Goal: Task Accomplishment & Management: Use online tool/utility

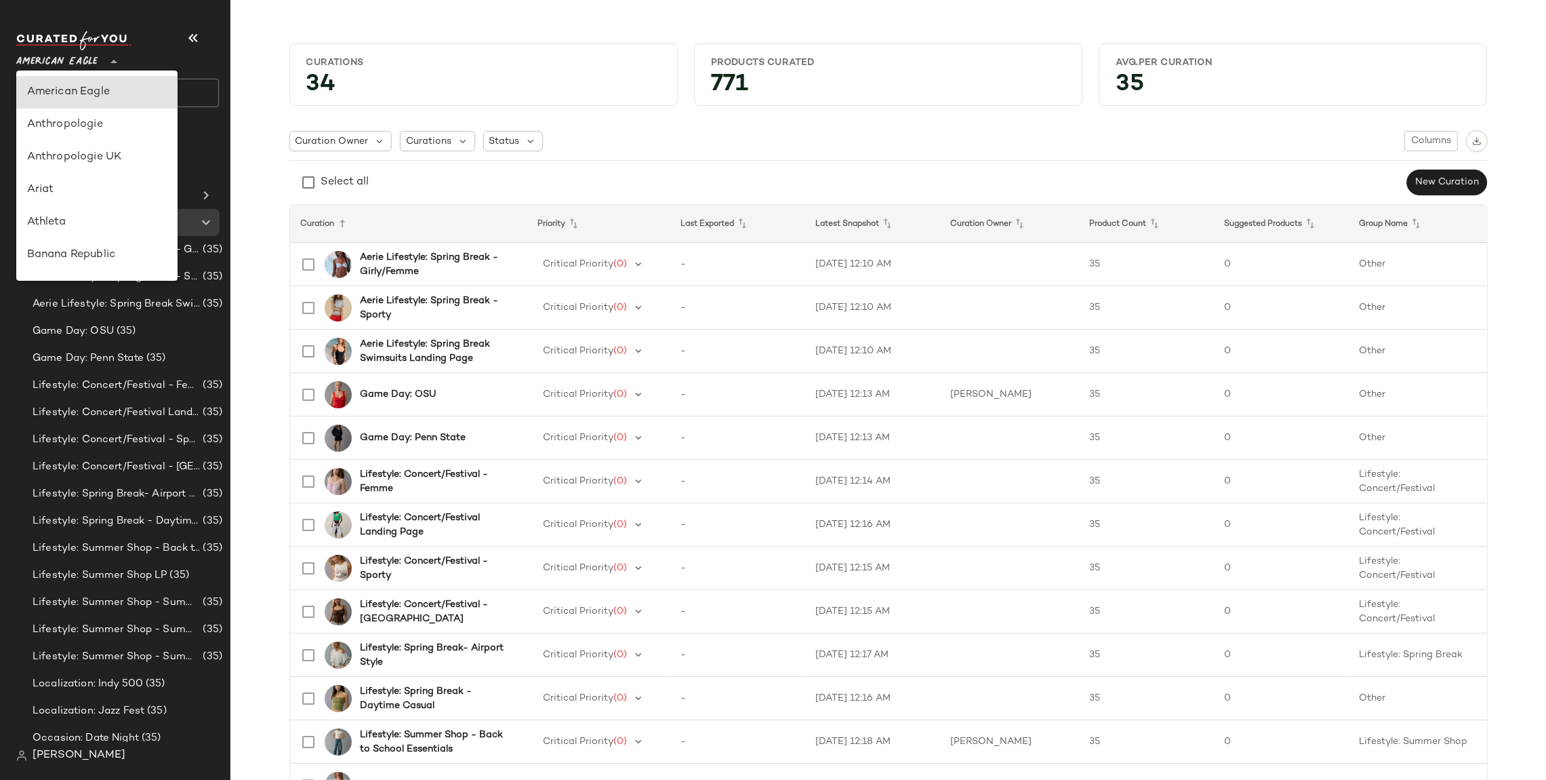
click at [81, 47] on span "American Eagle" at bounding box center [56, 58] width 81 height 24
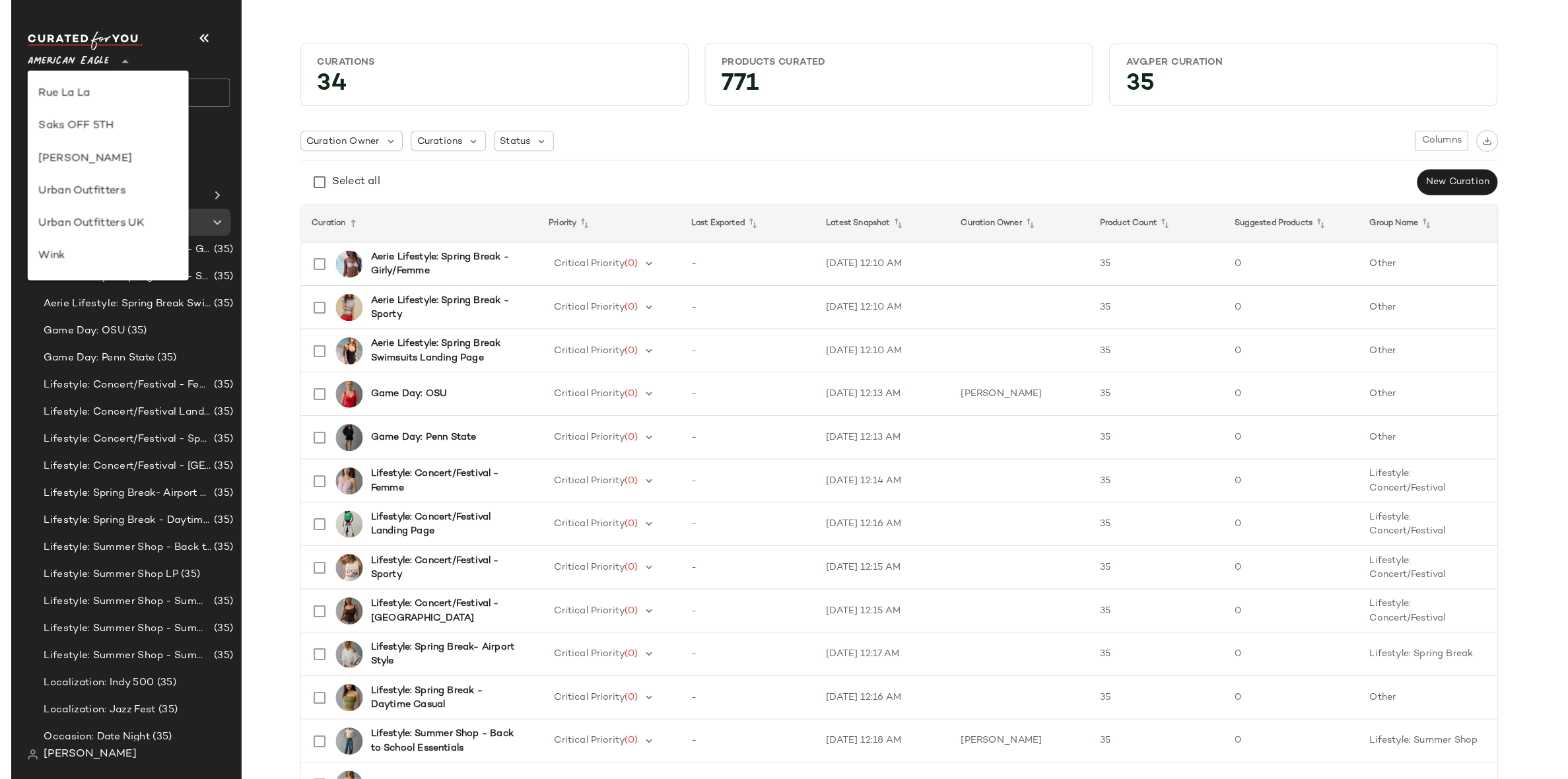
scroll to position [724, 0]
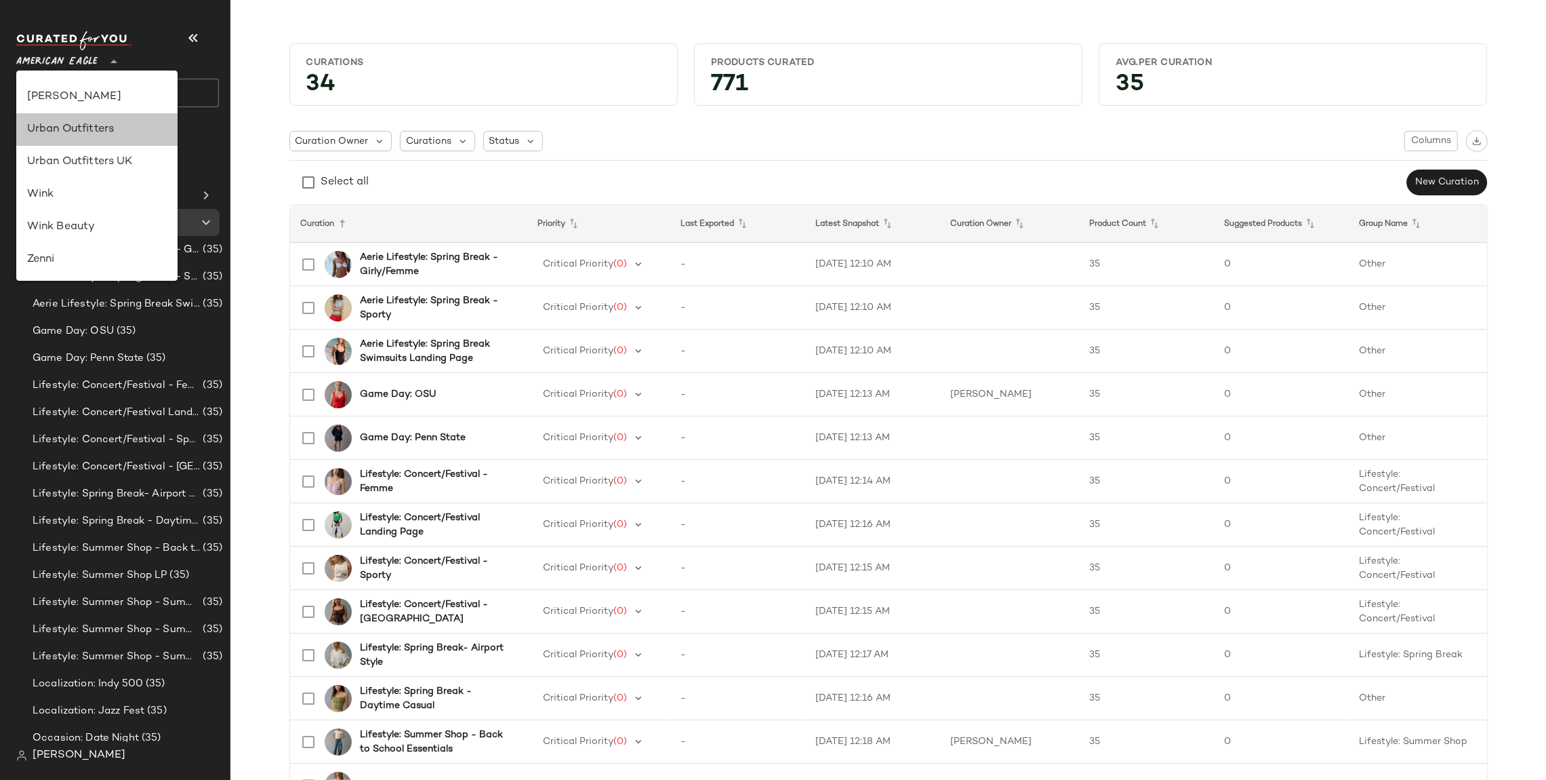
click at [101, 138] on div "Urban Outfitters" at bounding box center [96, 129] width 161 height 33
type input "**"
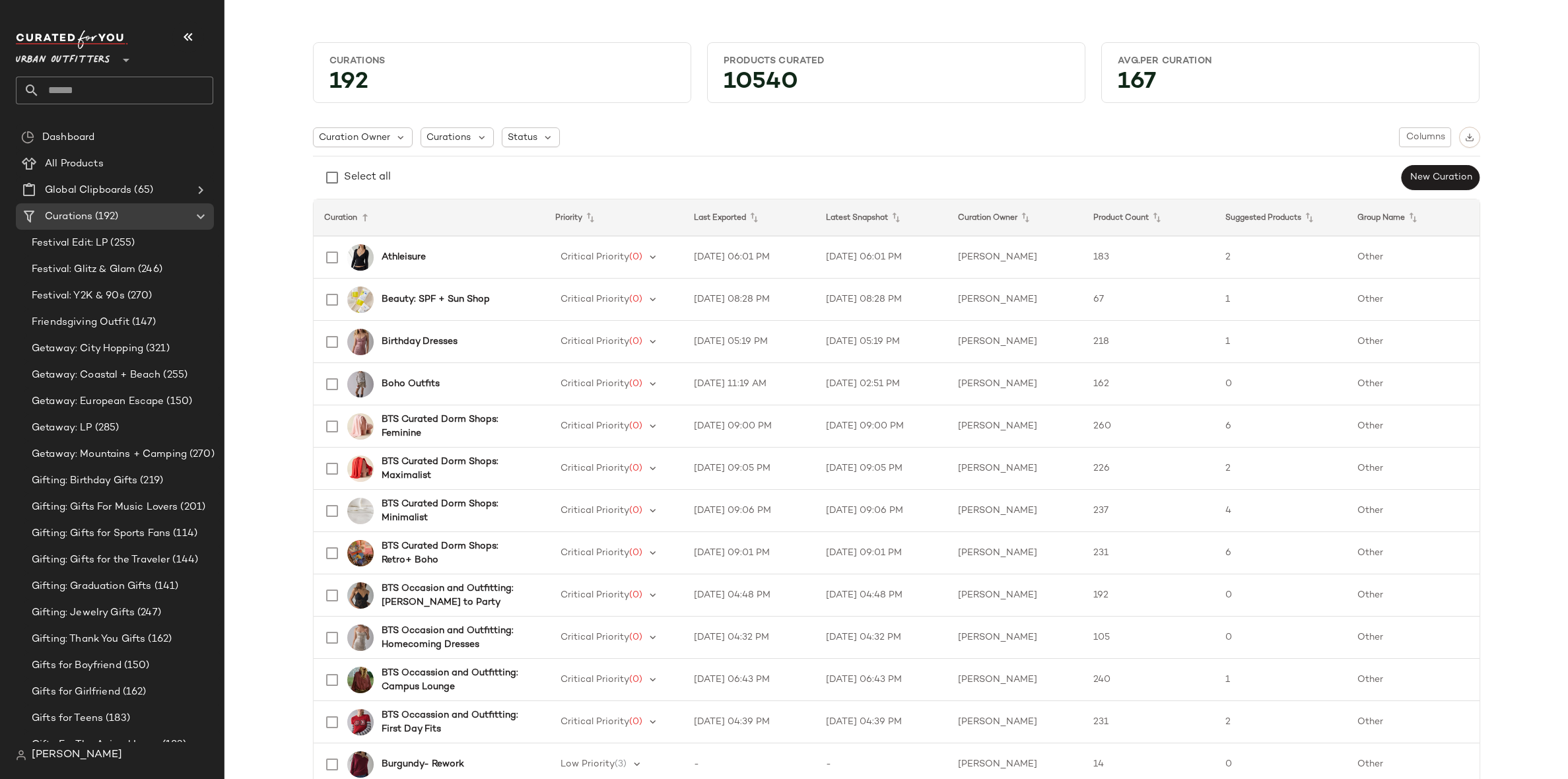
click at [105, 94] on input "text" at bounding box center [127, 91] width 173 height 27
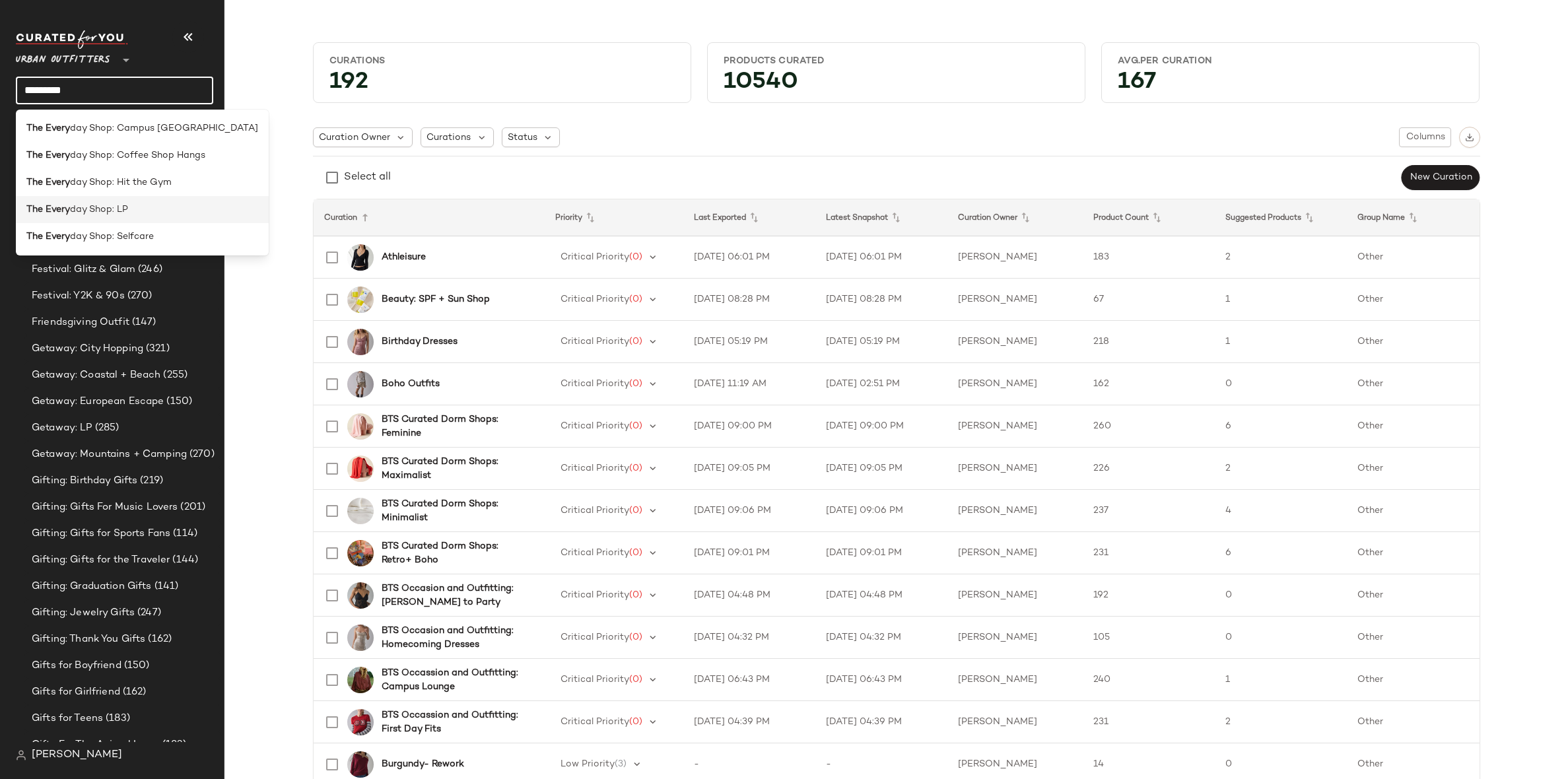
type input "*********"
click at [96, 212] on span "day Shop: LP" at bounding box center [99, 209] width 58 height 14
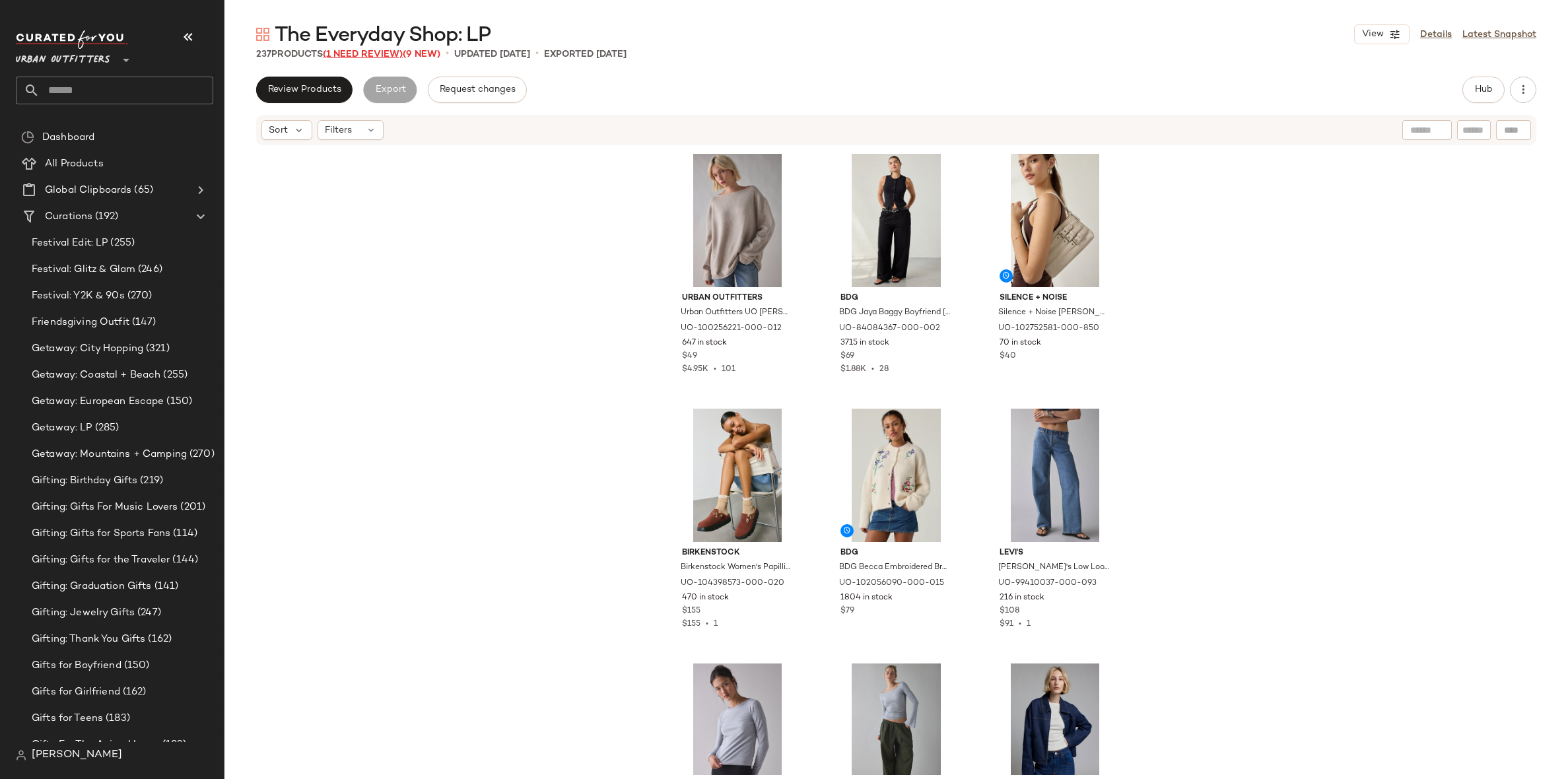
click at [380, 51] on span "(1 Need Review)" at bounding box center [362, 55] width 80 height 10
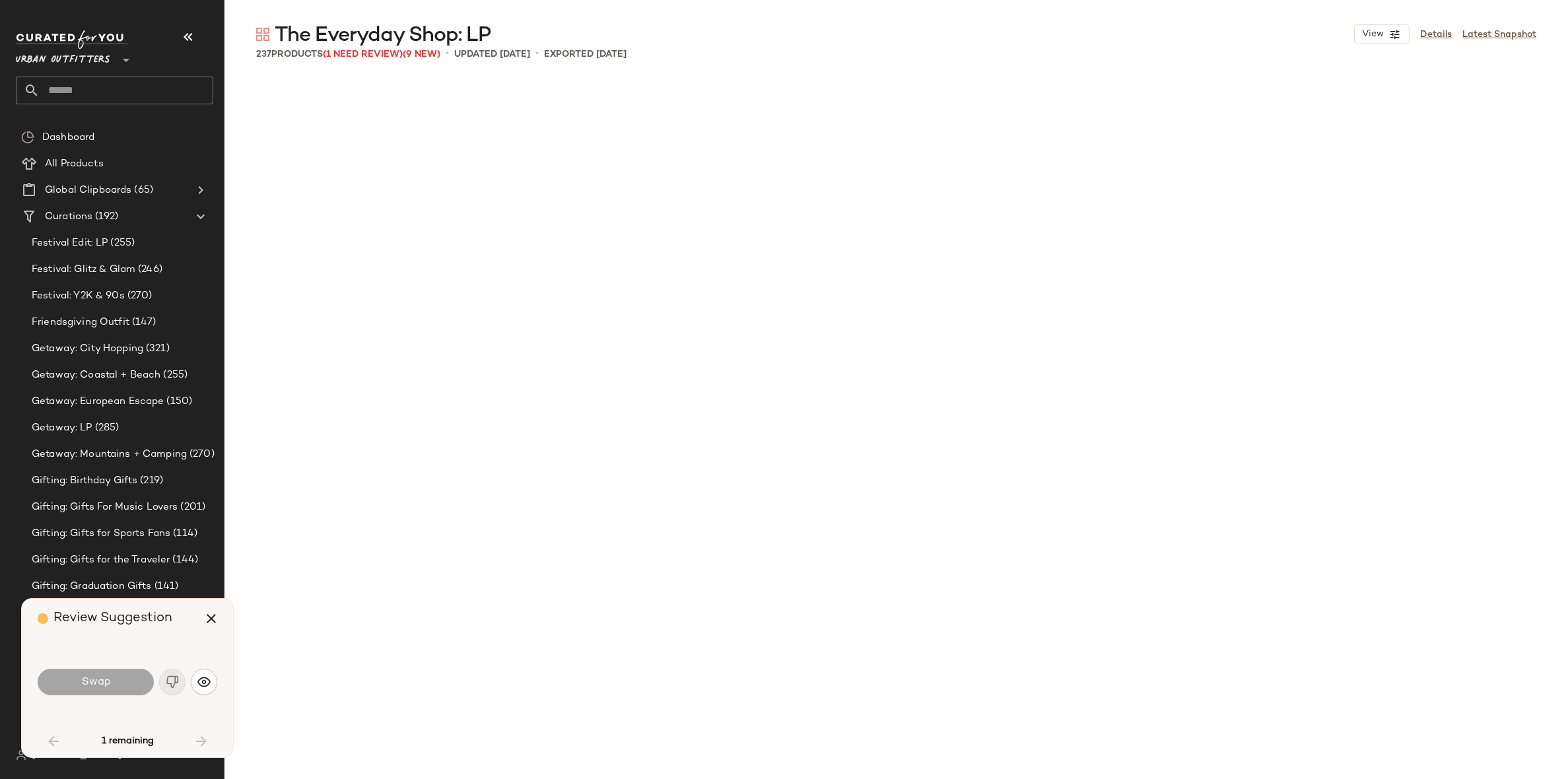
scroll to position [2038, 0]
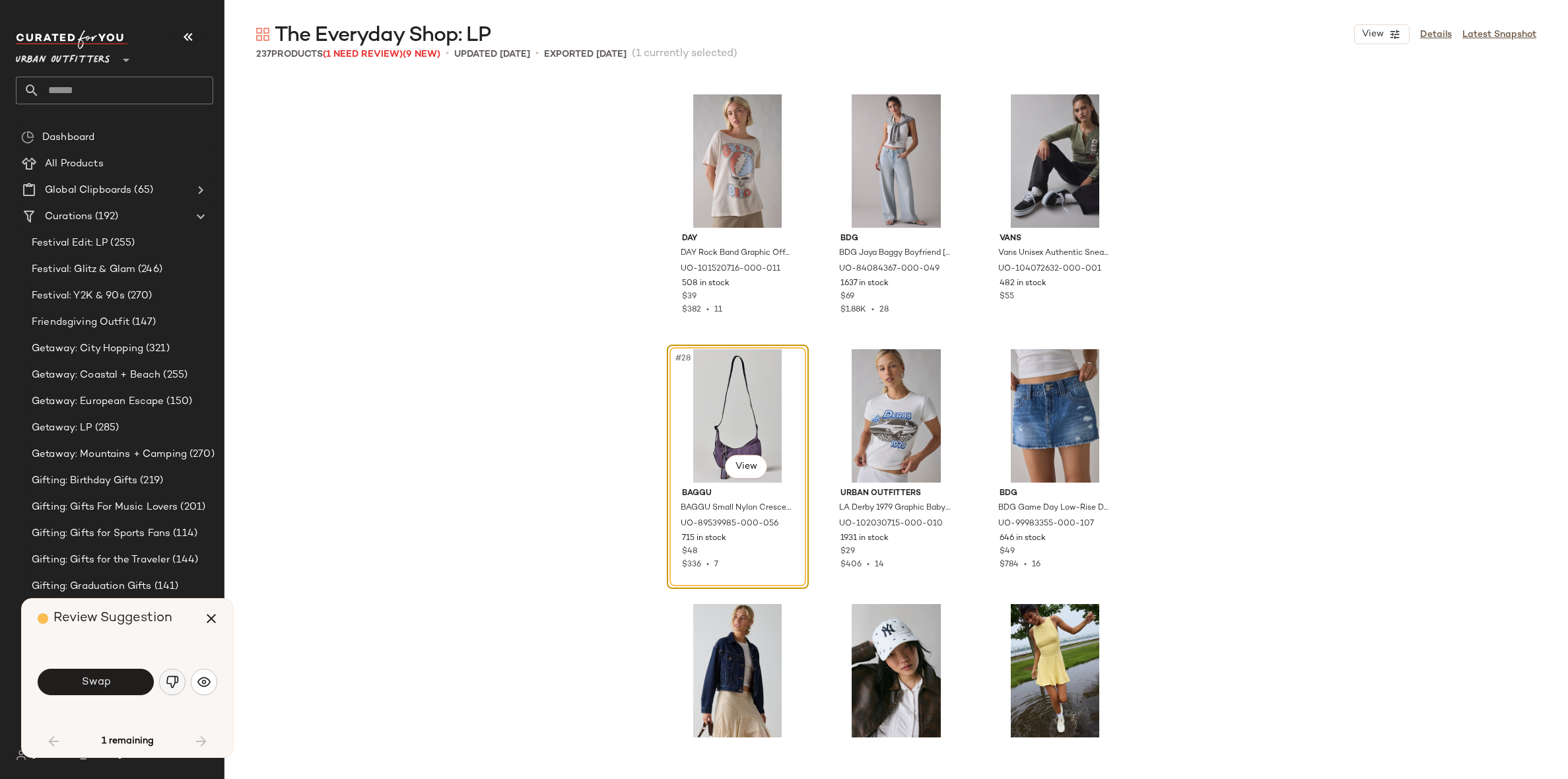
click at [168, 680] on img "button" at bounding box center [172, 682] width 14 height 14
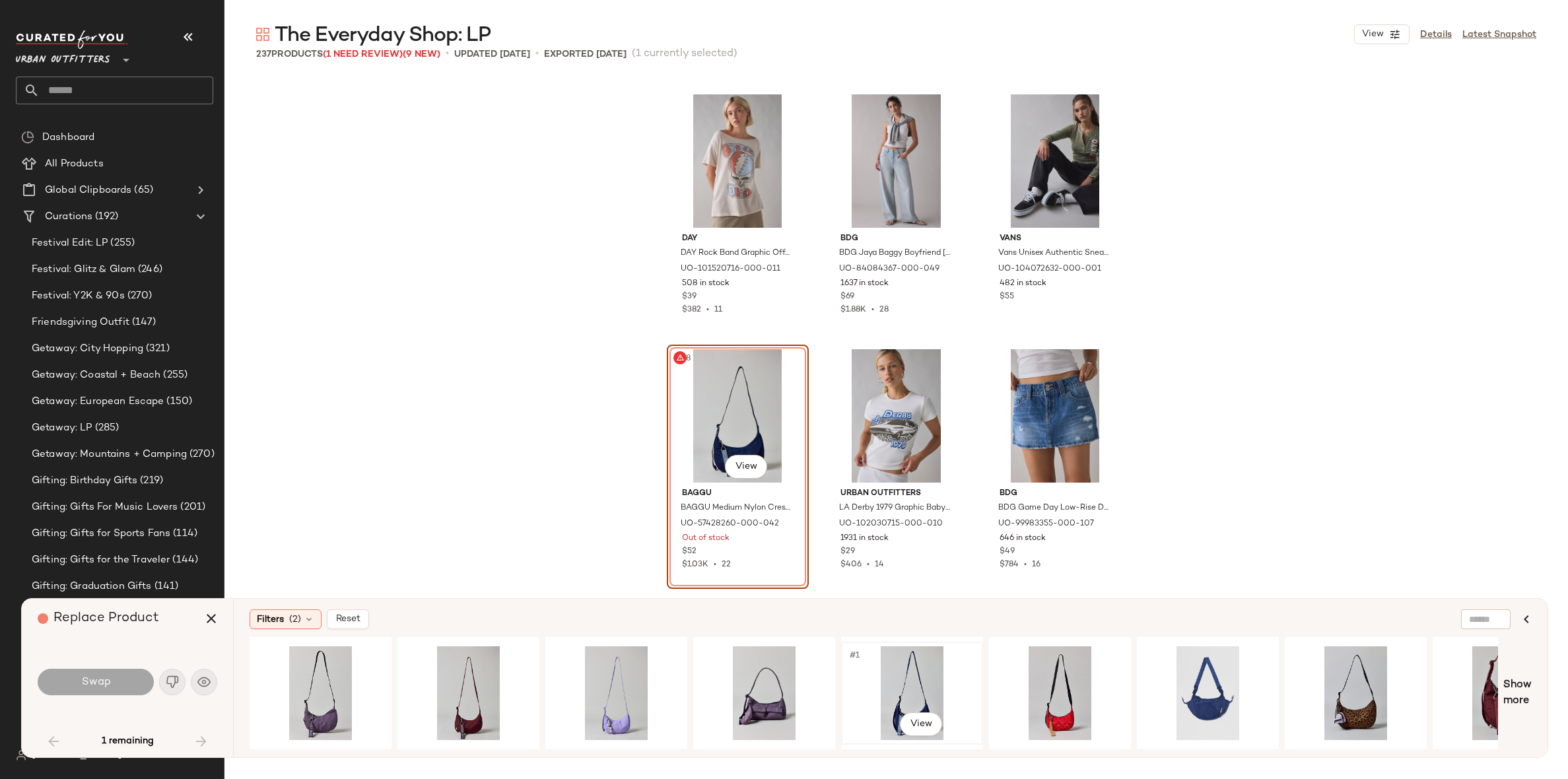
click at [903, 688] on div "#1 View" at bounding box center [912, 693] width 132 height 93
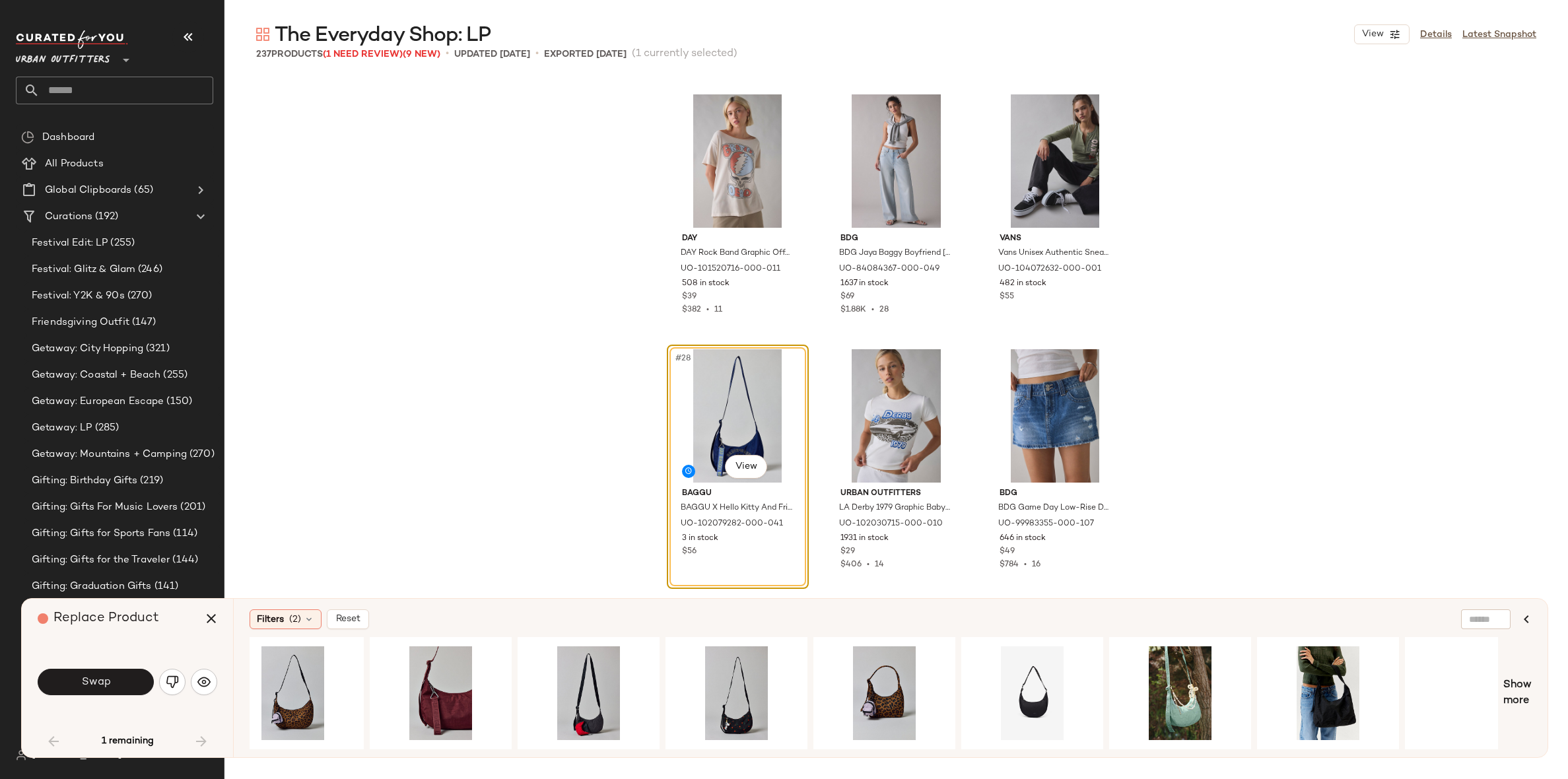
scroll to position [0, 1090]
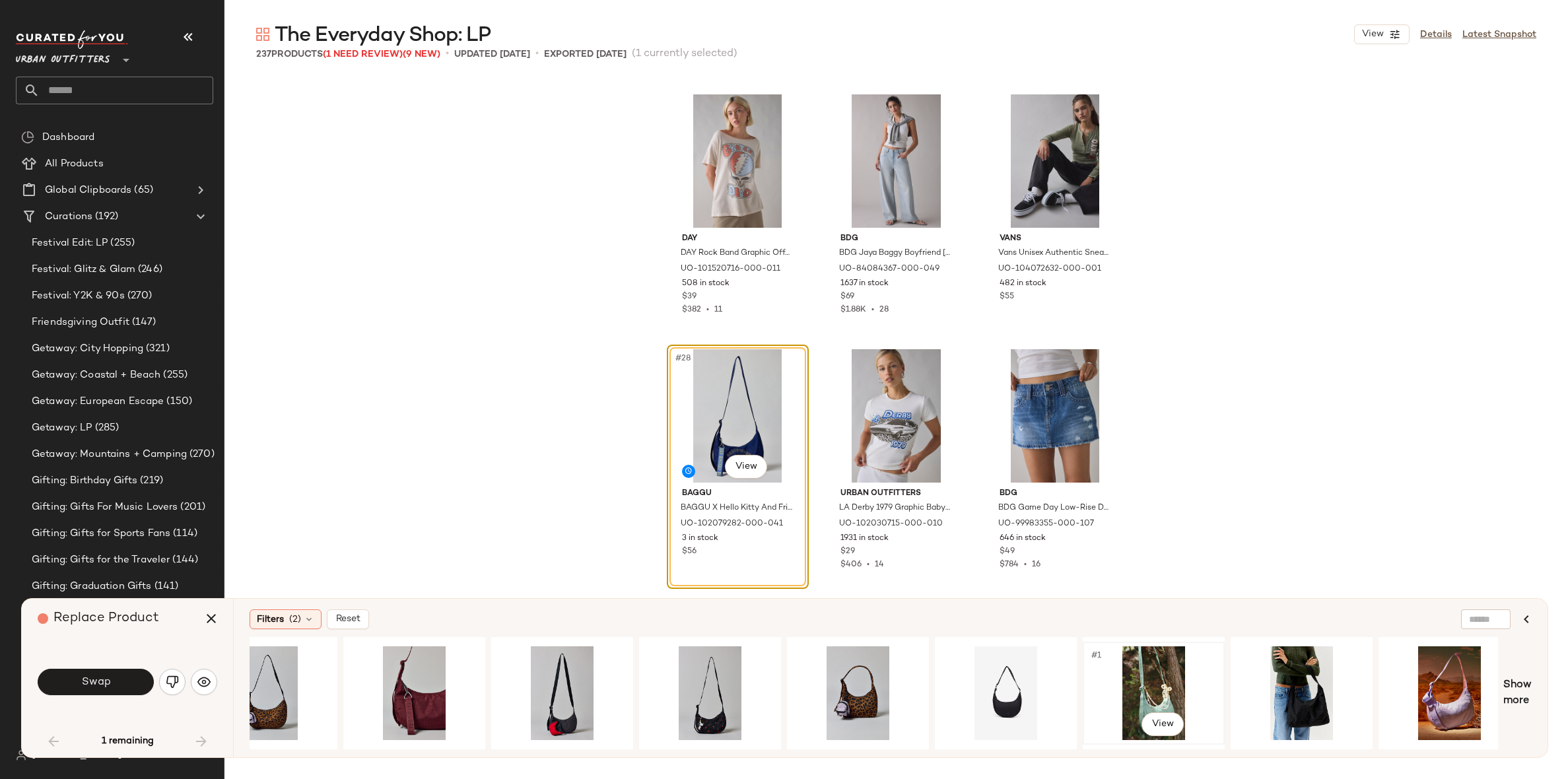
click at [1161, 689] on div "#1 View" at bounding box center [1153, 693] width 132 height 93
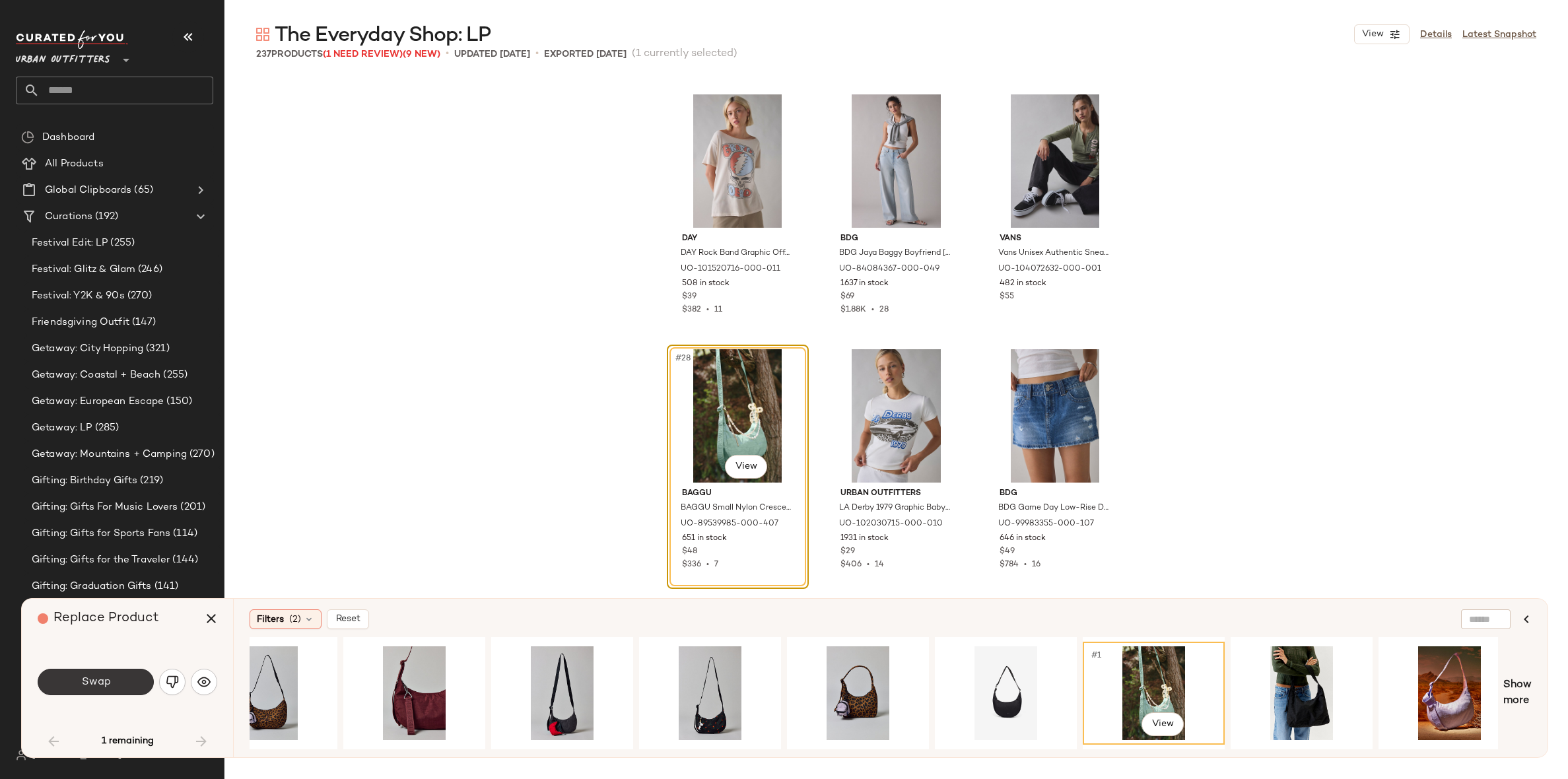
click at [103, 684] on span "Swap" at bounding box center [95, 682] width 30 height 13
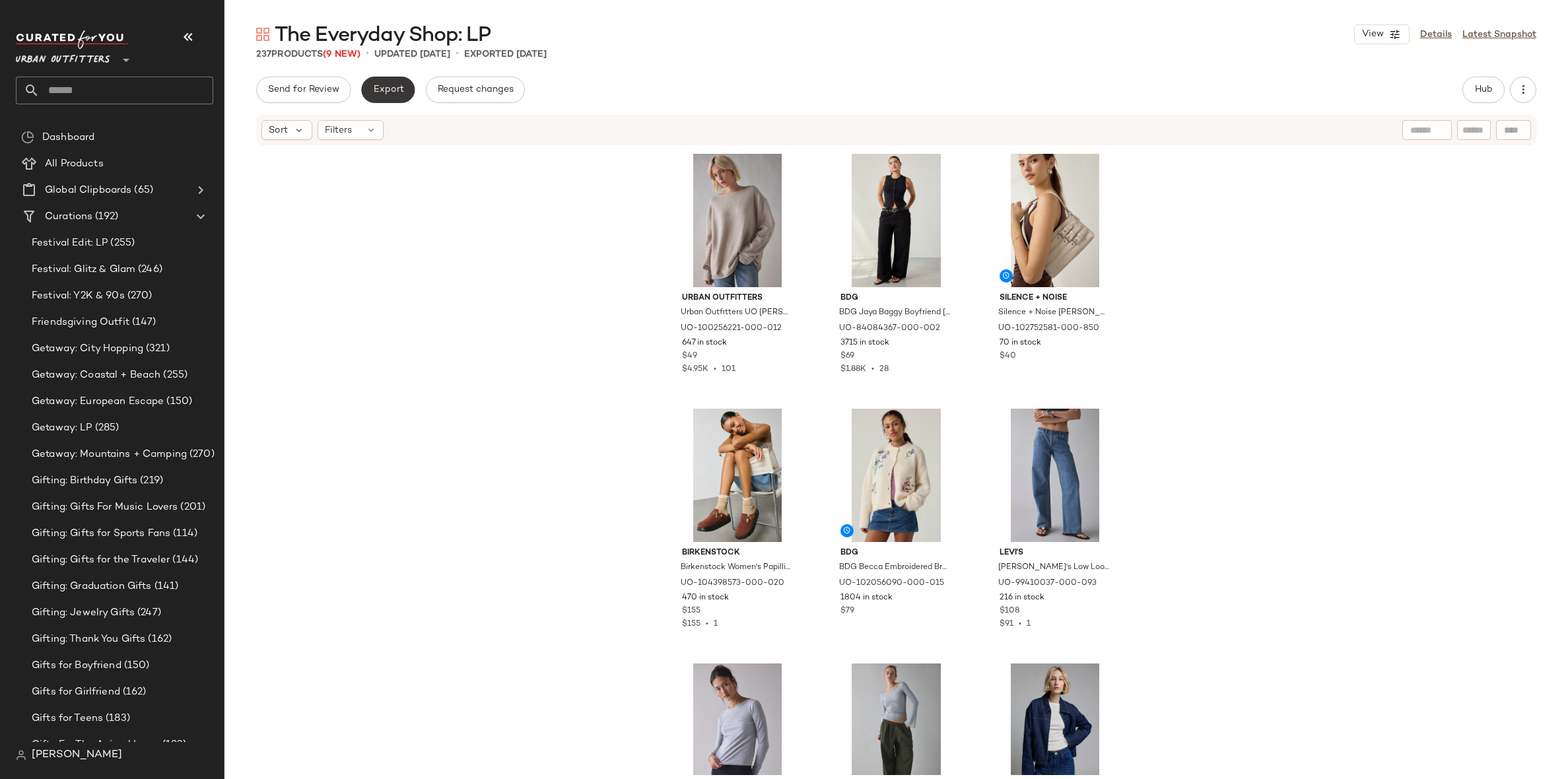
click at [392, 89] on span "Export" at bounding box center [388, 90] width 31 height 11
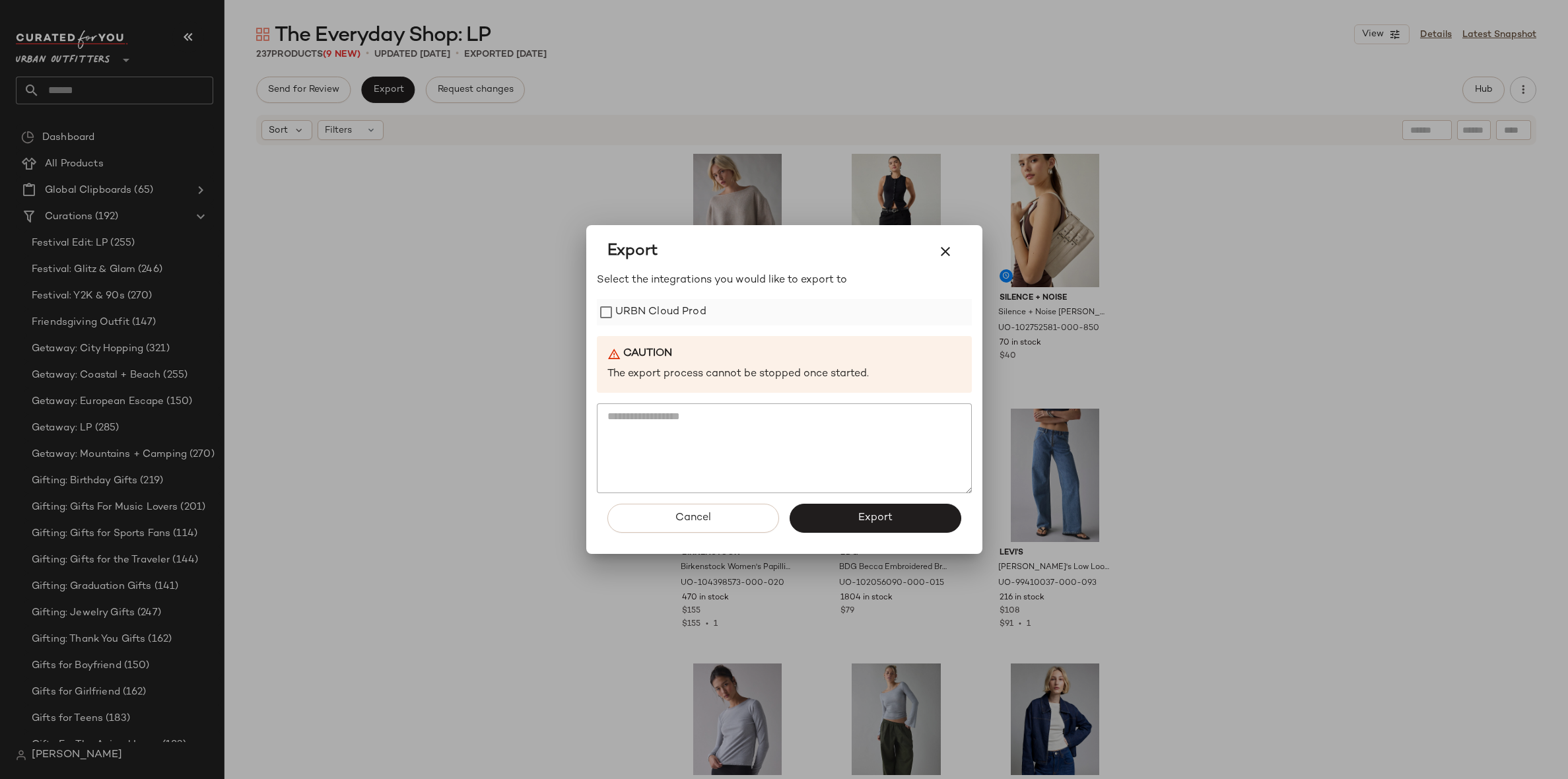
click at [661, 315] on label "URBN Cloud Prod" at bounding box center [661, 312] width 92 height 26
click at [838, 524] on button "Export" at bounding box center [876, 518] width 171 height 29
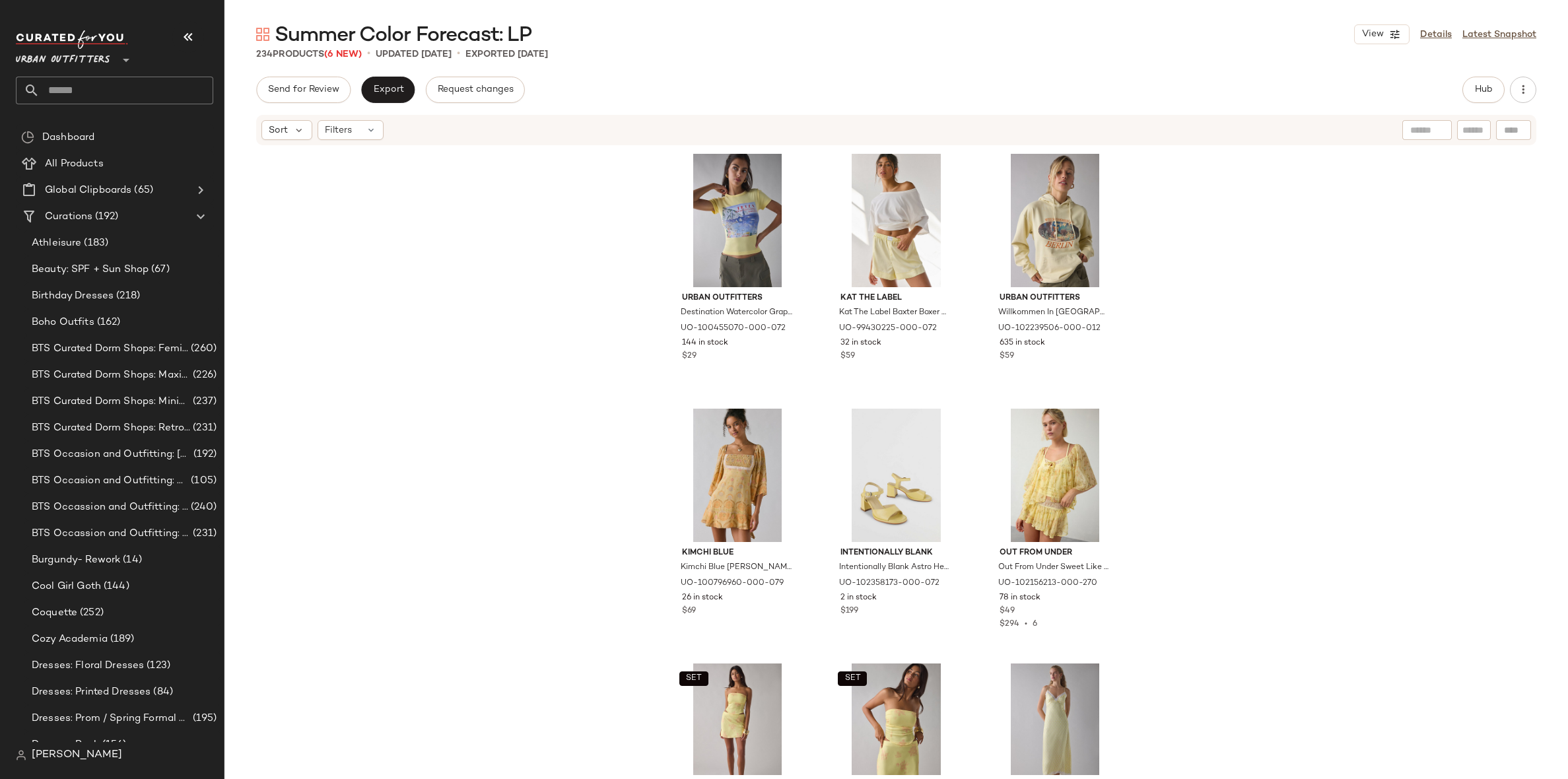
scroll to position [3, 0]
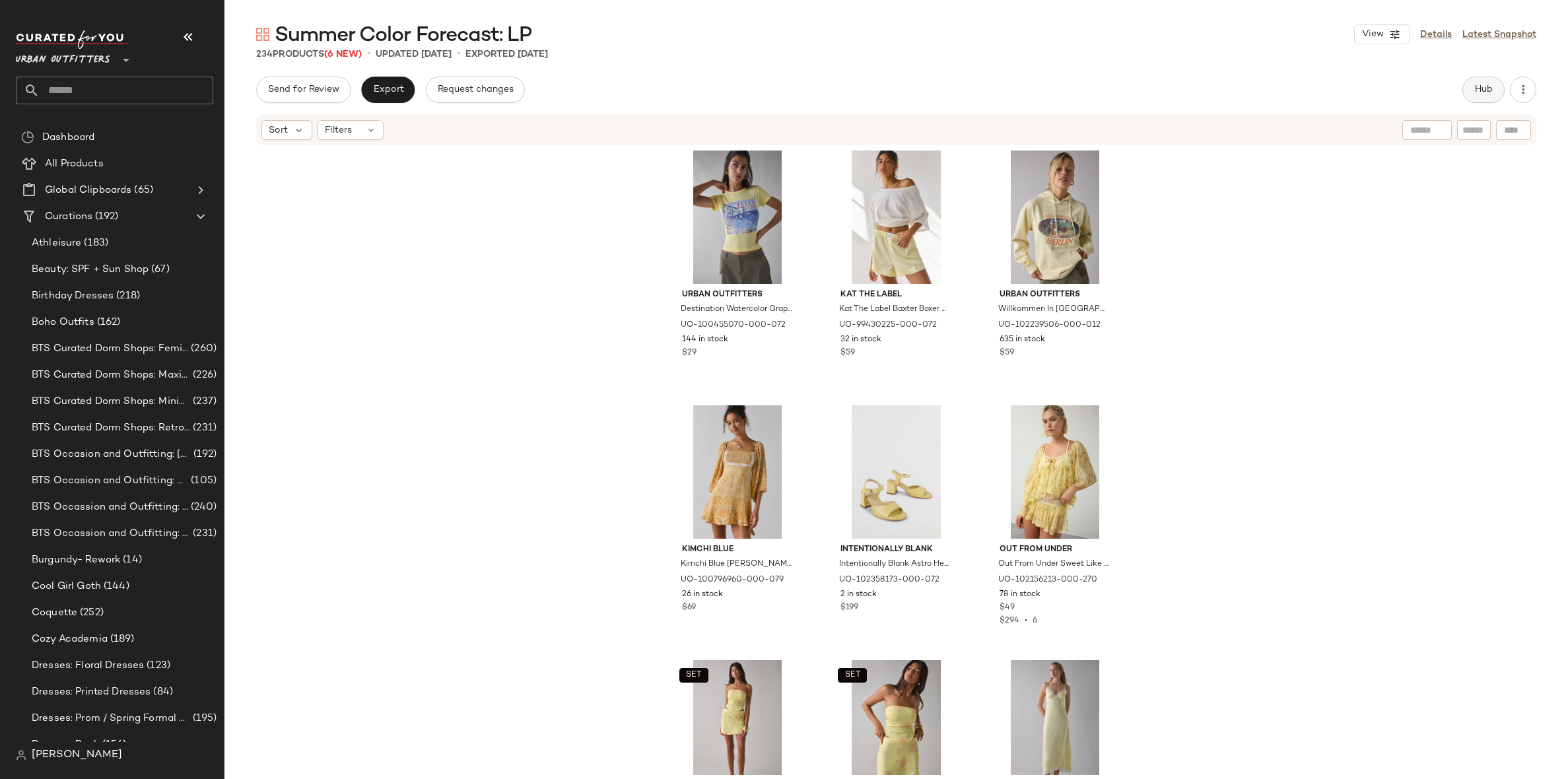
click at [1488, 87] on span "Hub" at bounding box center [1483, 90] width 19 height 11
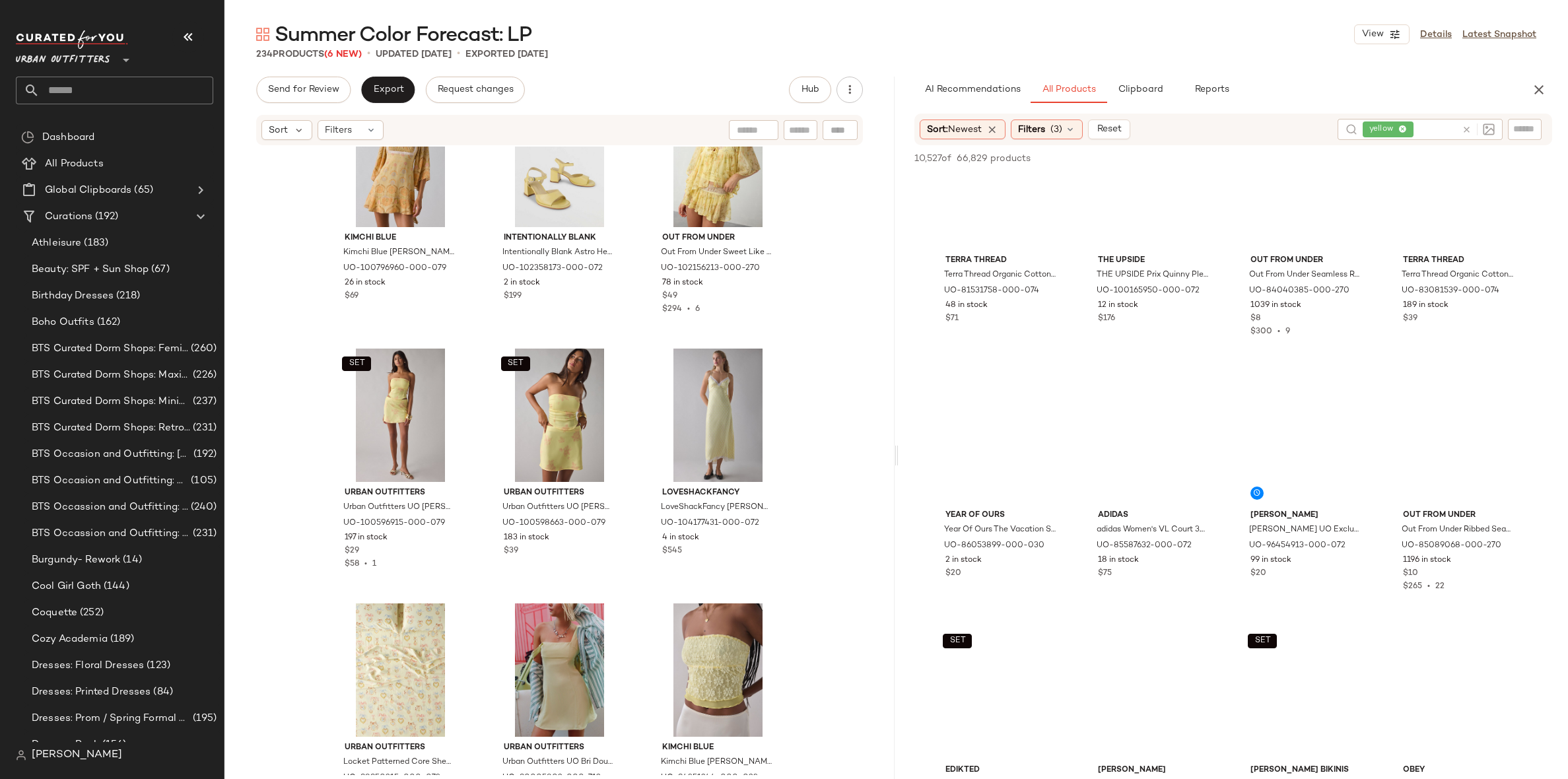
scroll to position [2761, 0]
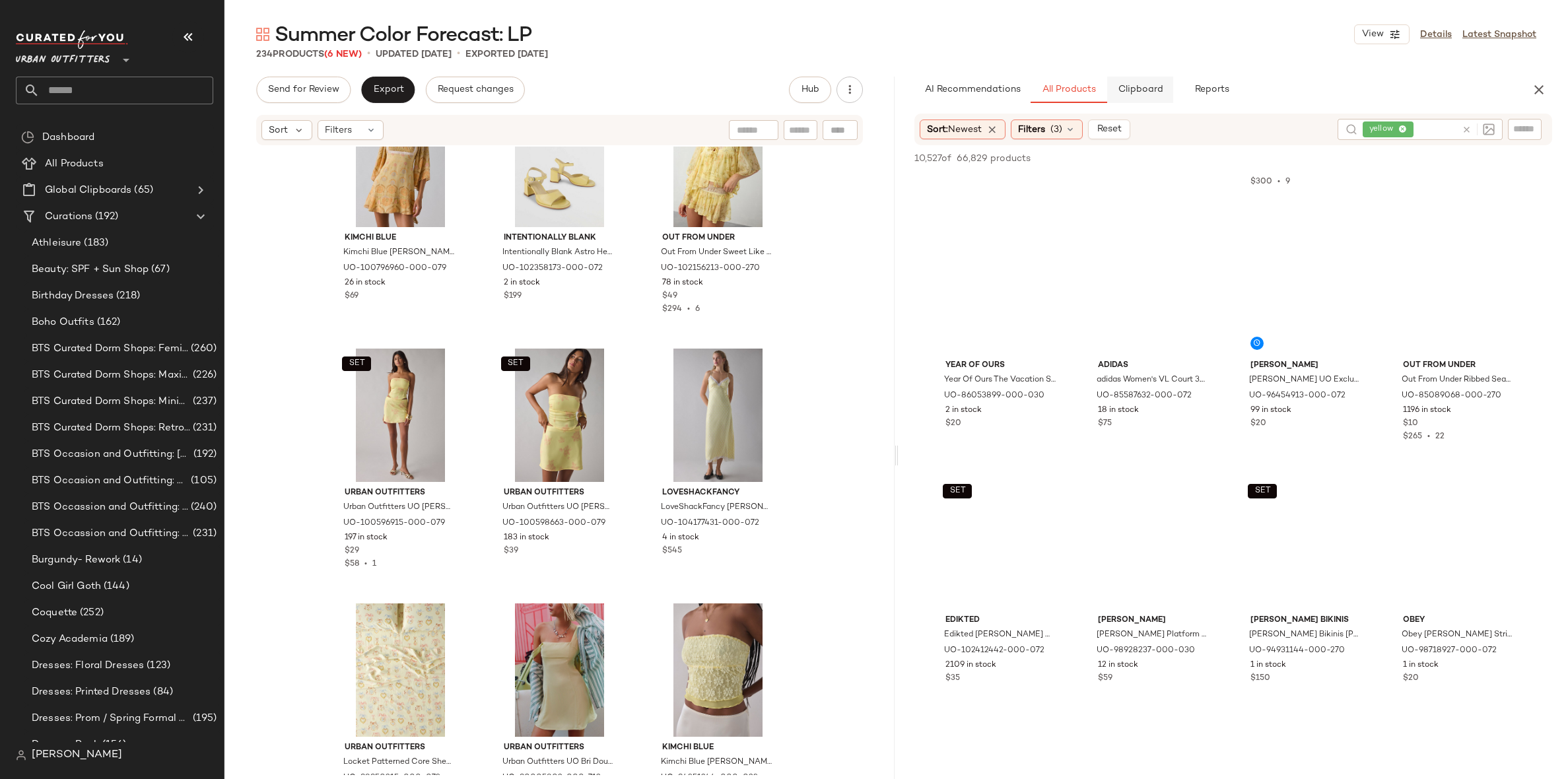
click at [1151, 99] on button "Clipboard" at bounding box center [1140, 90] width 66 height 26
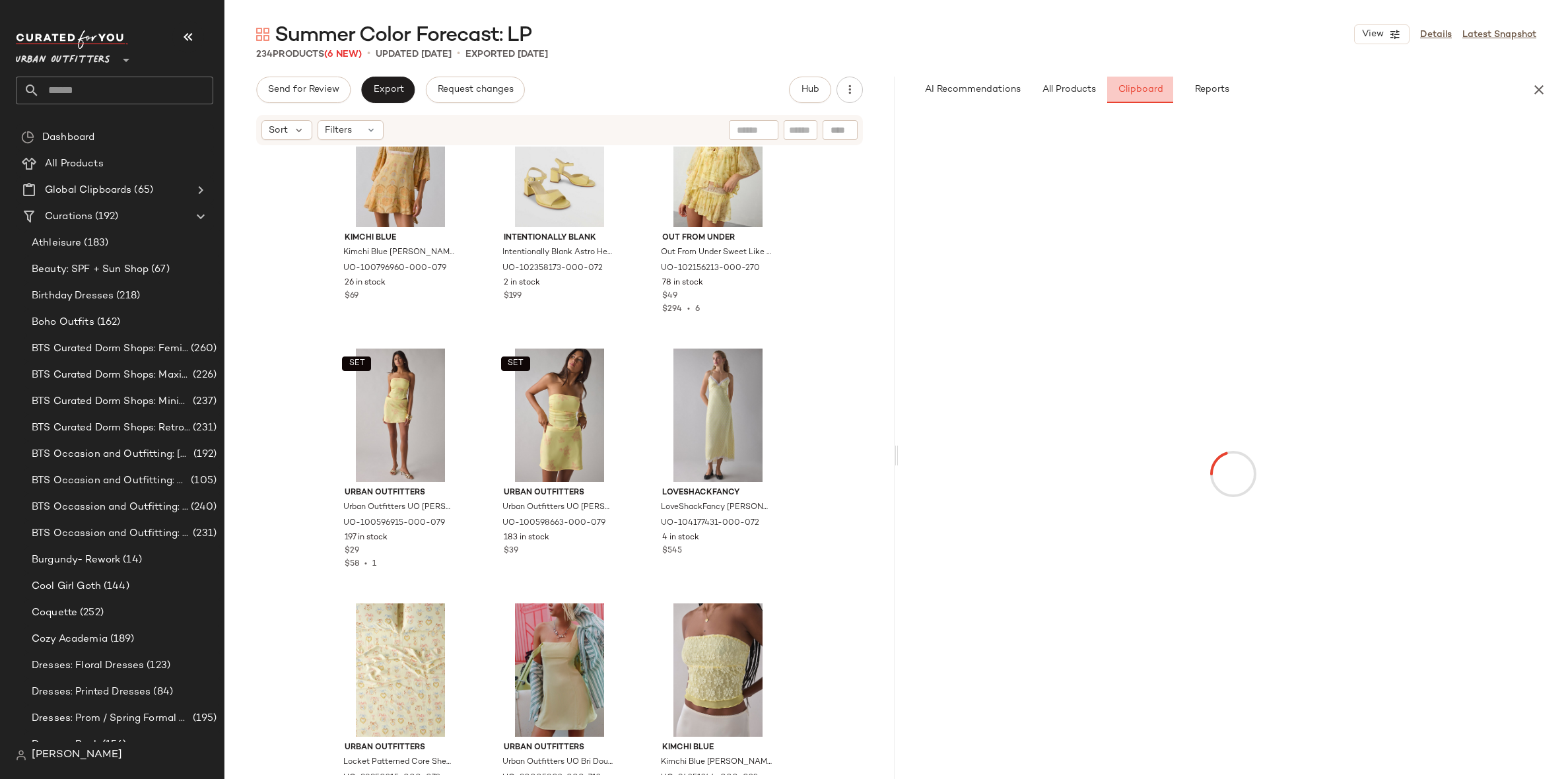
scroll to position [3387, 0]
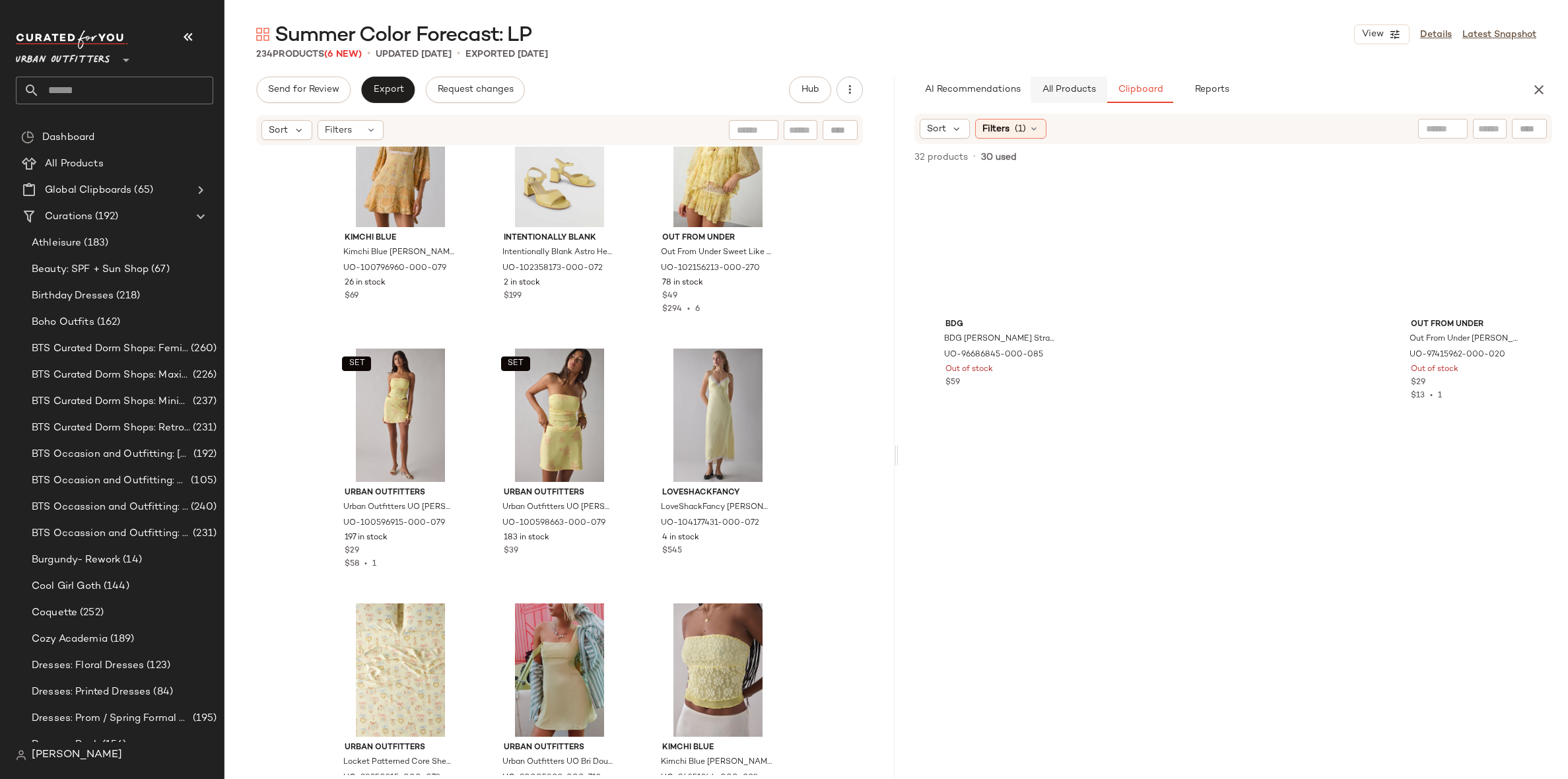
click at [1097, 83] on button "All Products" at bounding box center [1068, 90] width 77 height 26
click at [1077, 97] on button "All Products" at bounding box center [1068, 90] width 77 height 26
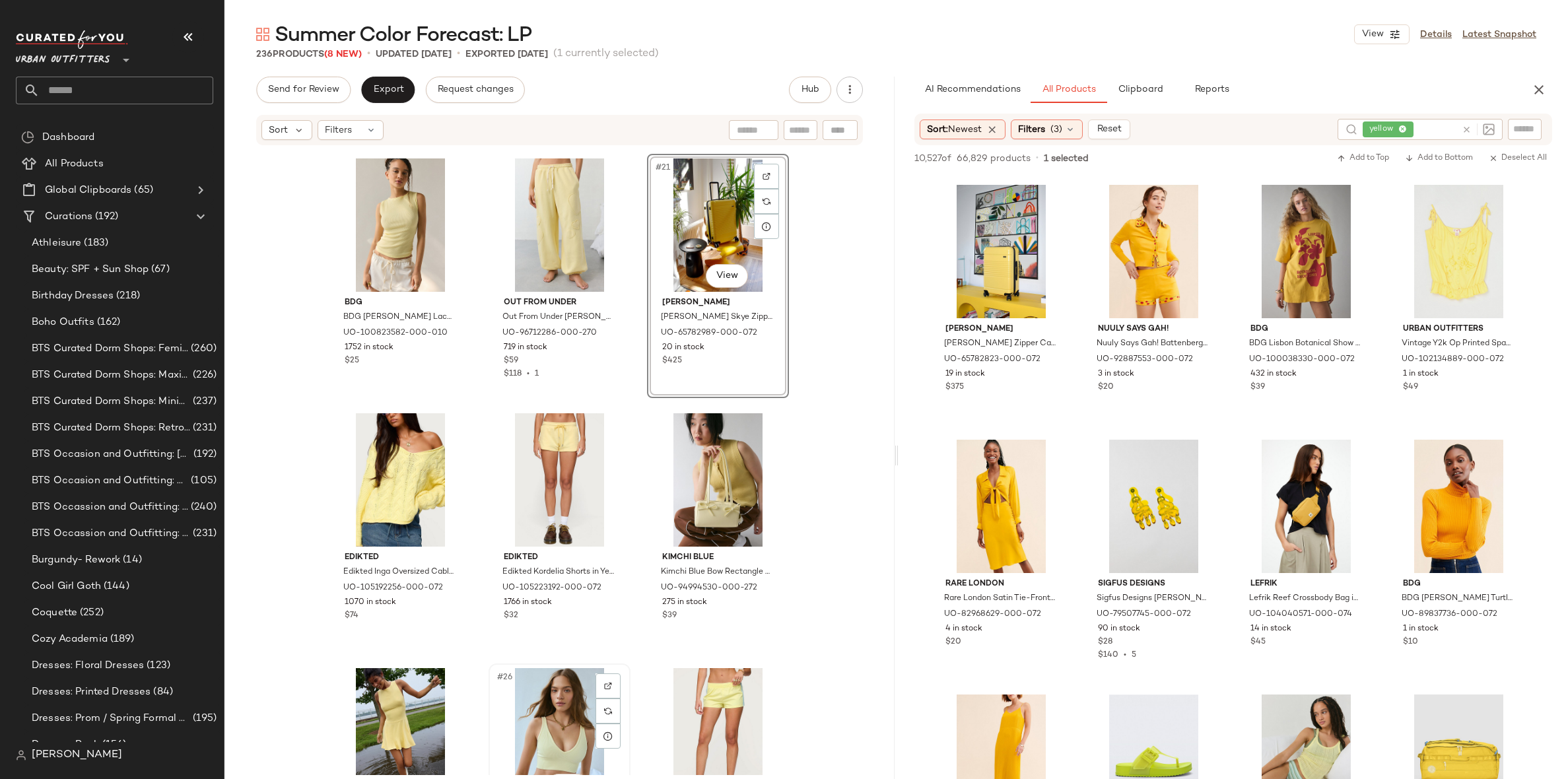
scroll to position [1532, 0]
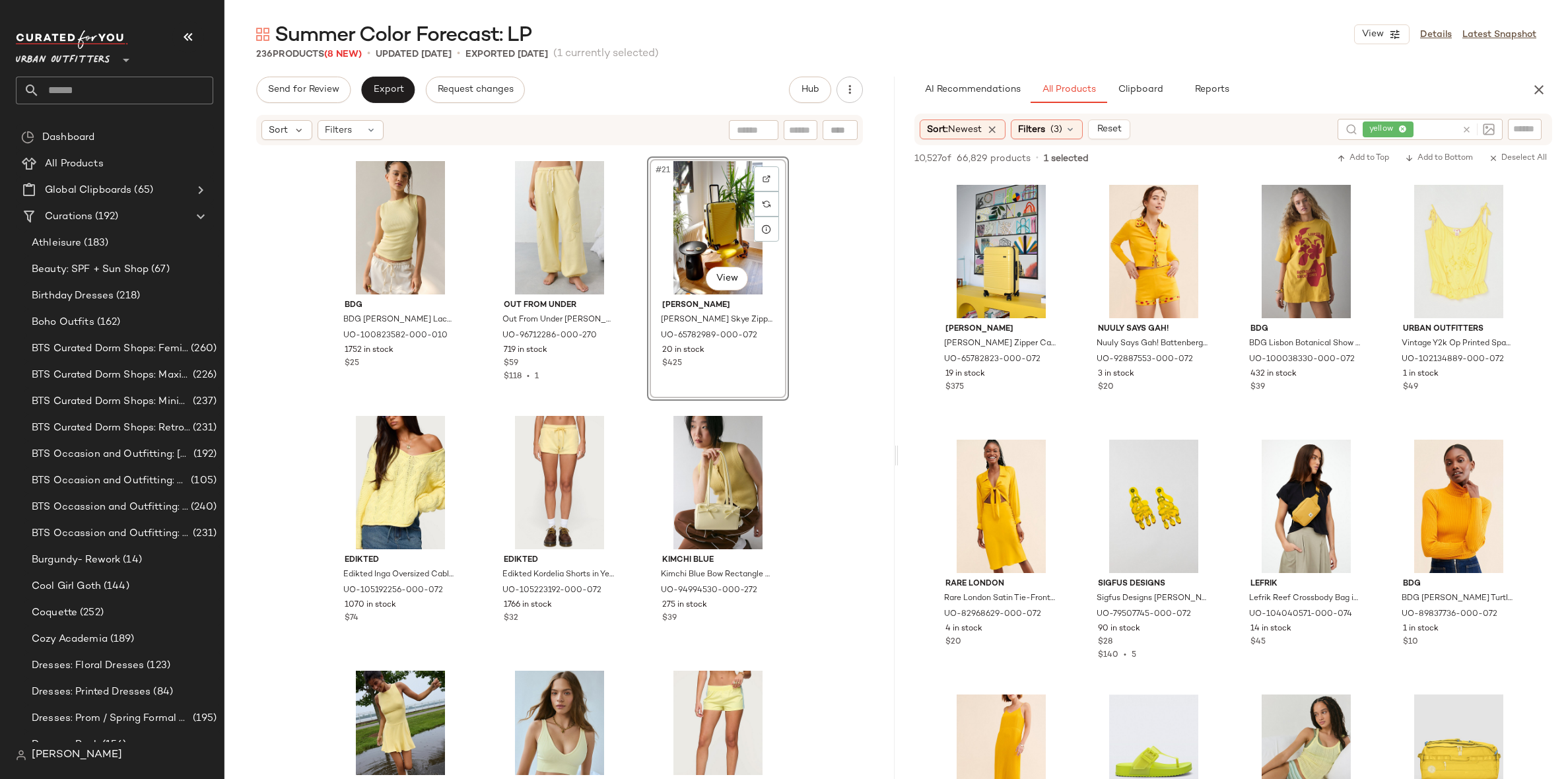
click at [792, 418] on div "BDG BDG Bonnie Lace Side-Stripe Ribbed Knit Tank Top in Yellow, Women's at Urba…" at bounding box center [559, 460] width 670 height 628
click at [699, 219] on div "#21 View" at bounding box center [718, 227] width 132 height 133
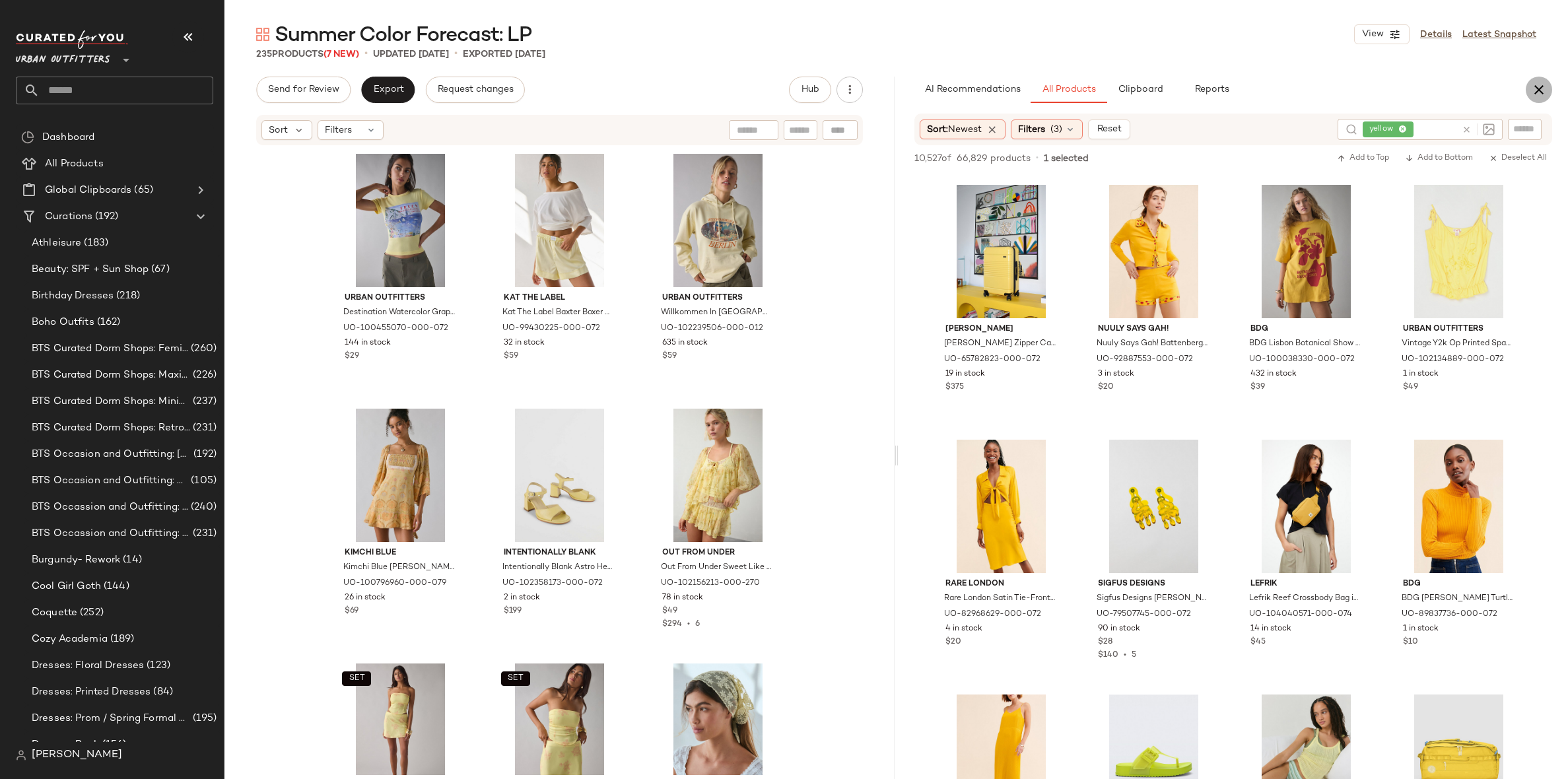
click at [1545, 84] on icon "button" at bounding box center [1539, 90] width 16 height 16
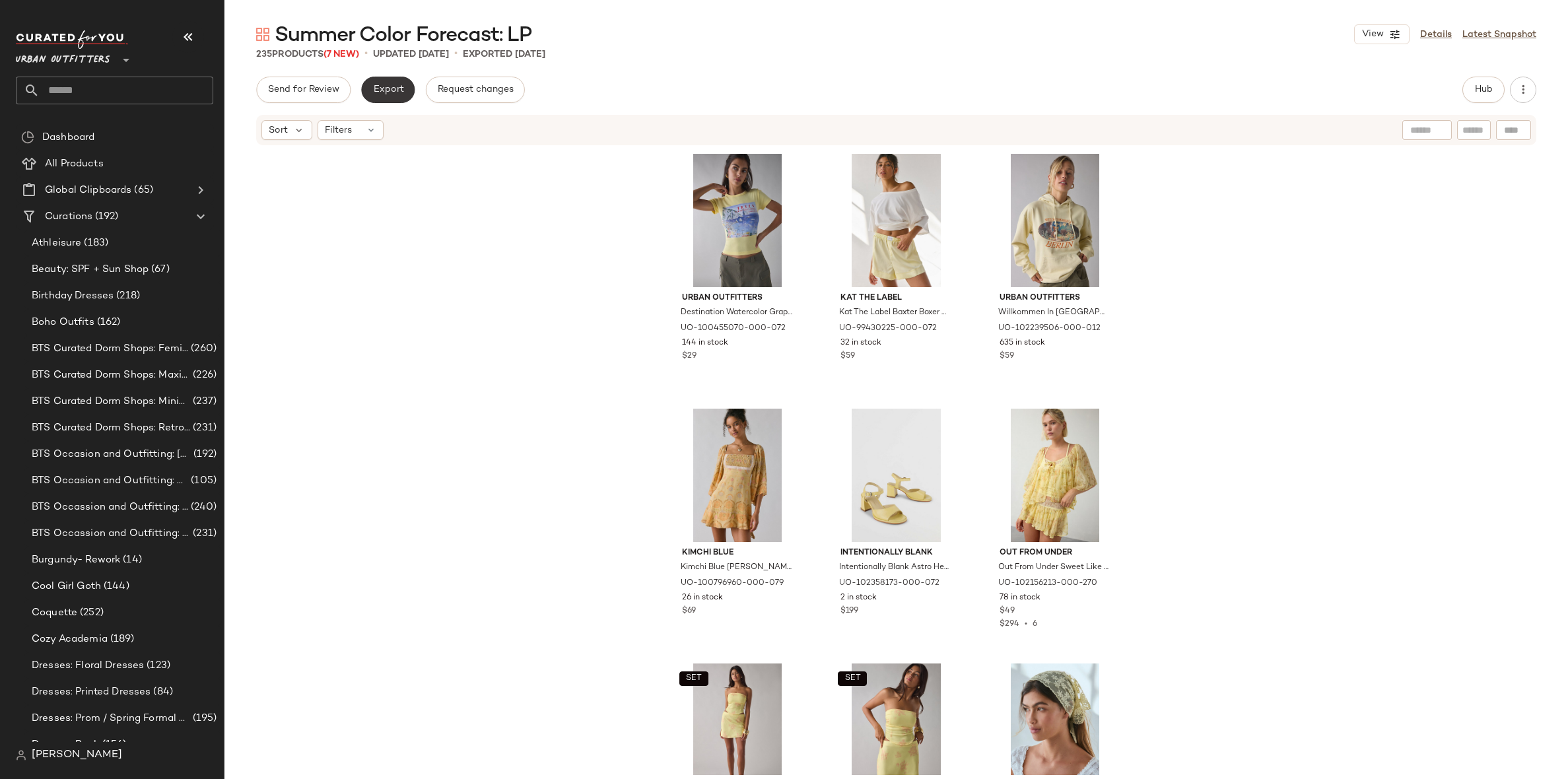
click at [387, 95] on button "Export" at bounding box center [388, 90] width 54 height 26
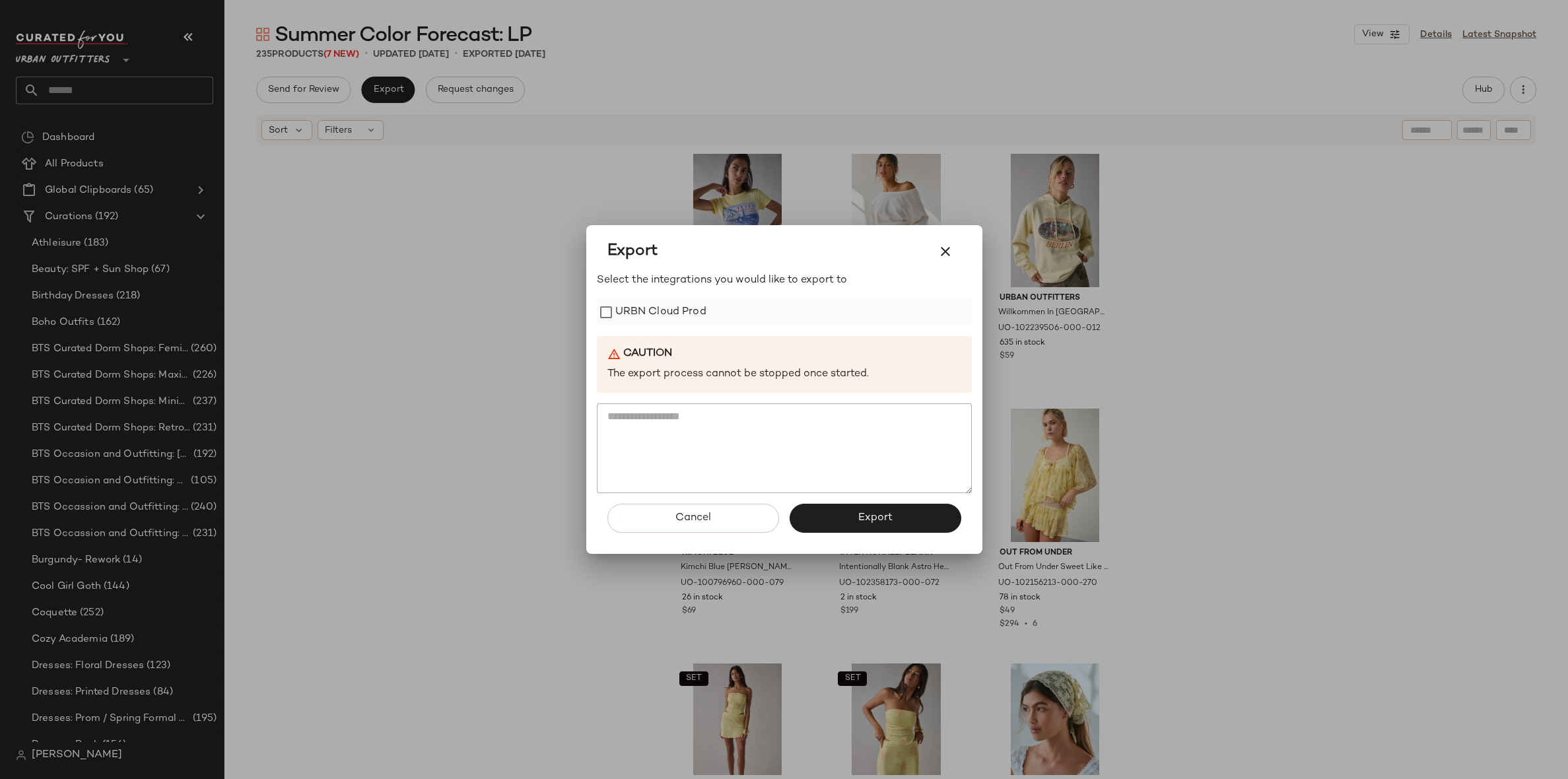
click at [659, 308] on label "URBN Cloud Prod" at bounding box center [661, 312] width 92 height 26
click at [883, 510] on button "Export" at bounding box center [876, 518] width 171 height 29
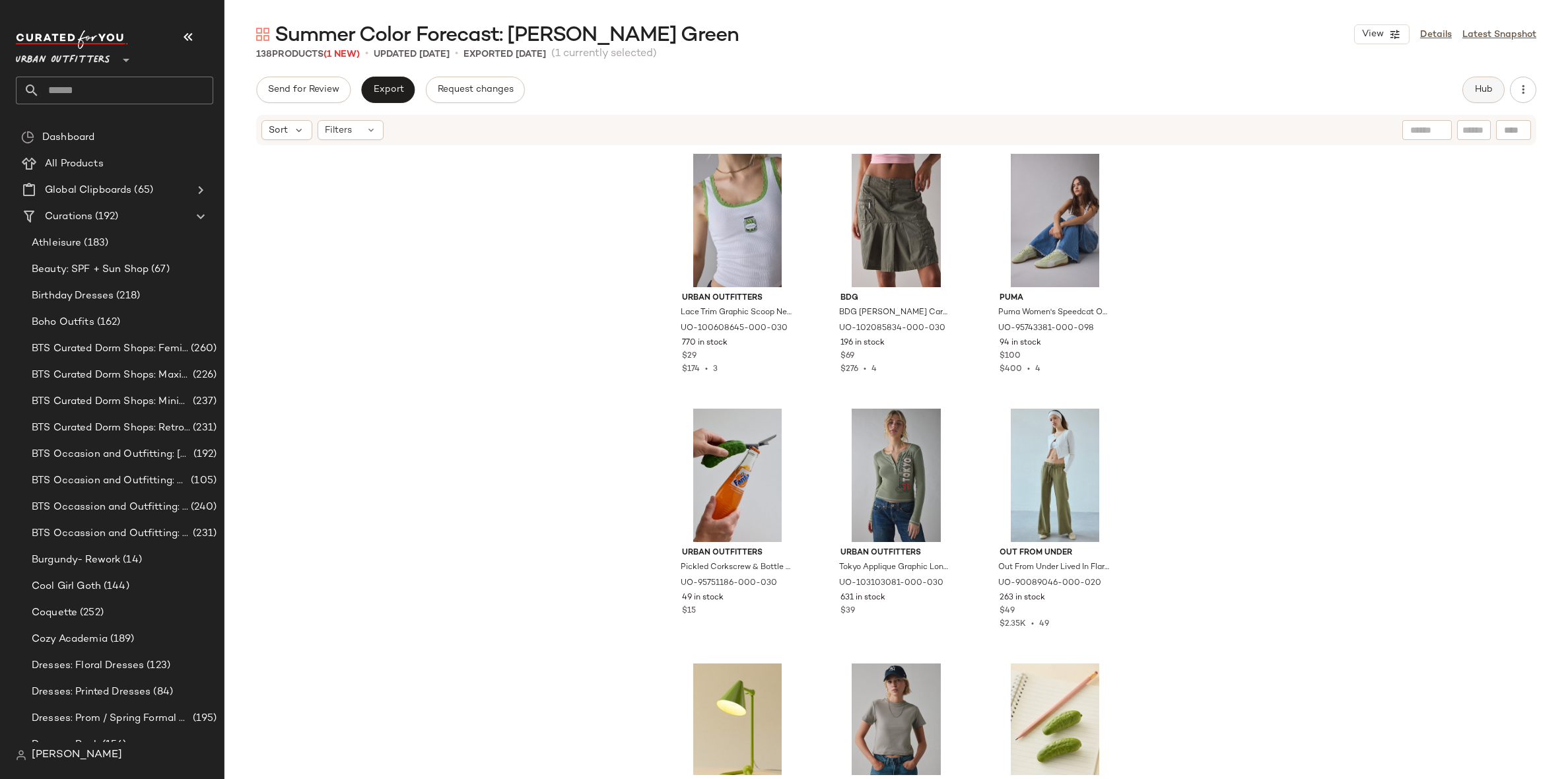
click at [1489, 81] on button "Hub" at bounding box center [1483, 90] width 42 height 26
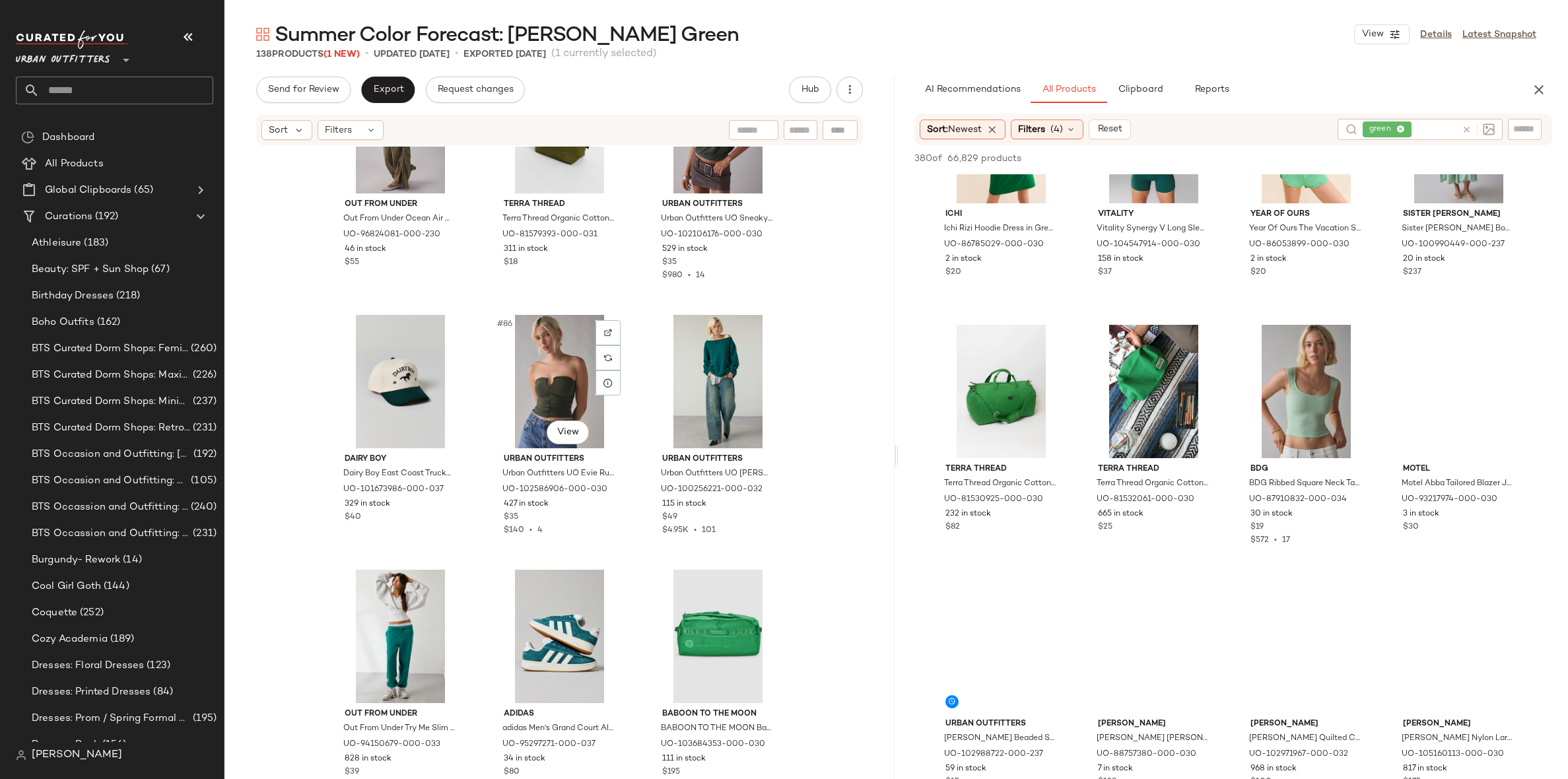
scroll to position [6995, 0]
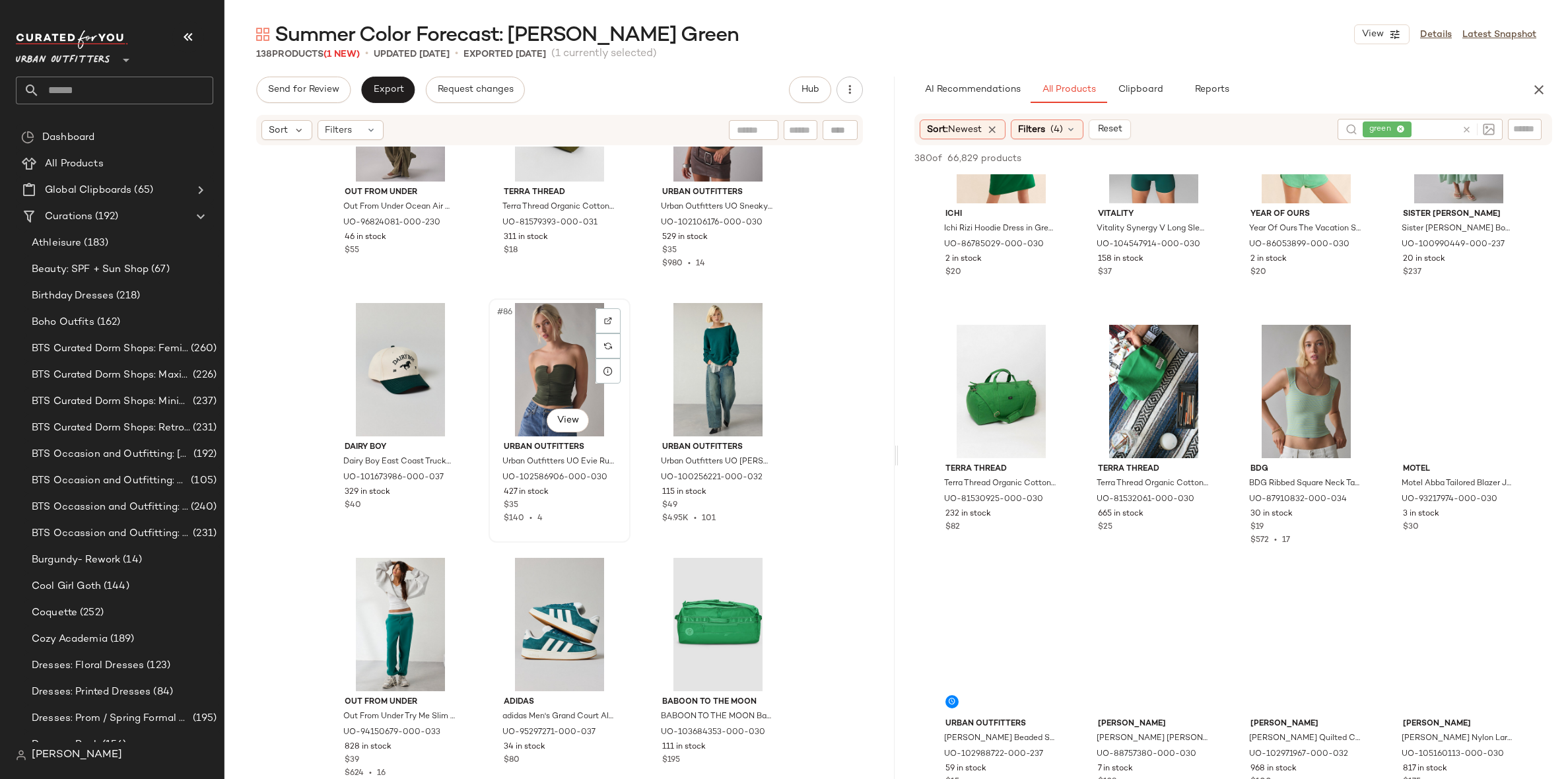
click at [559, 353] on div "#86 View" at bounding box center [559, 369] width 132 height 133
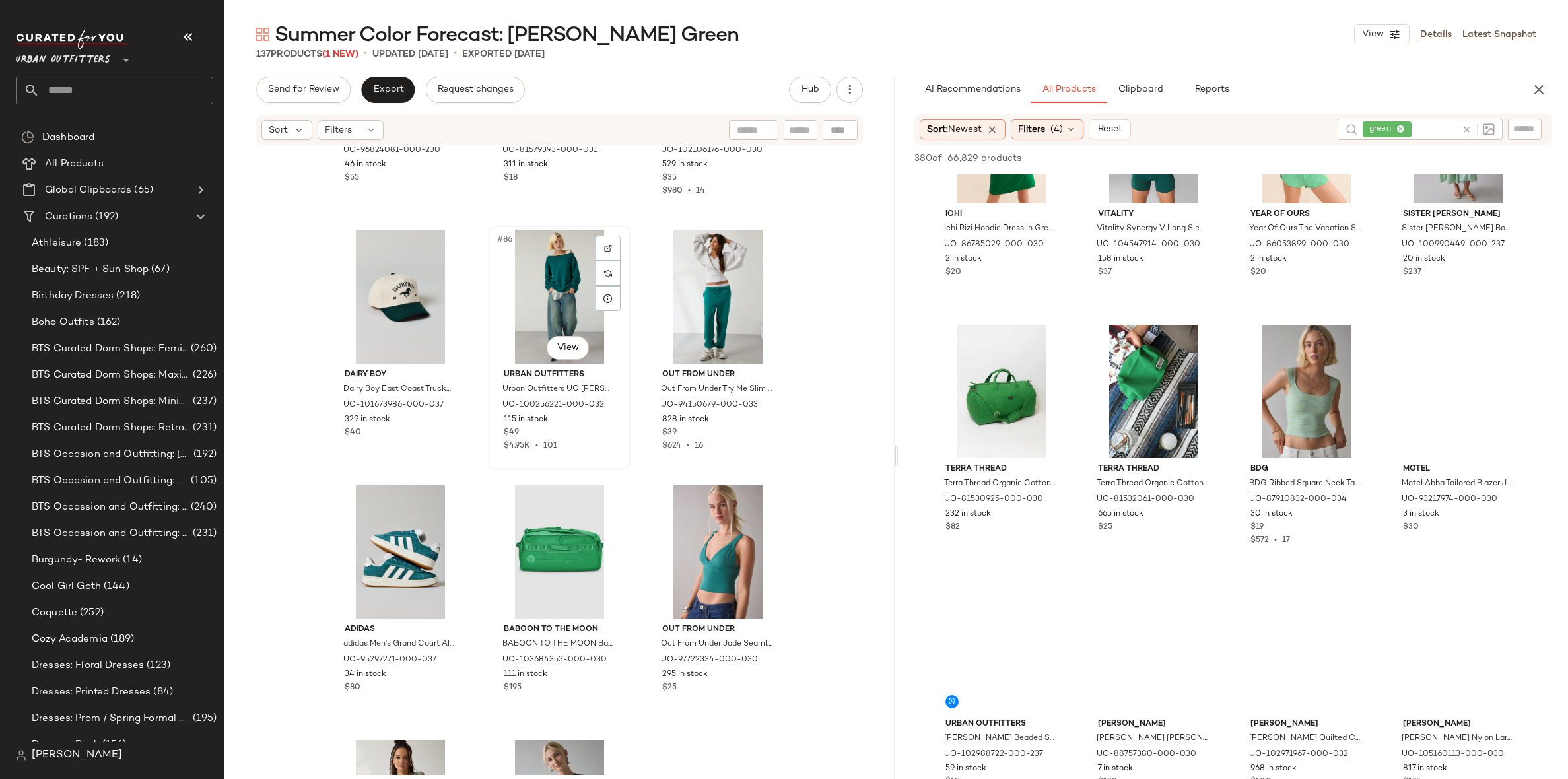
scroll to position [7081, 0]
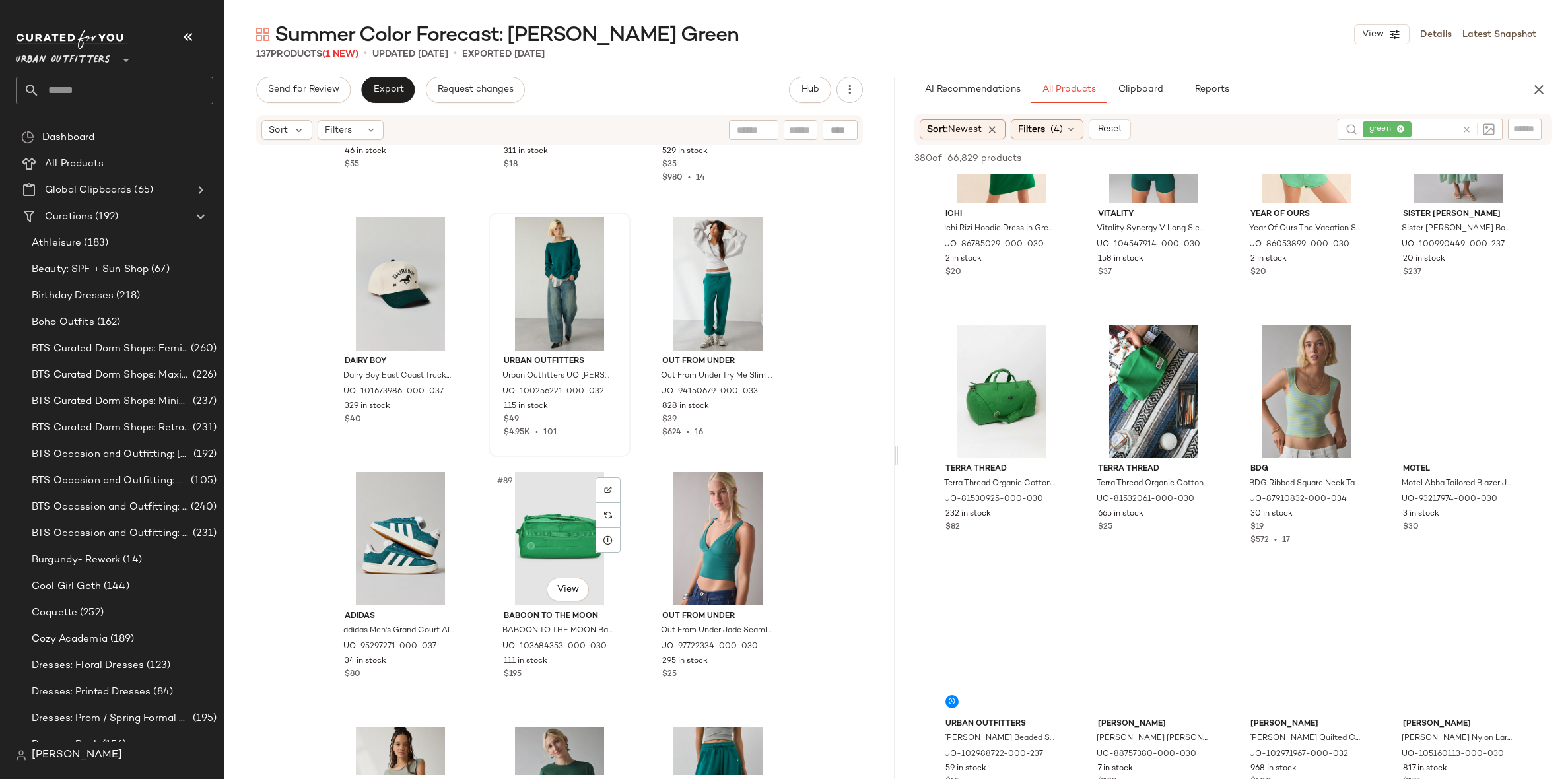
click at [528, 521] on div "#89 View" at bounding box center [559, 538] width 132 height 133
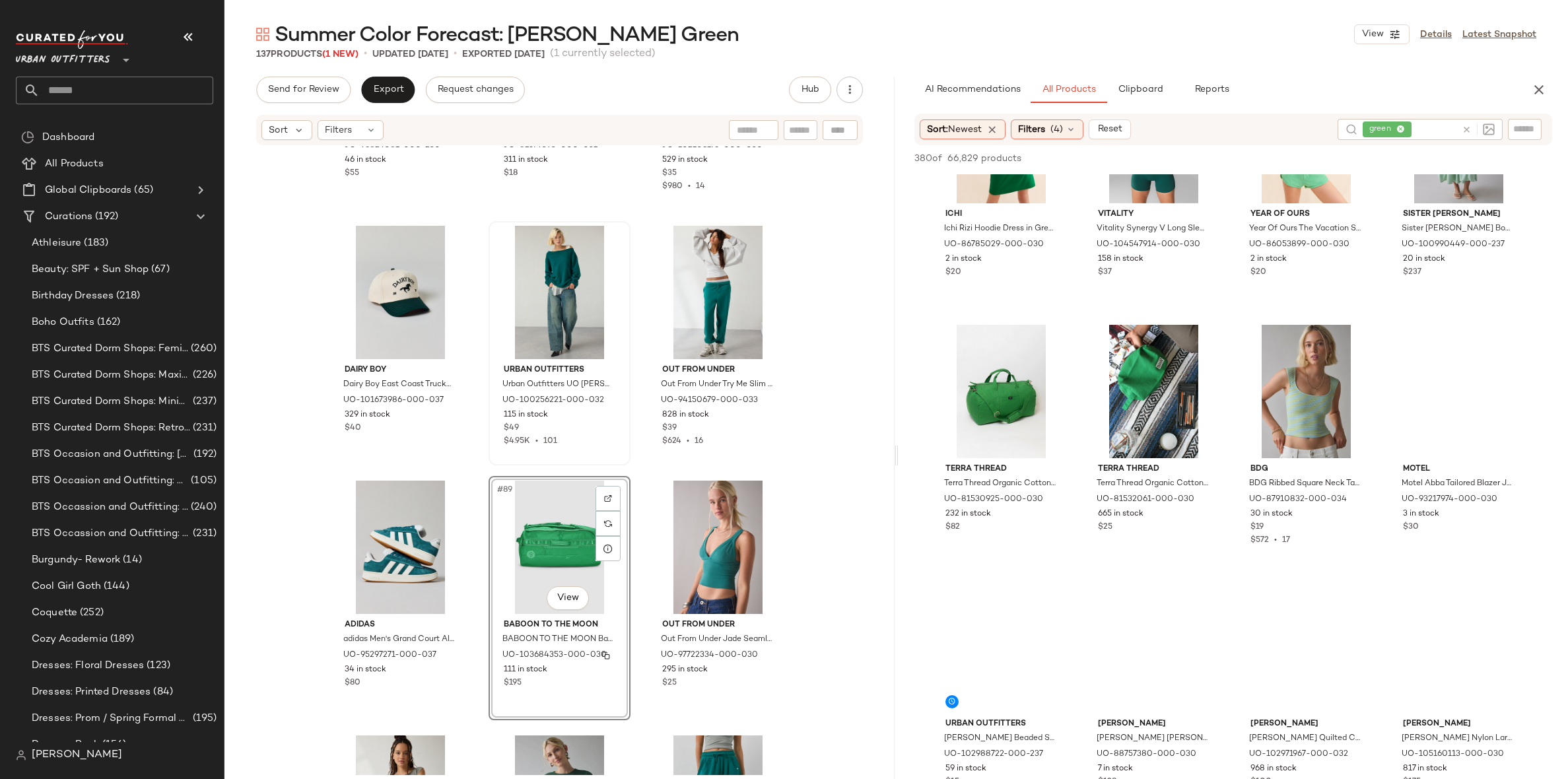
scroll to position [7054, 0]
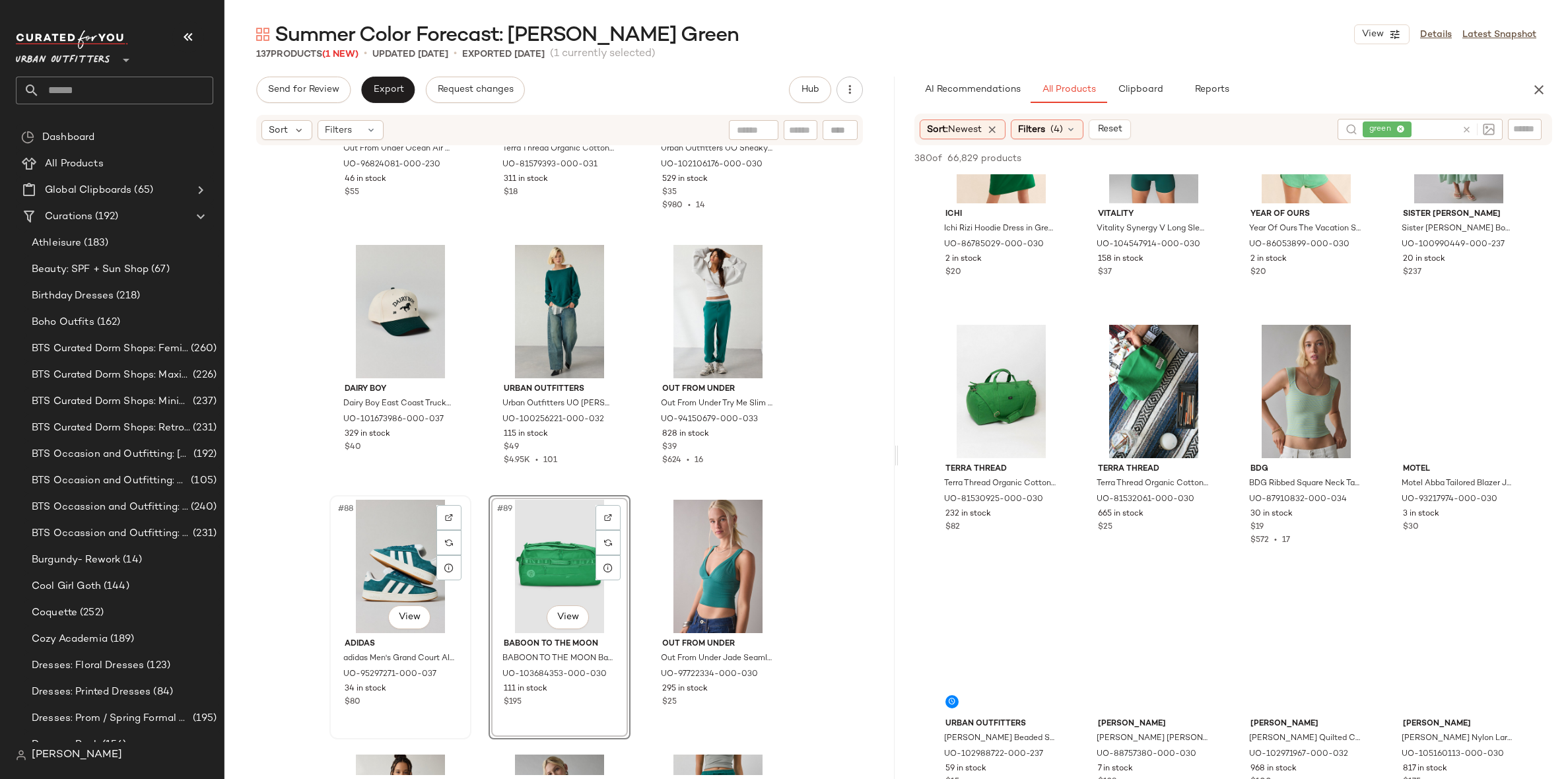
click at [383, 555] on div "#88 View" at bounding box center [400, 566] width 132 height 133
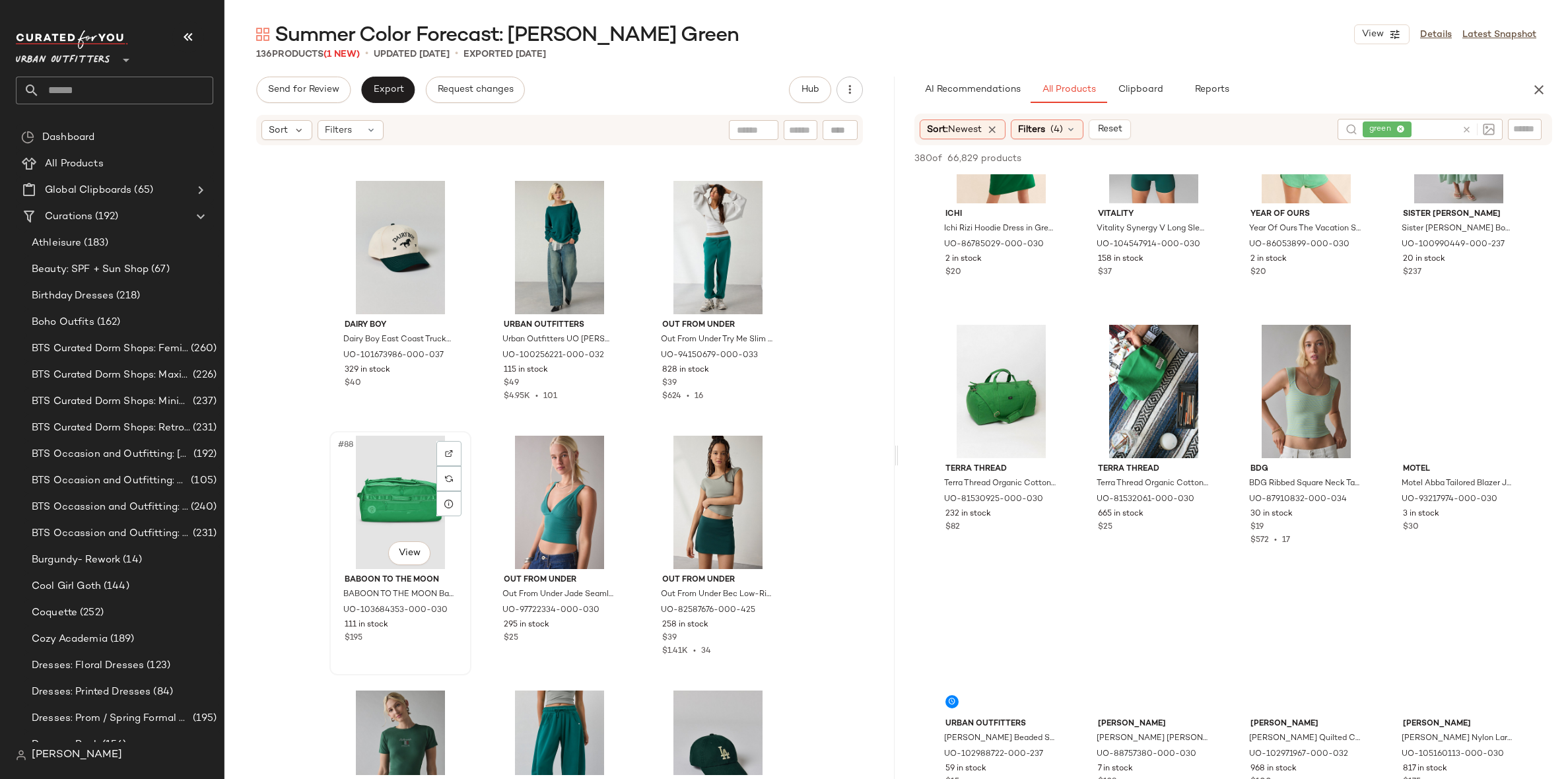
scroll to position [7209, 0]
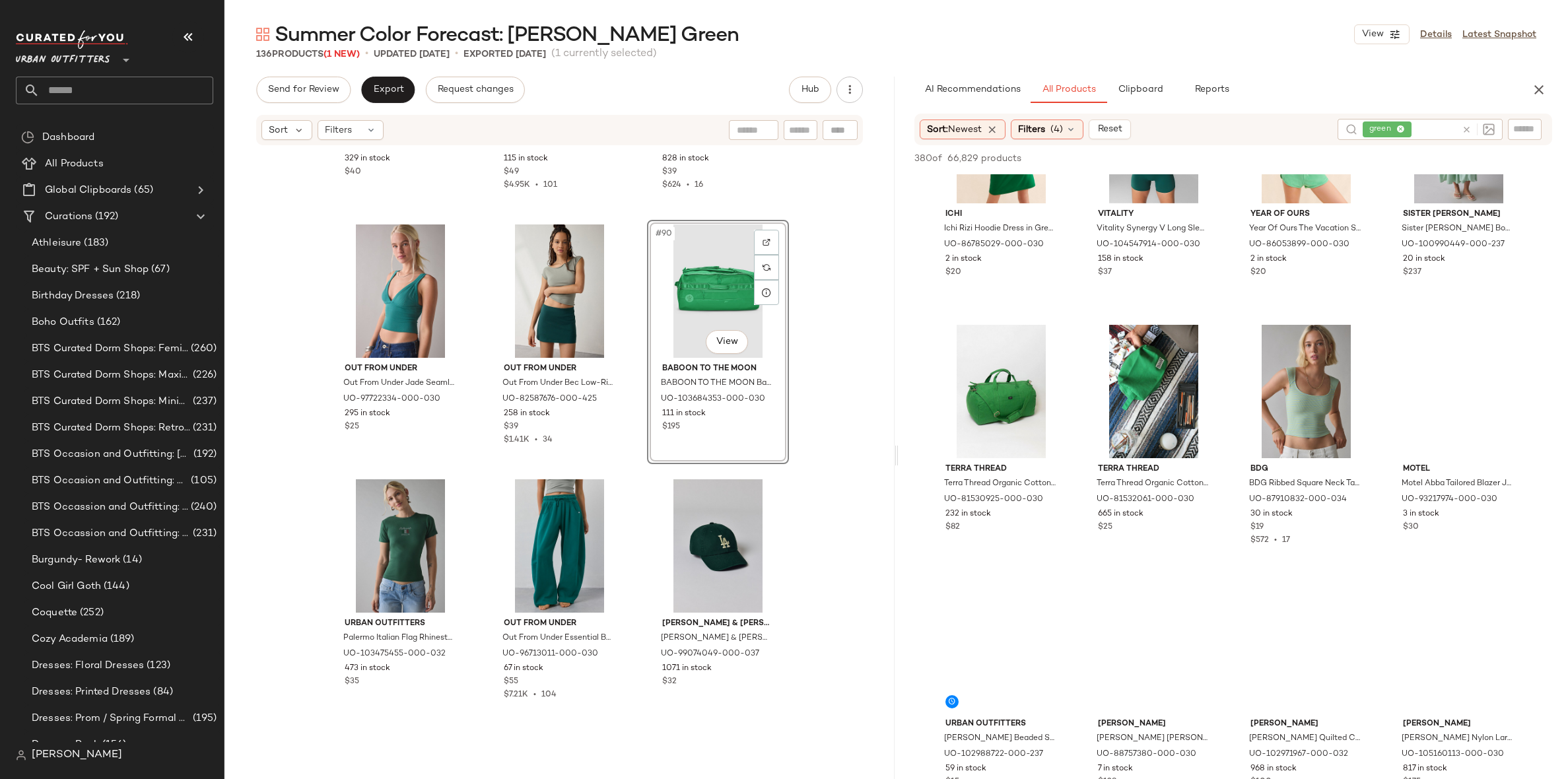
scroll to position [7460, 0]
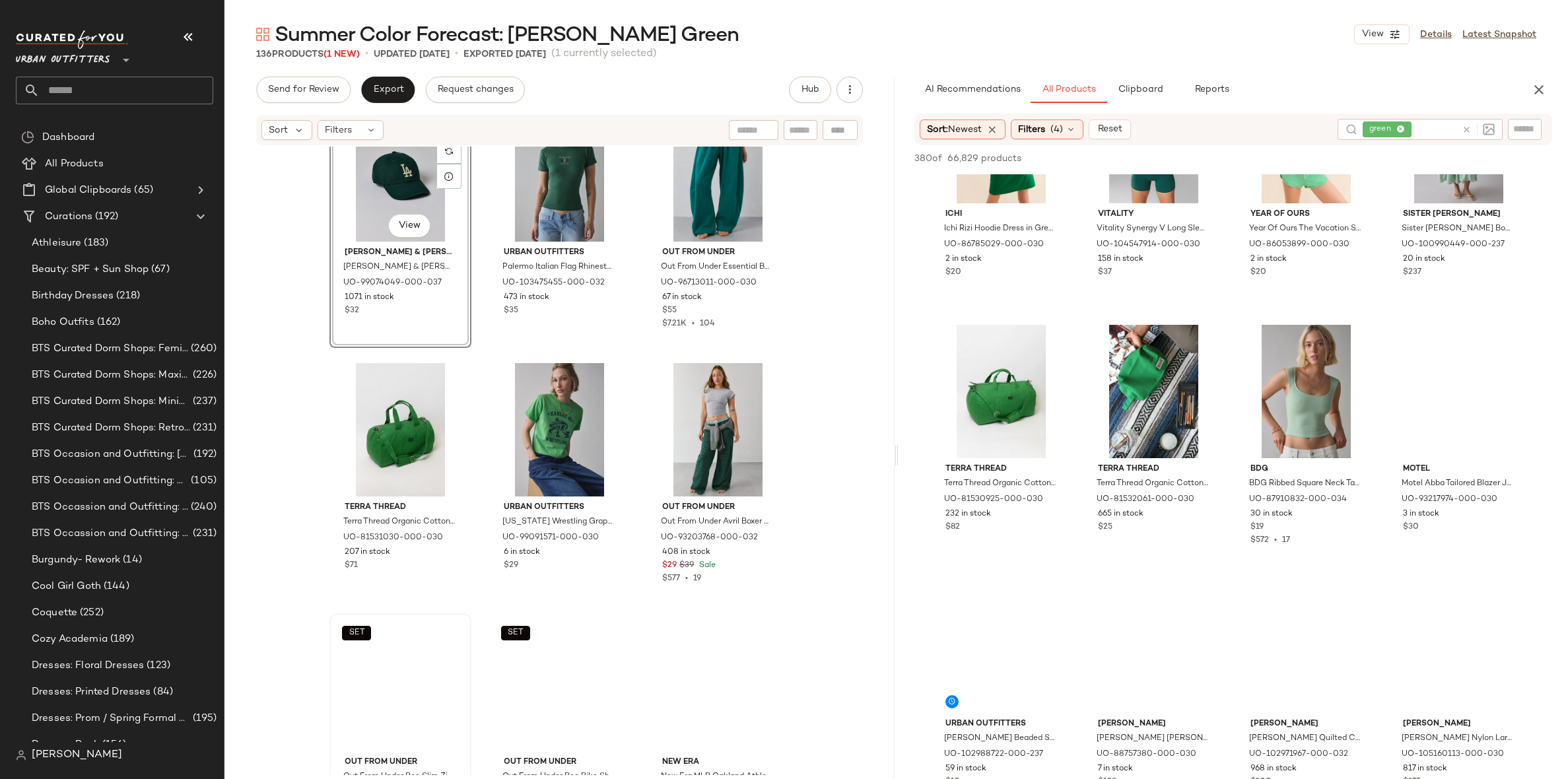
scroll to position [7737, 0]
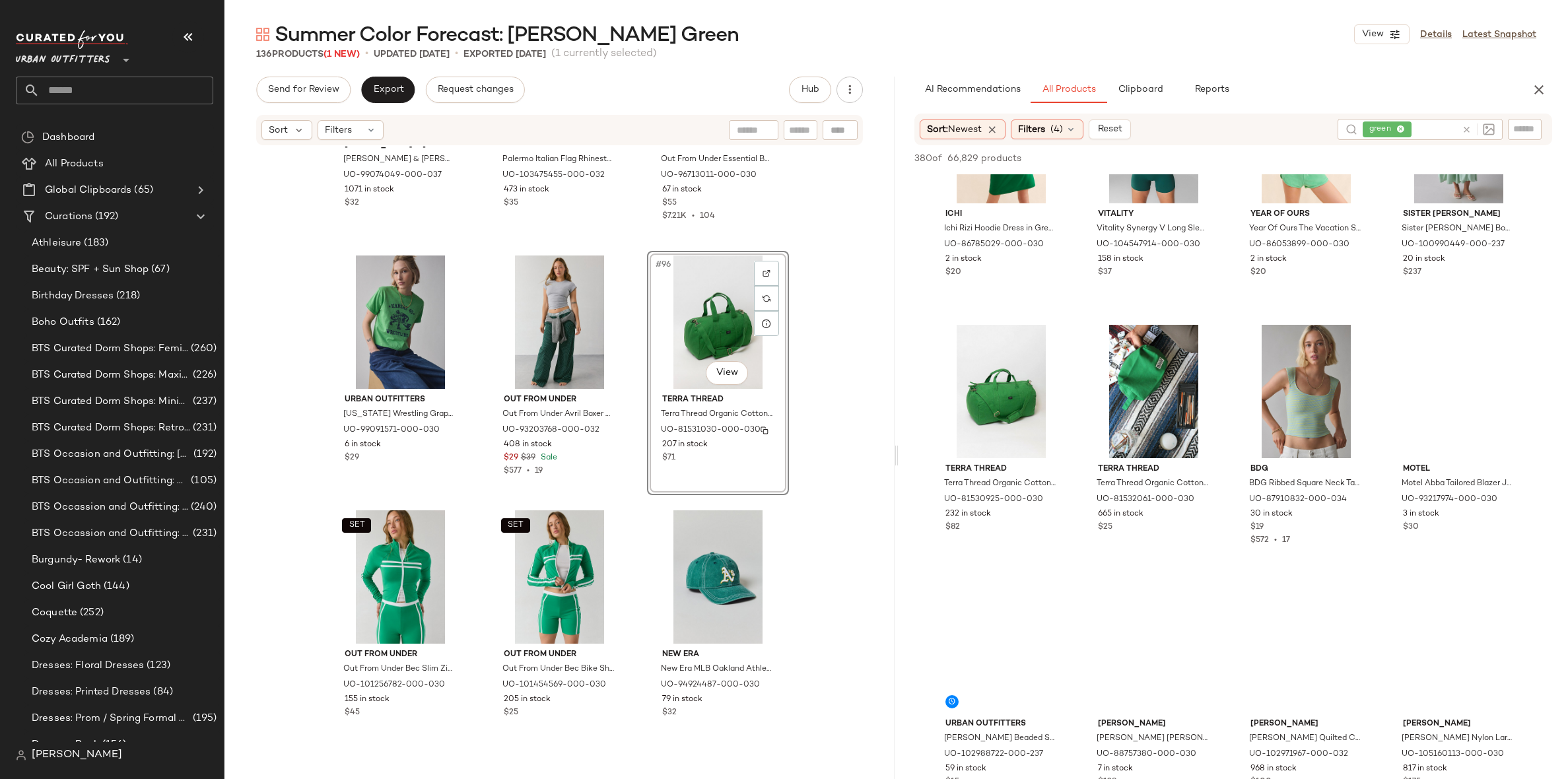
scroll to position [7879, 0]
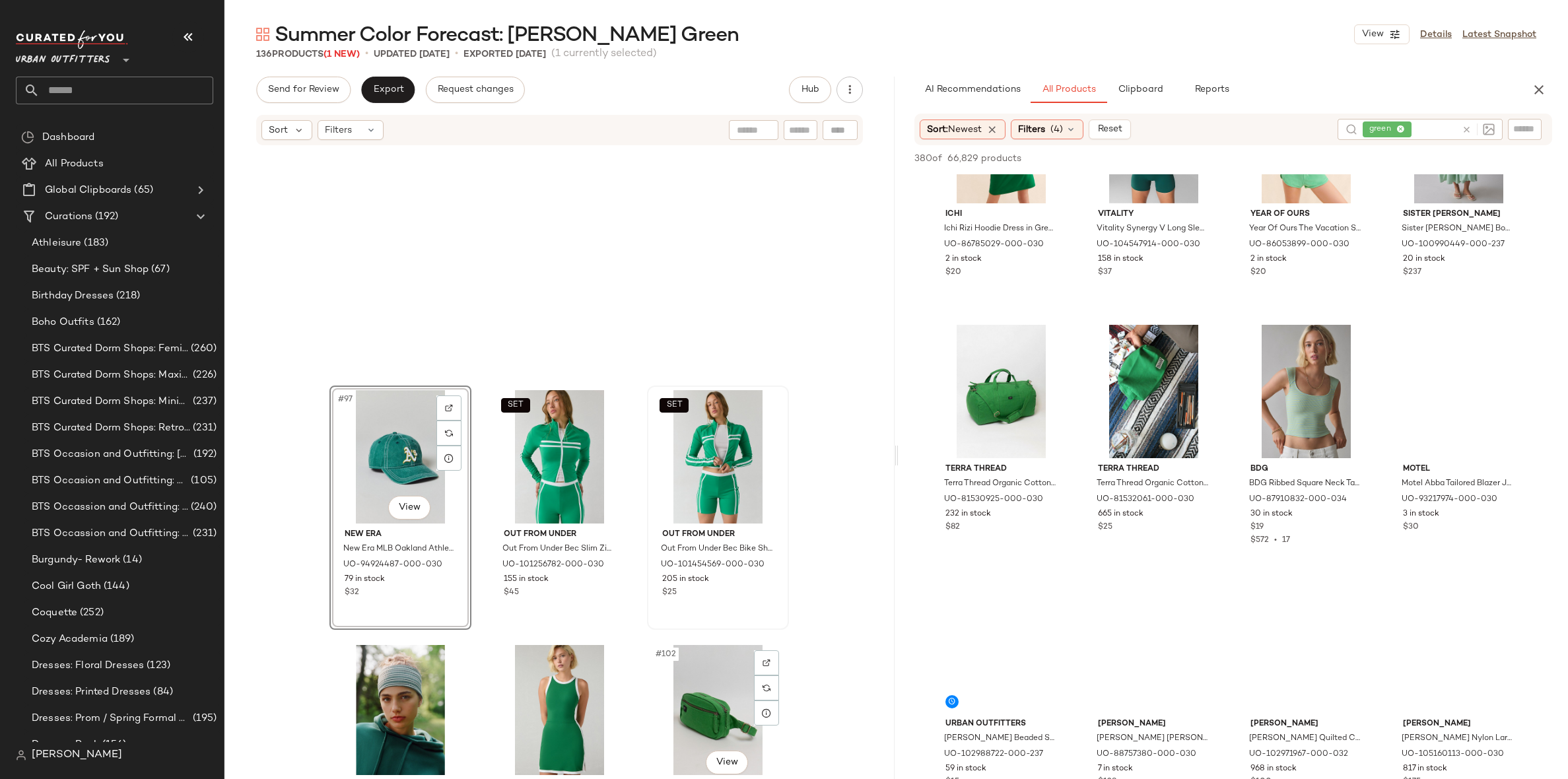
scroll to position [8174, 0]
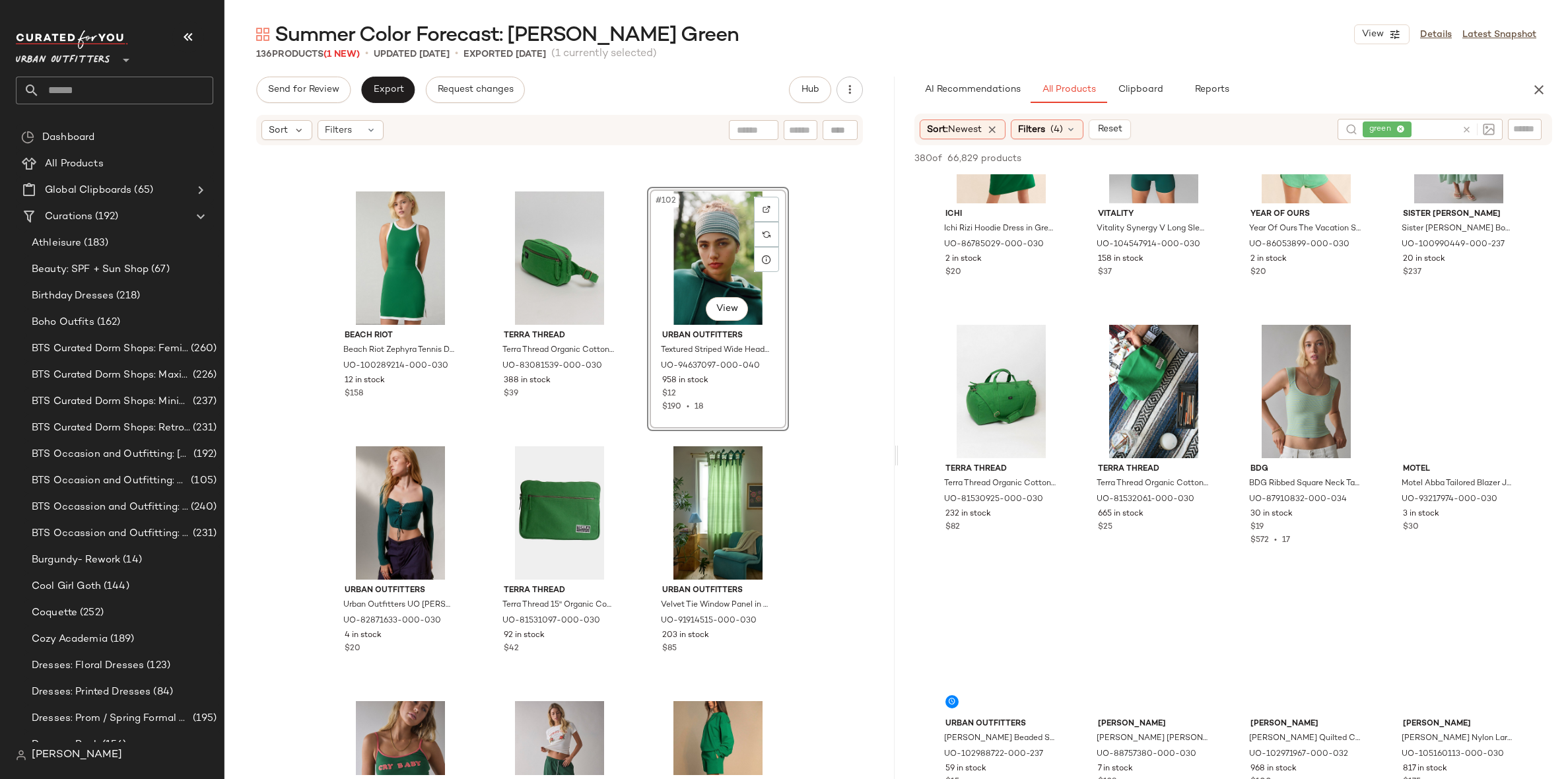
scroll to position [8444, 0]
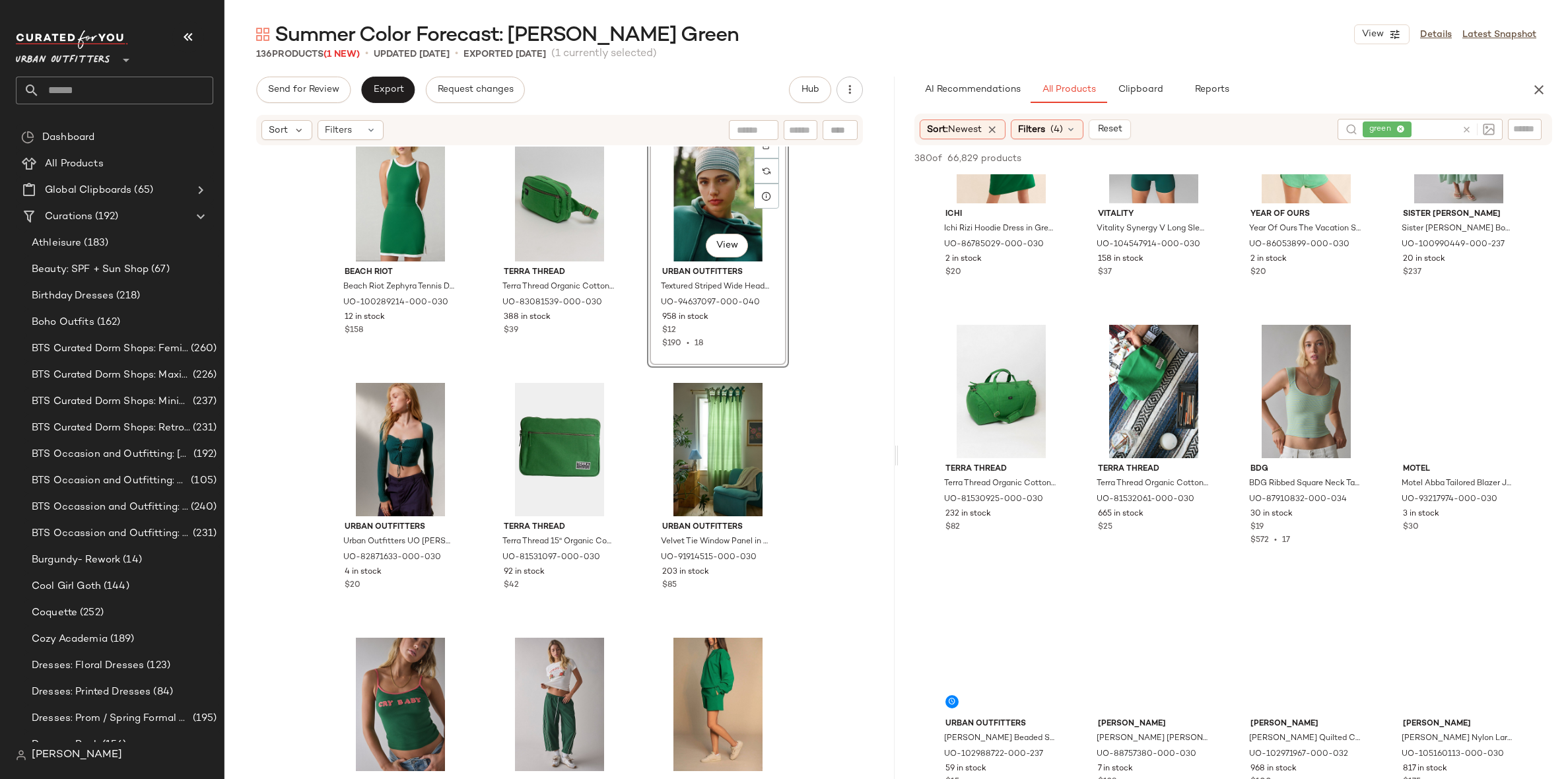
drag, startPoint x: 405, startPoint y: 450, endPoint x: 931, endPoint y: 3, distance: 690.3
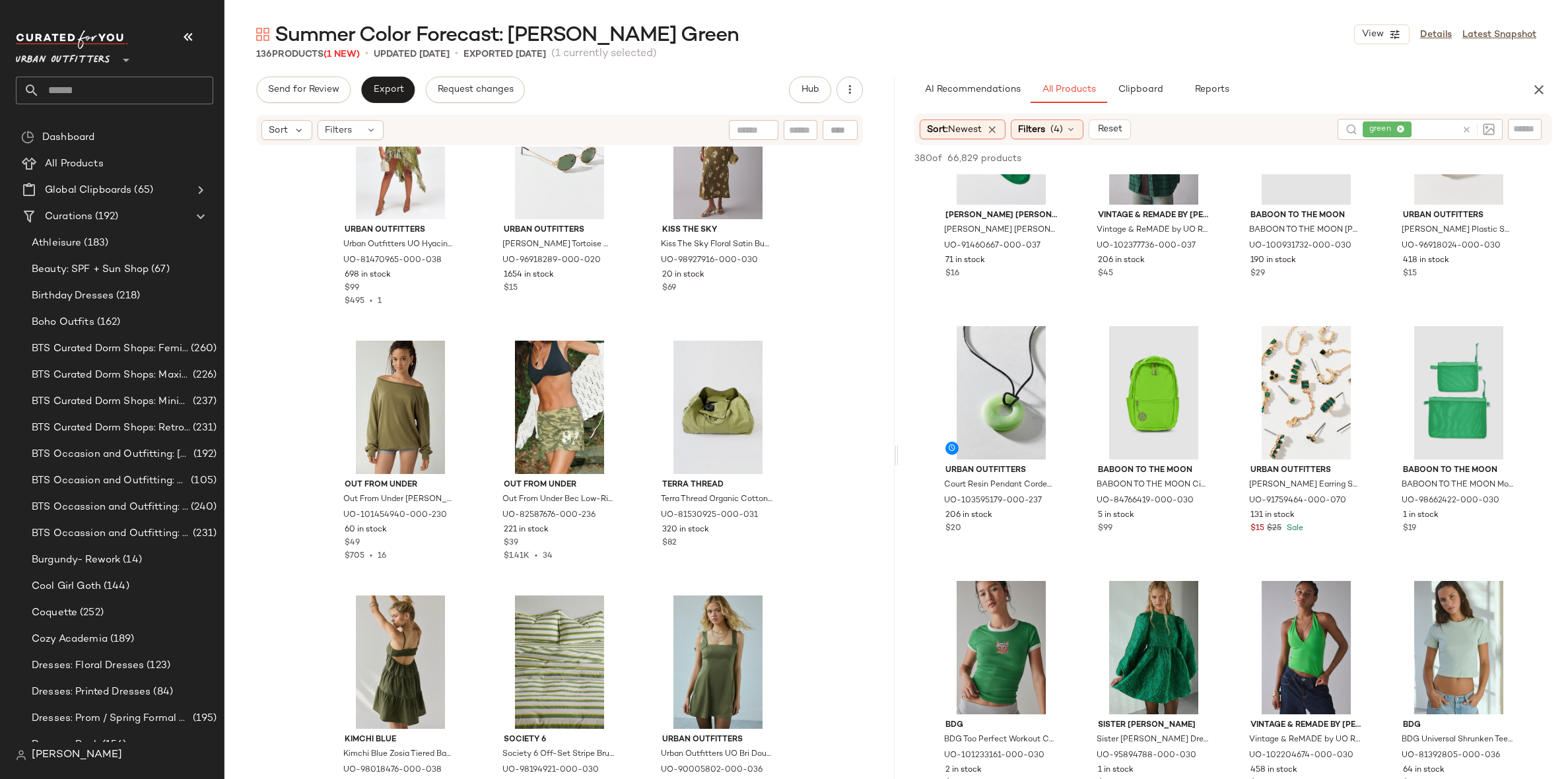
scroll to position [0, 0]
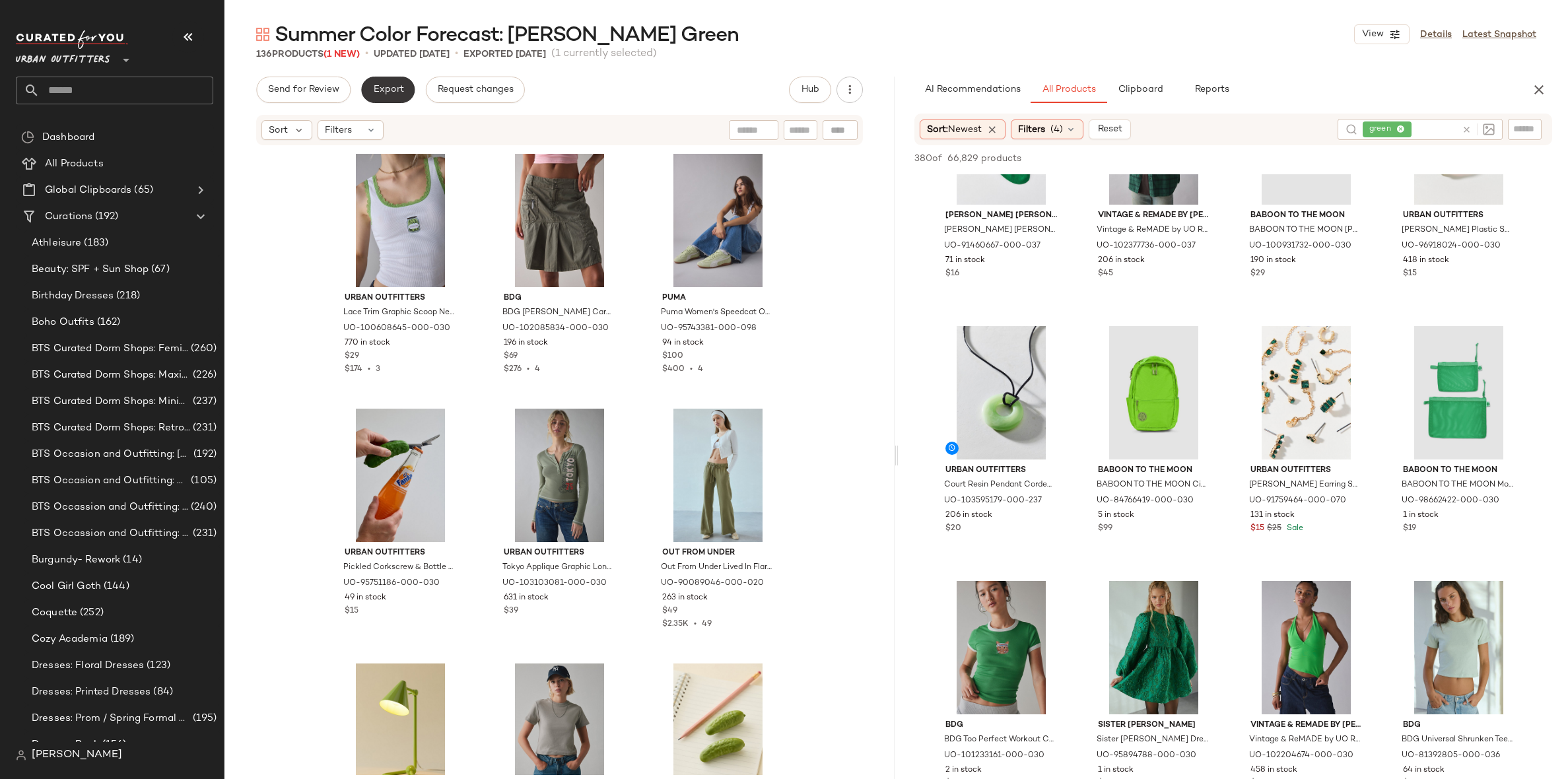
click at [389, 85] on span "Export" at bounding box center [388, 90] width 31 height 11
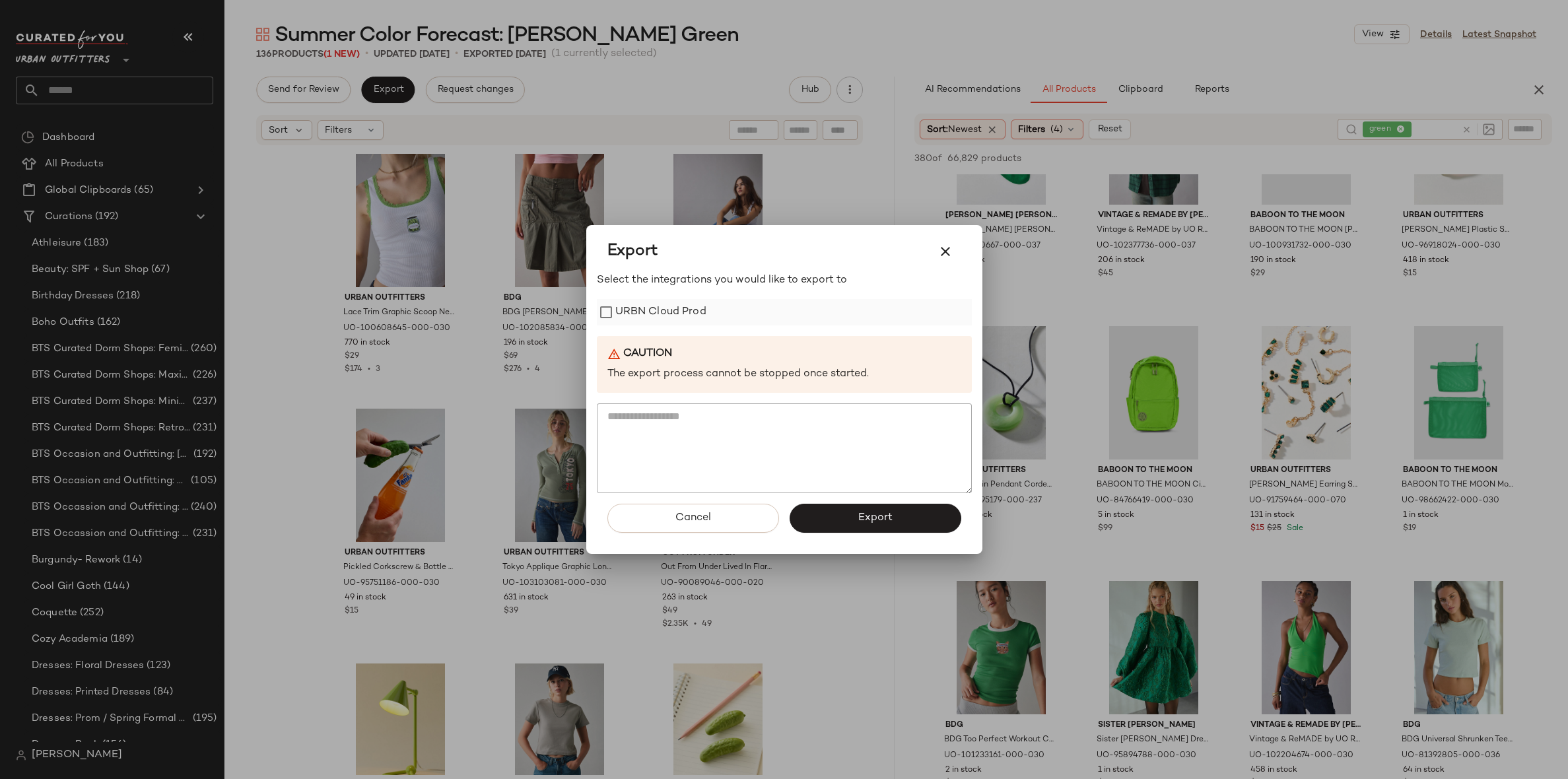
click at [693, 314] on label "URBN Cloud Prod" at bounding box center [661, 312] width 92 height 26
click at [885, 518] on span "Export" at bounding box center [876, 517] width 35 height 13
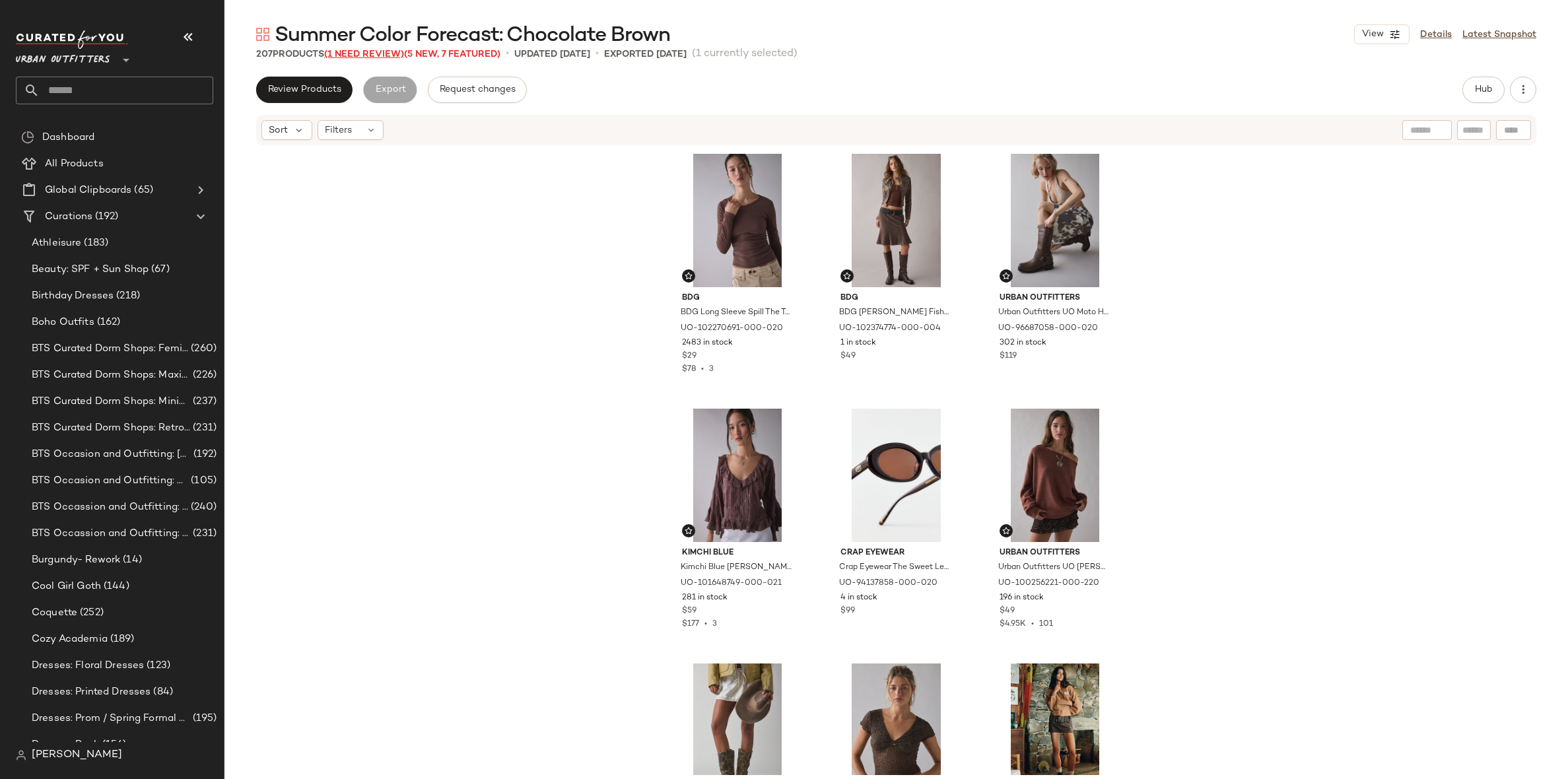
click at [376, 52] on span "(1 Need Review)" at bounding box center [364, 55] width 80 height 10
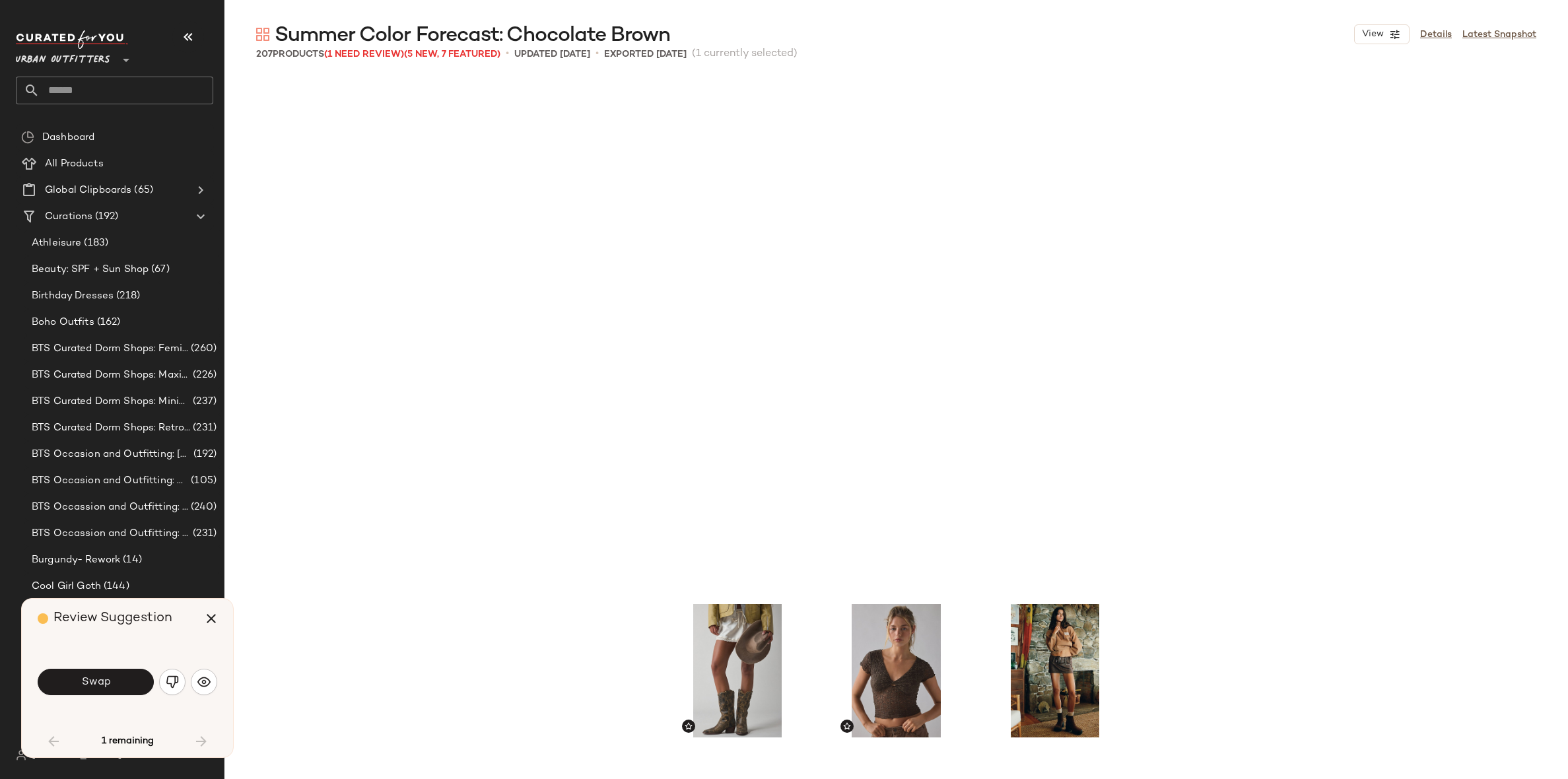
scroll to position [520, 0]
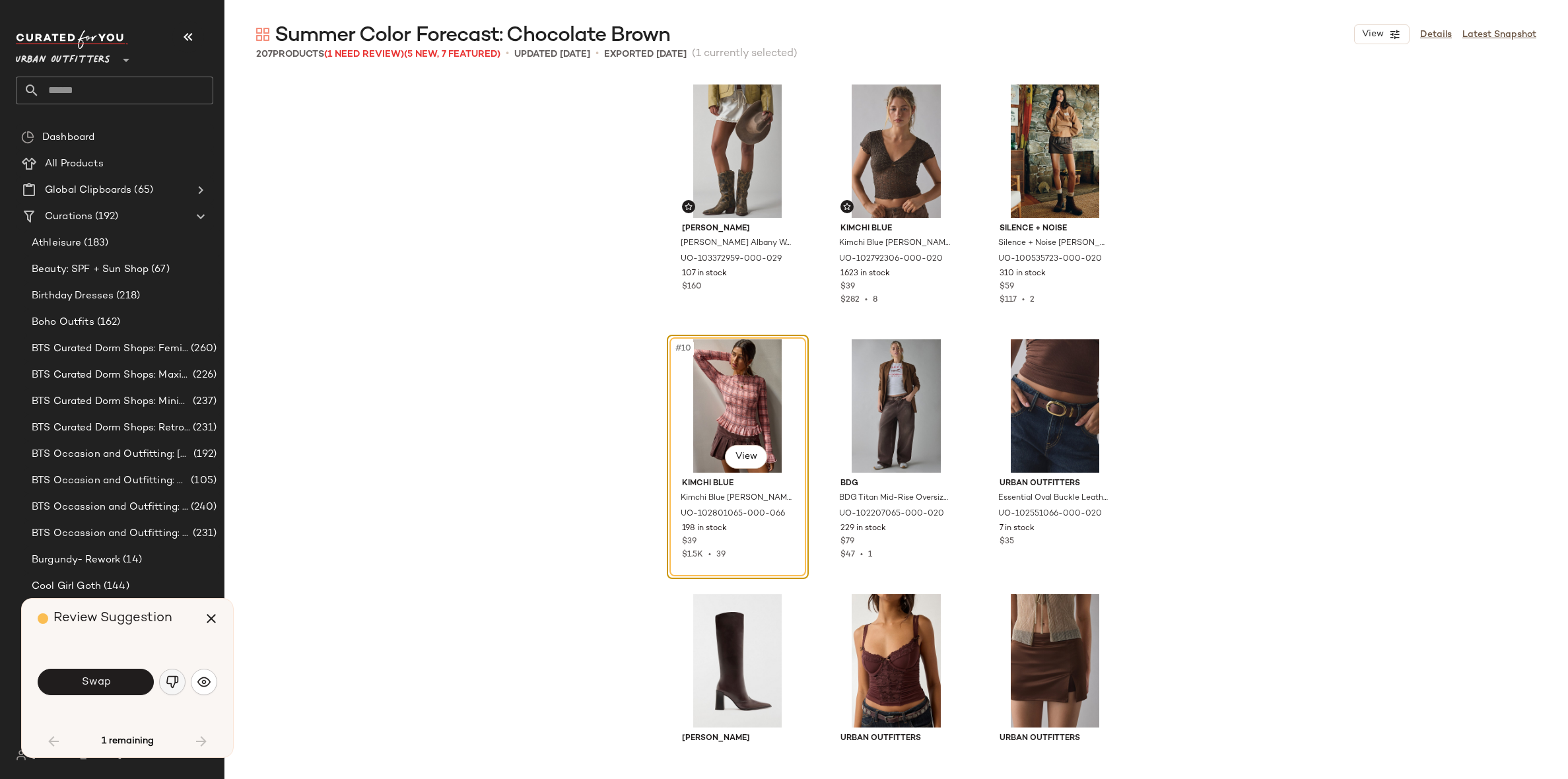
click at [176, 680] on img "button" at bounding box center [172, 682] width 14 height 14
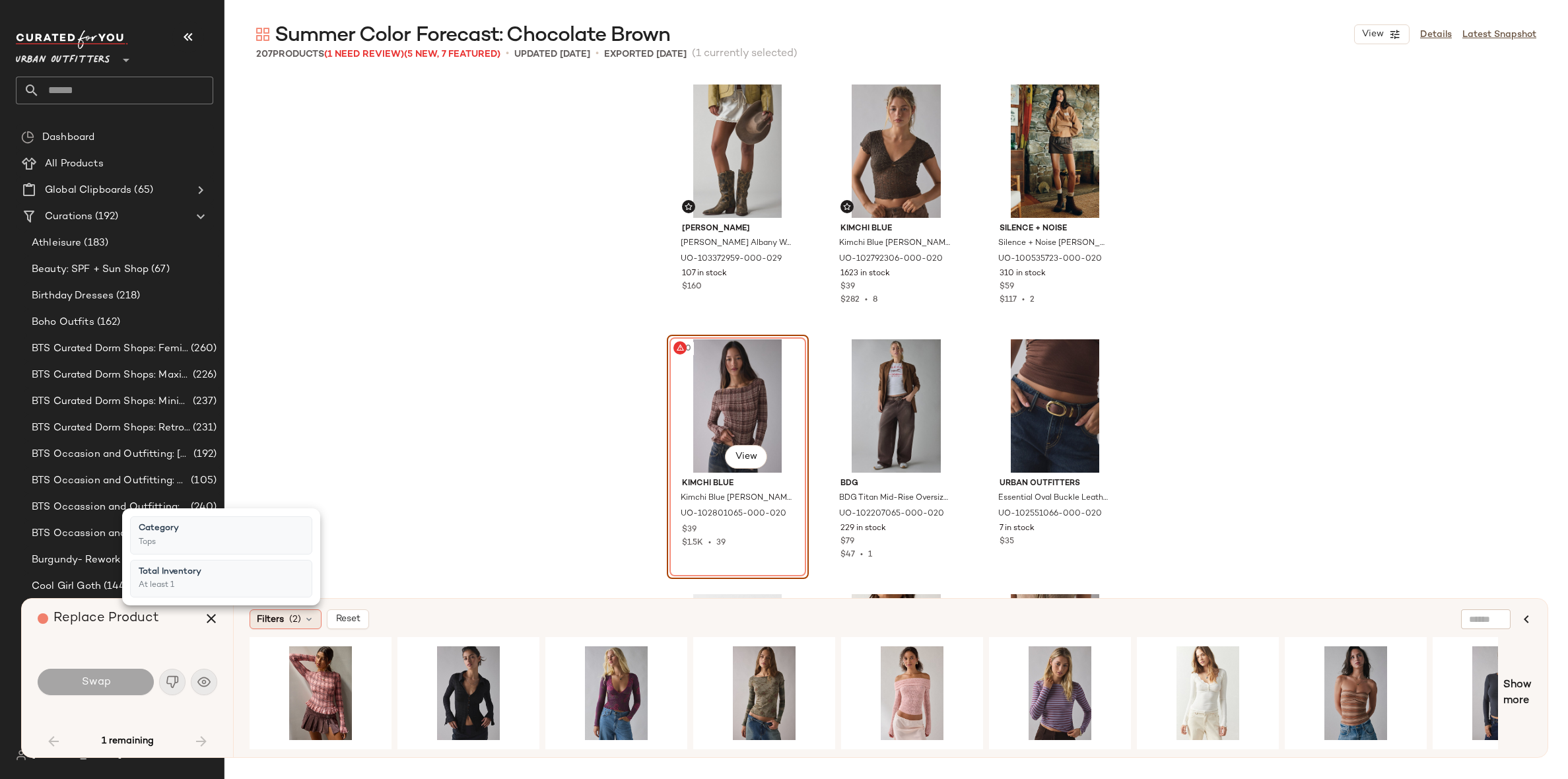
click at [277, 628] on div "Filters (2)" at bounding box center [285, 619] width 72 height 19
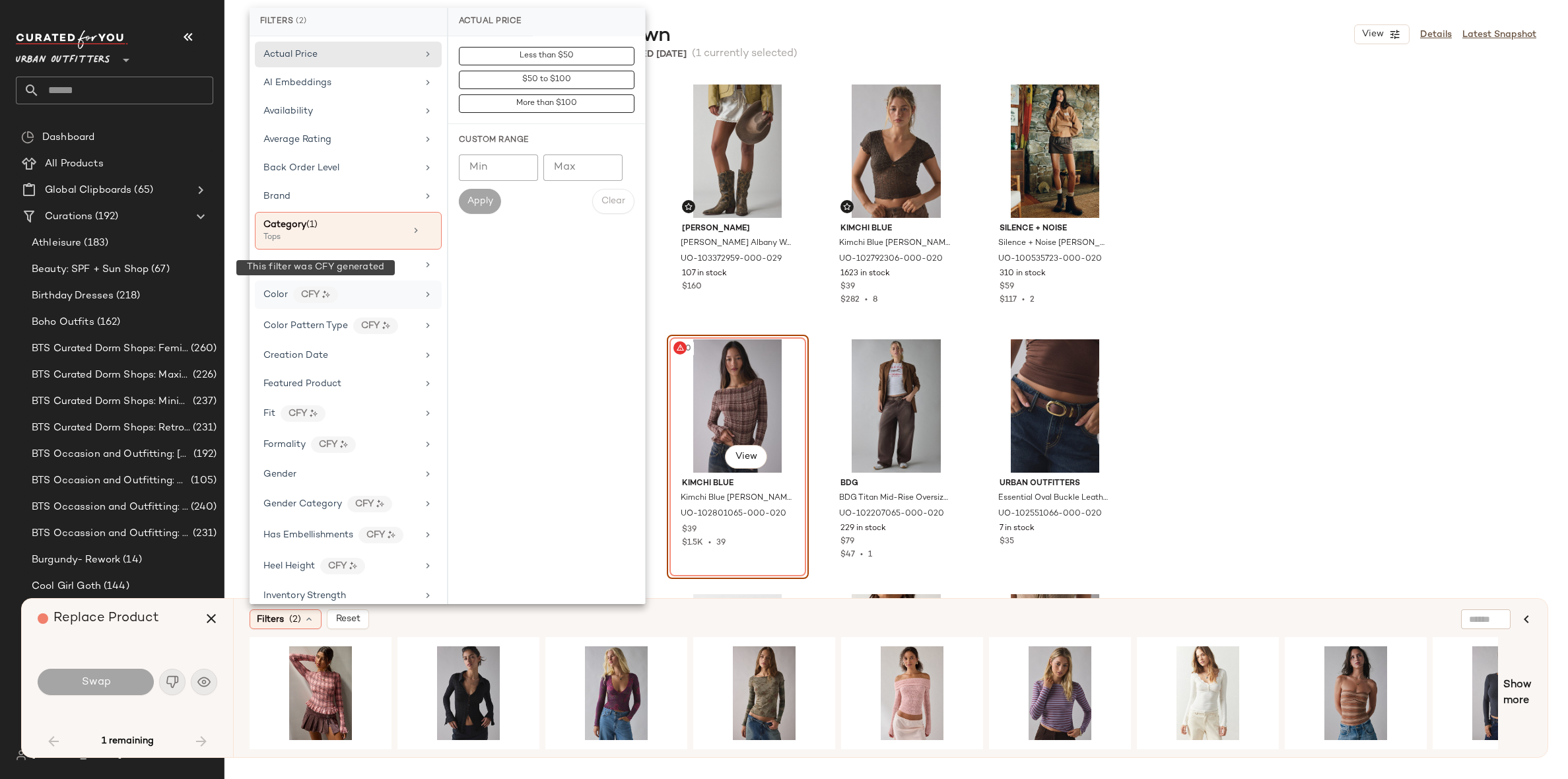
click at [335, 295] on div "CFY" at bounding box center [316, 294] width 45 height 17
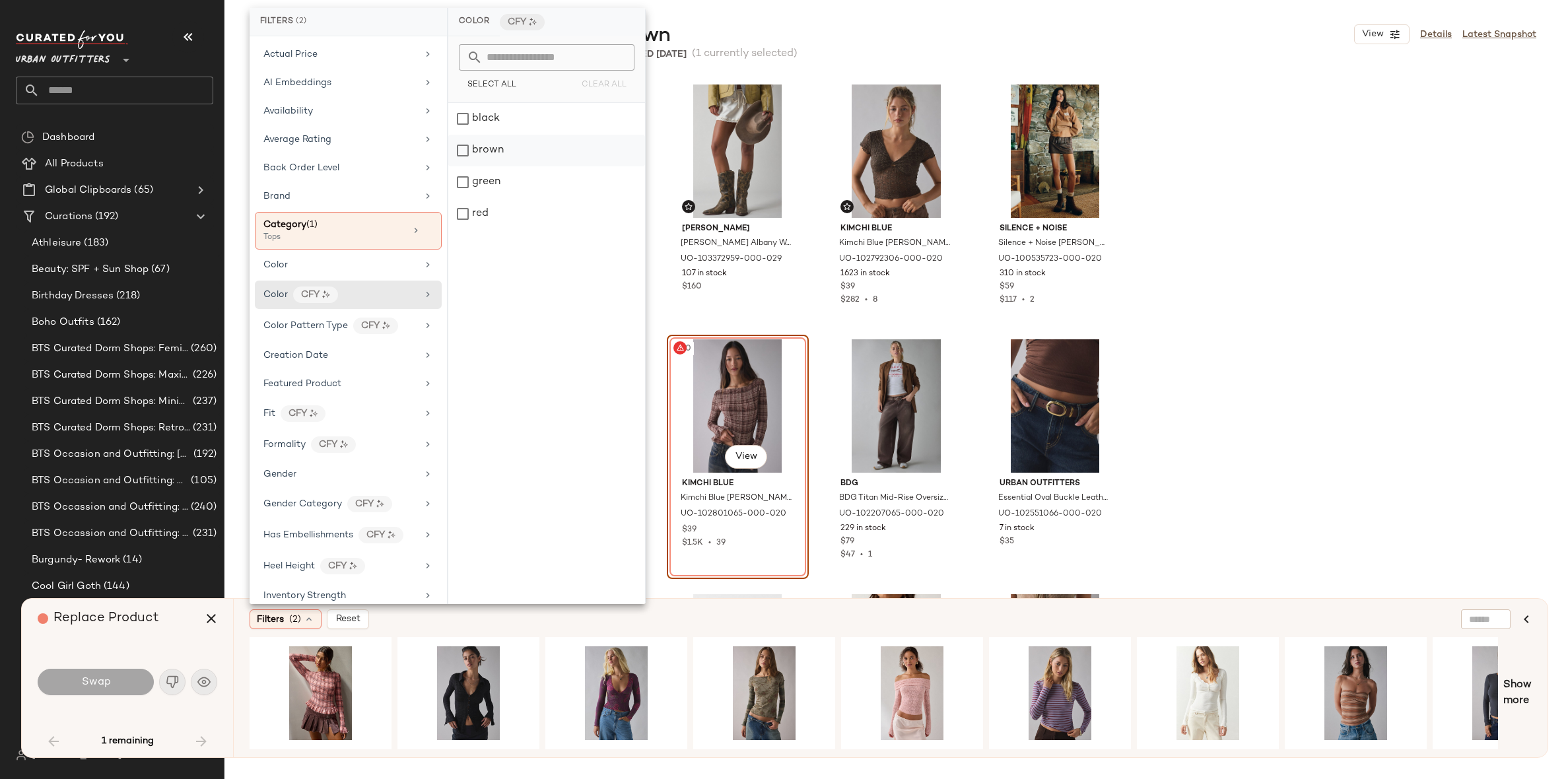
click at [513, 140] on div "brown" at bounding box center [546, 150] width 197 height 32
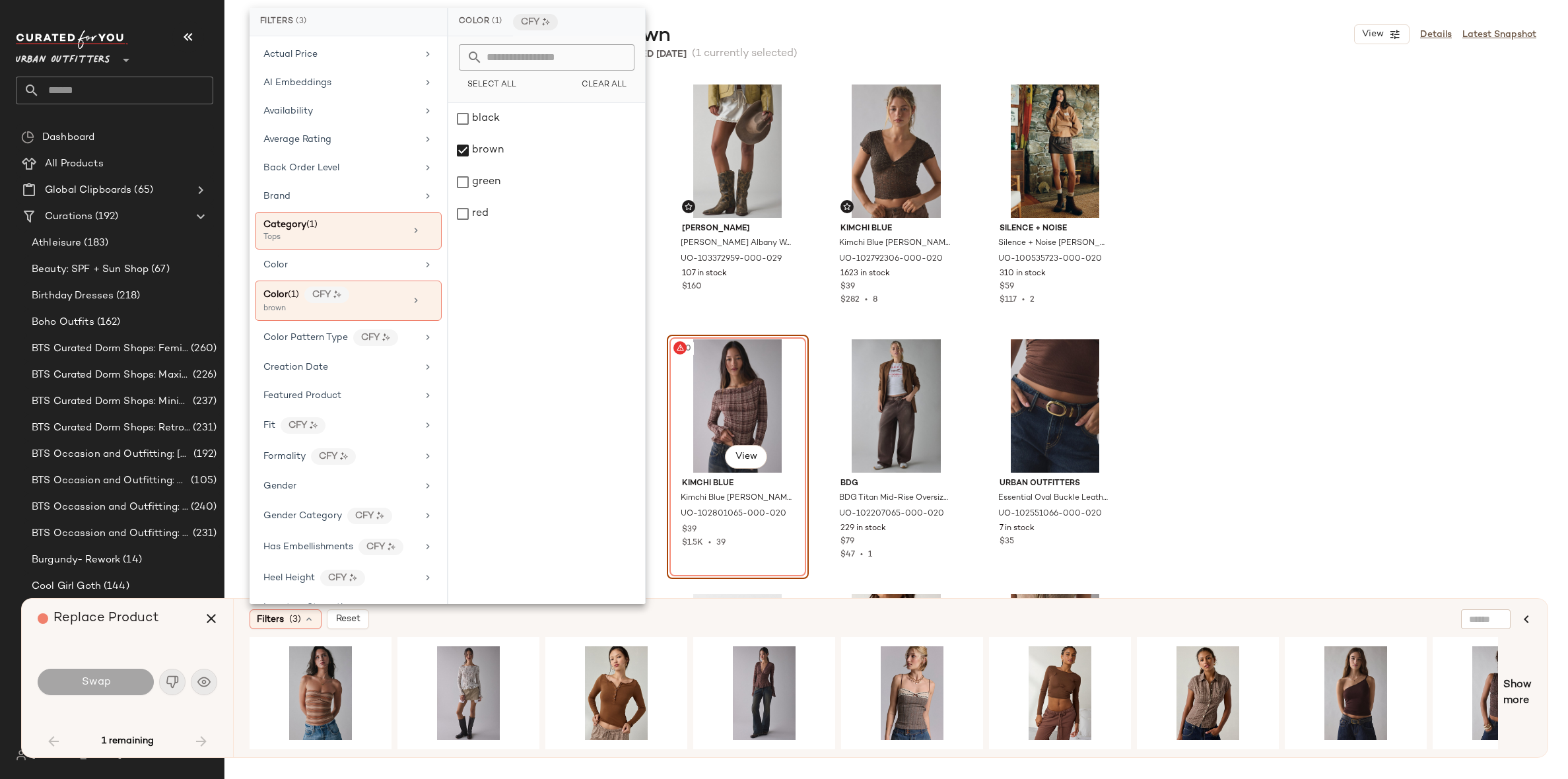
click at [773, 620] on div "Filters (3) Reset" at bounding box center [826, 619] width 1154 height 19
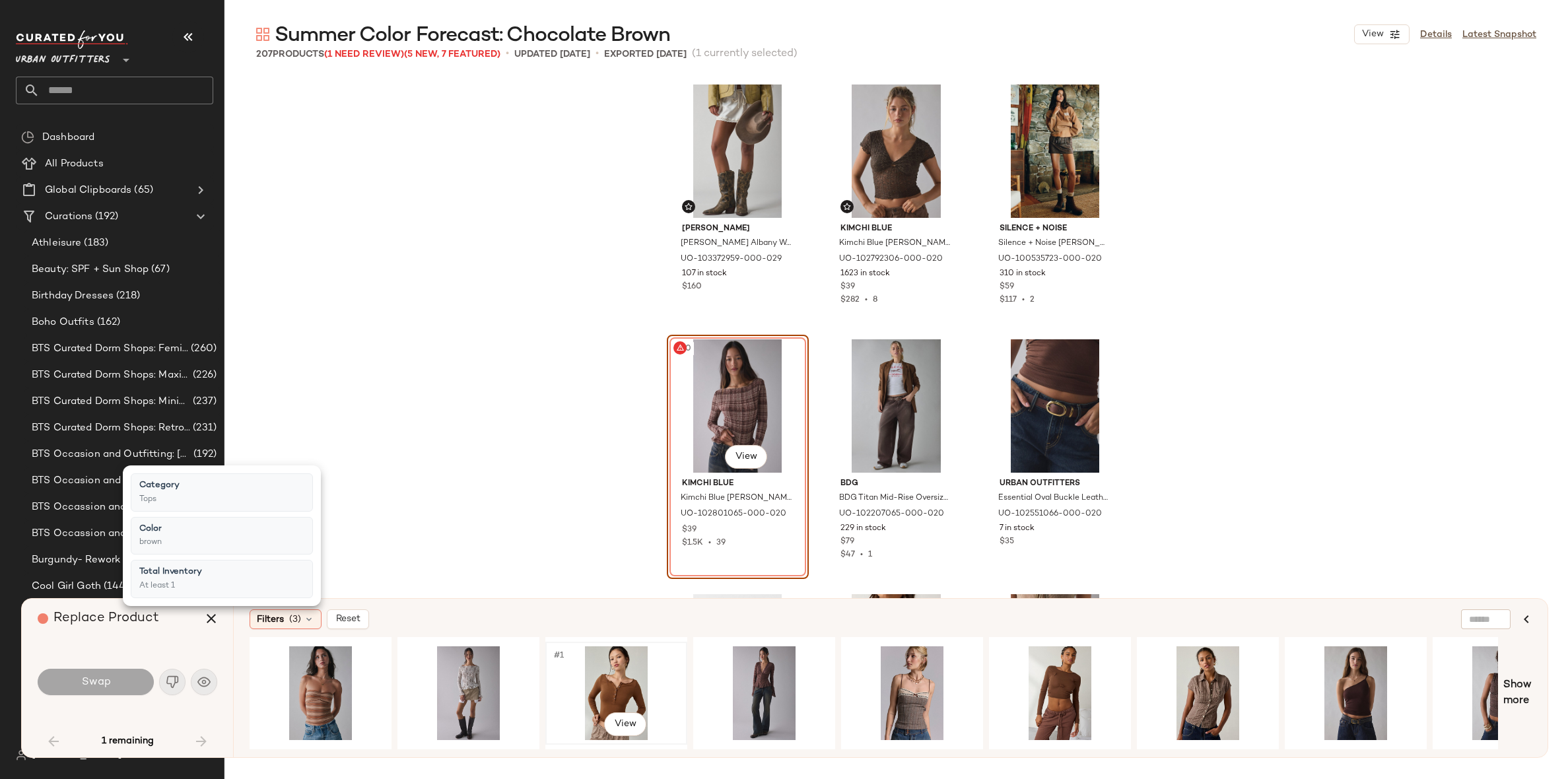
click at [624, 672] on div "#1 View" at bounding box center [616, 693] width 132 height 93
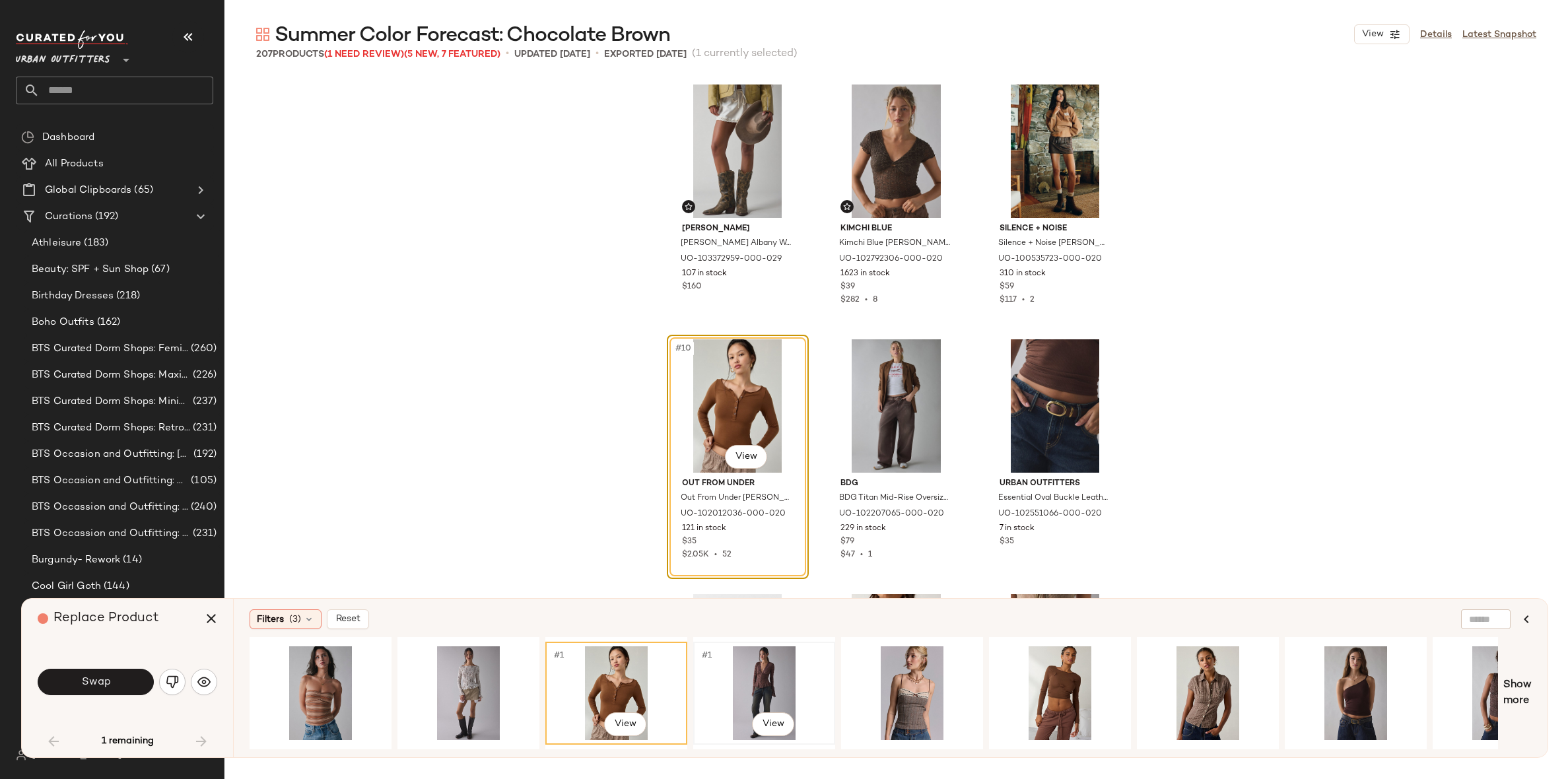
click at [740, 669] on div "#1 View" at bounding box center [765, 693] width 132 height 93
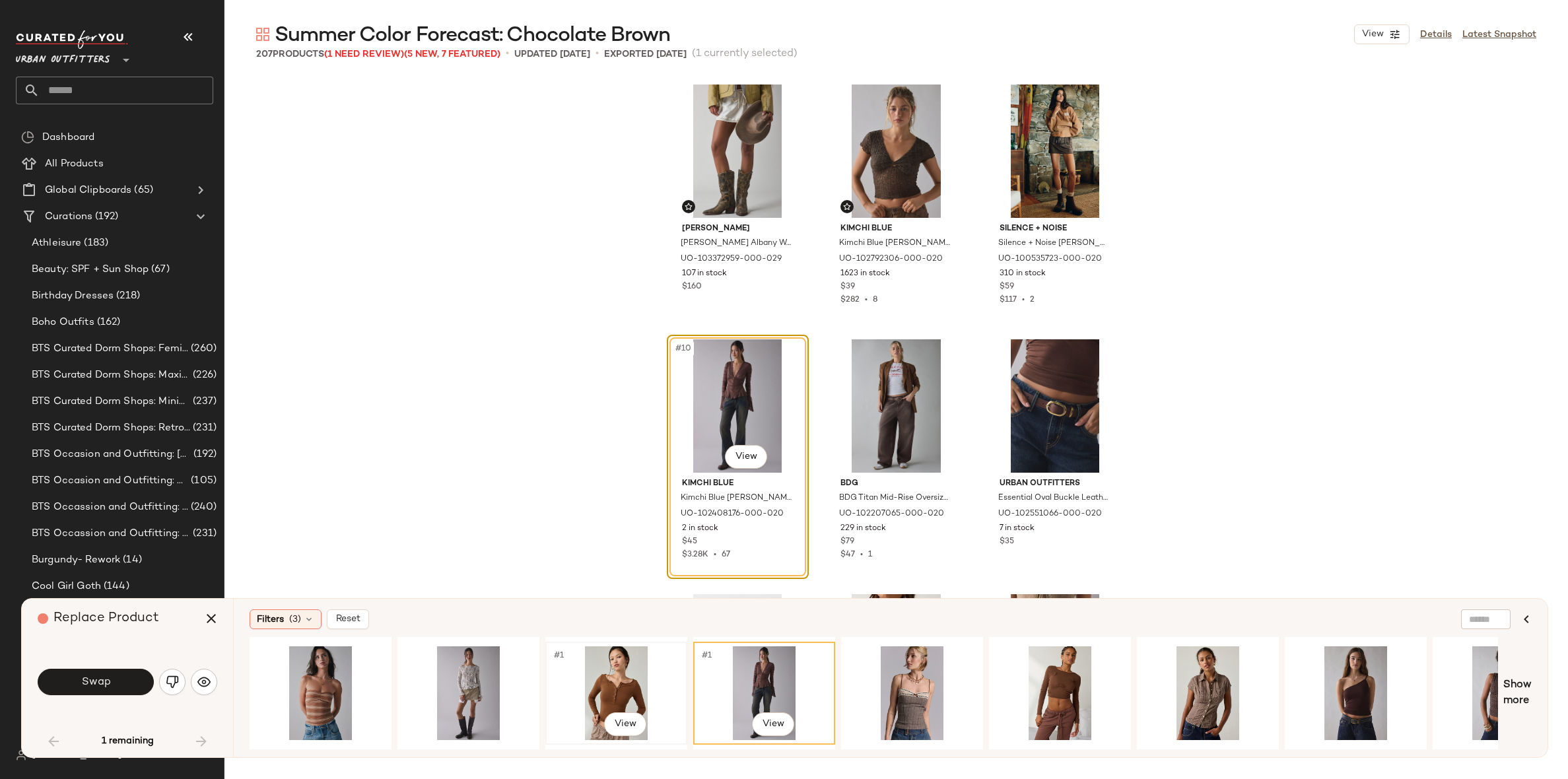
click at [610, 676] on div "#1 View" at bounding box center [616, 693] width 132 height 93
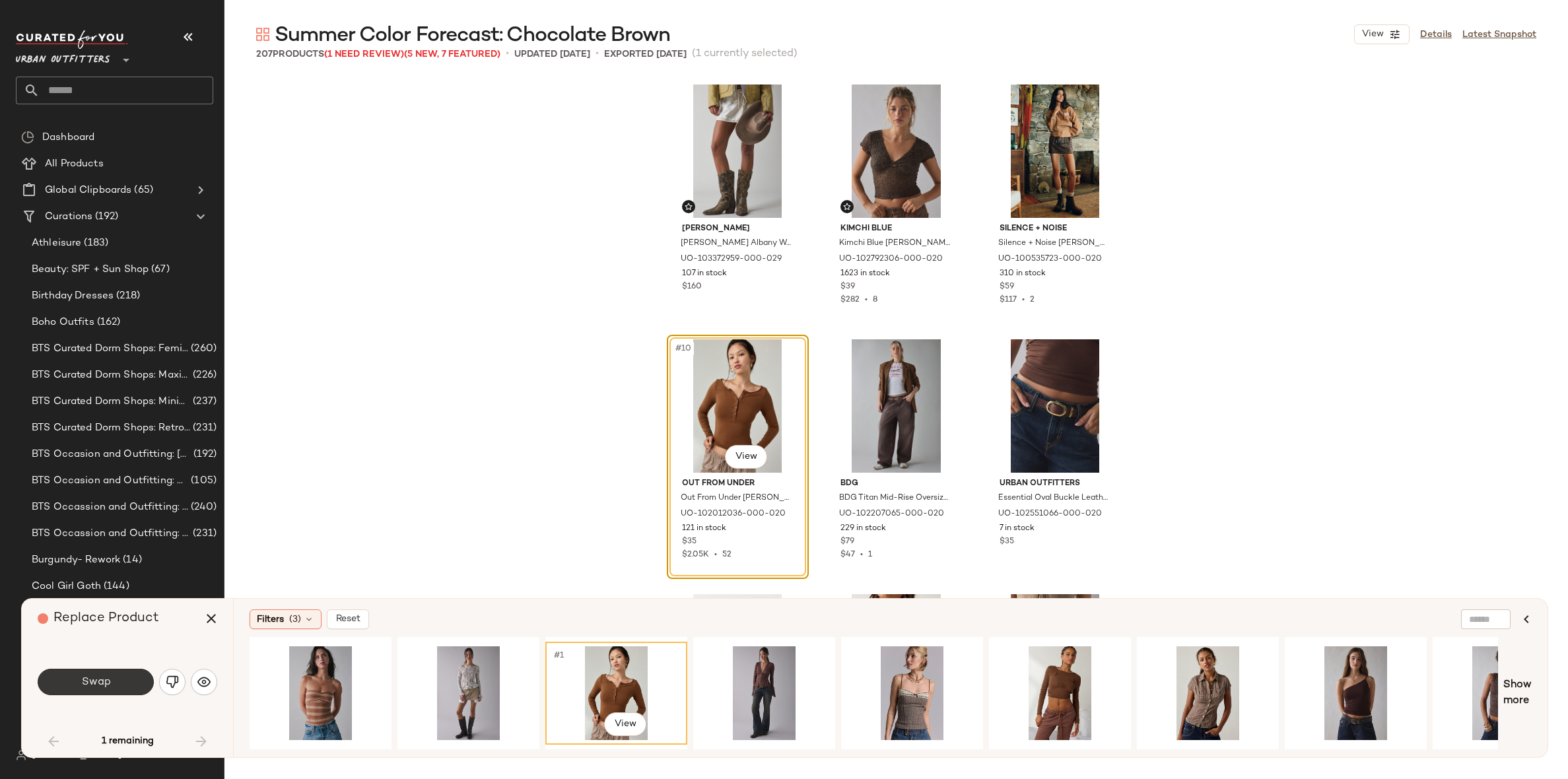
click at [122, 684] on button "Swap" at bounding box center [95, 682] width 116 height 26
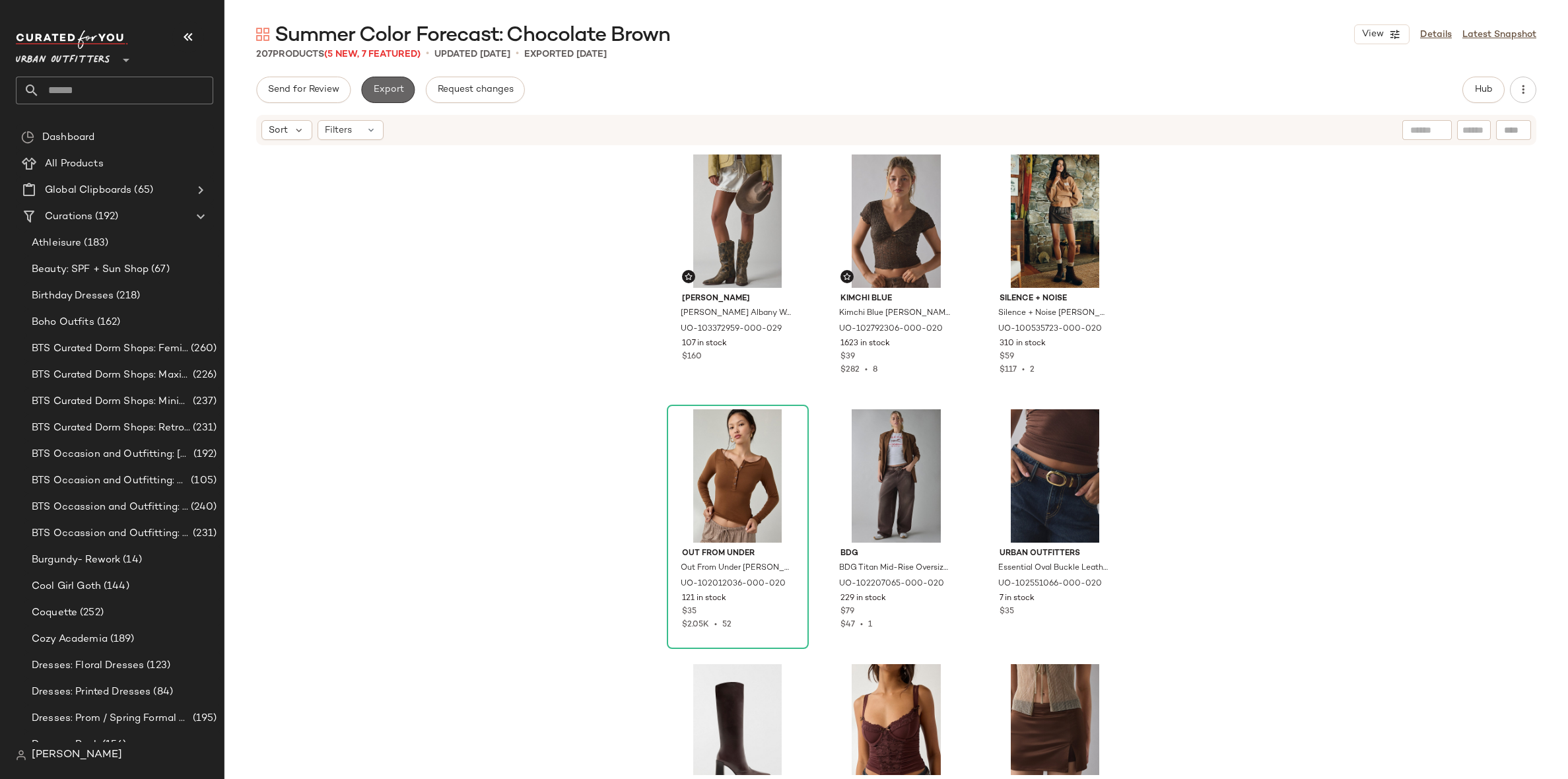
click at [387, 102] on button "Export" at bounding box center [388, 90] width 54 height 26
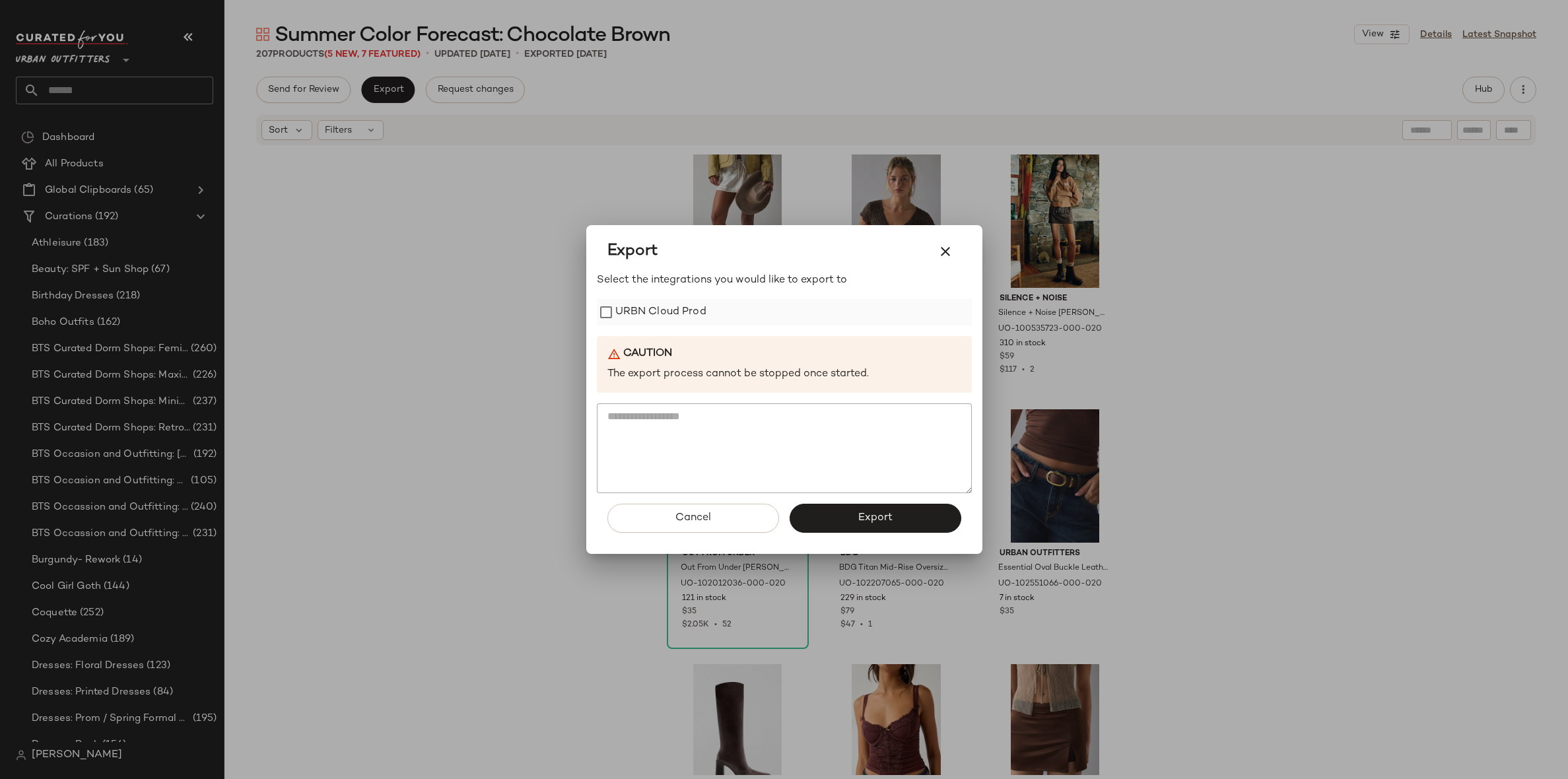
click at [683, 316] on label "URBN Cloud Prod" at bounding box center [661, 312] width 92 height 26
click at [855, 525] on button "Export" at bounding box center [876, 518] width 171 height 29
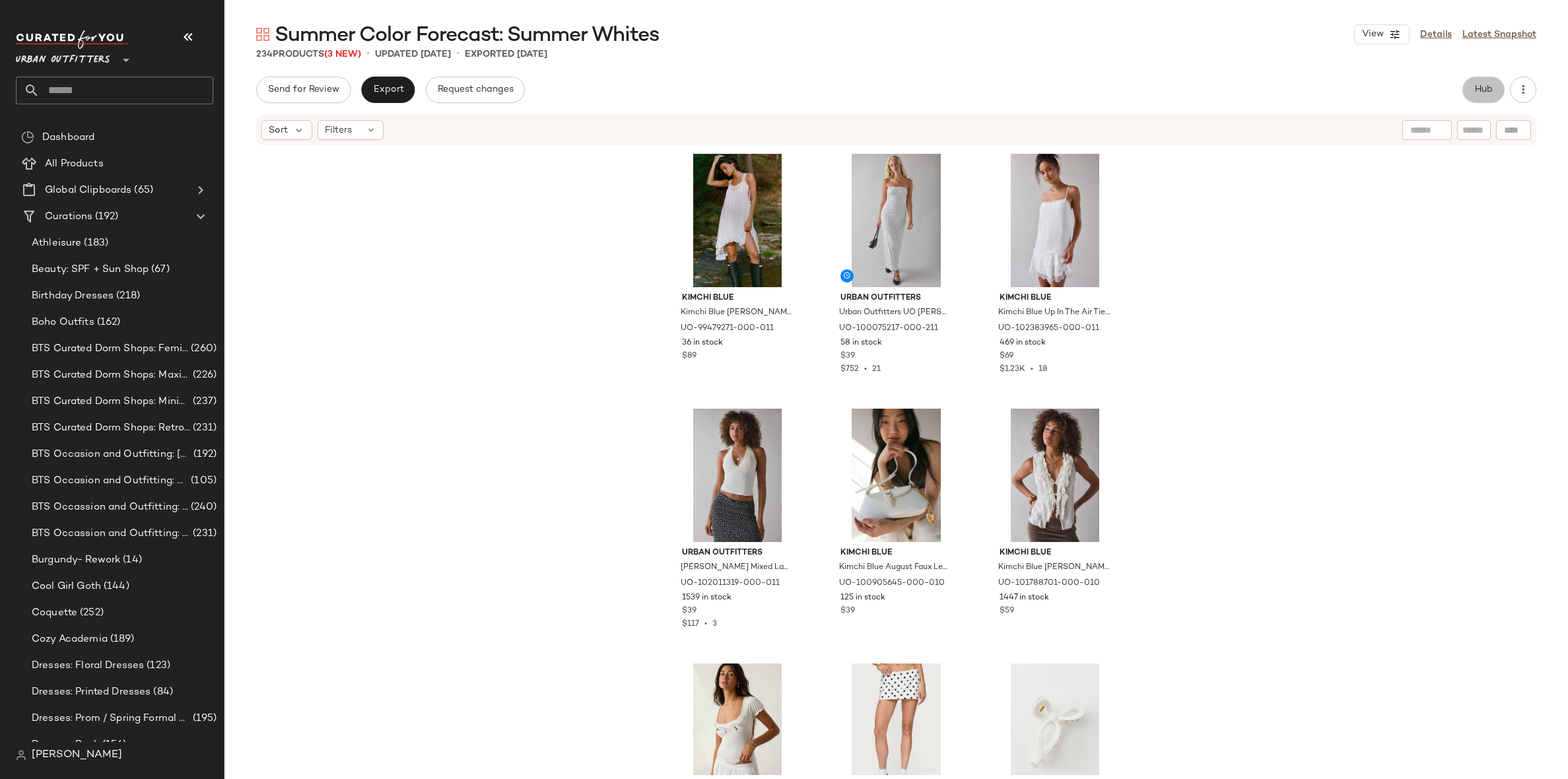
click at [1489, 86] on span "Hub" at bounding box center [1483, 90] width 19 height 11
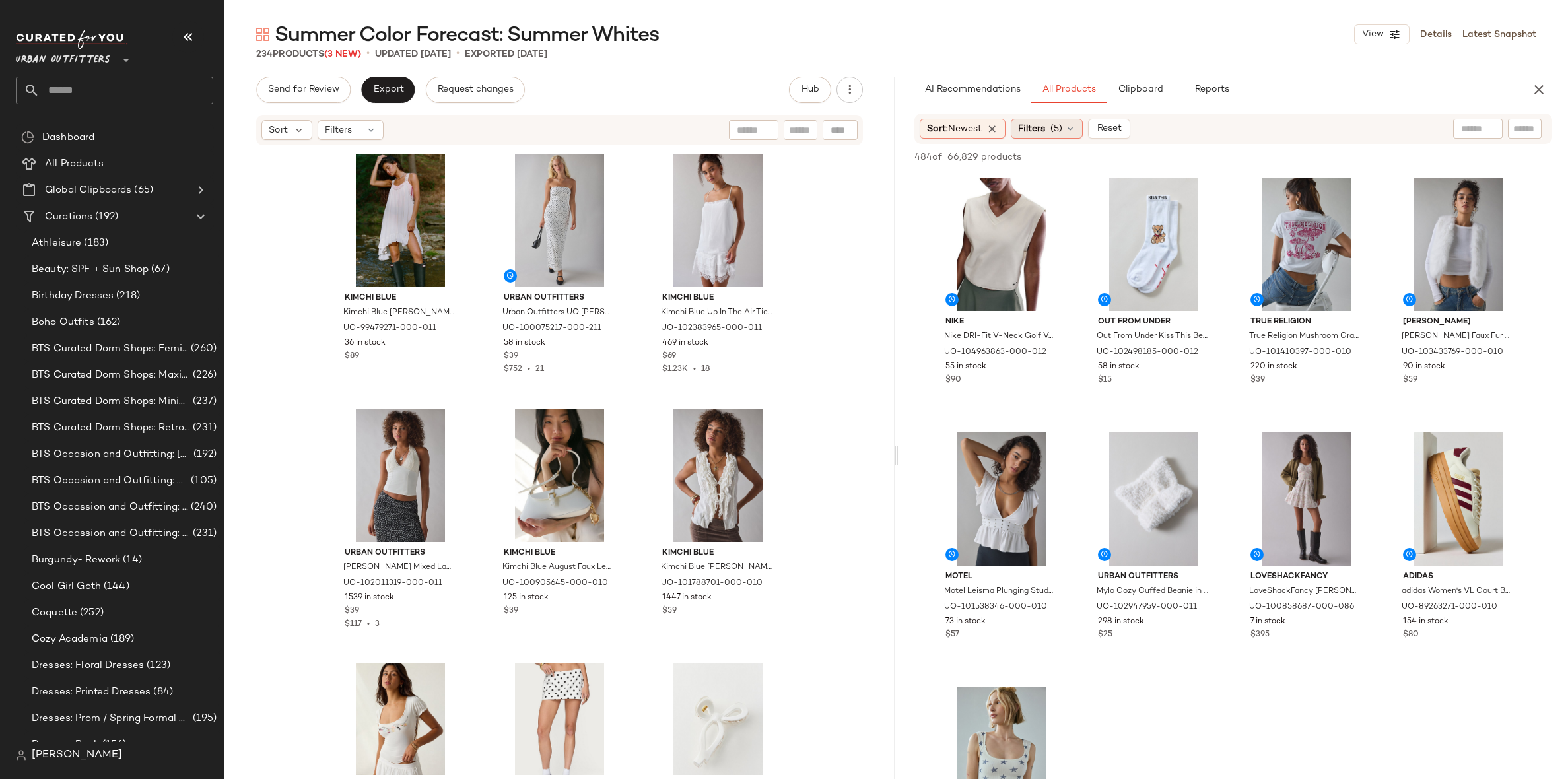
click at [1034, 128] on span "Filters" at bounding box center [1031, 129] width 27 height 14
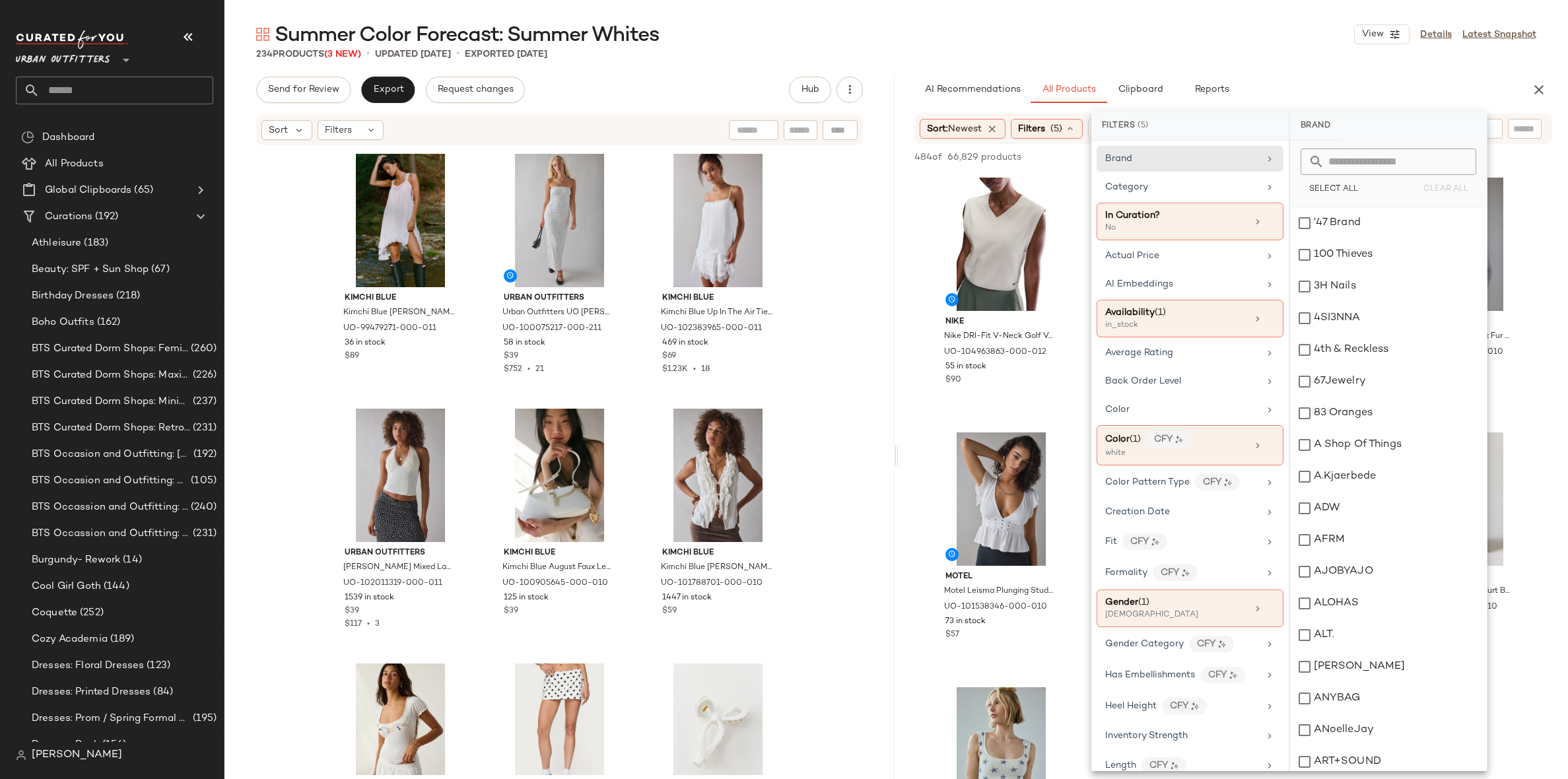
click at [1269, 78] on div "AI Recommendations All Products Clipboard Reports" at bounding box center [1213, 90] width 596 height 26
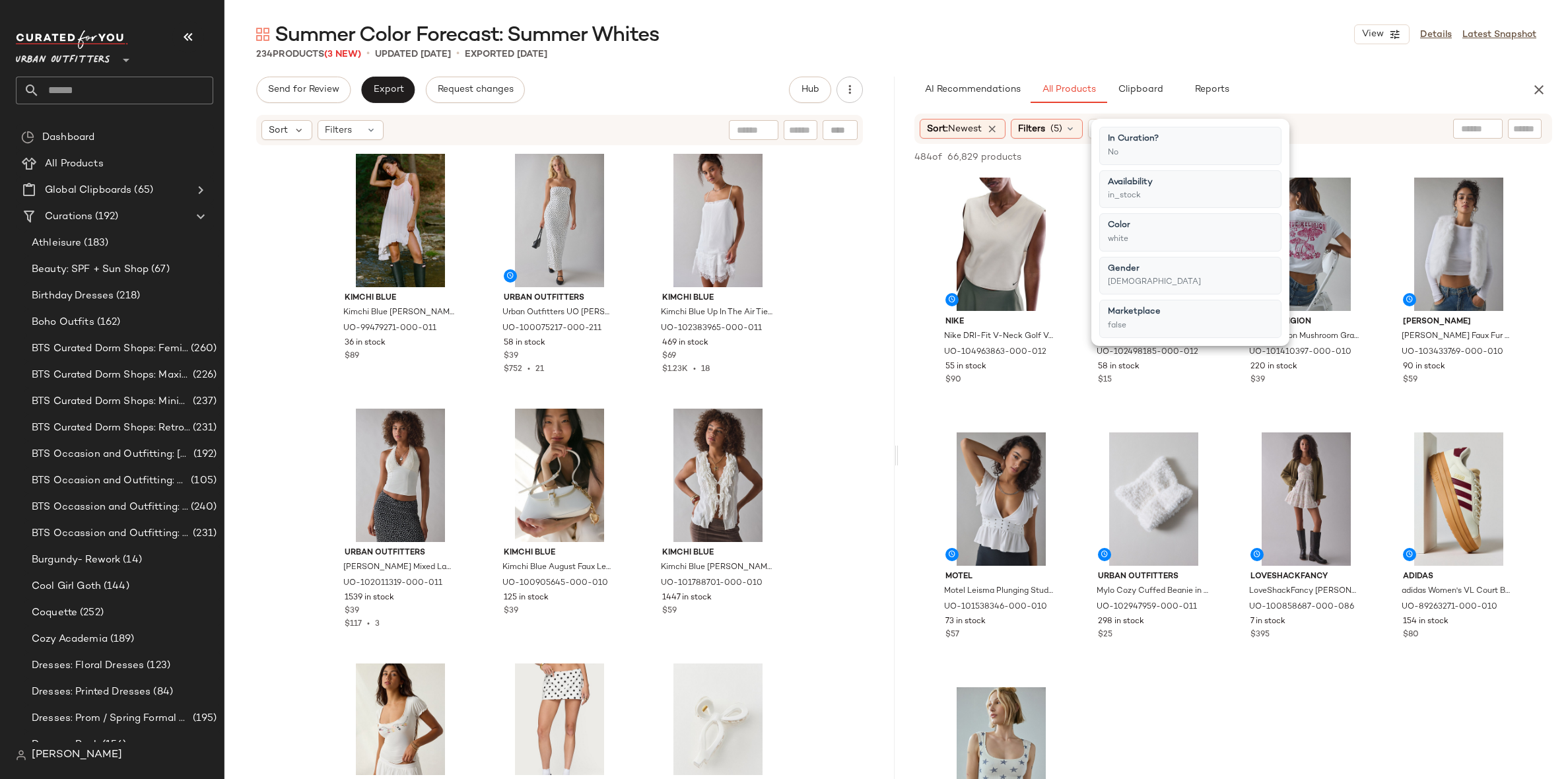
click at [1269, 78] on div "AI Recommendations All Products Clipboard Reports" at bounding box center [1213, 90] width 596 height 26
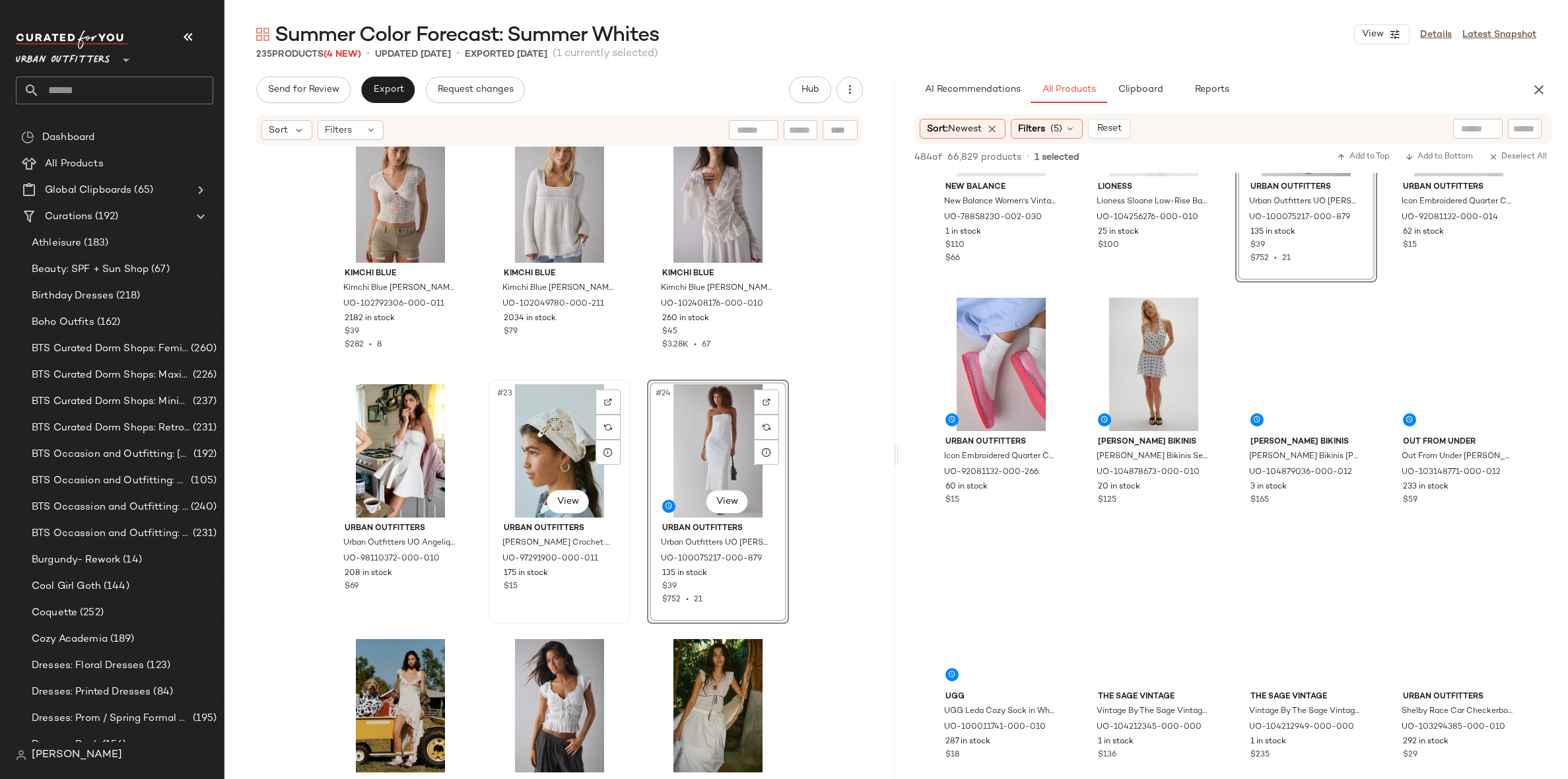
scroll to position [1559, 0]
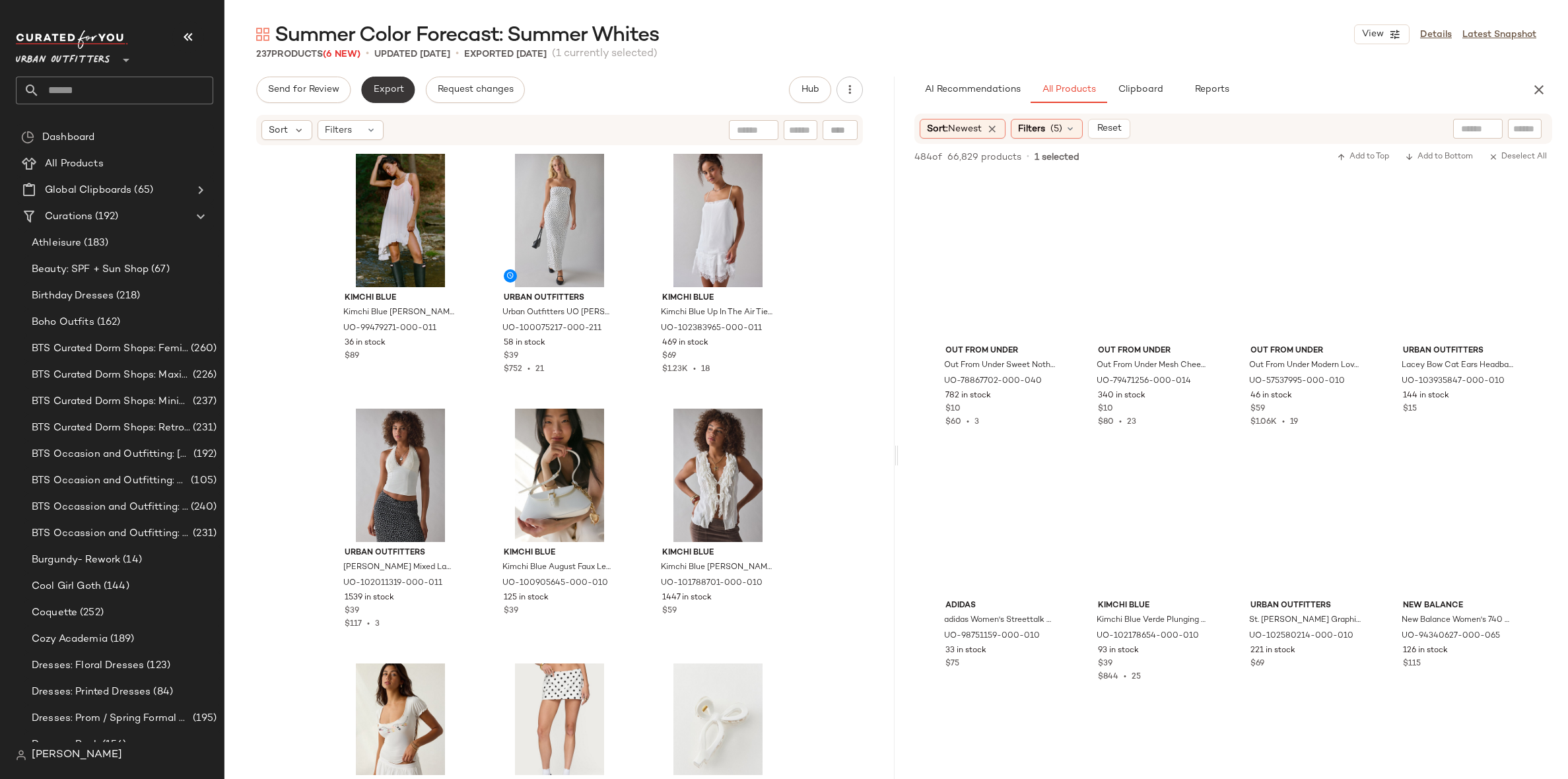
click at [391, 90] on span "Export" at bounding box center [388, 90] width 31 height 11
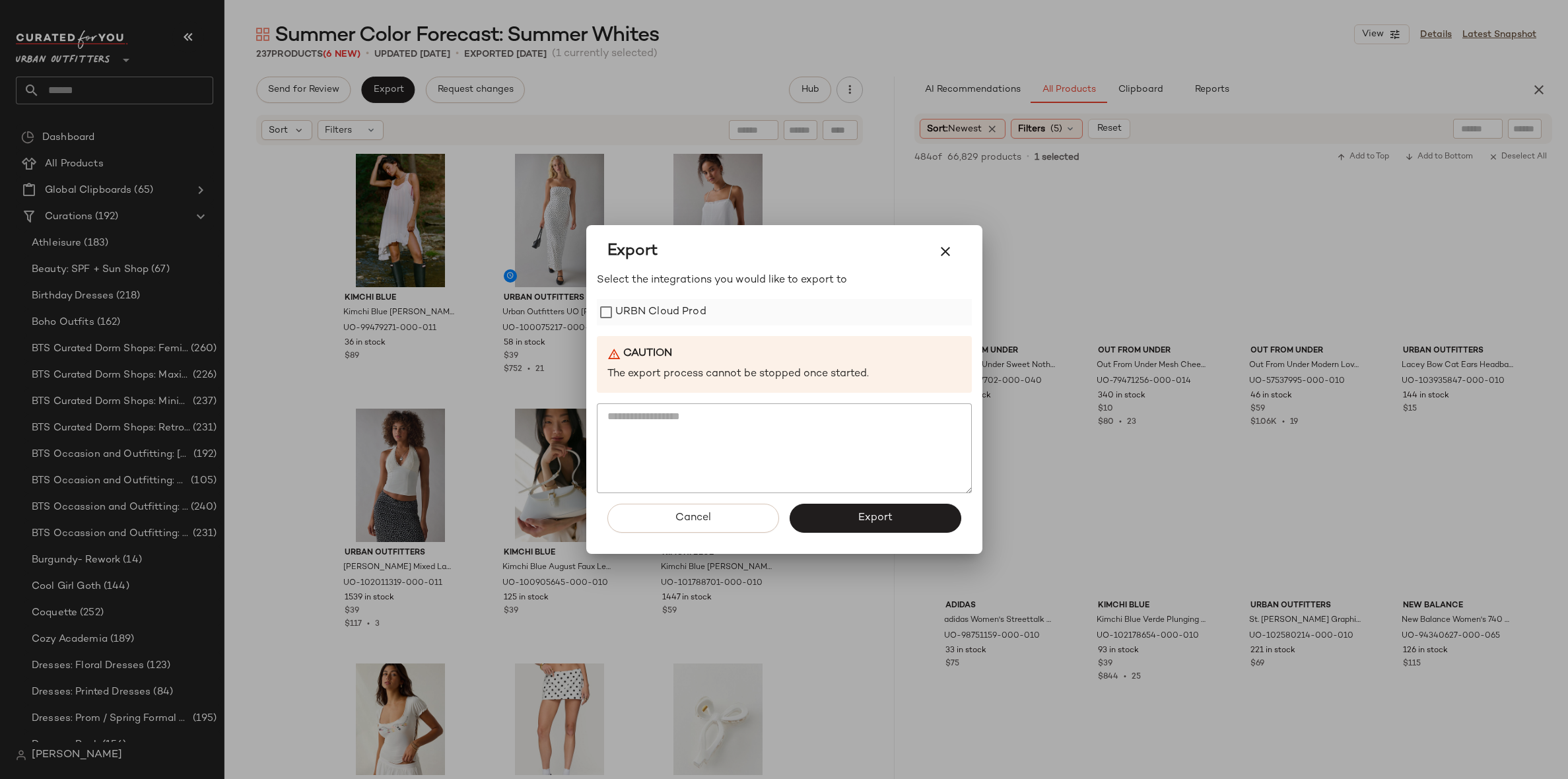
click at [706, 307] on div "URBN Cloud Prod" at bounding box center [784, 312] width 375 height 26
click at [669, 302] on label "URBN Cloud Prod" at bounding box center [661, 312] width 92 height 26
click at [834, 520] on button "Export" at bounding box center [876, 518] width 171 height 29
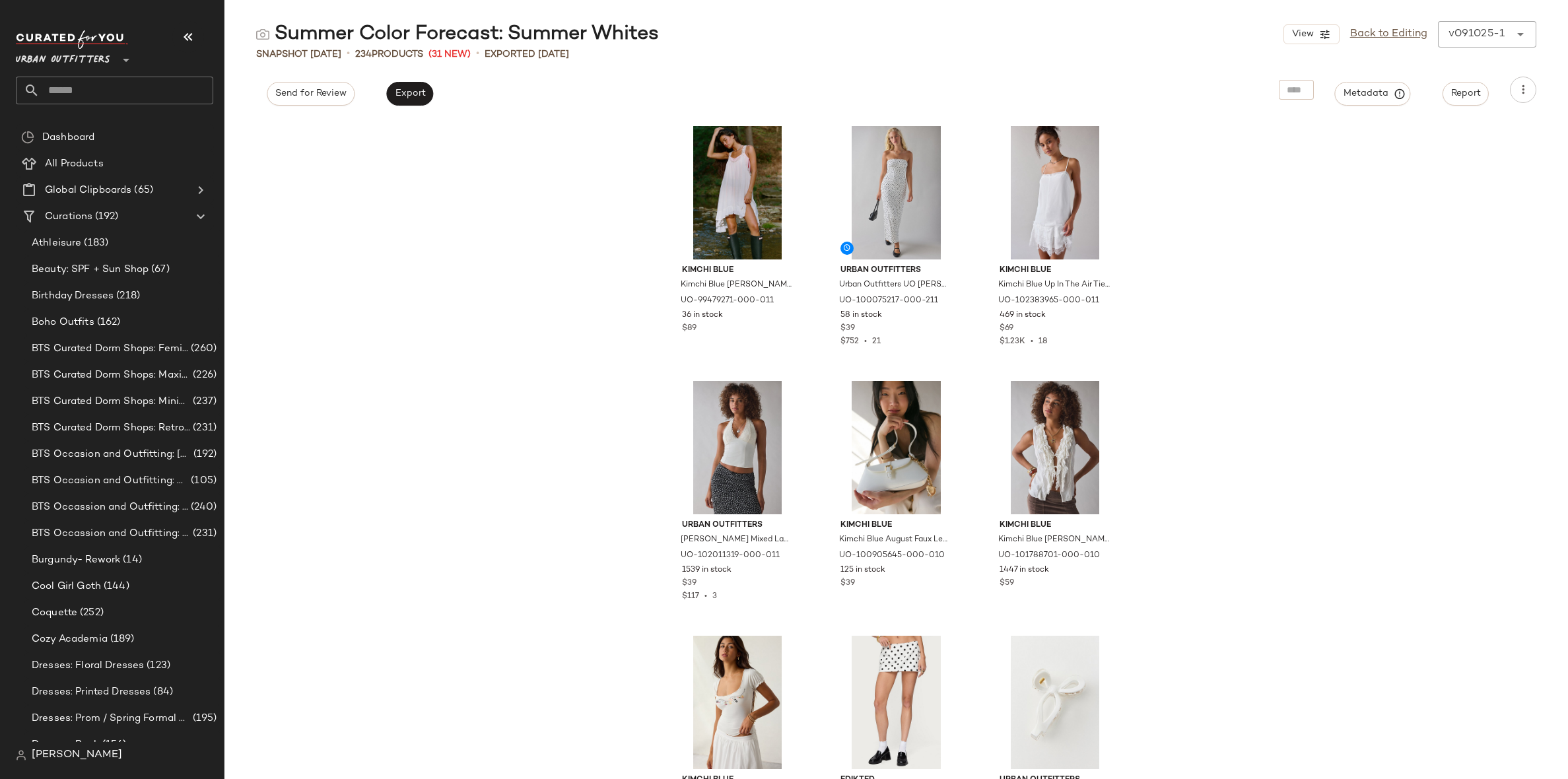
click at [123, 67] on div at bounding box center [125, 53] width 19 height 33
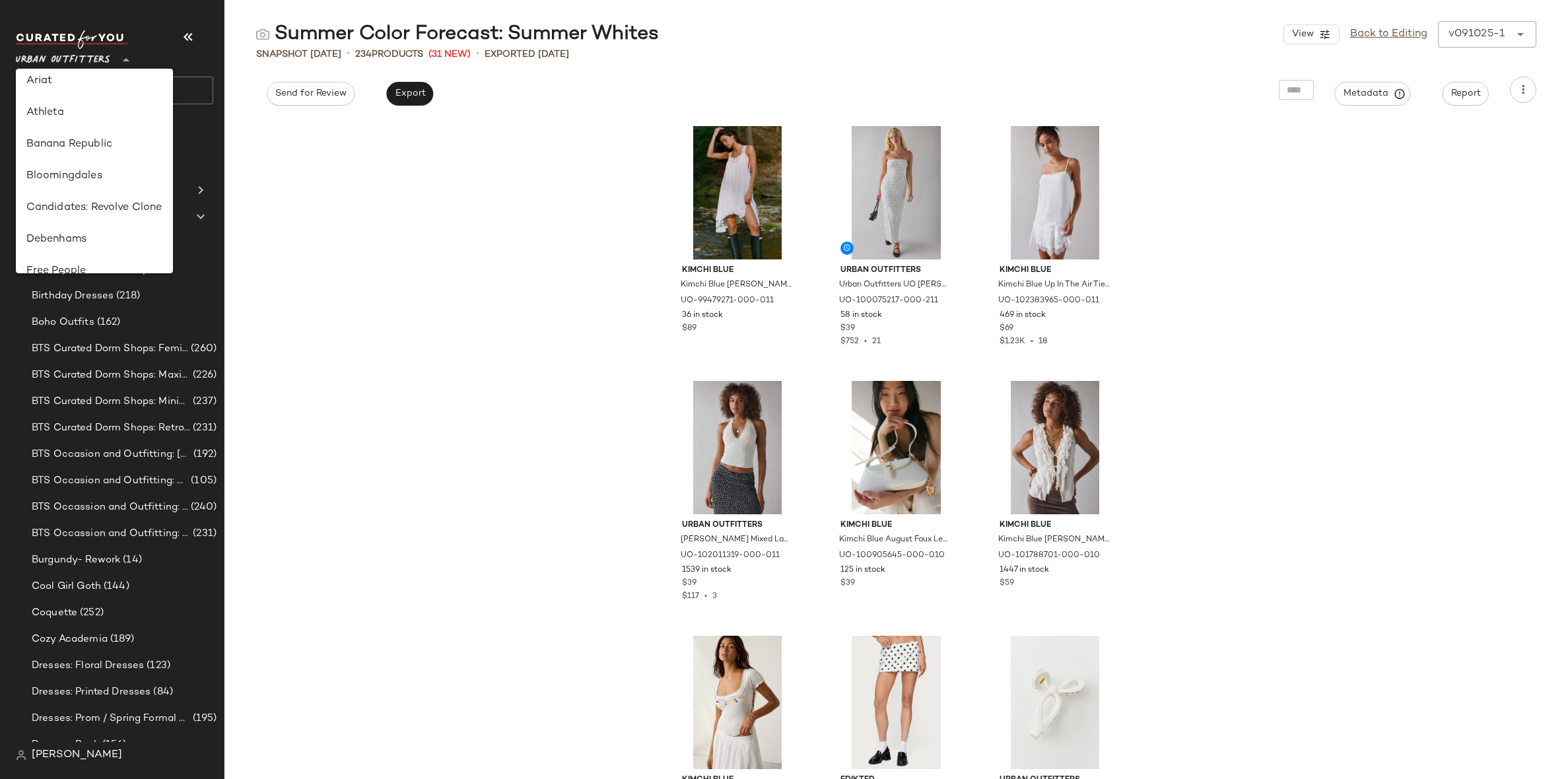
scroll to position [140, 0]
click at [111, 214] on div "Debenhams" at bounding box center [93, 204] width 157 height 32
type input "**"
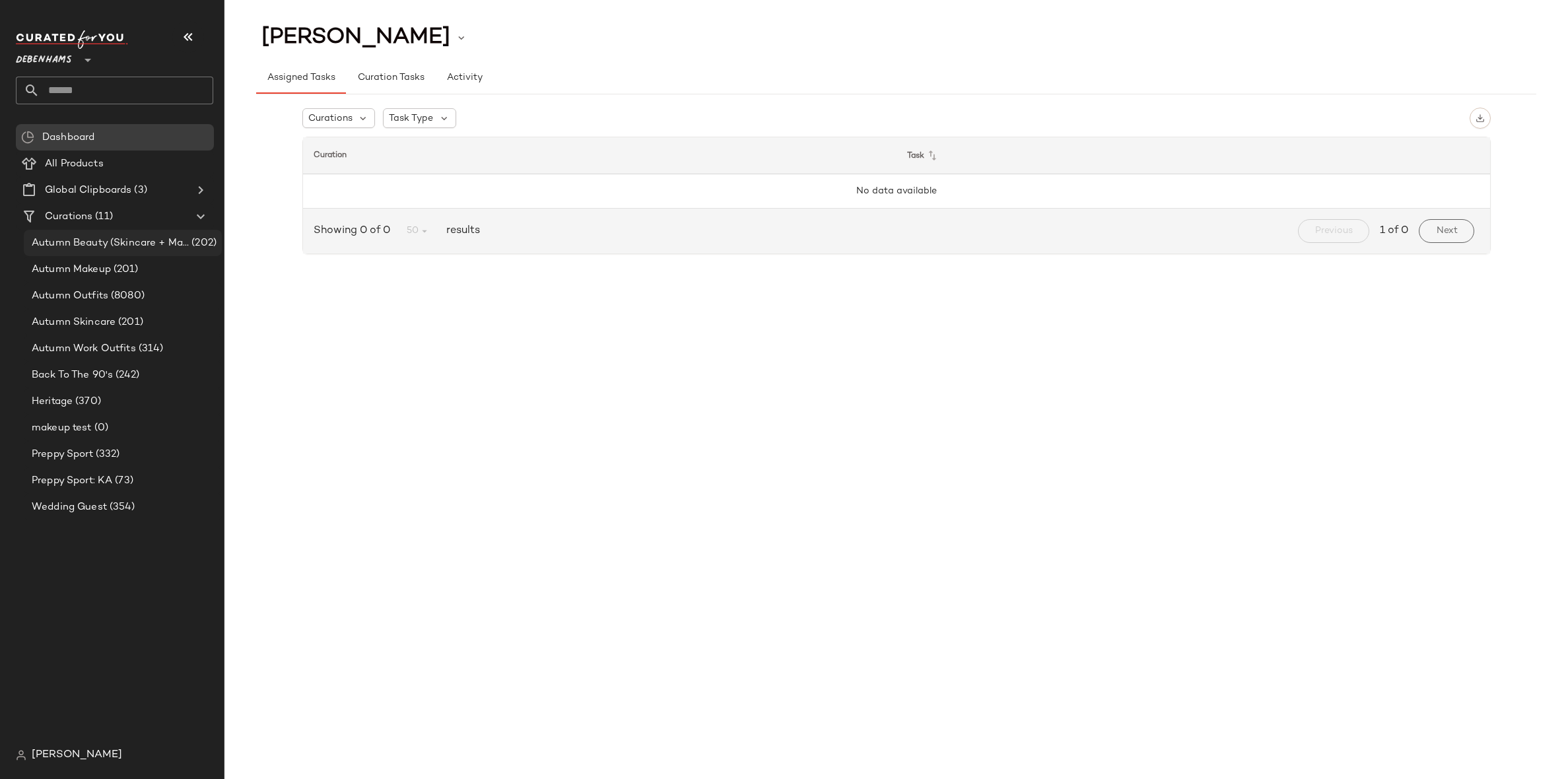
click at [137, 242] on span "Autumn Beauty (Skincare + Makeup)" at bounding box center [110, 243] width 157 height 16
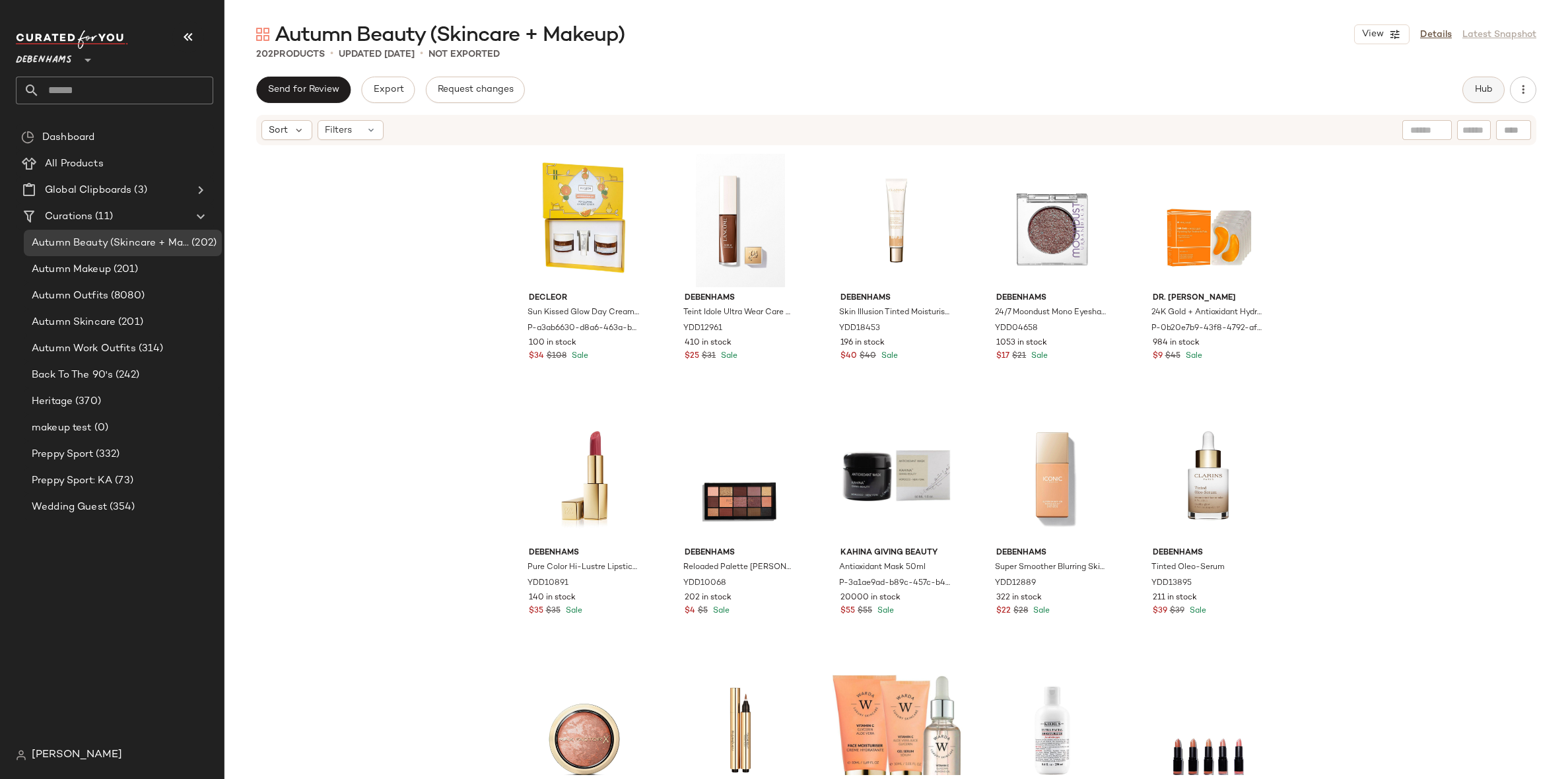
click at [1473, 91] on button "Hub" at bounding box center [1483, 90] width 42 height 26
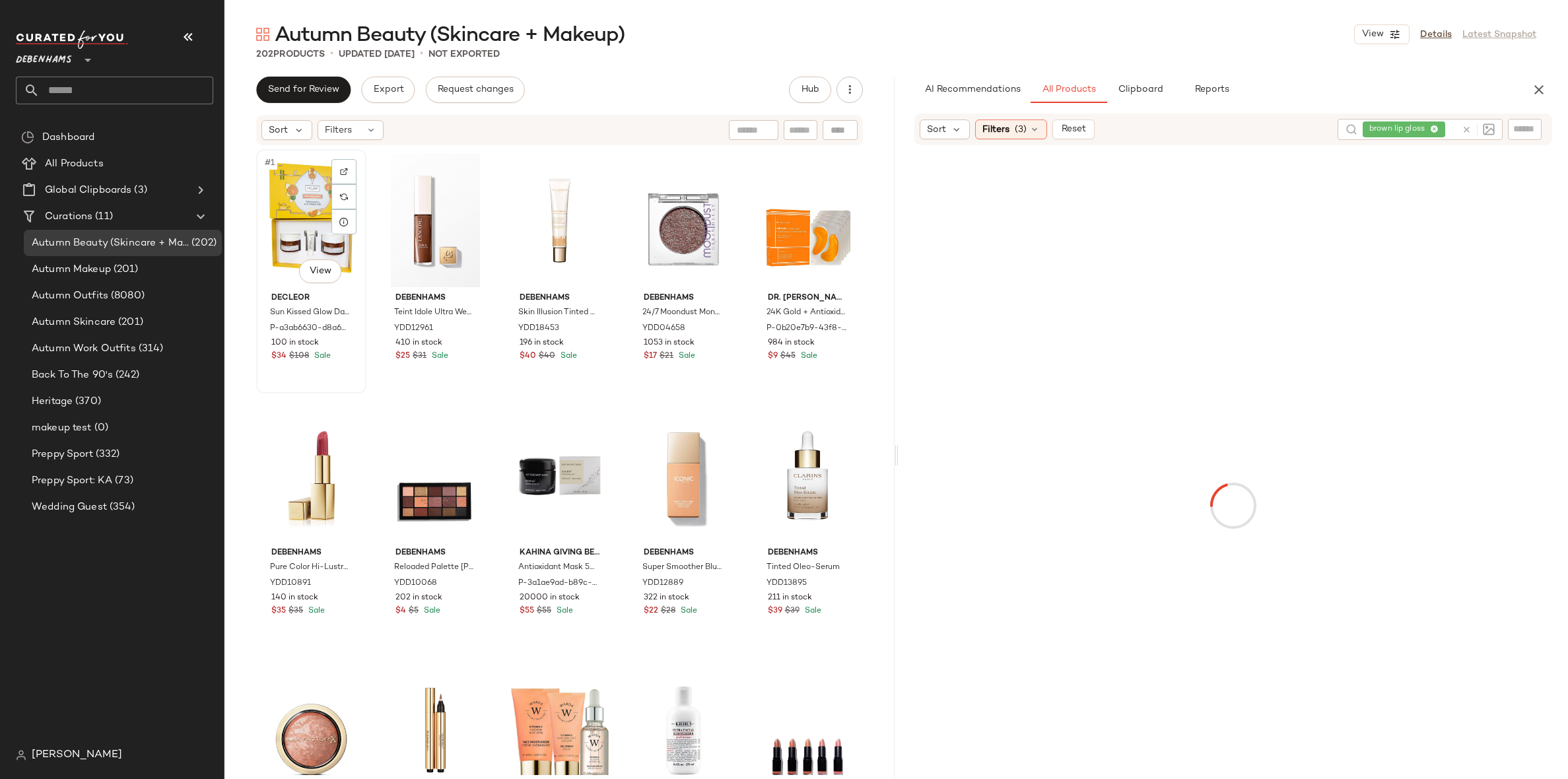
click at [318, 234] on div "#1 View" at bounding box center [312, 220] width 101 height 133
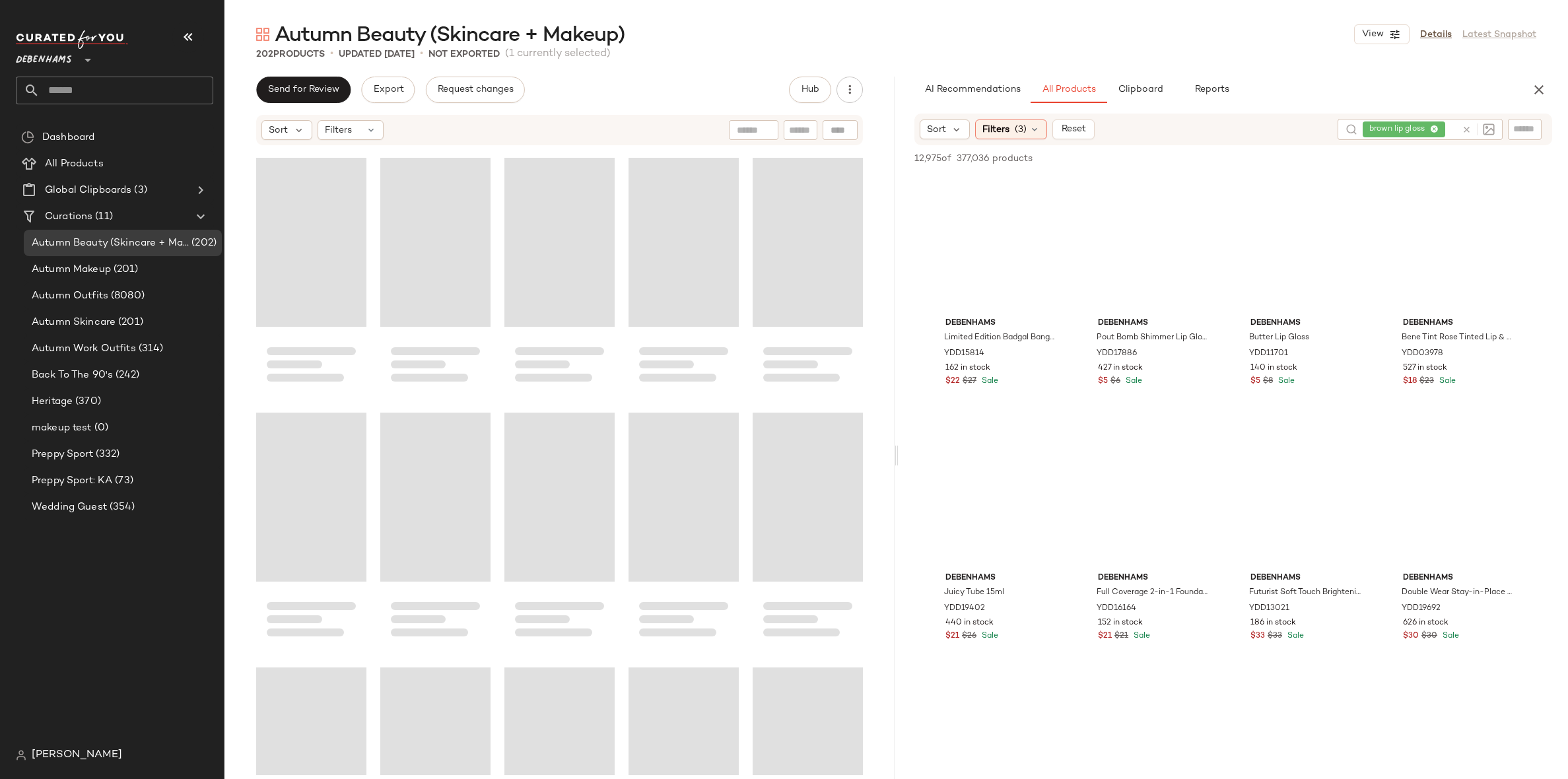
scroll to position [9821, 0]
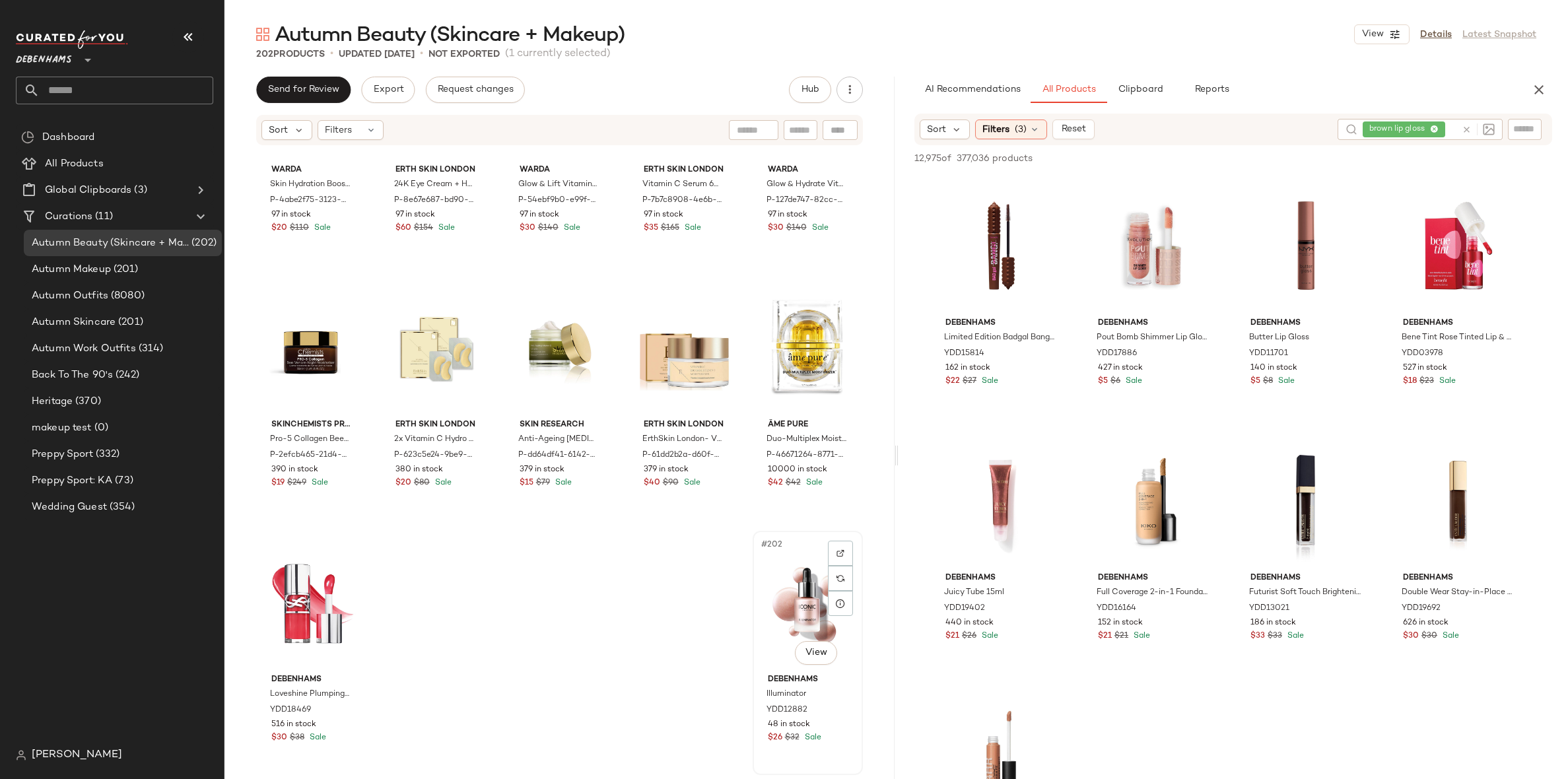
click at [758, 584] on div "#202 View" at bounding box center [808, 602] width 101 height 133
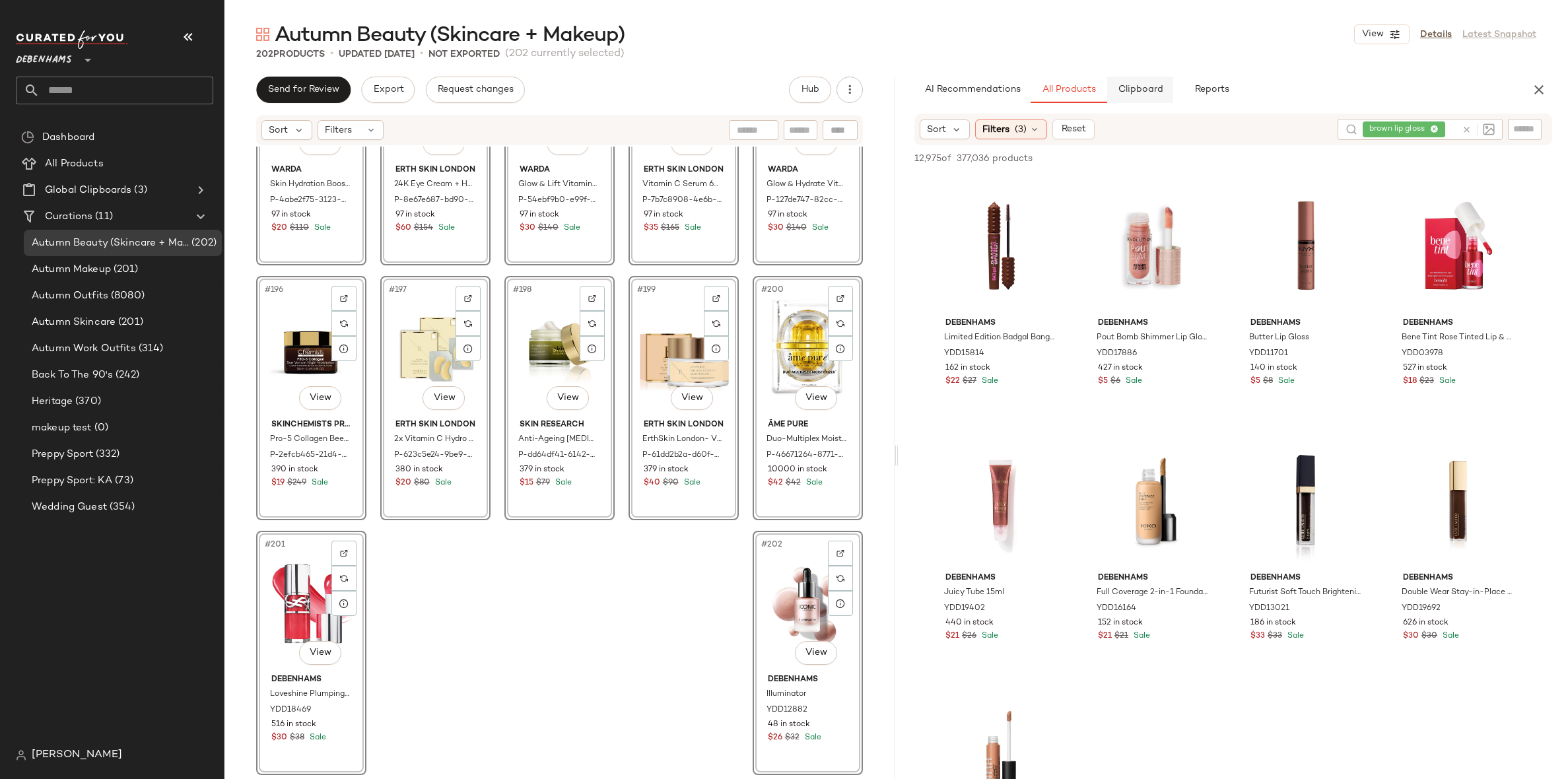
click at [1140, 100] on button "Clipboard" at bounding box center [1140, 90] width 66 height 26
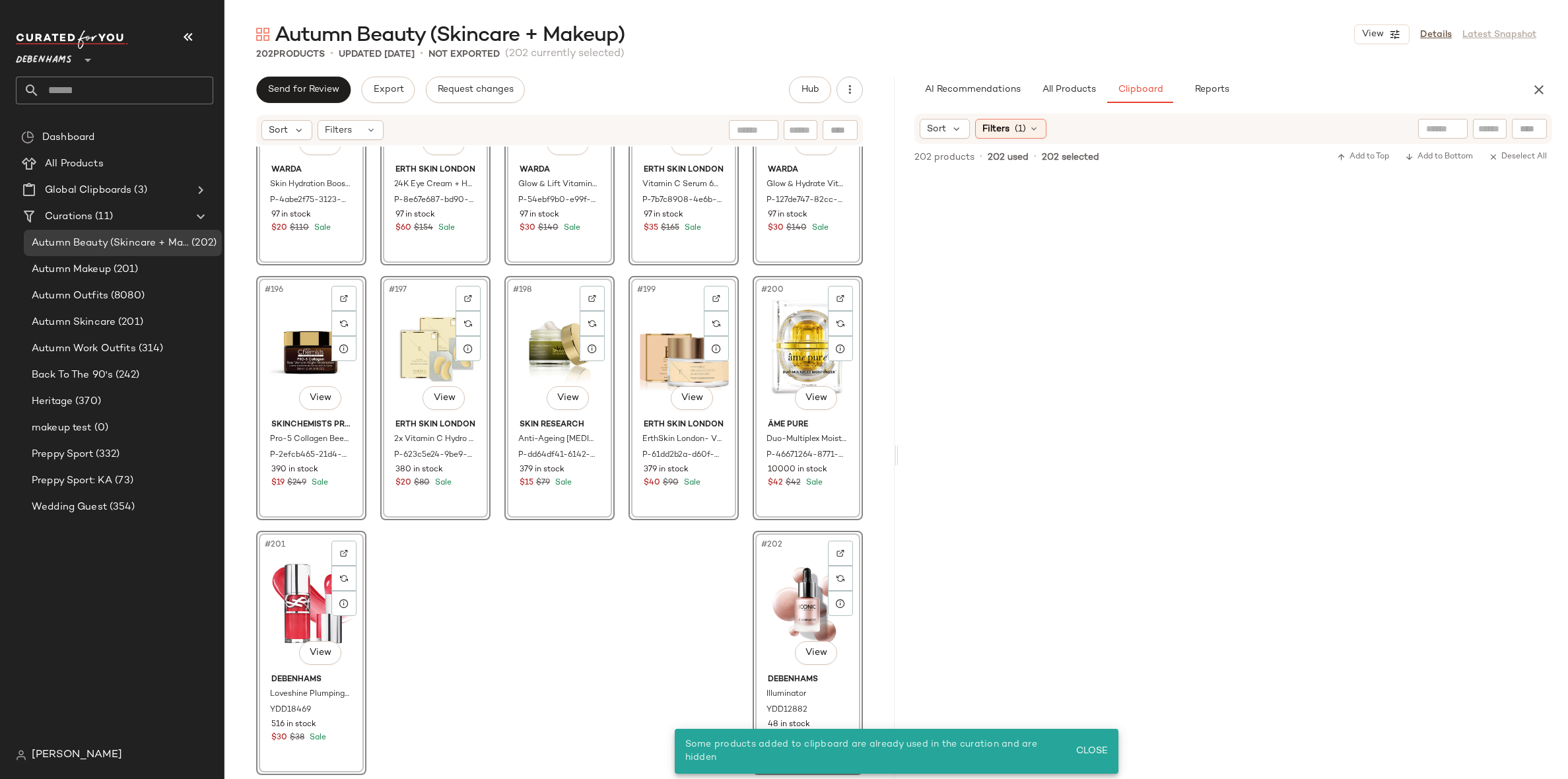
click at [667, 576] on div "#191 View WARDA Skin Hydration Boost Face & Eye Anti-Aging Set P-4abe2f75-3123-…" at bounding box center [559, 460] width 670 height 628
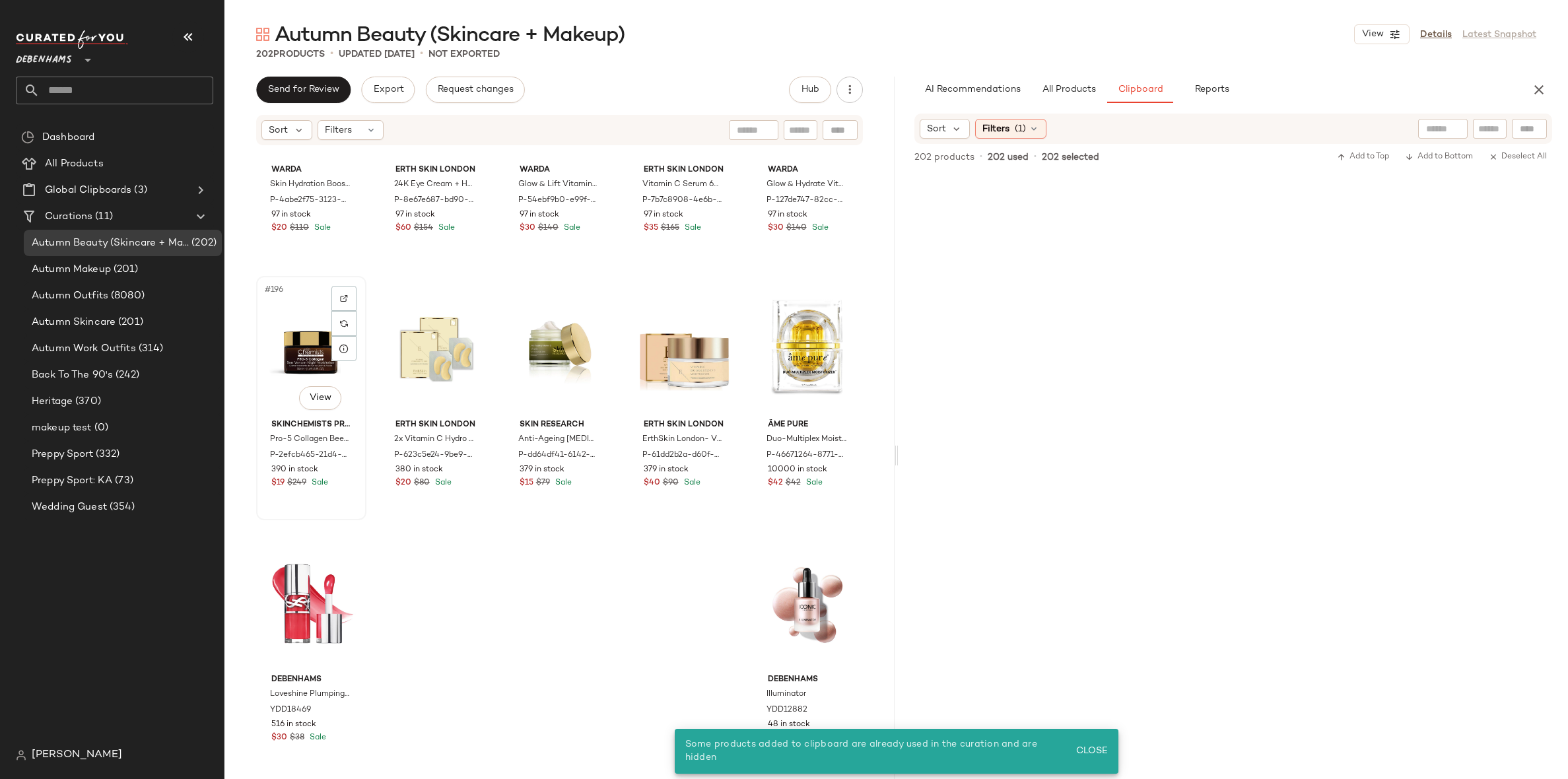
click at [309, 344] on div "#196 View" at bounding box center [312, 347] width 101 height 133
click at [795, 597] on div "#202 View" at bounding box center [808, 602] width 101 height 133
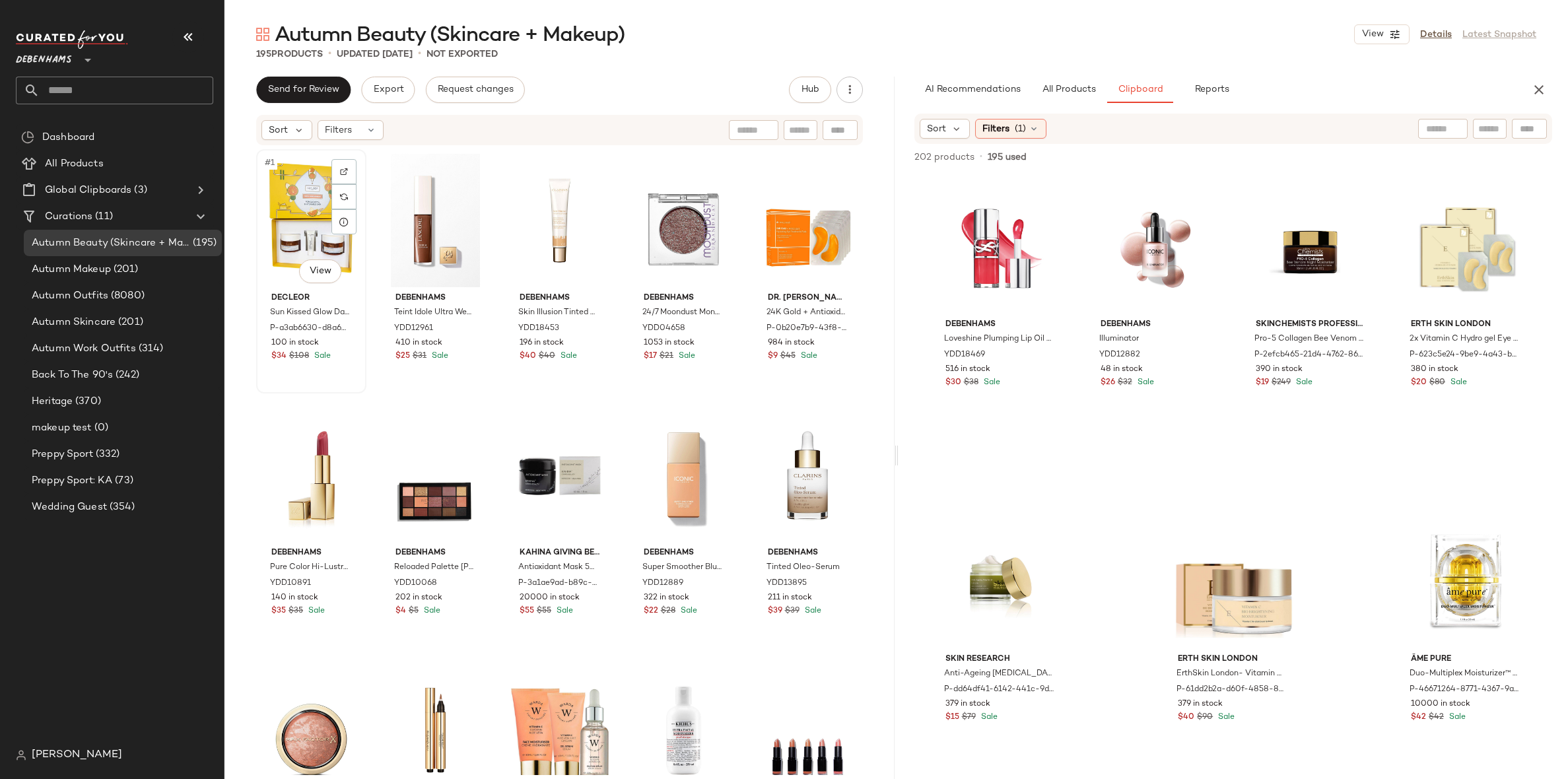
click at [297, 227] on div "#1 View" at bounding box center [312, 220] width 101 height 133
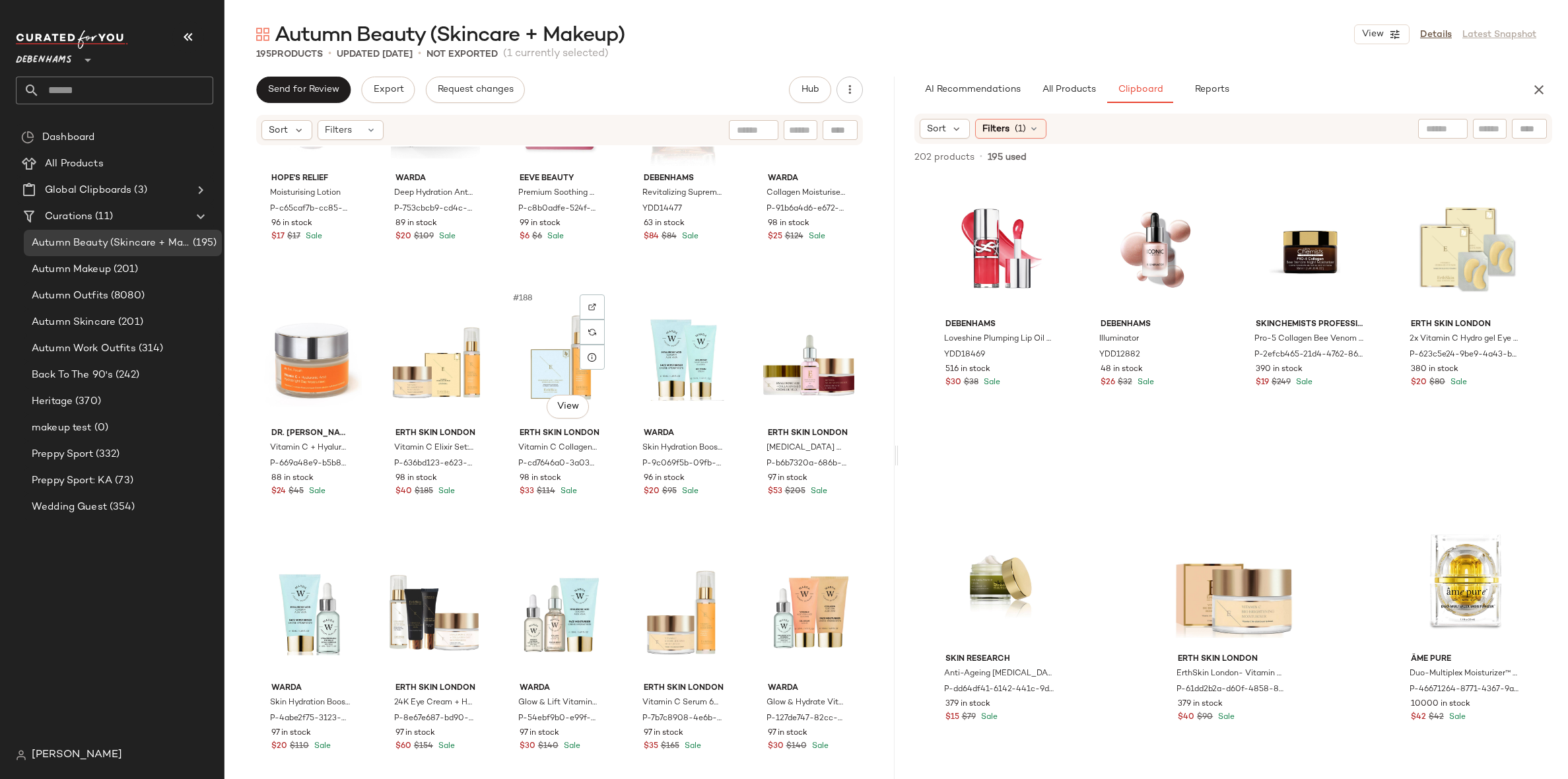
scroll to position [9311, 0]
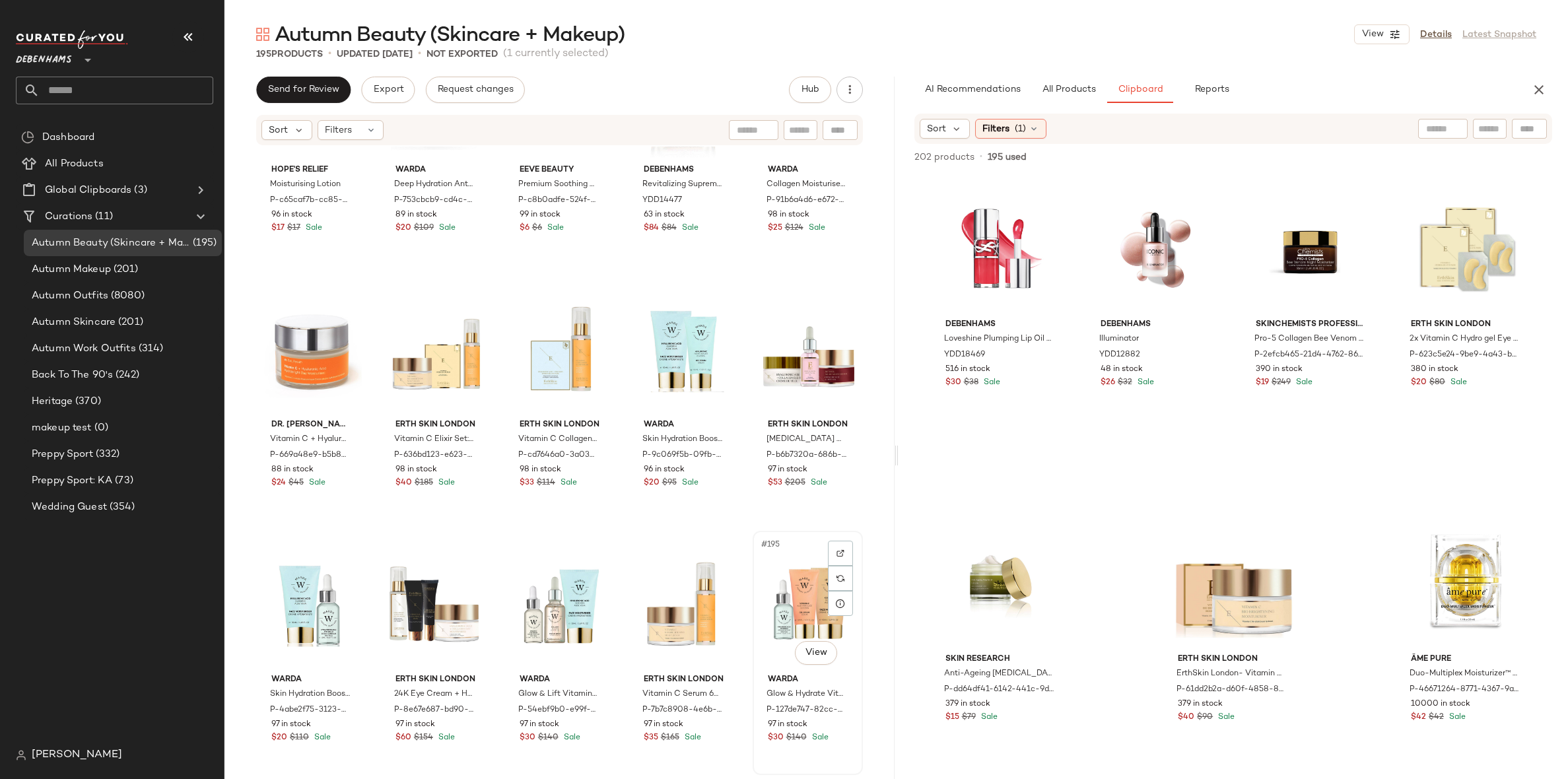
click at [790, 591] on div "#195 View" at bounding box center [808, 602] width 101 height 133
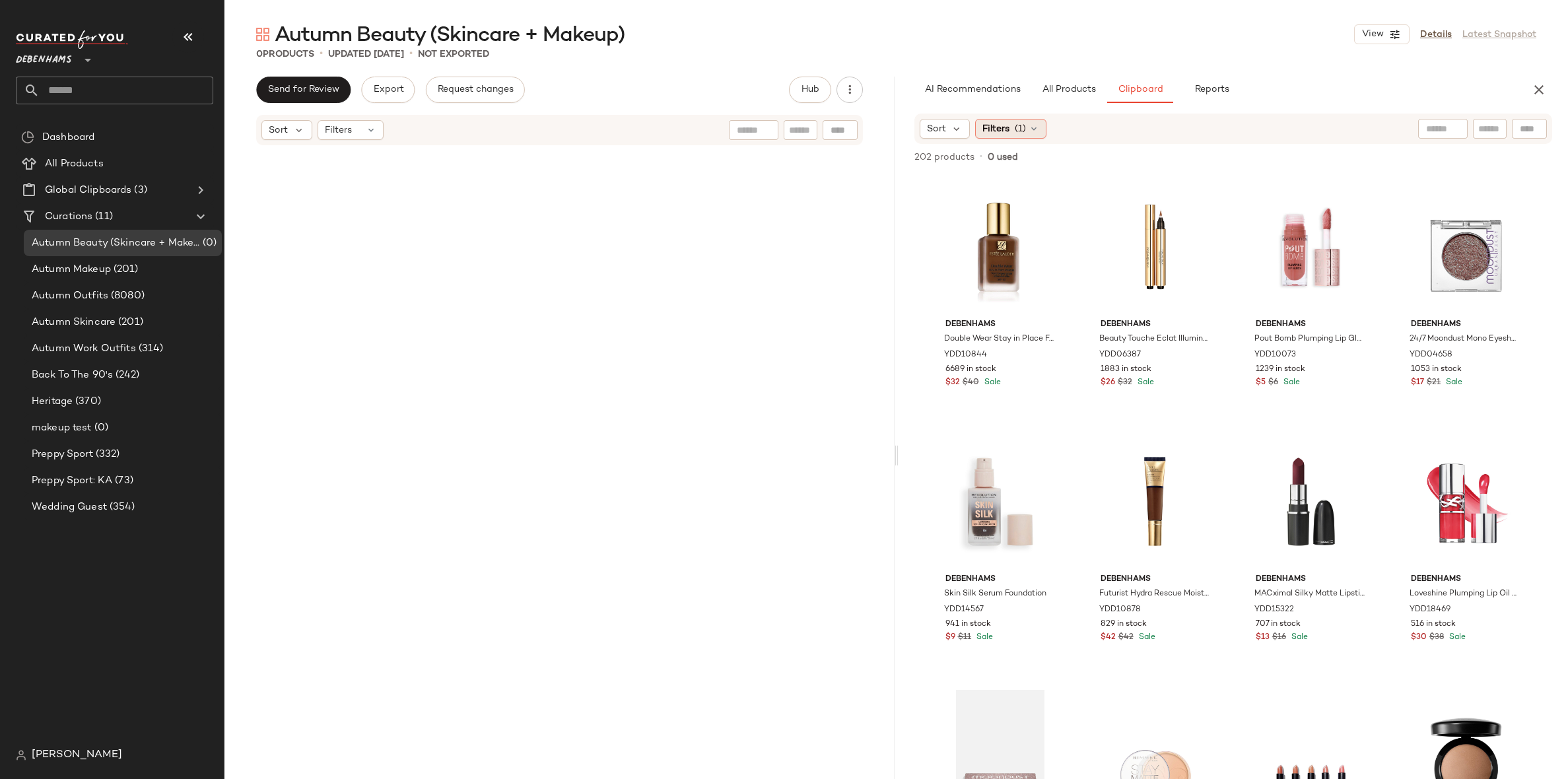
click at [1018, 126] on span "(1)" at bounding box center [1021, 129] width 12 height 14
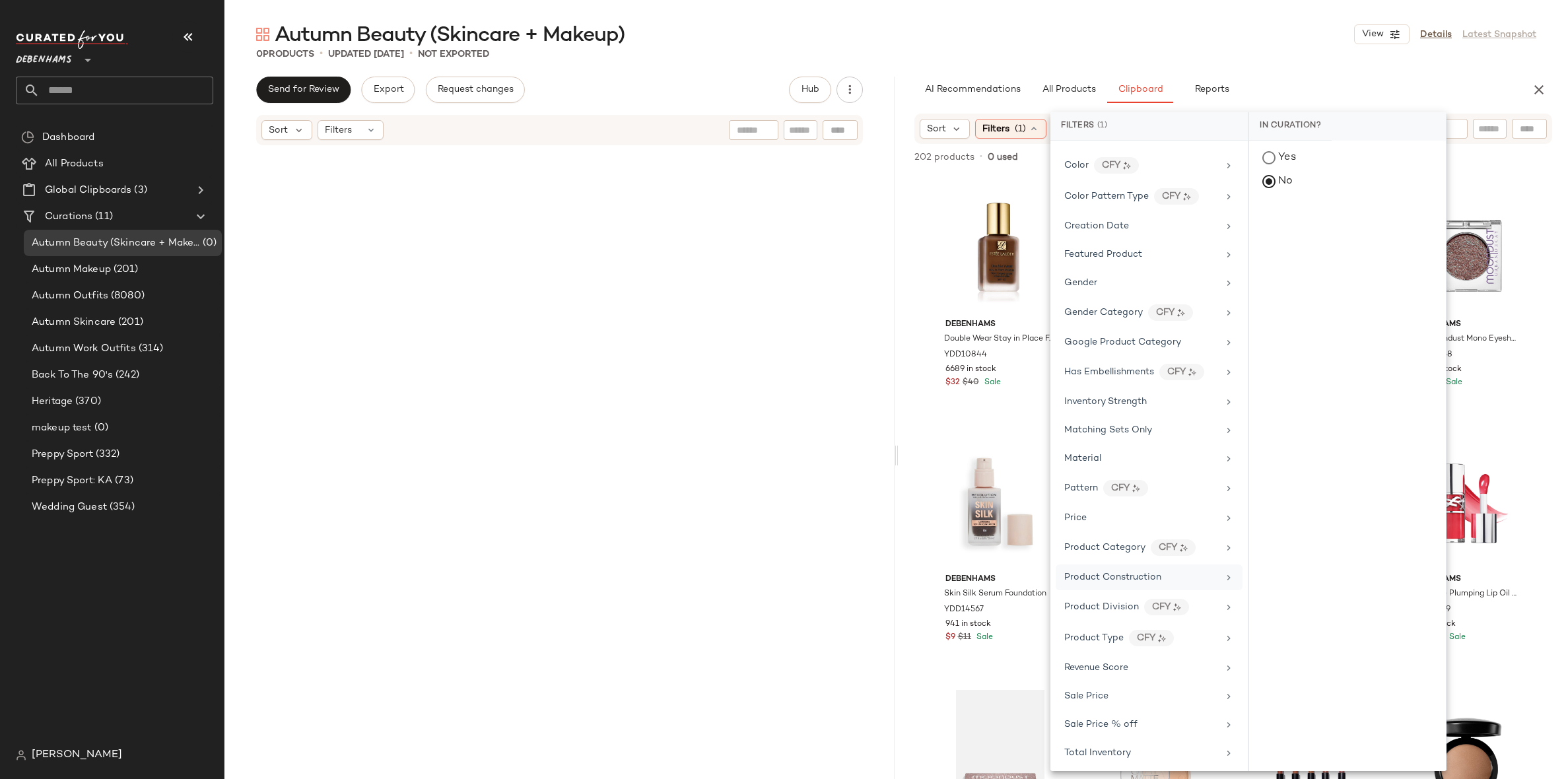
scroll to position [253, 0]
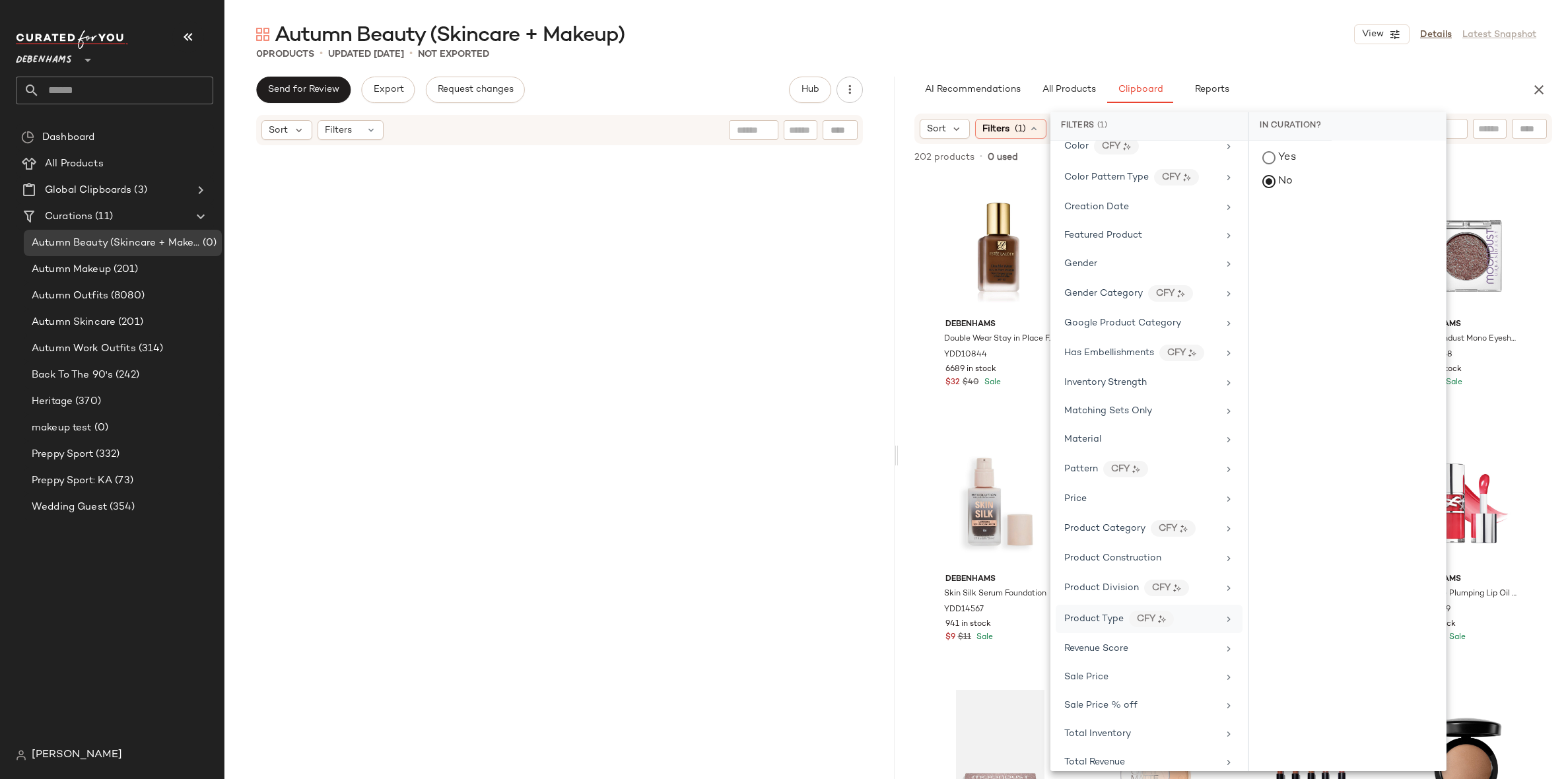
click at [1181, 611] on div "Product Type CFY" at bounding box center [1141, 618] width 154 height 17
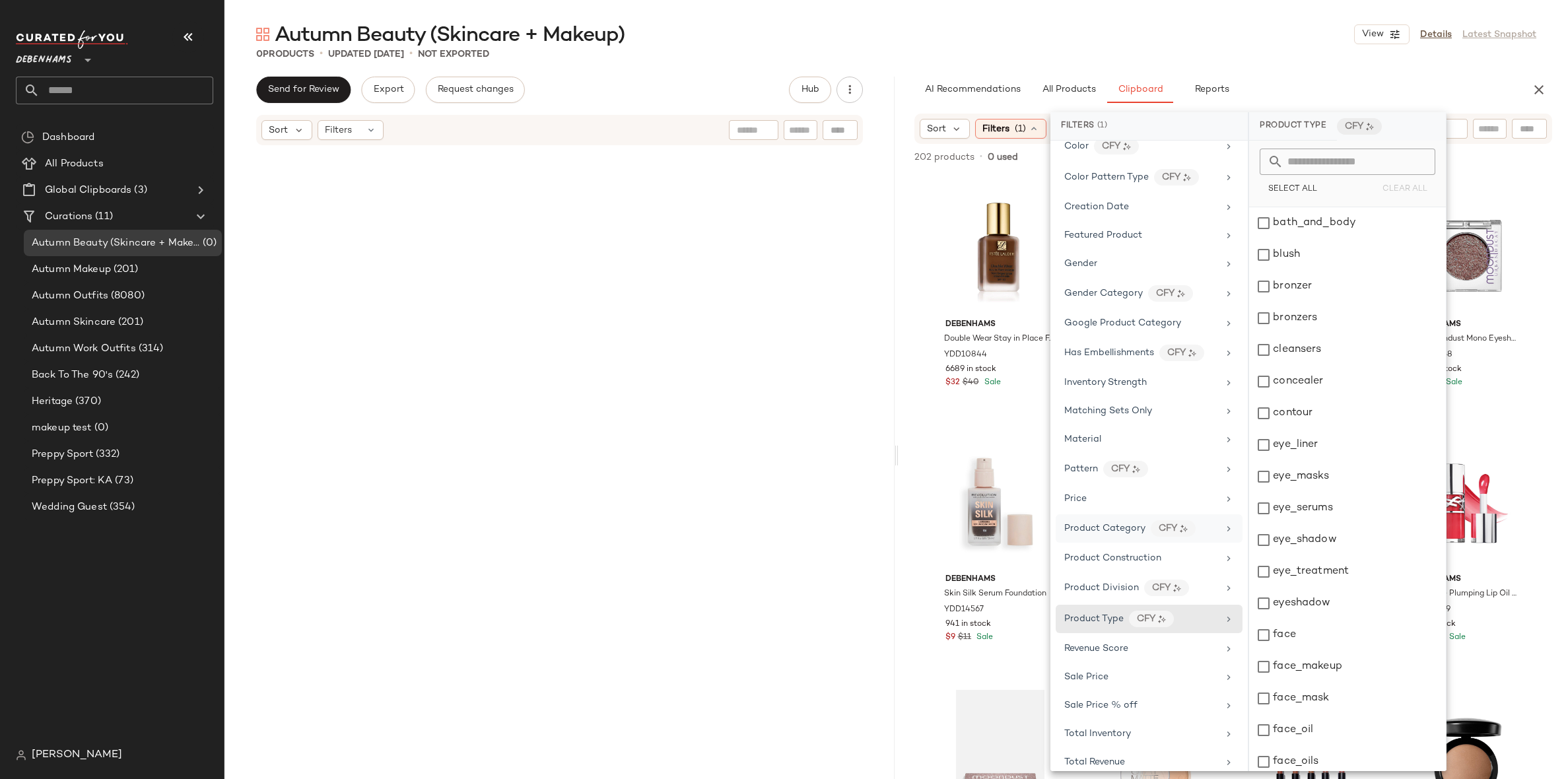
click at [1137, 526] on div "Product Category CFY" at bounding box center [1149, 528] width 187 height 28
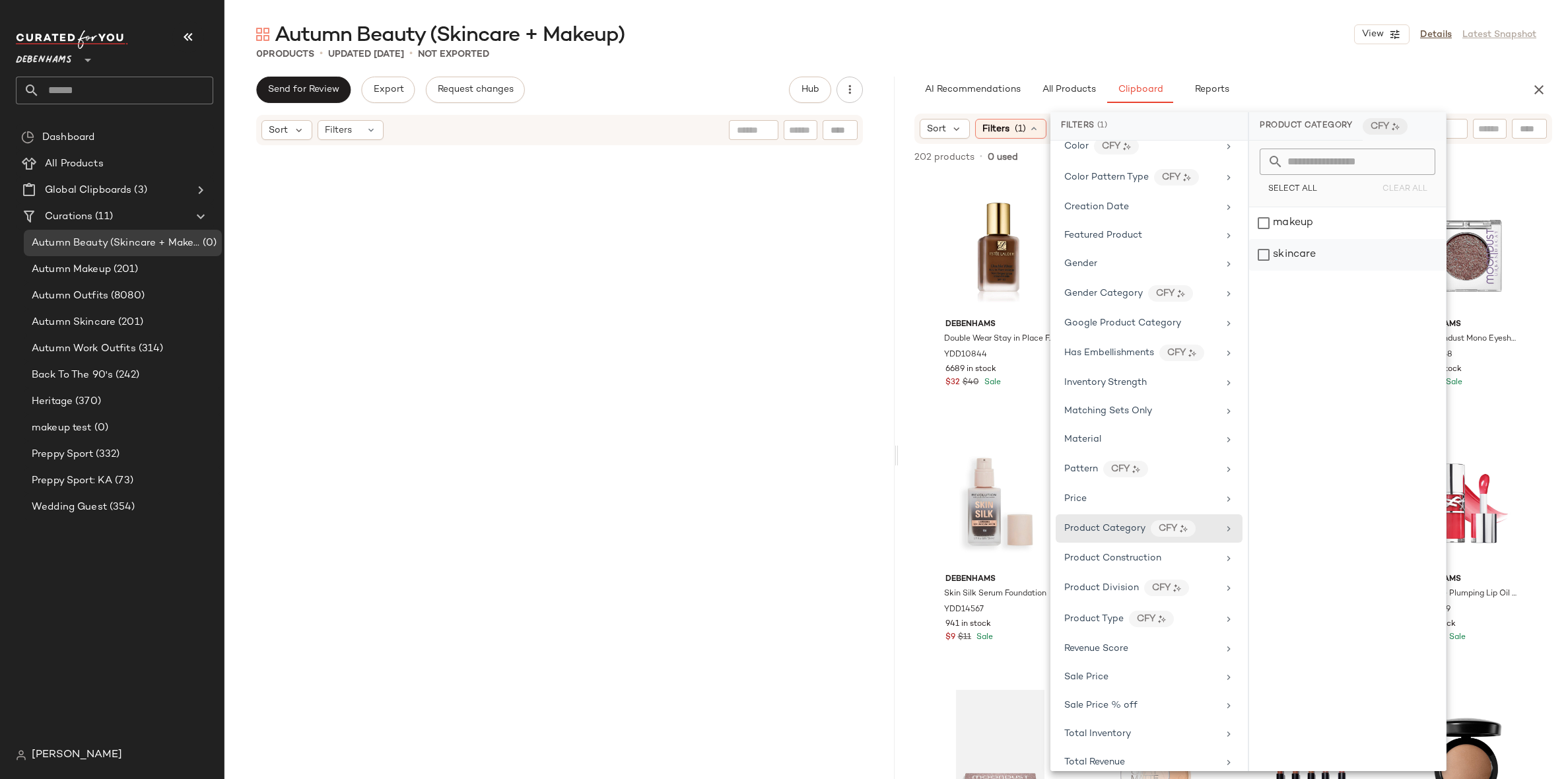
click at [1316, 265] on div "skincare" at bounding box center [1348, 254] width 197 height 32
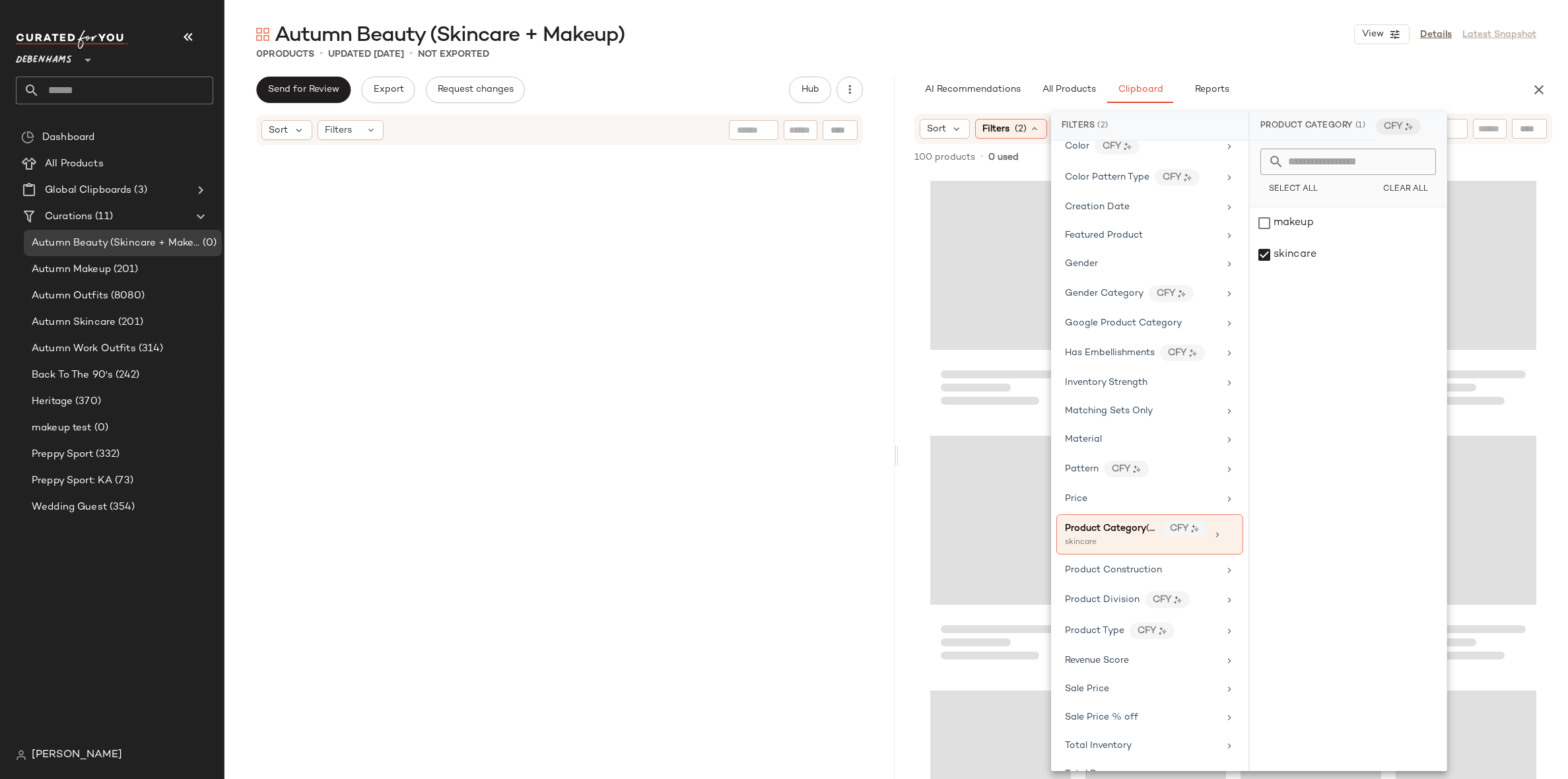
click at [1302, 51] on div "0 Products • updated Sep 17th • Not Exported" at bounding box center [896, 55] width 1344 height 14
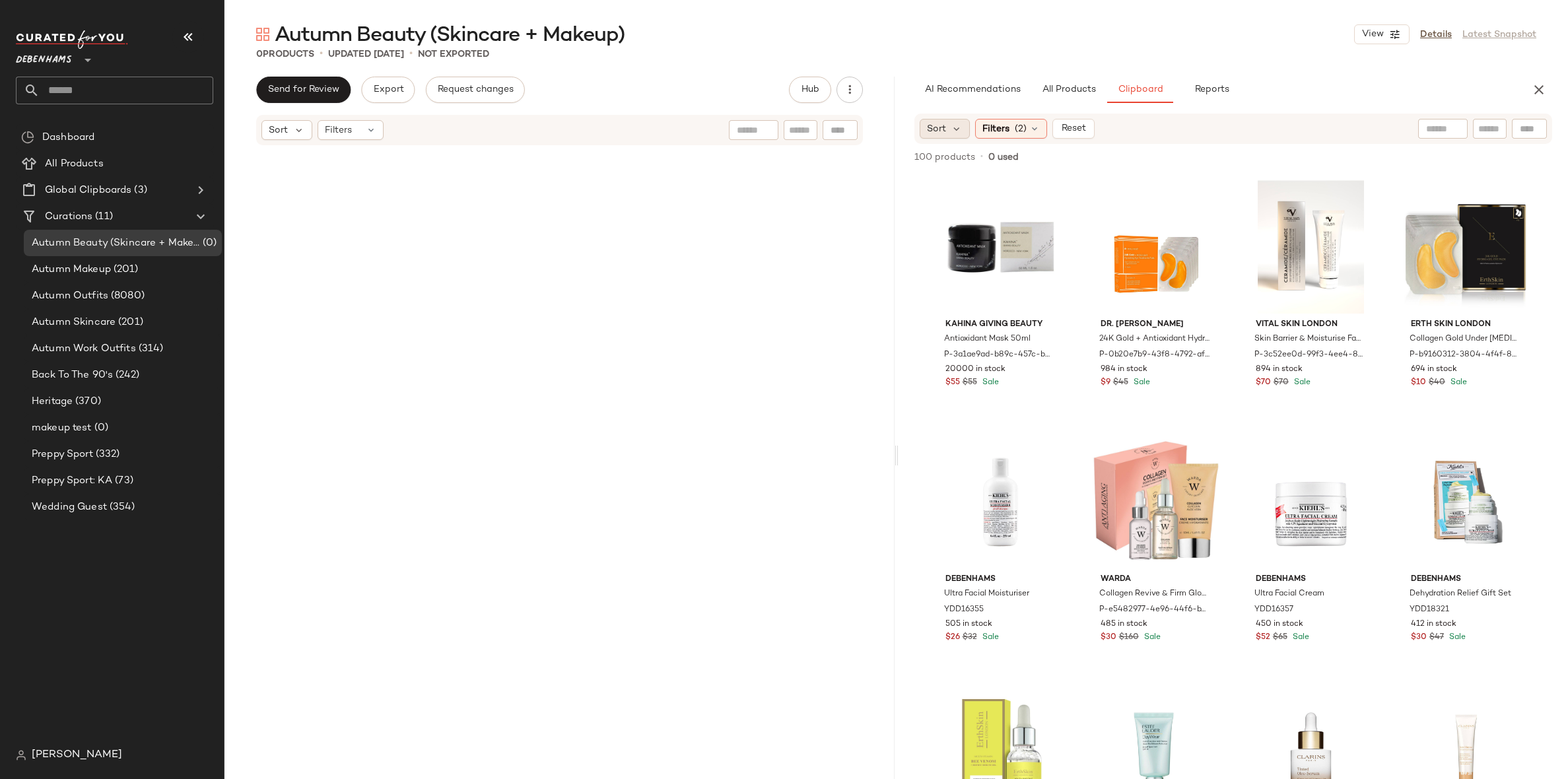
click at [946, 126] on div "Sort" at bounding box center [945, 129] width 51 height 19
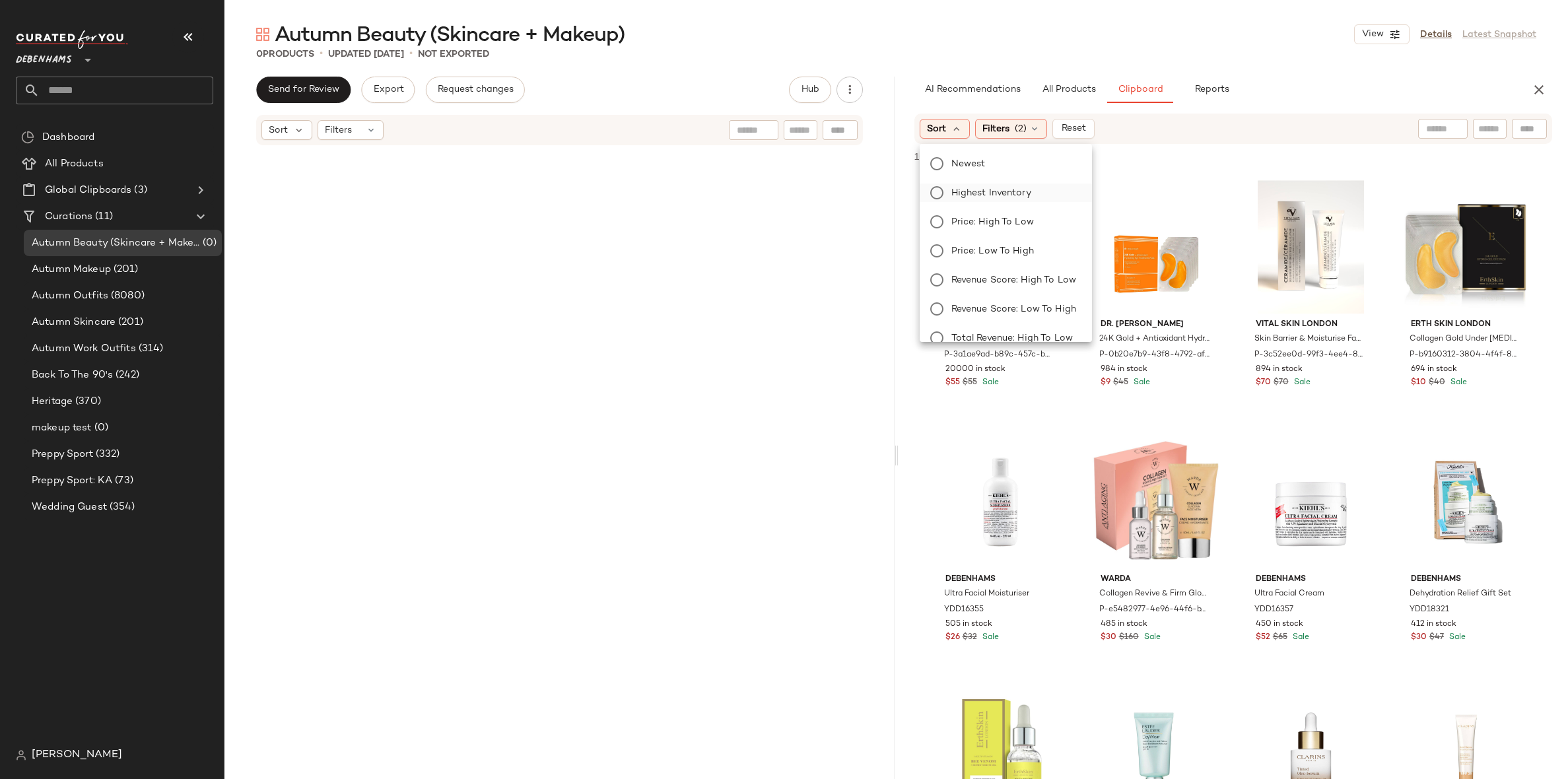
click at [981, 190] on span "Highest Inventory" at bounding box center [991, 193] width 80 height 14
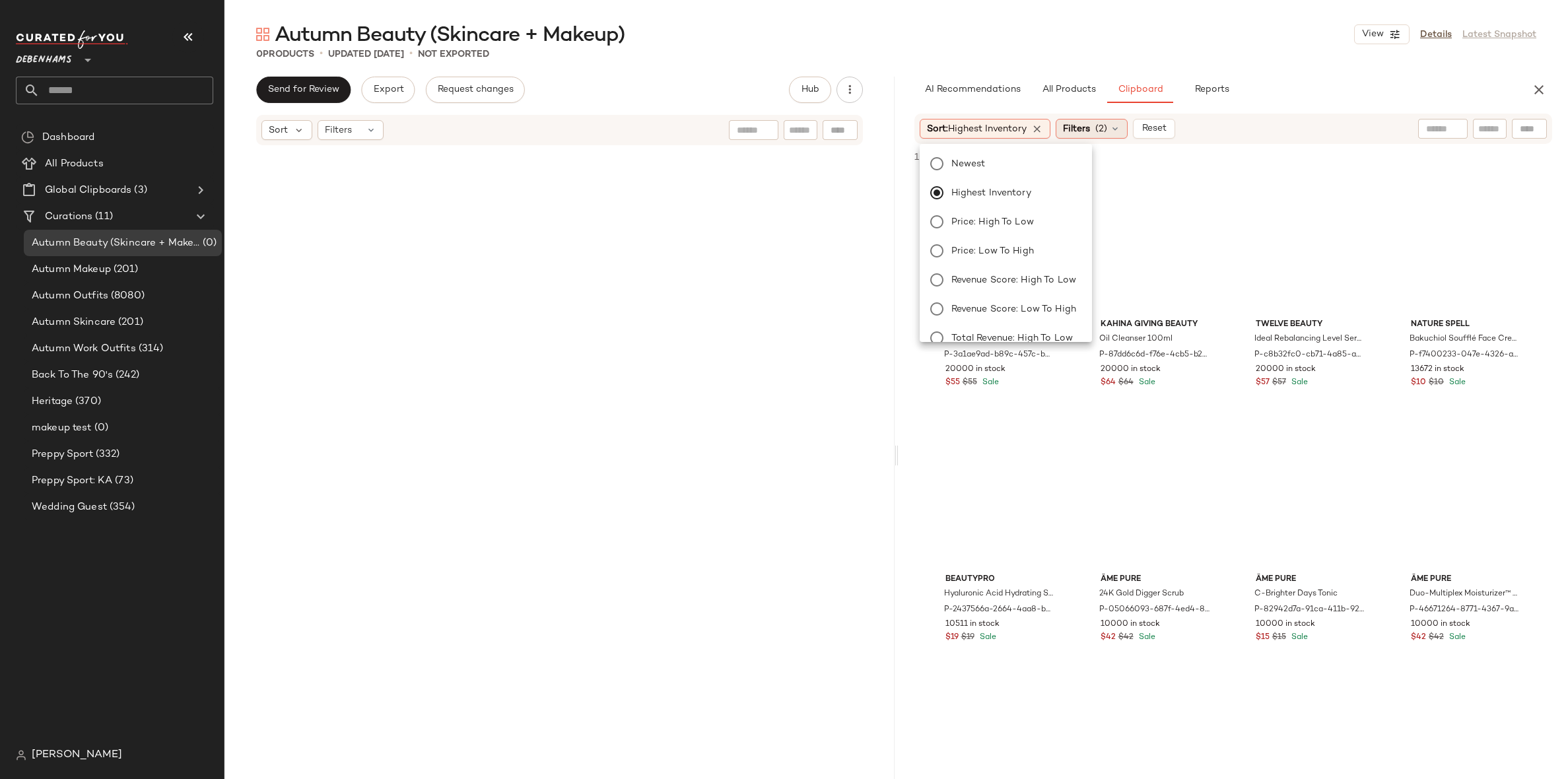
click at [1076, 132] on span "Filters" at bounding box center [1076, 129] width 27 height 14
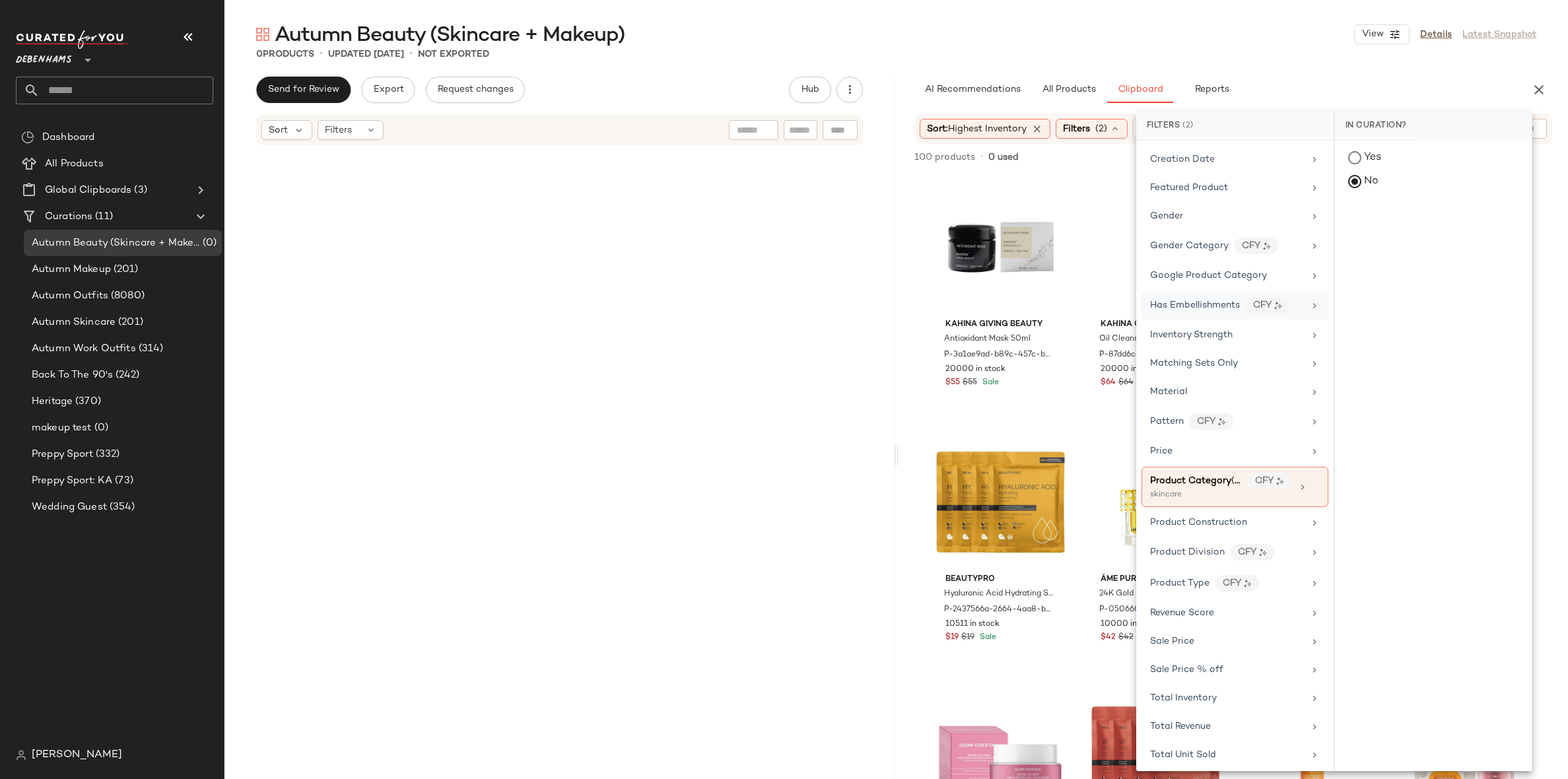
scroll to position [348, 0]
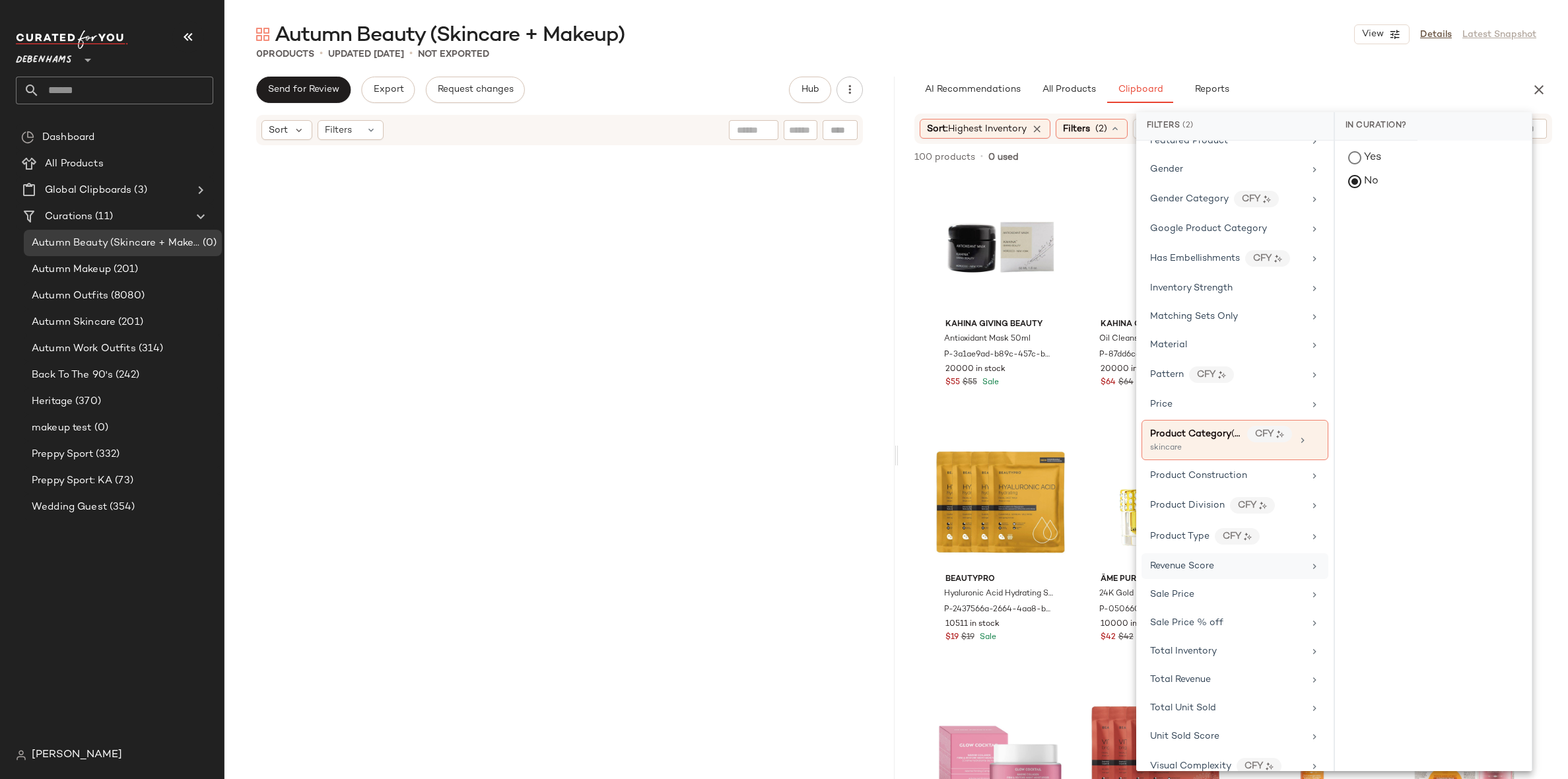
click at [1209, 553] on div "Revenue Score" at bounding box center [1235, 566] width 187 height 25
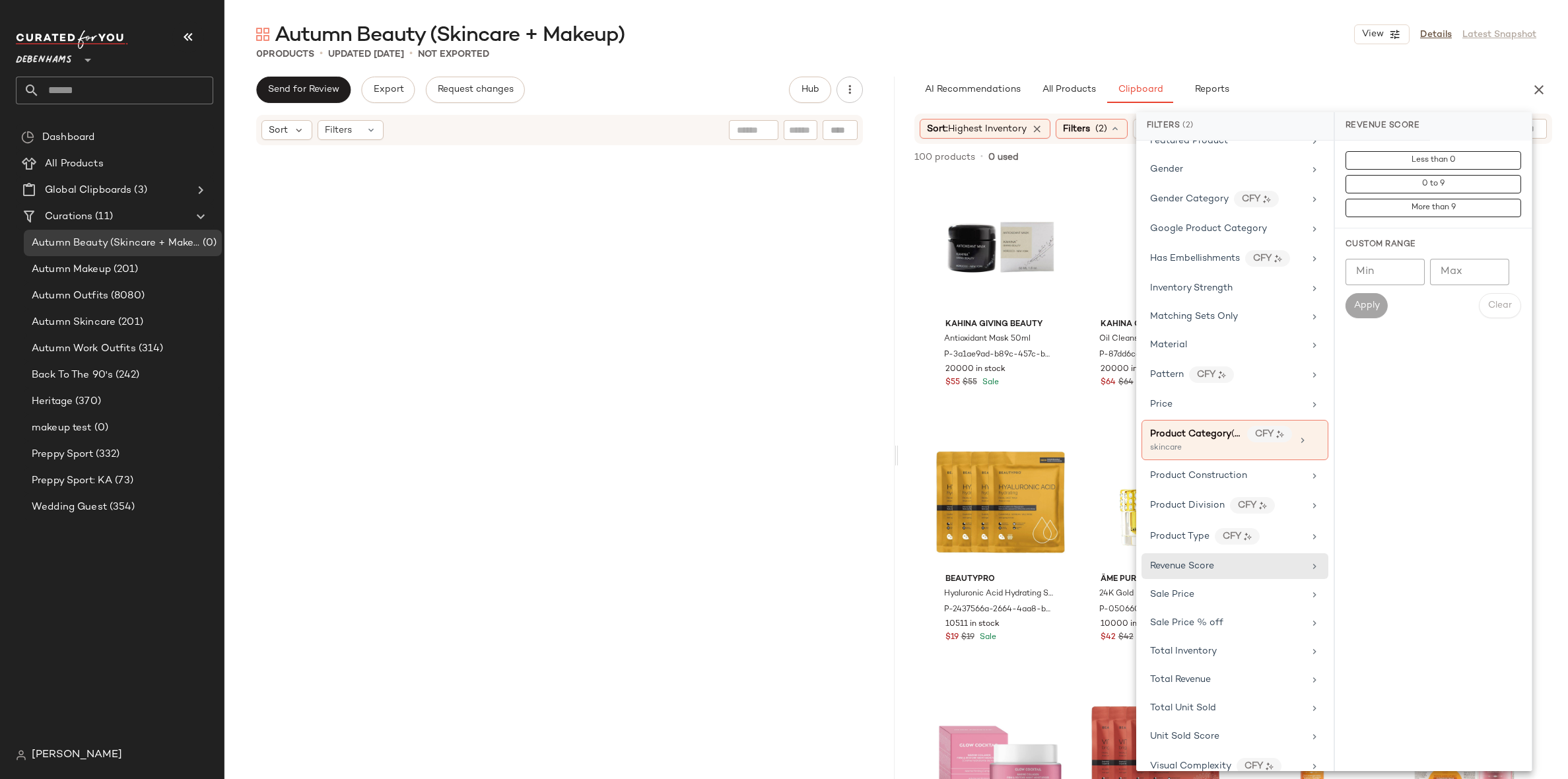
click at [1379, 279] on input "Min" at bounding box center [1385, 272] width 79 height 26
type input "*"
click at [1376, 309] on span "Apply" at bounding box center [1366, 305] width 26 height 11
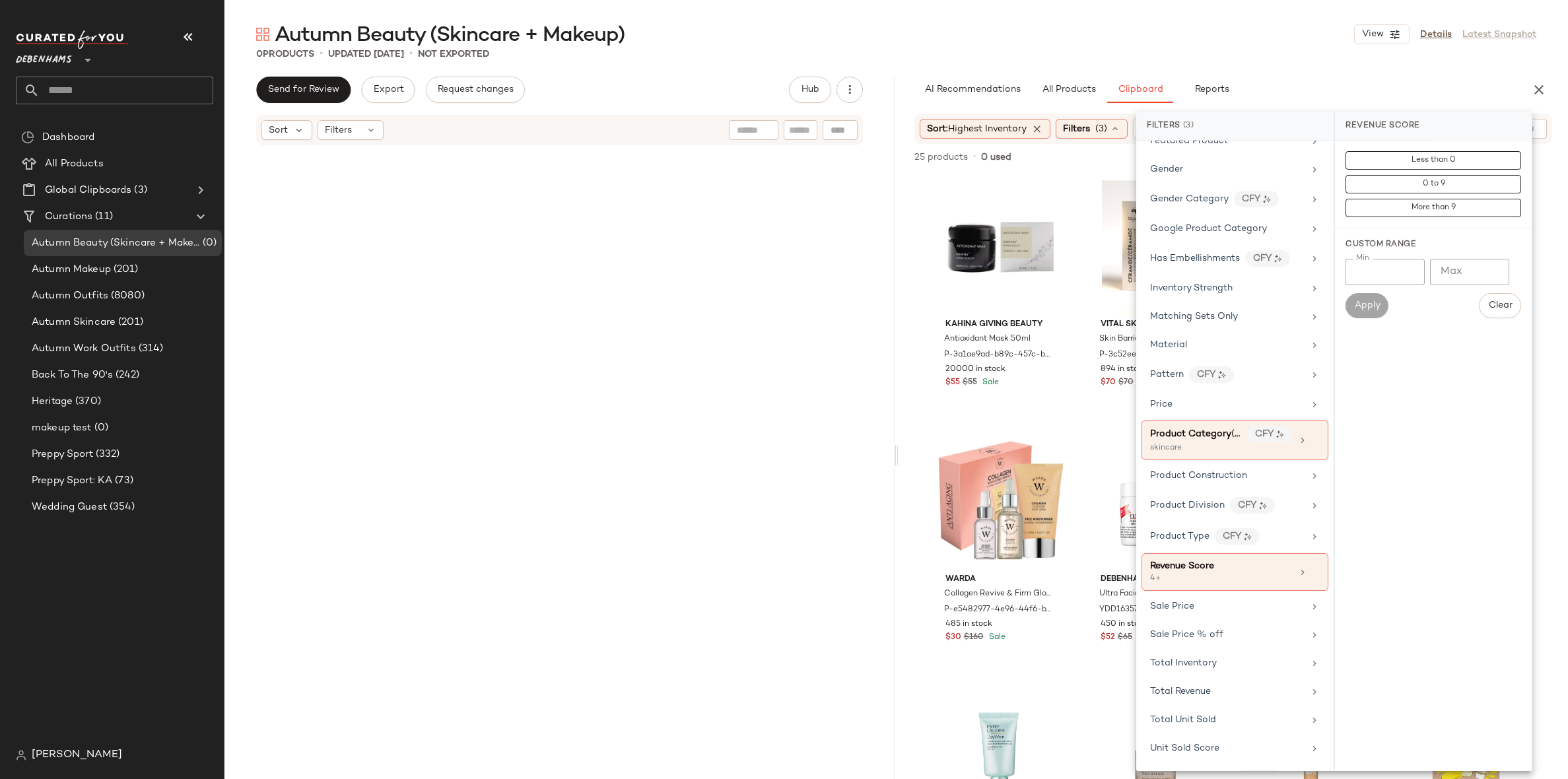
click at [1282, 70] on div "Autumn Beauty (Skincare + Makeup) View Details Latest Snapshot 0 Products • upd…" at bounding box center [896, 400] width 1344 height 758
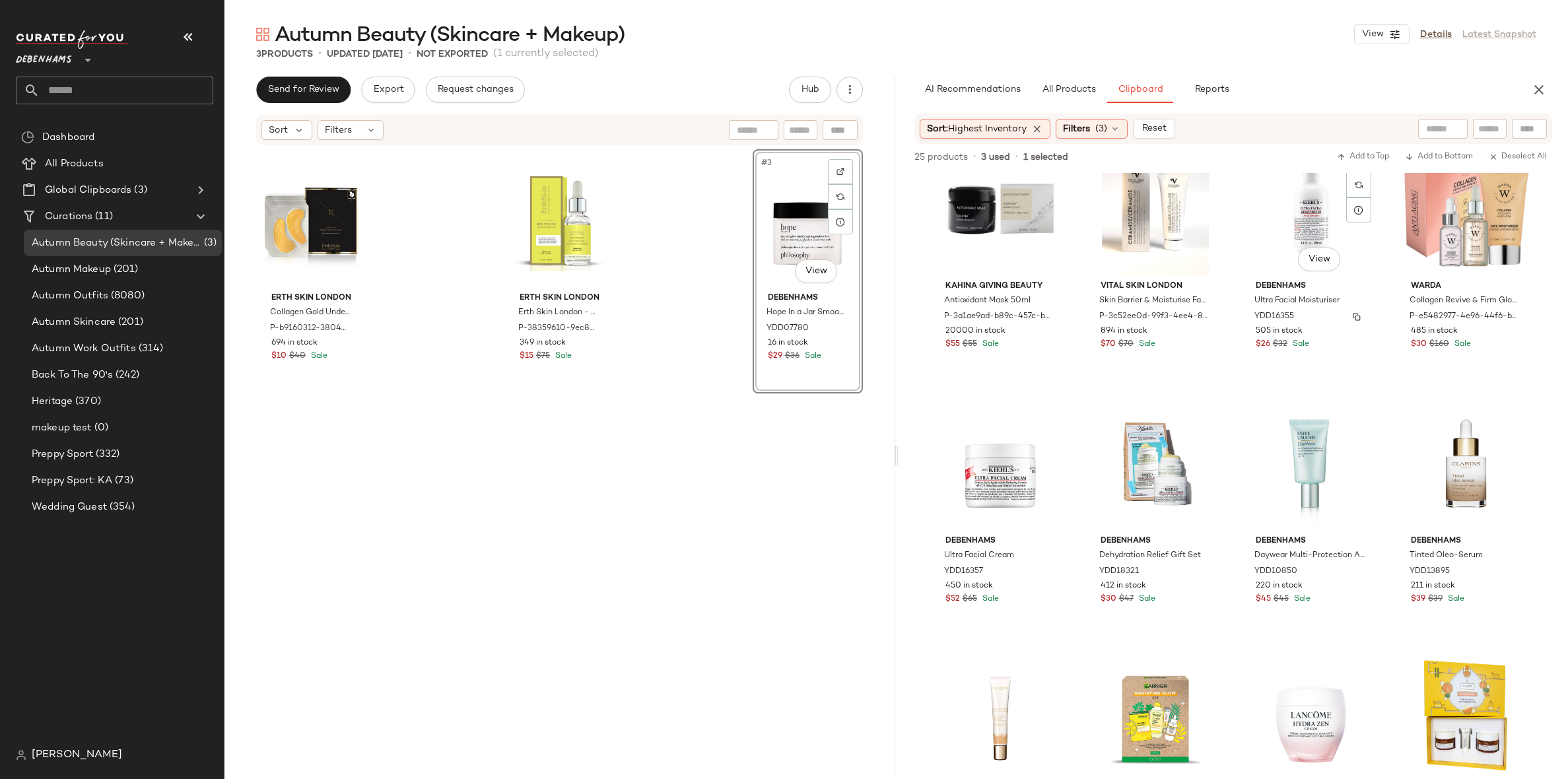
scroll to position [110, 0]
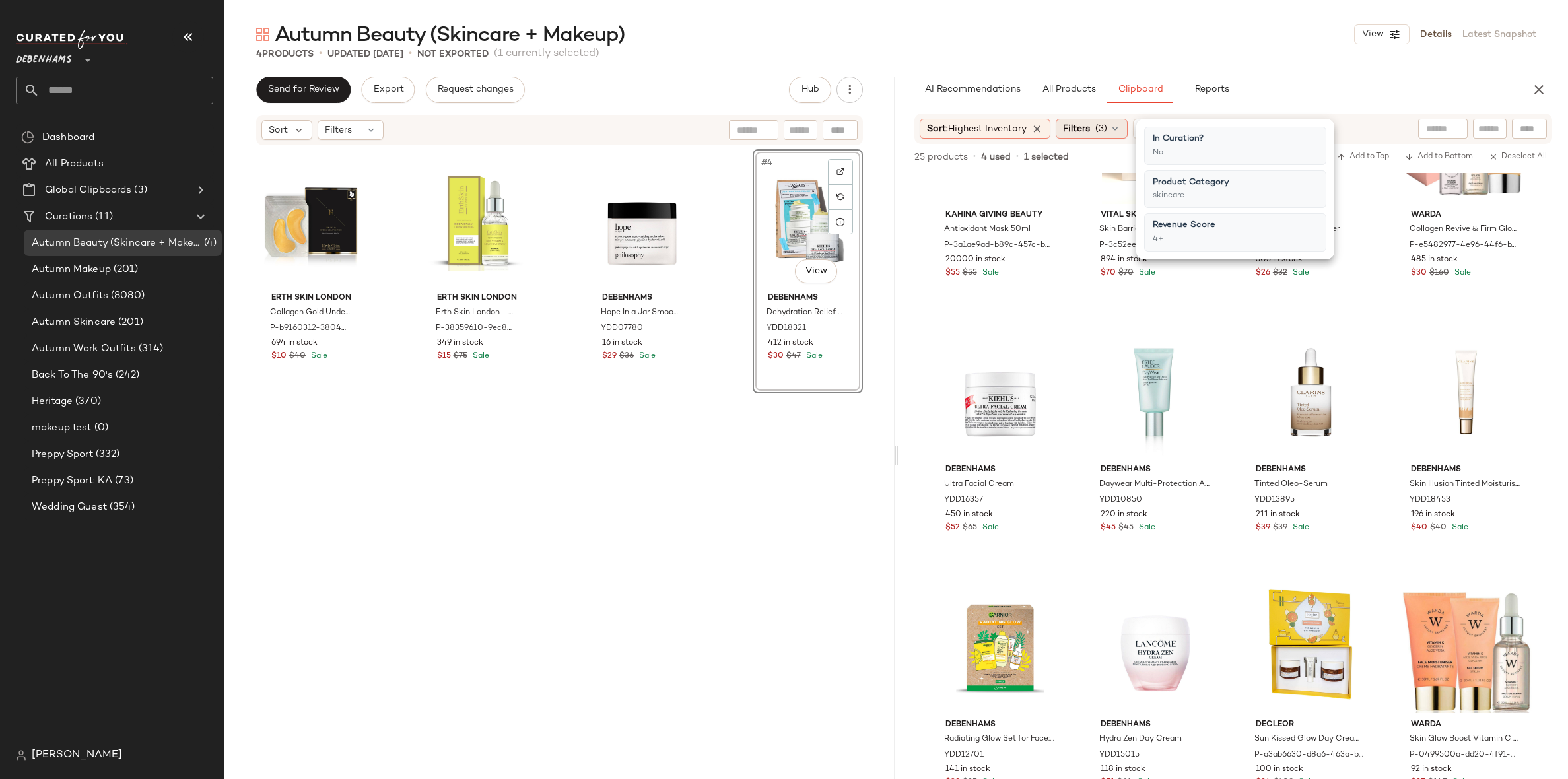
click at [1114, 130] on icon at bounding box center [1115, 129] width 11 height 11
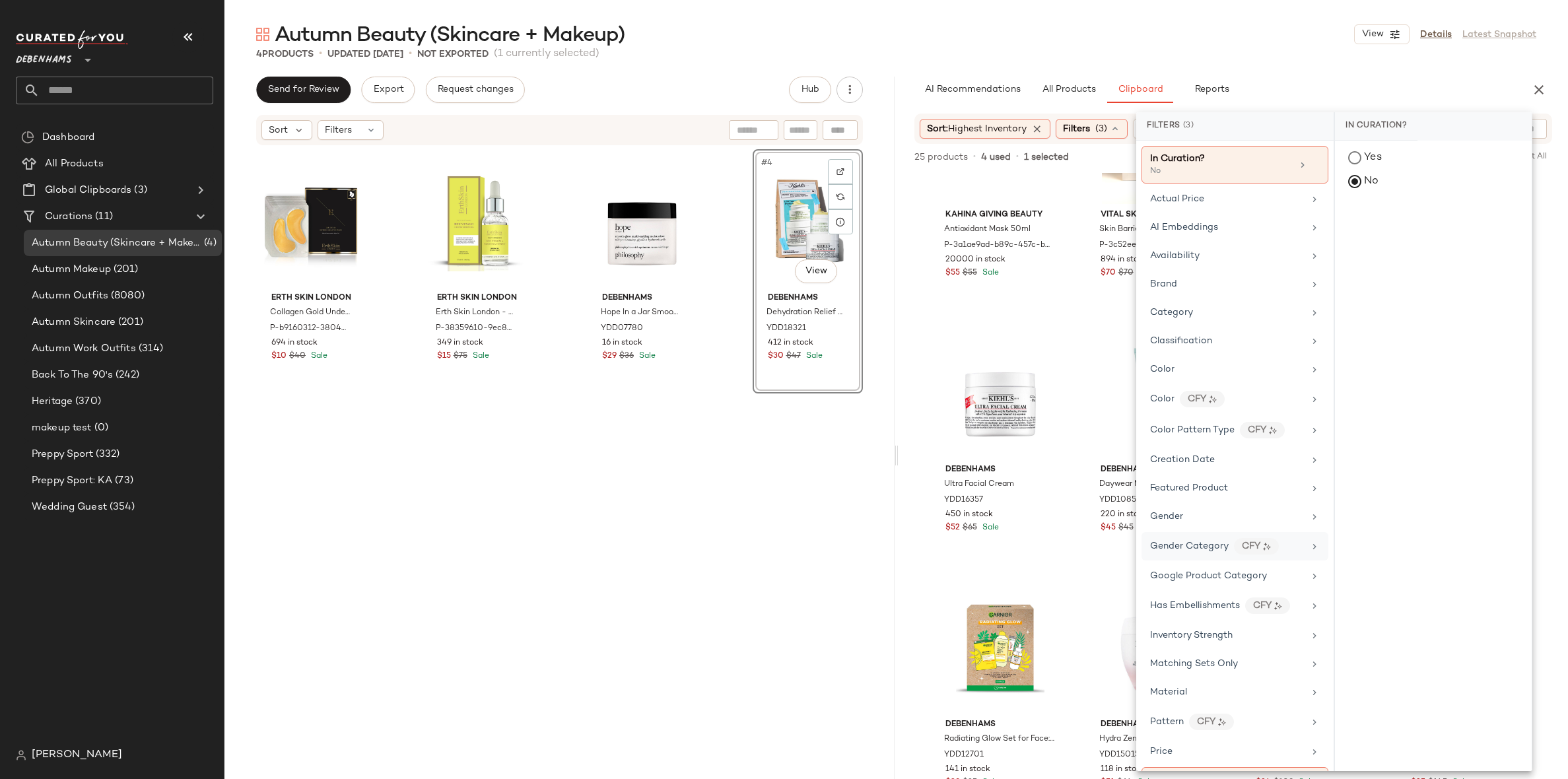
scroll to position [266, 0]
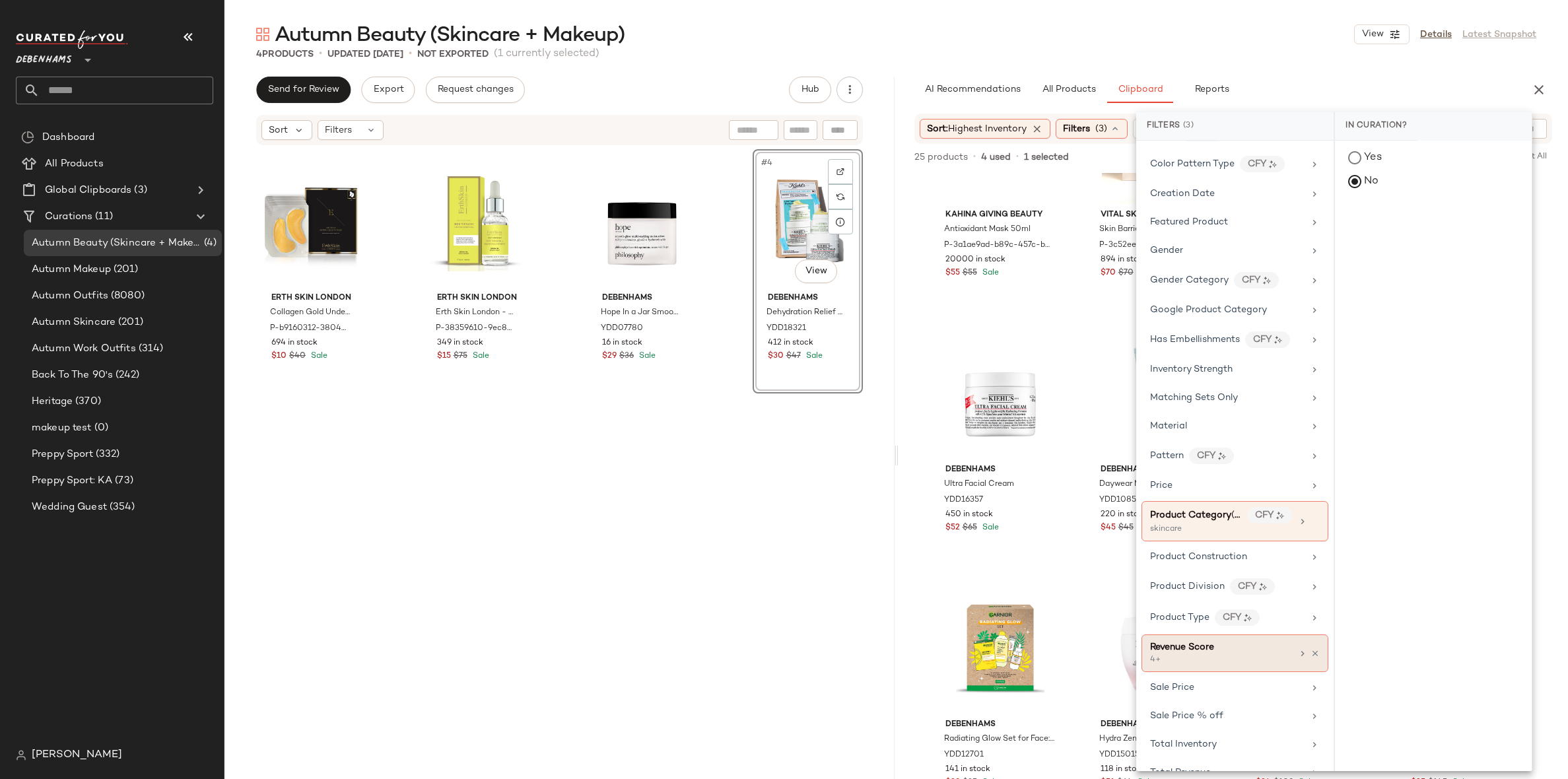
click at [1199, 653] on div "Revenue Score 4+" at bounding box center [1235, 652] width 187 height 38
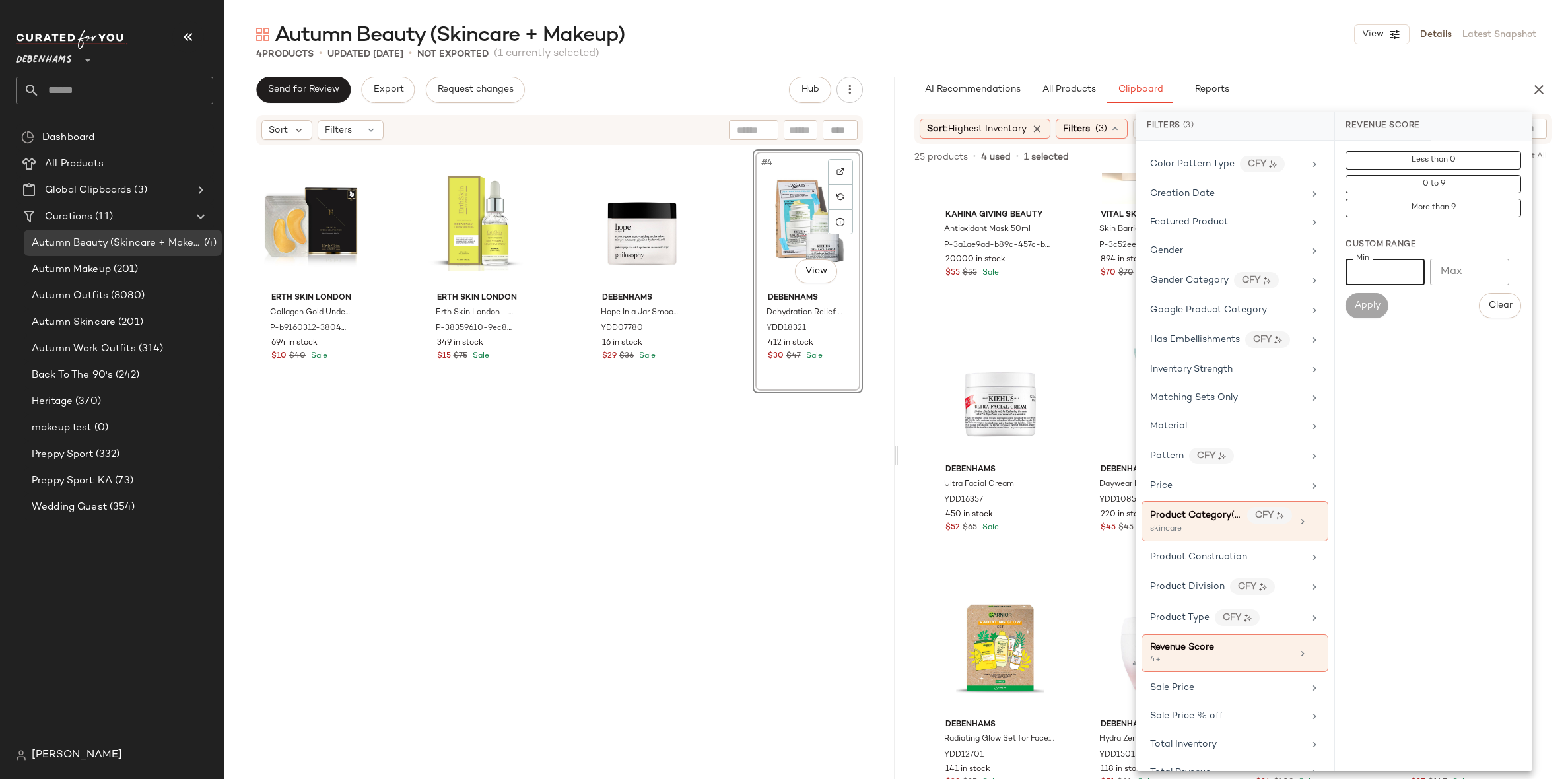
click at [1366, 274] on input "*" at bounding box center [1385, 272] width 79 height 26
type input "*"
click at [1363, 316] on button "Apply" at bounding box center [1366, 306] width 42 height 25
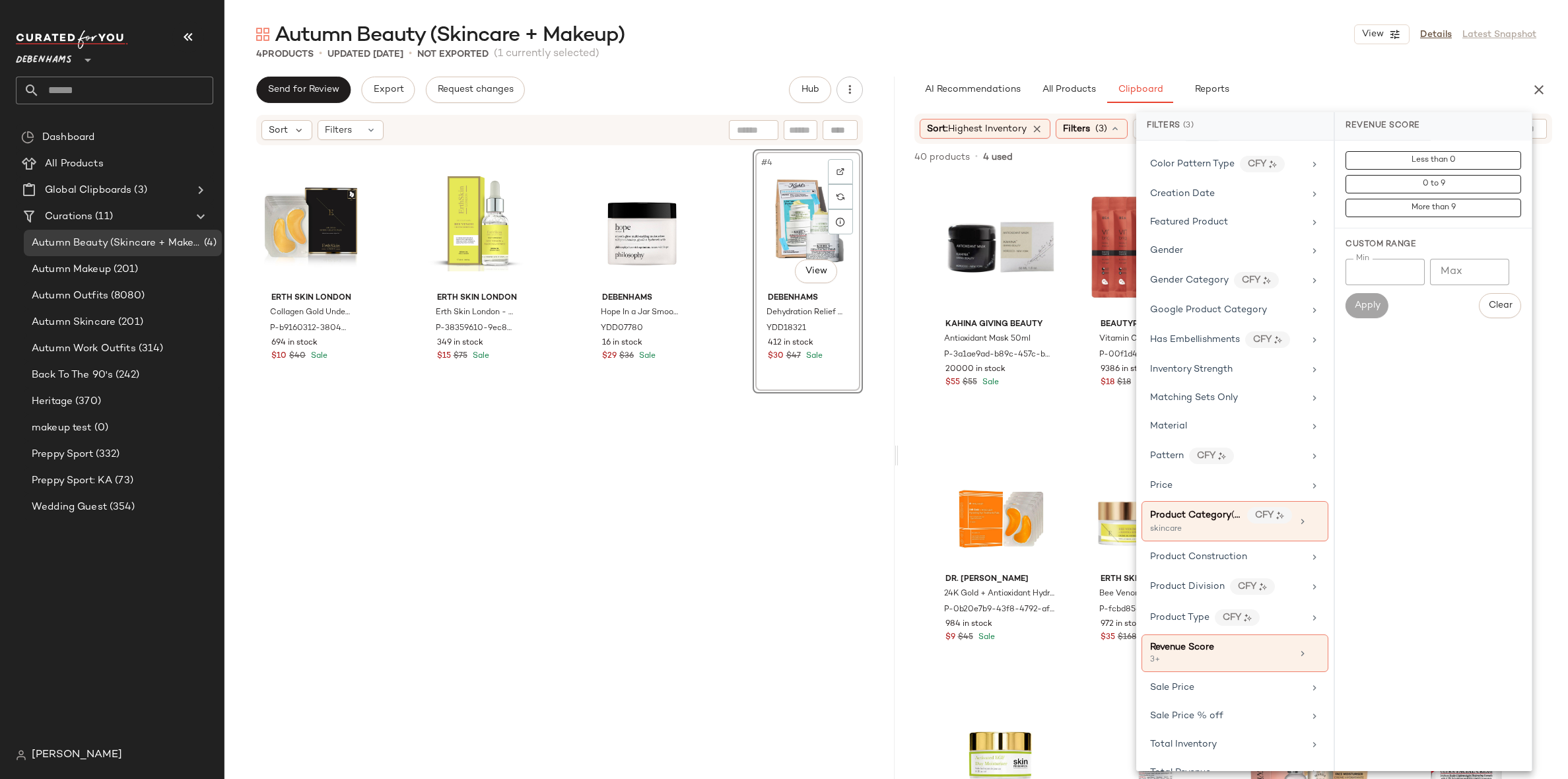
click at [1328, 71] on div "Autumn Beauty (Skincare + Makeup) View Details Latest Snapshot 4 Products • upd…" at bounding box center [896, 400] width 1344 height 758
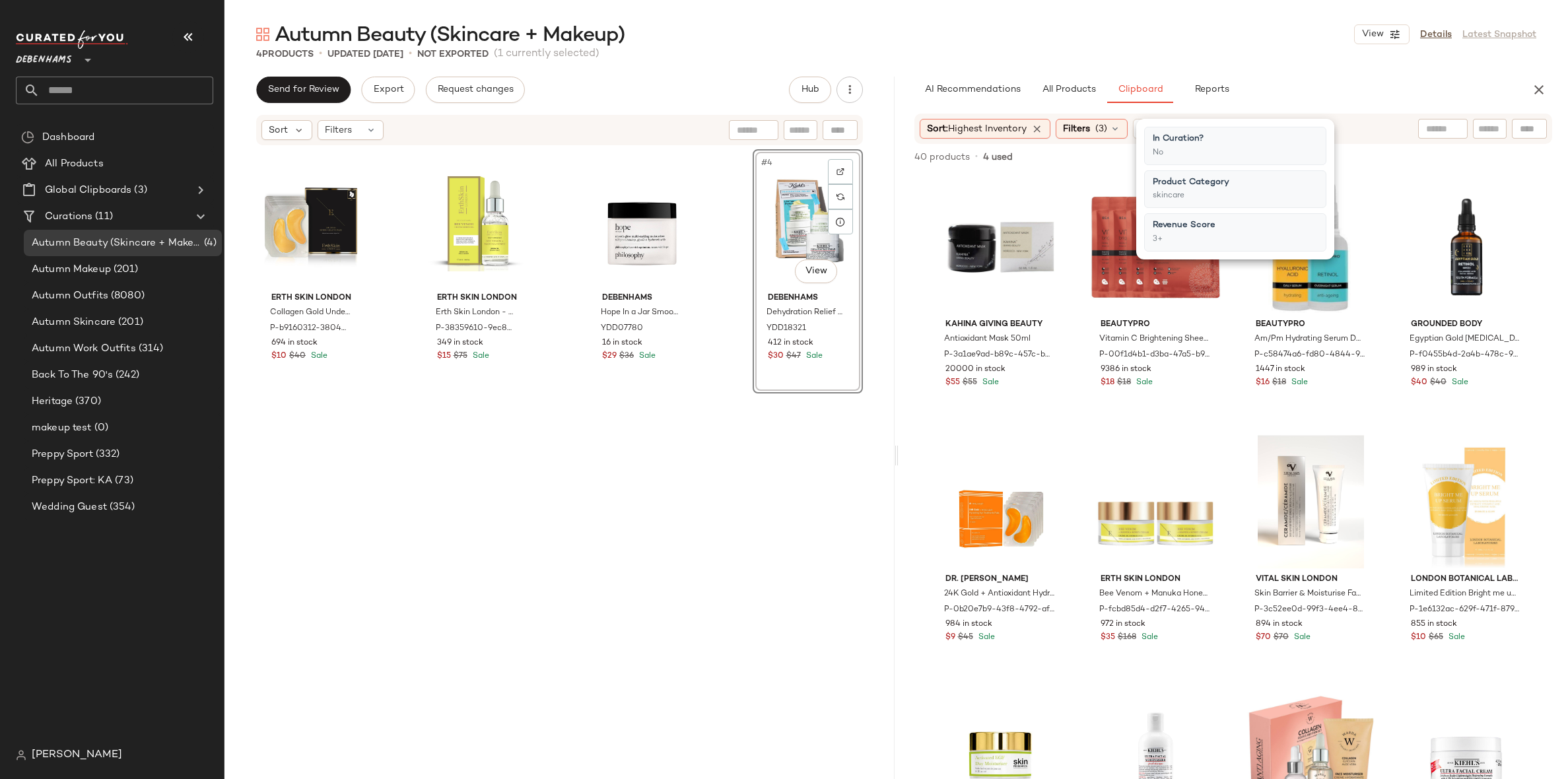
click at [1328, 71] on div "Autumn Beauty (Skincare + Makeup) View Details Latest Snapshot 4 Products • upd…" at bounding box center [896, 400] width 1344 height 758
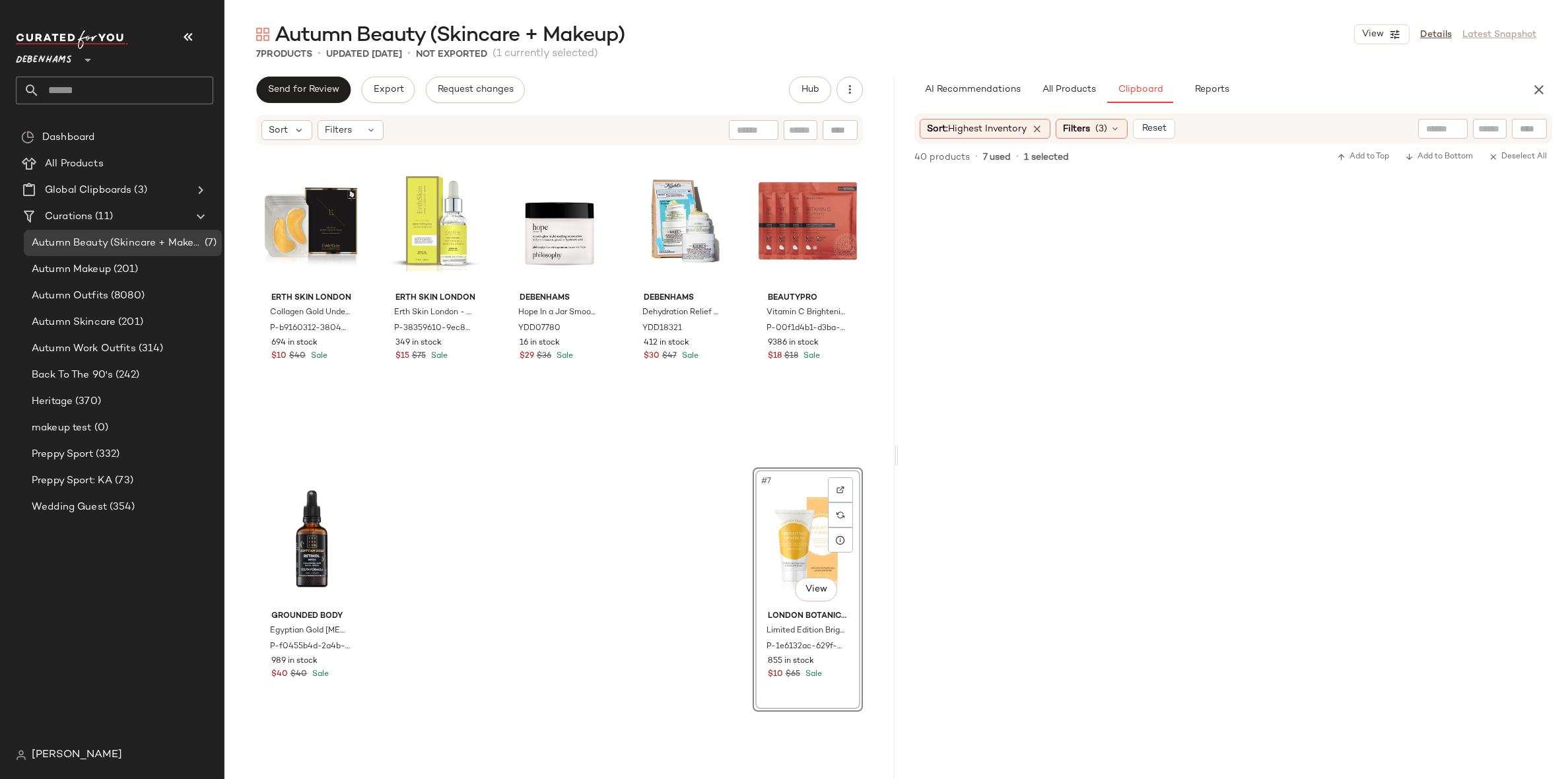
scroll to position [1061, 0]
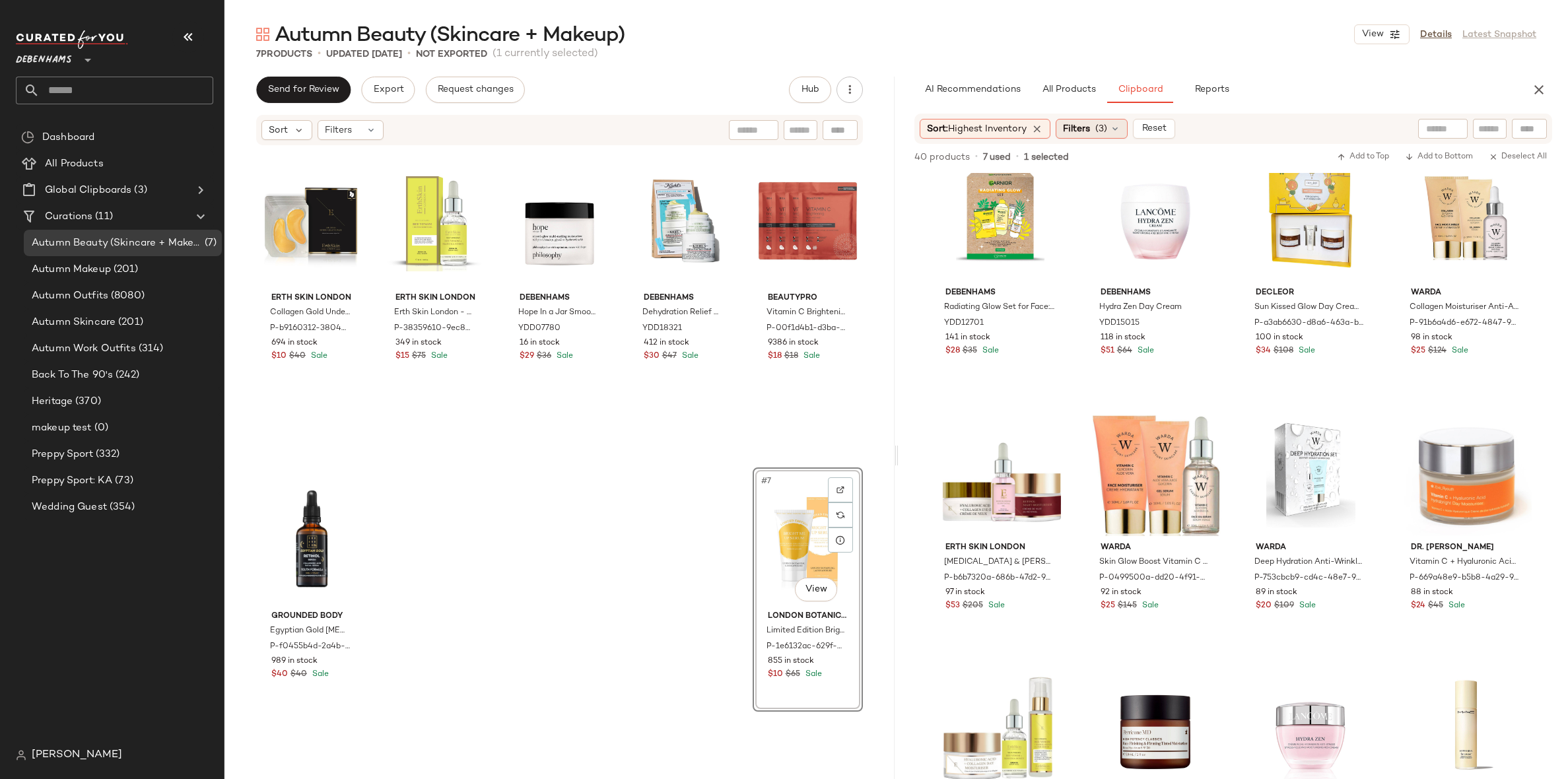
click at [1096, 123] on div "Filters (3)" at bounding box center [1092, 129] width 72 height 19
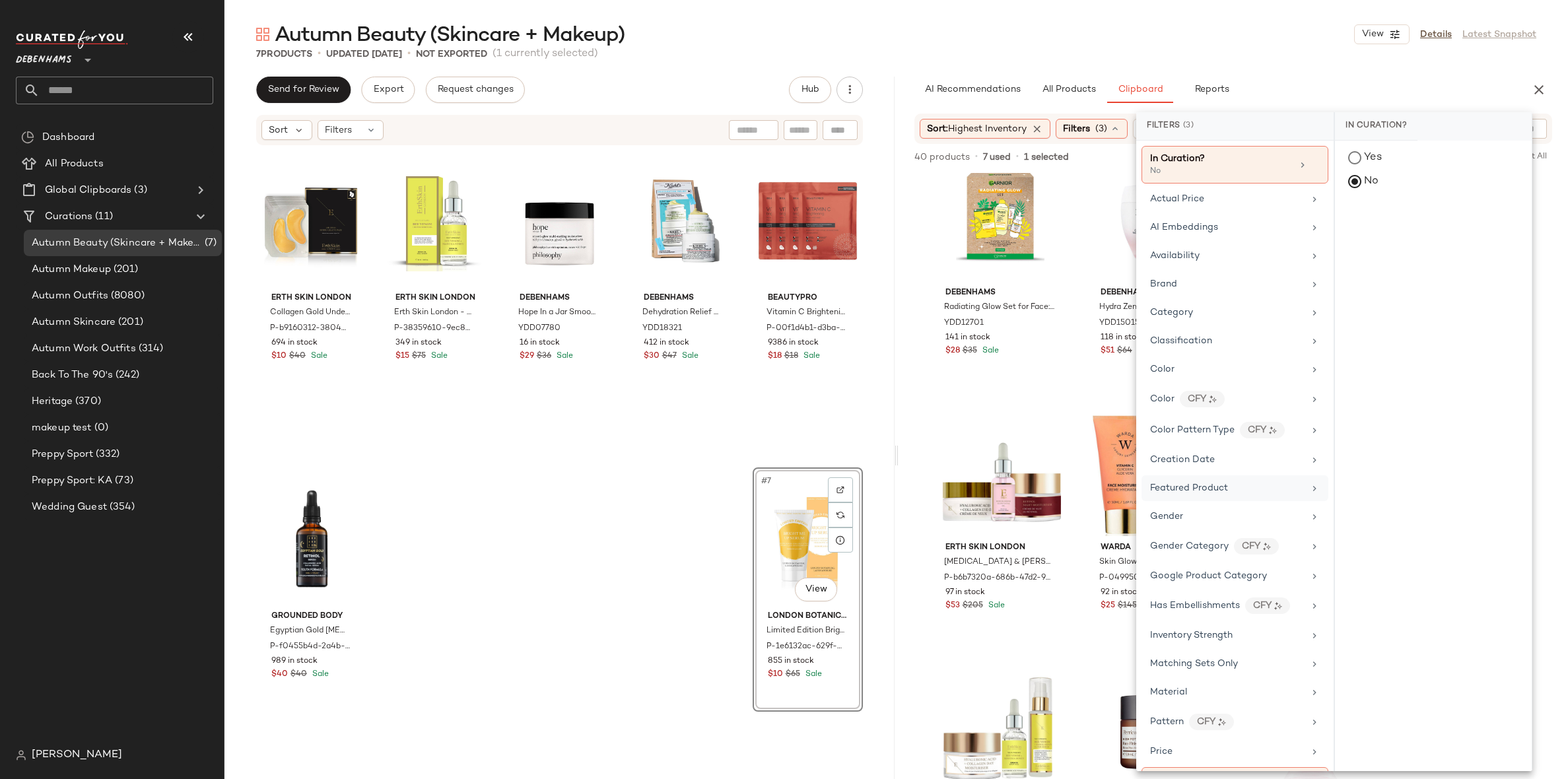
scroll to position [307, 0]
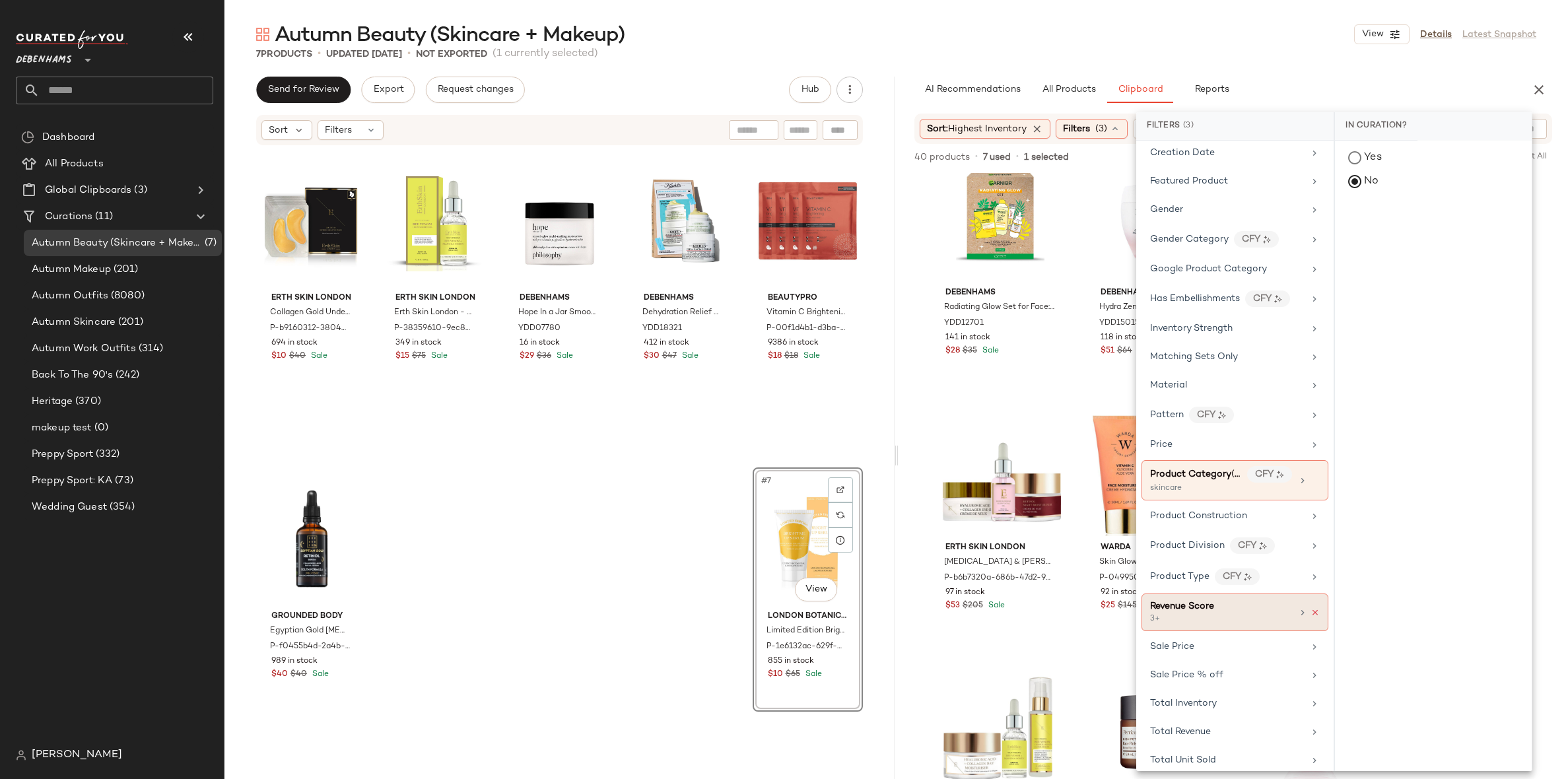
click at [1311, 608] on icon at bounding box center [1315, 612] width 9 height 9
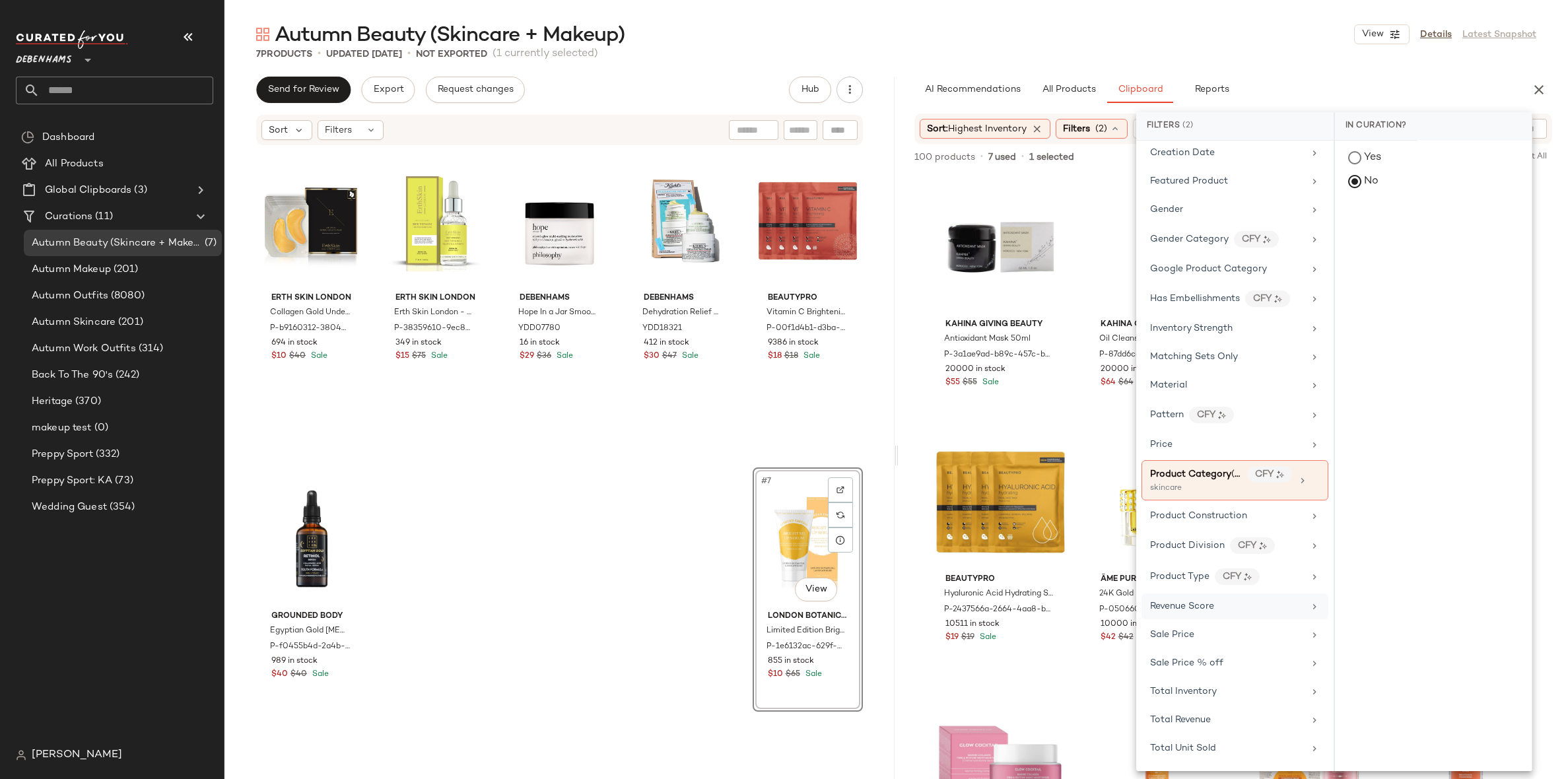
click at [1297, 70] on div "Autumn Beauty (Skincare + Makeup) View Details Latest Snapshot 7 Products • upd…" at bounding box center [896, 400] width 1344 height 758
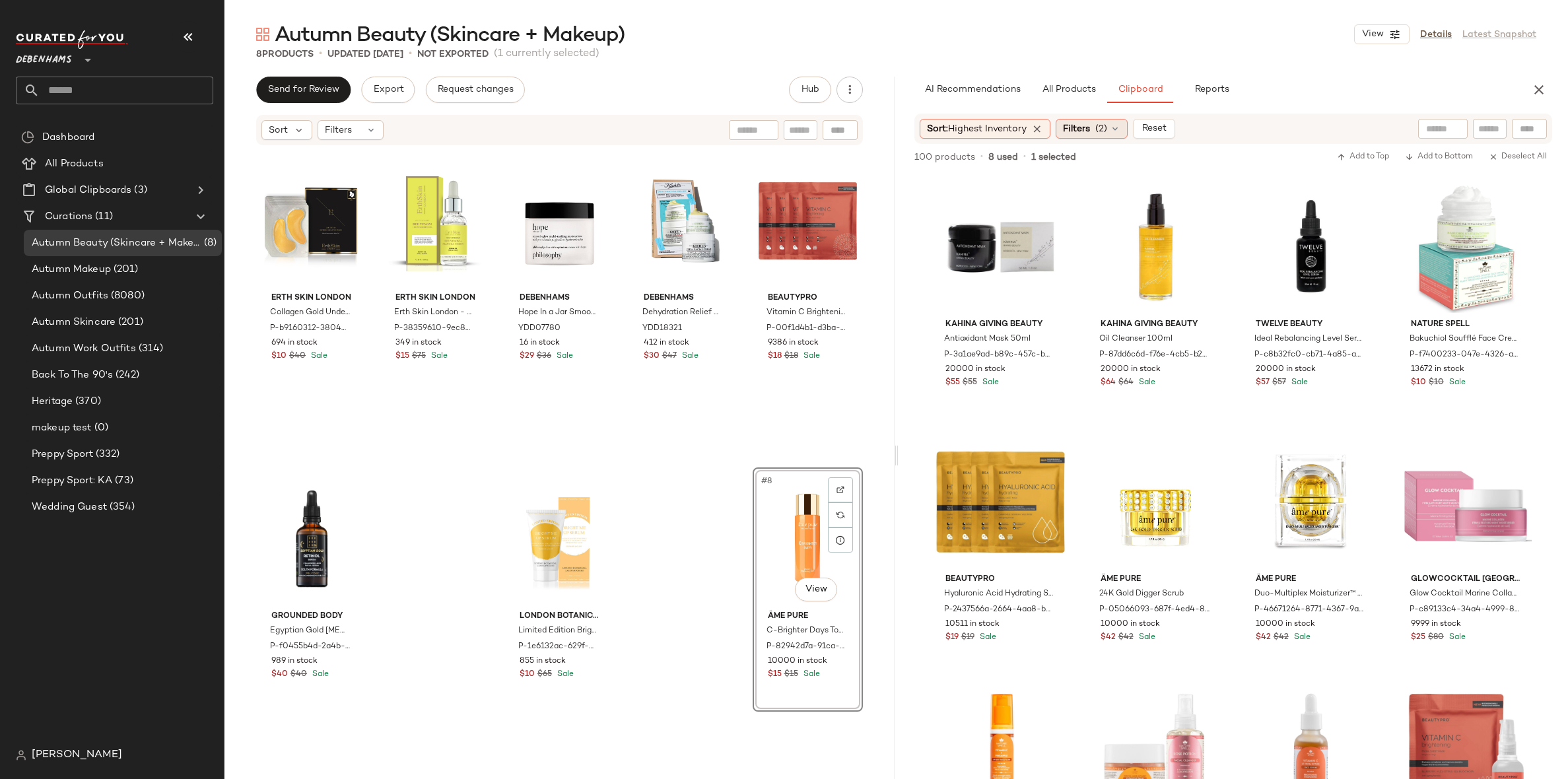
click at [1090, 134] on span "Filters" at bounding box center [1076, 129] width 27 height 14
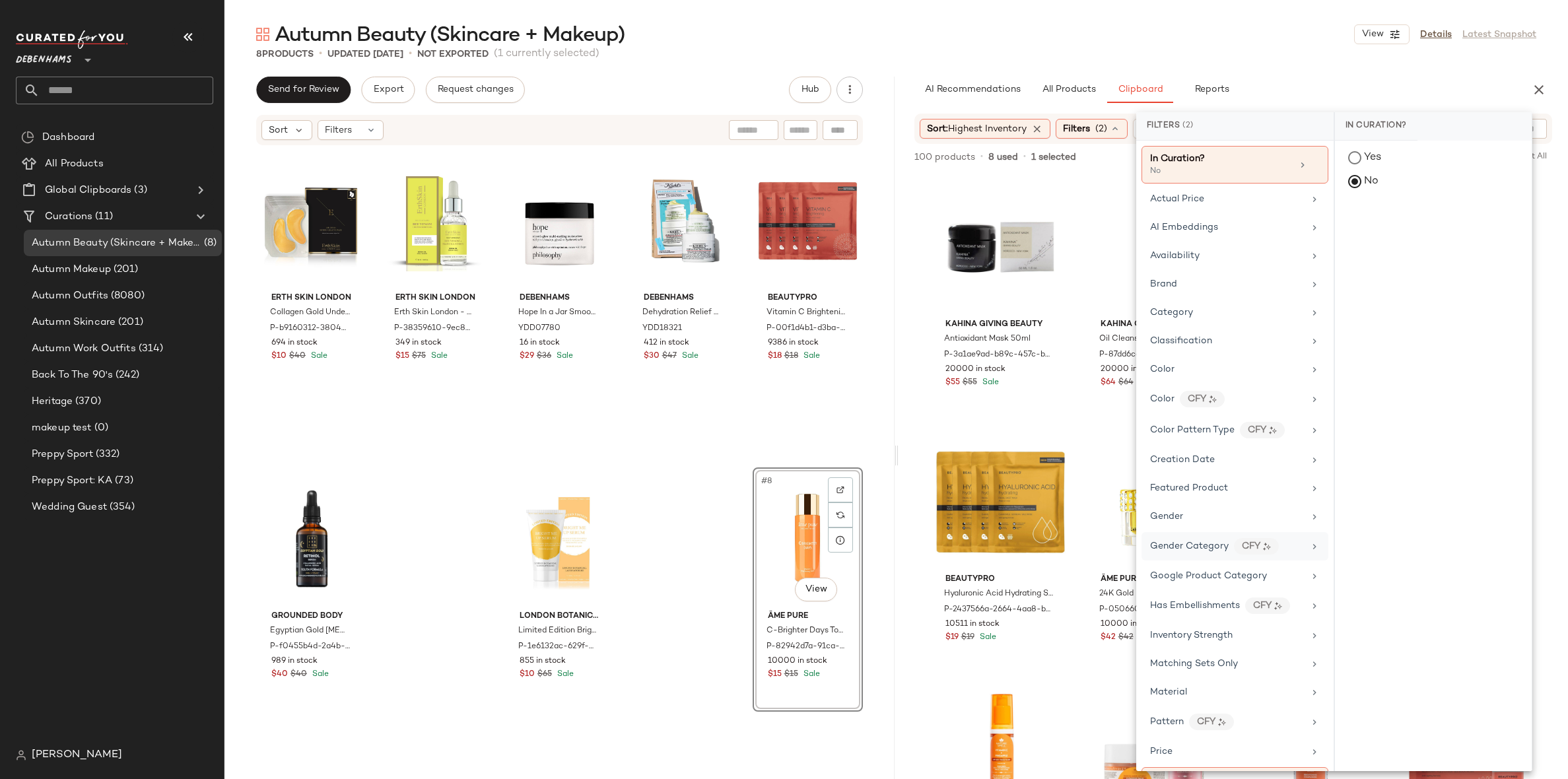
scroll to position [276, 0]
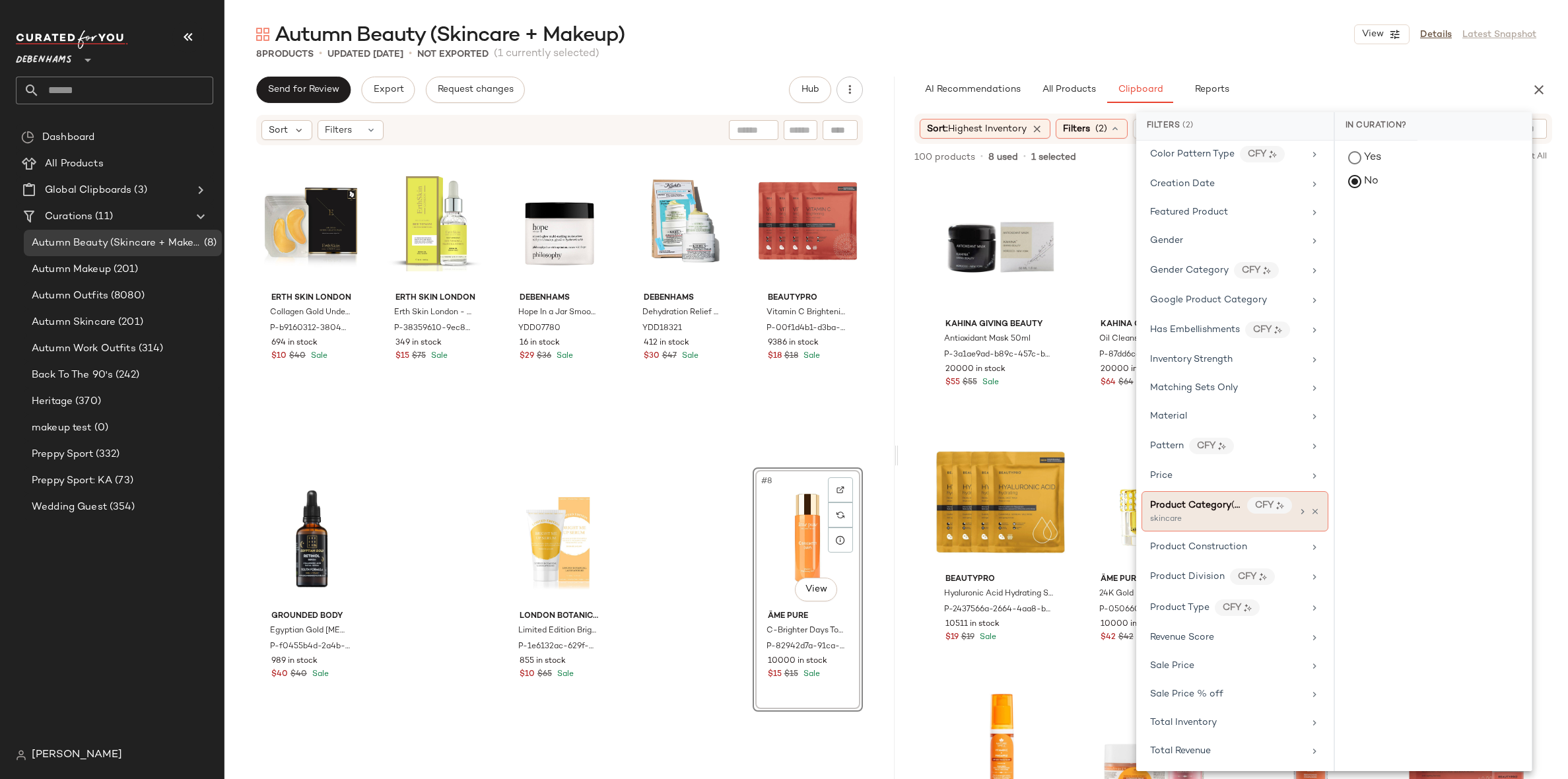
click at [1189, 501] on span "Product Category" at bounding box center [1190, 505] width 81 height 10
click at [1405, 224] on div "makeup" at bounding box center [1434, 223] width 197 height 32
click at [1403, 254] on div "skincare" at bounding box center [1434, 254] width 197 height 32
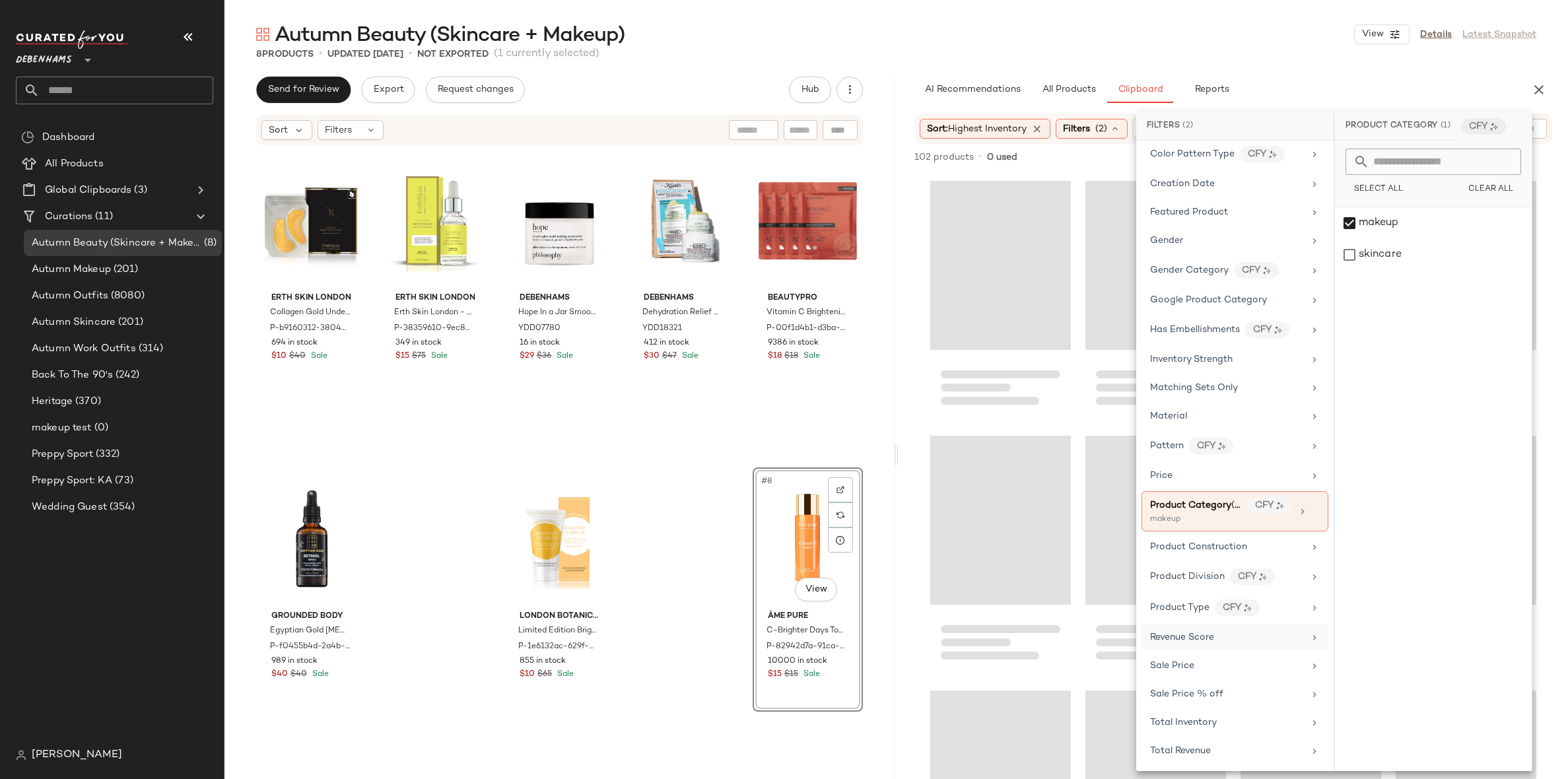
click at [1196, 630] on div "Revenue Score" at bounding box center [1182, 637] width 64 height 14
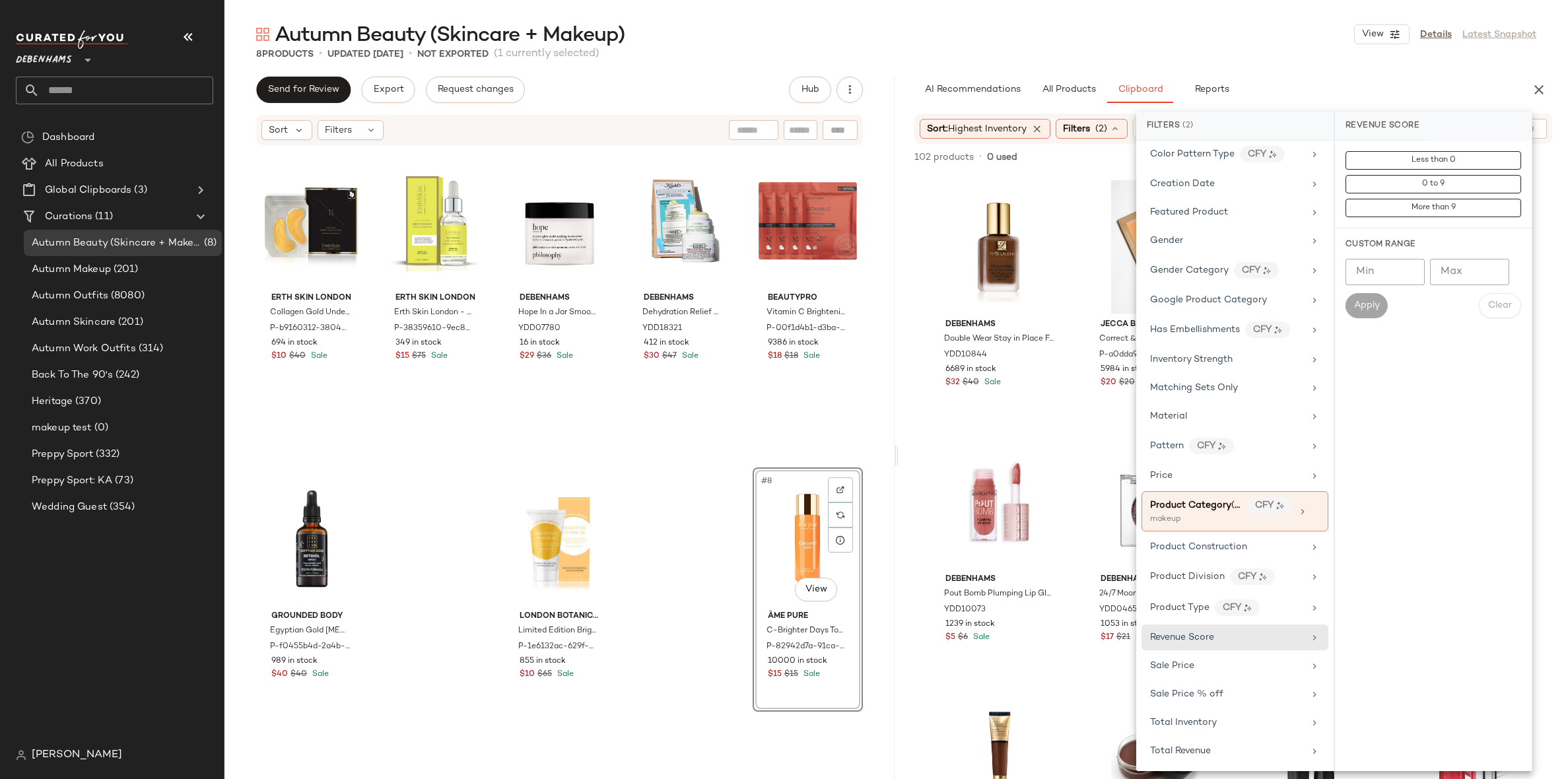
click at [1392, 268] on input "Min" at bounding box center [1385, 272] width 79 height 26
type input "*"
click at [1361, 309] on span "Apply" at bounding box center [1366, 305] width 26 height 11
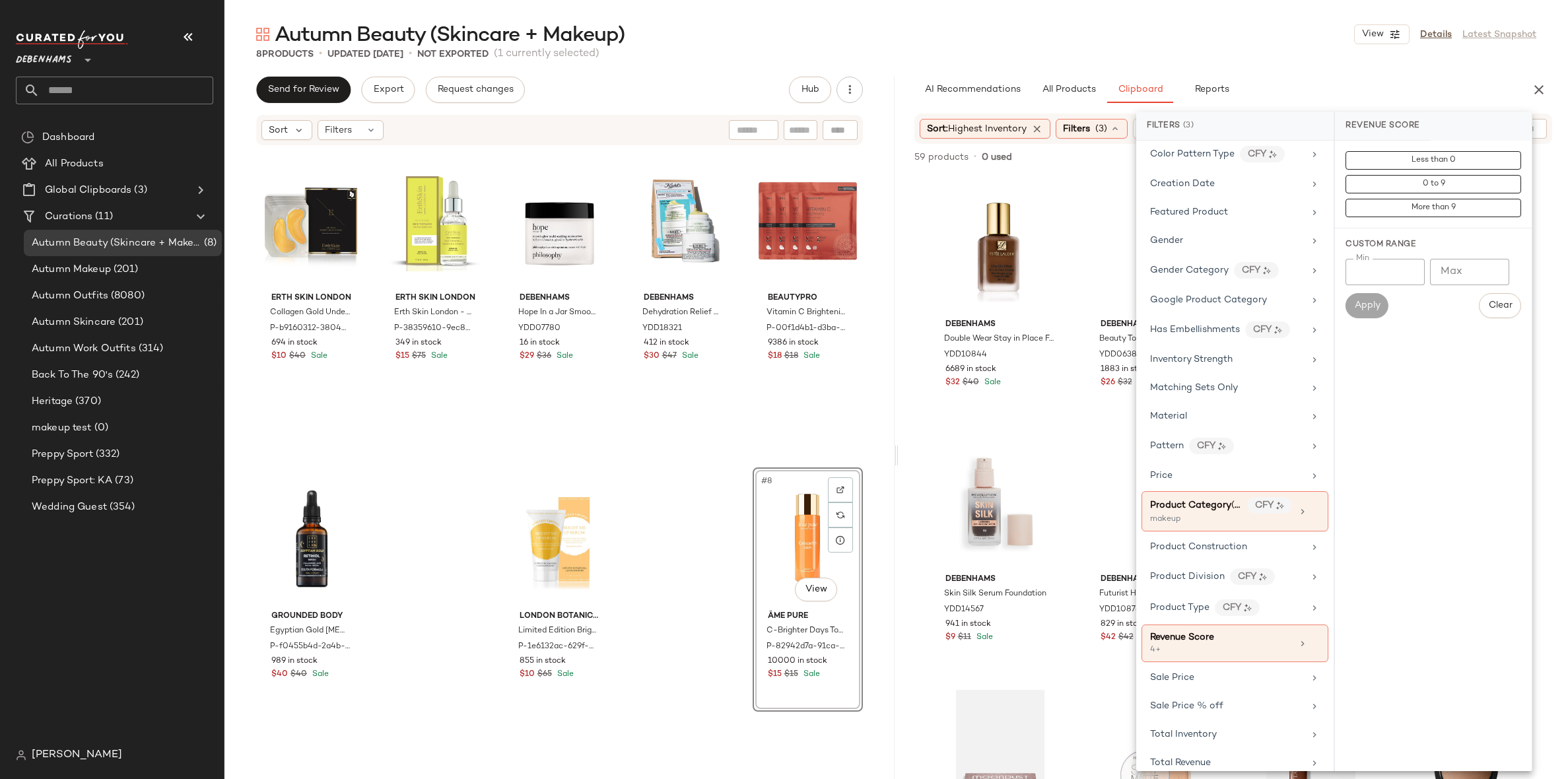
click at [1321, 59] on div "8 Products • updated Sep 17th • Not Exported (1 currently selected)" at bounding box center [896, 55] width 1344 height 14
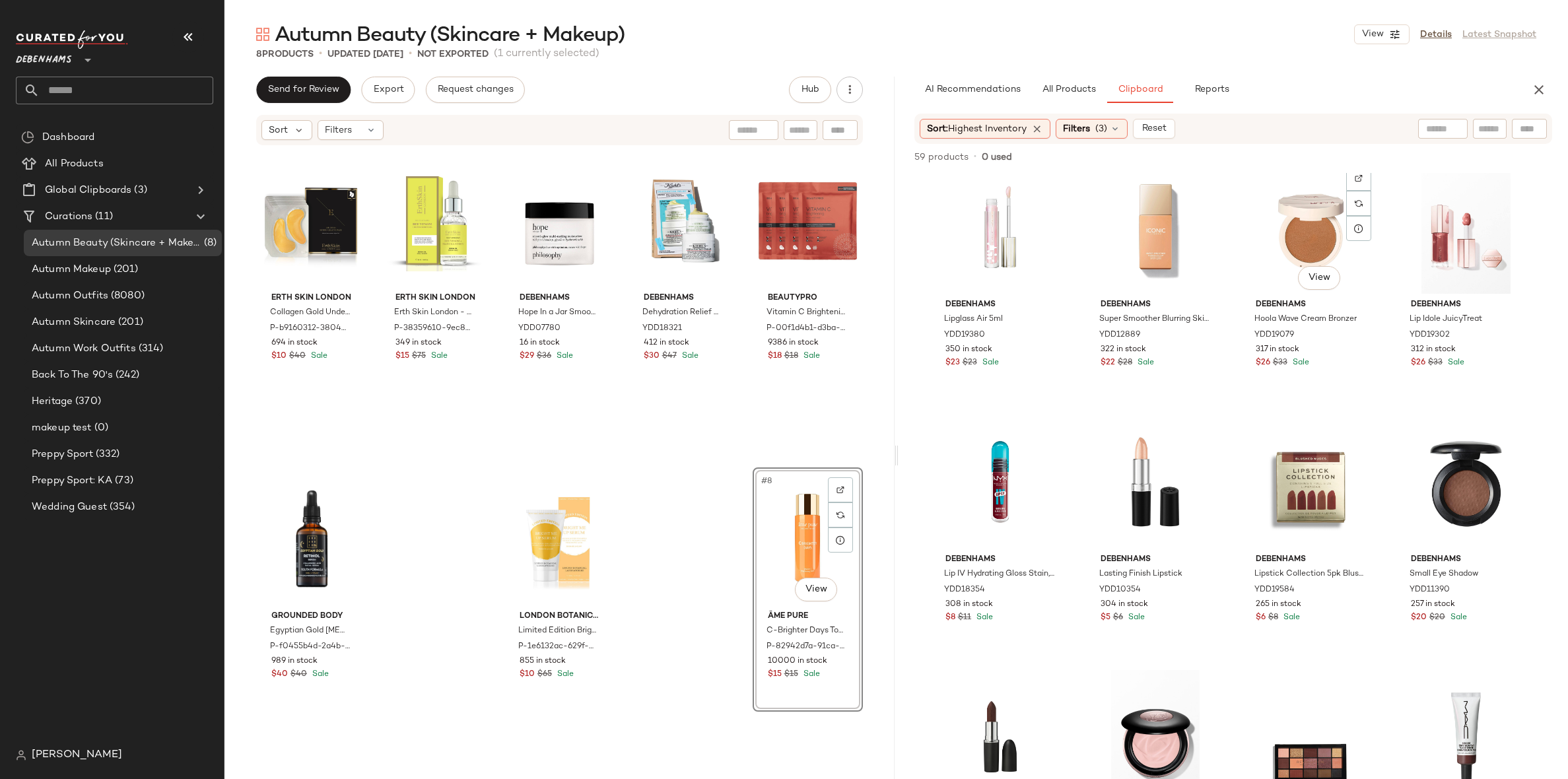
scroll to position [1075, 0]
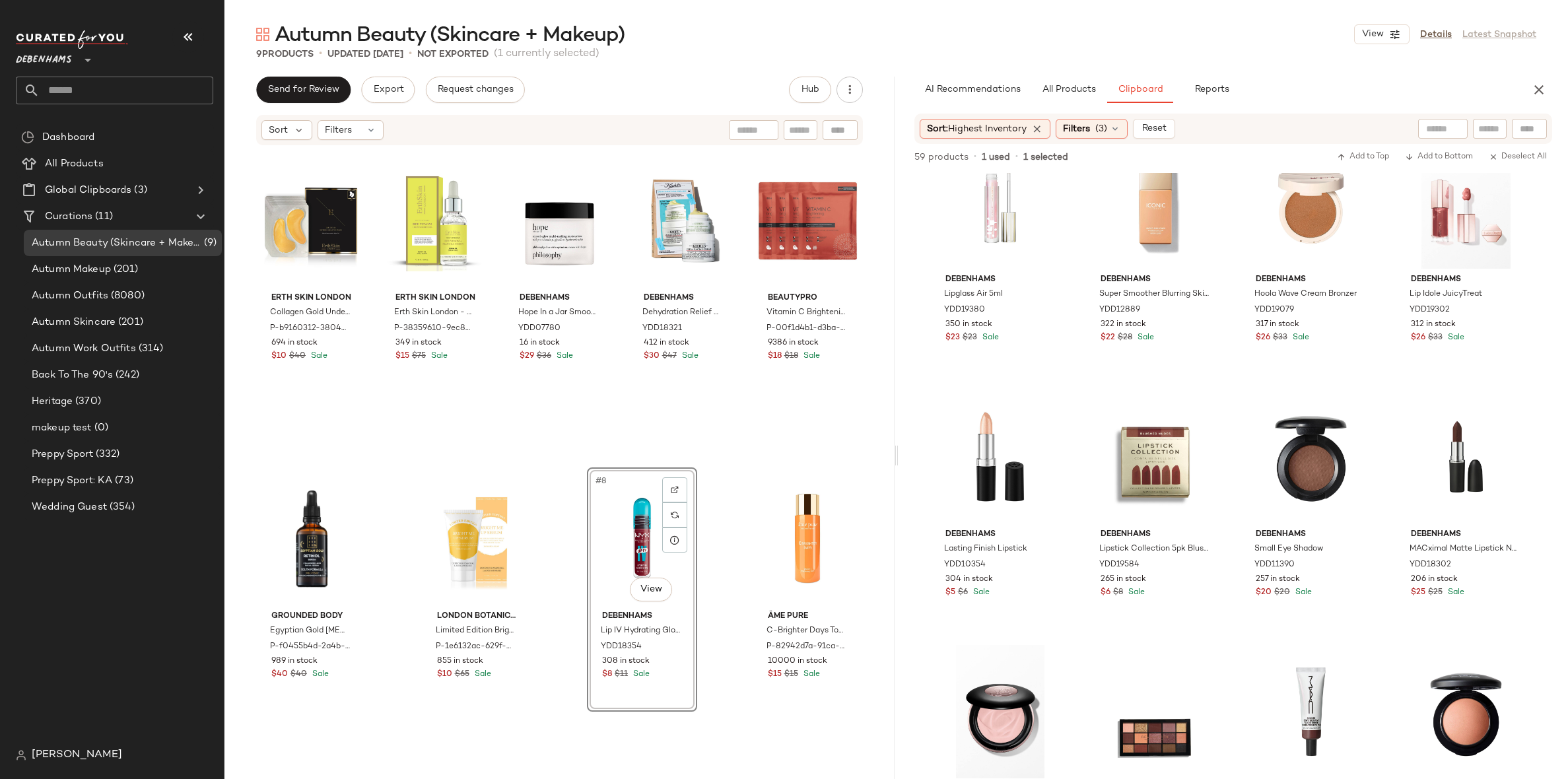
drag, startPoint x: 985, startPoint y: 439, endPoint x: 934, endPoint y: 9, distance: 433.0
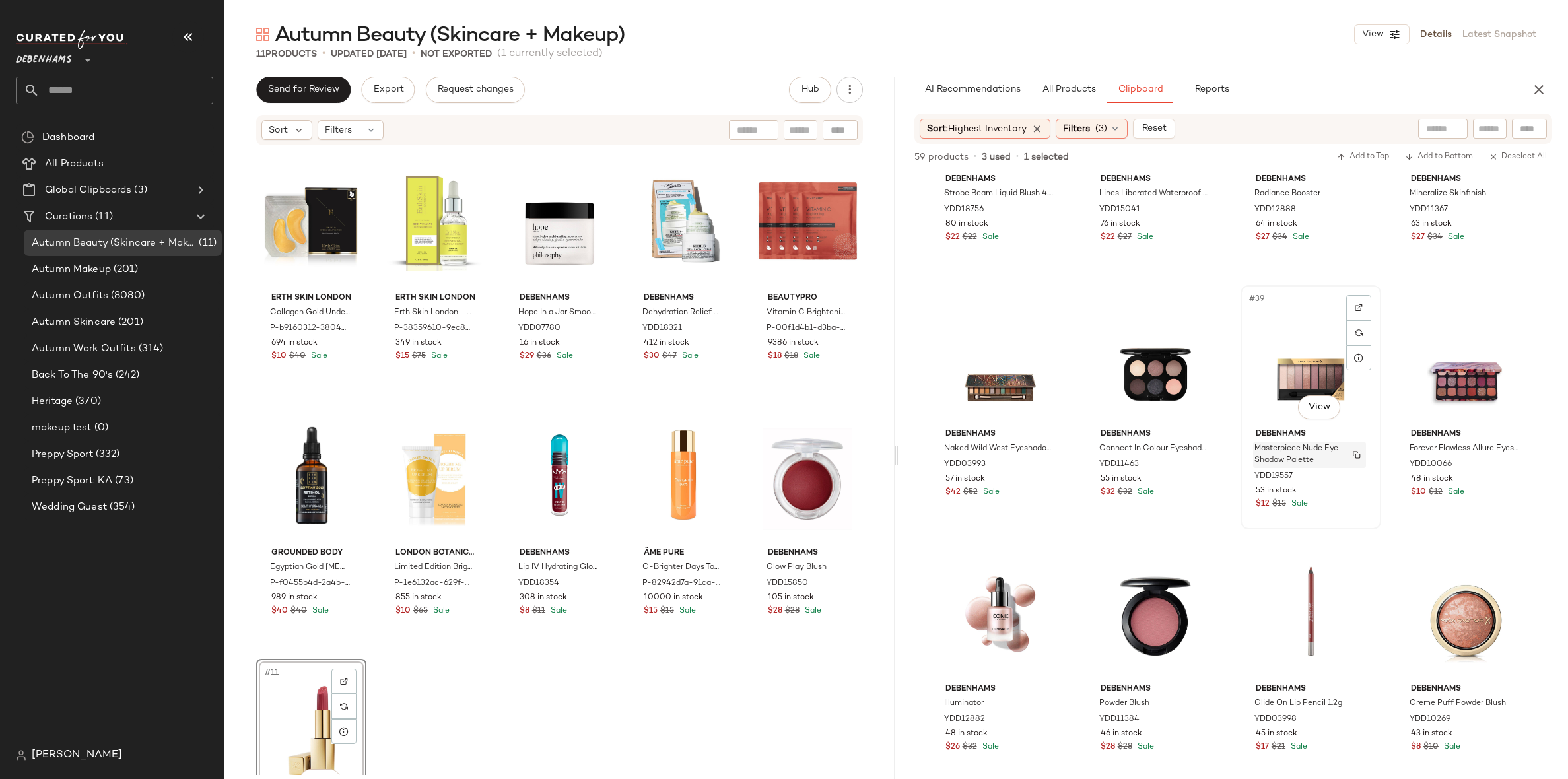
scroll to position [2203, 0]
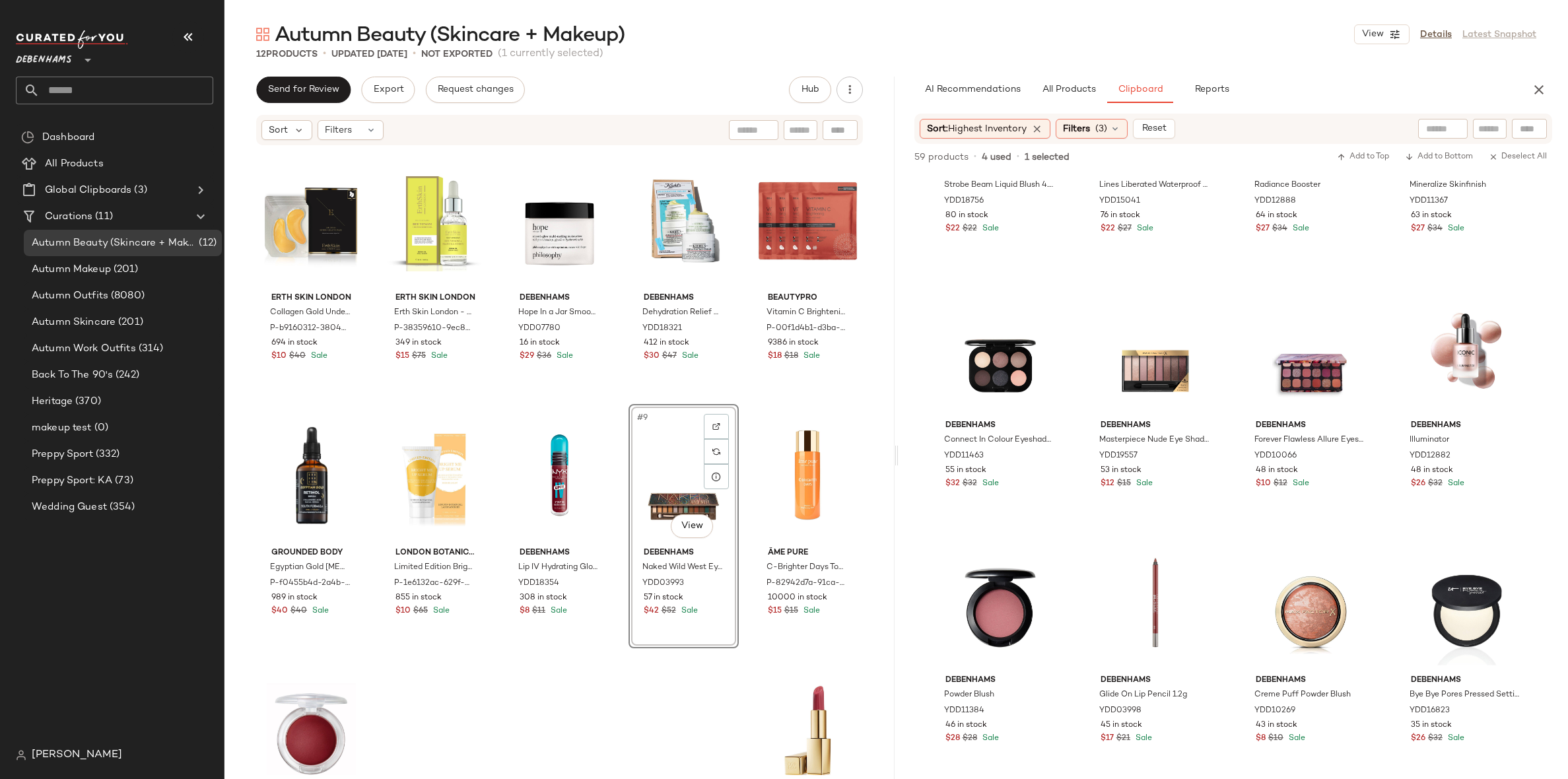
drag, startPoint x: 977, startPoint y: 377, endPoint x: 906, endPoint y: 5, distance: 378.7
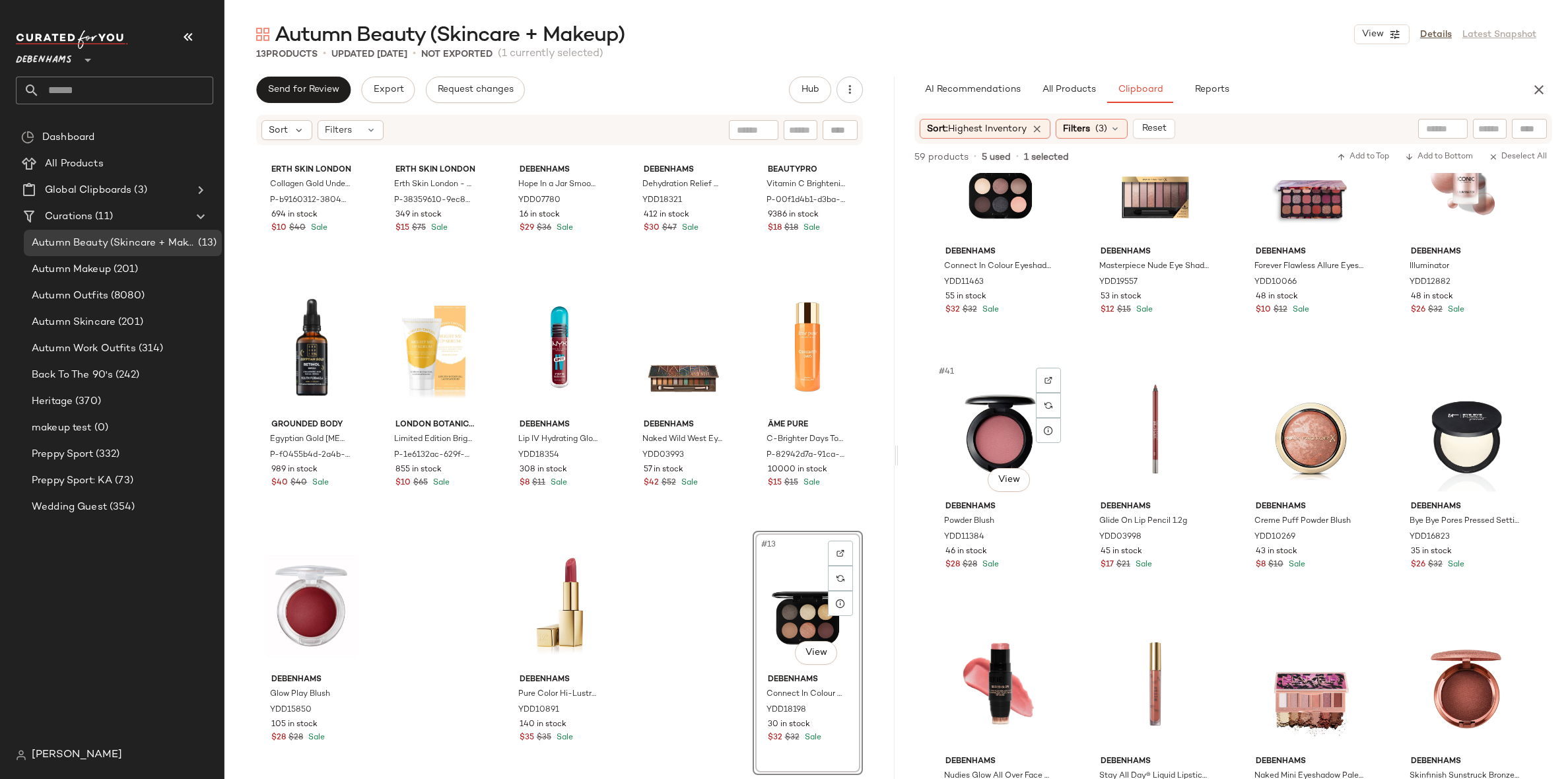
scroll to position [2609, 0]
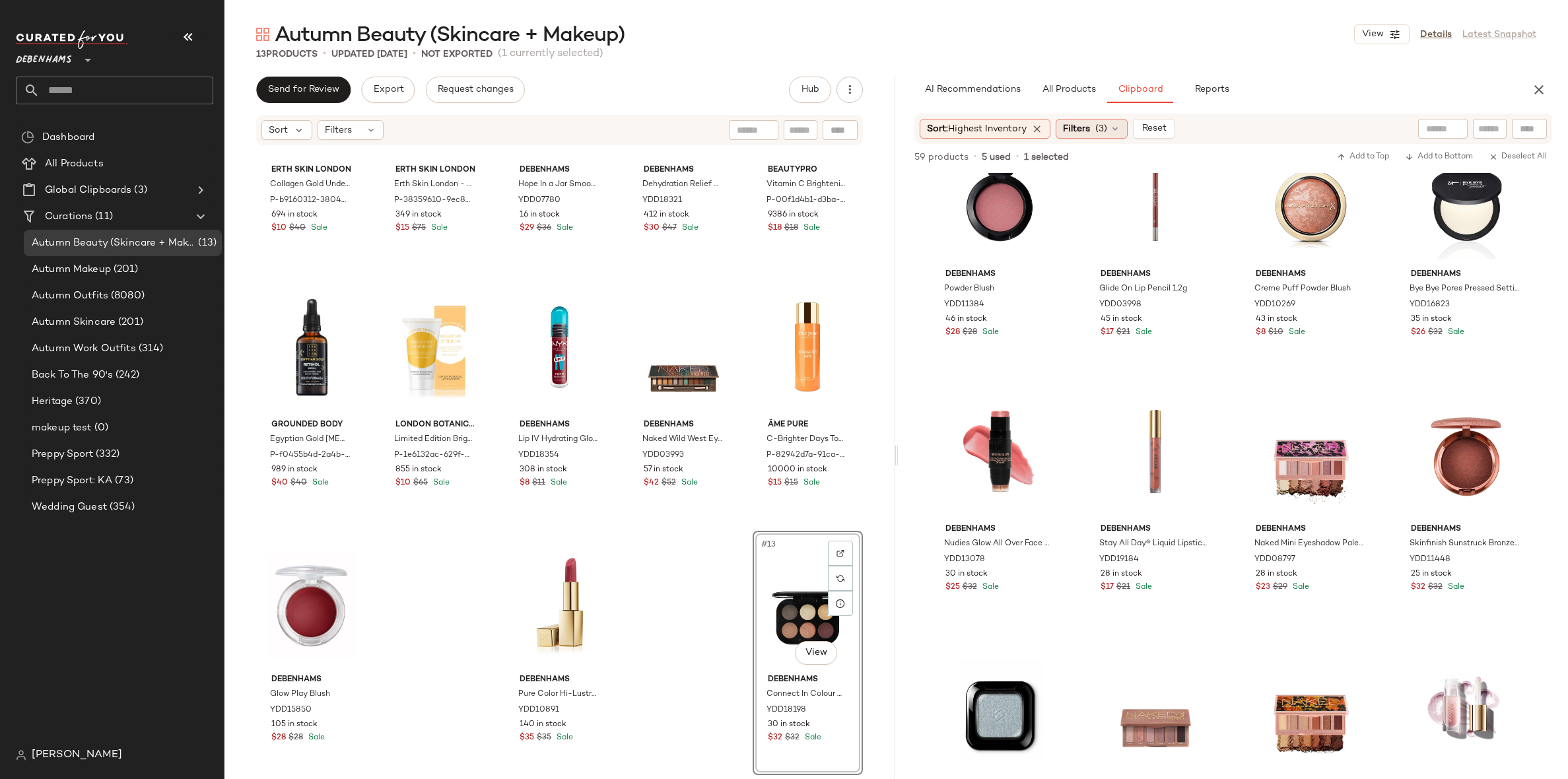
click at [1068, 134] on span "Filters" at bounding box center [1076, 129] width 27 height 14
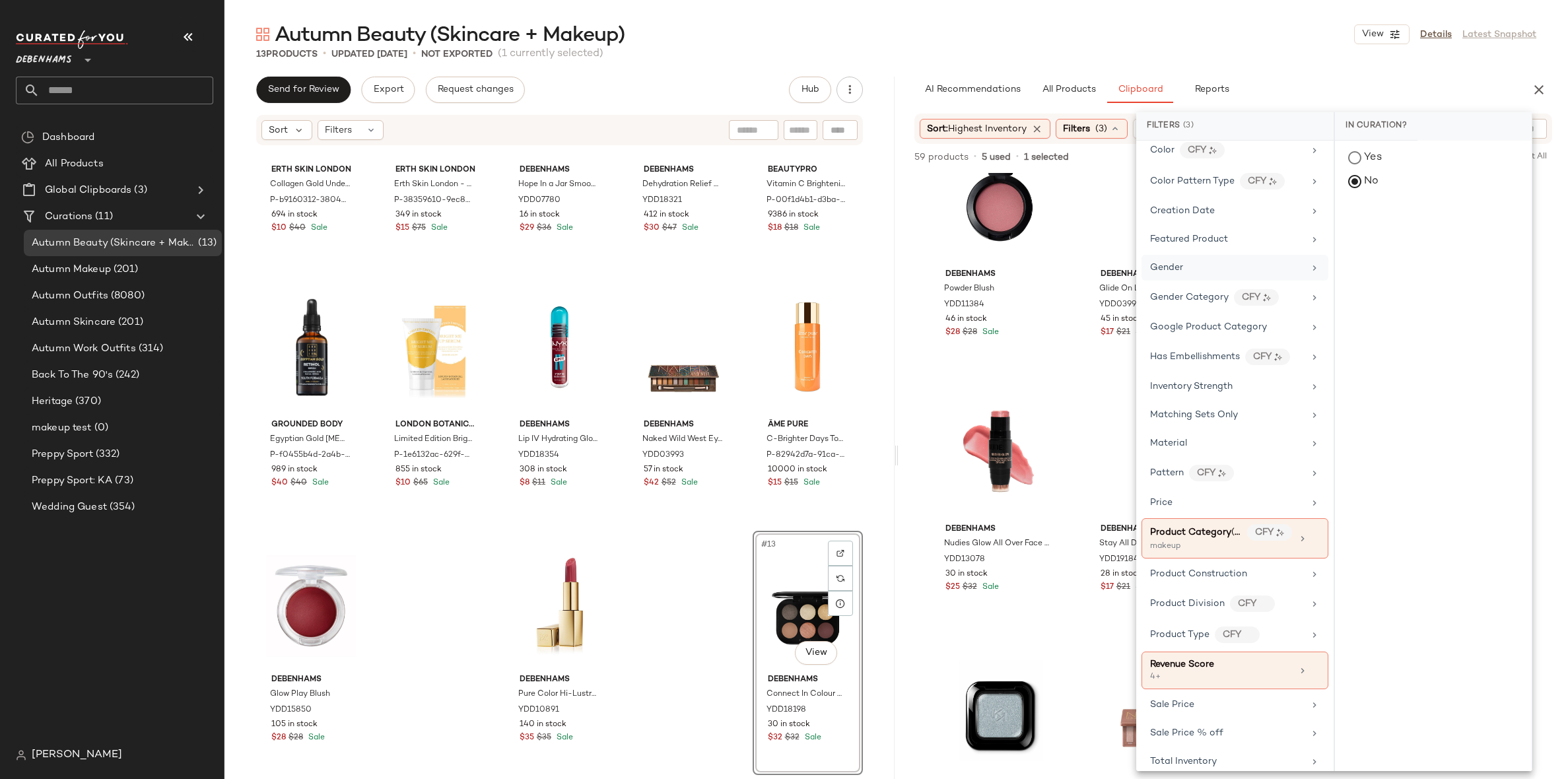
scroll to position [253, 0]
click at [1253, 653] on div "Revenue Score" at bounding box center [1221, 660] width 142 height 14
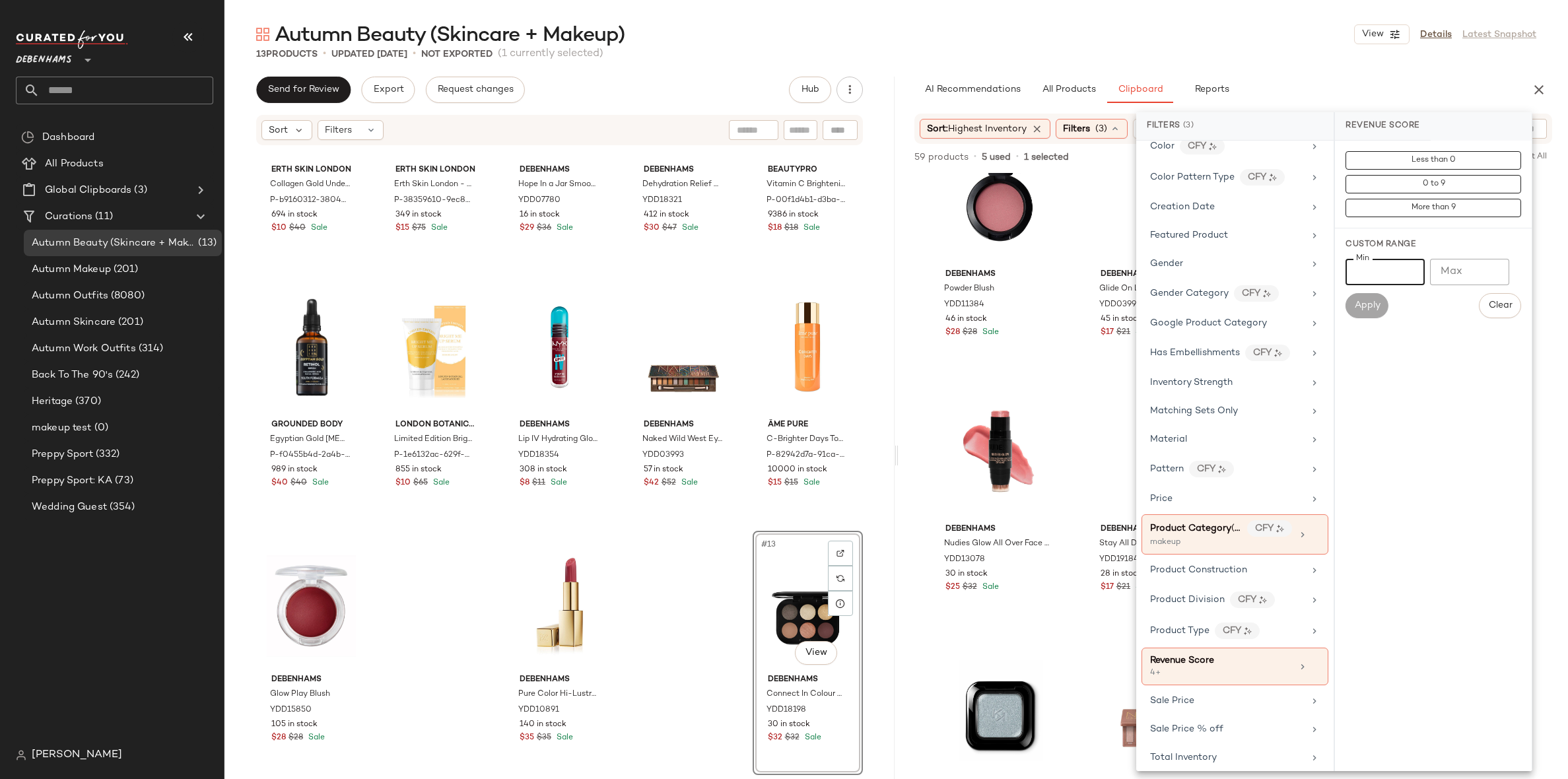
click at [1386, 271] on input "*" at bounding box center [1385, 272] width 79 height 26
type input "*"
click at [1354, 294] on button "Apply" at bounding box center [1366, 306] width 42 height 25
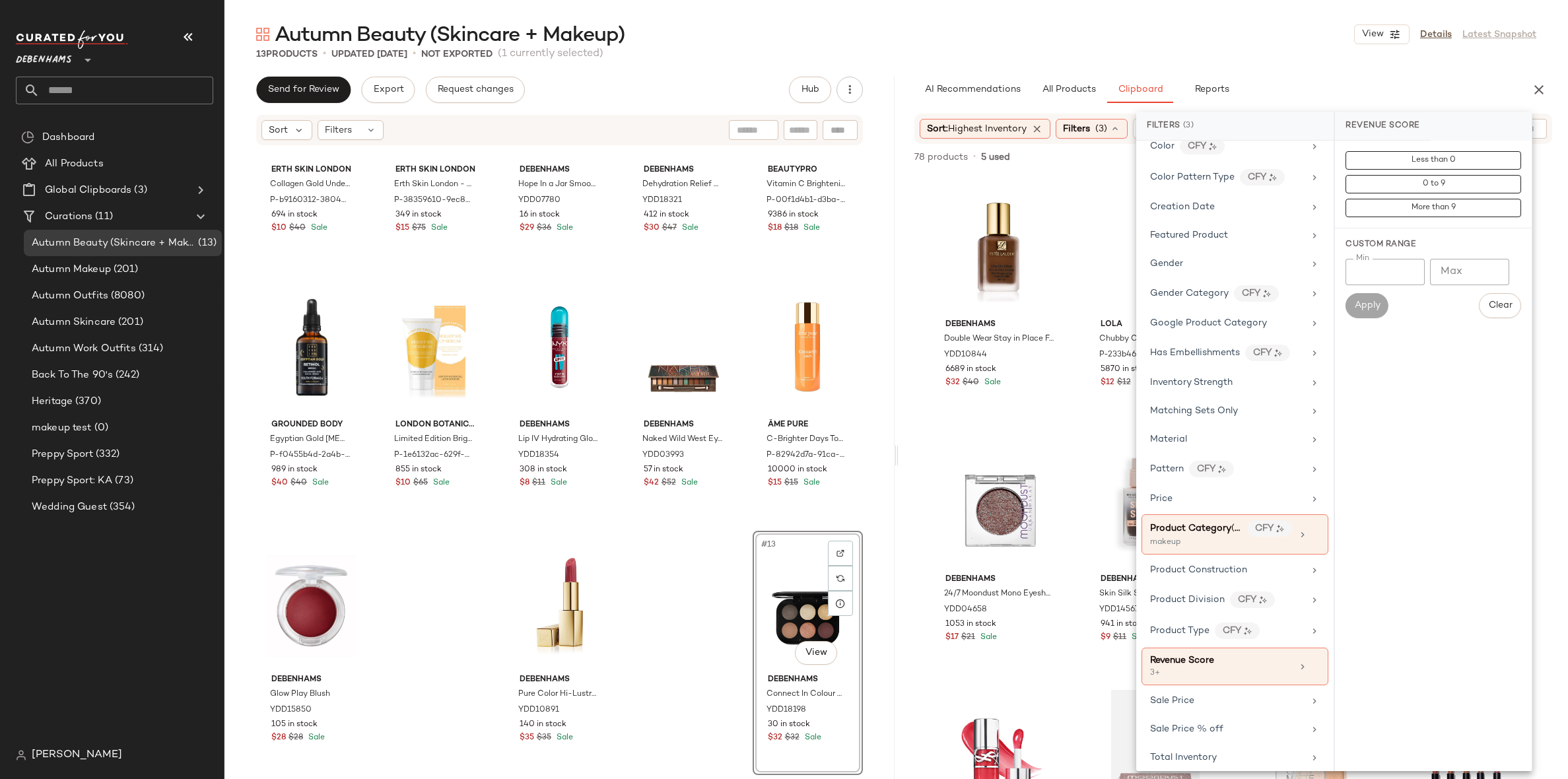
click at [1288, 32] on div "Autumn Beauty (Skincare + Makeup) View Details Latest Snapshot" at bounding box center [896, 34] width 1344 height 26
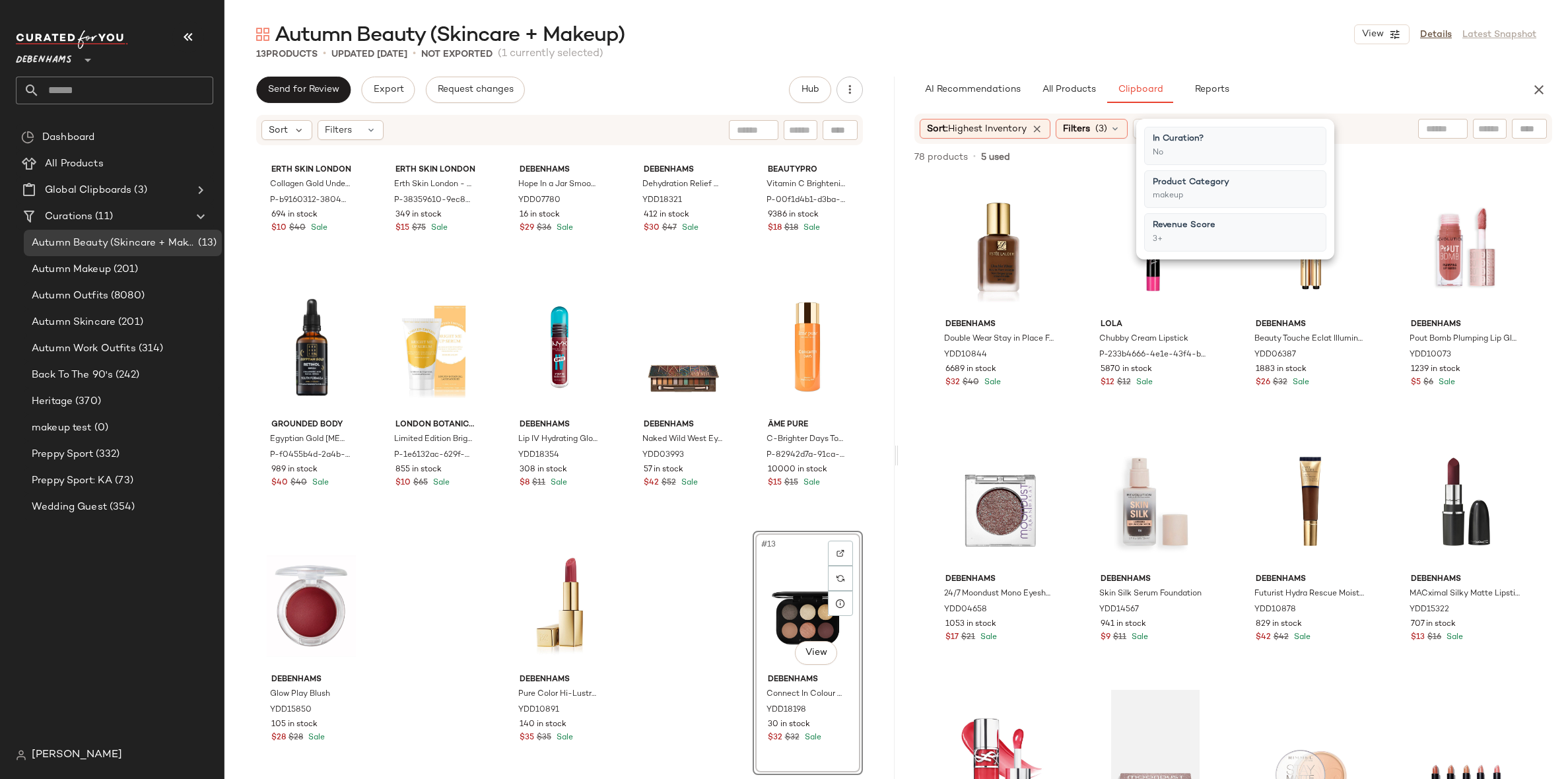
click at [1288, 32] on div "Autumn Beauty (Skincare + Makeup) View Details Latest Snapshot" at bounding box center [896, 34] width 1344 height 26
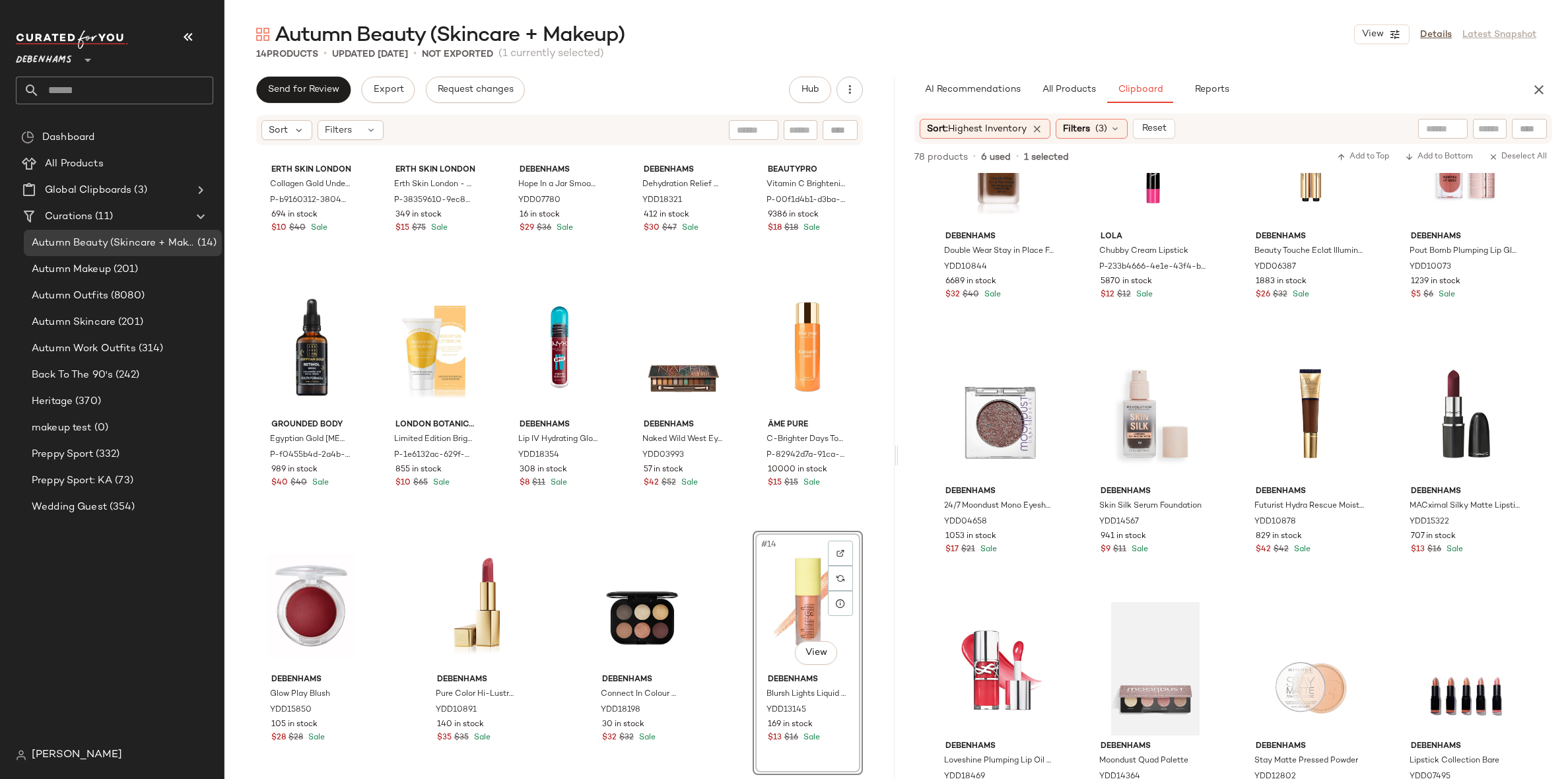
scroll to position [239, 0]
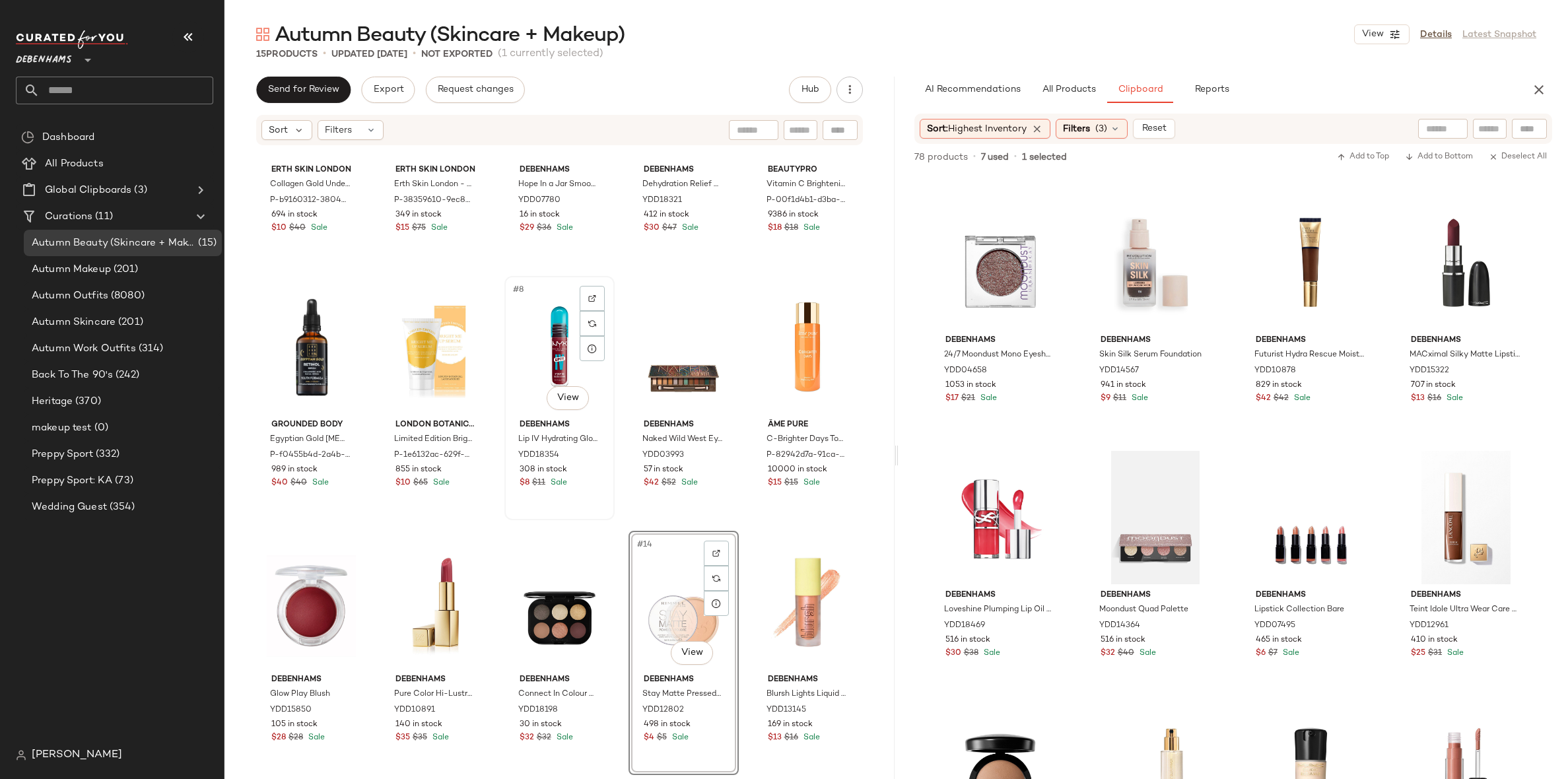
click at [561, 352] on div "#8 View" at bounding box center [560, 347] width 101 height 133
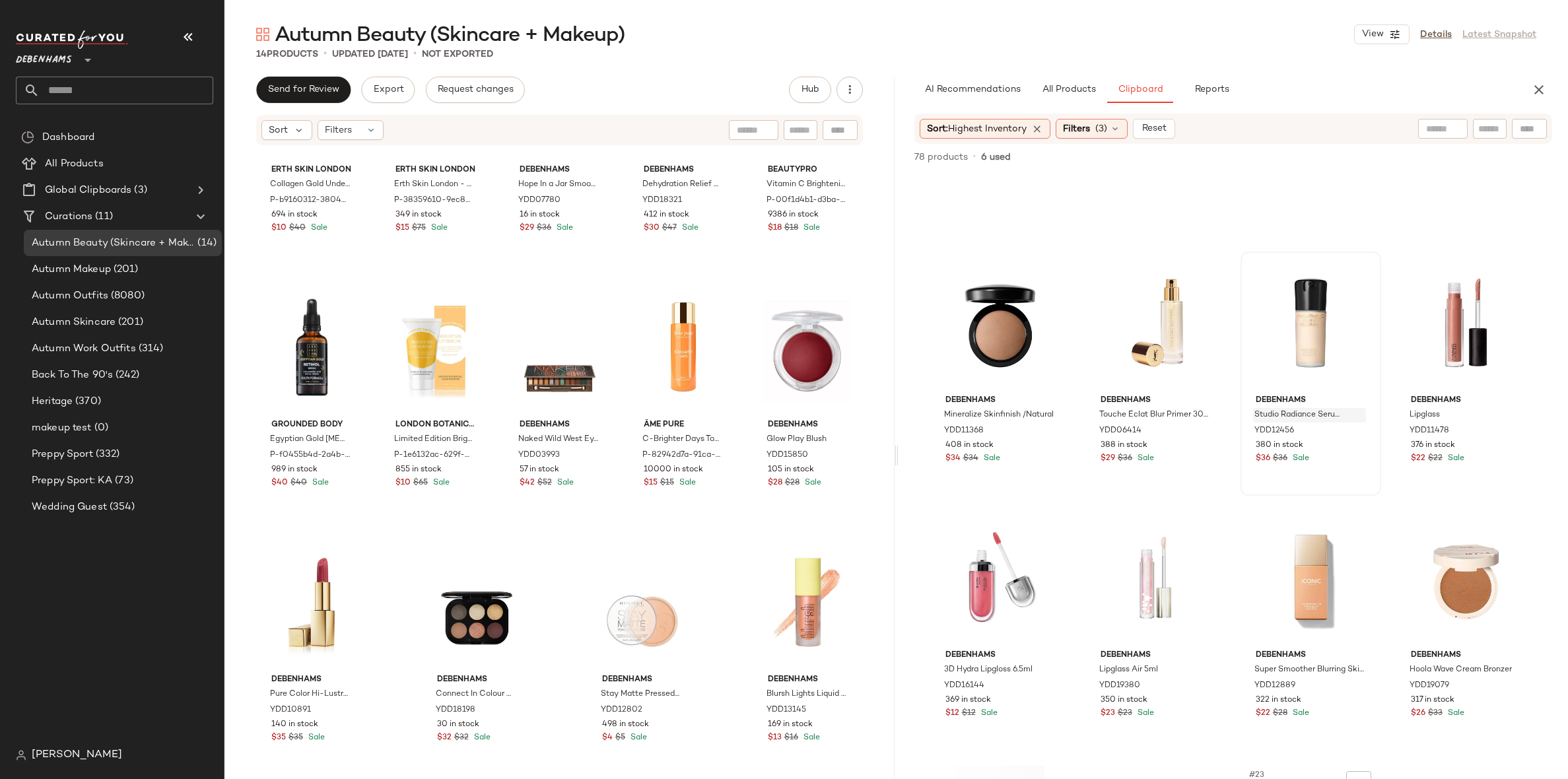
scroll to position [886, 0]
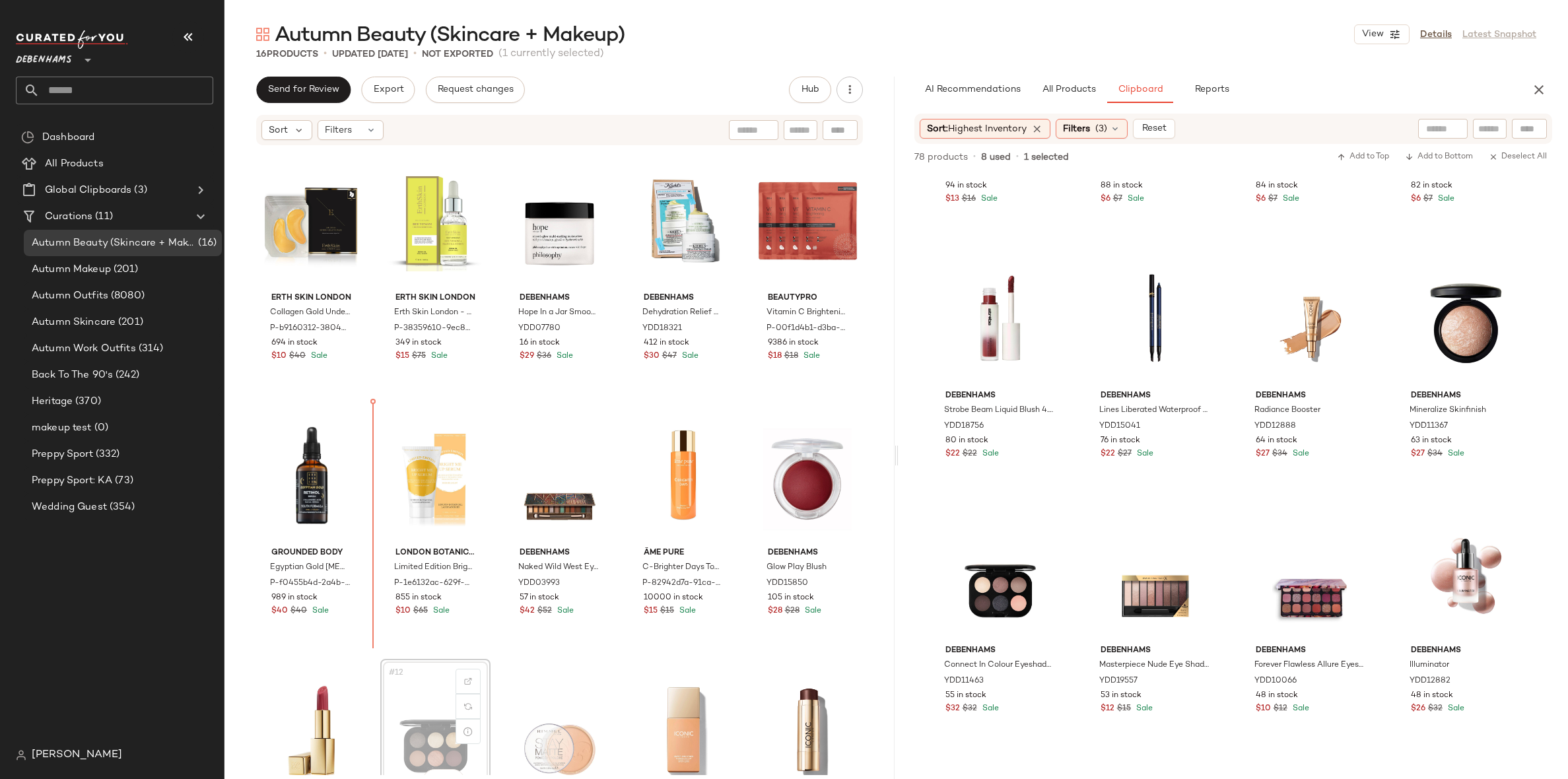
scroll to position [1, 0]
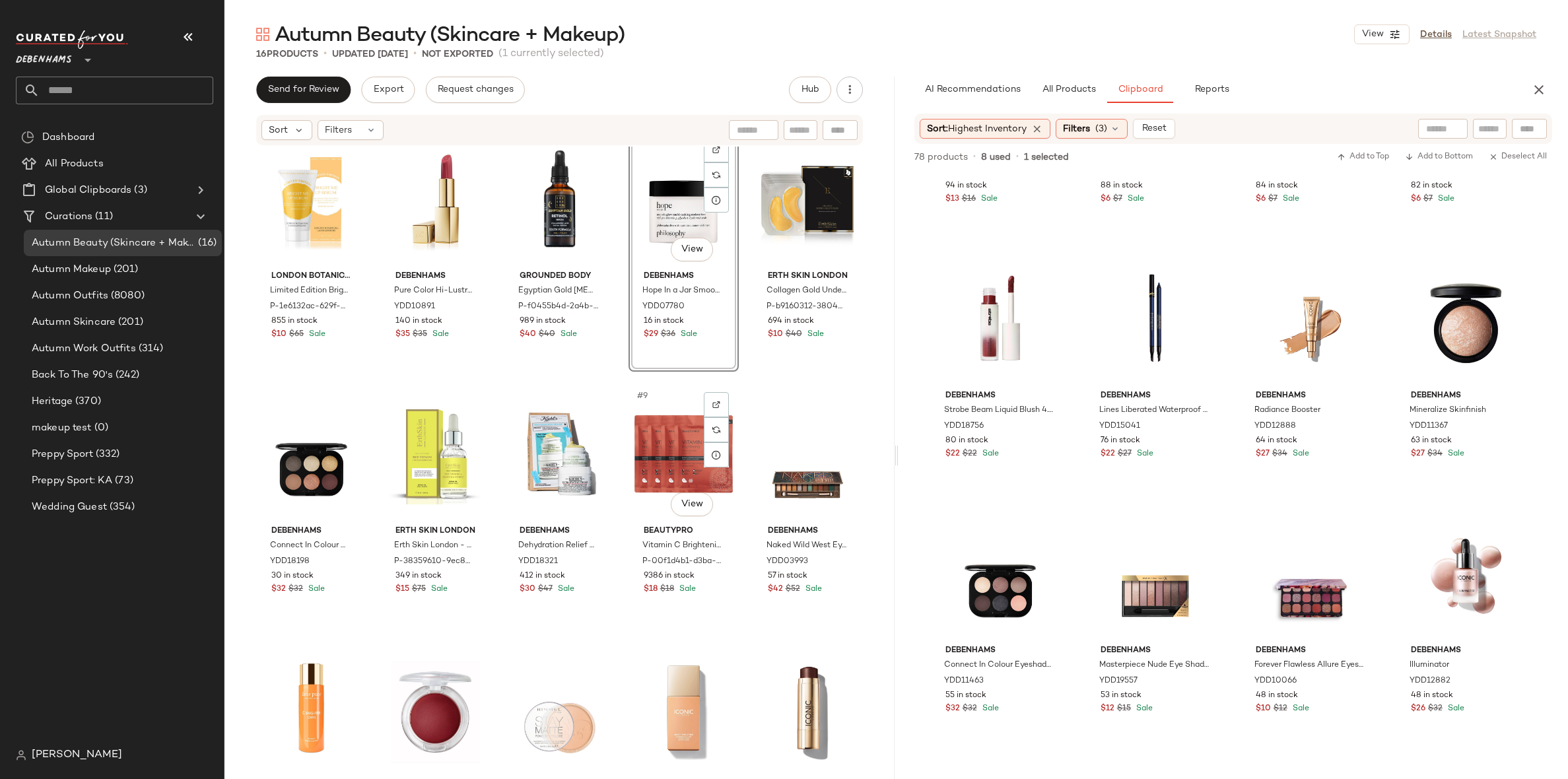
scroll to position [273, 0]
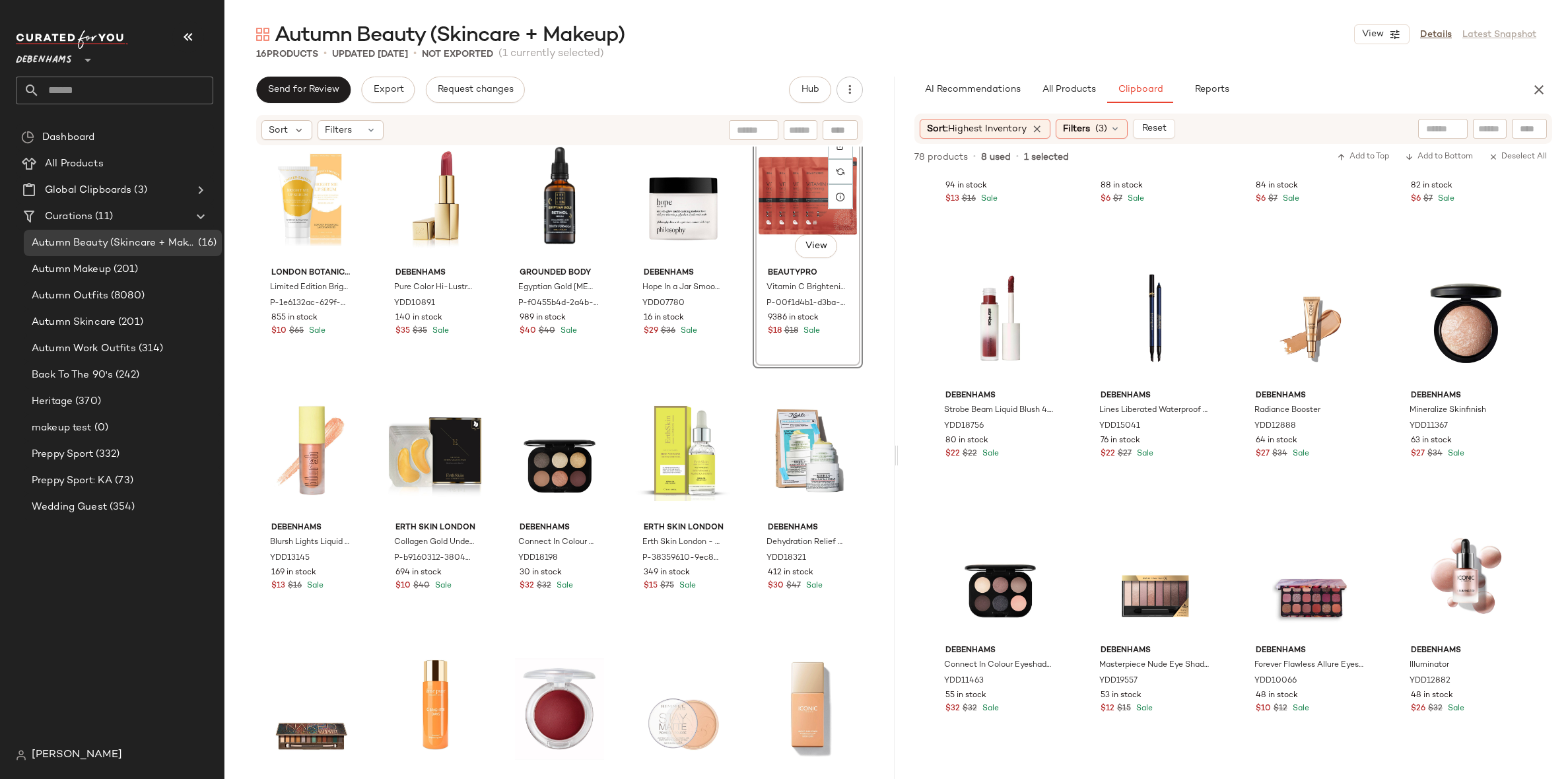
scroll to position [25, 0]
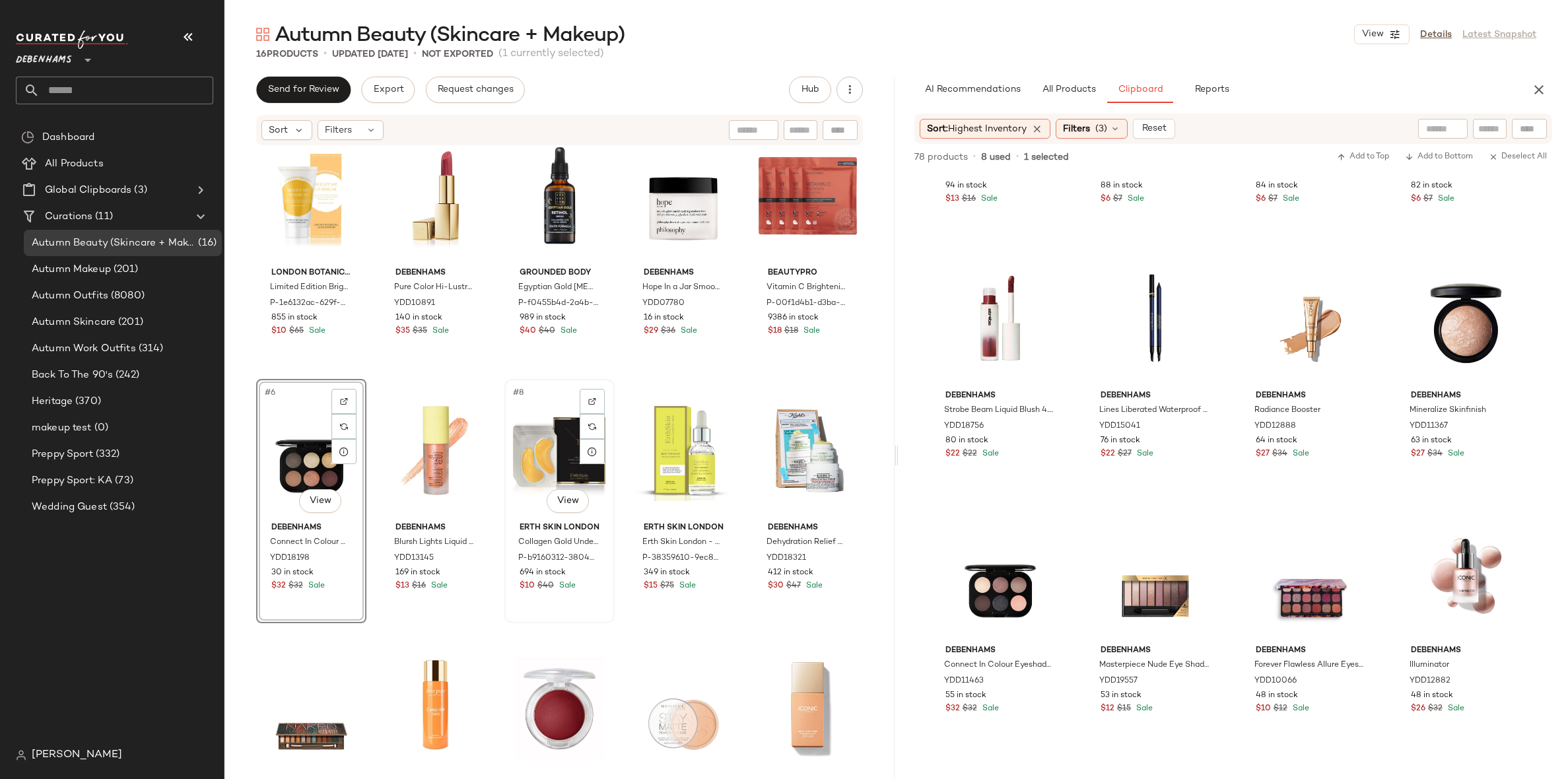
click at [505, 622] on div "#8 View Erth Skin London Collagen Gold Under Eye Patch 24k Gold 5X2 Pads P-b916…" at bounding box center [559, 501] width 110 height 244
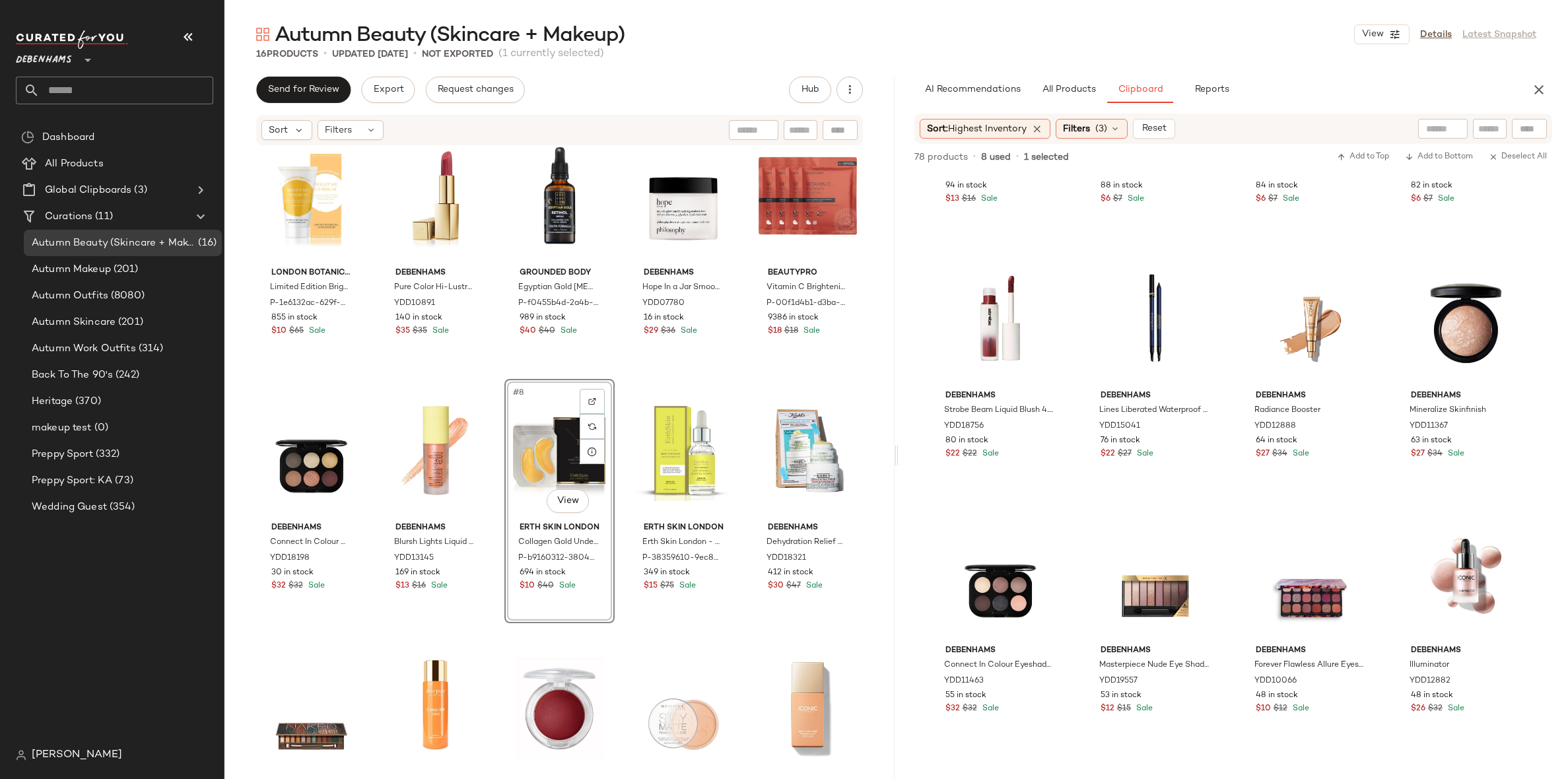
click at [495, 620] on div "London Botanical Laboratories Limited Edition Bright me up Serum - Hydrate & Gl…" at bounding box center [559, 436] width 607 height 626
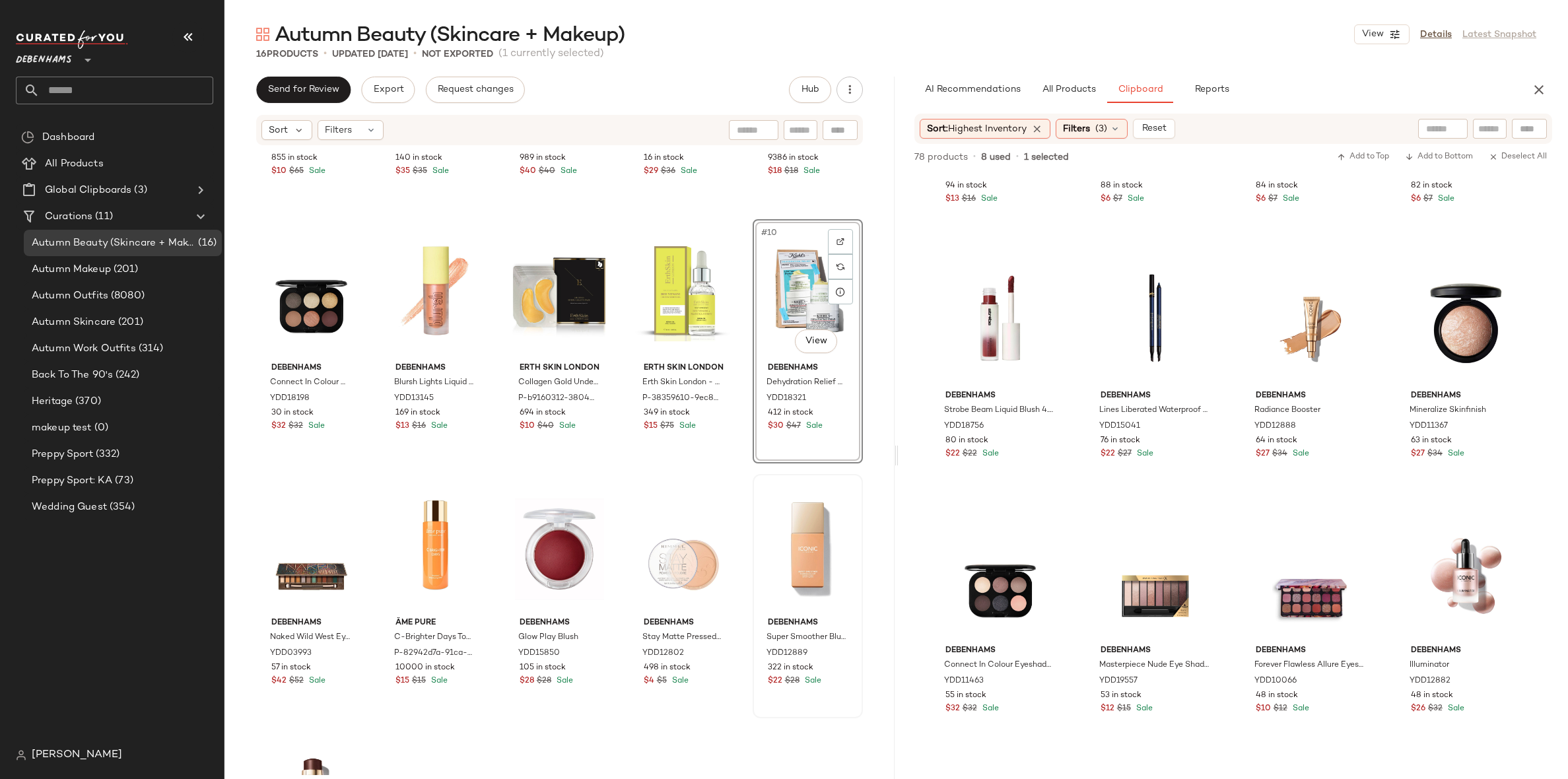
scroll to position [7, 0]
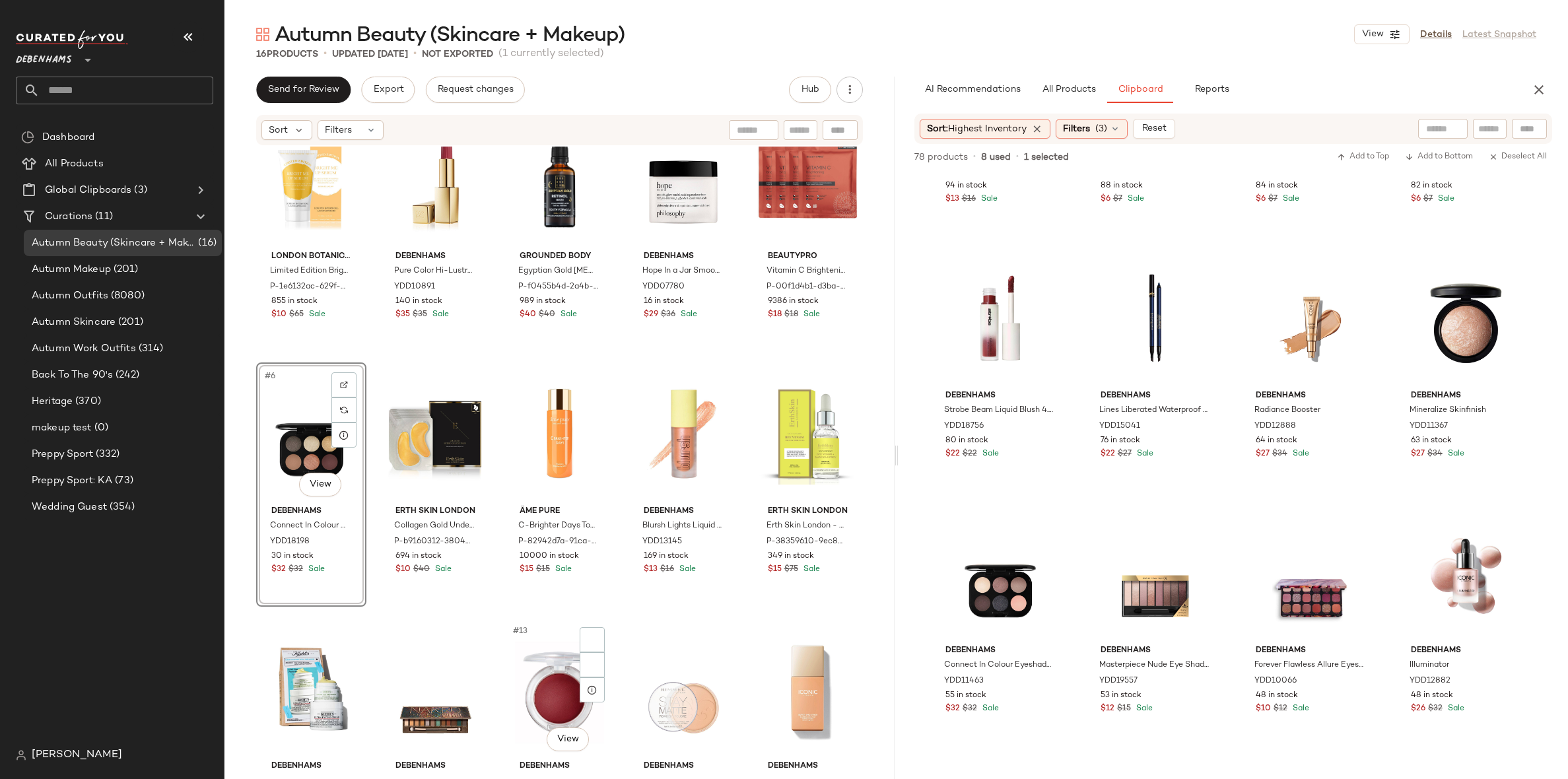
scroll to position [31, 0]
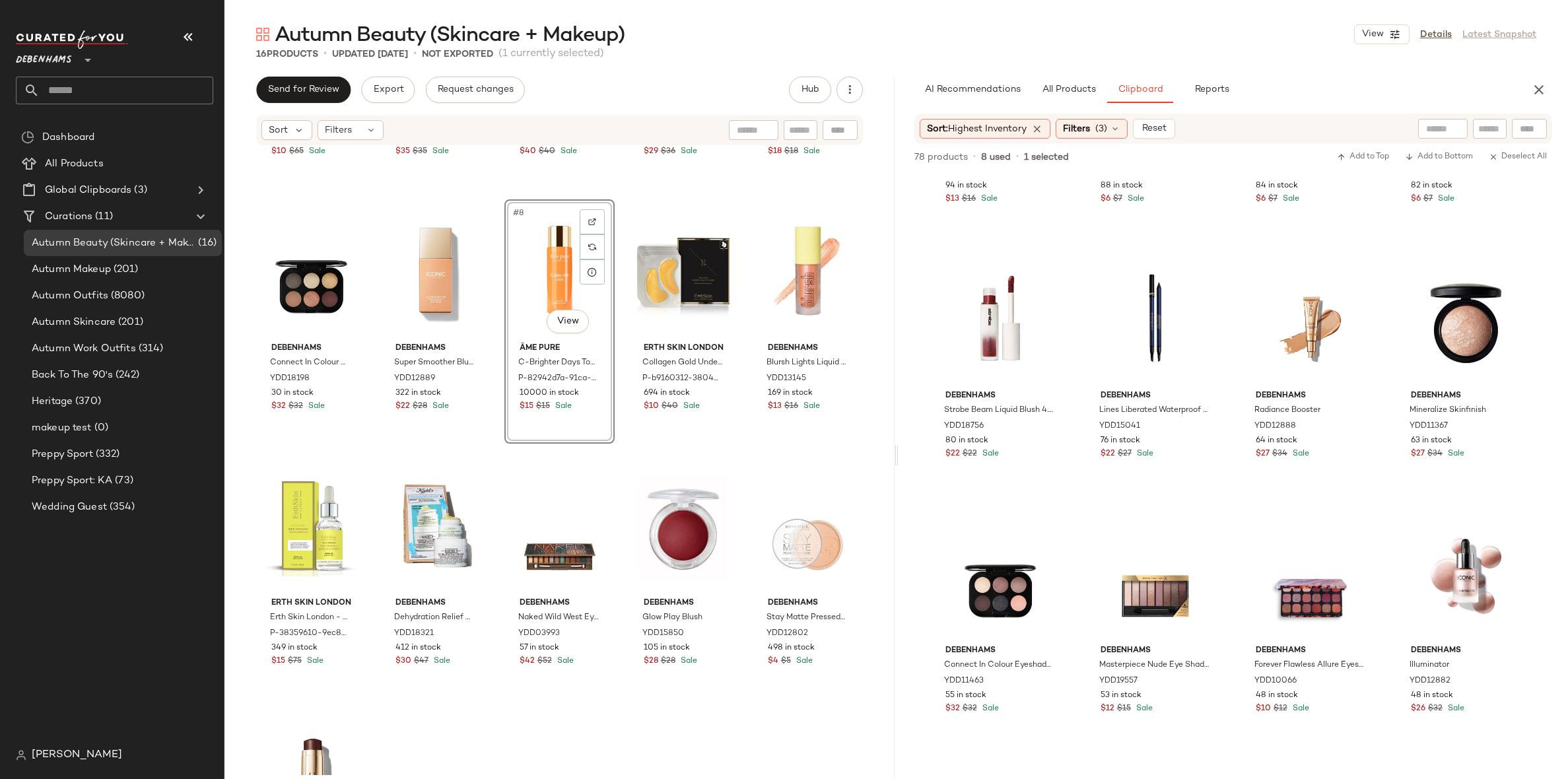
scroll to position [5, 0]
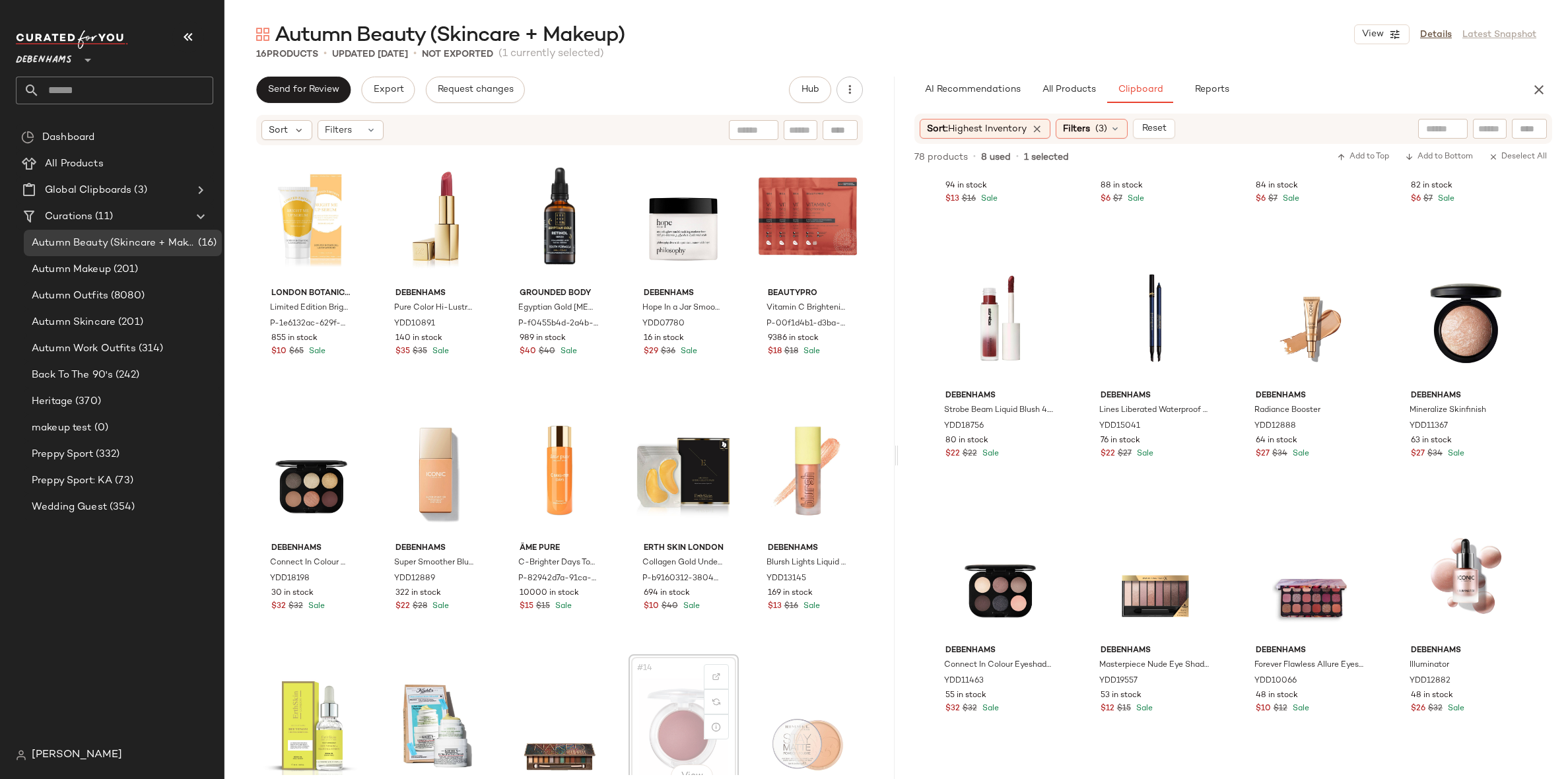
scroll to position [5, 0]
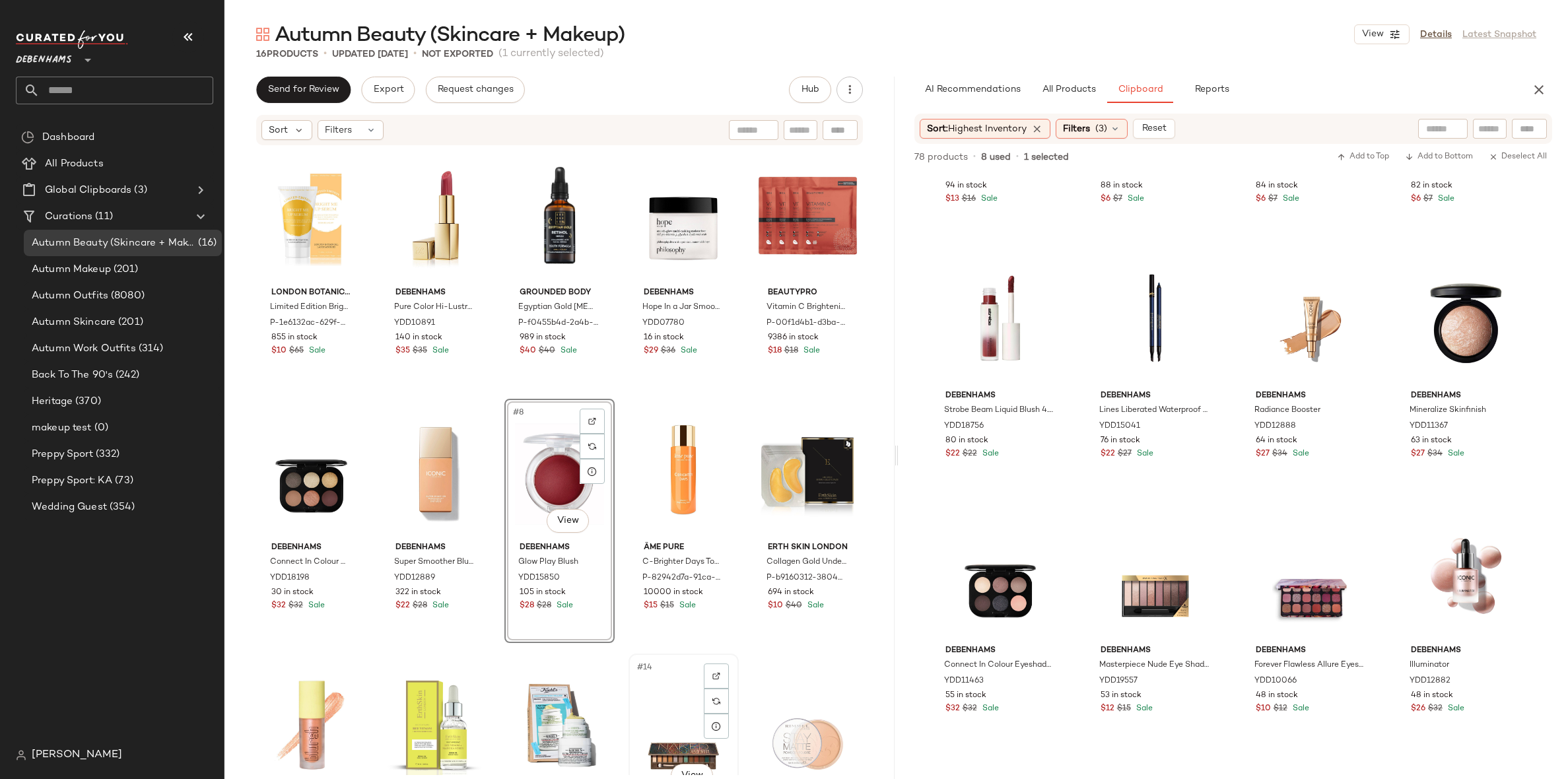
click at [691, 653] on div "#14 View Debenhams Naked Wild West Eyeshadow Palette YDD03993 57 in stock $42 $…" at bounding box center [683, 775] width 110 height 244
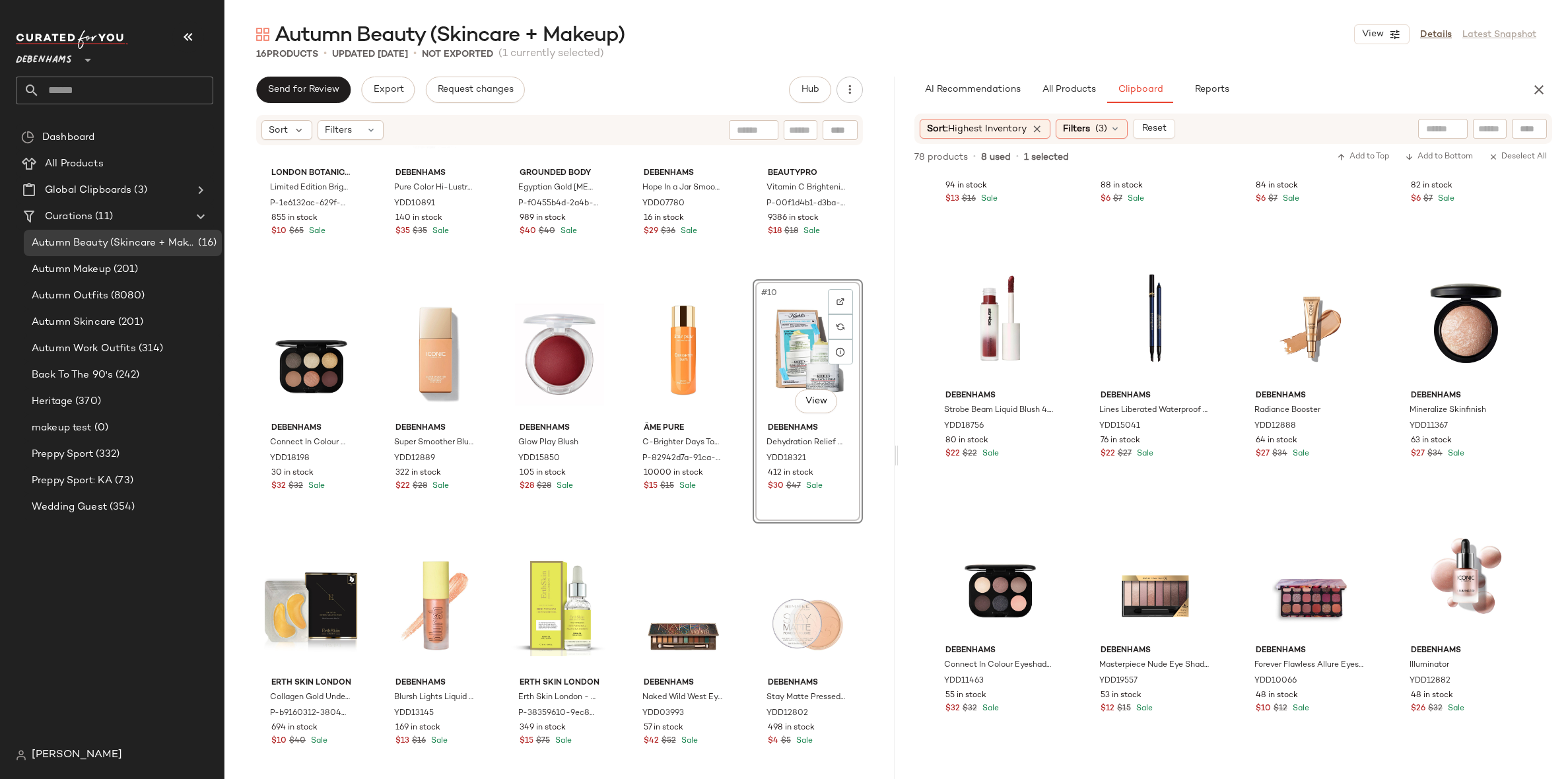
scroll to position [277, 0]
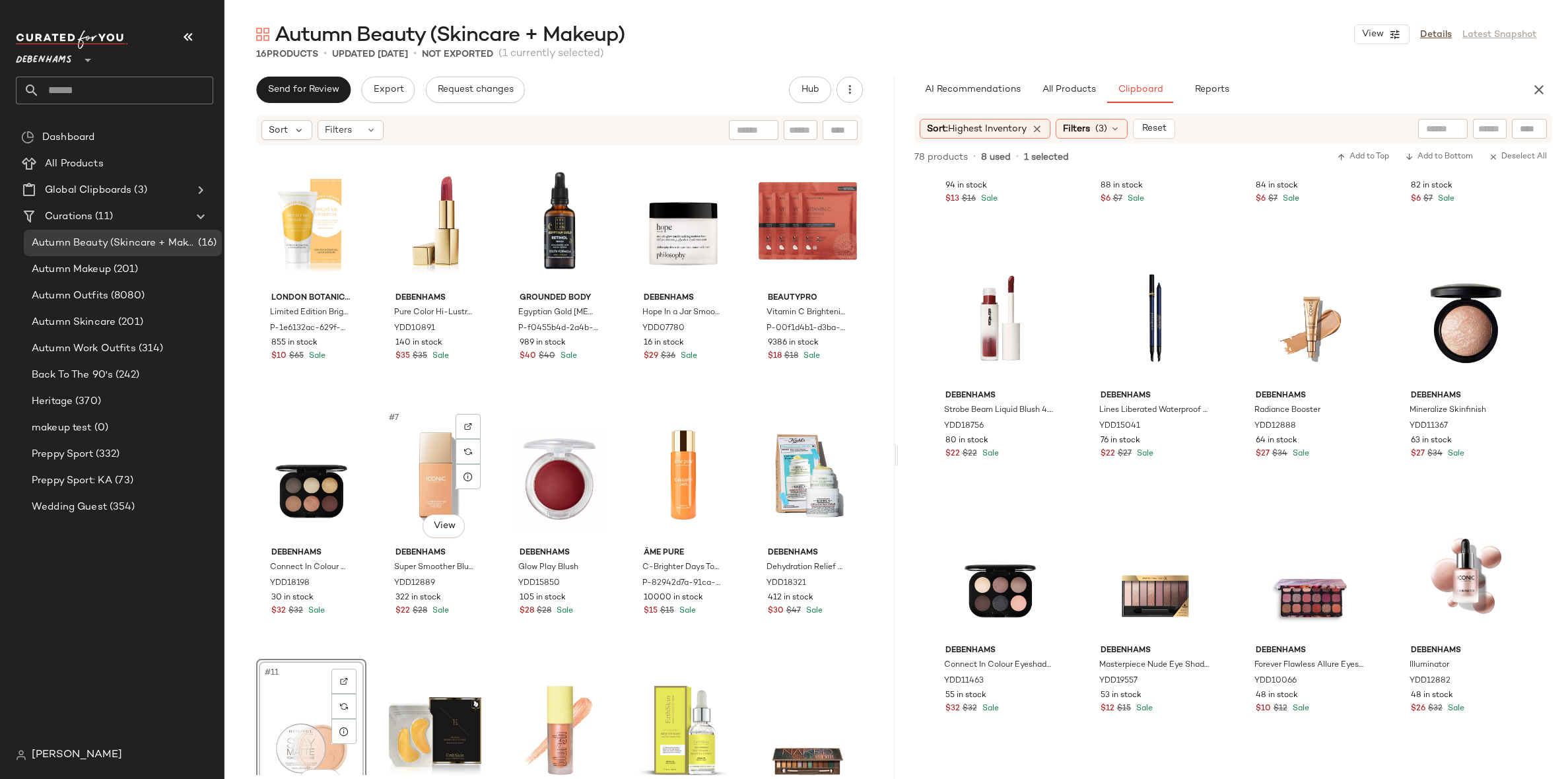
scroll to position [12, 0]
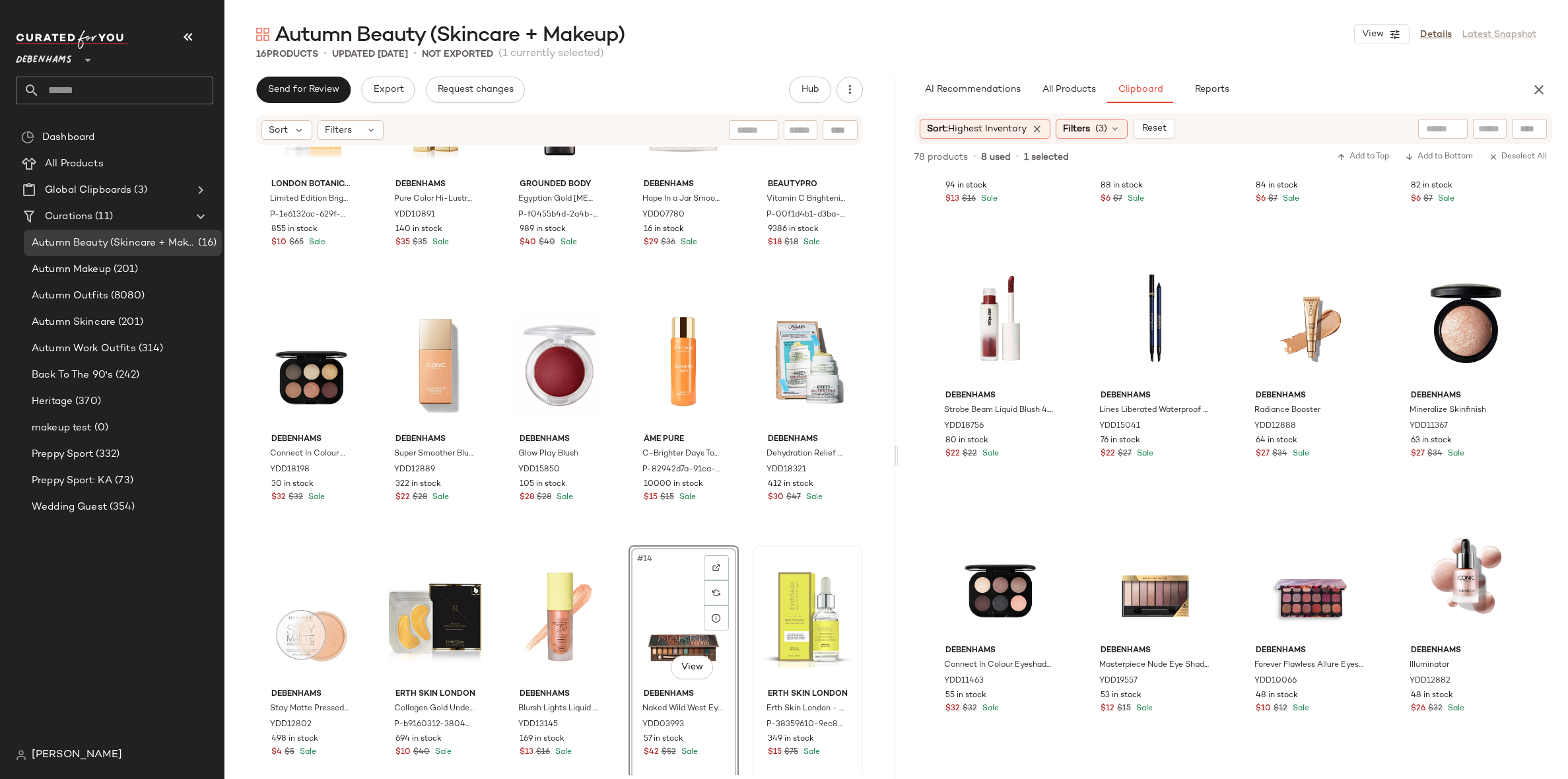
scroll to position [114, 0]
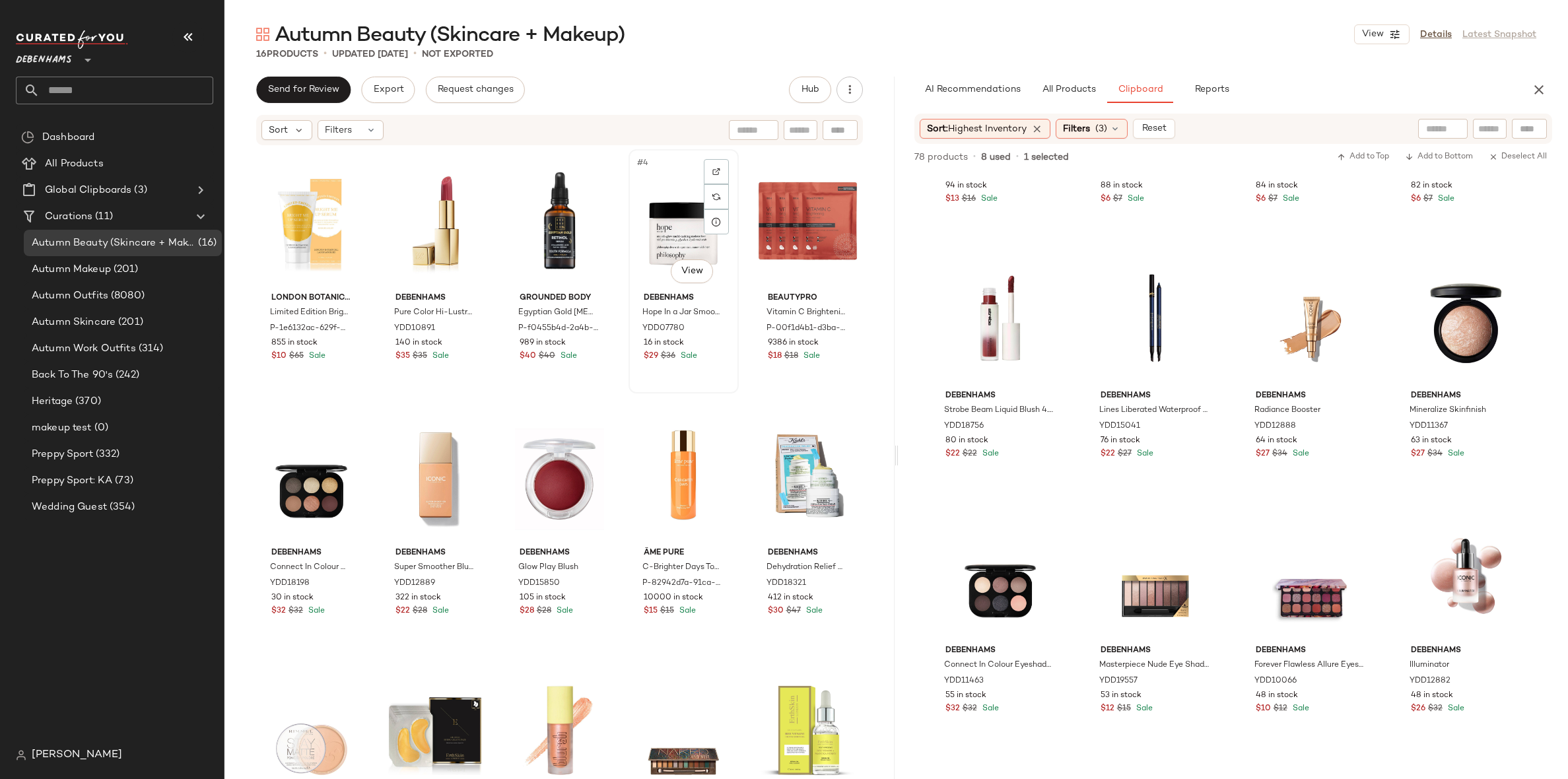
click at [682, 229] on div "#4 View" at bounding box center [684, 220] width 101 height 133
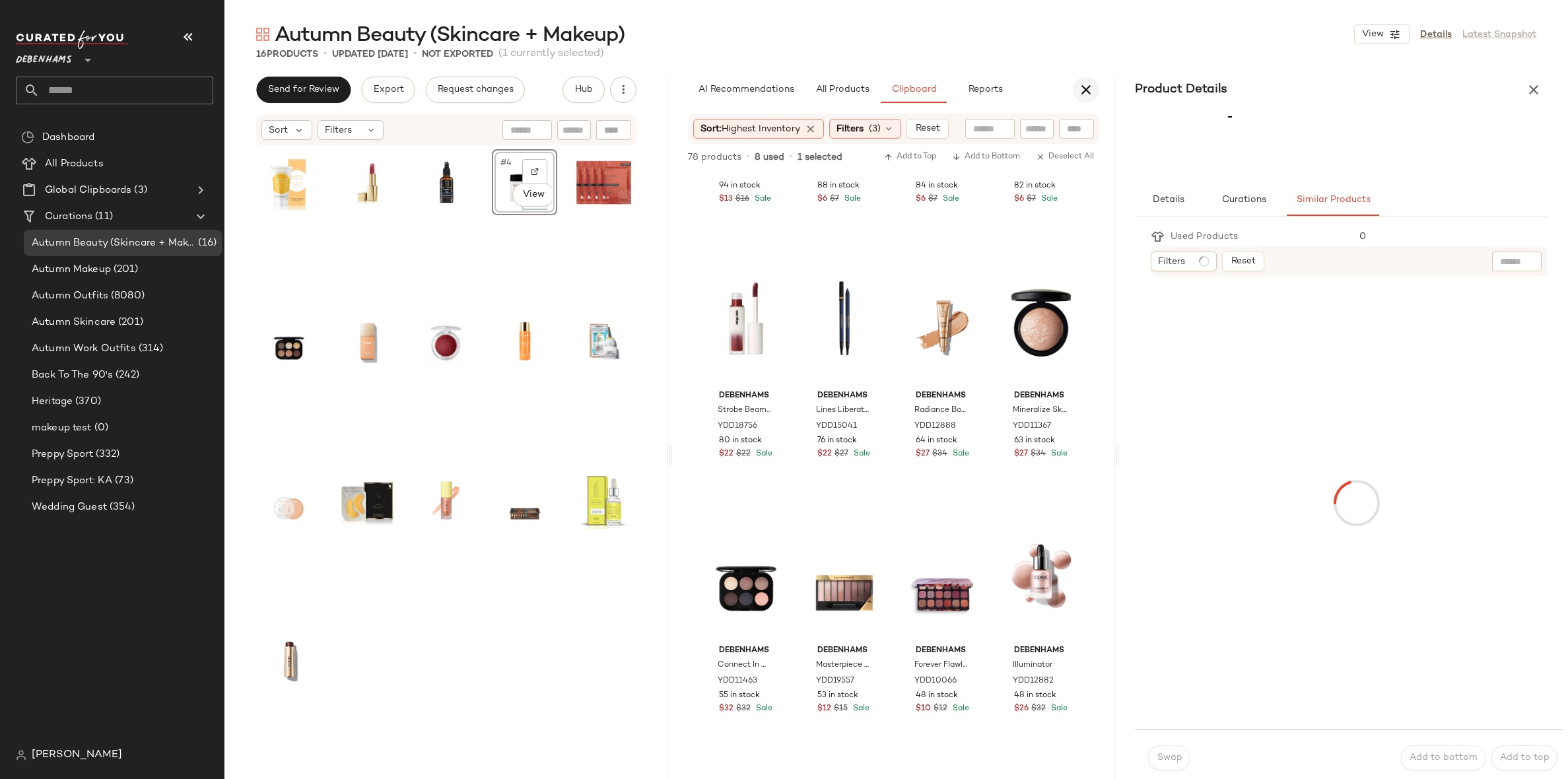
click at [1078, 86] on icon "button" at bounding box center [1086, 90] width 16 height 16
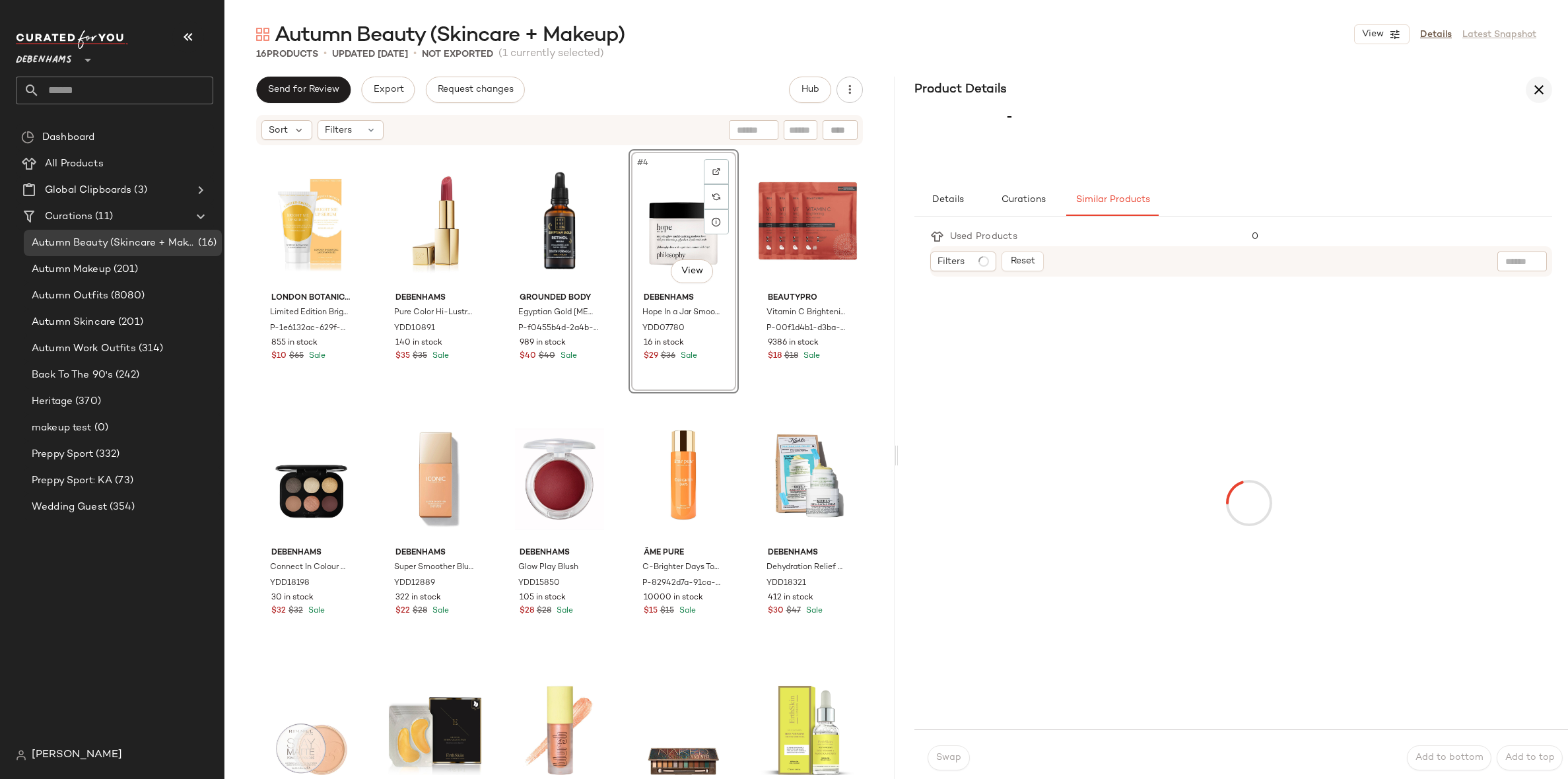
click at [1542, 87] on icon "button" at bounding box center [1539, 90] width 16 height 16
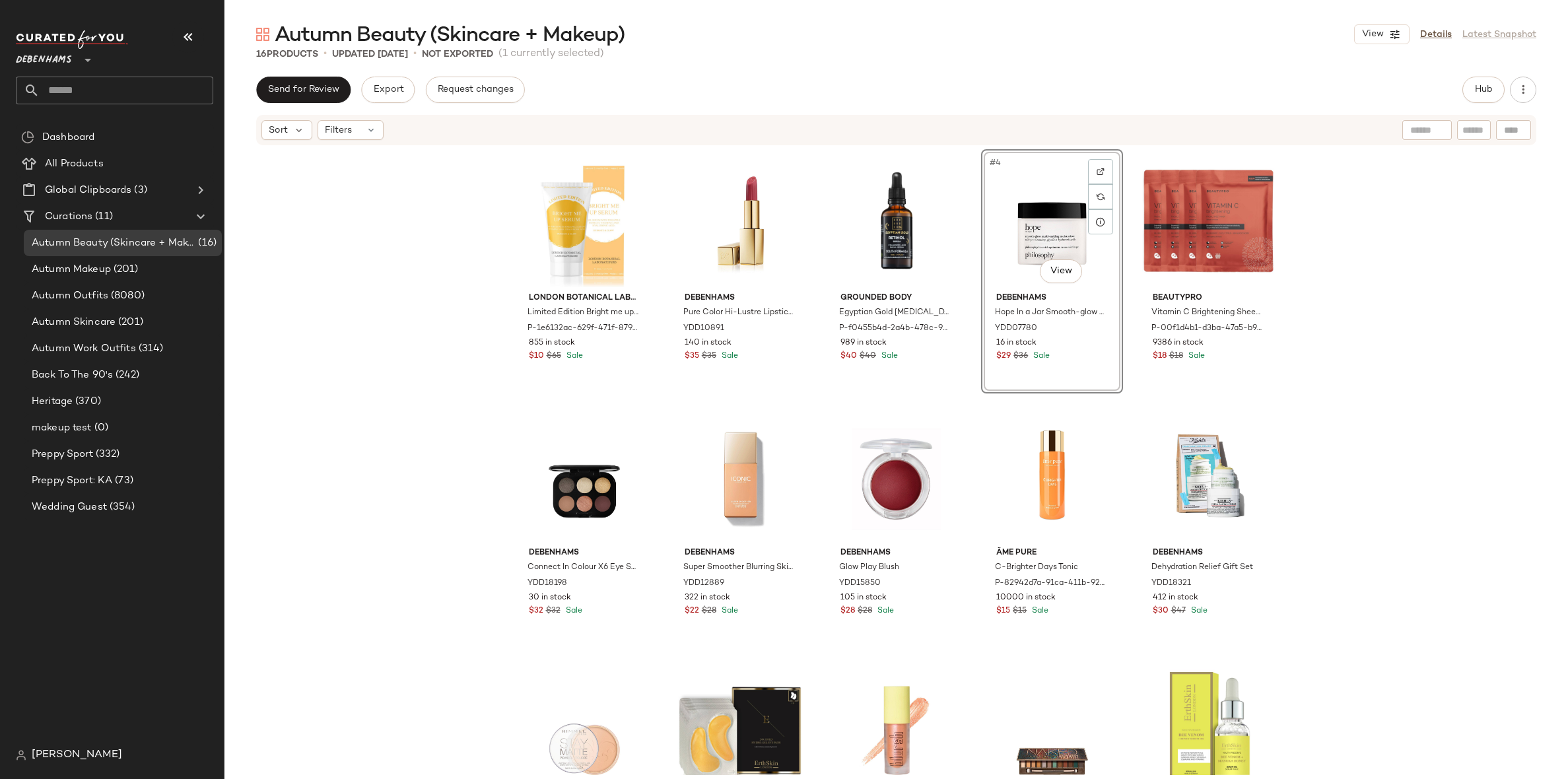
click at [1013, 238] on div "#4 View" at bounding box center [1052, 220] width 132 height 133
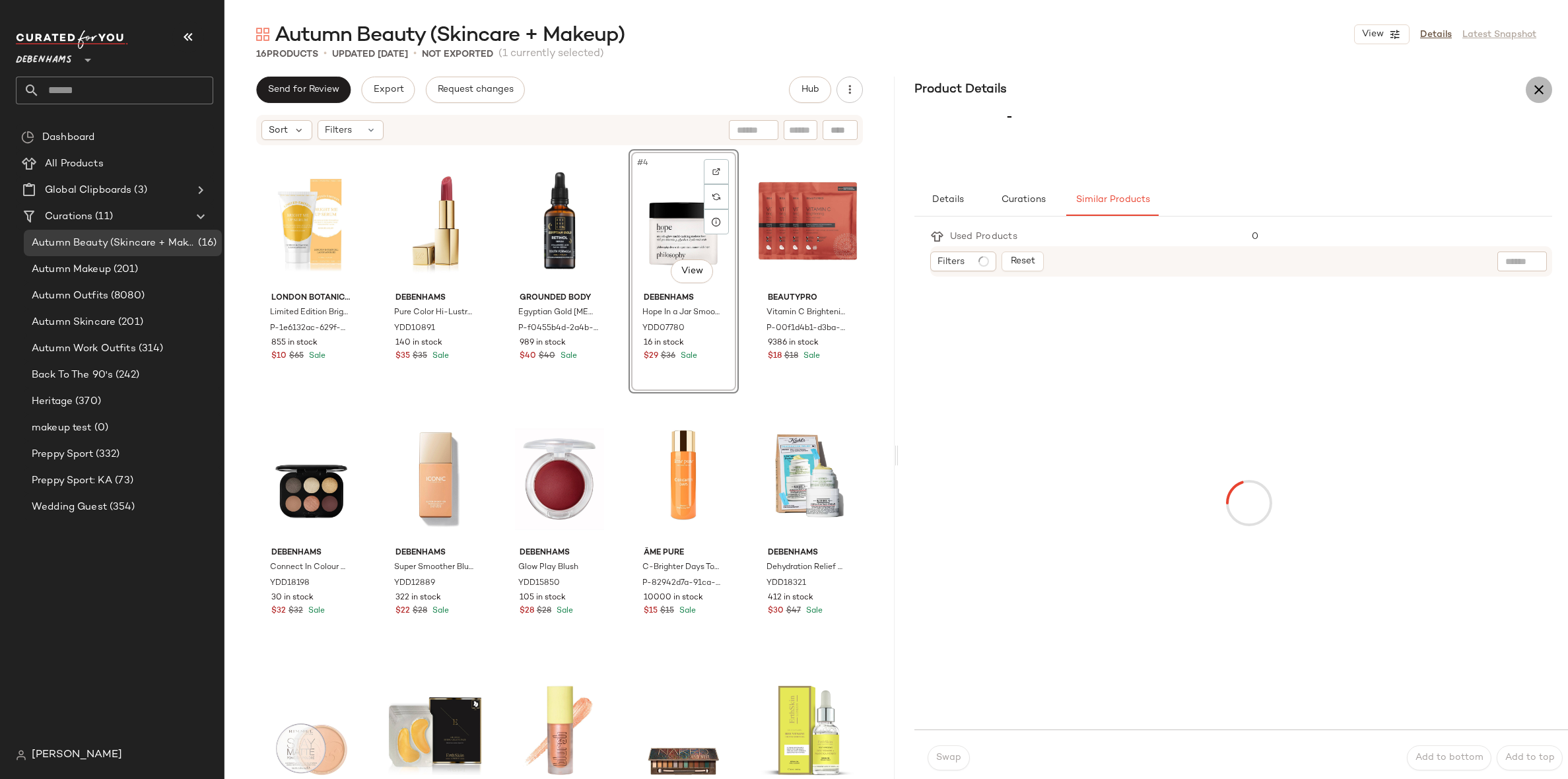
click at [1531, 93] on icon "button" at bounding box center [1539, 90] width 16 height 16
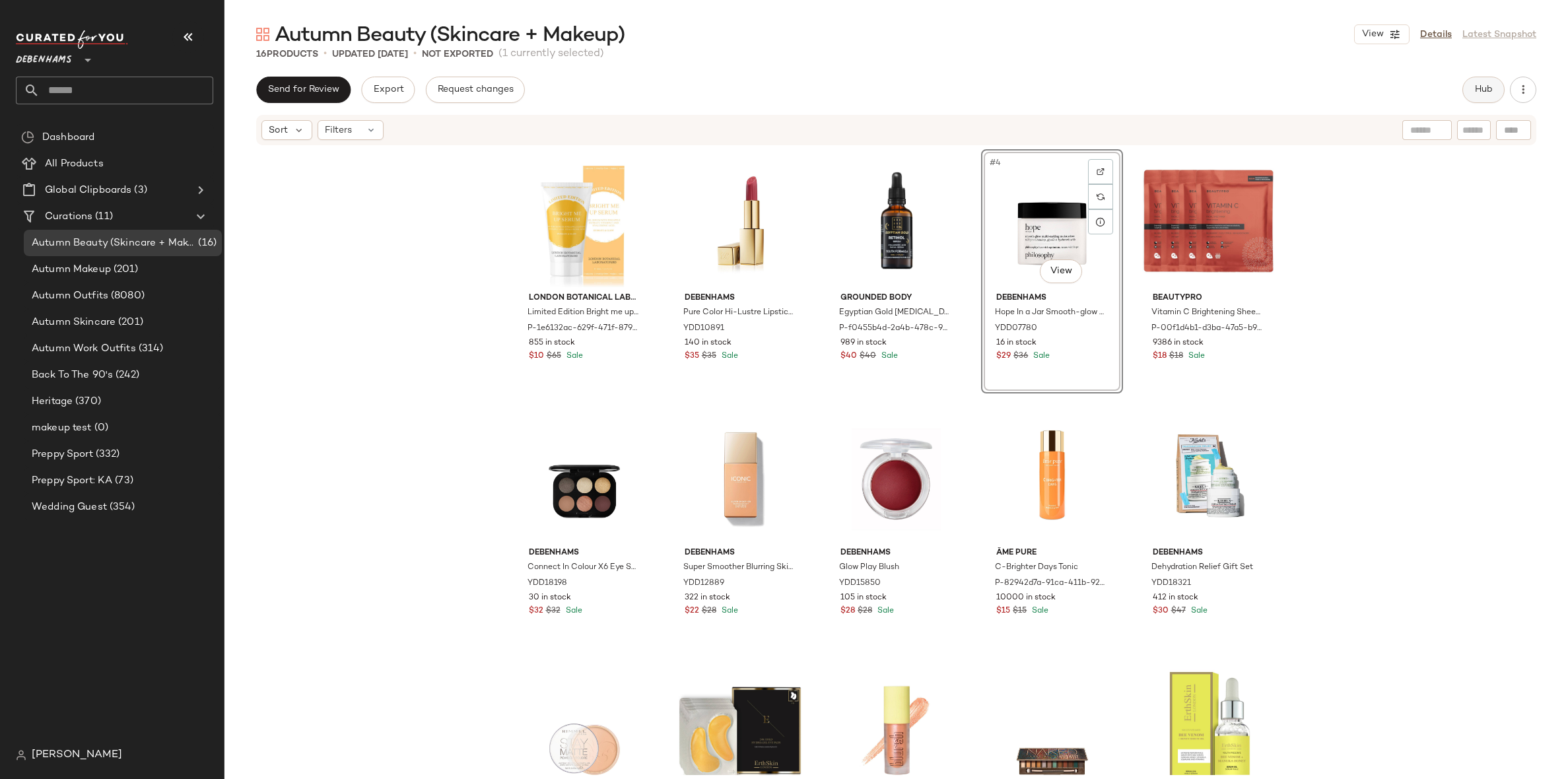
click at [1476, 92] on span "Hub" at bounding box center [1483, 90] width 19 height 11
click at [1409, 361] on div "London Botanical Laboratories Limited Edition Bright me up Serum - Hydrate & Gl…" at bounding box center [896, 460] width 1344 height 628
click at [1036, 230] on div "#4 View" at bounding box center [1052, 220] width 132 height 133
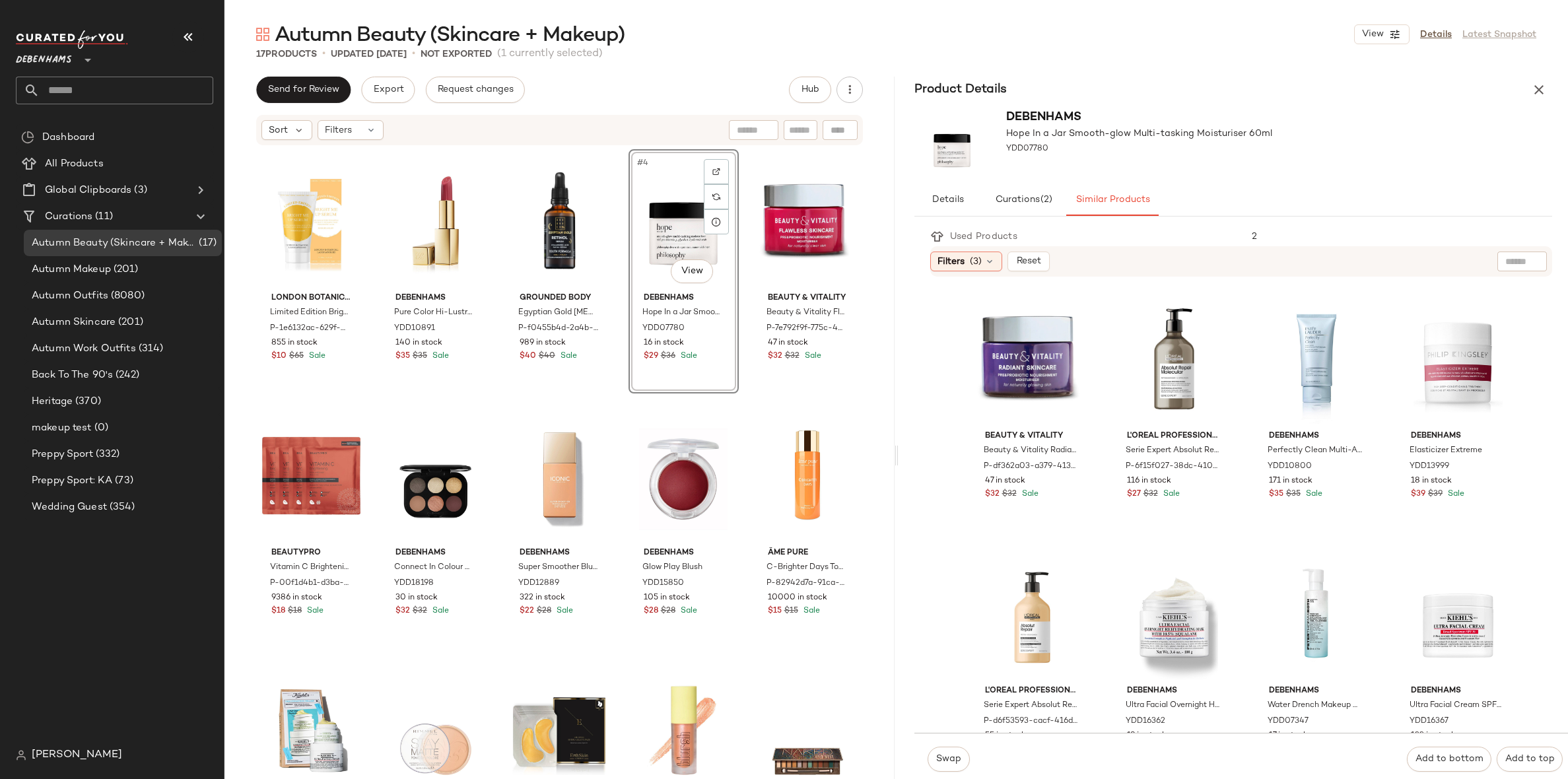
click at [669, 228] on div "#4 View" at bounding box center [684, 220] width 101 height 133
click at [1540, 89] on icon "button" at bounding box center [1539, 90] width 16 height 16
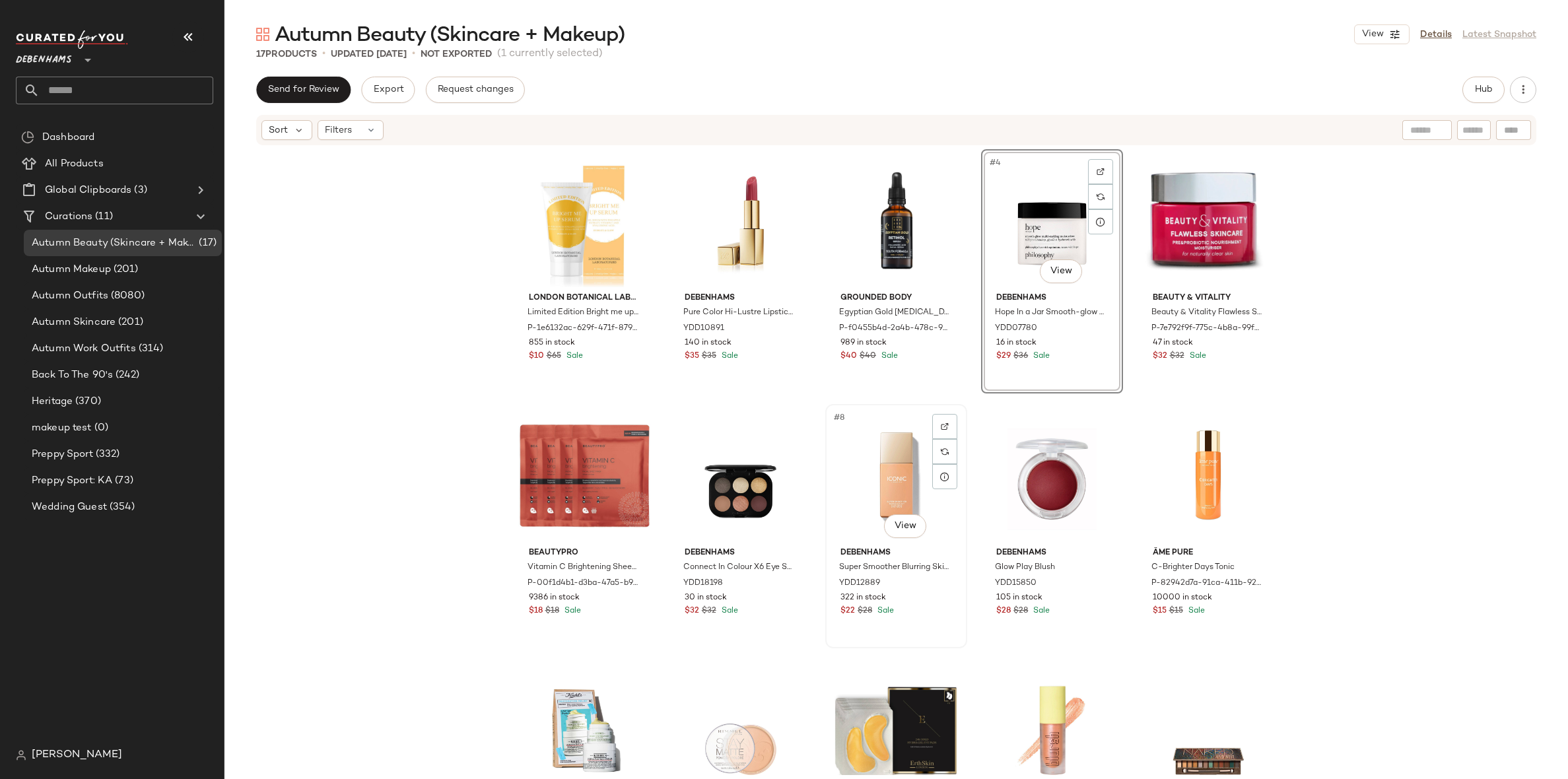
click at [956, 412] on div "#8 View" at bounding box center [896, 475] width 132 height 133
click at [1005, 234] on div "#4 View" at bounding box center [1052, 220] width 132 height 133
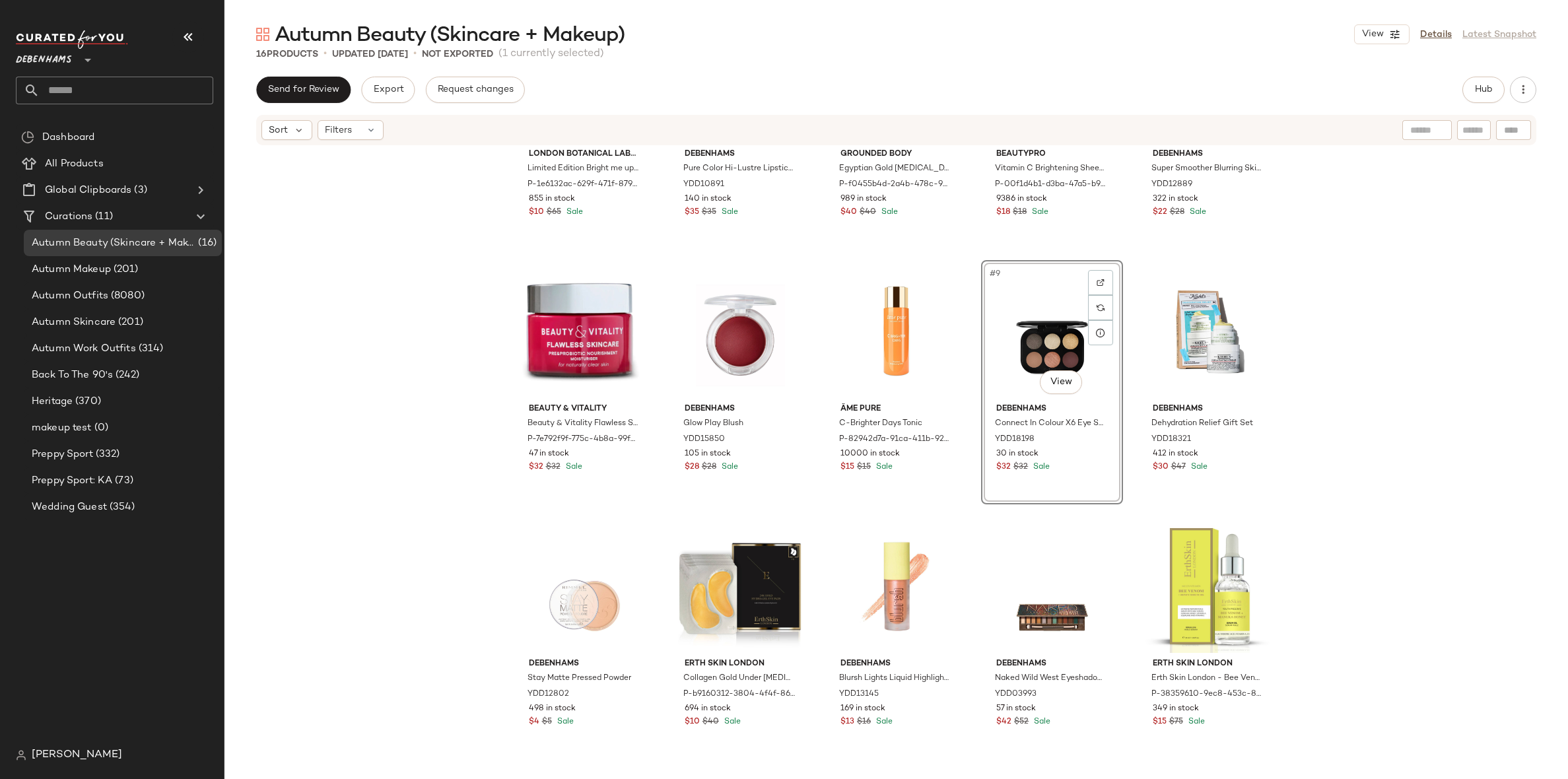
scroll to position [254, 0]
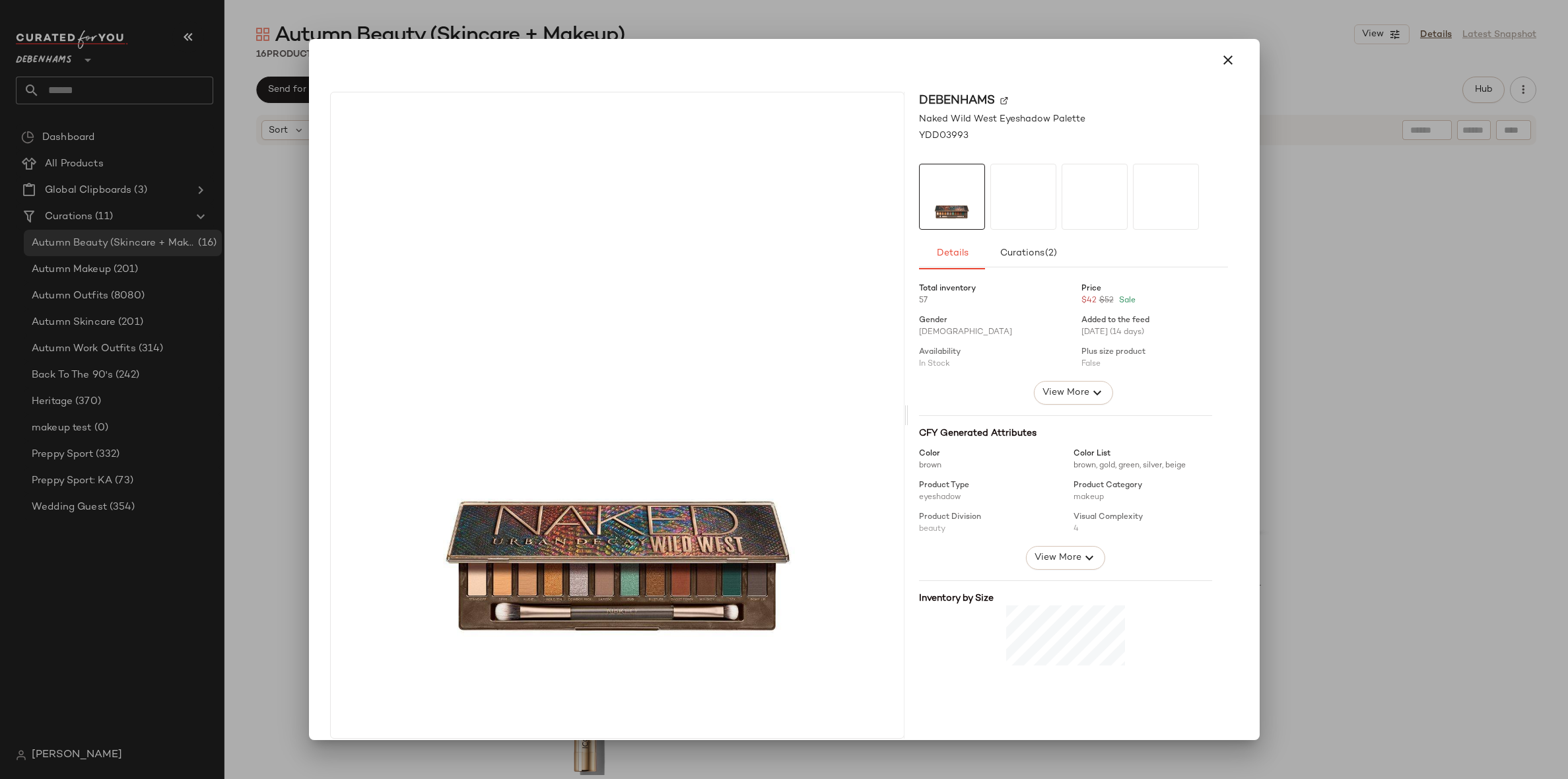
drag, startPoint x: 1043, startPoint y: 511, endPoint x: 657, endPoint y: 515, distance: 386.0
click at [1213, 55] on button "button" at bounding box center [1228, 59] width 32 height 32
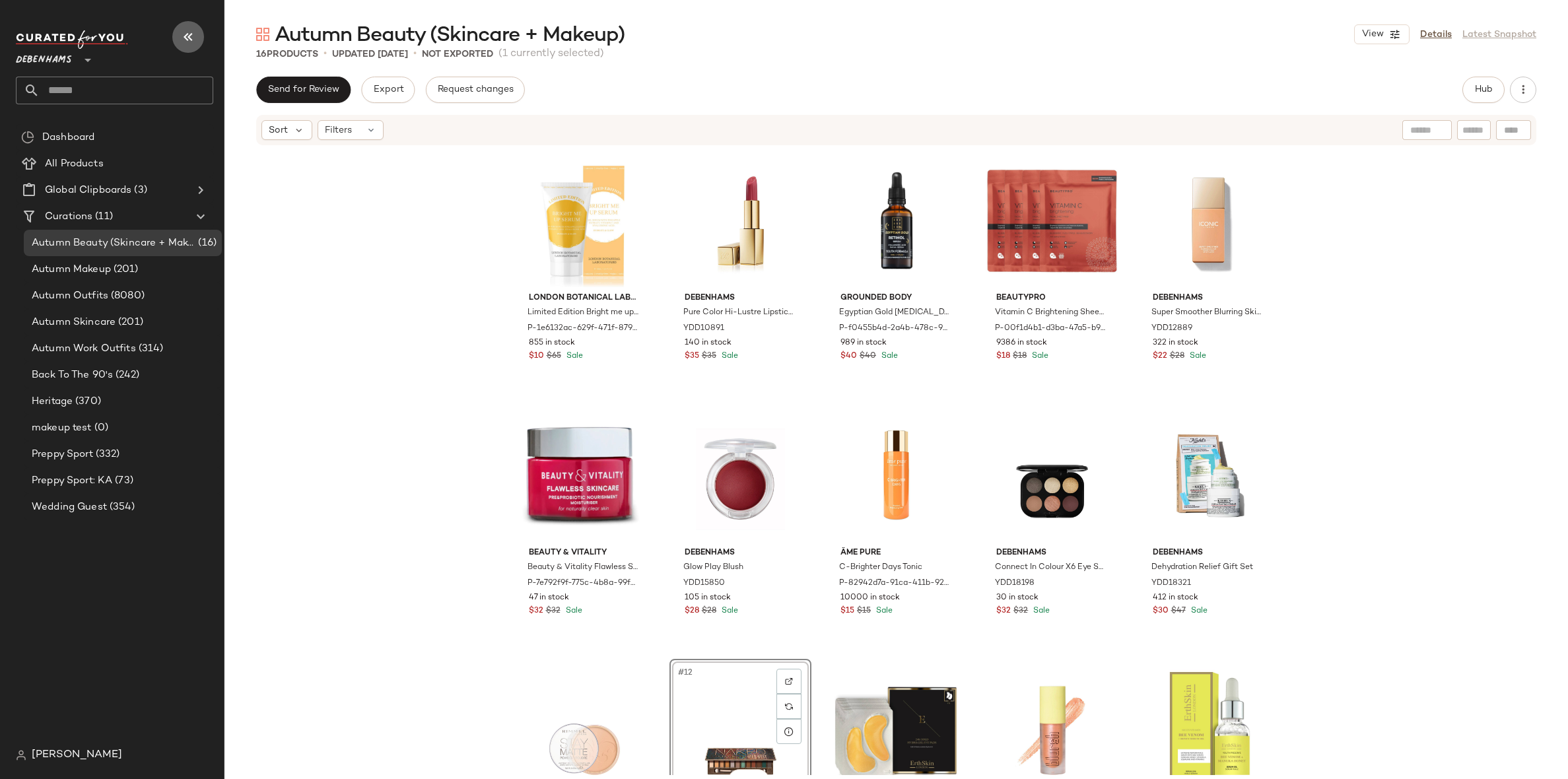
click at [202, 36] on button "button" at bounding box center [188, 37] width 32 height 32
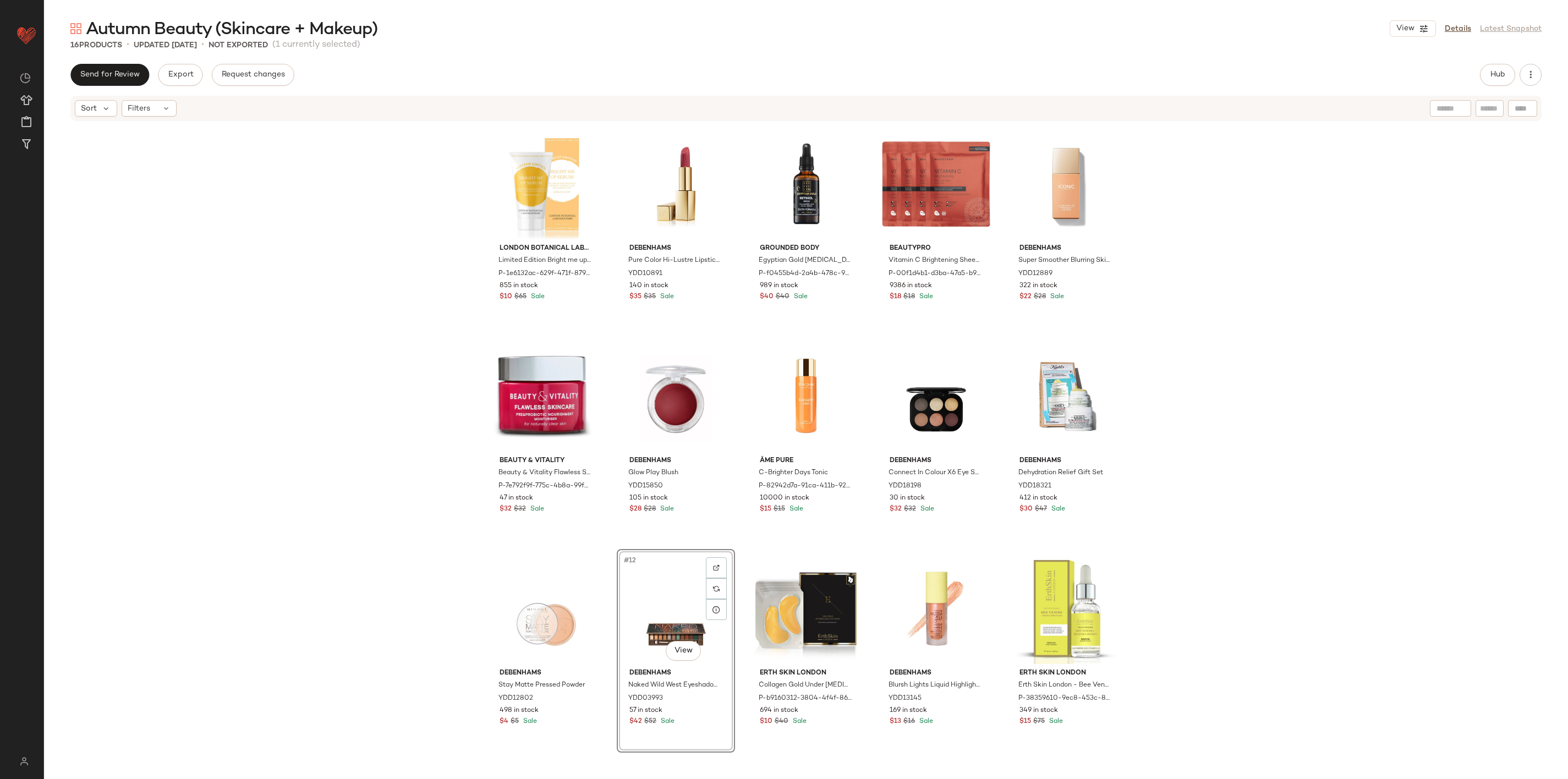
click at [1222, 354] on div "London Botanical Laboratories Limited Edition Bright me up Serum - Hydrate & Gl…" at bounding box center [806, 448] width 1524 height 653
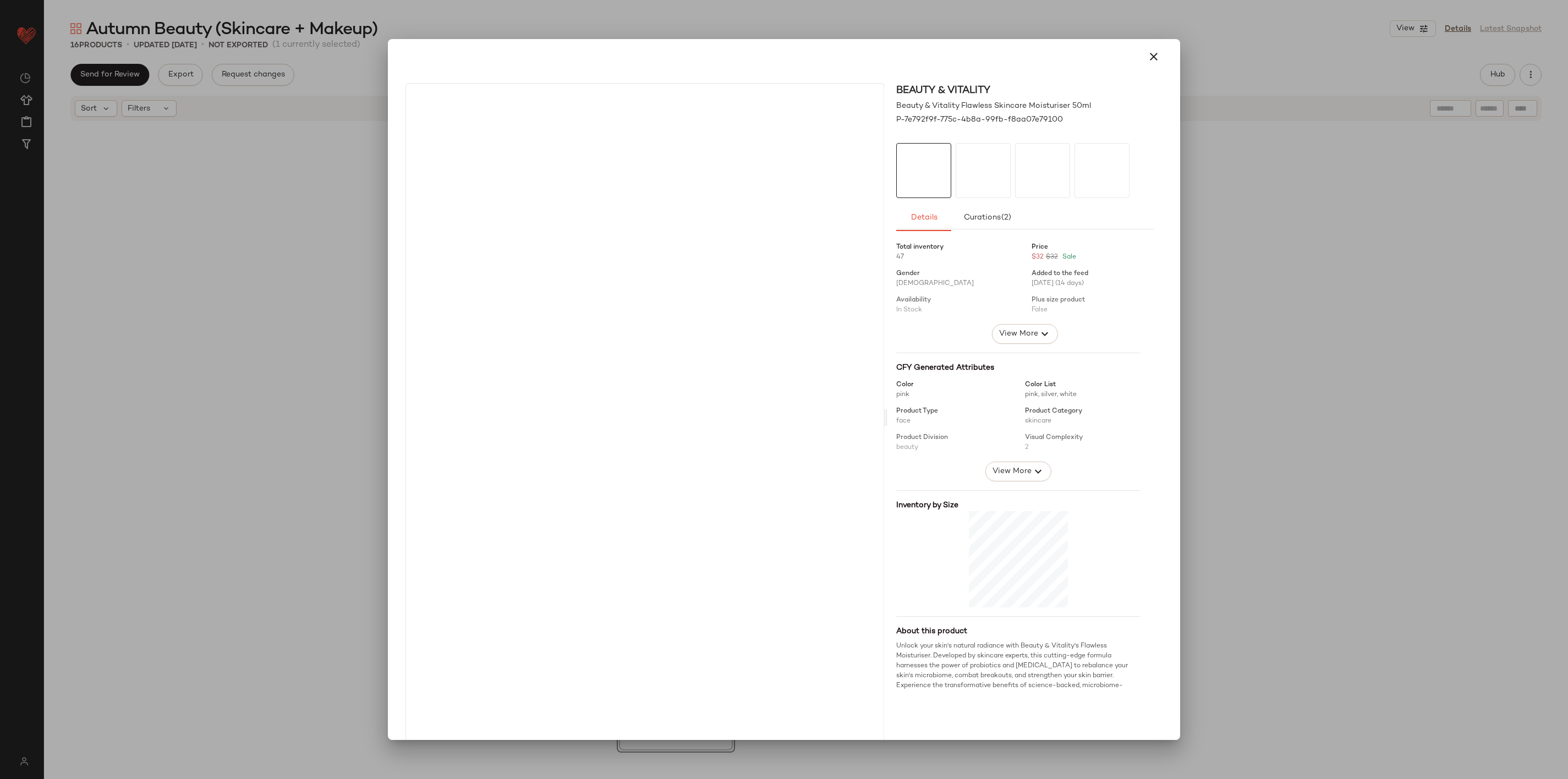
drag, startPoint x: 545, startPoint y: 425, endPoint x: 937, endPoint y: 592, distance: 426.1
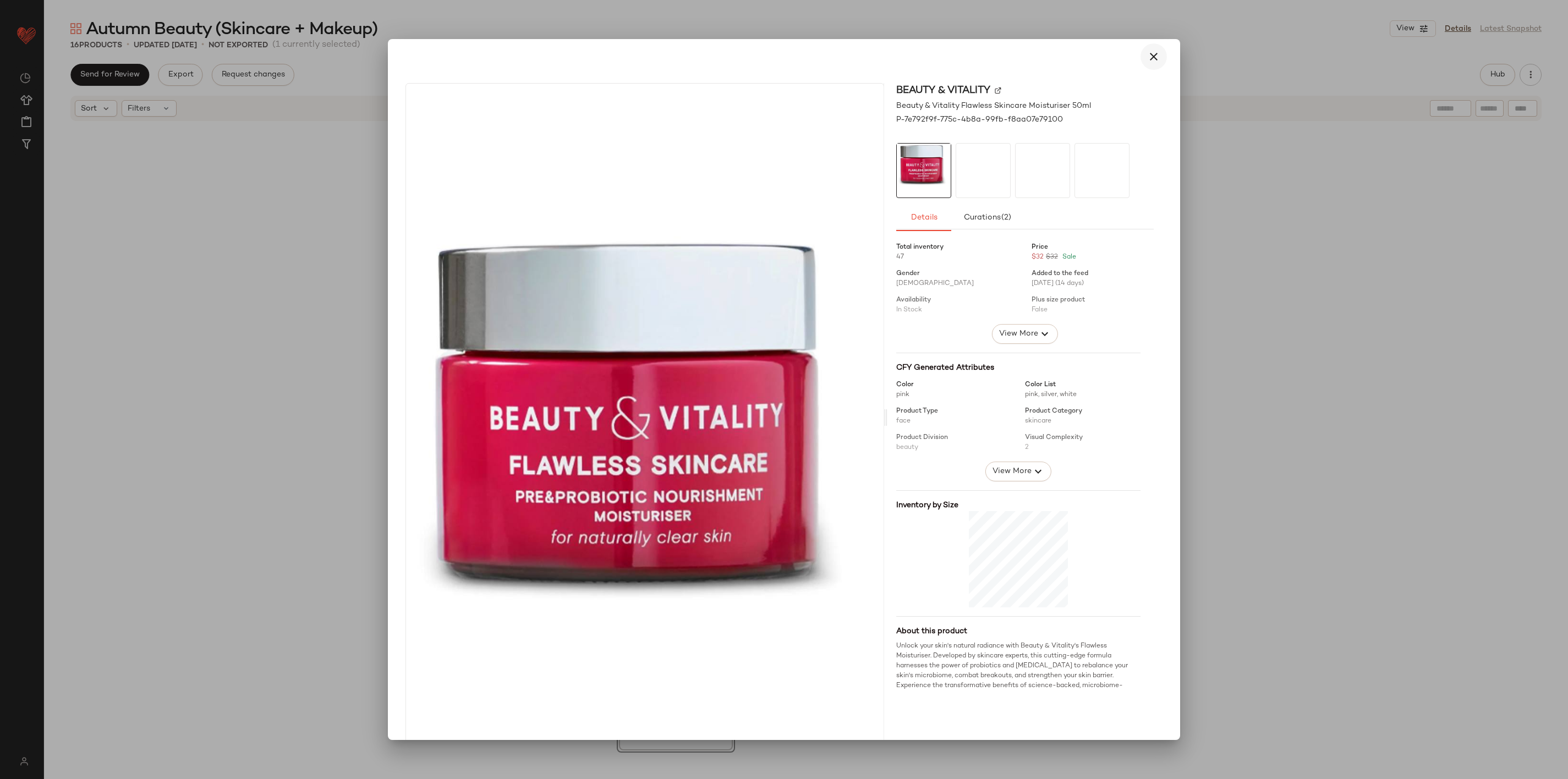
click at [1147, 57] on icon "button" at bounding box center [1153, 57] width 13 height 13
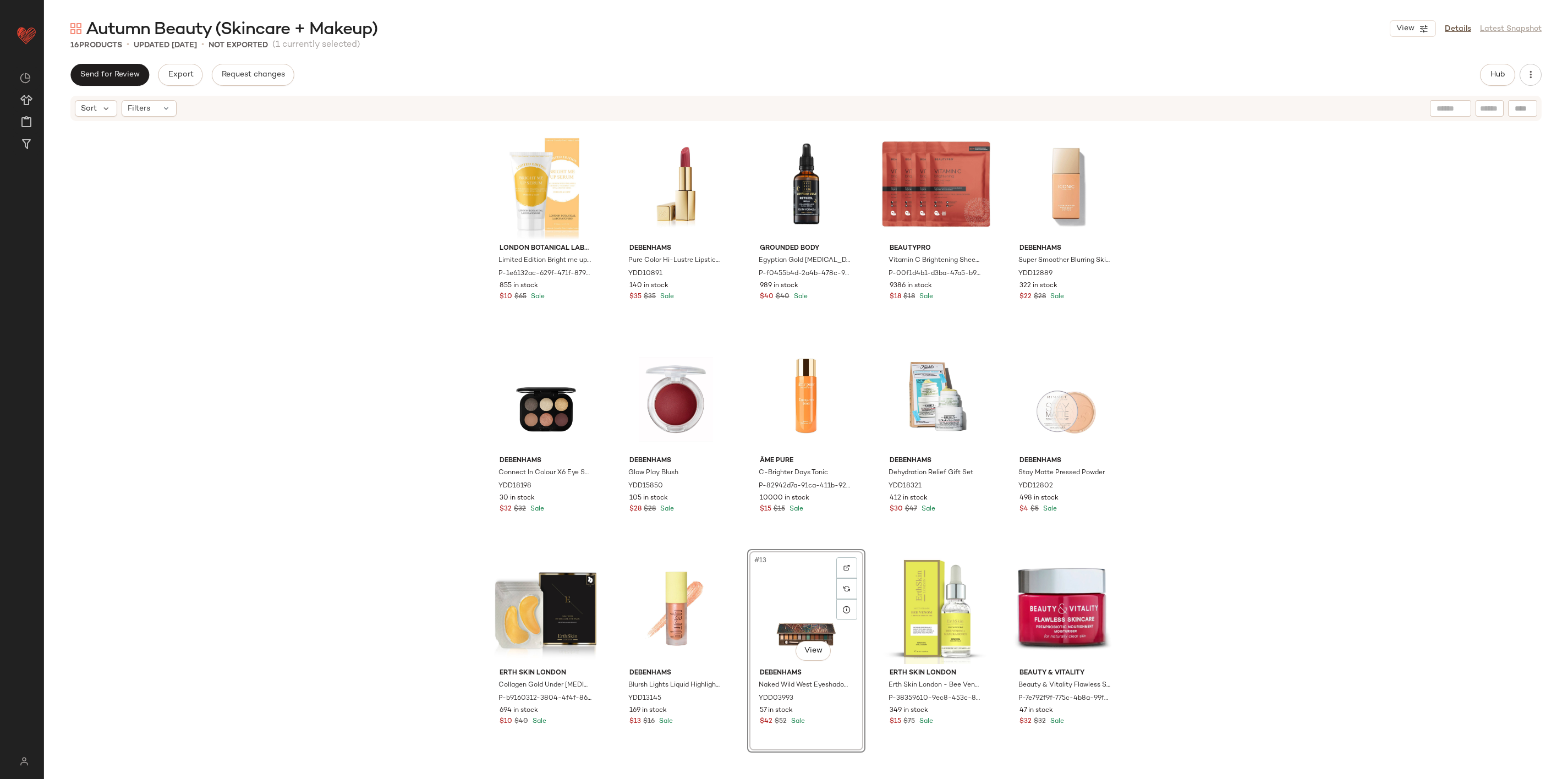
click at [1273, 488] on div "London Botanical Laboratories Limited Edition Bright me up Serum - Hydrate & Gl…" at bounding box center [806, 448] width 1524 height 653
click at [1306, 28] on span "View" at bounding box center [1405, 28] width 19 height 9
click at [1306, 88] on label "Mobile (2 Grid)" at bounding box center [1351, 94] width 63 height 22
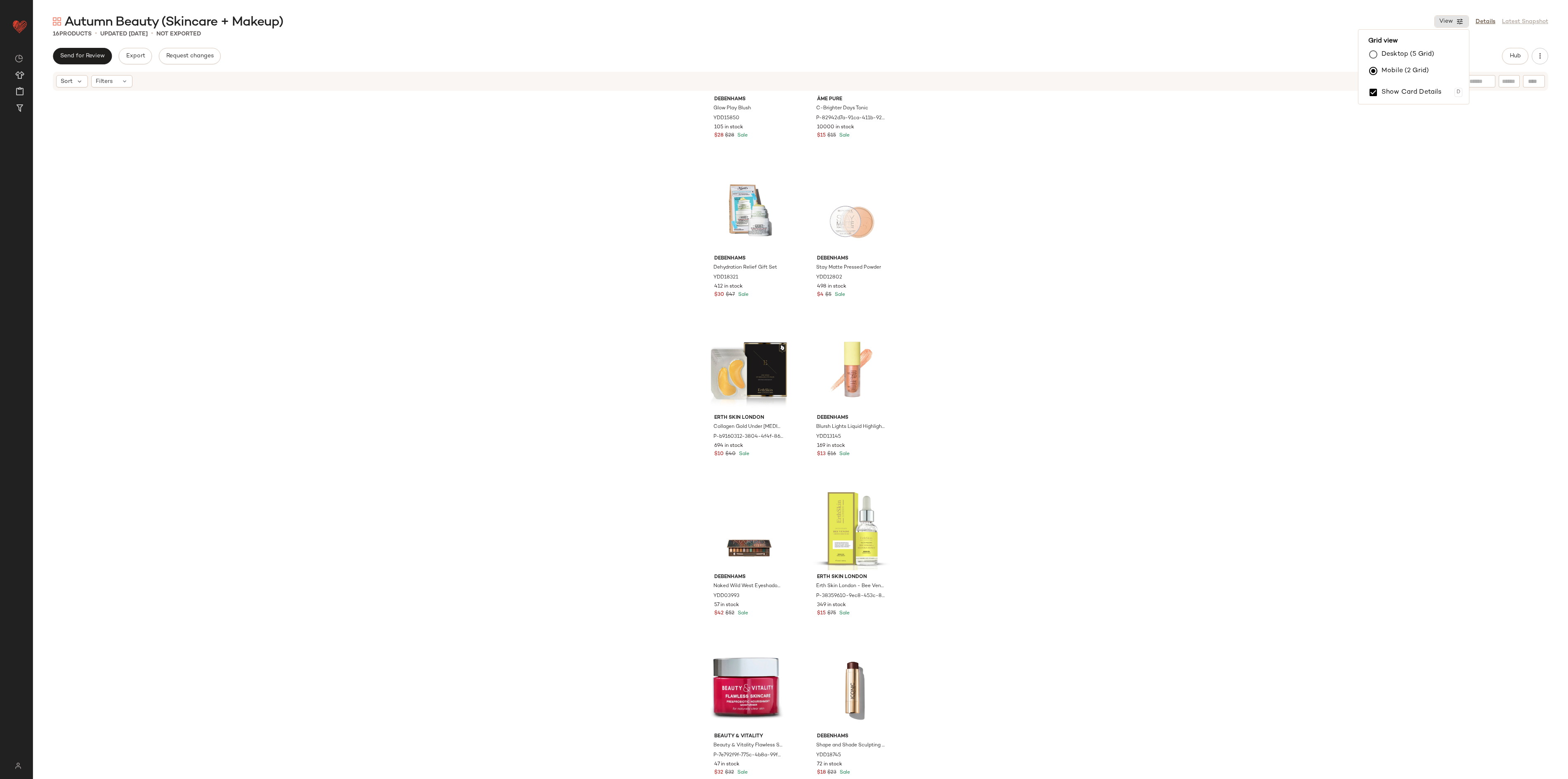
scroll to position [591, 0]
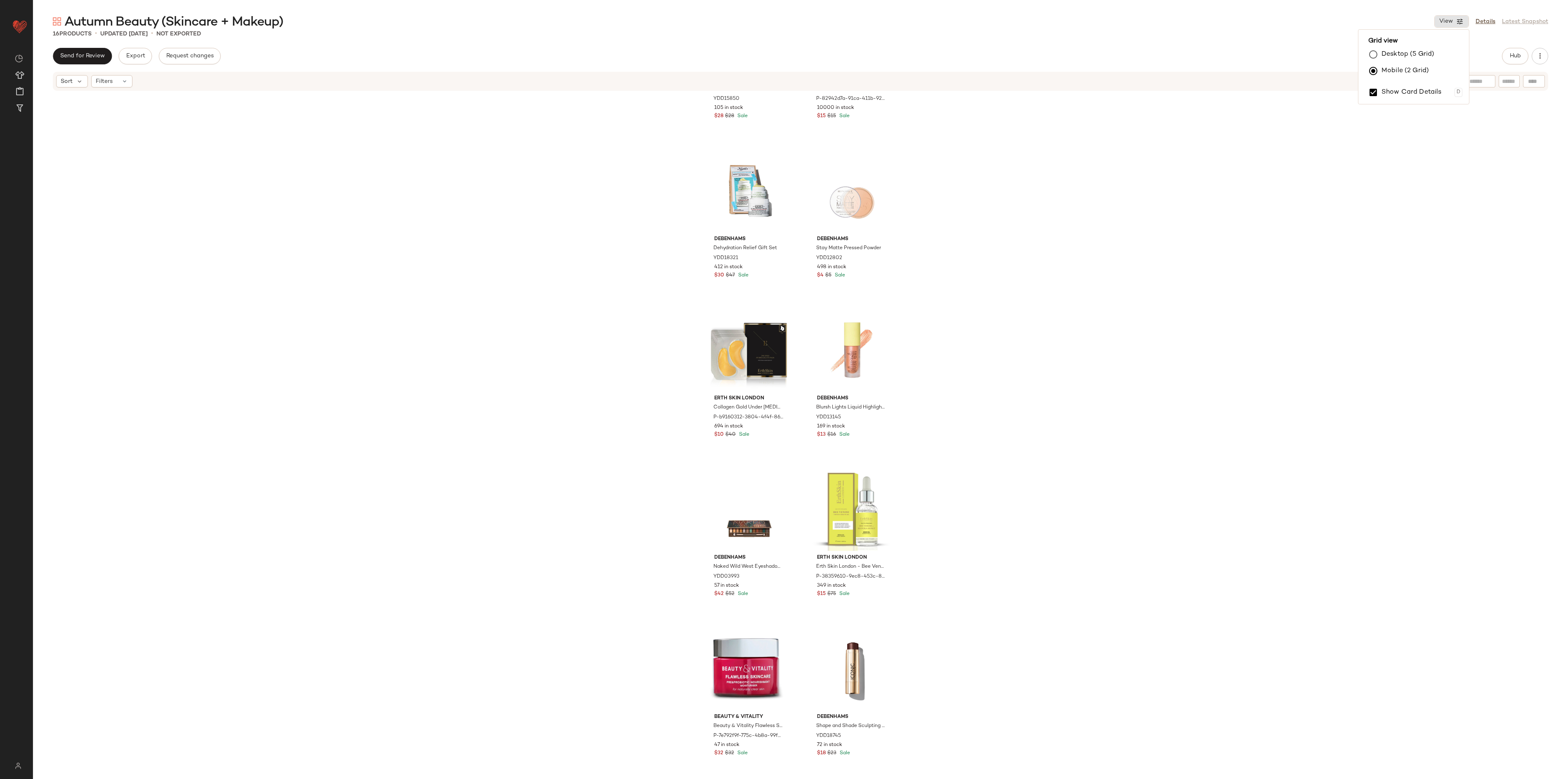
click at [979, 49] on label "Desktop (5 Grid)" at bounding box center [1408, 54] width 53 height 16
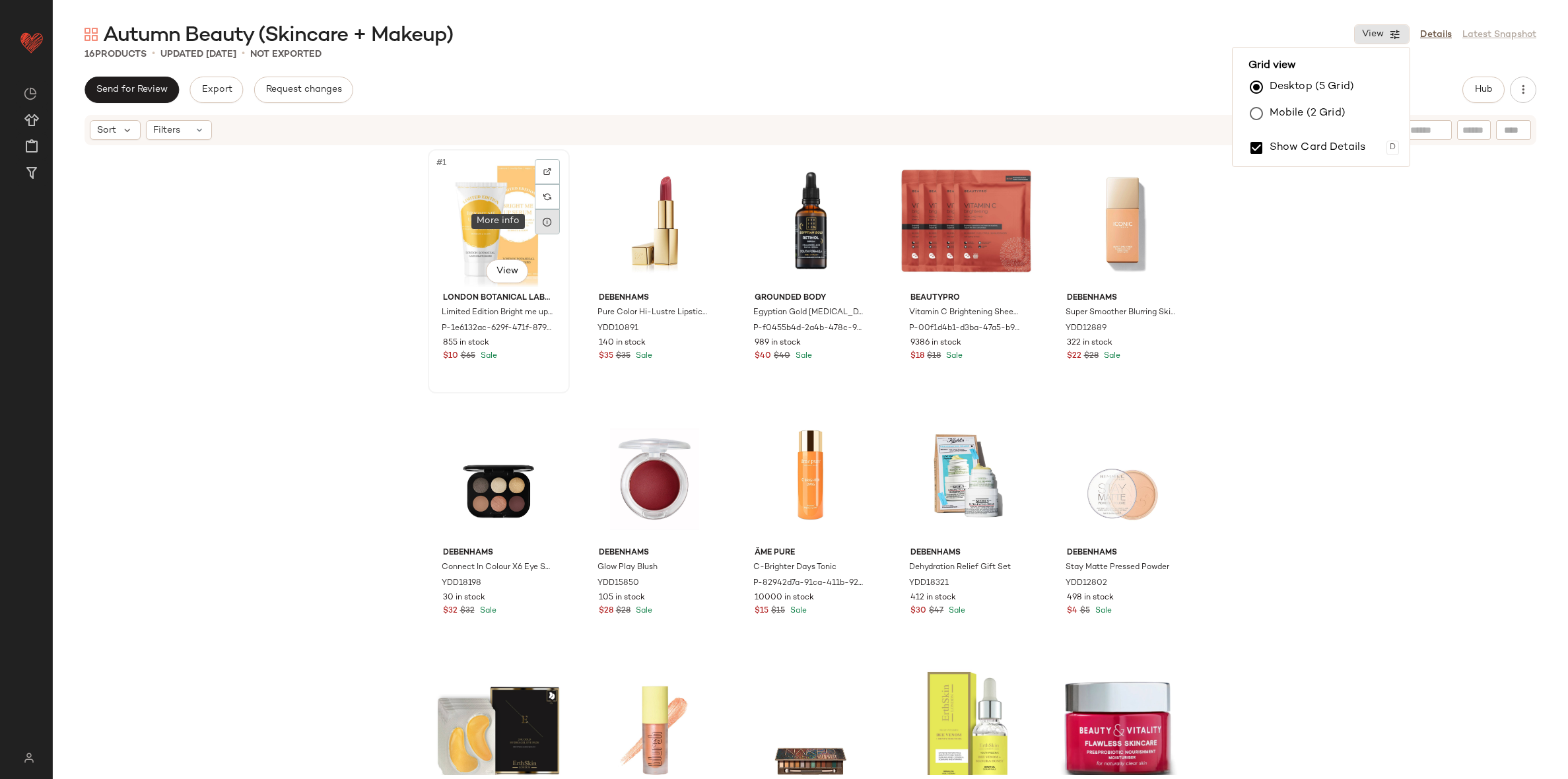
click at [544, 231] on div at bounding box center [547, 222] width 25 height 25
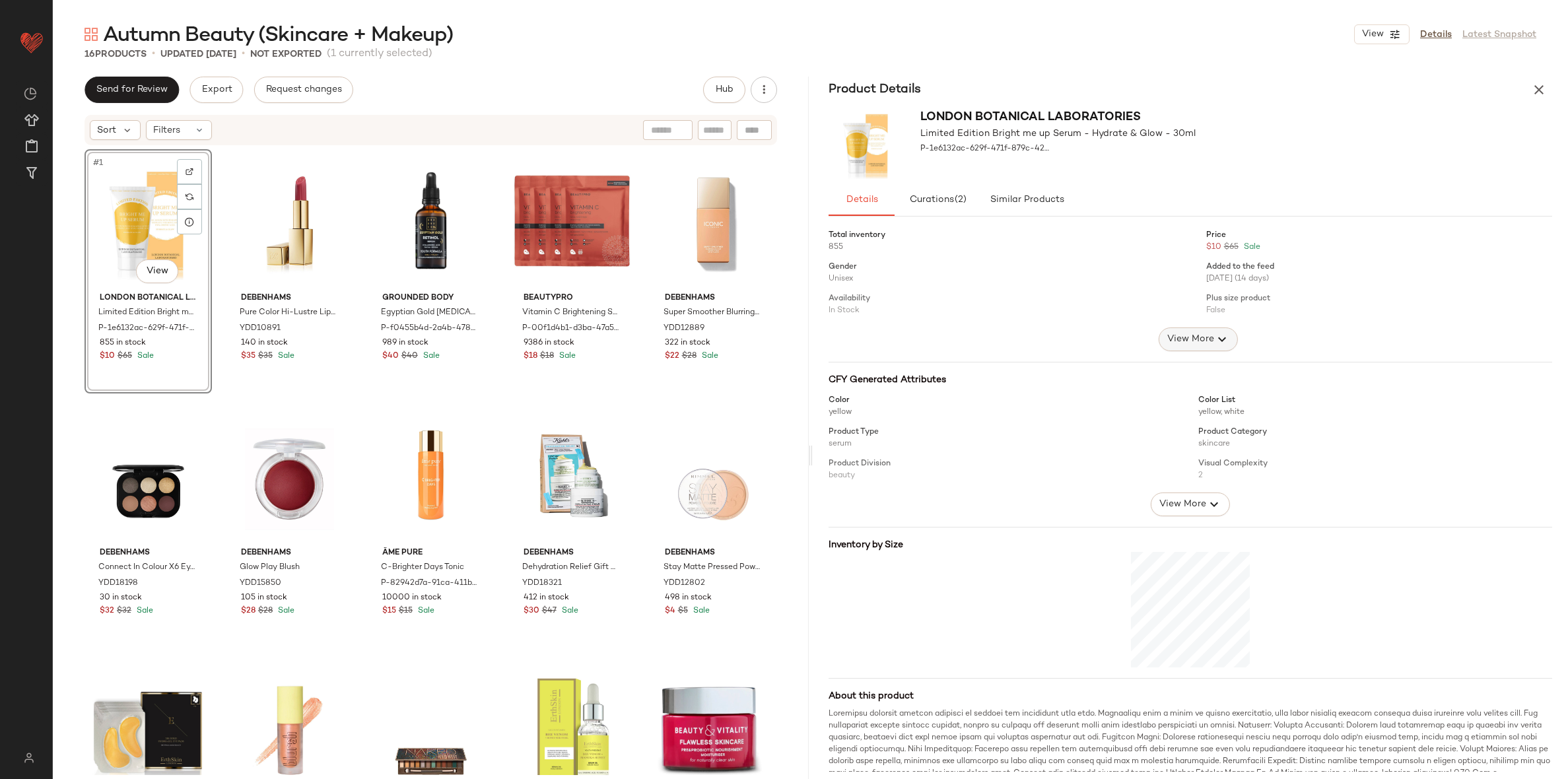
click at [1214, 339] on icon "button" at bounding box center [1222, 339] width 16 height 16
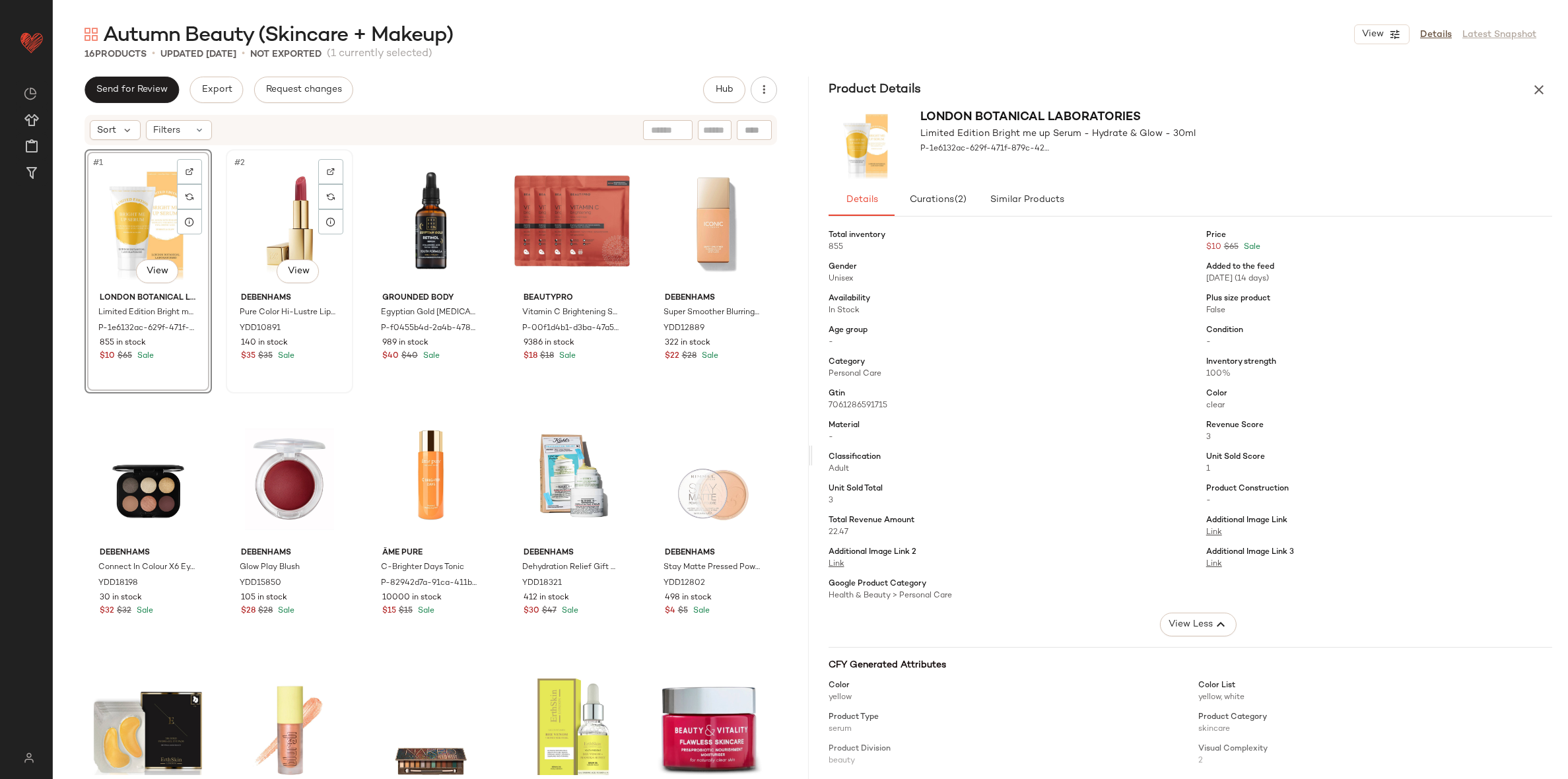
click at [249, 169] on div "#2 View" at bounding box center [289, 220] width 118 height 133
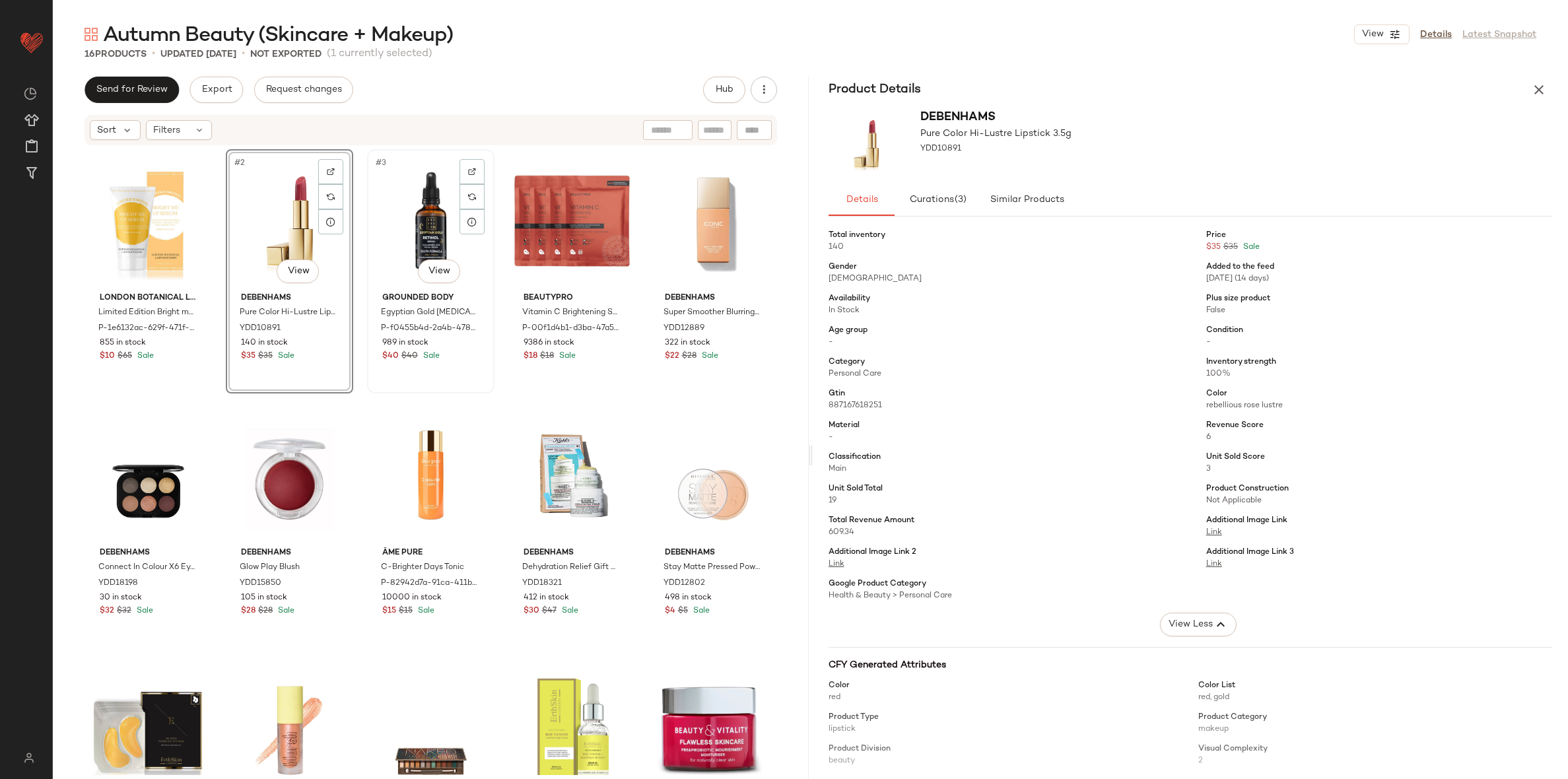
click at [396, 202] on div "#3 View" at bounding box center [430, 220] width 118 height 133
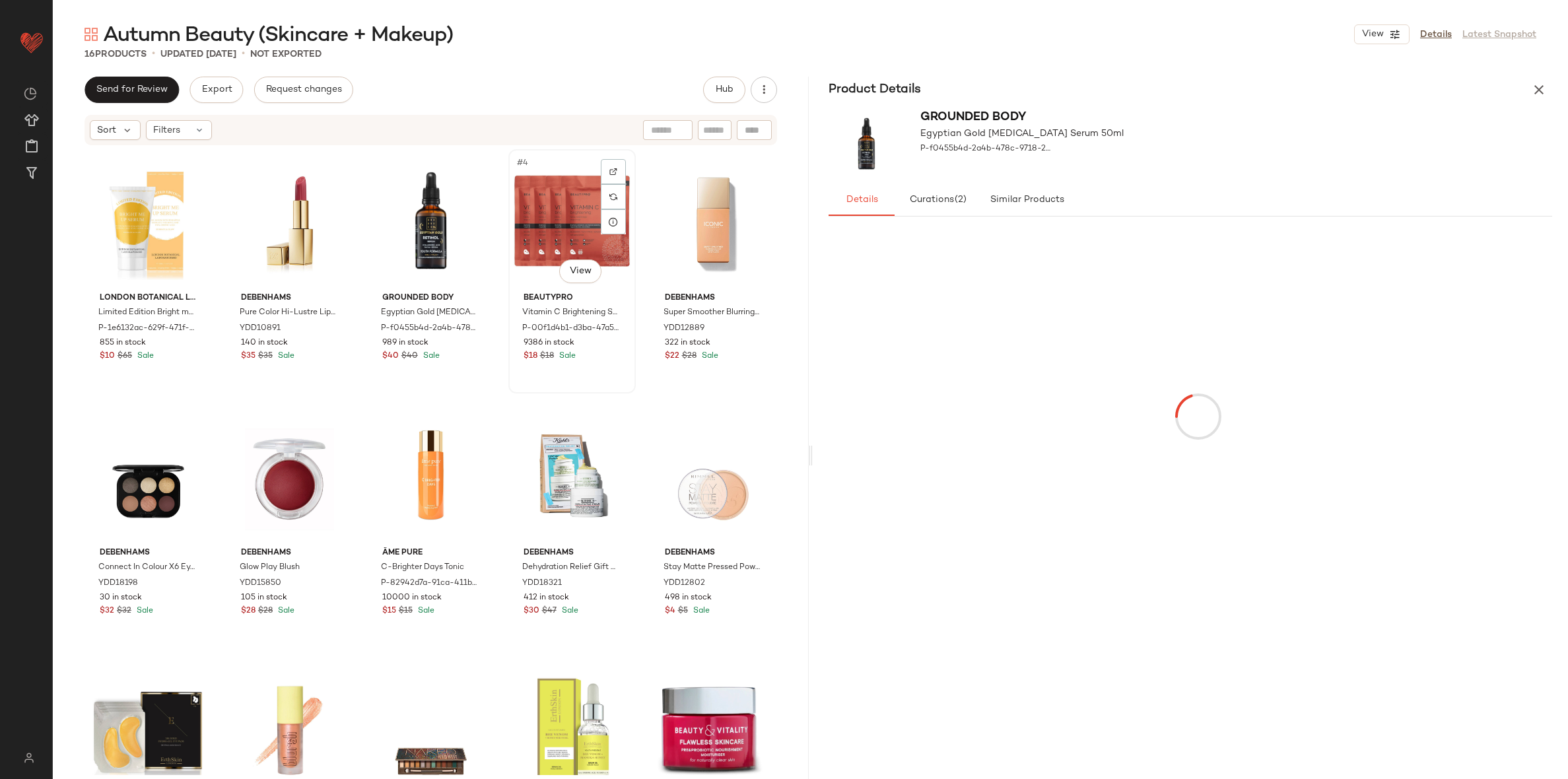
click at [523, 207] on div "#4 View" at bounding box center [572, 220] width 118 height 133
click at [701, 228] on div "#5 View" at bounding box center [713, 220] width 118 height 133
click at [136, 446] on div "#6 View" at bounding box center [148, 475] width 118 height 133
click at [270, 479] on div "#7 View" at bounding box center [289, 475] width 118 height 133
click at [384, 483] on div "#8 View" at bounding box center [430, 475] width 118 height 133
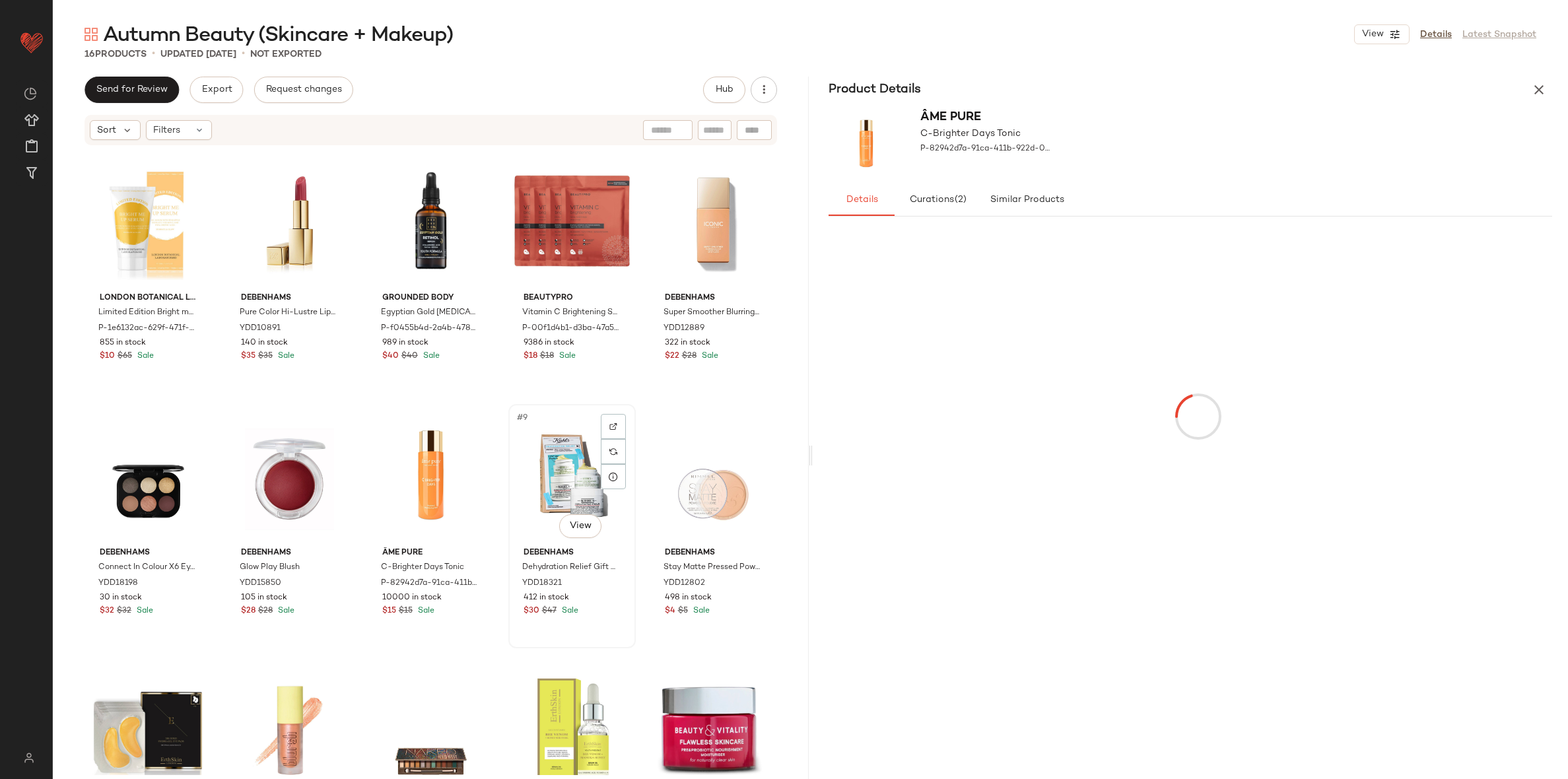
click at [541, 460] on div "#9 View" at bounding box center [572, 475] width 118 height 133
click at [702, 456] on div "#10 View" at bounding box center [713, 475] width 118 height 133
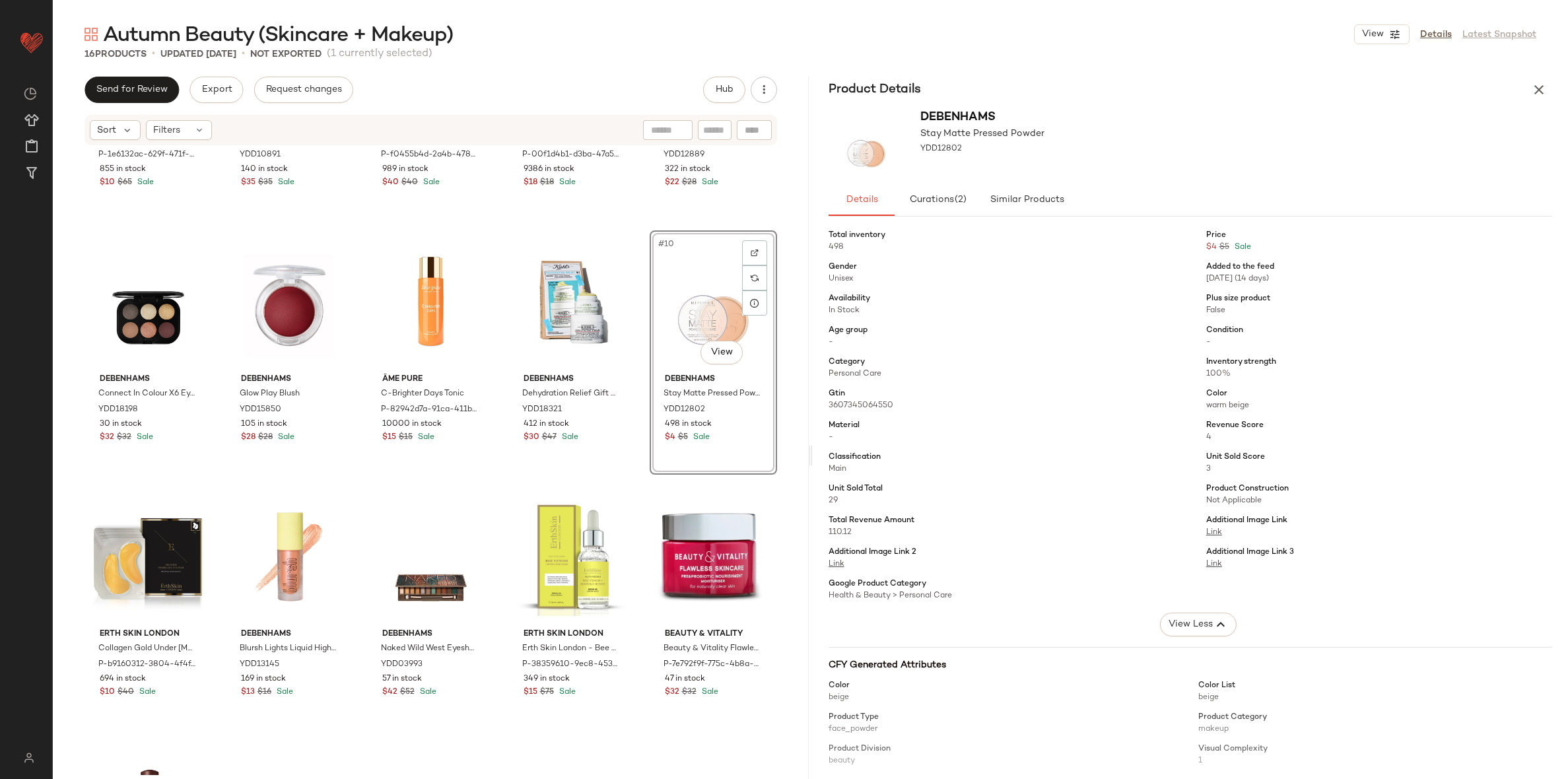
scroll to position [286, 0]
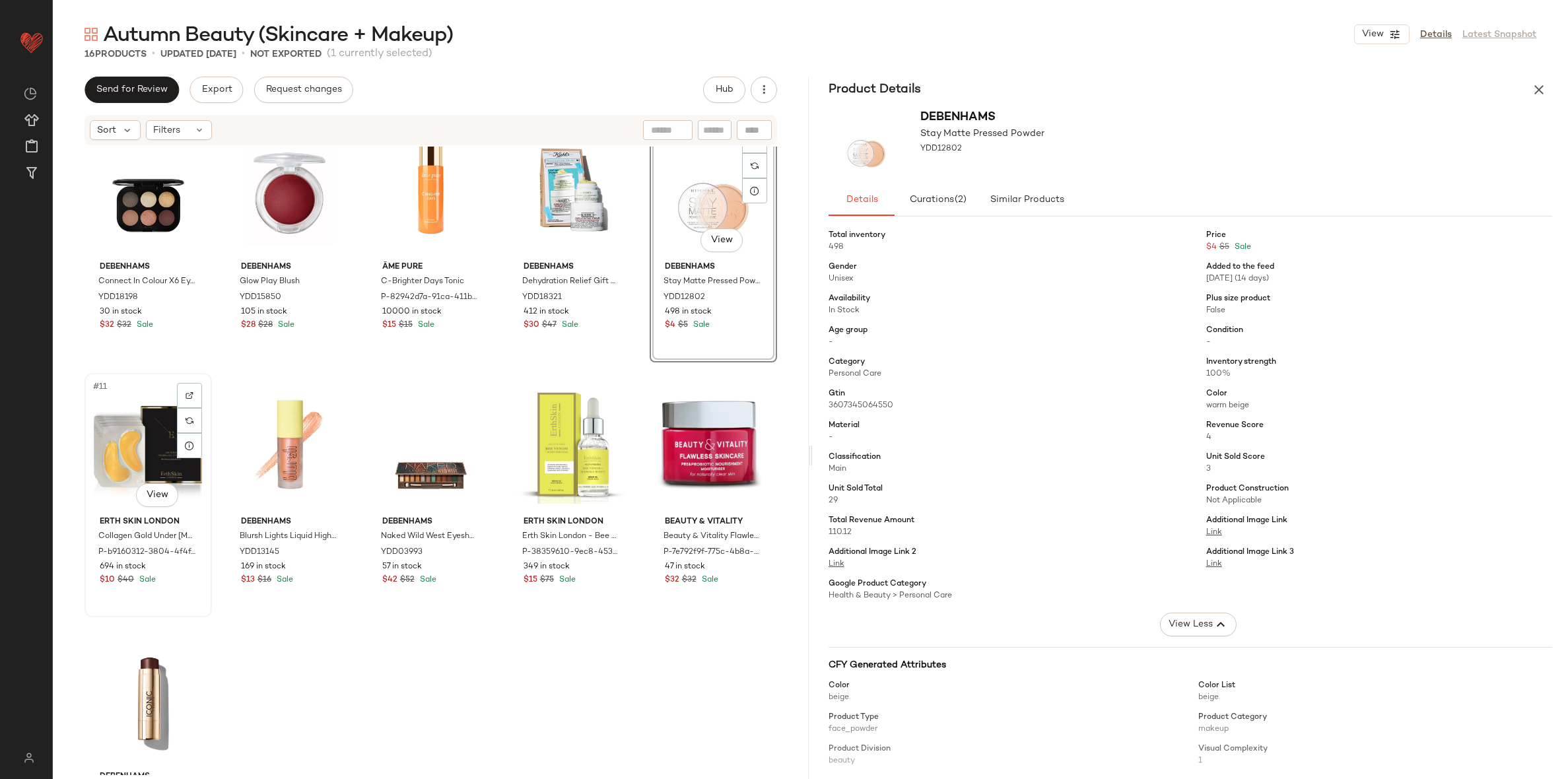
click at [121, 459] on div "#11 View" at bounding box center [148, 444] width 118 height 133
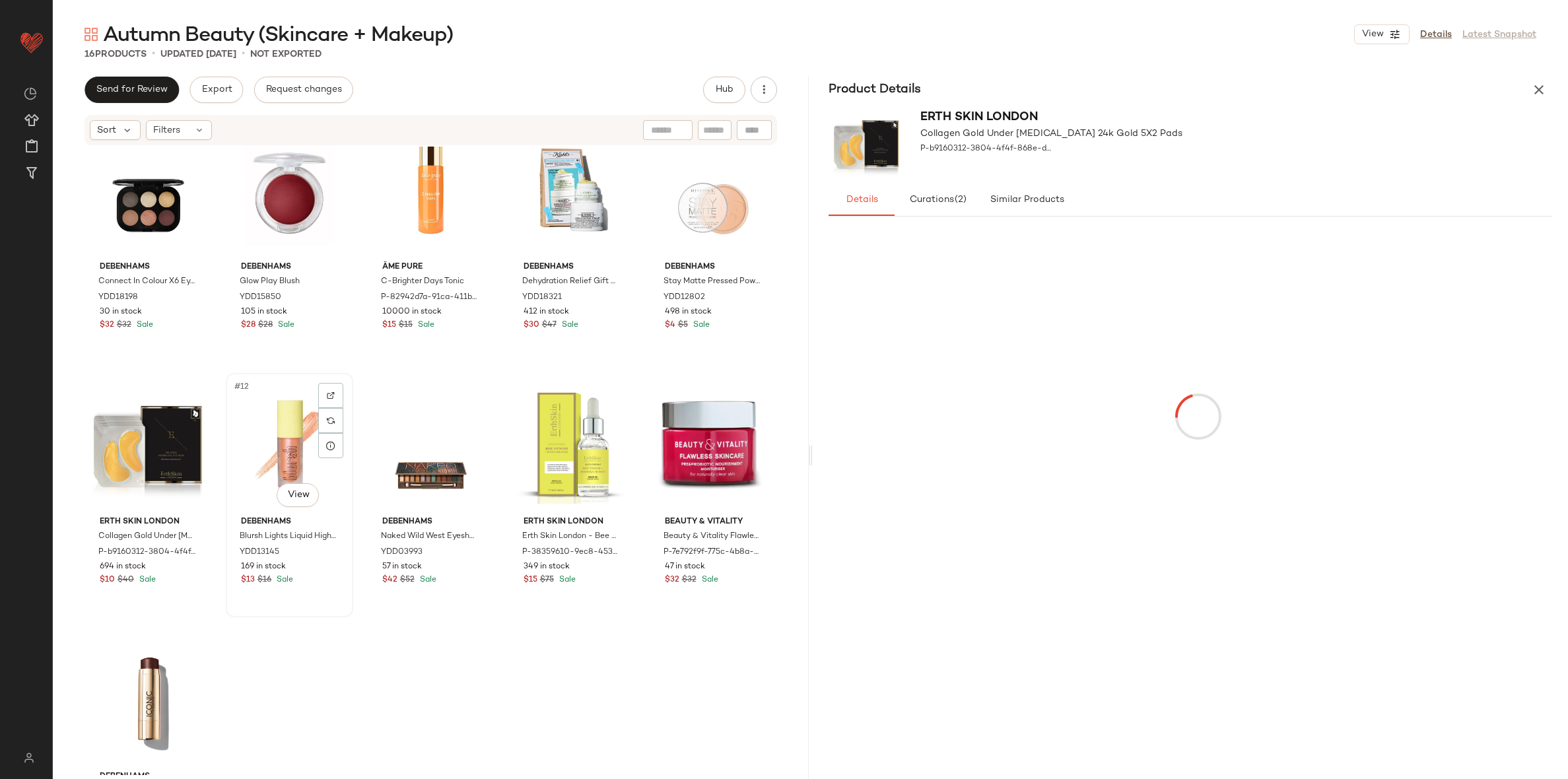
click at [248, 427] on div "#12 View" at bounding box center [289, 444] width 118 height 133
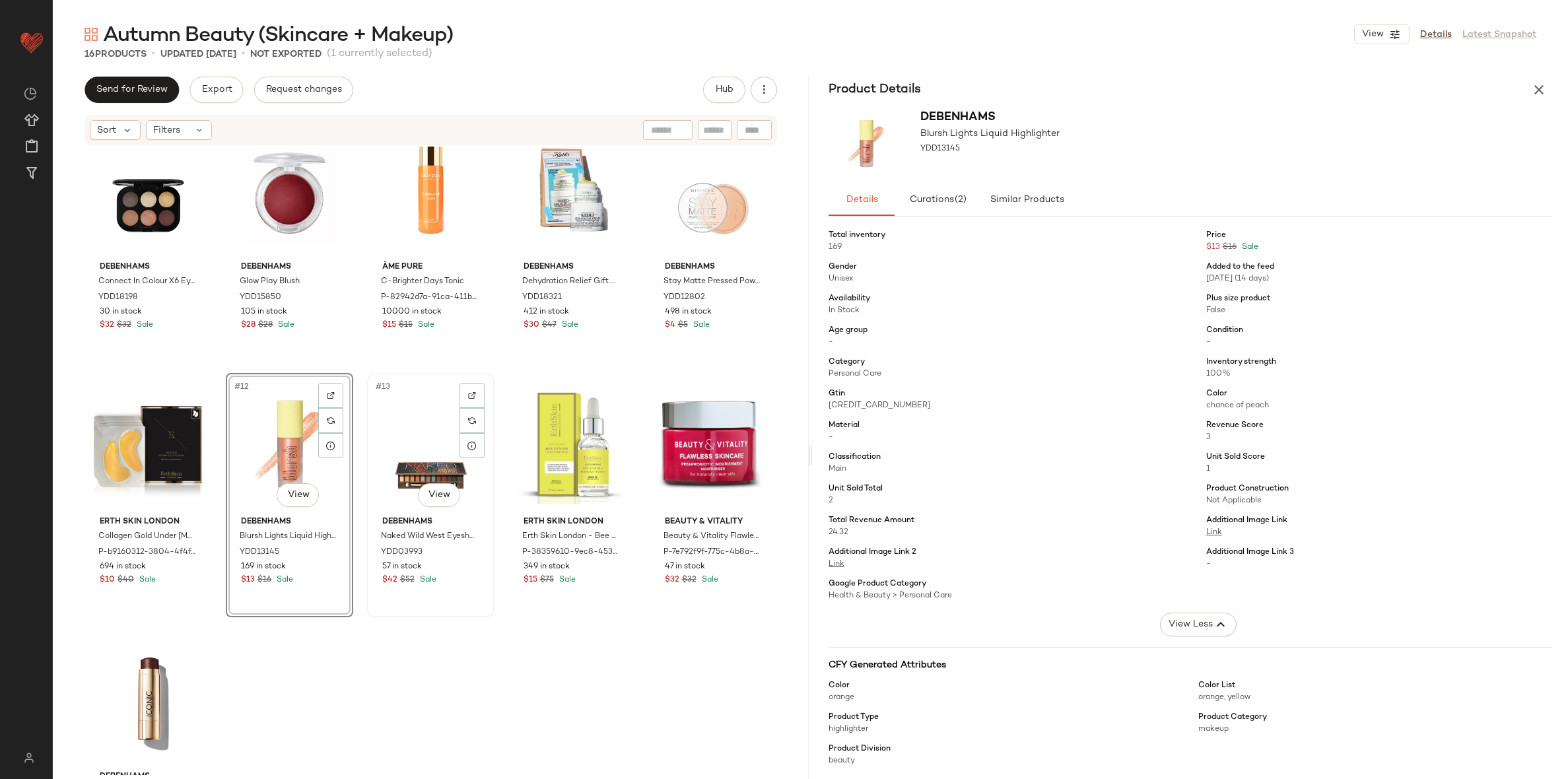
click at [374, 429] on div "#13 View" at bounding box center [430, 444] width 118 height 133
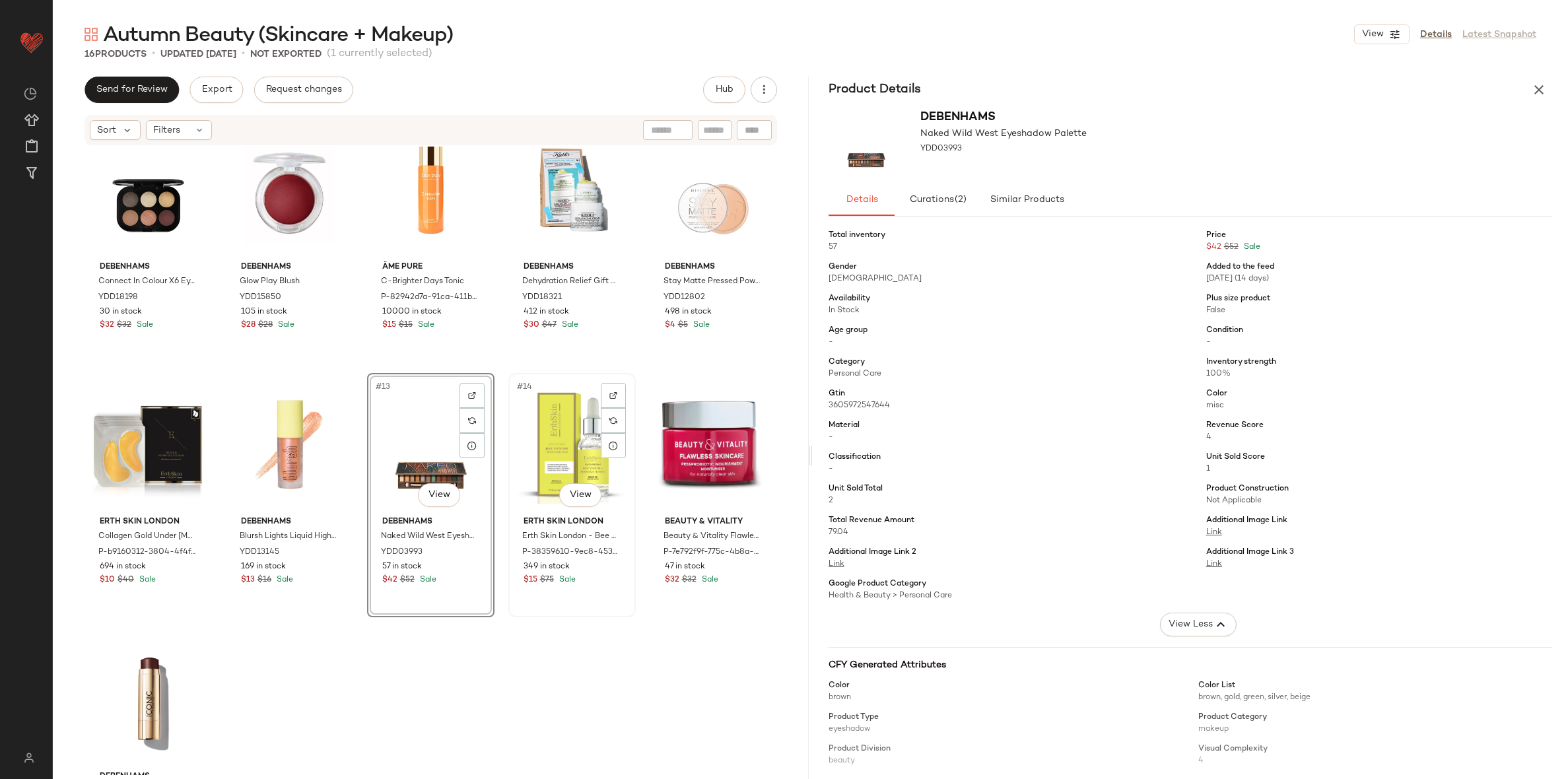
click at [526, 408] on div "#14 View" at bounding box center [572, 444] width 118 height 133
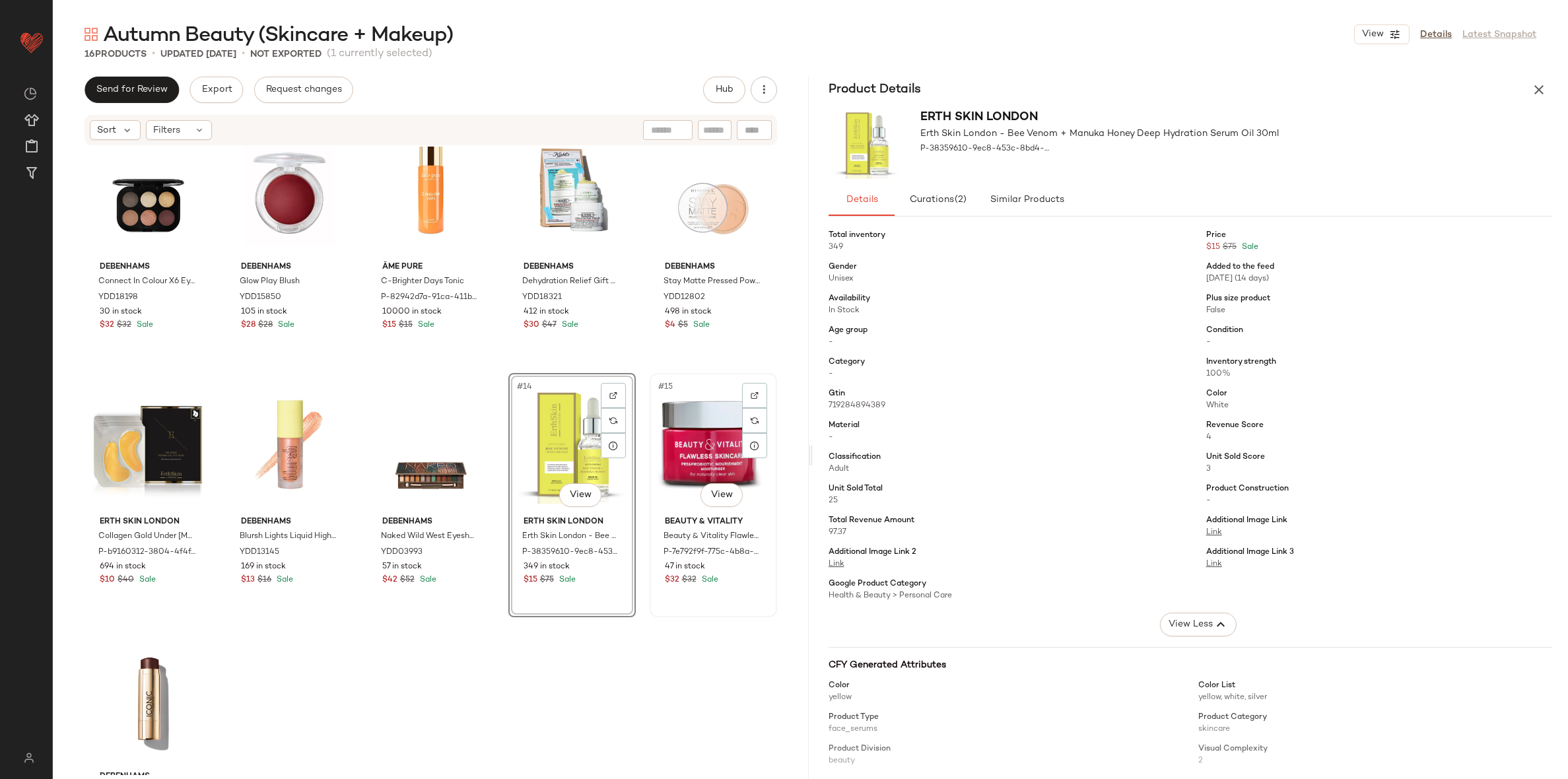
click at [710, 427] on div "#15 View" at bounding box center [713, 444] width 118 height 133
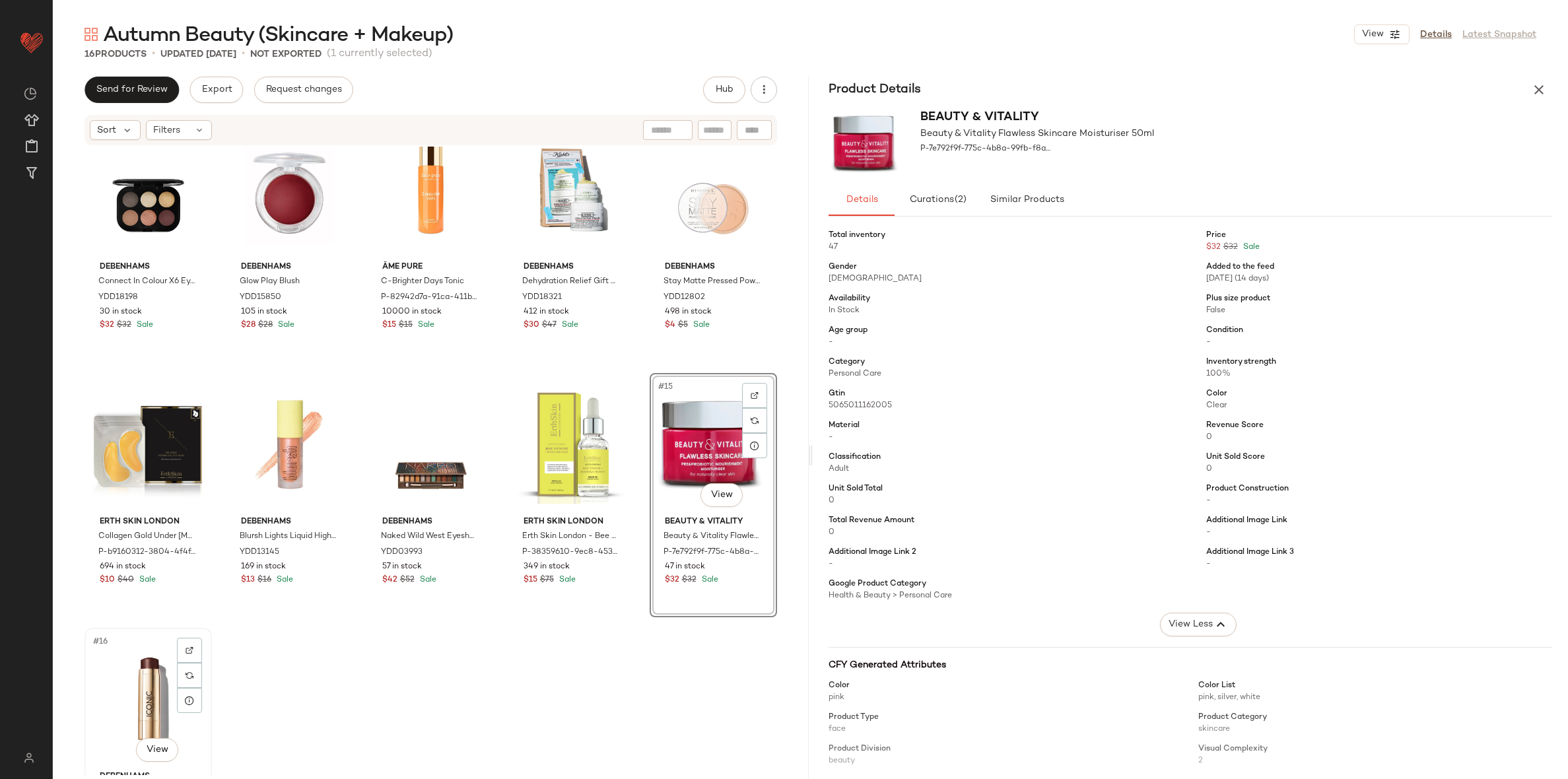
click at [135, 657] on div "#16 View" at bounding box center [148, 698] width 118 height 133
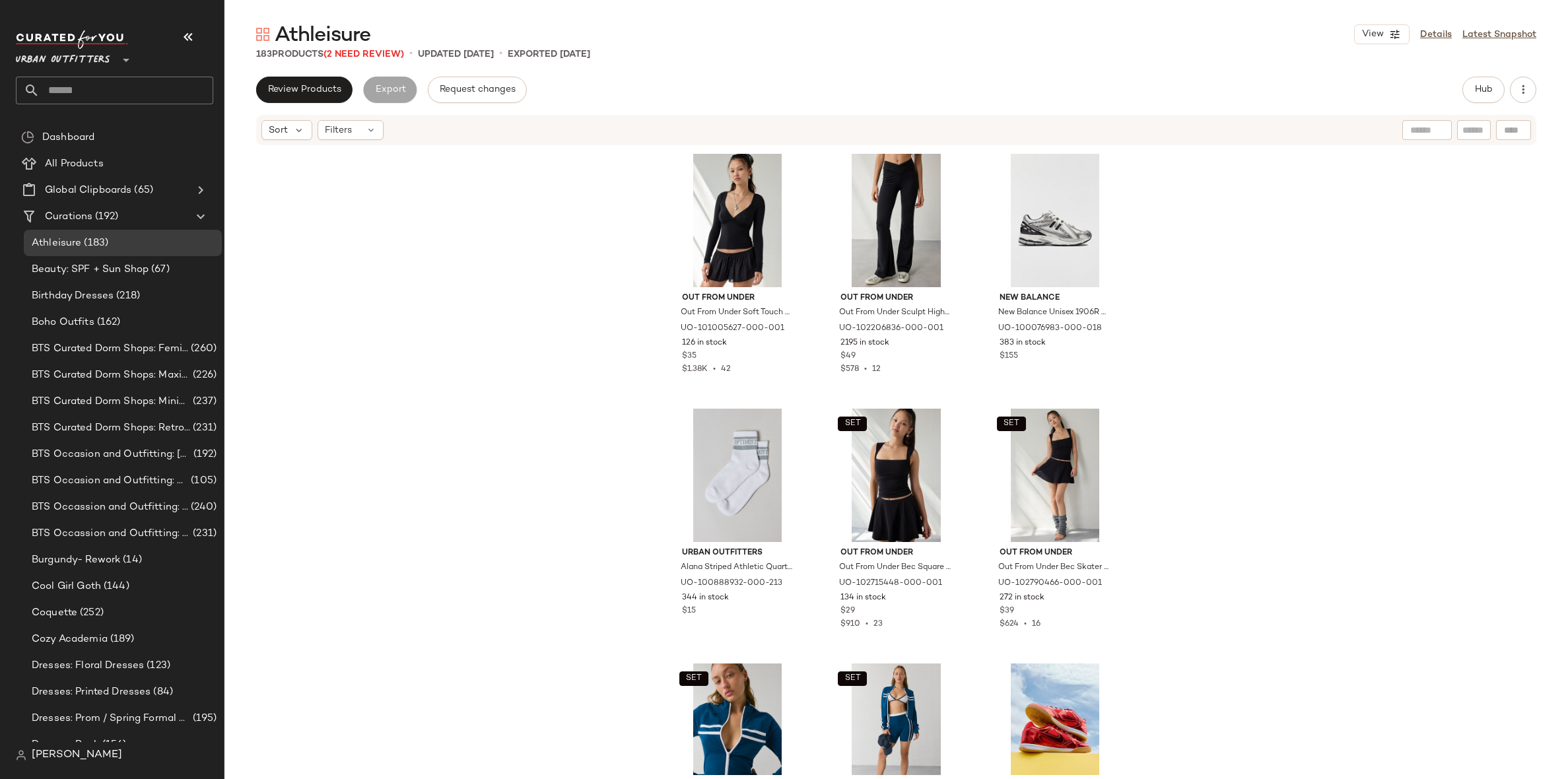
click at [376, 48] on div "183 Products (2 Need Review)" at bounding box center [330, 55] width 148 height 14
click at [376, 53] on span "(2 Need Review)" at bounding box center [363, 55] width 81 height 10
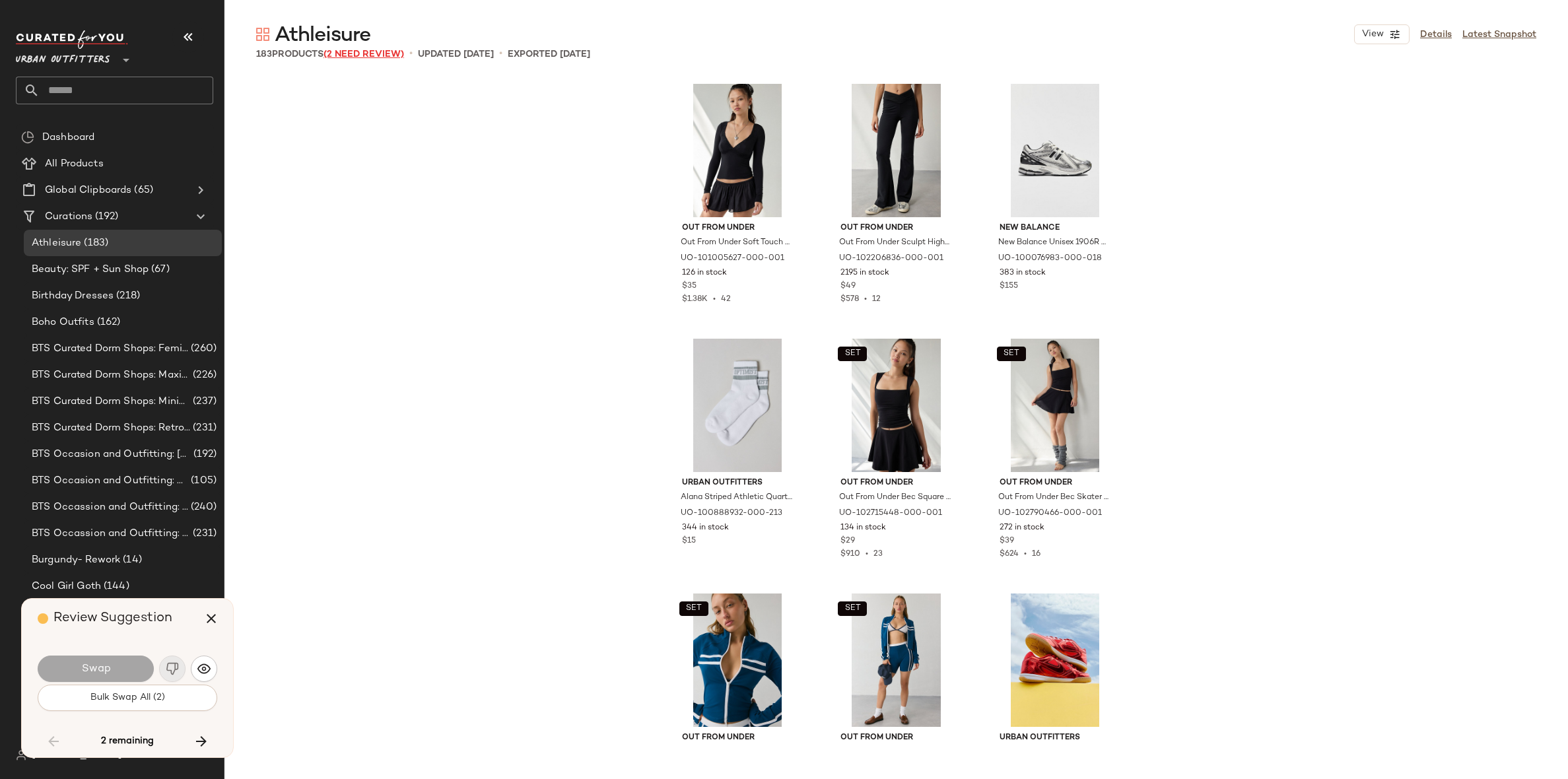
scroll to position [10192, 0]
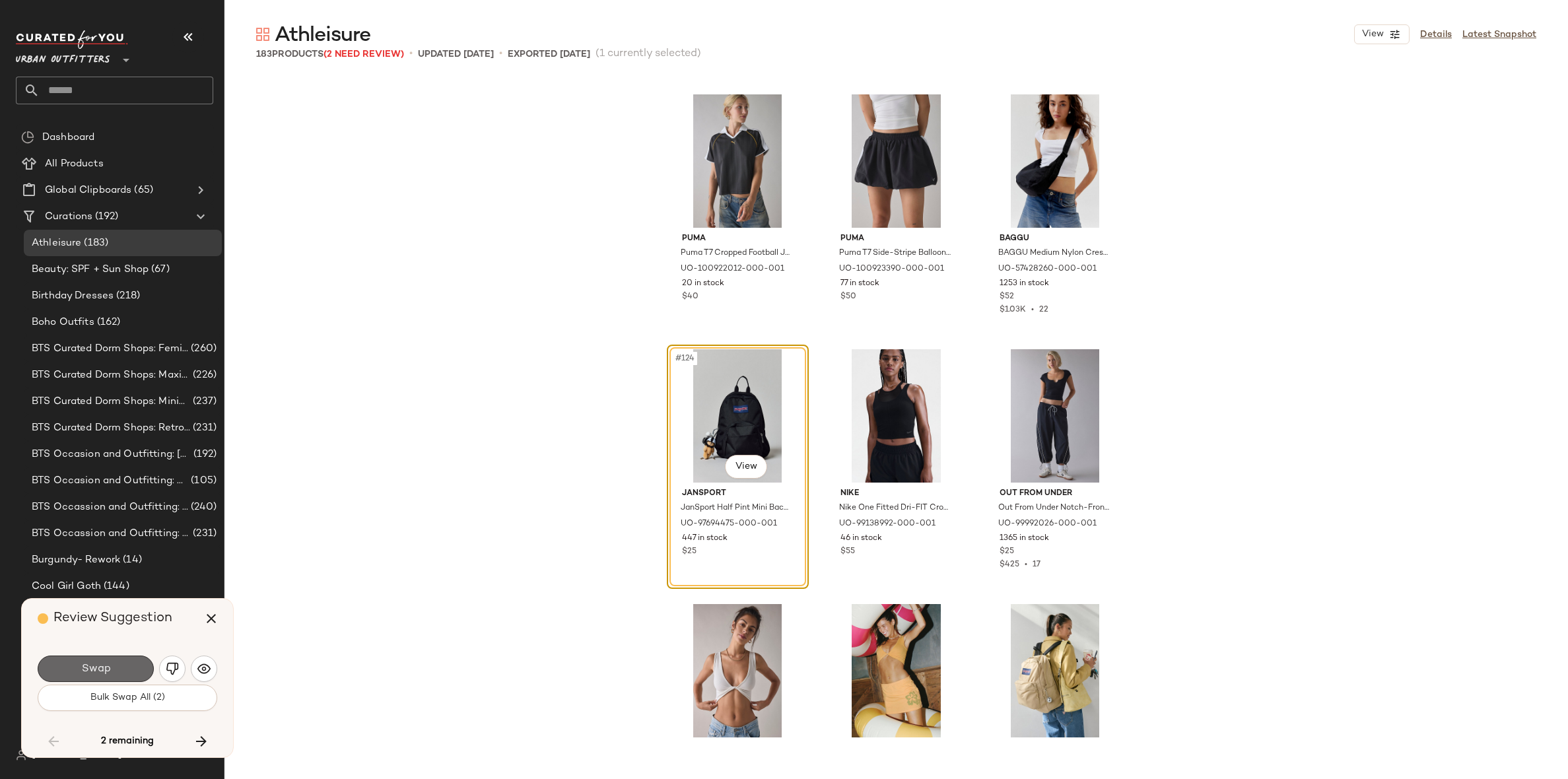
click at [129, 661] on button "Swap" at bounding box center [95, 668] width 116 height 26
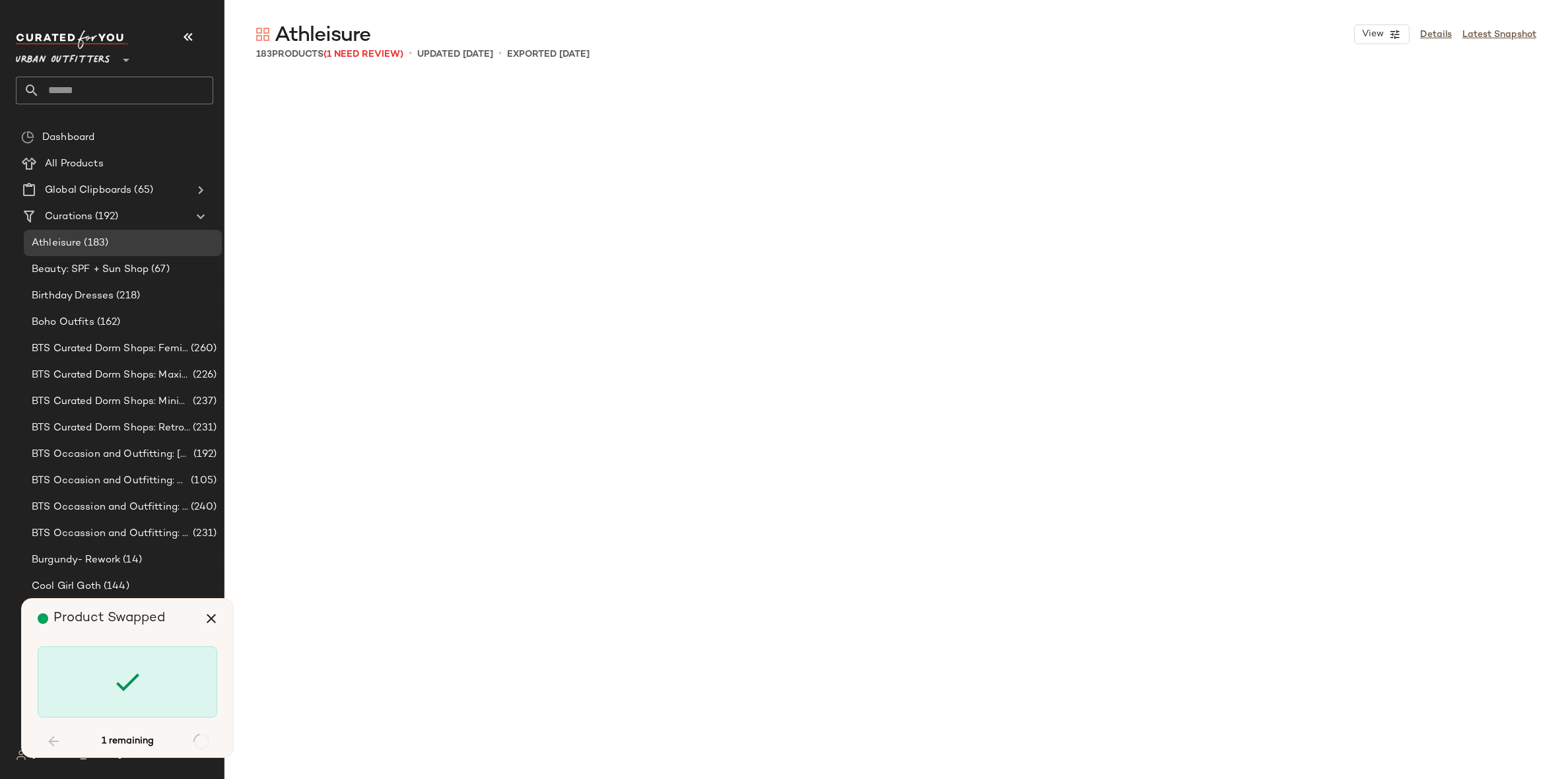
scroll to position [11211, 0]
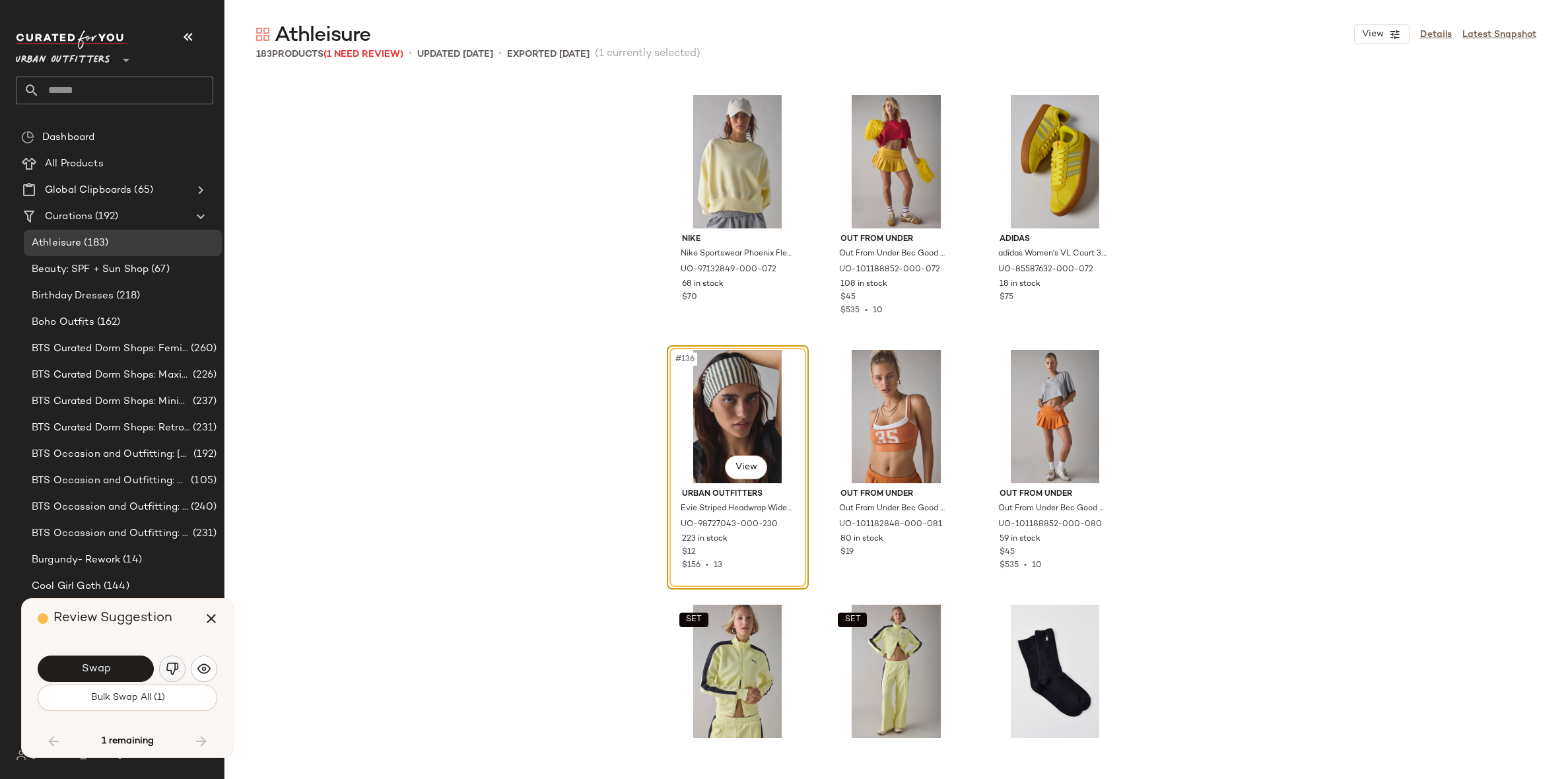
click at [179, 668] on button "button" at bounding box center [171, 668] width 26 height 26
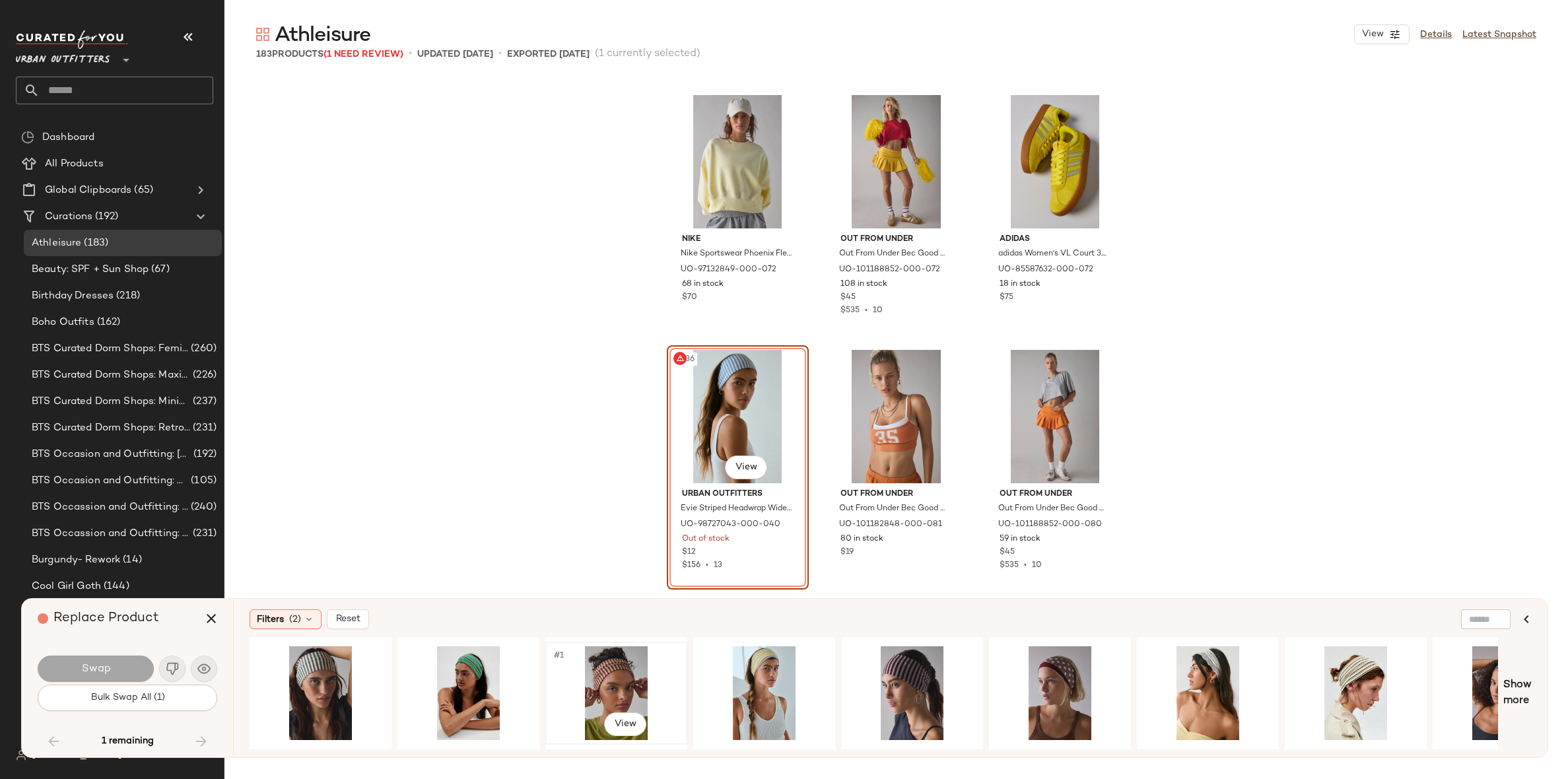
click at [599, 681] on div "#1 View" at bounding box center [616, 693] width 132 height 93
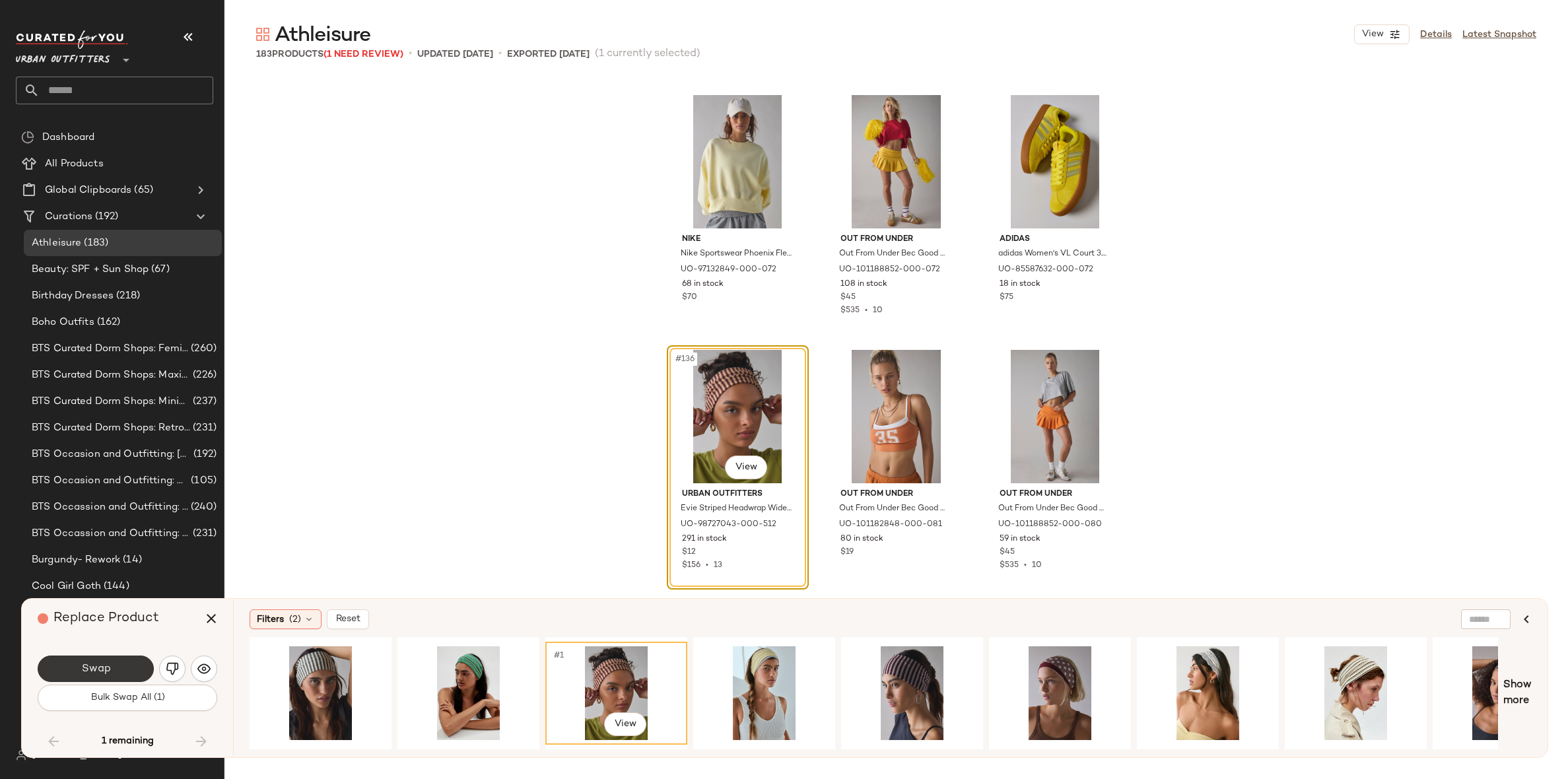
click at [139, 662] on button "Swap" at bounding box center [95, 668] width 116 height 26
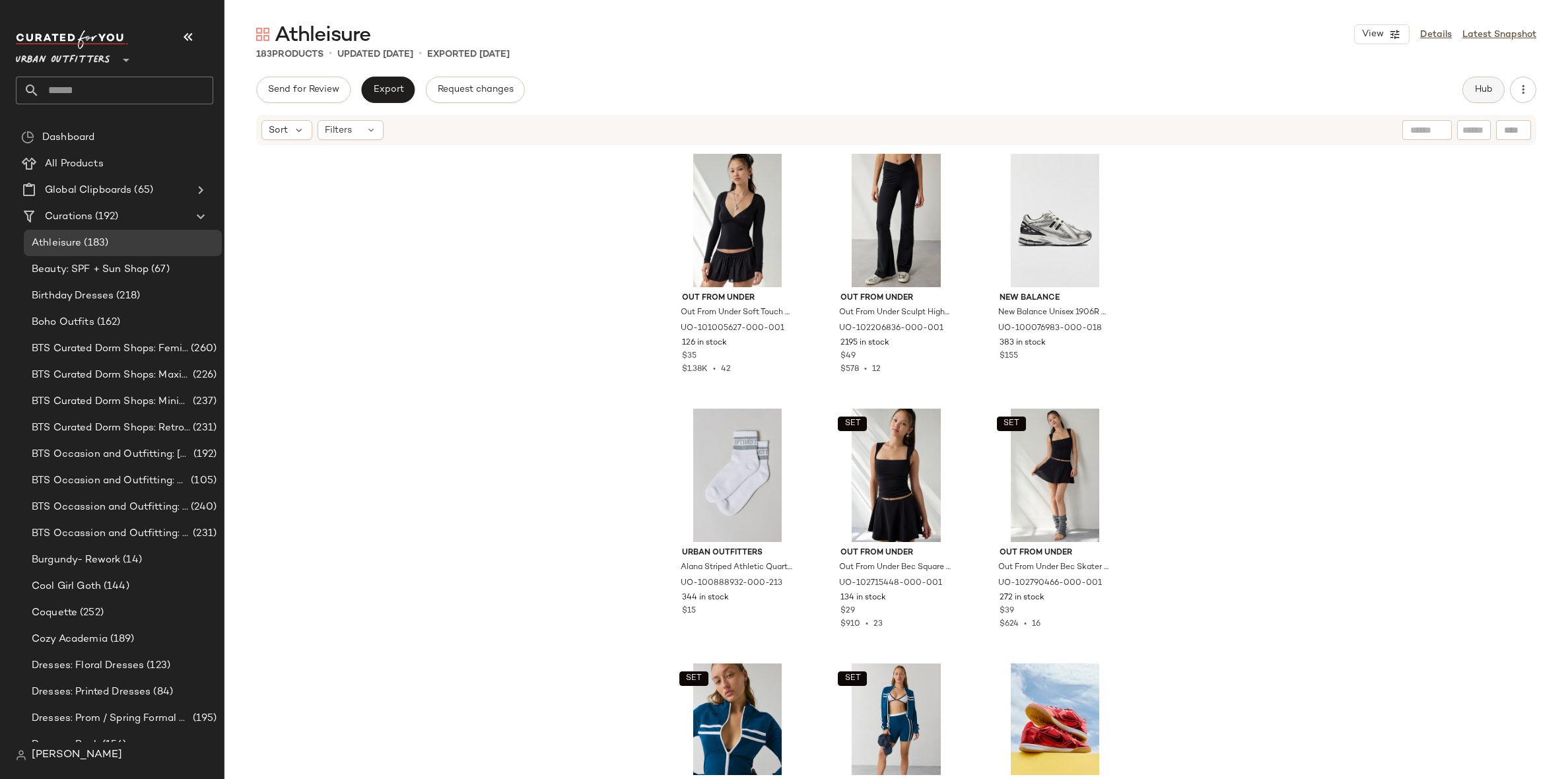
click at [1486, 95] on button "Hub" at bounding box center [1483, 90] width 42 height 26
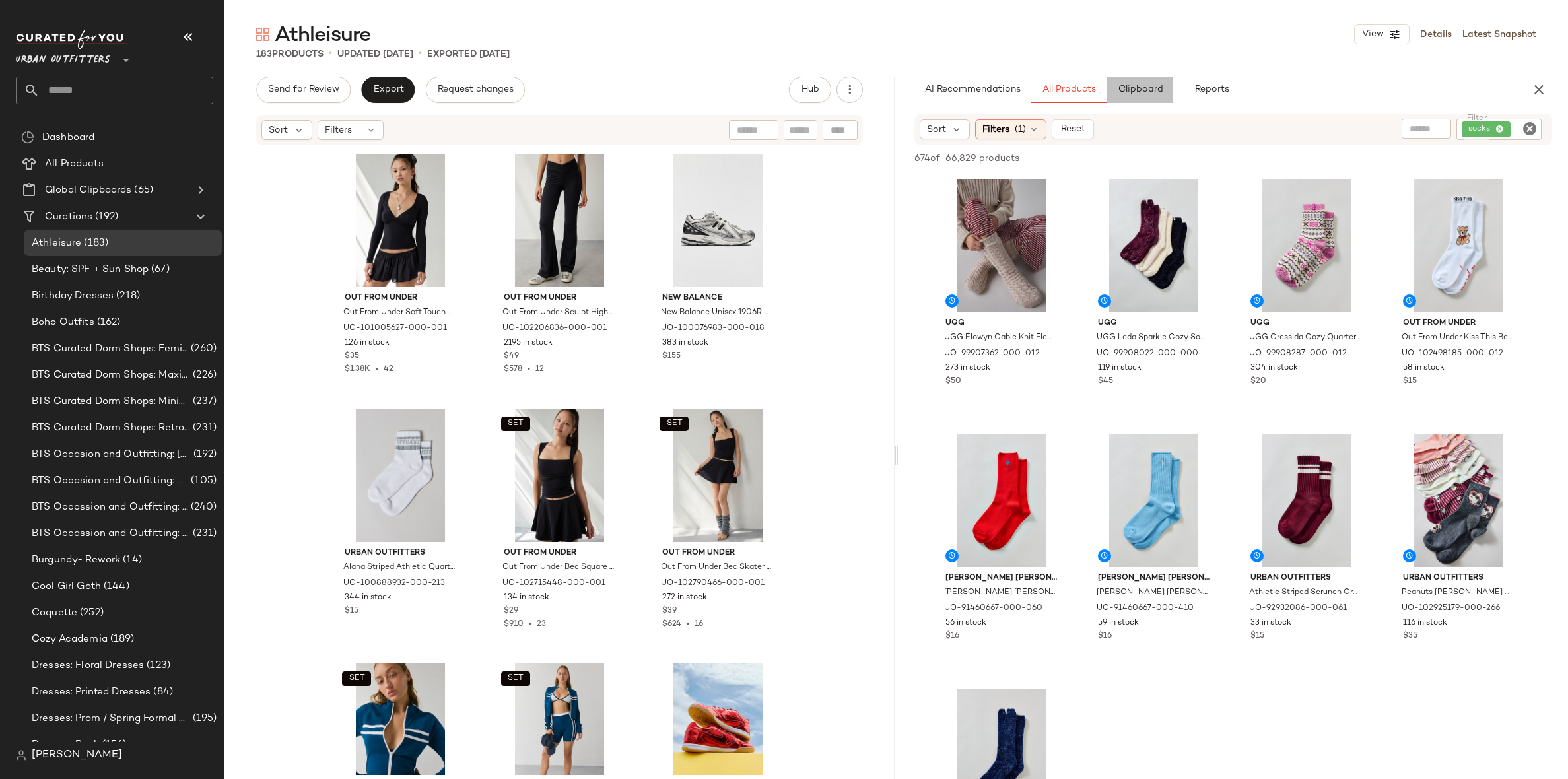
click at [1112, 91] on button "Clipboard" at bounding box center [1140, 90] width 66 height 26
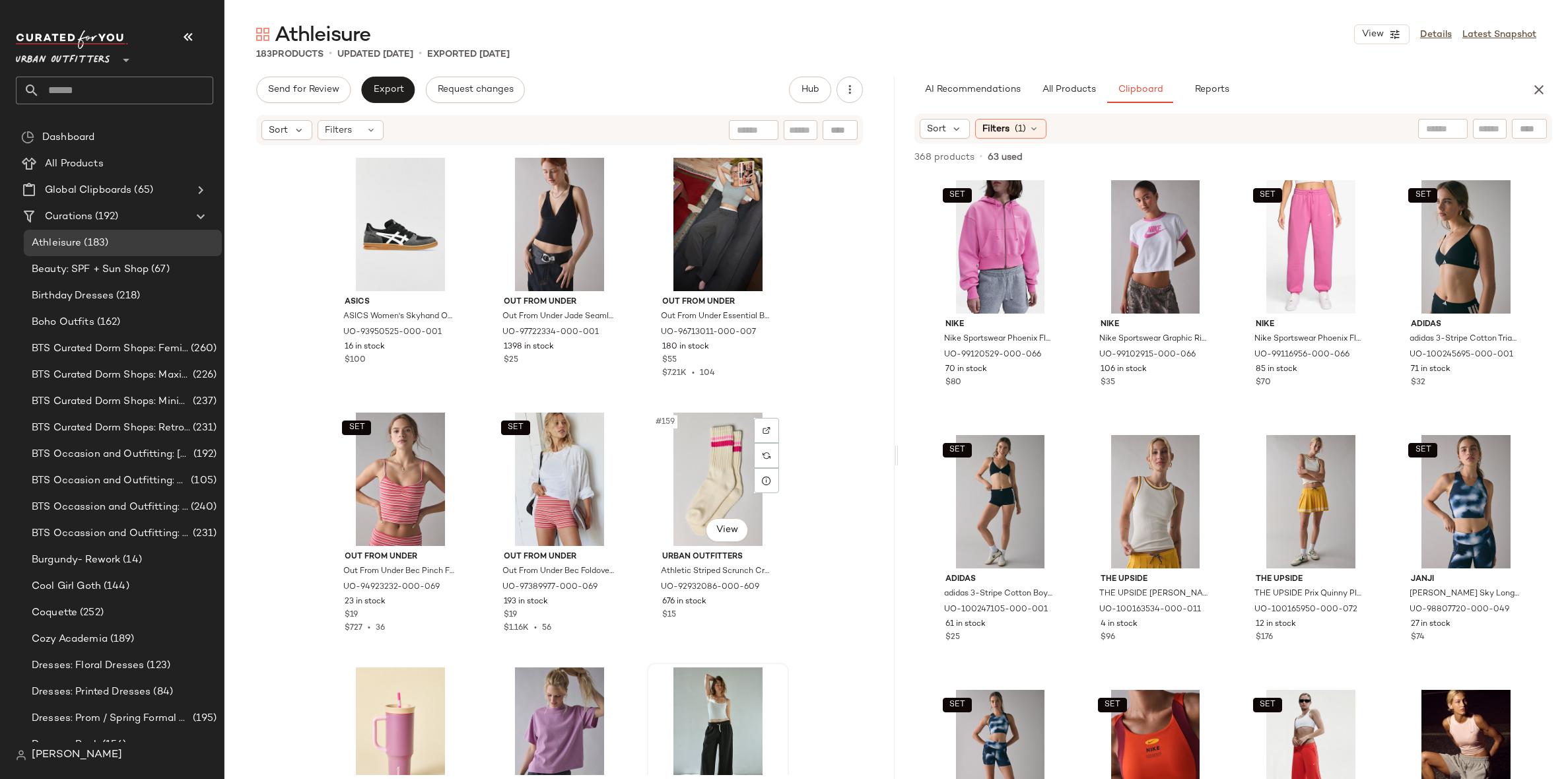
scroll to position [13042, 0]
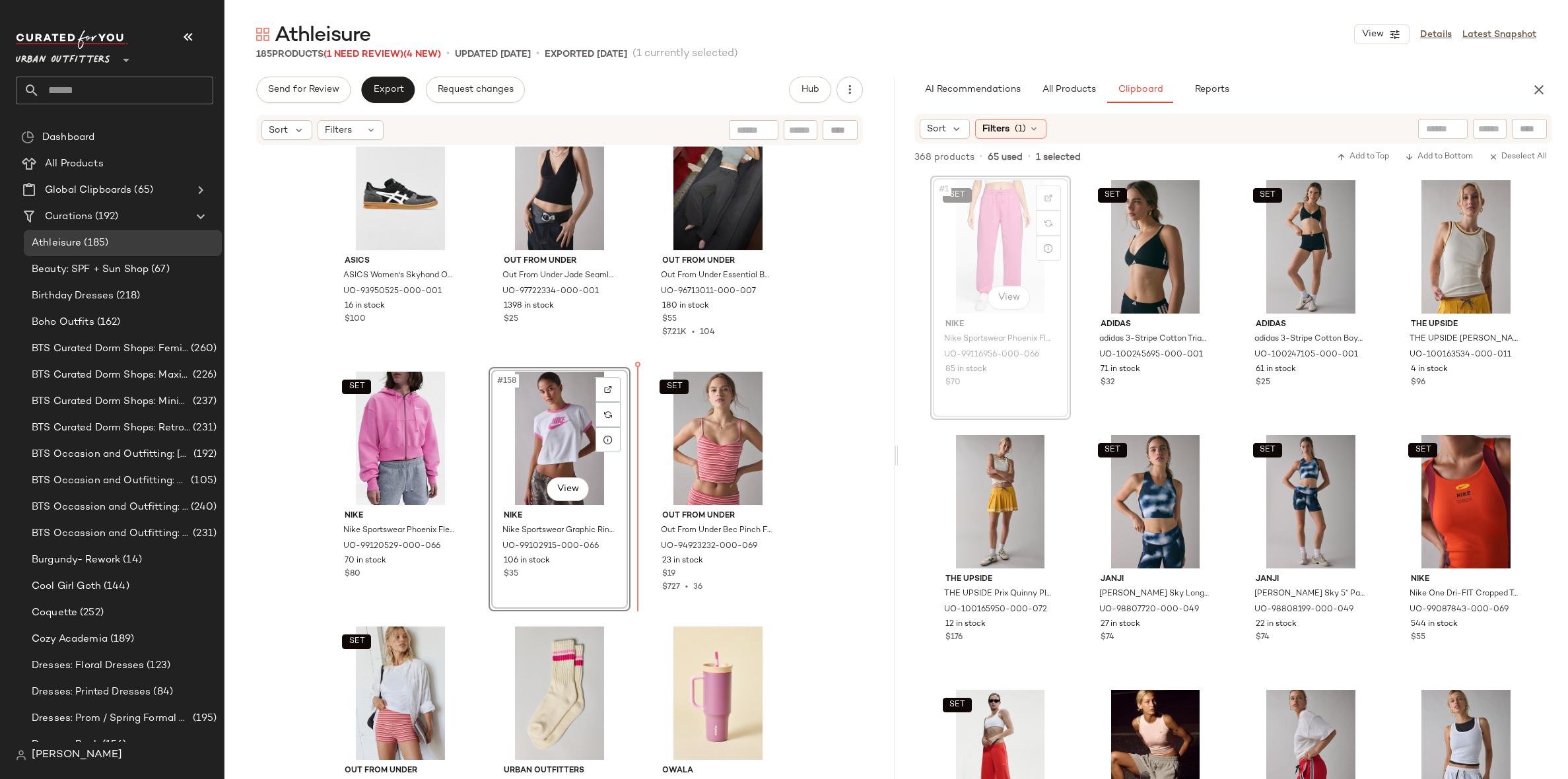
drag, startPoint x: 979, startPoint y: 258, endPoint x: 977, endPoint y: 265, distance: 7.3
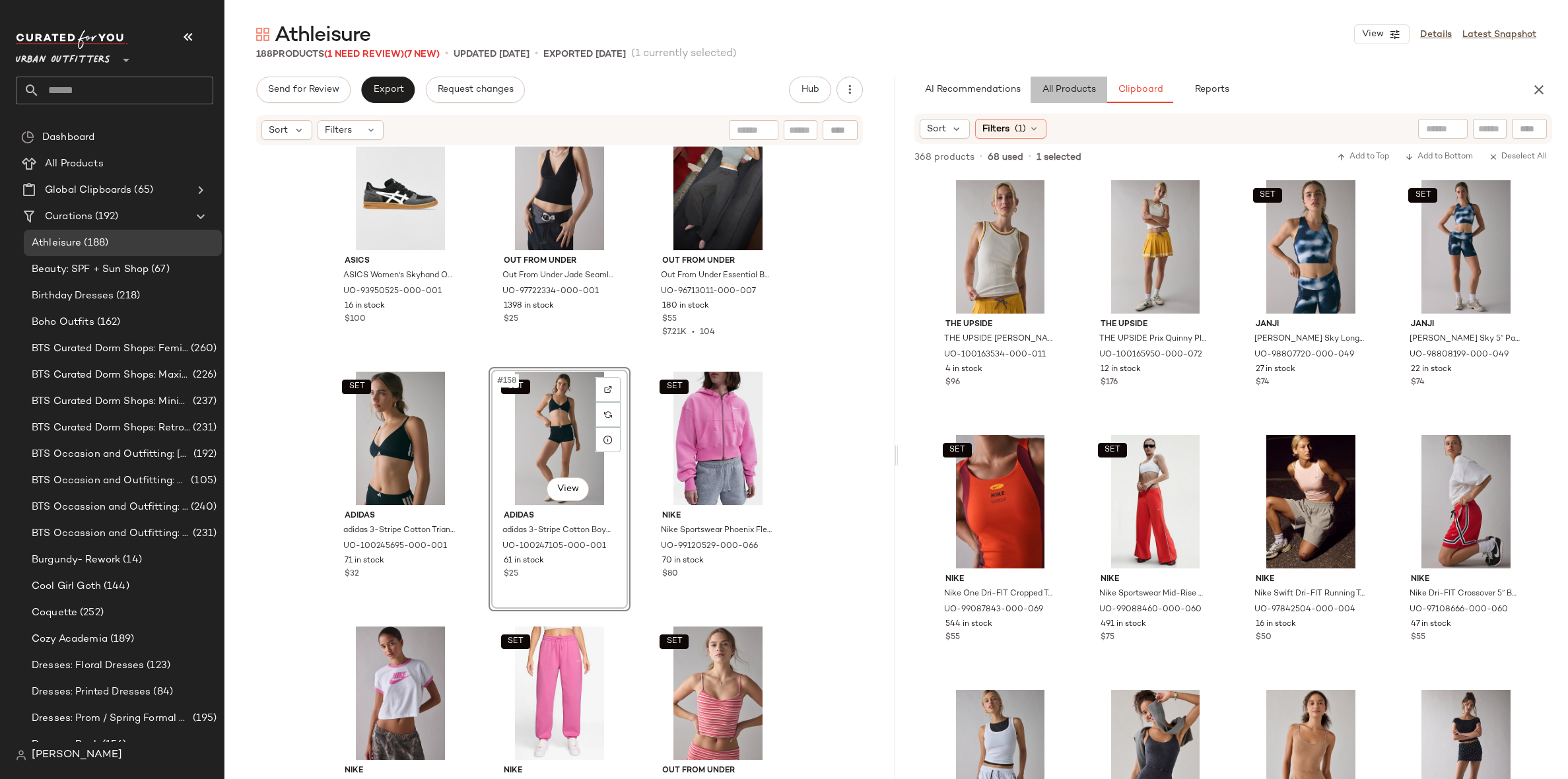
click at [1057, 91] on span "All Products" at bounding box center [1068, 90] width 55 height 11
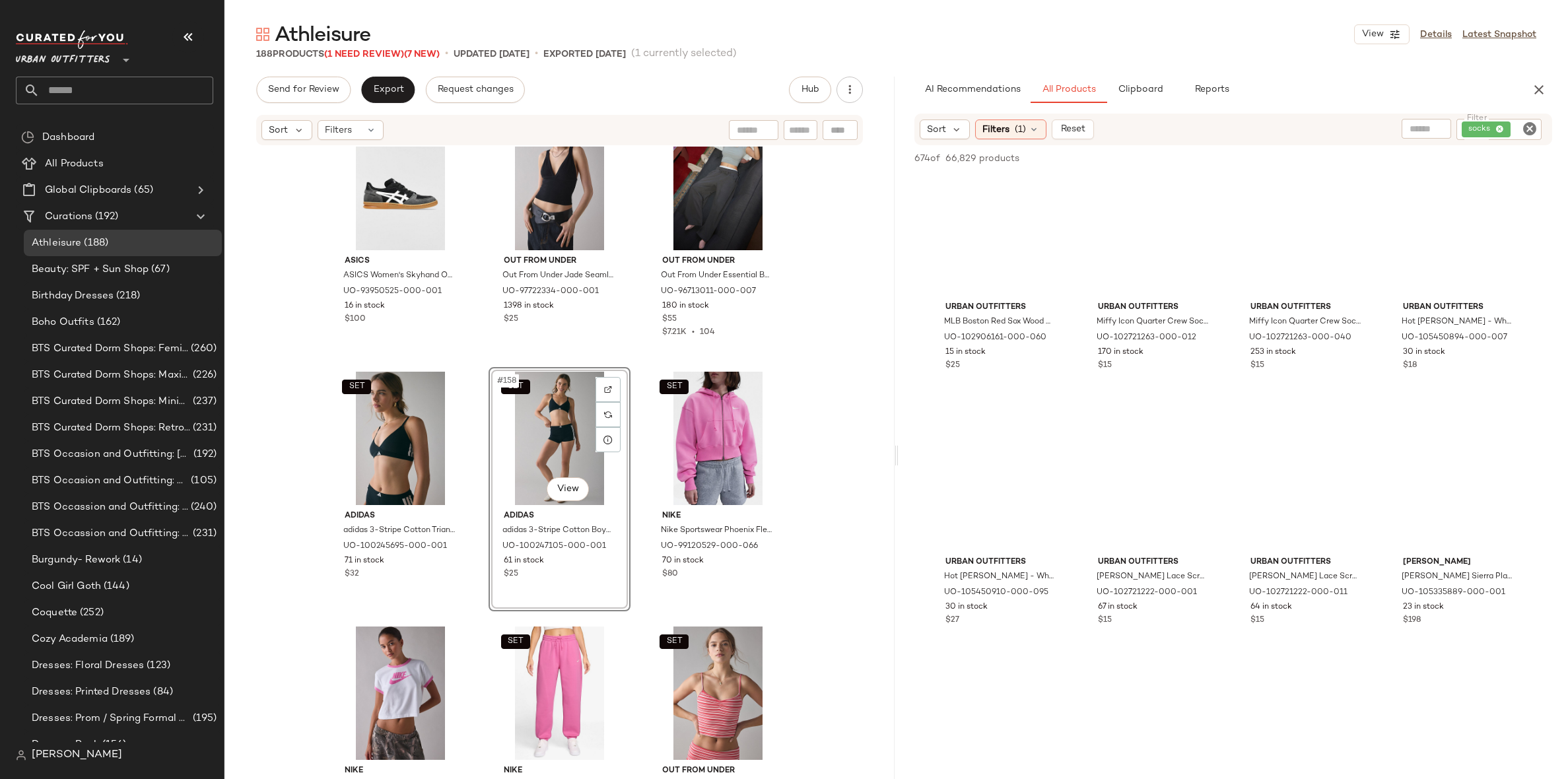
scroll to position [2151, 0]
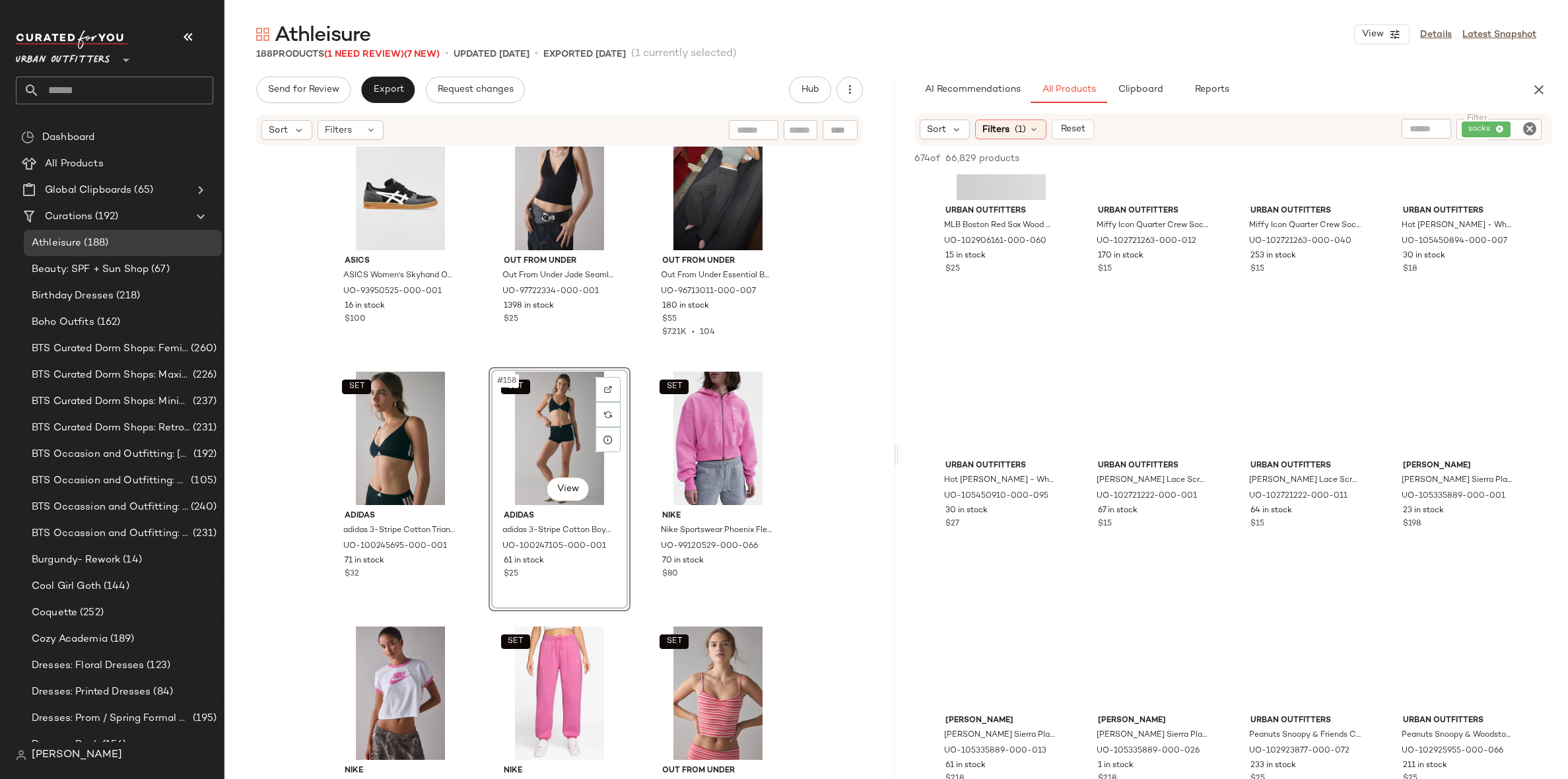
click at [1521, 130] on input "Filter" at bounding box center [1525, 130] width 23 height 14
click at [1526, 129] on icon "Clear Filter" at bounding box center [1530, 129] width 16 height 16
click at [1395, 129] on input "text" at bounding box center [1389, 129] width 34 height 14
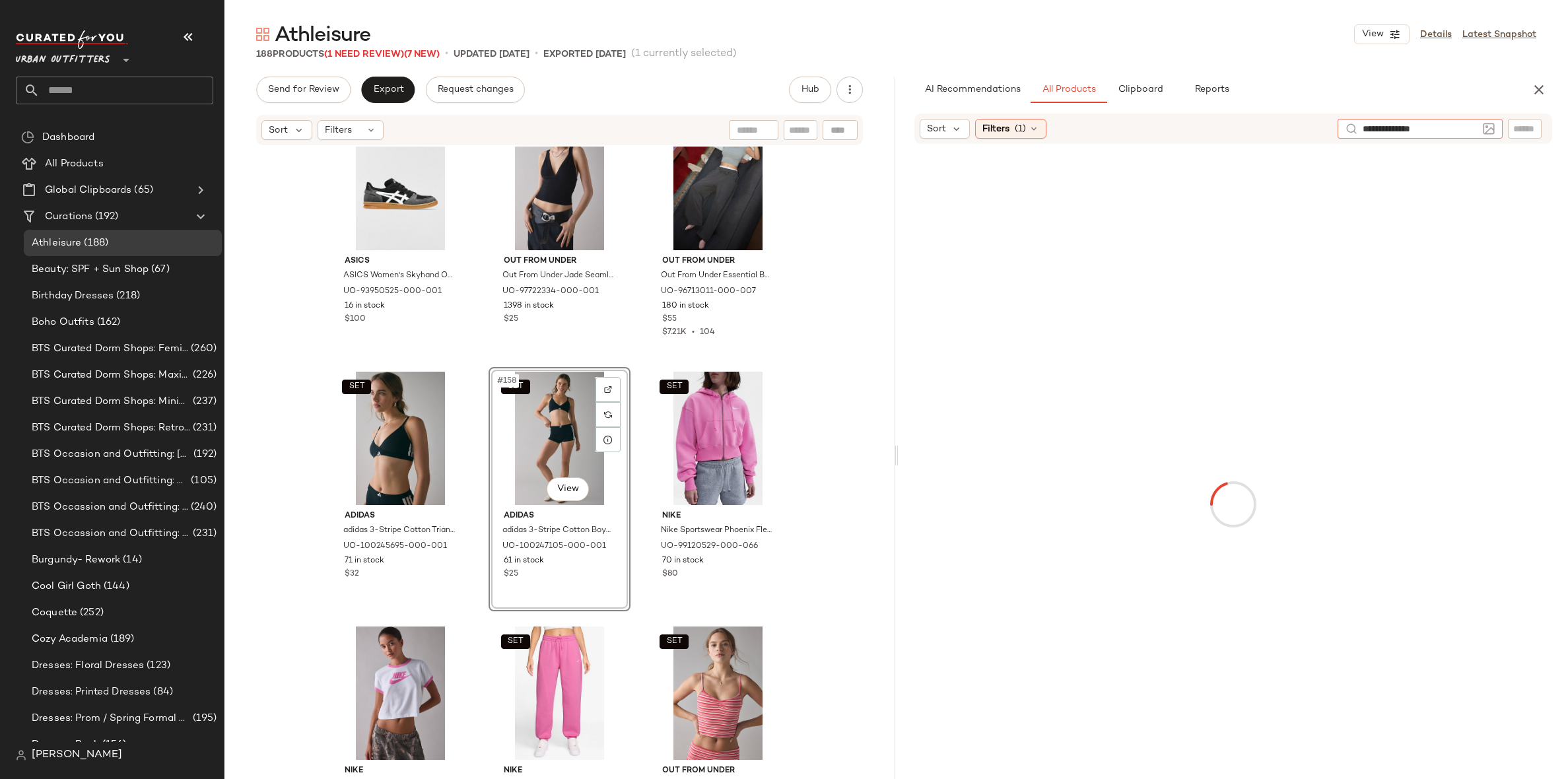
type input "**********"
click at [1465, 129] on icon at bounding box center [1467, 130] width 10 height 10
type input "********"
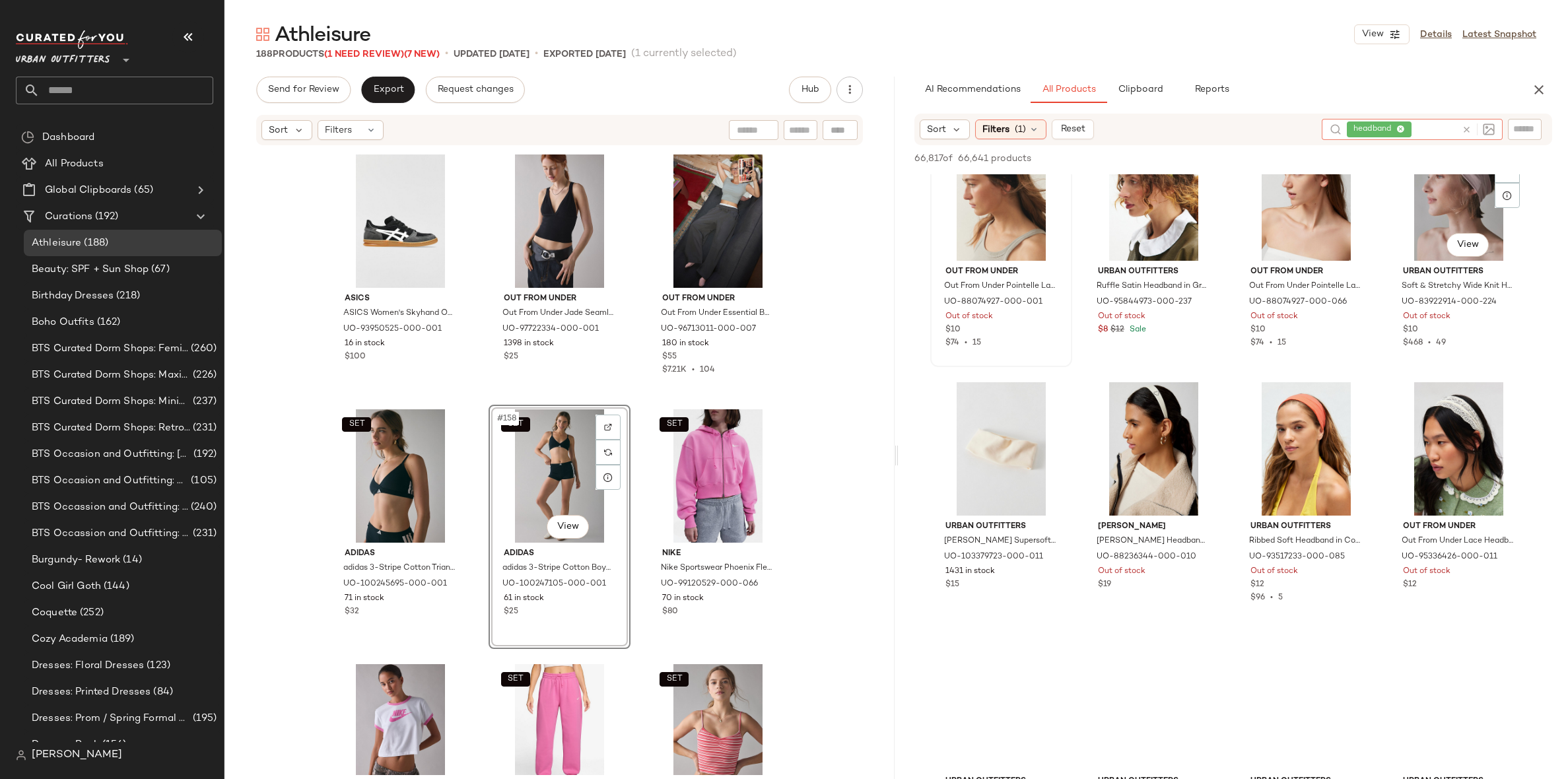
scroll to position [0, 0]
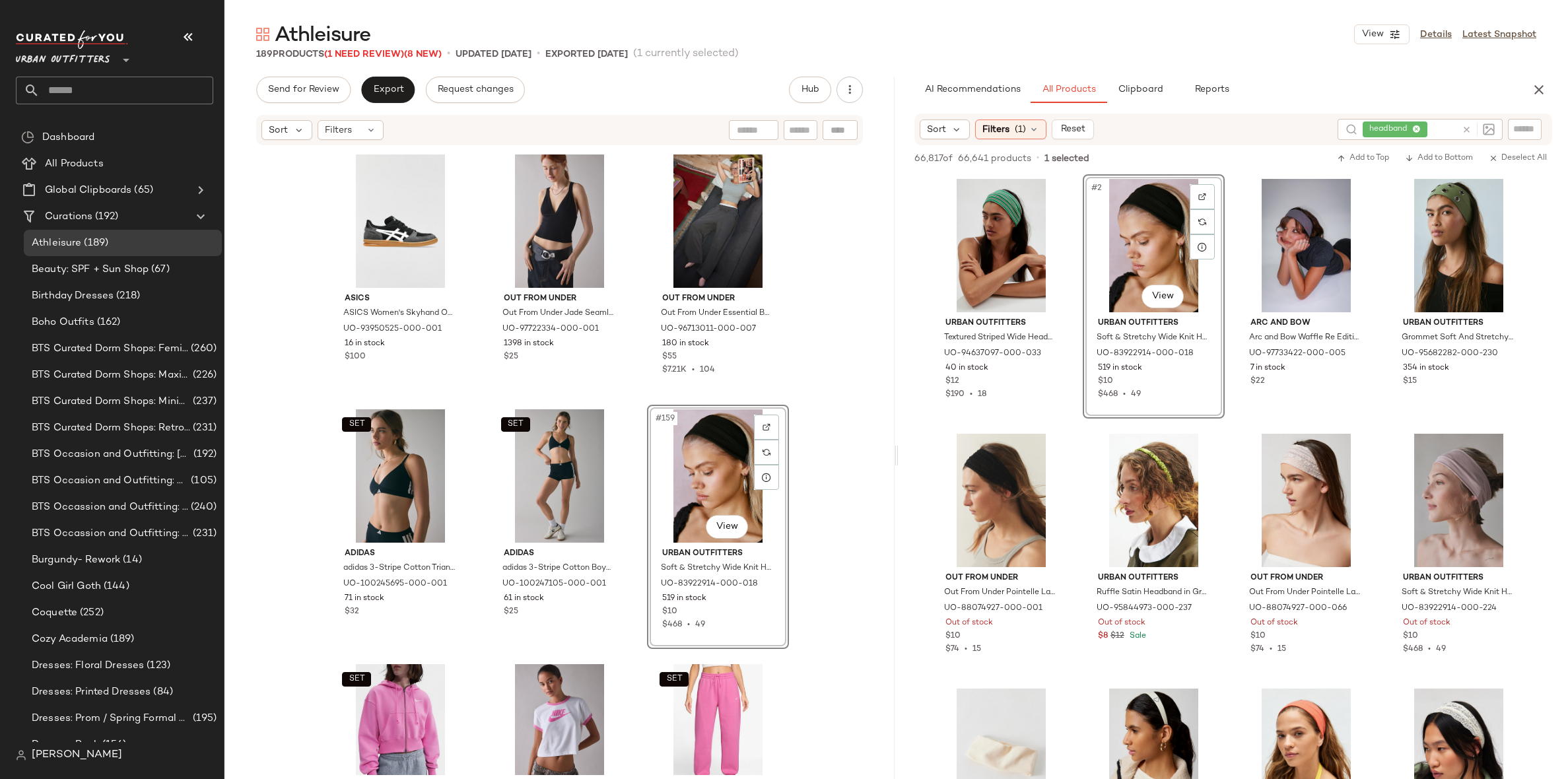
click at [788, 387] on div "ASICS ASICS Women's Skyhand OG Sportstyle Sneaker in Black/White, Women's at Ur…" at bounding box center [559, 460] width 670 height 628
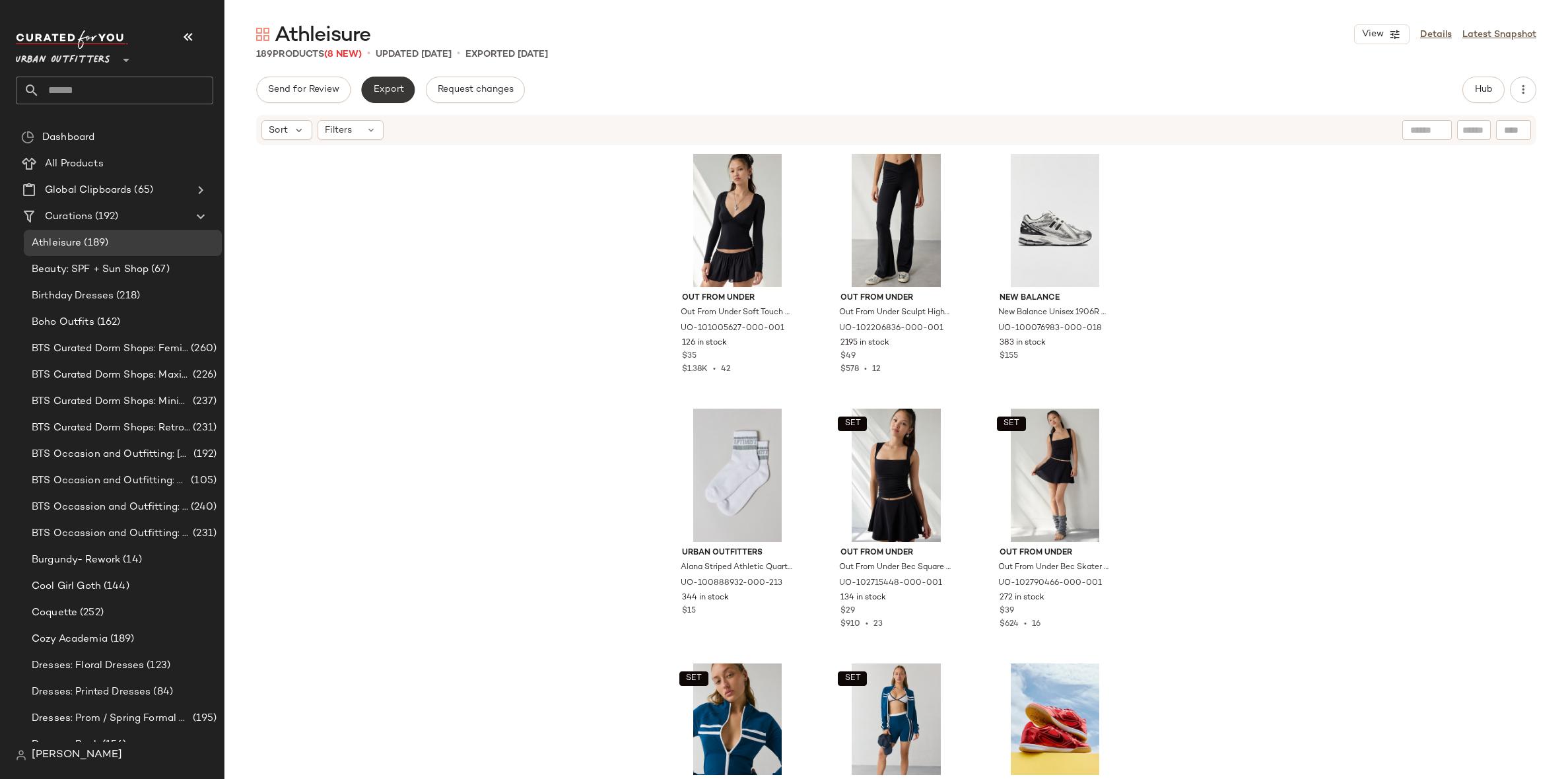
click at [378, 82] on button "Export" at bounding box center [388, 90] width 54 height 26
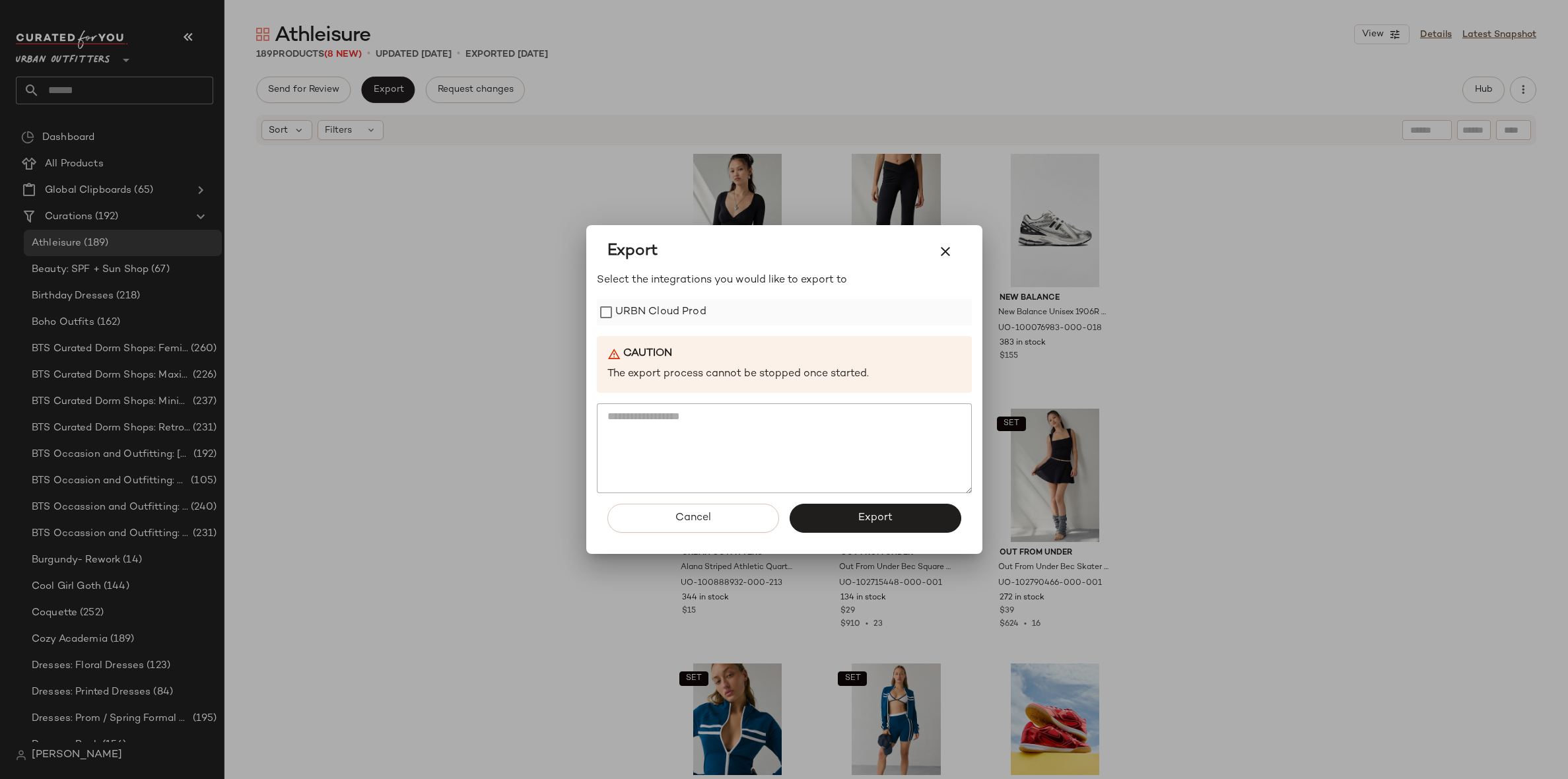
click at [681, 312] on label "URBN Cloud Prod" at bounding box center [661, 312] width 92 height 26
click at [866, 511] on span "Export" at bounding box center [876, 517] width 35 height 13
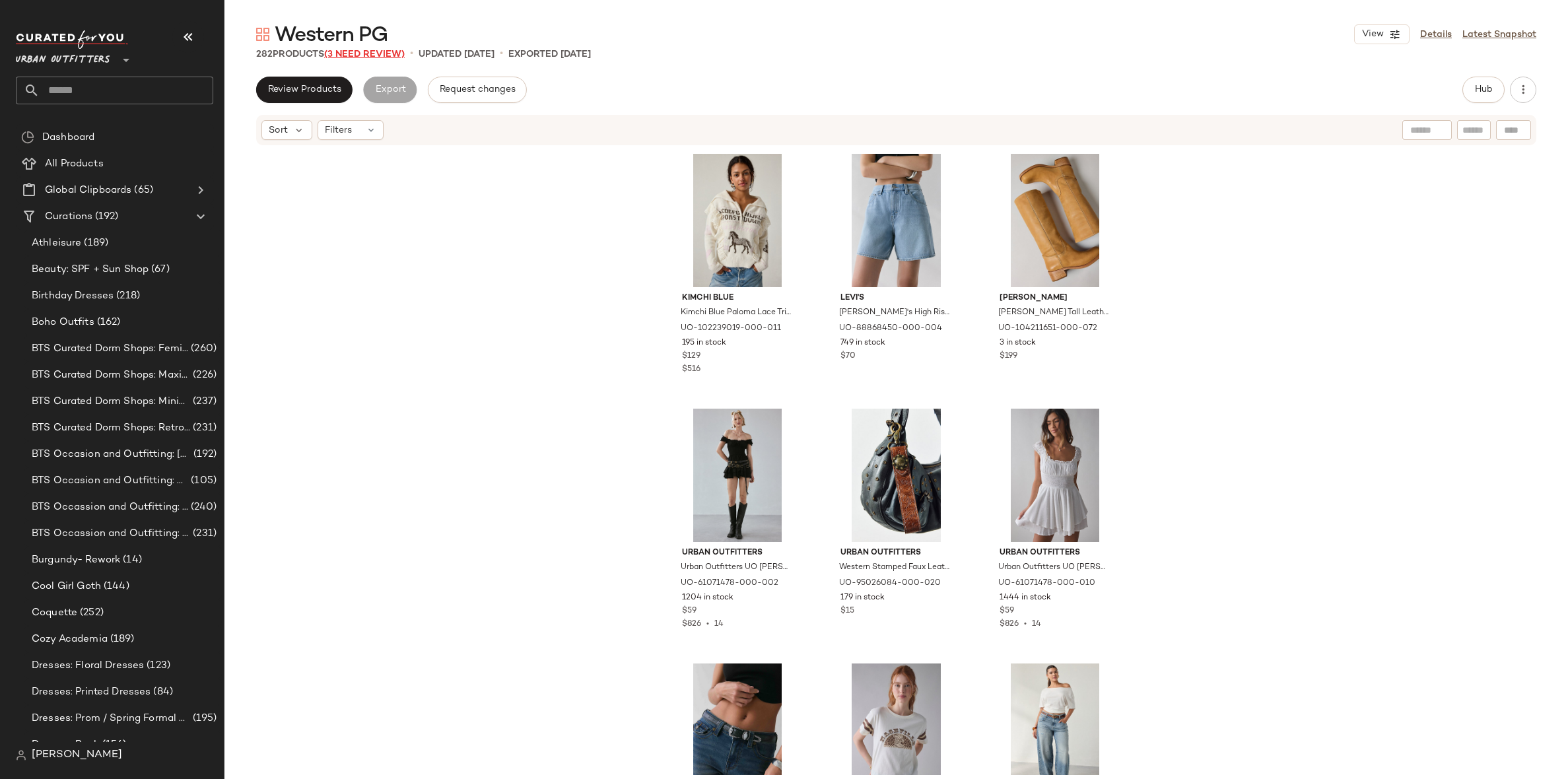
click at [359, 53] on span "(3 Need Review)" at bounding box center [364, 55] width 81 height 10
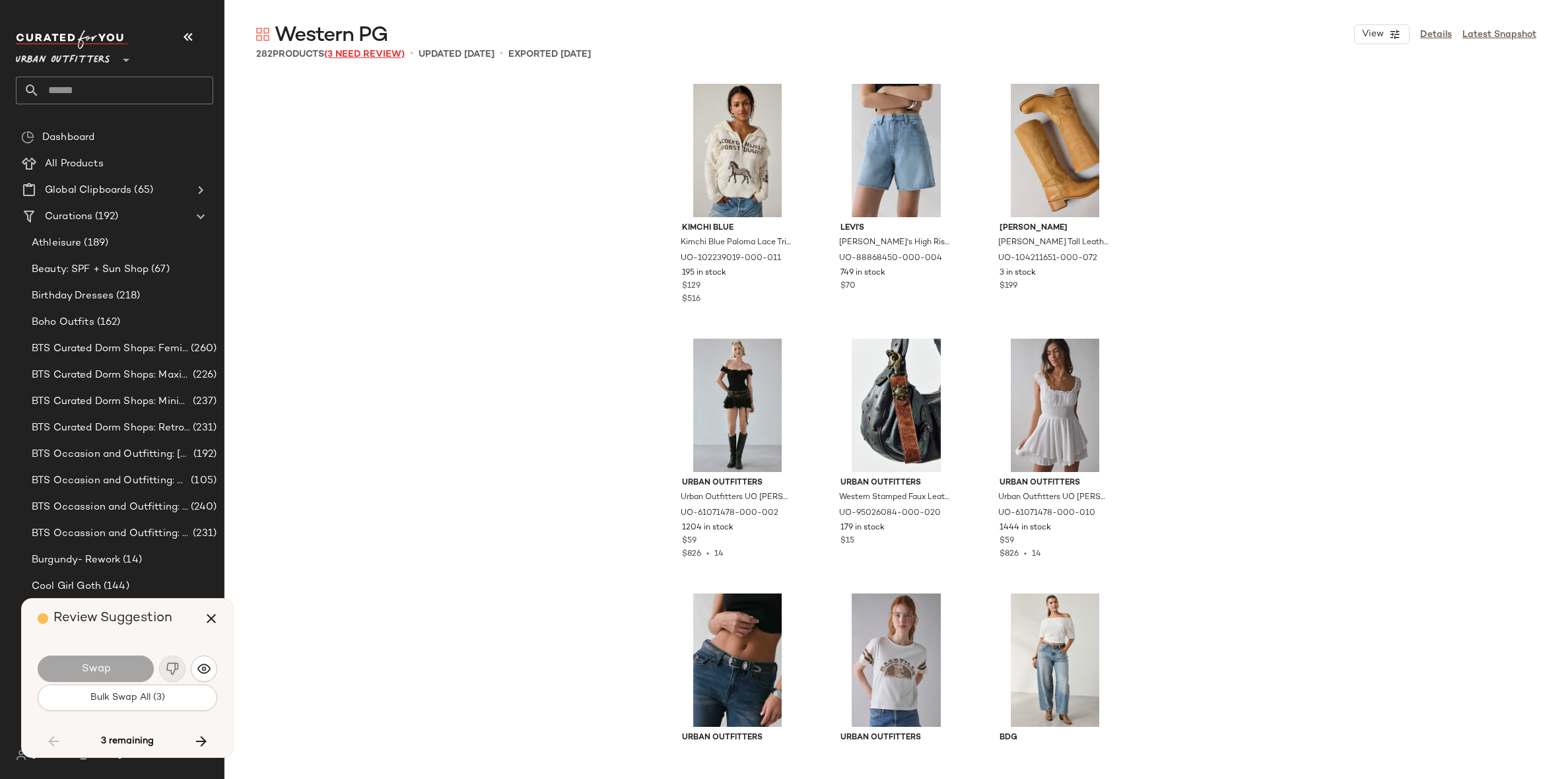
scroll to position [10192, 0]
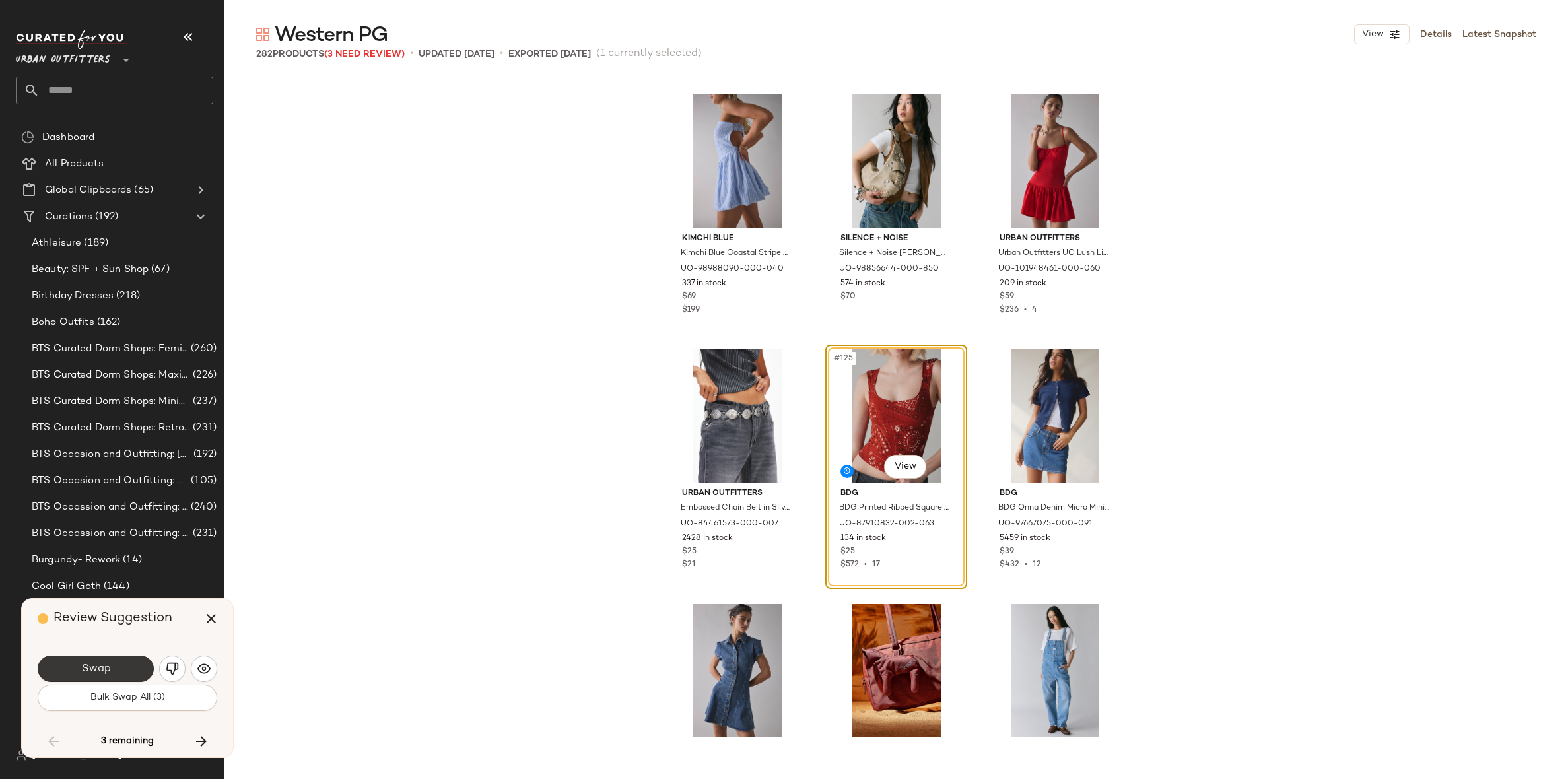
click at [58, 669] on button "Swap" at bounding box center [95, 668] width 116 height 26
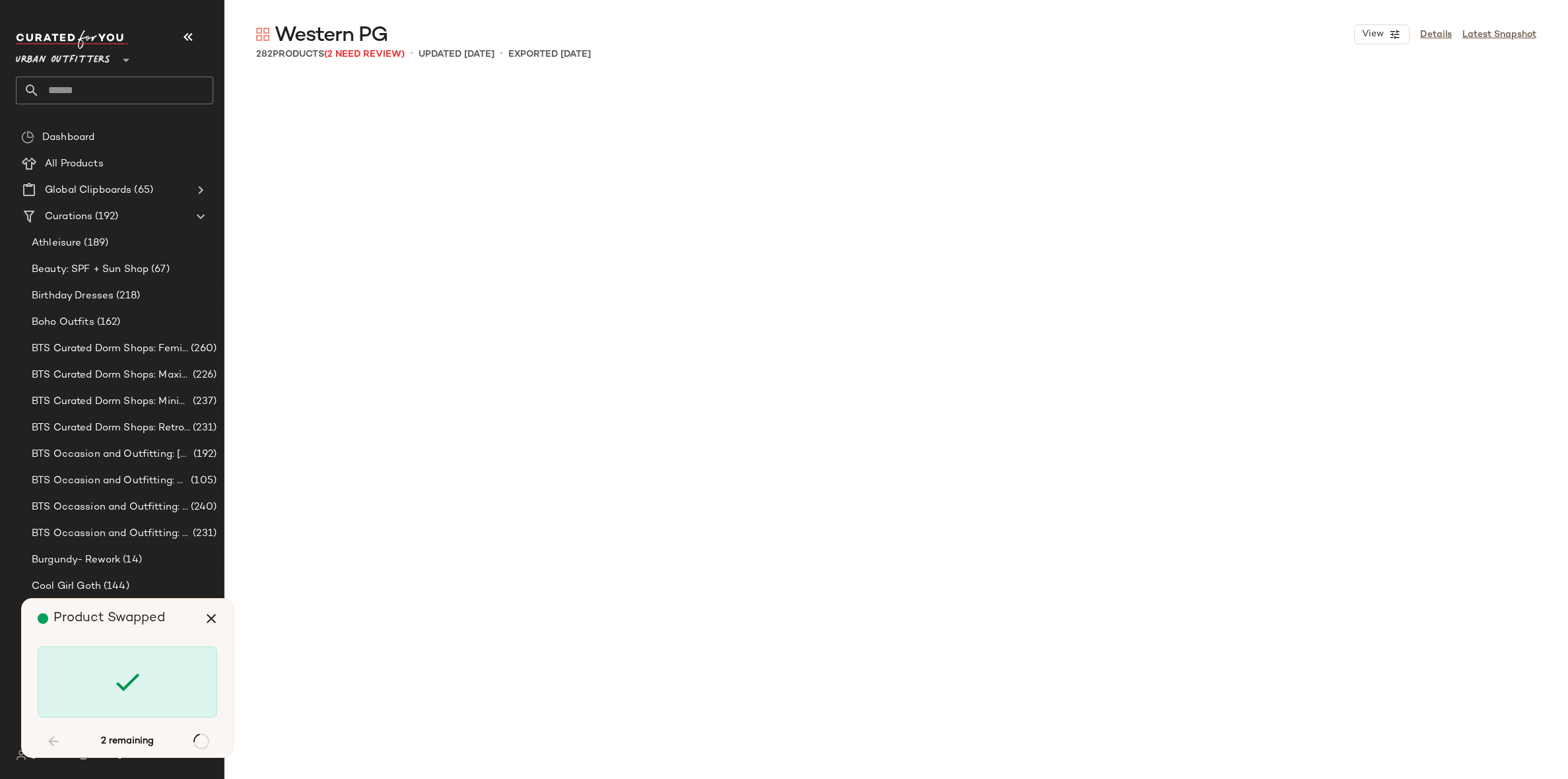
scroll to position [21402, 0]
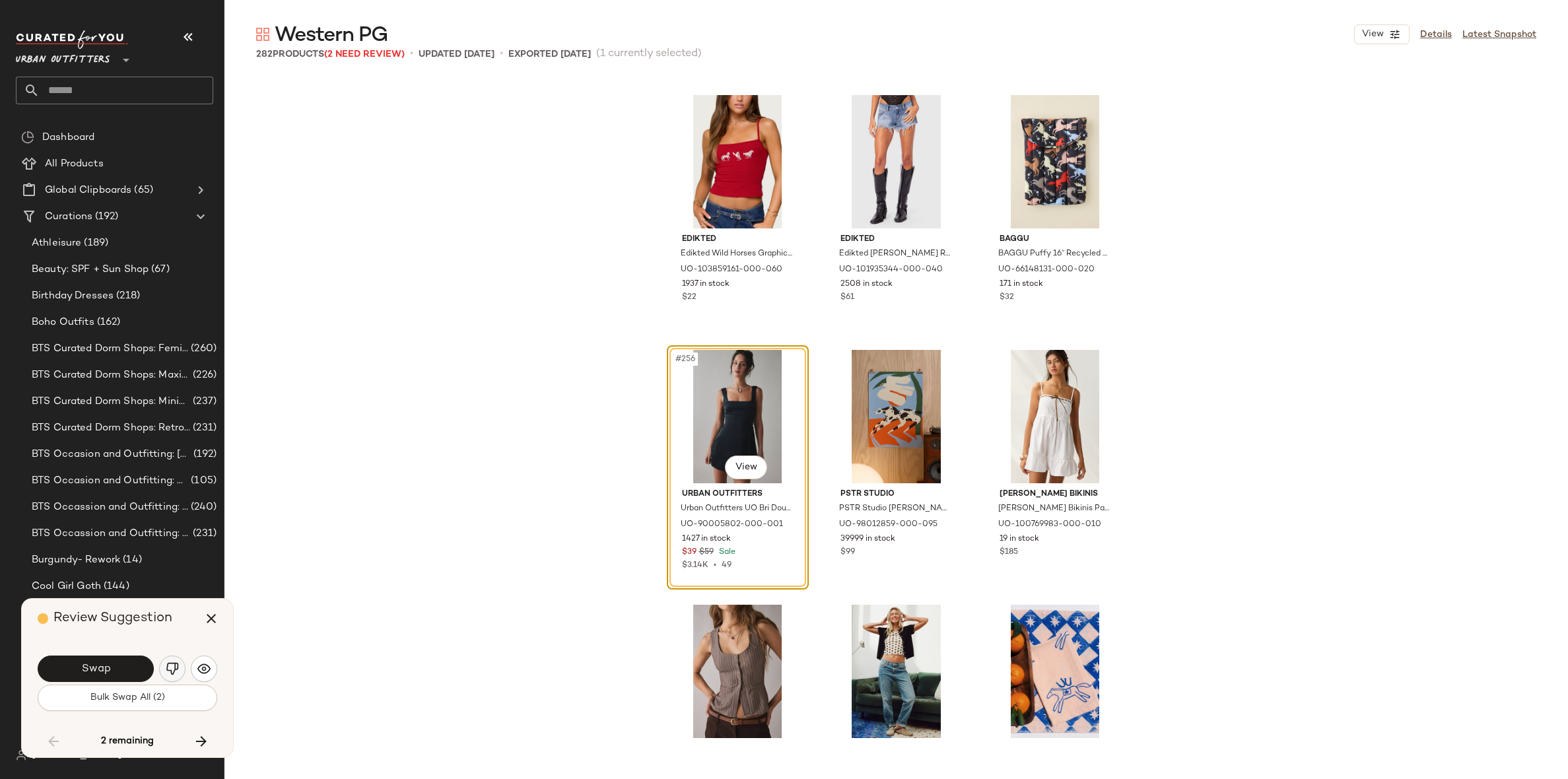
click at [175, 673] on img "button" at bounding box center [172, 669] width 14 height 14
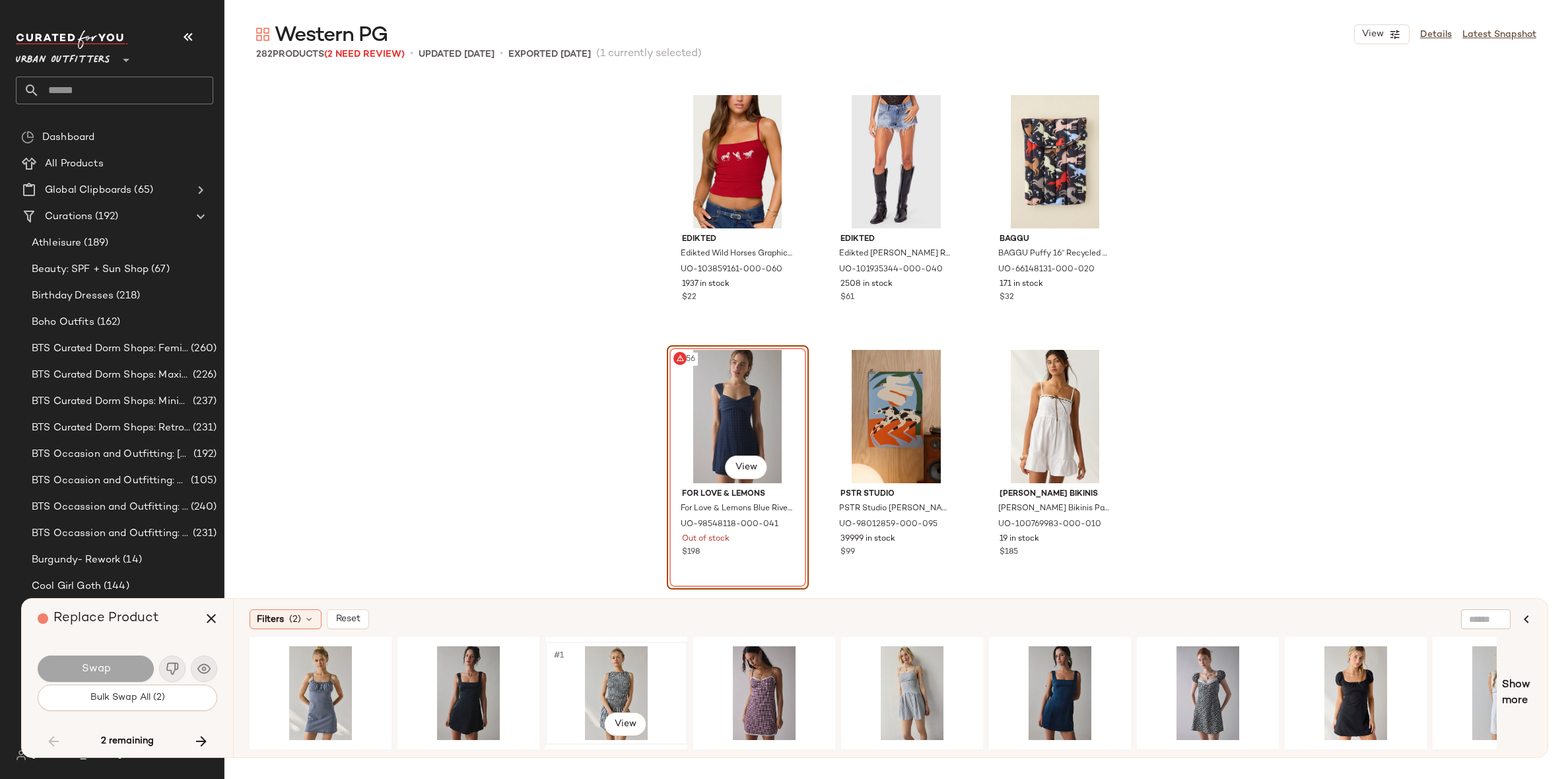
click at [628, 675] on div "#1 View" at bounding box center [616, 693] width 132 height 93
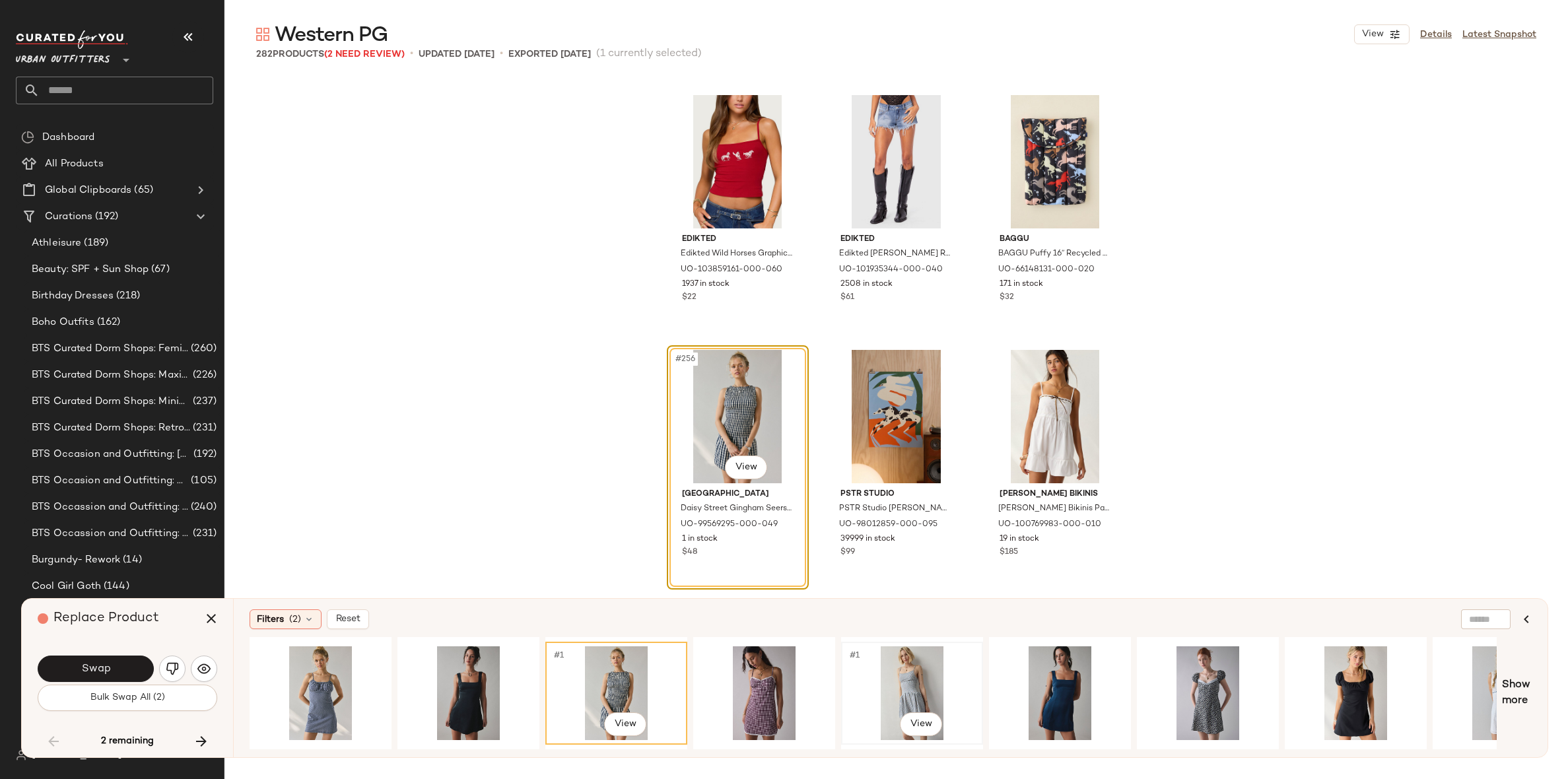
click at [879, 659] on div "#1 View" at bounding box center [912, 693] width 132 height 93
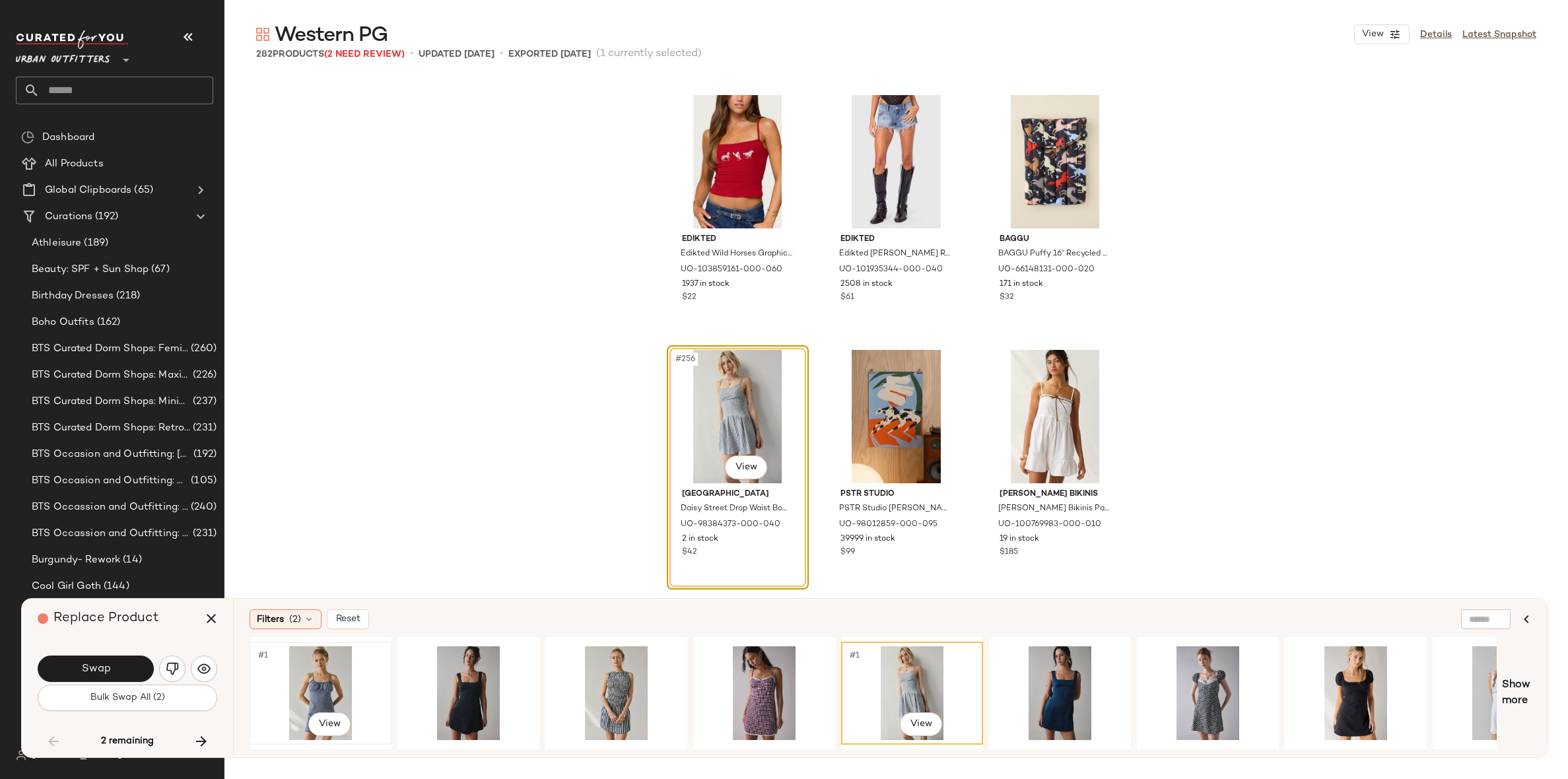
click at [322, 665] on div "#1 View" at bounding box center [320, 693] width 132 height 93
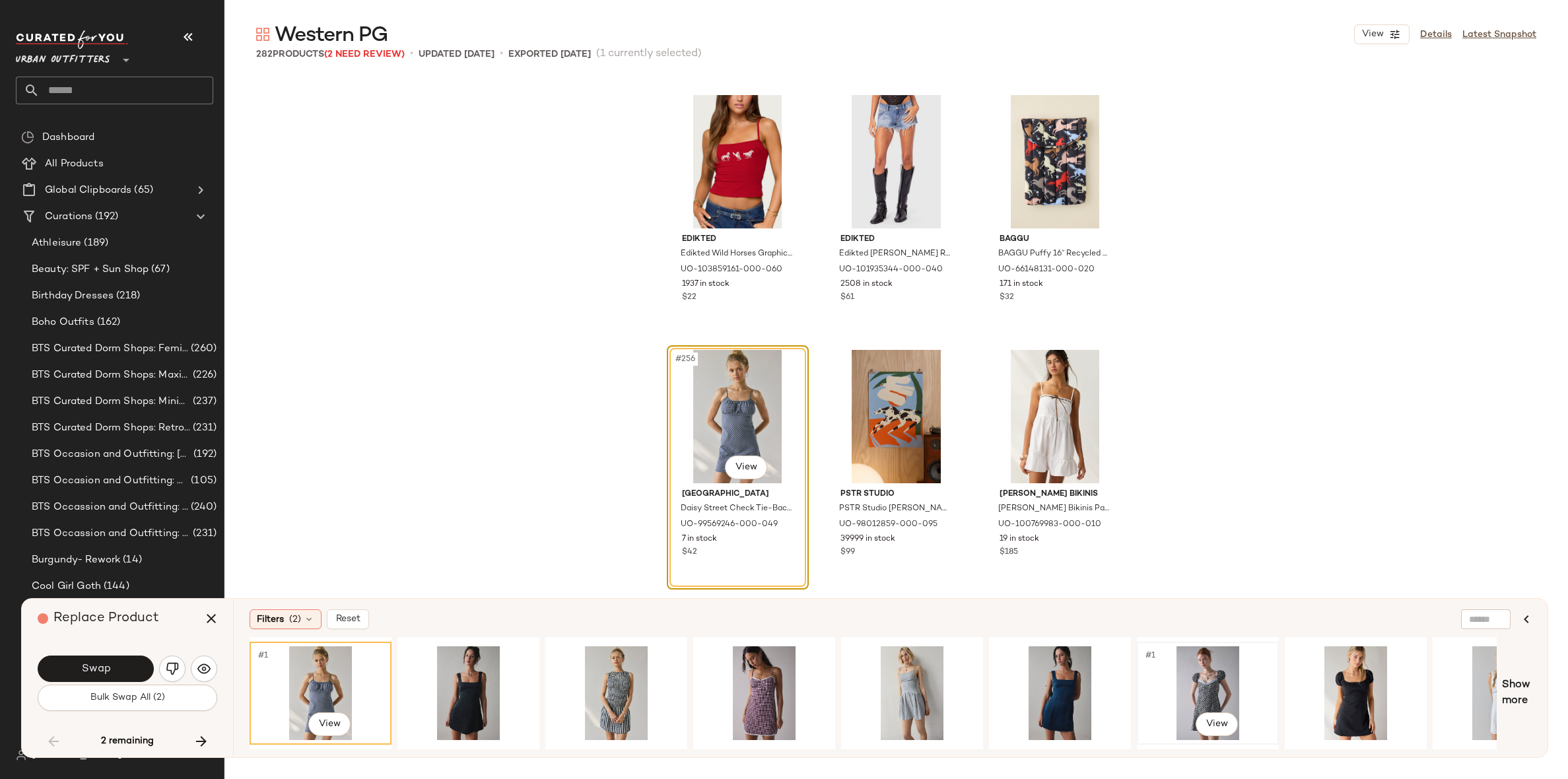
click at [1192, 670] on div "#1 View" at bounding box center [1208, 693] width 132 height 93
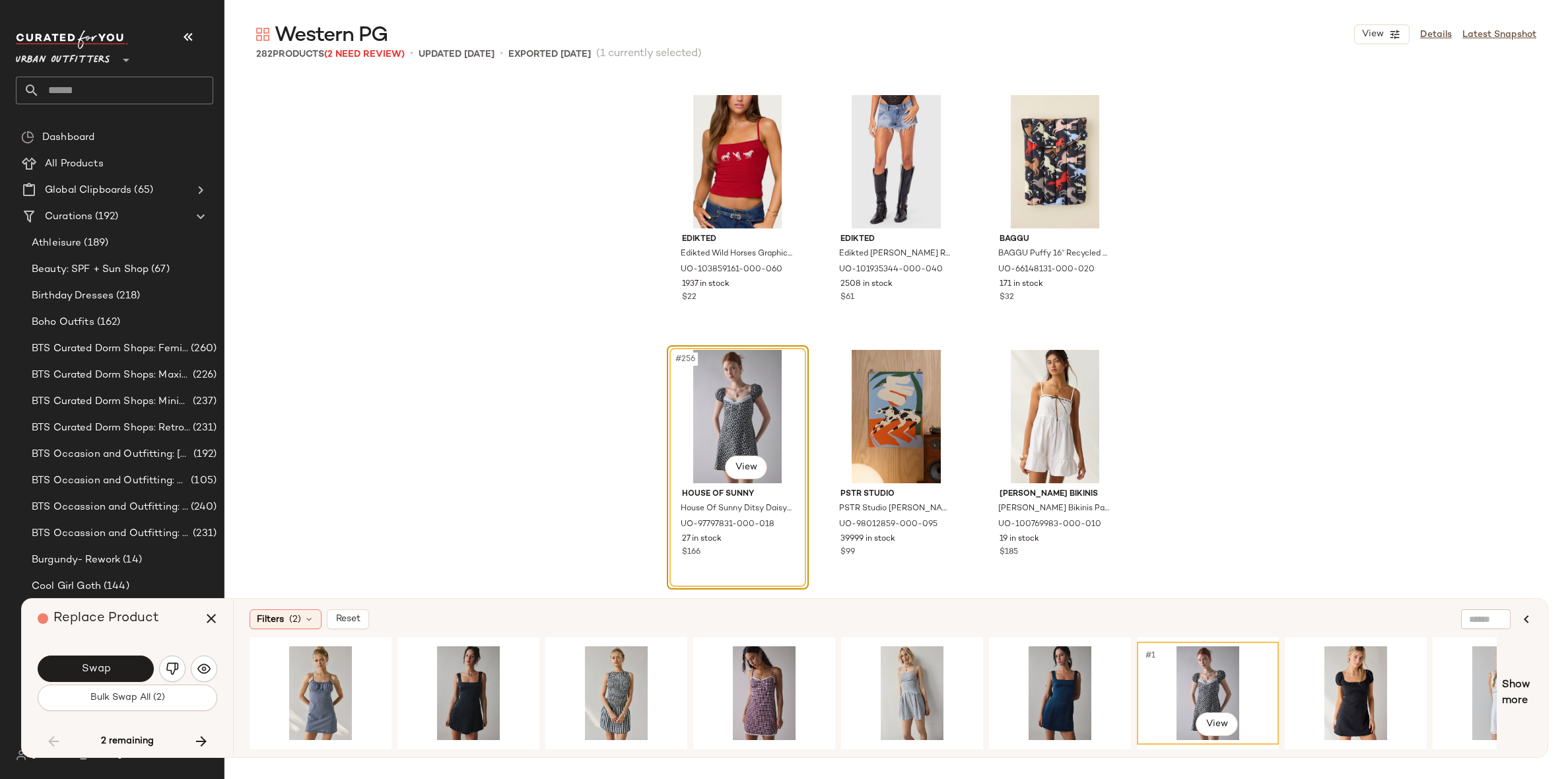
drag, startPoint x: 899, startPoint y: 743, endPoint x: 939, endPoint y: 745, distance: 40.0
click at [939, 745] on div "#1 View" at bounding box center [873, 692] width 1248 height 112
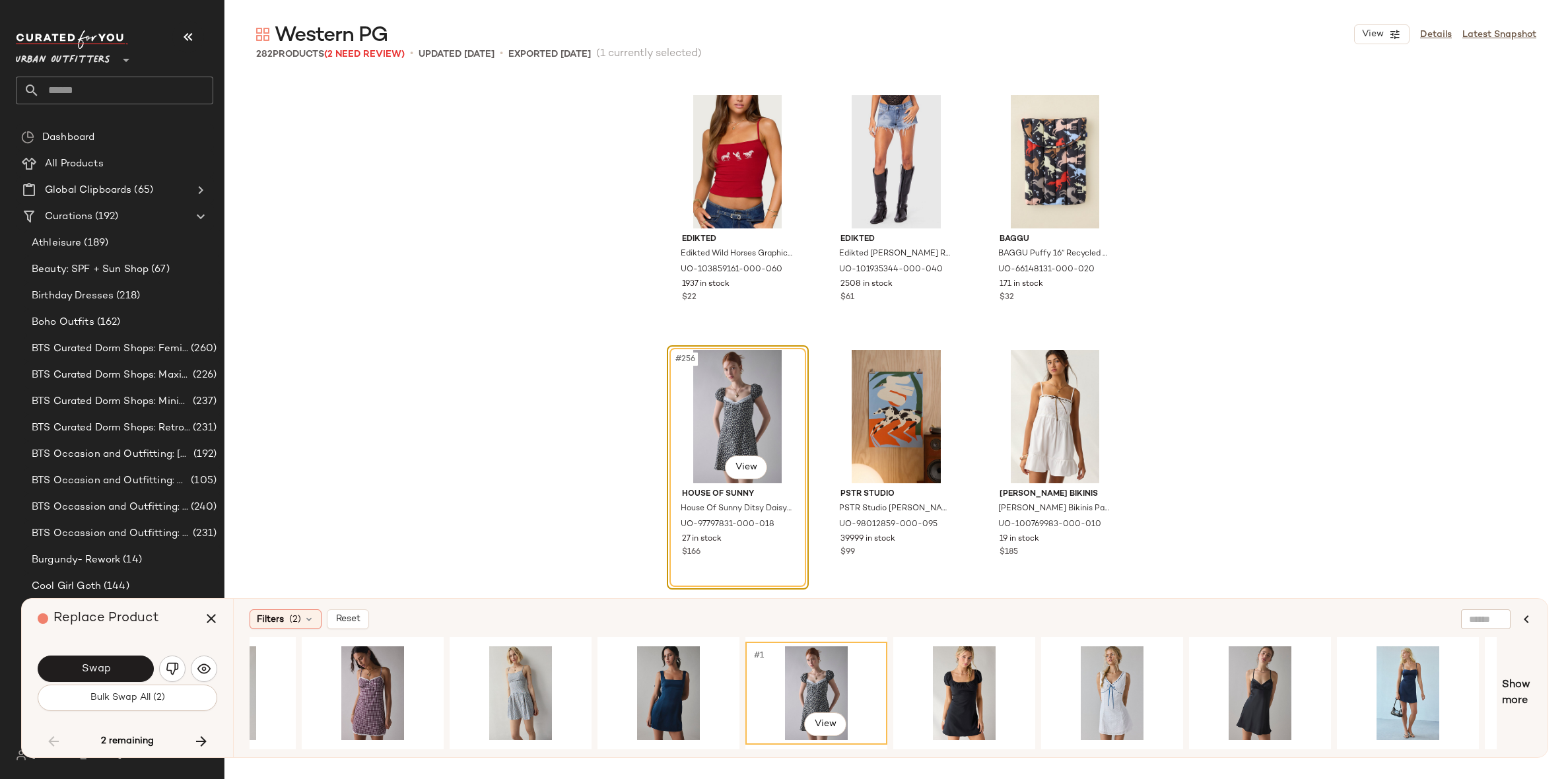
scroll to position [0, 434]
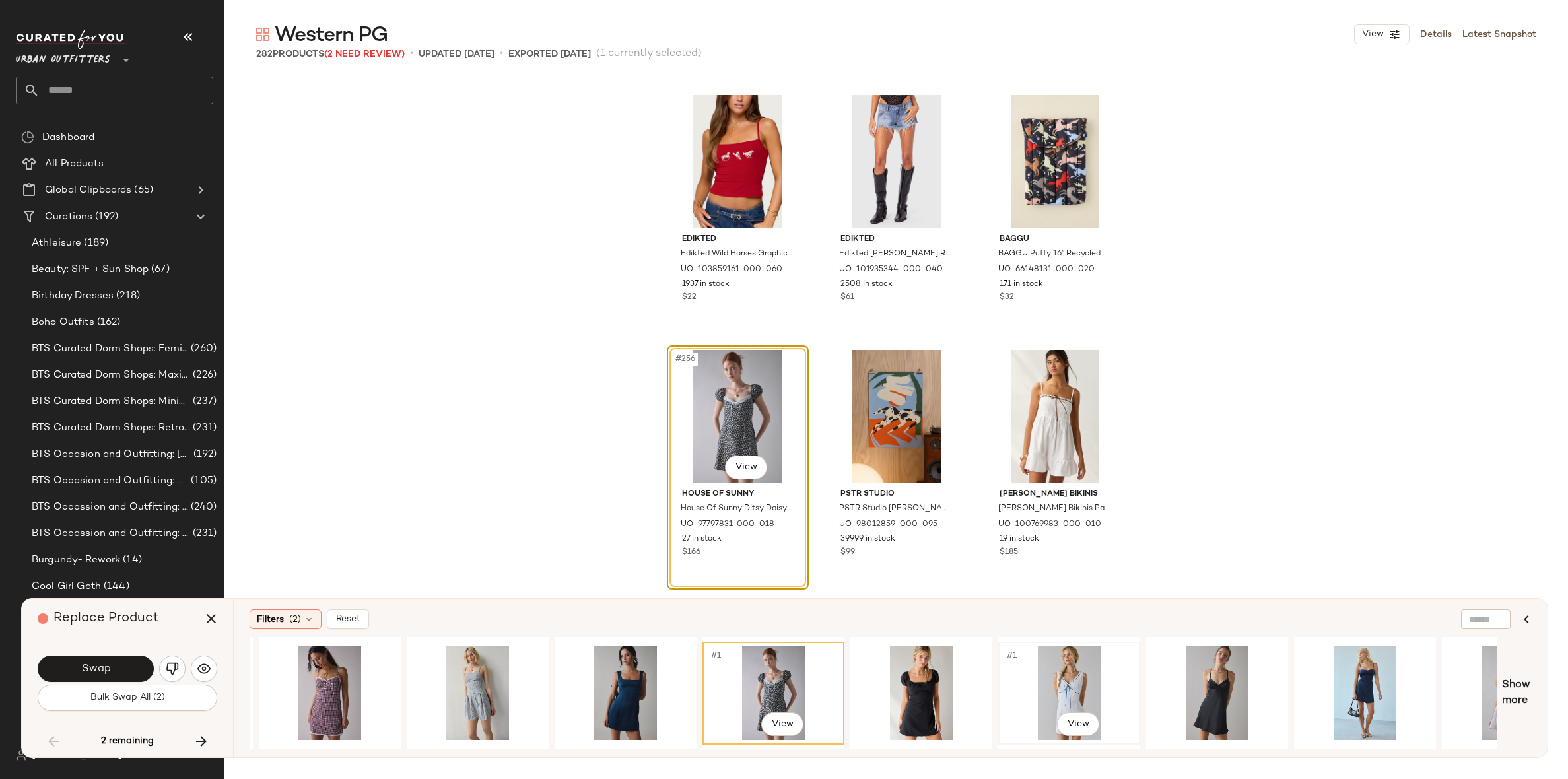
click at [1069, 664] on div "#1 View" at bounding box center [1069, 693] width 132 height 93
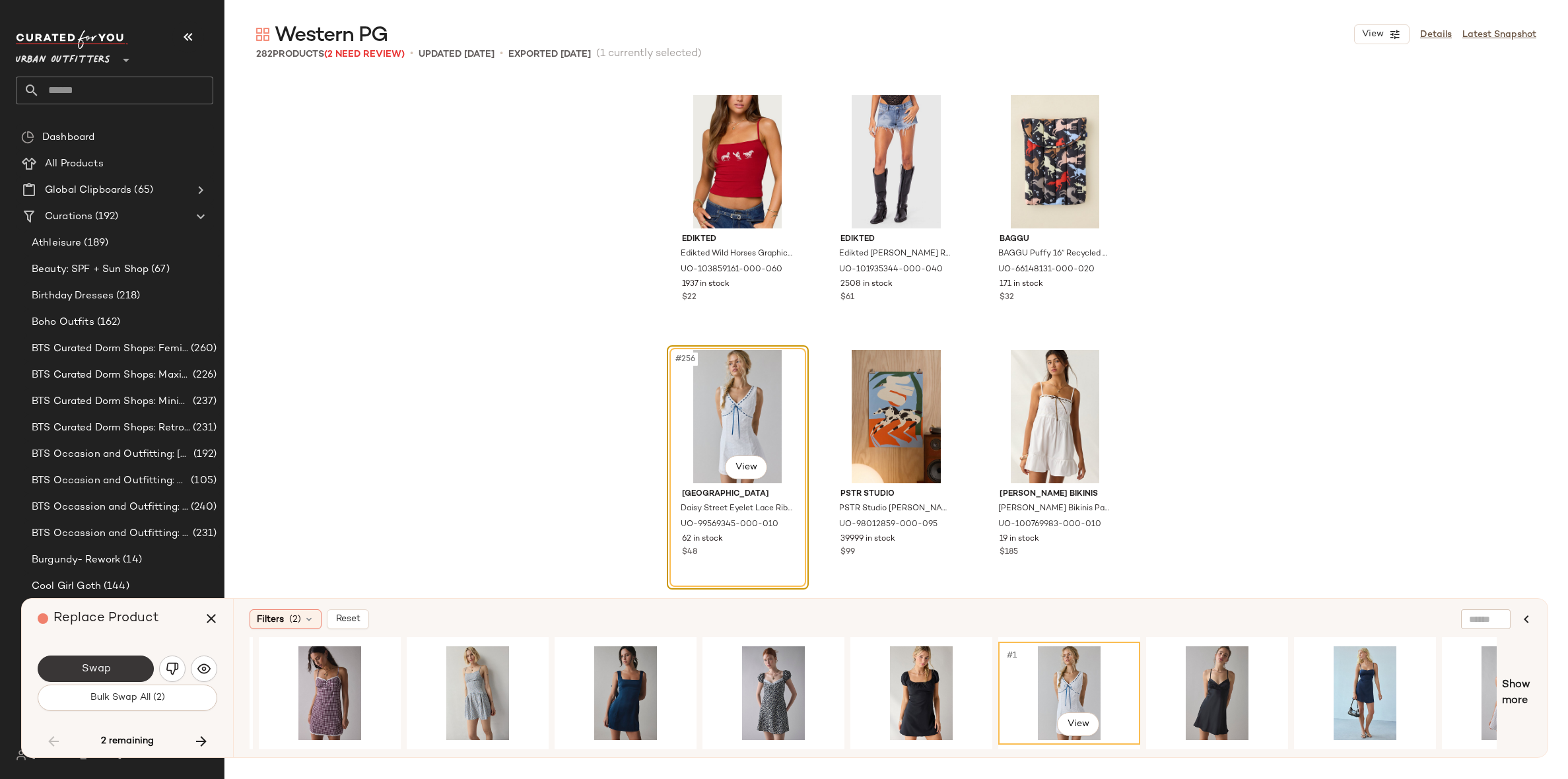
click at [118, 674] on button "Swap" at bounding box center [95, 668] width 116 height 26
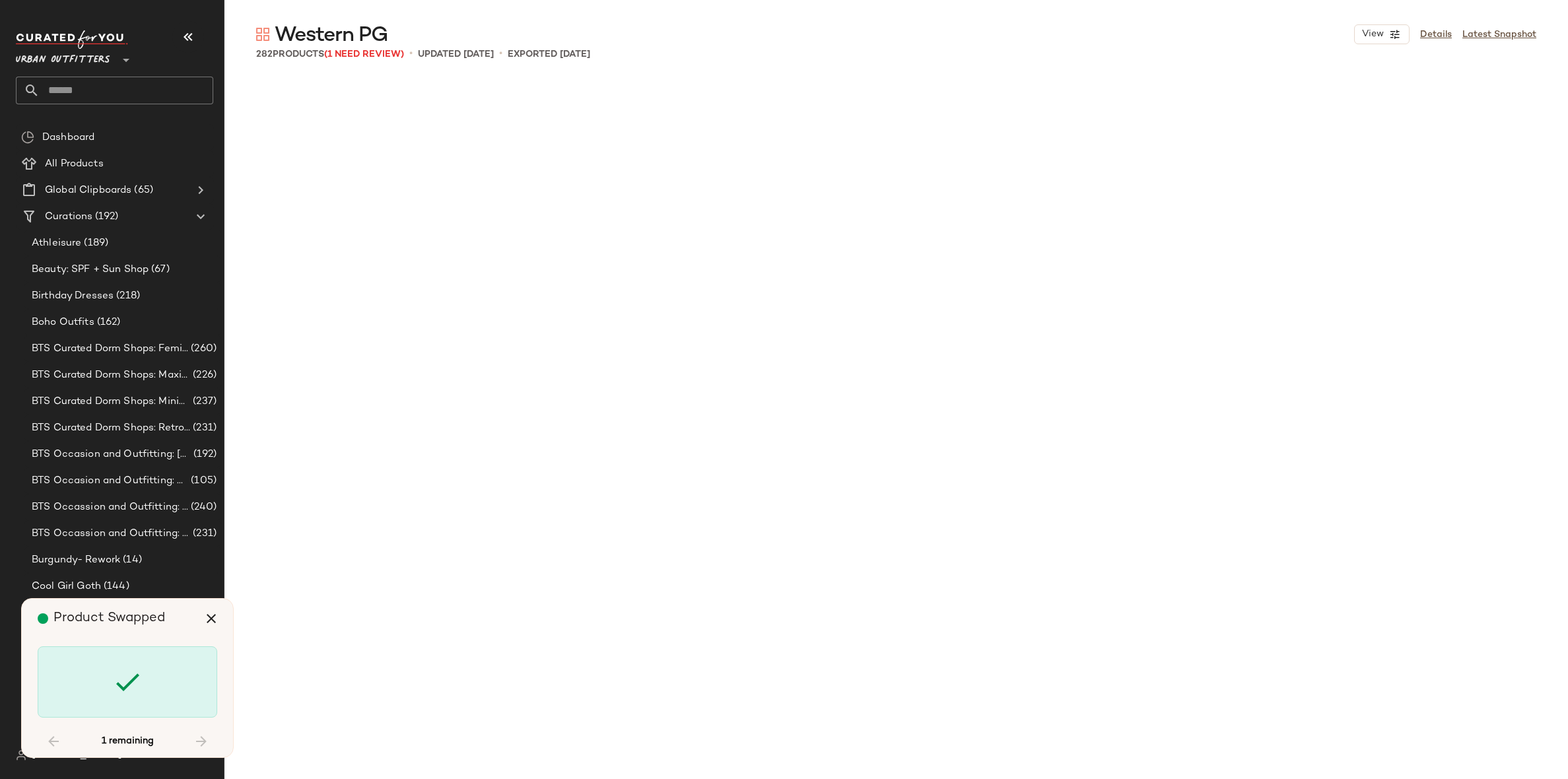
scroll to position [22932, 0]
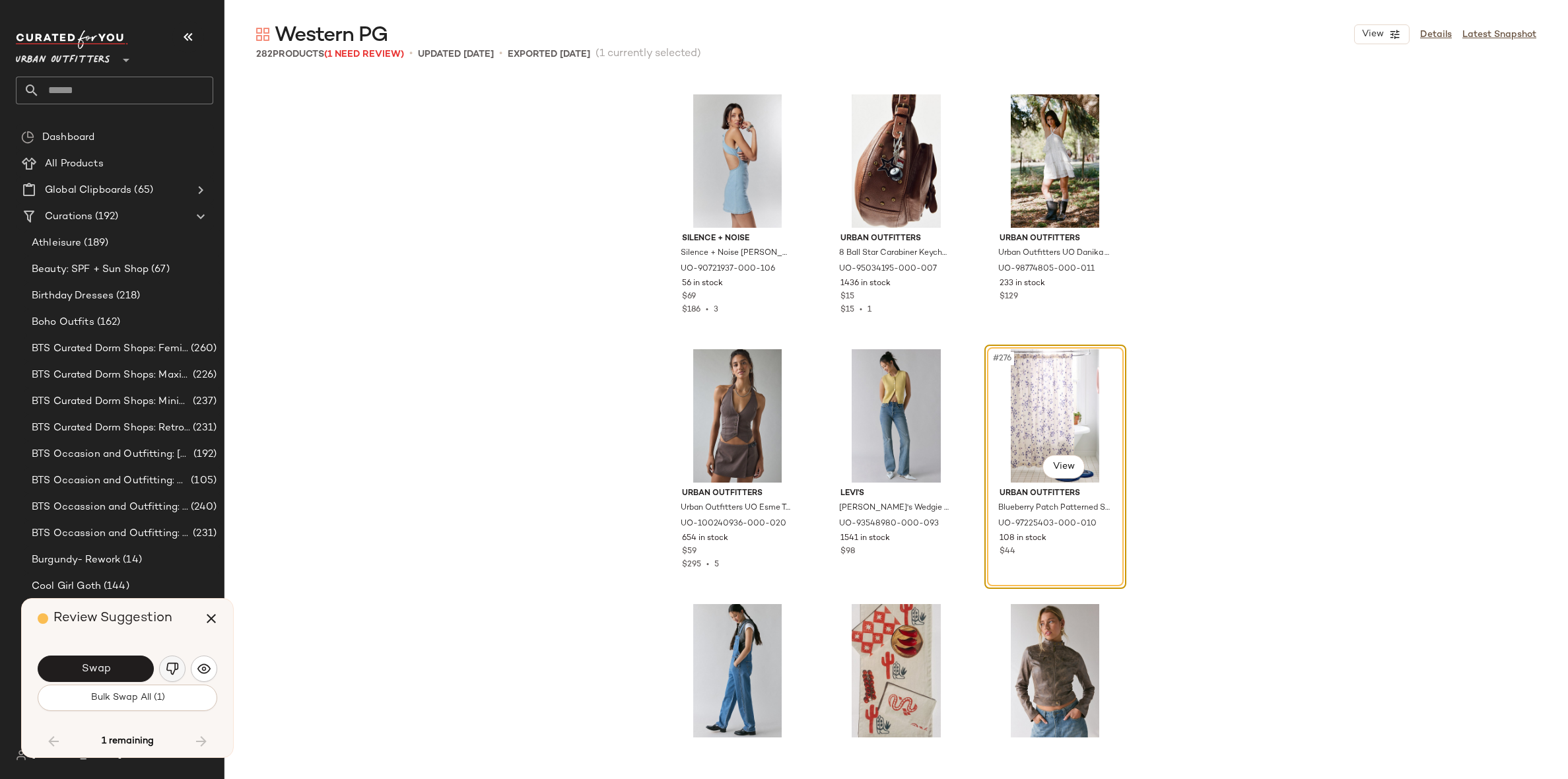
click at [169, 671] on img "button" at bounding box center [172, 669] width 14 height 14
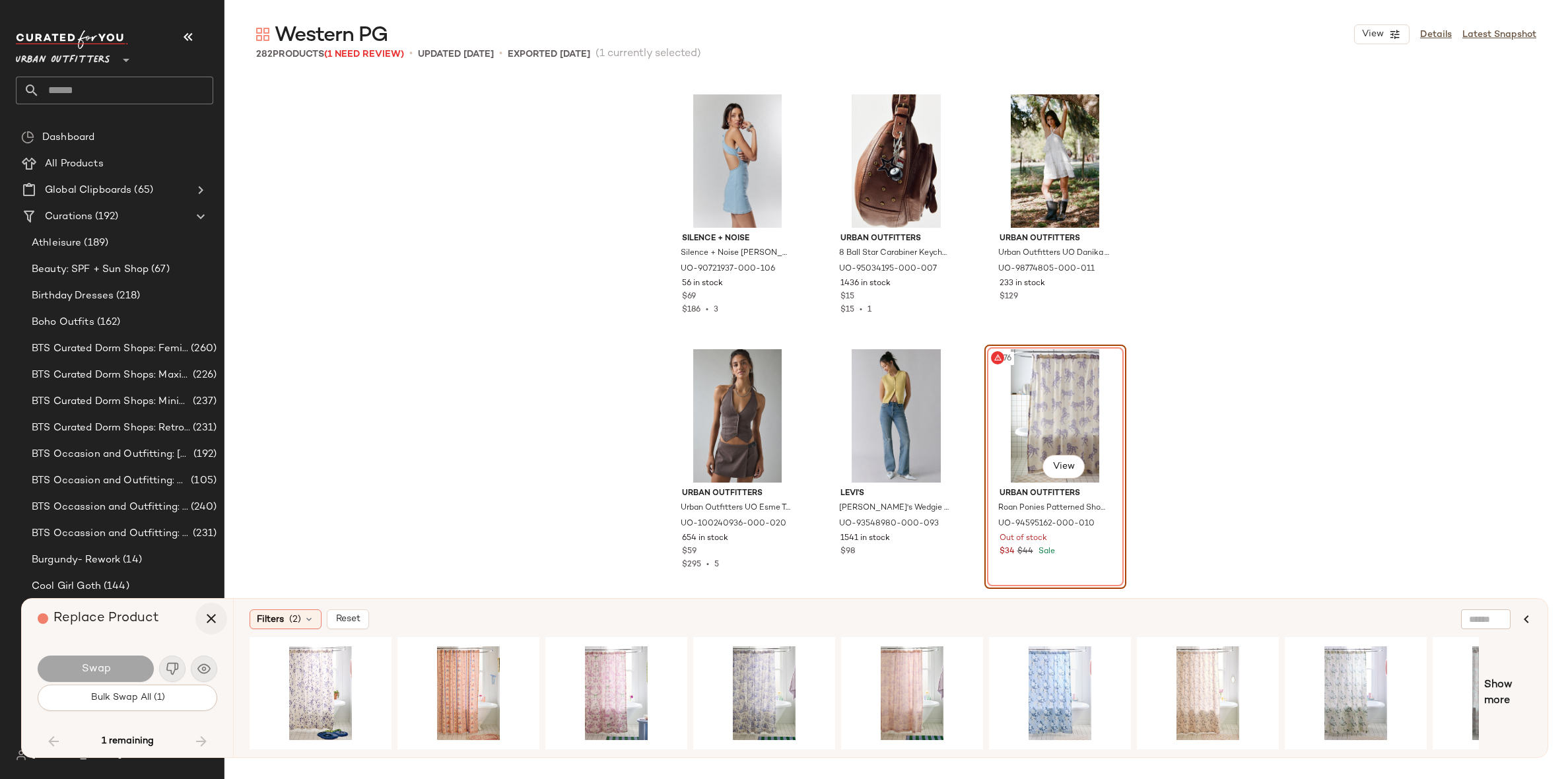
click at [215, 620] on icon "button" at bounding box center [211, 618] width 16 height 16
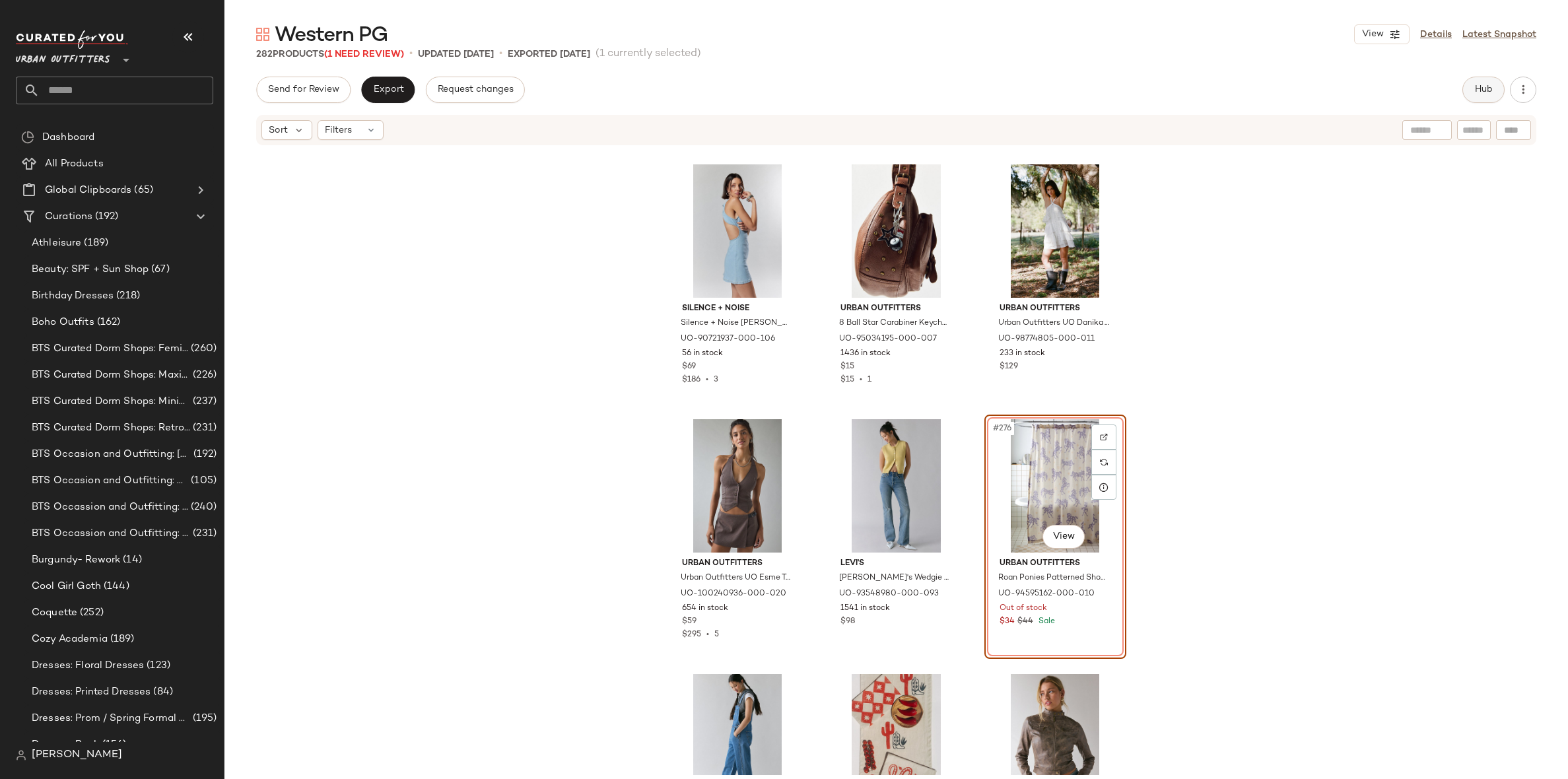
click at [1494, 91] on button "Hub" at bounding box center [1483, 90] width 42 height 26
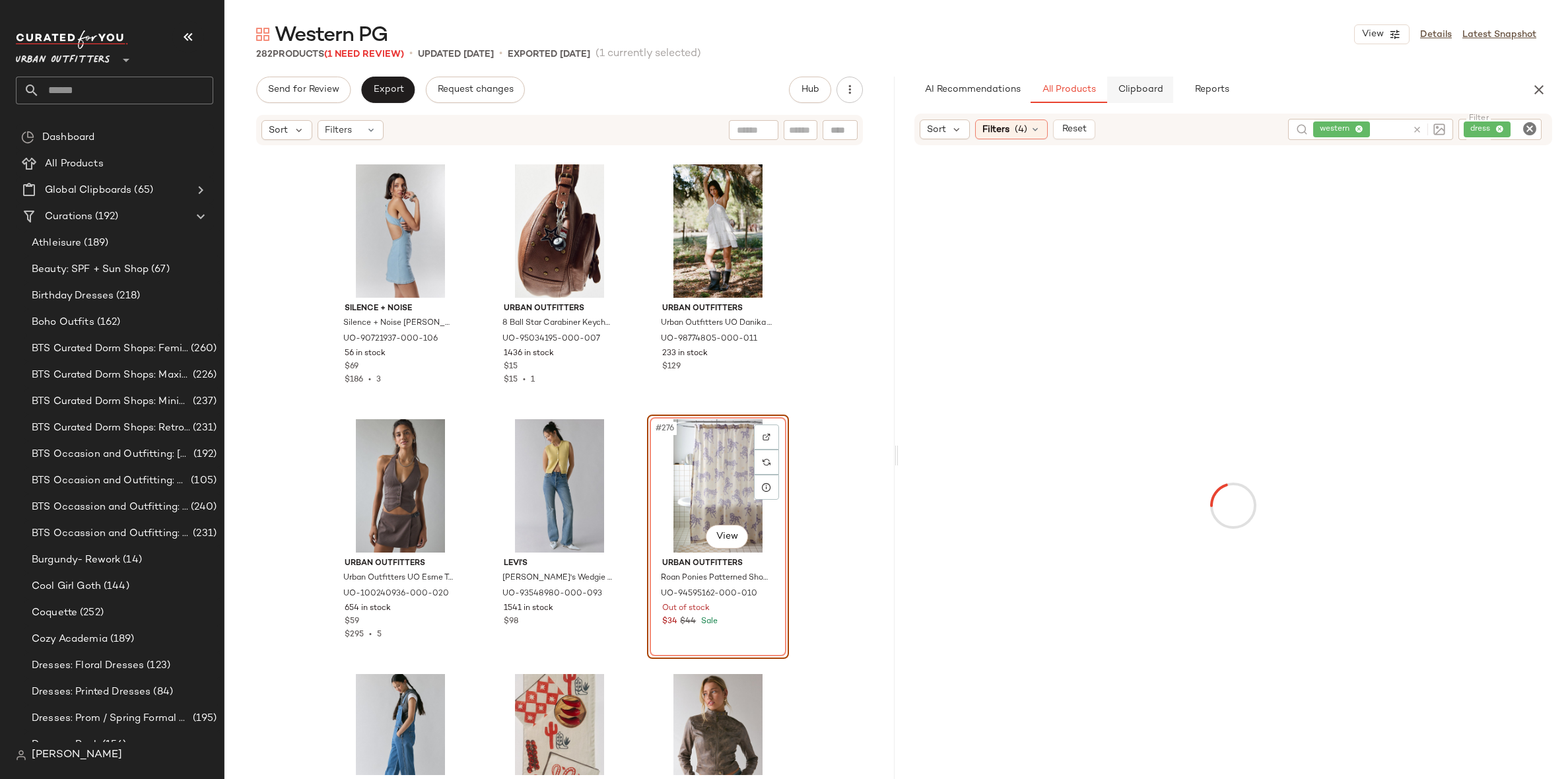
click at [1134, 93] on span "Clipboard" at bounding box center [1139, 90] width 46 height 11
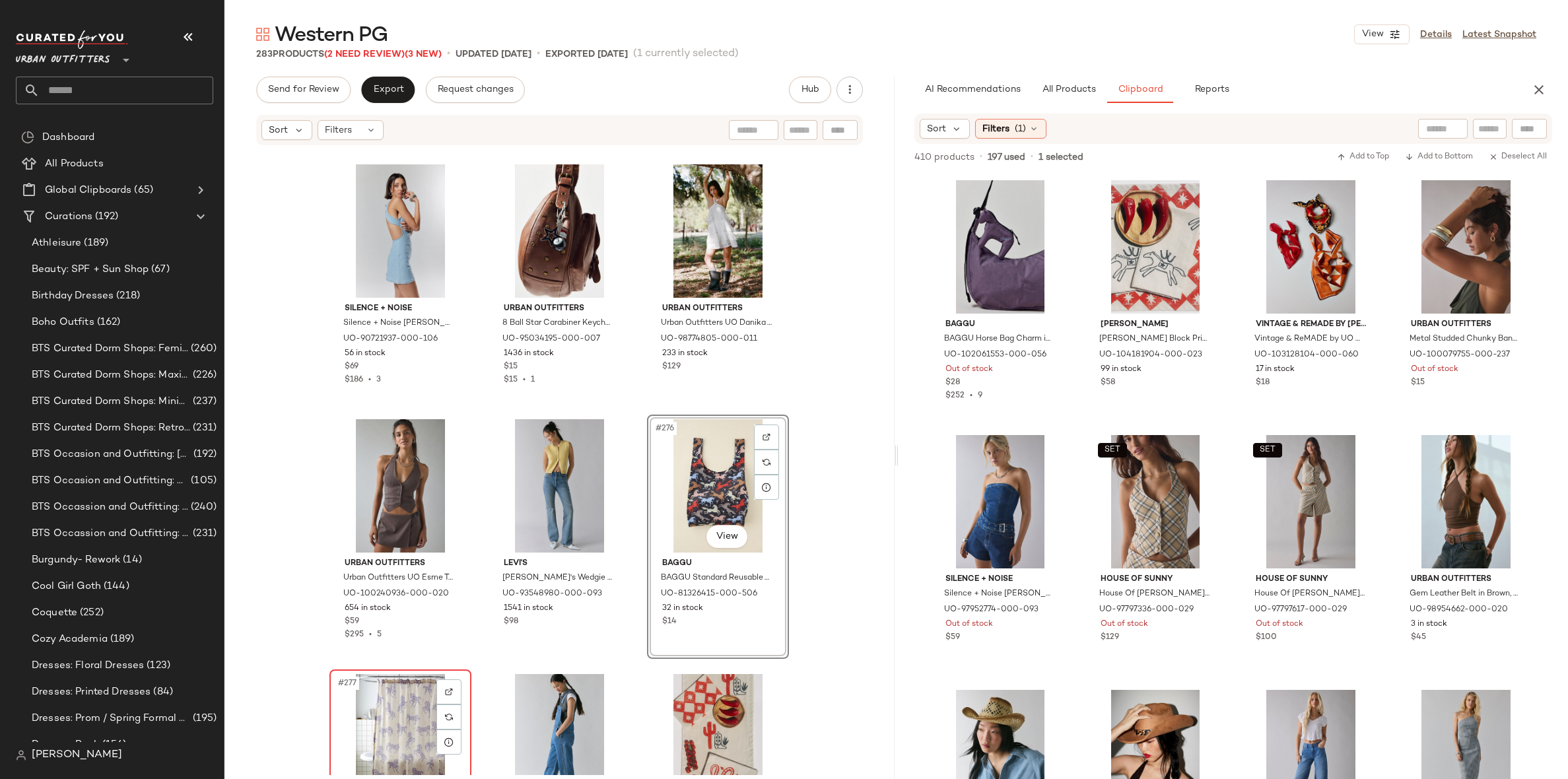
click at [378, 723] on div "#277 View" at bounding box center [400, 740] width 132 height 133
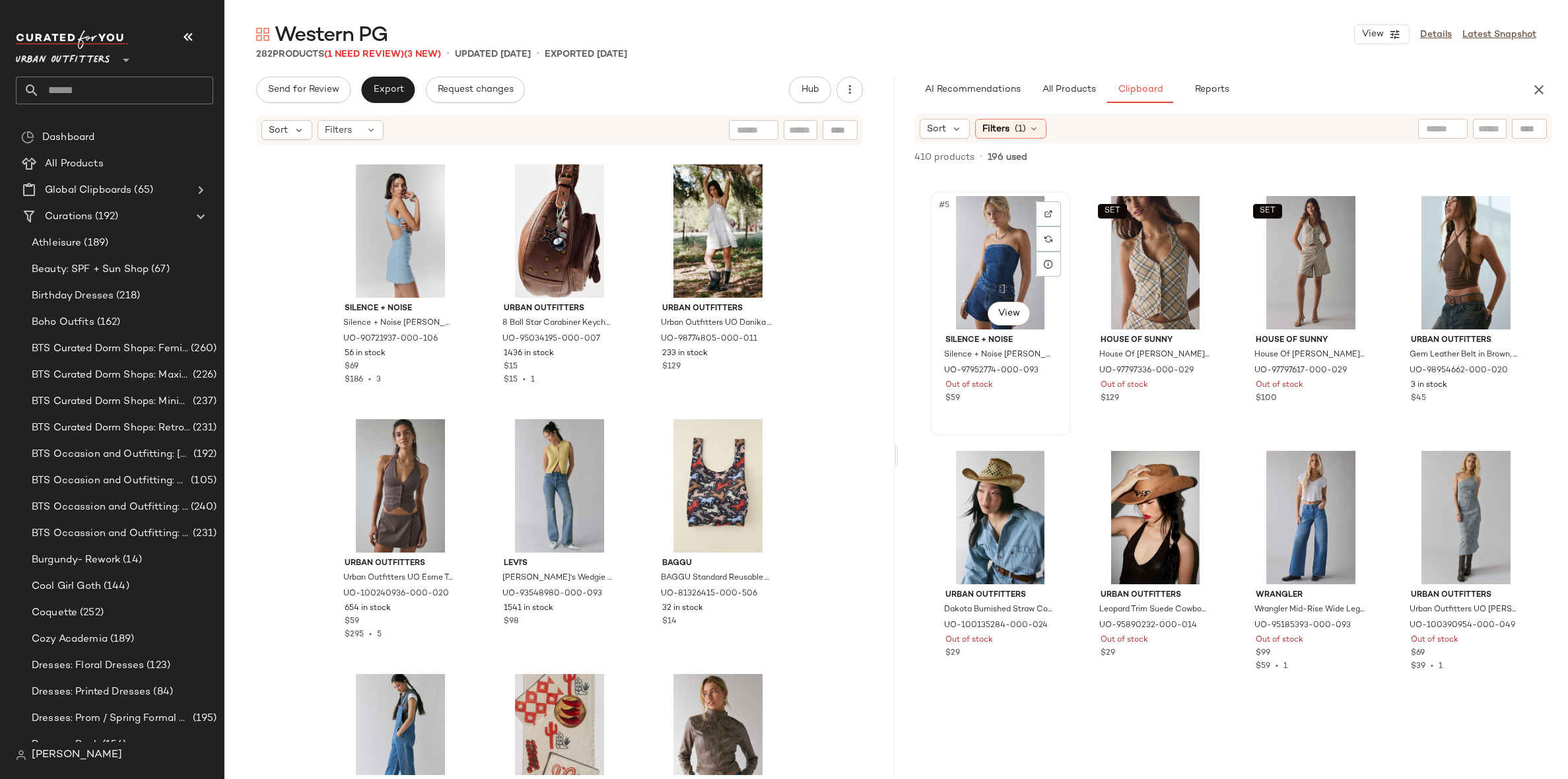
scroll to position [241, 0]
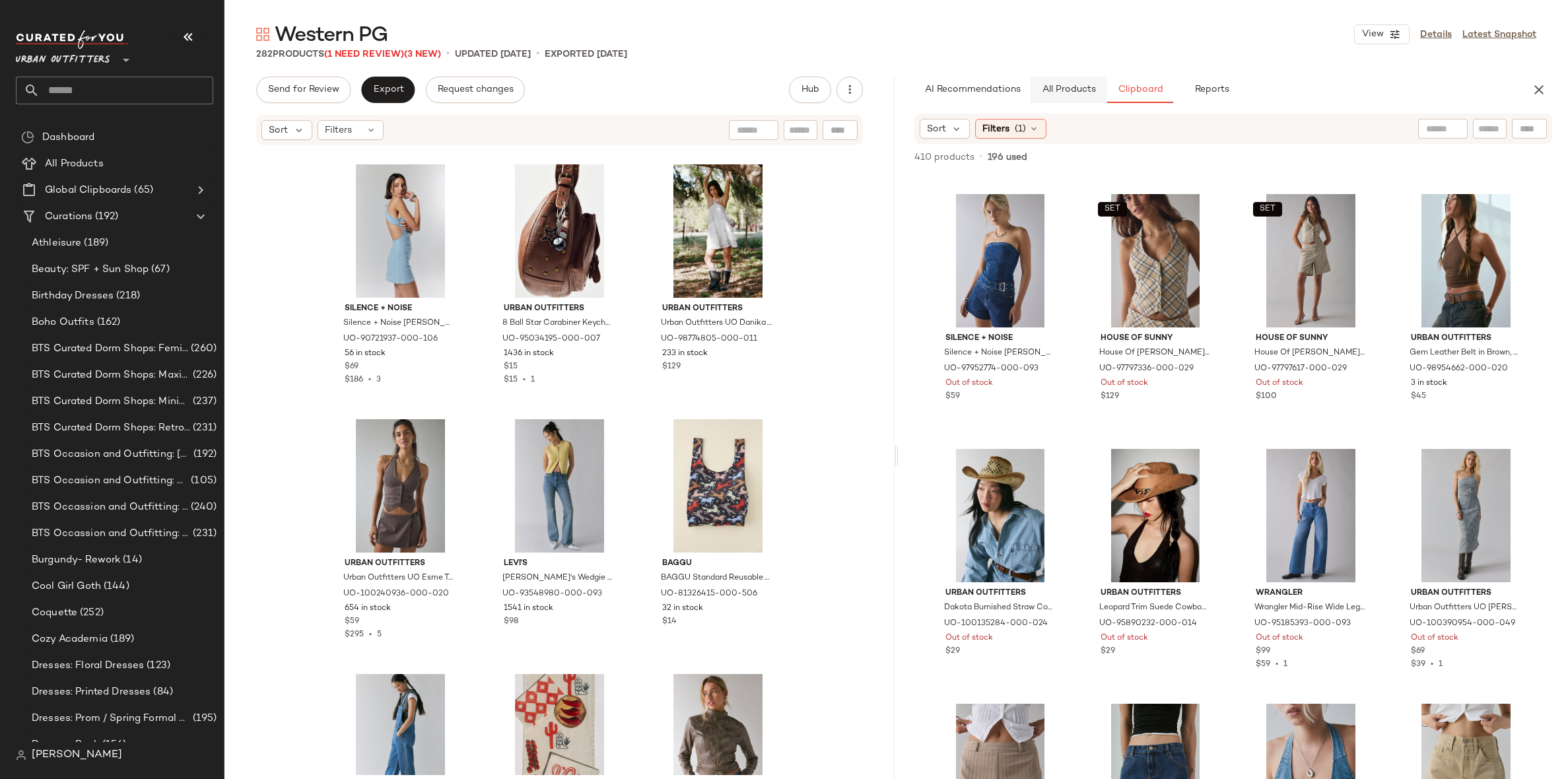
click at [1059, 81] on button "All Products" at bounding box center [1068, 90] width 77 height 26
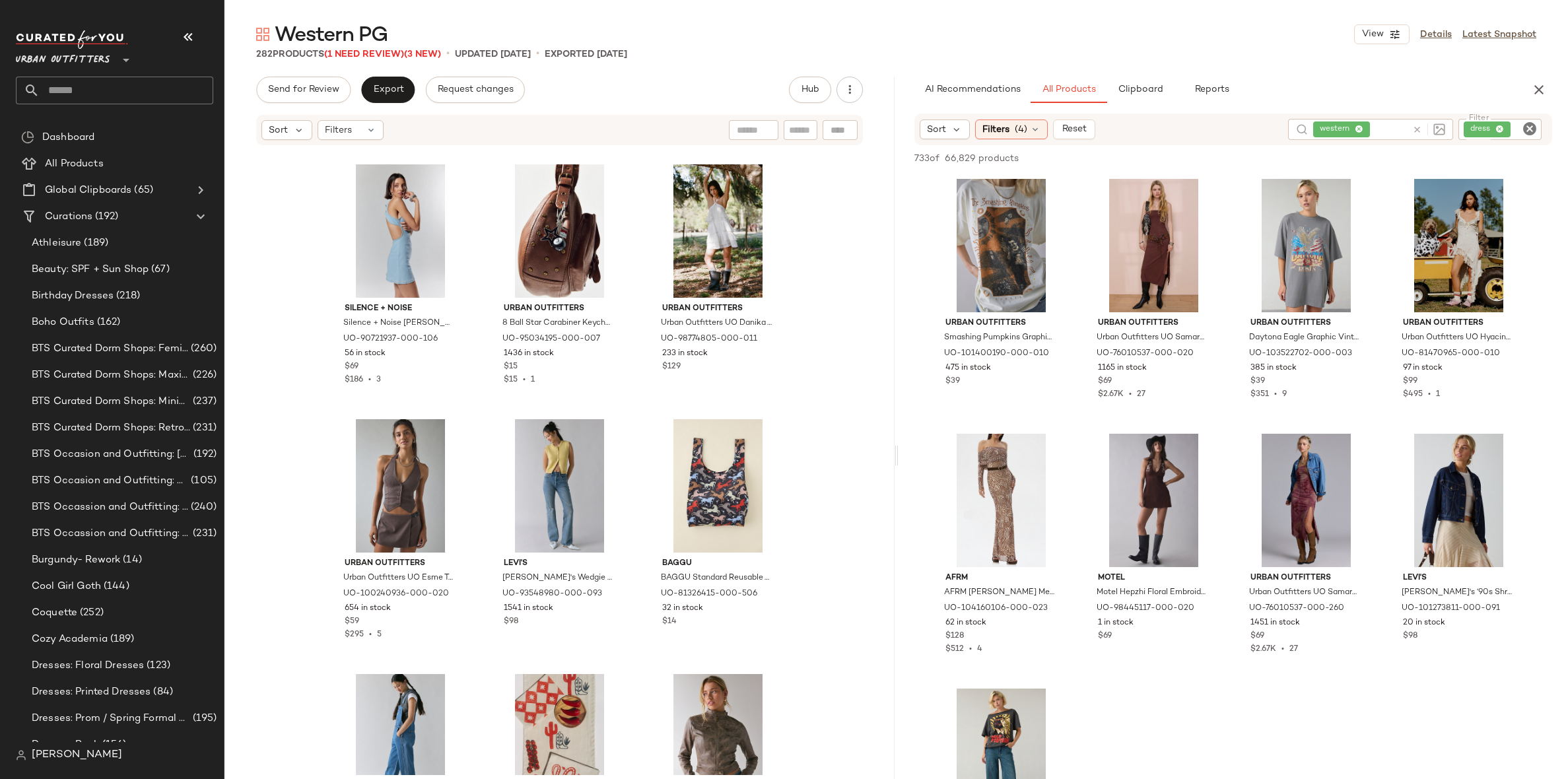
click at [1528, 131] on icon "Clear Filter" at bounding box center [1530, 129] width 16 height 16
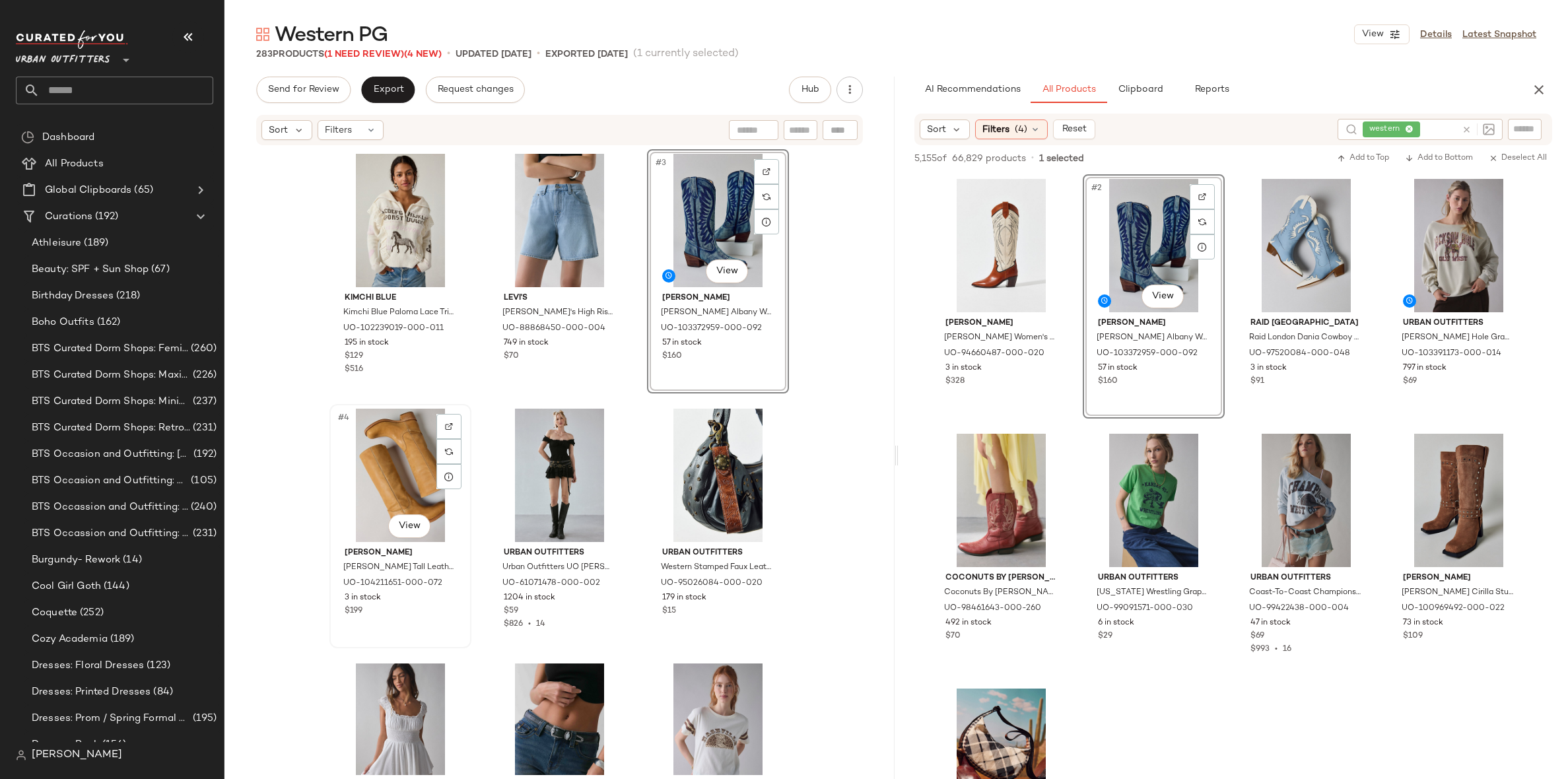
click at [397, 456] on div "#4 View" at bounding box center [400, 475] width 132 height 133
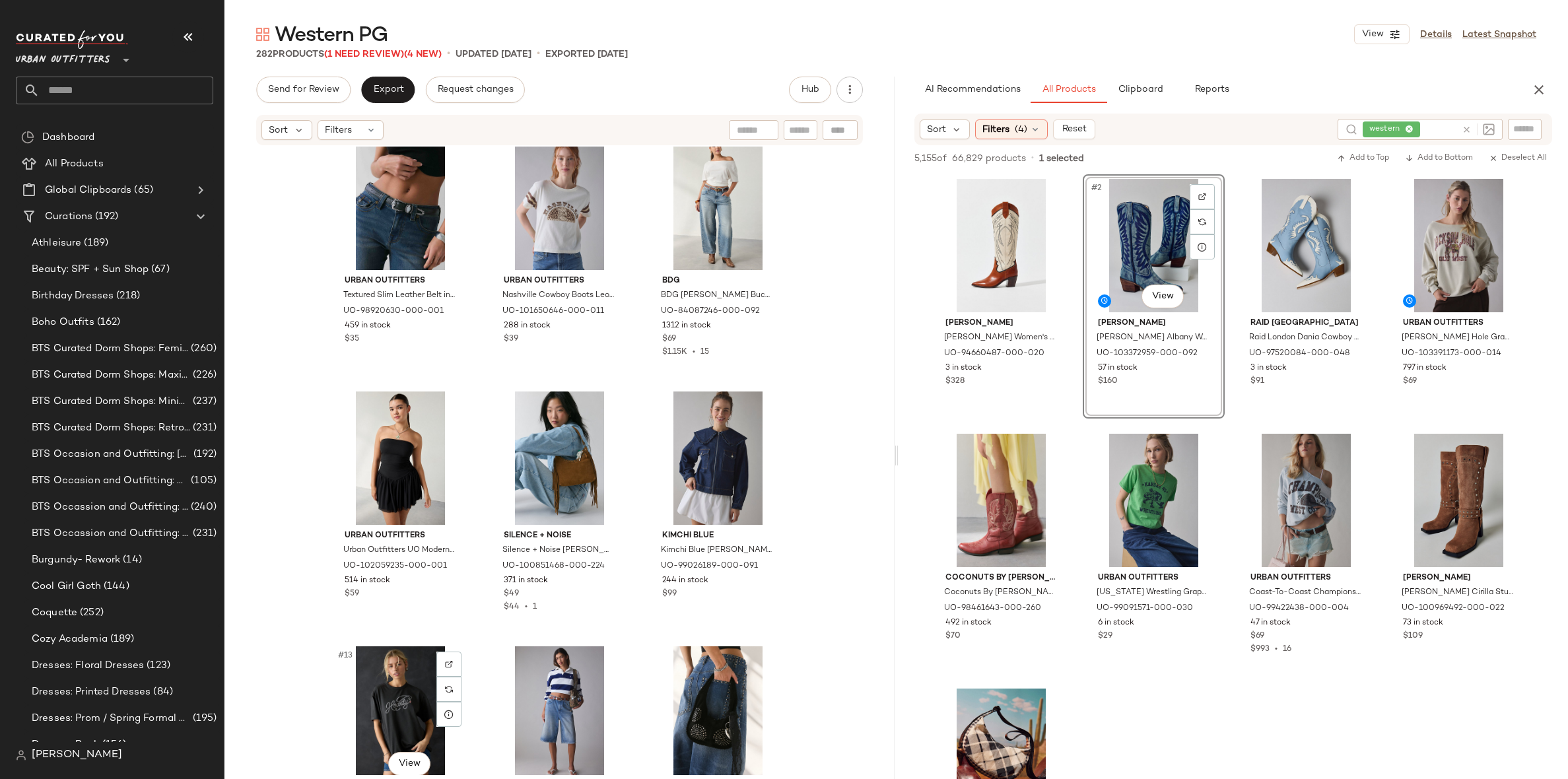
scroll to position [536, 0]
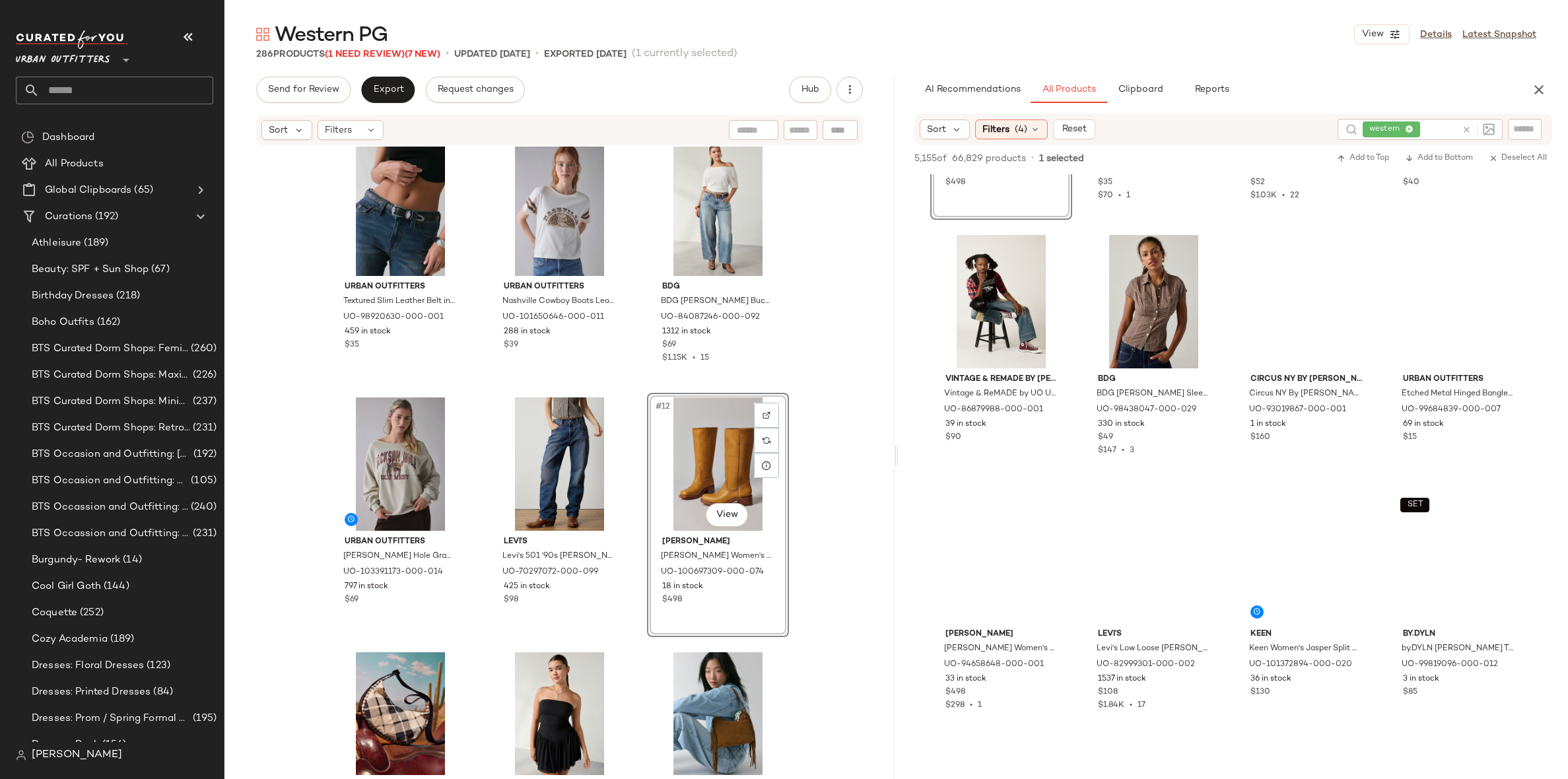
scroll to position [515, 0]
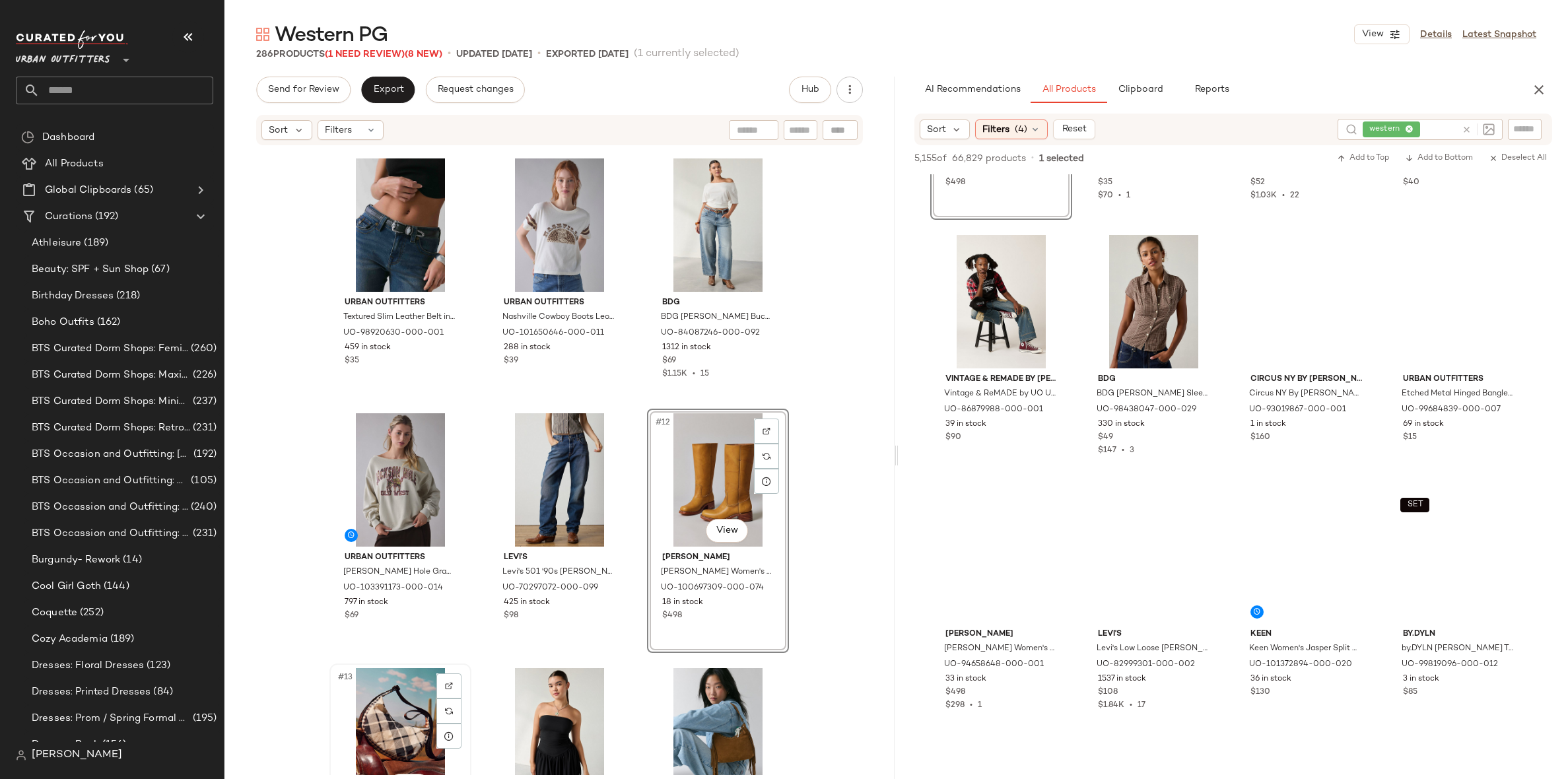
click at [404, 697] on div "#13 View" at bounding box center [400, 734] width 132 height 133
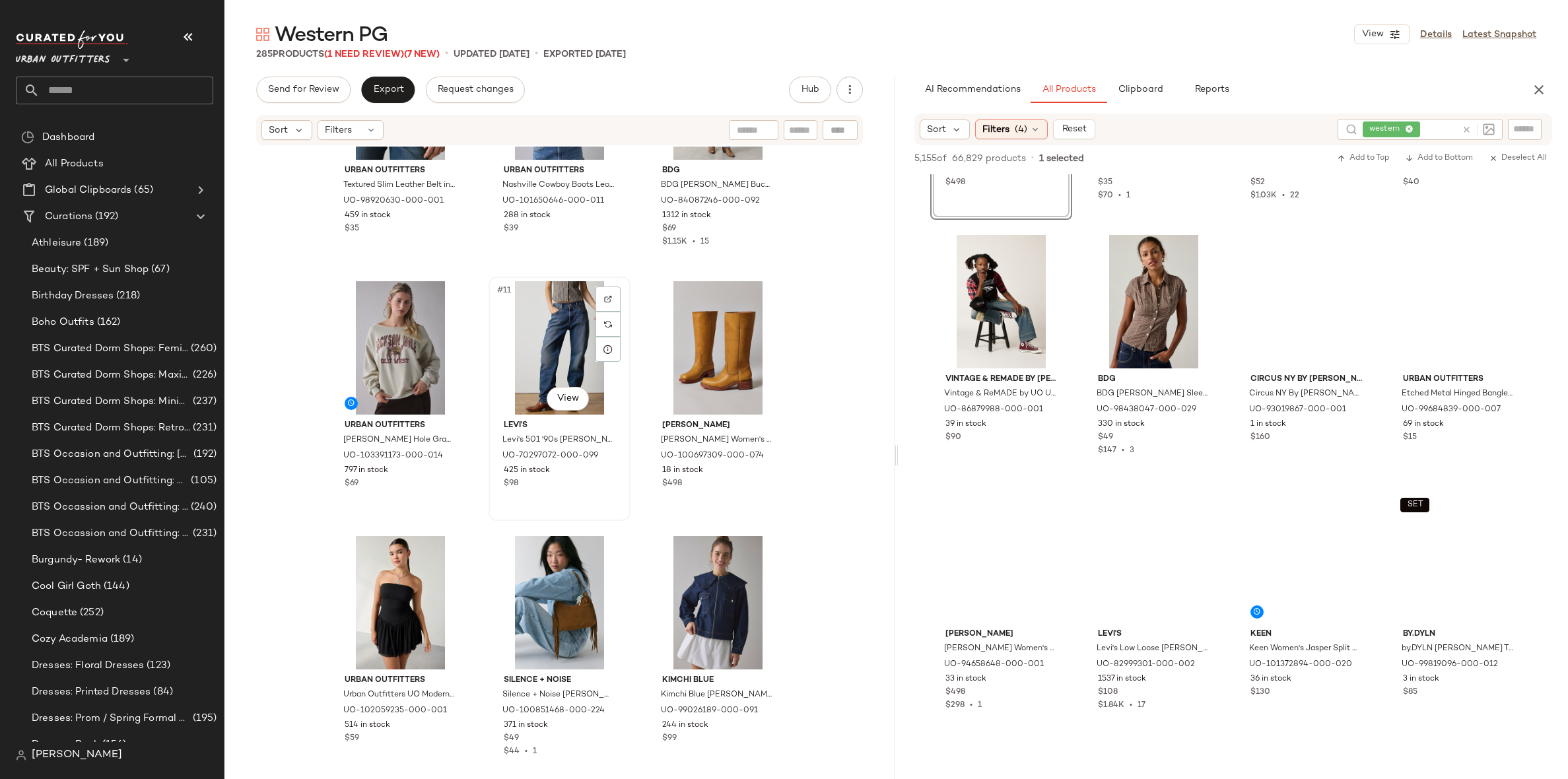
scroll to position [659, 0]
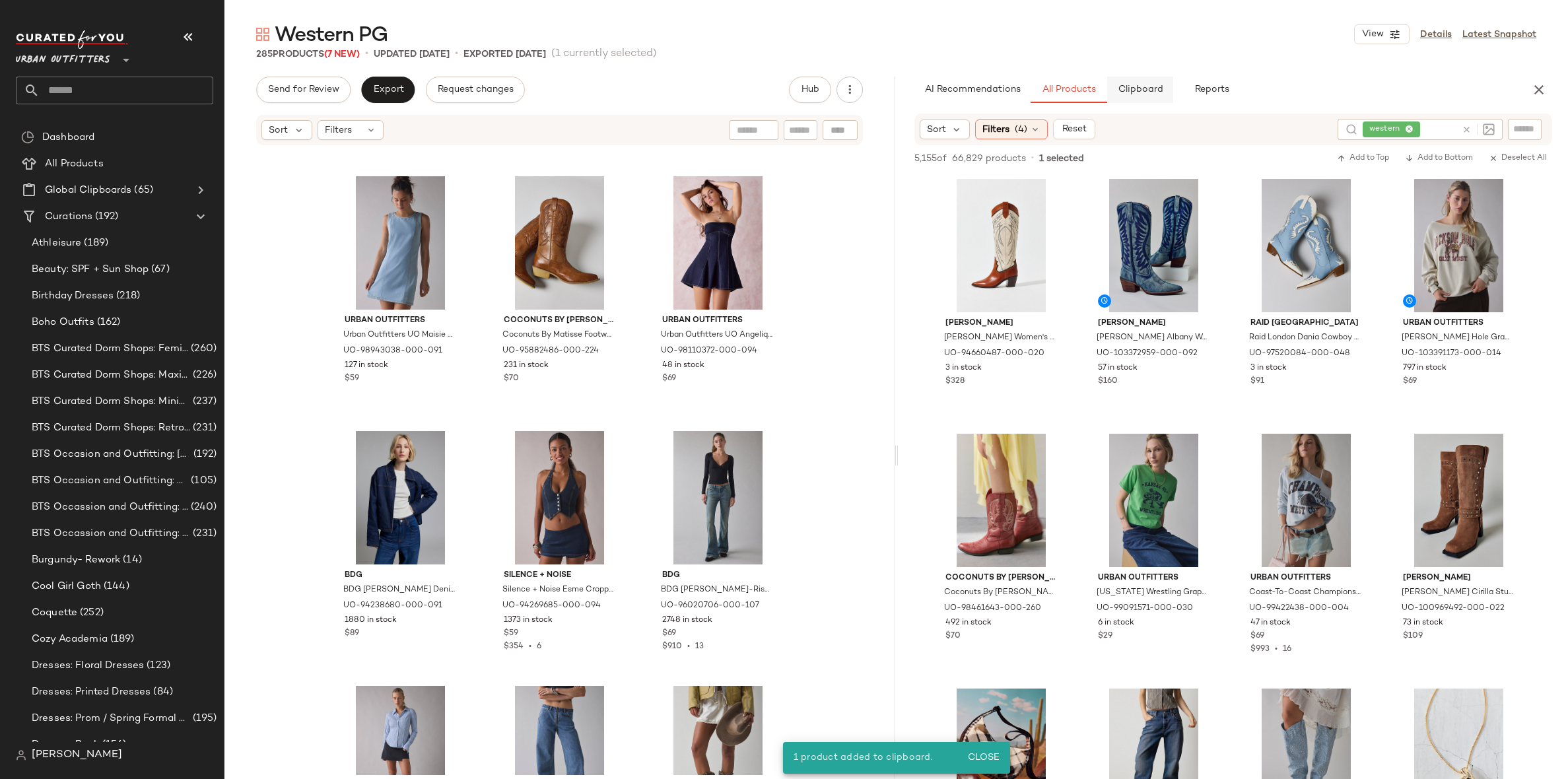
click at [1137, 99] on button "Clipboard" at bounding box center [1140, 90] width 66 height 26
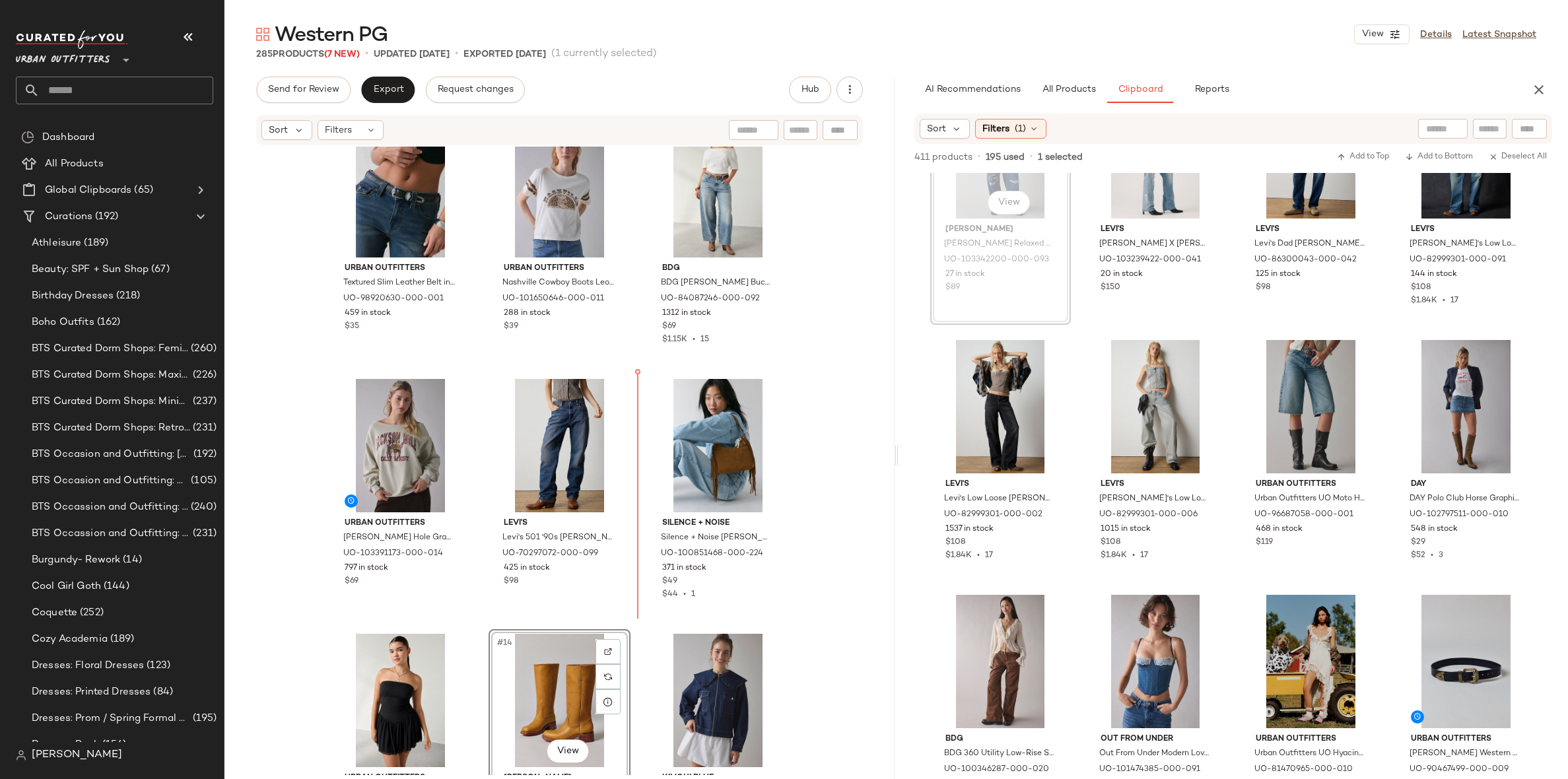
scroll to position [13100, 0]
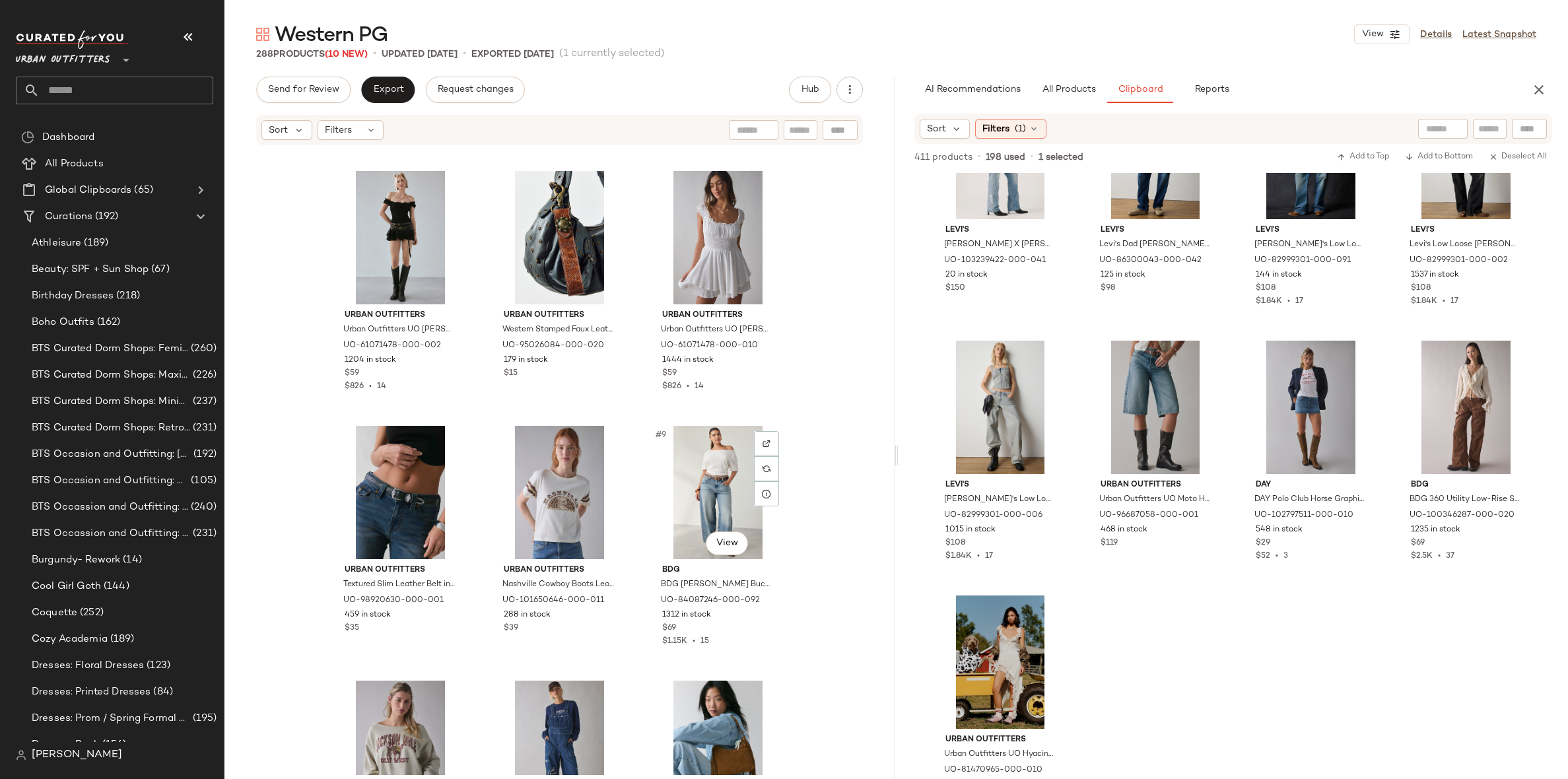
scroll to position [142, 0]
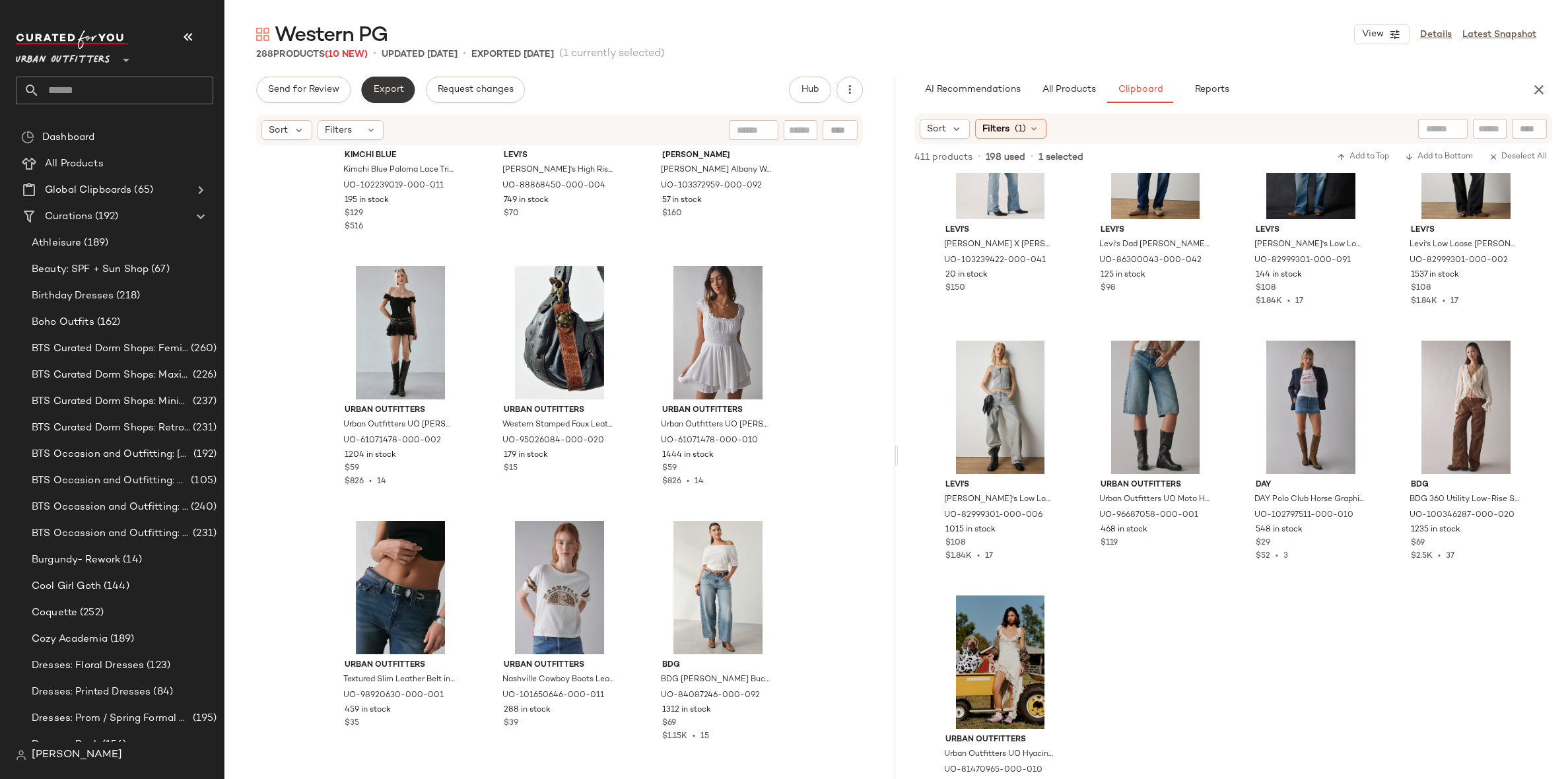
click at [377, 89] on span "Export" at bounding box center [388, 90] width 31 height 11
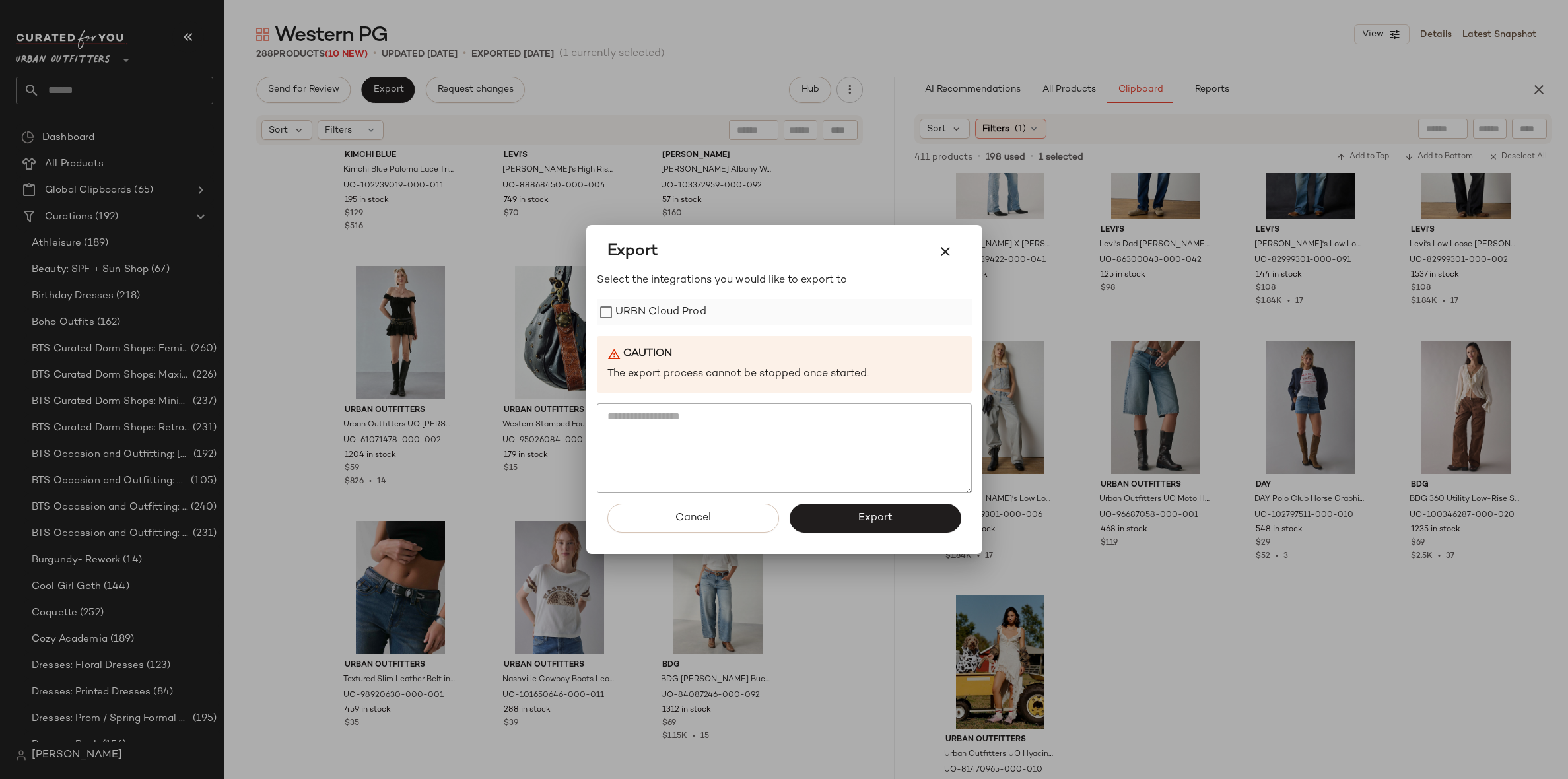
click at [649, 305] on label "URBN Cloud Prod" at bounding box center [661, 312] width 92 height 26
click at [871, 526] on button "Export" at bounding box center [876, 518] width 171 height 29
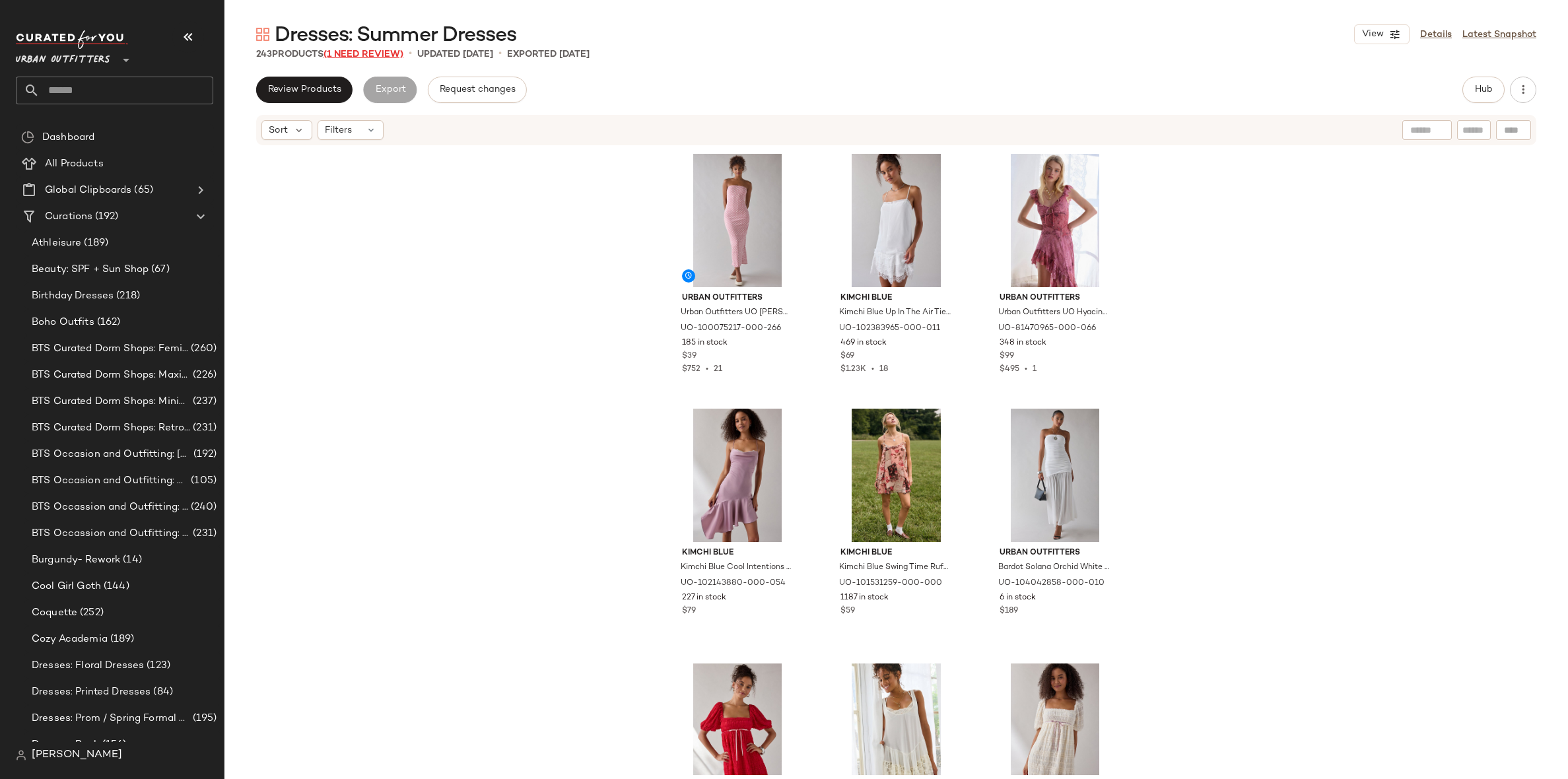
click at [385, 52] on span "(1 Need Review)" at bounding box center [363, 55] width 80 height 10
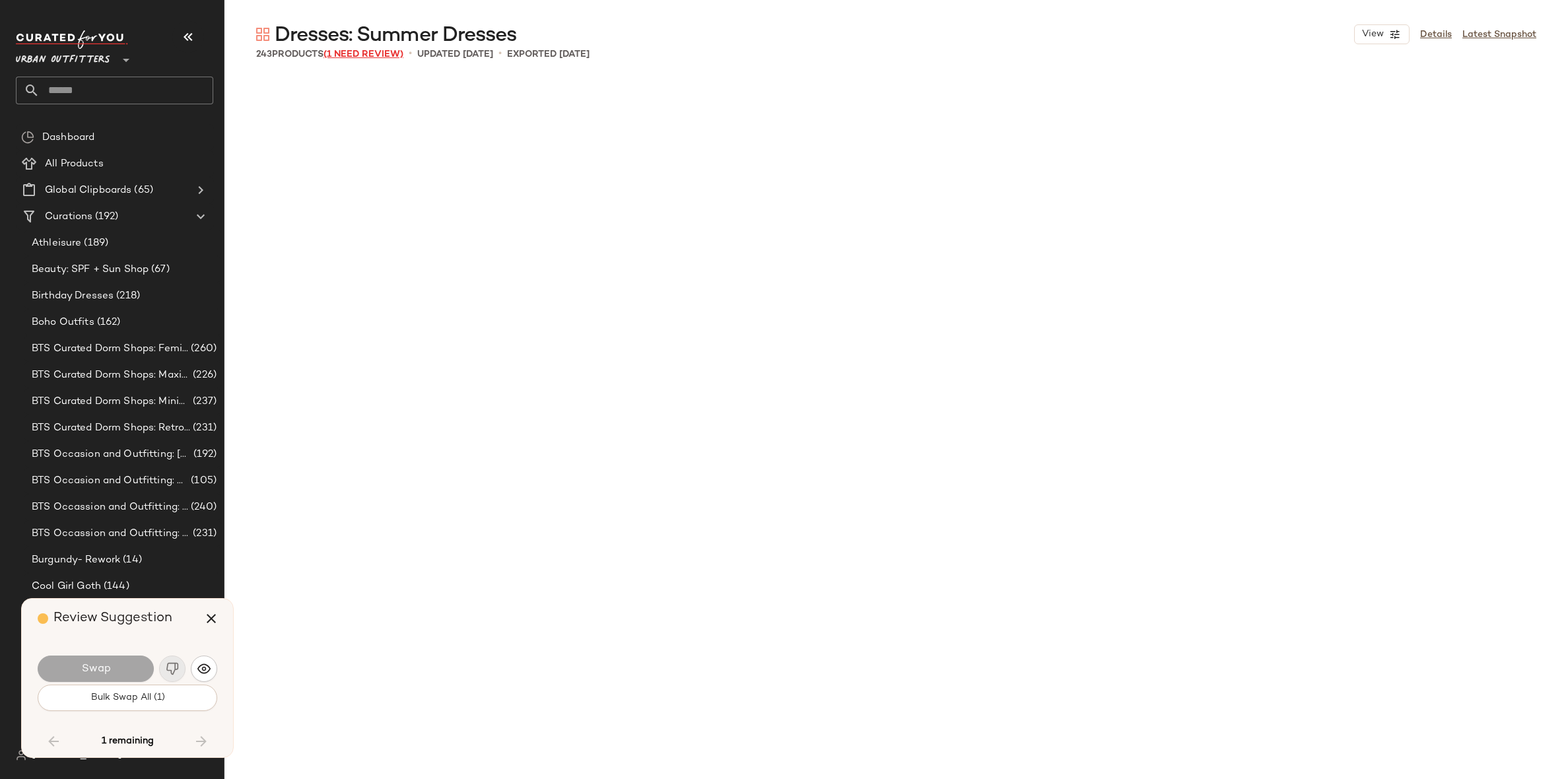
scroll to position [19619, 0]
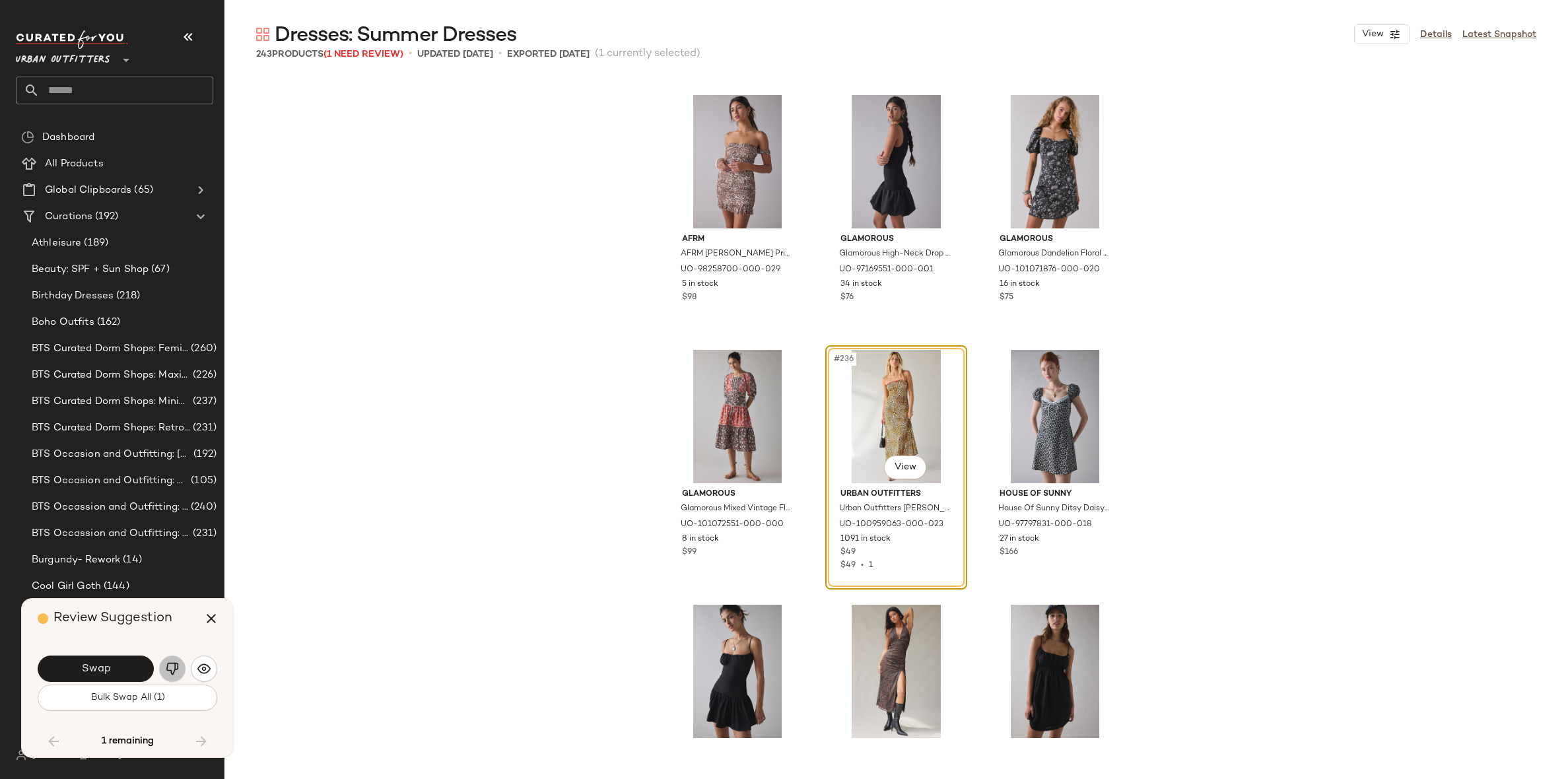
click at [168, 671] on img "button" at bounding box center [172, 669] width 14 height 14
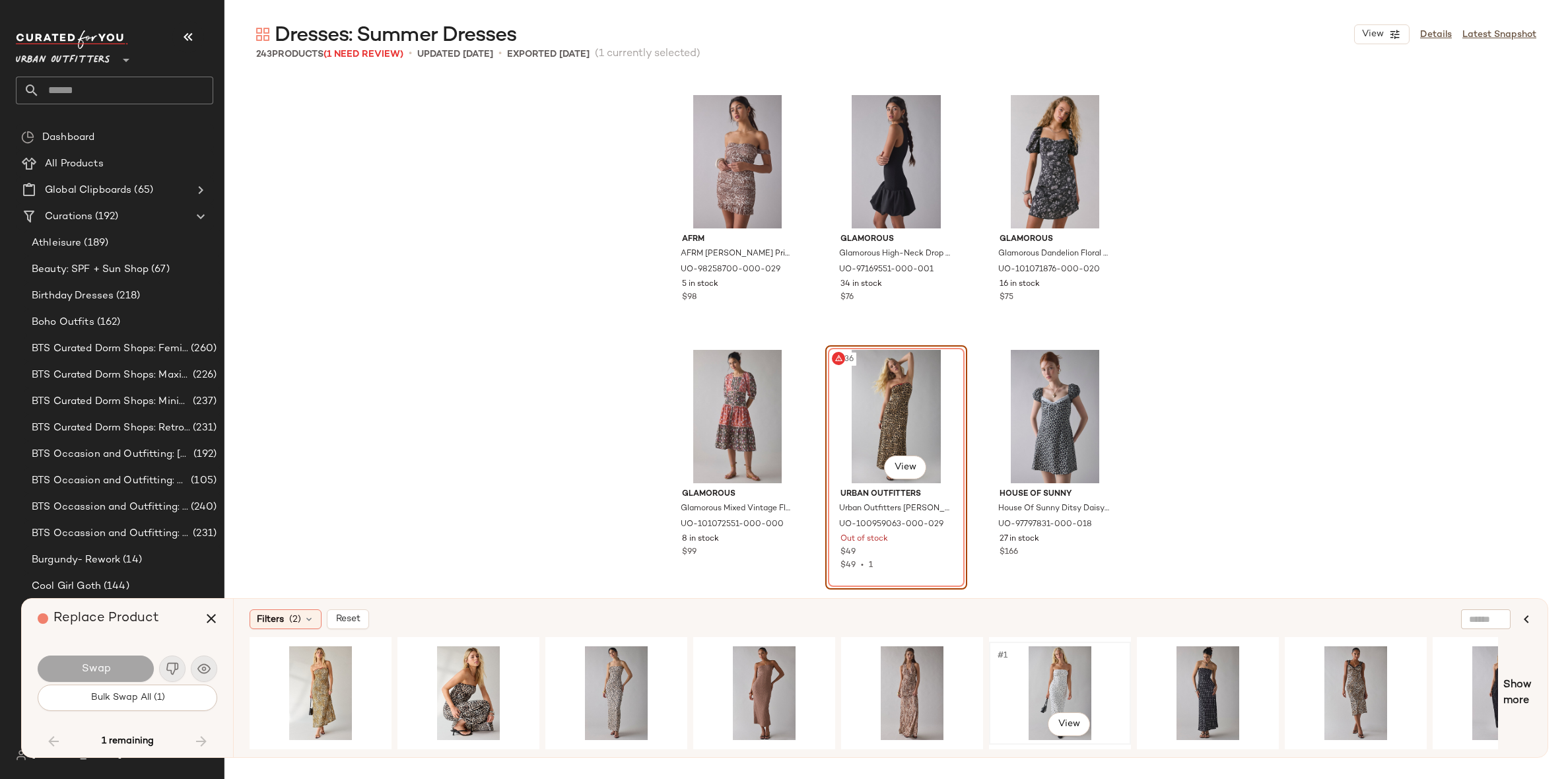
click at [1064, 675] on div "#1 View" at bounding box center [1060, 693] width 132 height 93
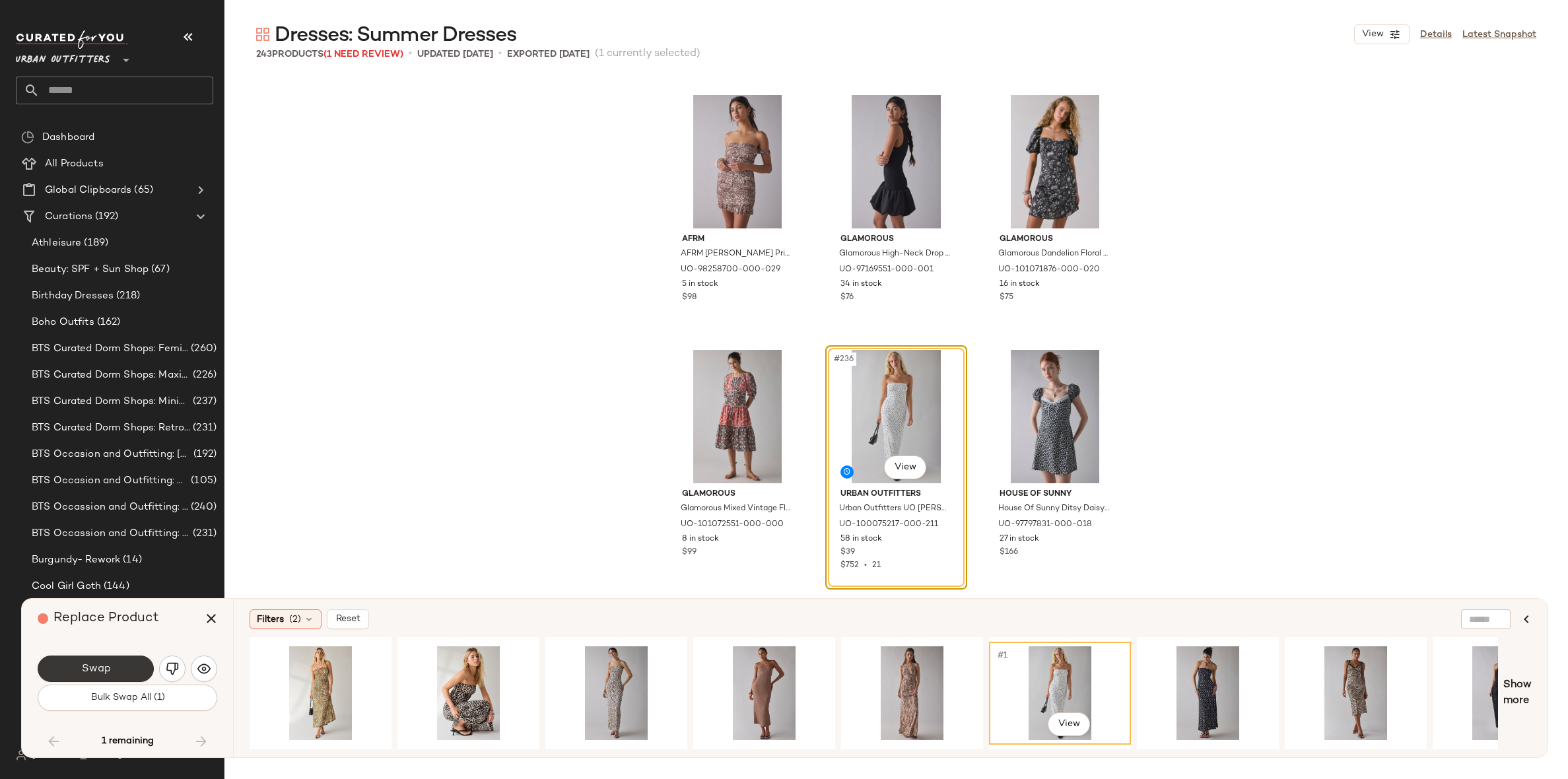
click at [101, 669] on span "Swap" at bounding box center [95, 669] width 30 height 13
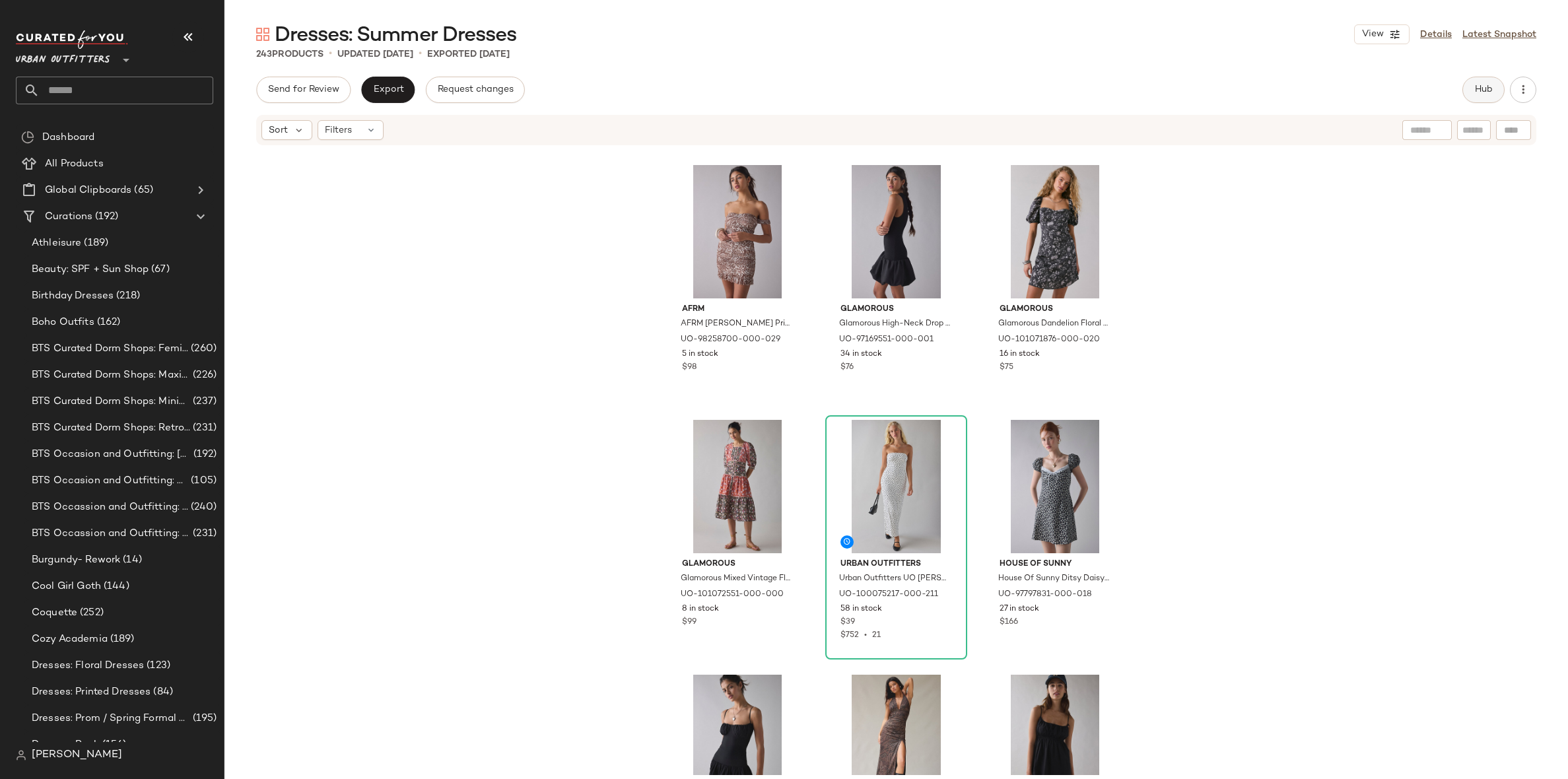
click at [1493, 101] on button "Hub" at bounding box center [1483, 90] width 42 height 26
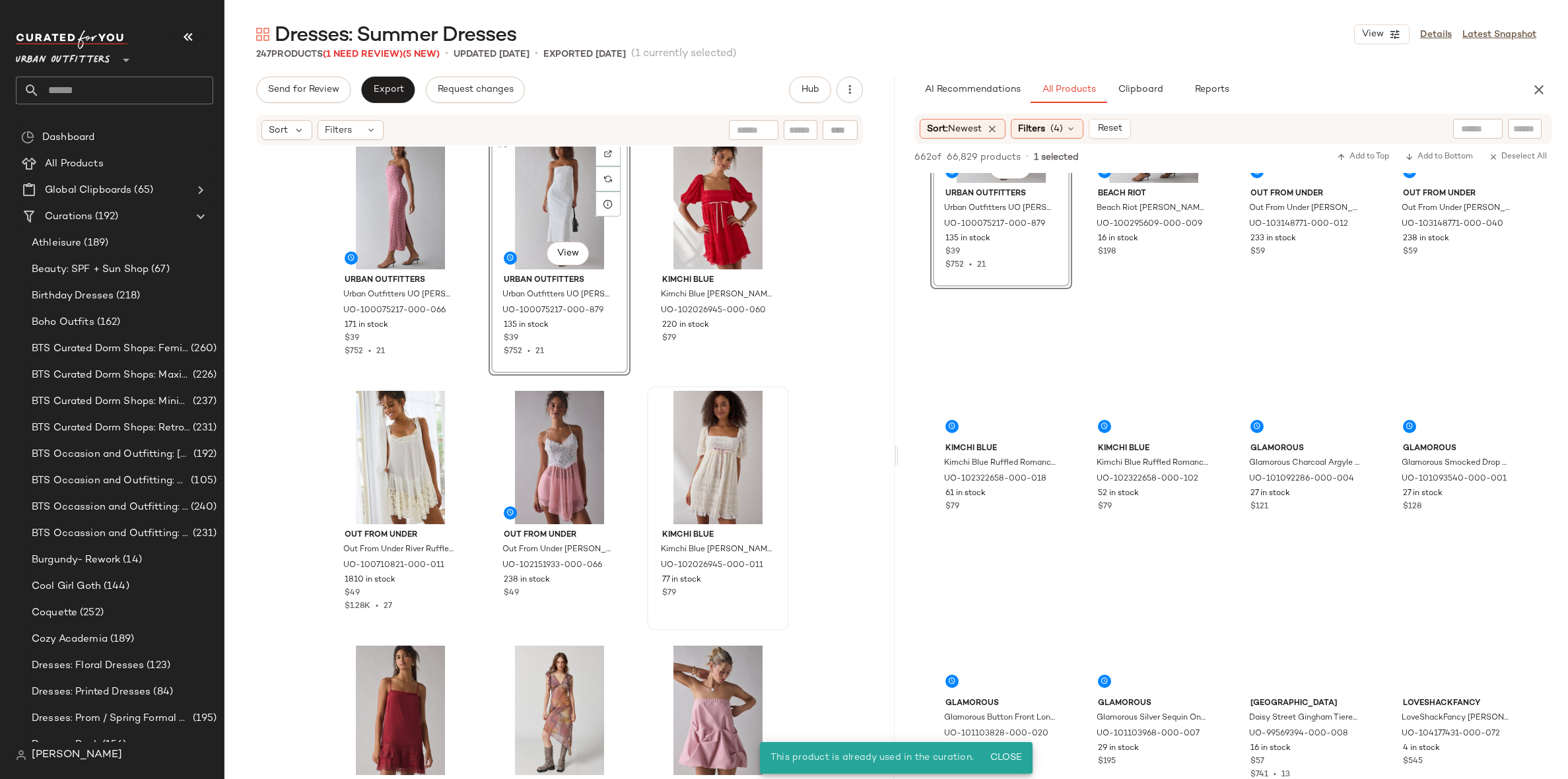
scroll to position [11, 0]
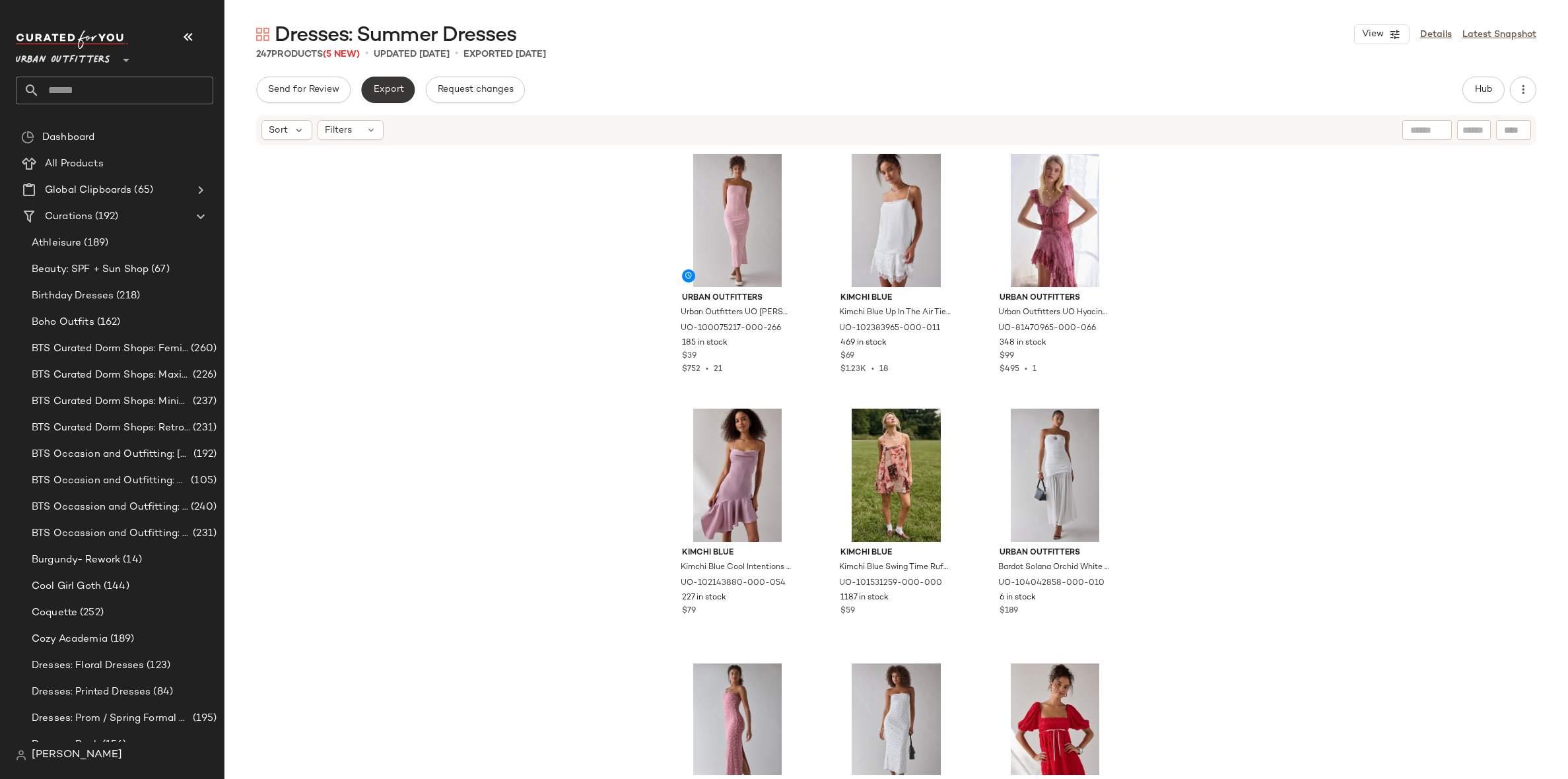
click at [380, 82] on button "Export" at bounding box center [388, 90] width 54 height 26
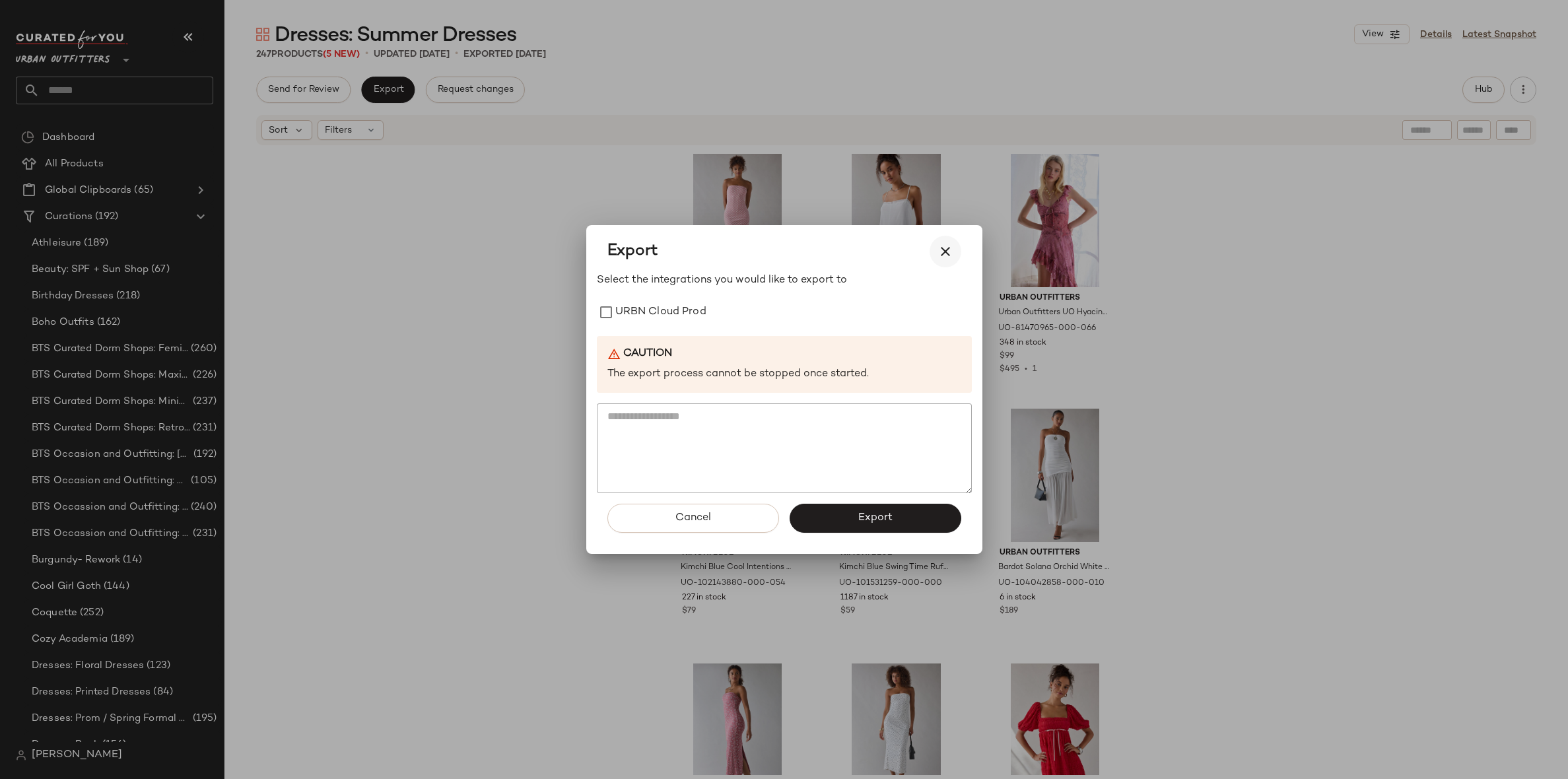
click at [948, 258] on icon "button" at bounding box center [946, 251] width 16 height 16
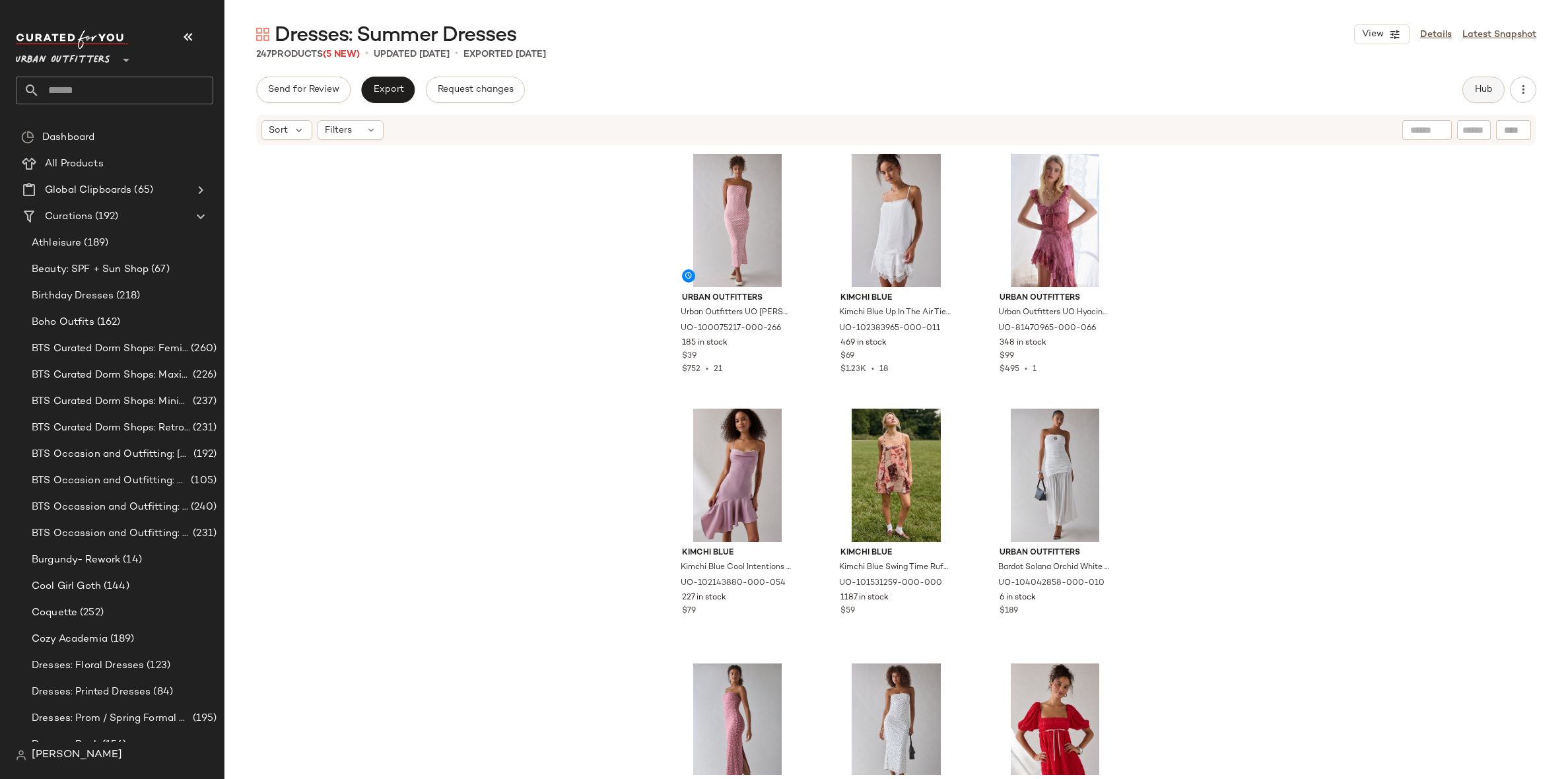
click at [1486, 94] on span "Hub" at bounding box center [1483, 90] width 19 height 11
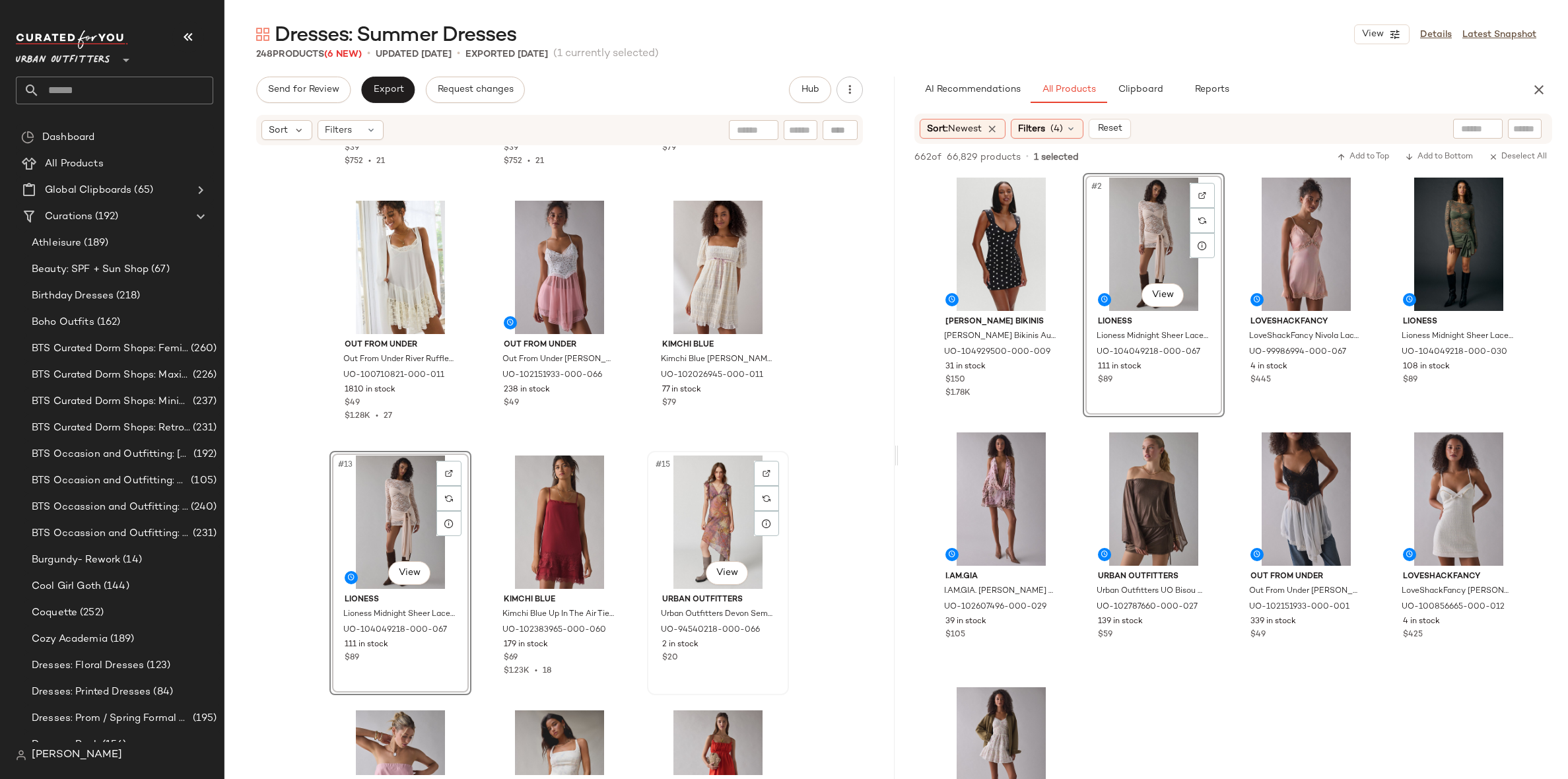
click at [715, 497] on div "#15 View" at bounding box center [718, 522] width 132 height 133
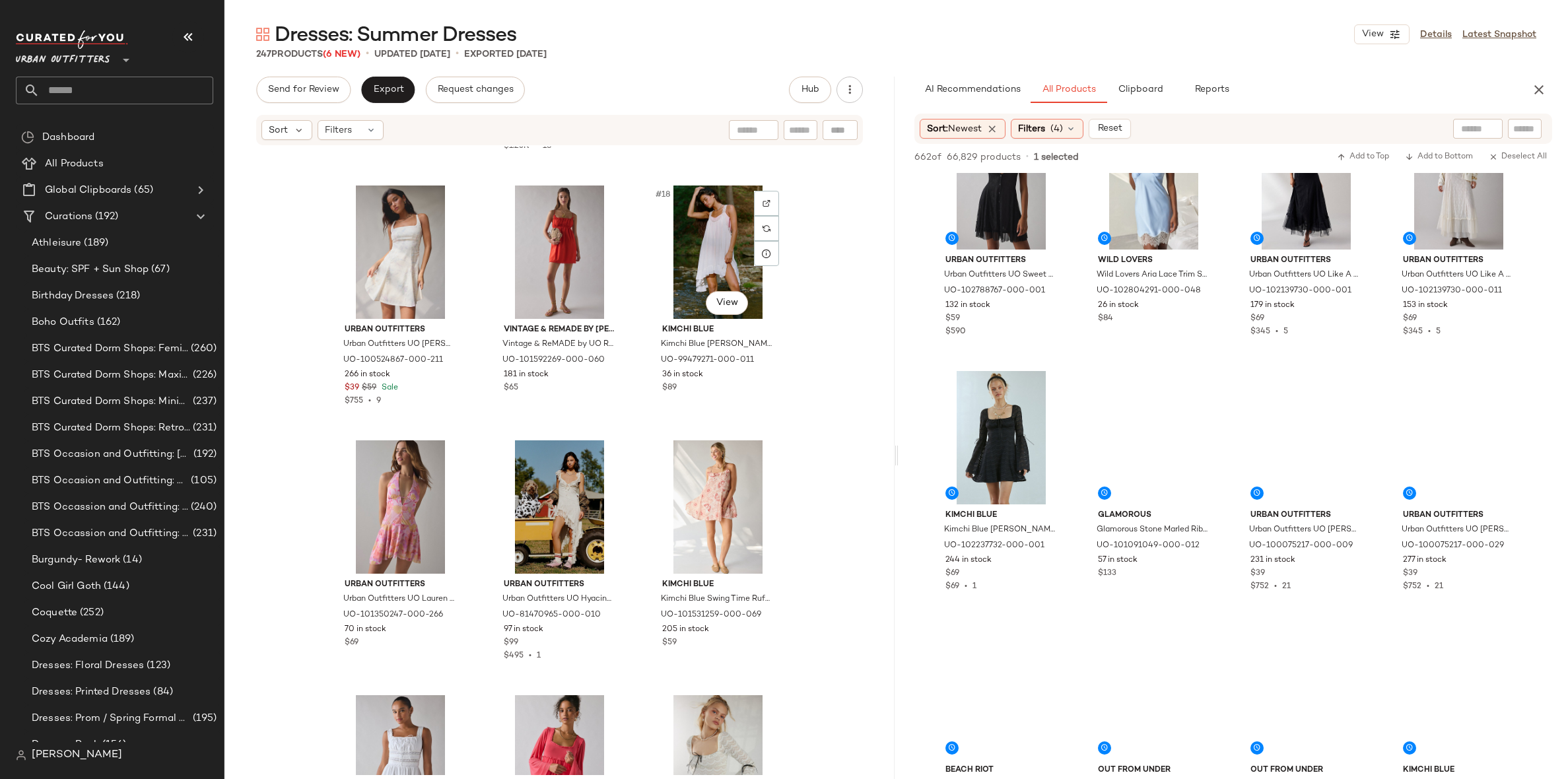
scroll to position [1281, 0]
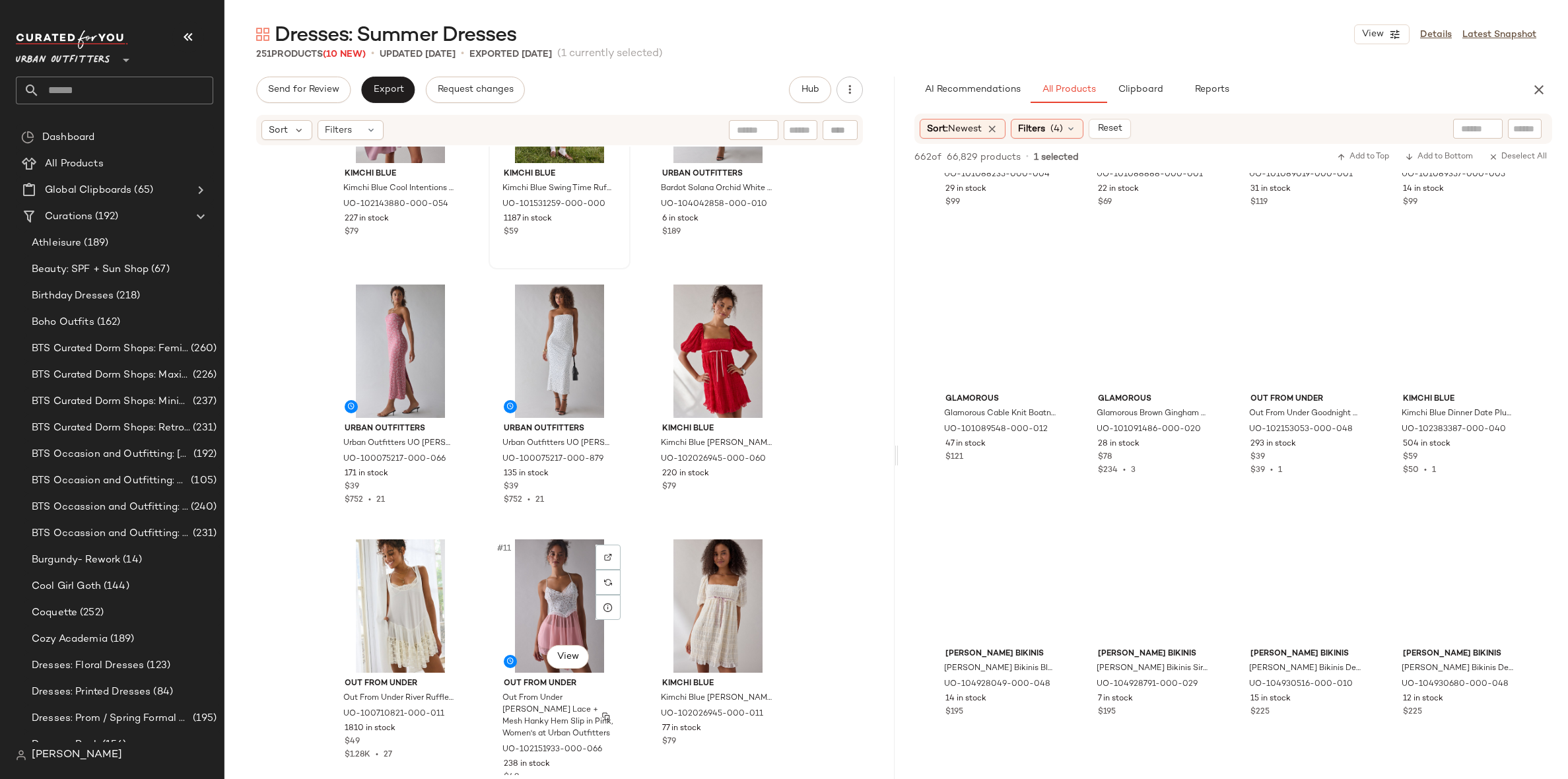
scroll to position [378, 0]
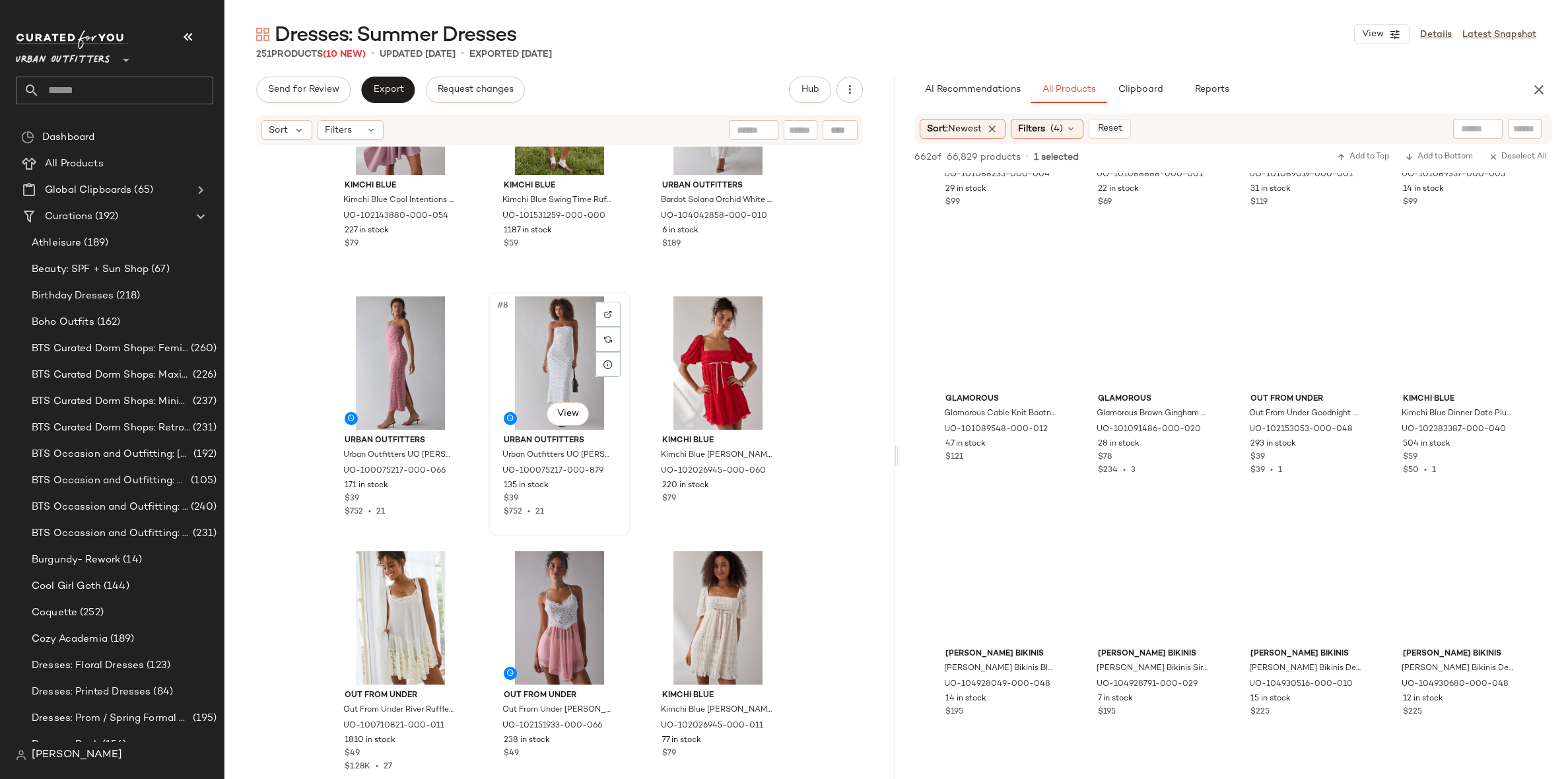
click at [559, 335] on div "#8 View" at bounding box center [559, 362] width 132 height 133
click at [392, 362] on div "#7 View" at bounding box center [400, 362] width 132 height 133
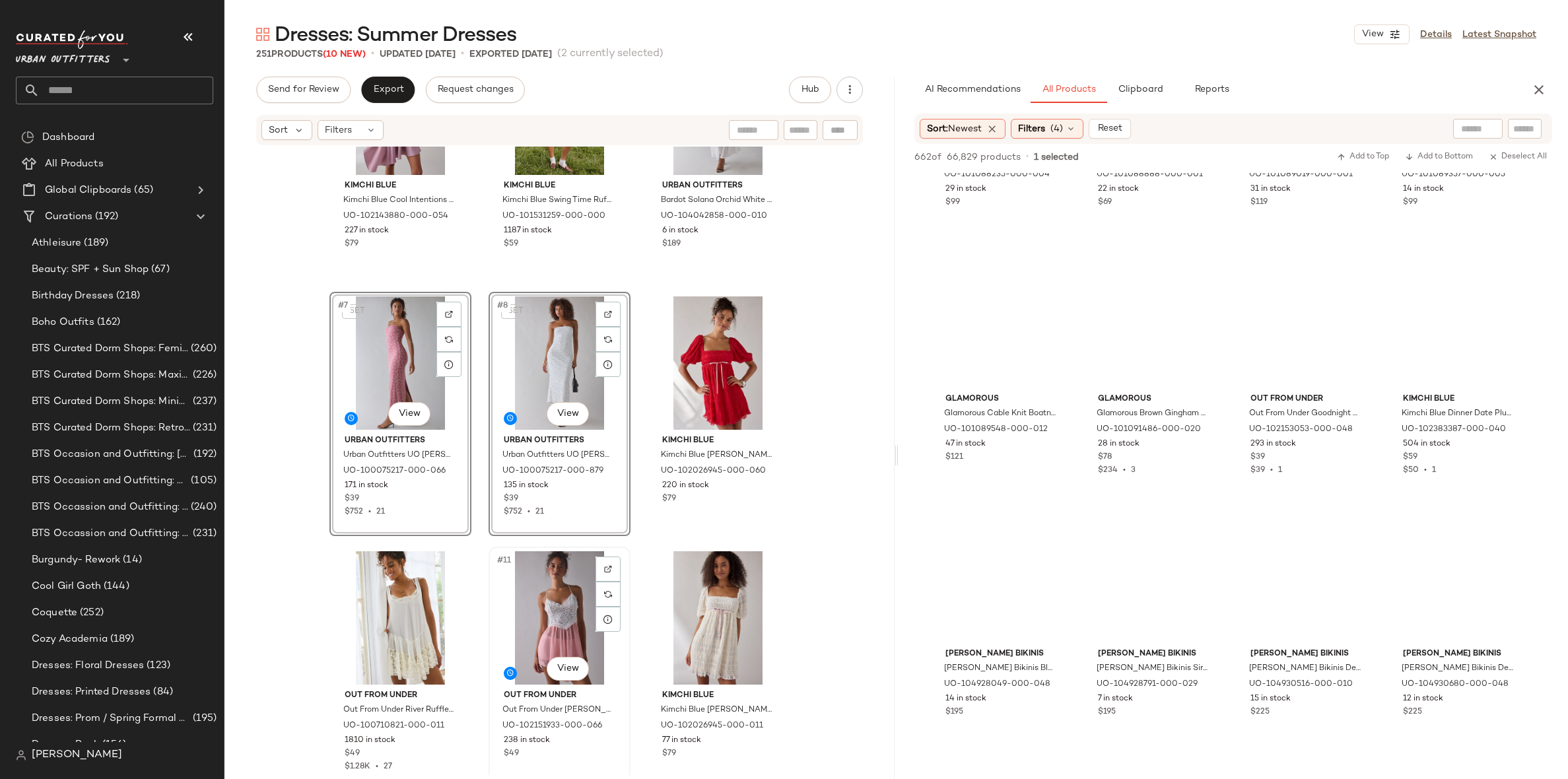
click at [554, 582] on div "#11 View" at bounding box center [559, 617] width 132 height 133
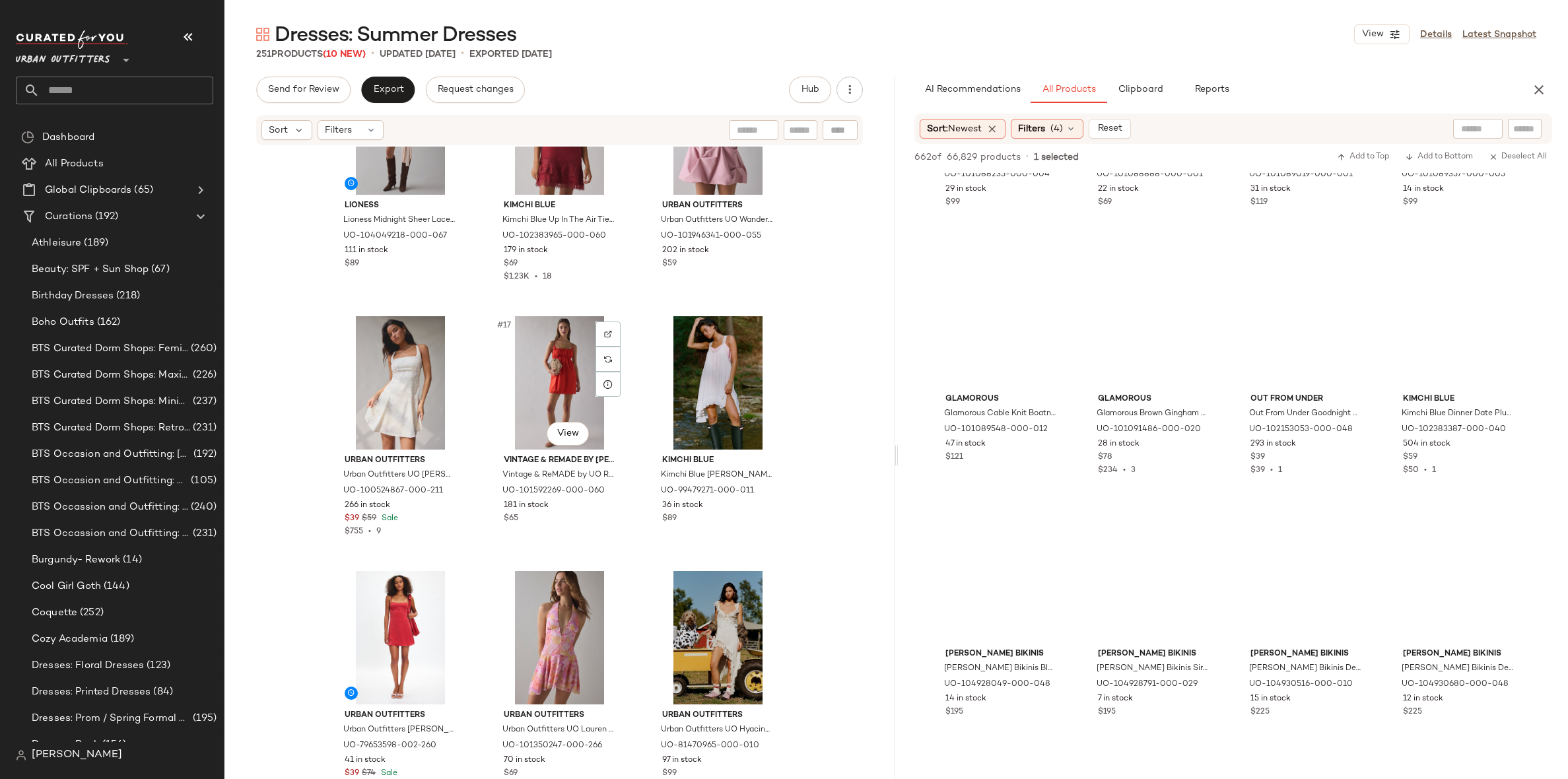
scroll to position [1215, 0]
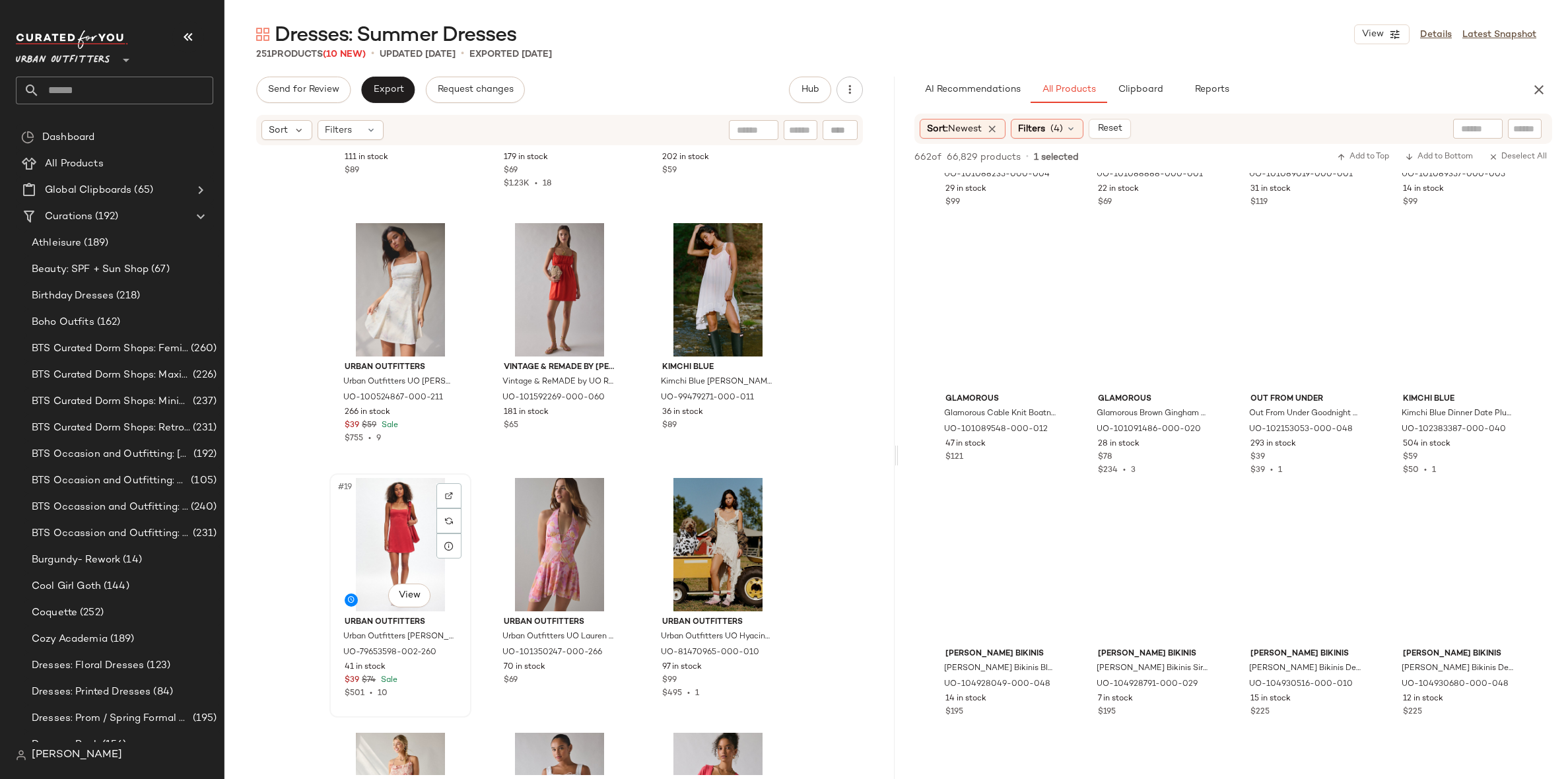
click at [384, 520] on div "#19 View" at bounding box center [400, 544] width 132 height 133
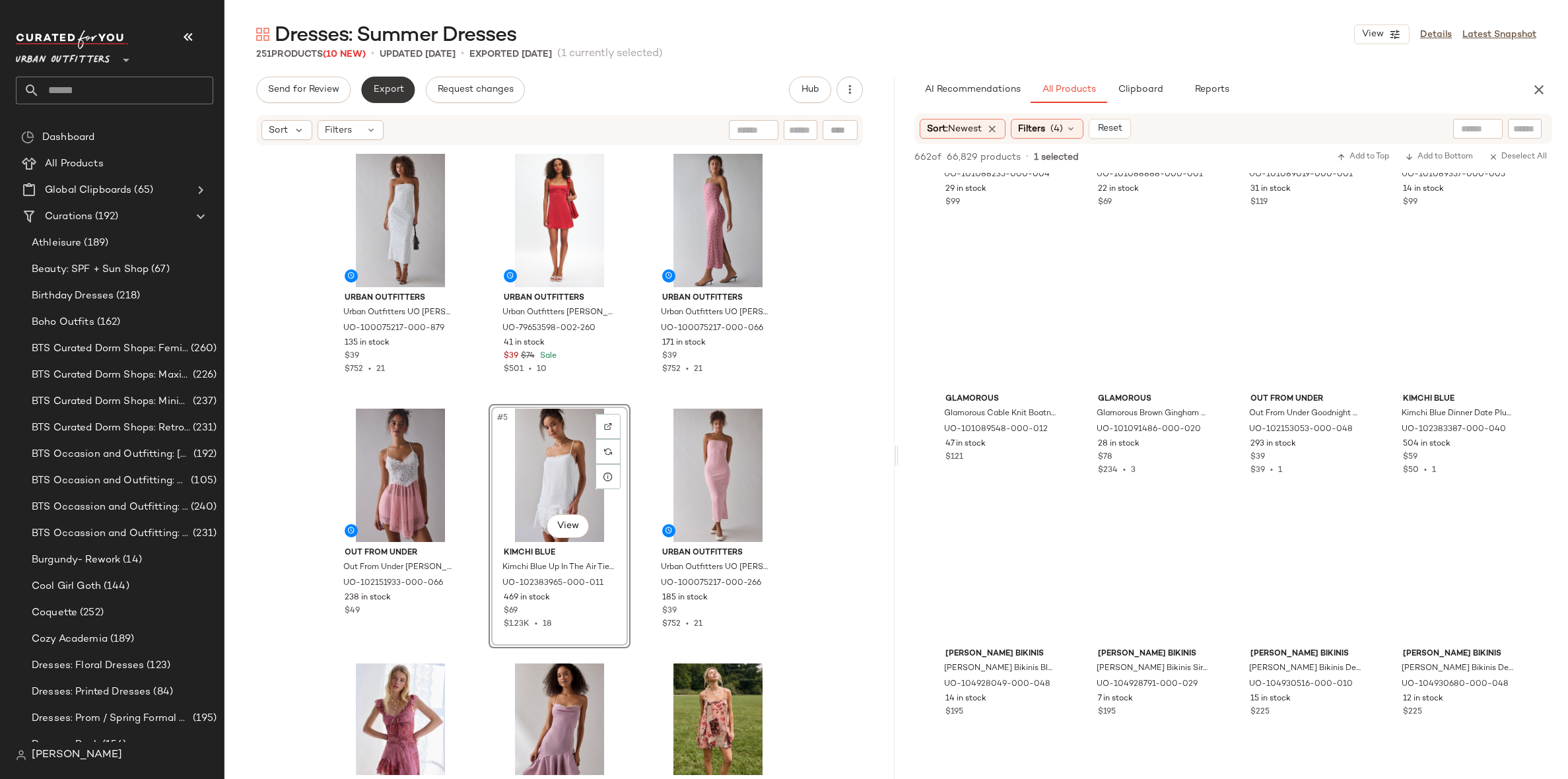
click at [379, 85] on span "Export" at bounding box center [388, 90] width 31 height 11
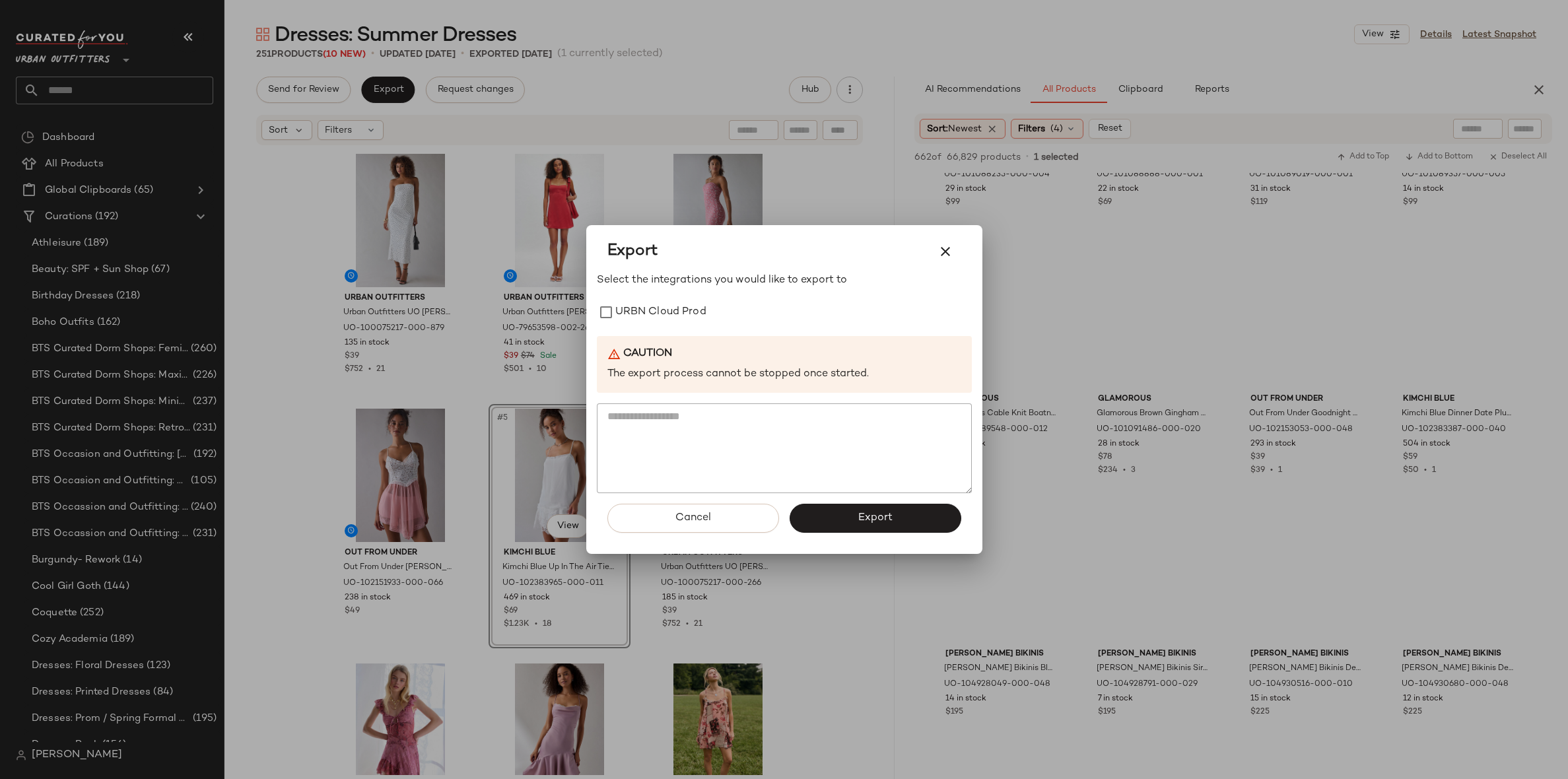
click at [624, 298] on div "Select the integrations you would like to export to URBN Cloud Prod Caution The…" at bounding box center [784, 383] width 375 height 220
click at [624, 299] on label "URBN Cloud Prod" at bounding box center [661, 312] width 92 height 26
click at [849, 508] on button "Export" at bounding box center [876, 518] width 171 height 29
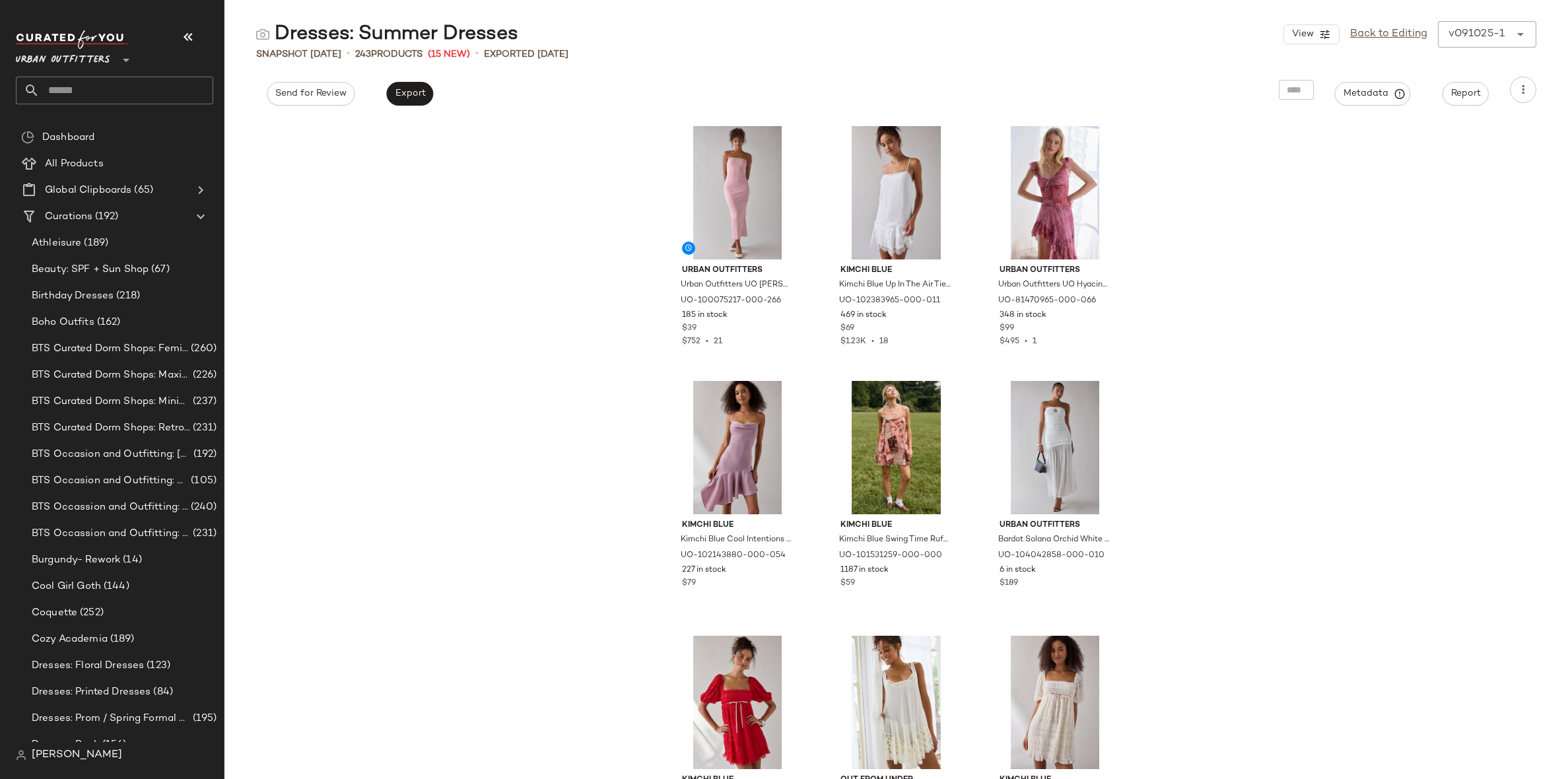
click at [143, 95] on input "text" at bounding box center [127, 91] width 173 height 27
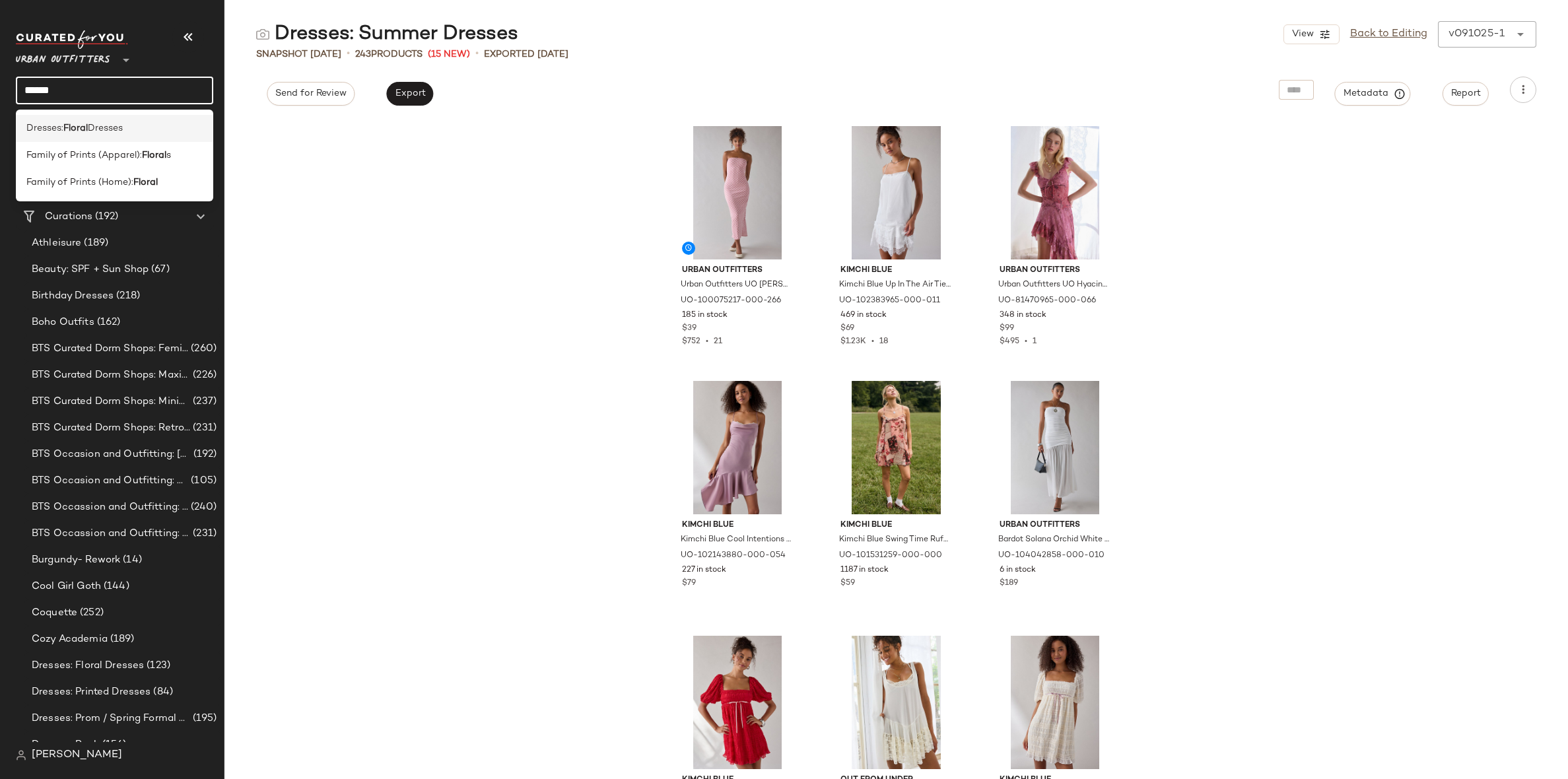
type input "******"
click at [142, 120] on div "Dresses: Floral Dresses" at bounding box center [114, 129] width 198 height 27
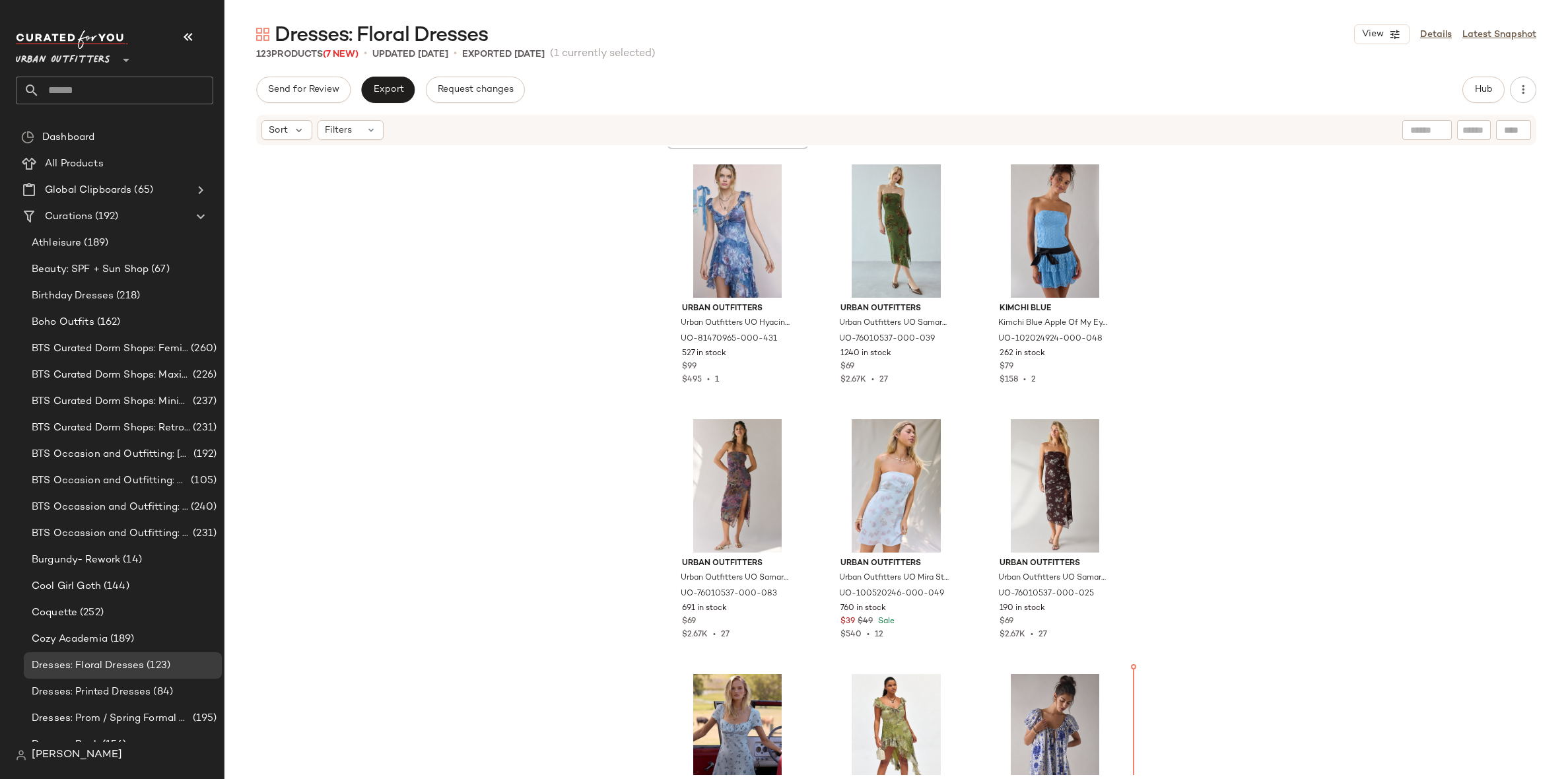
scroll to position [255, 0]
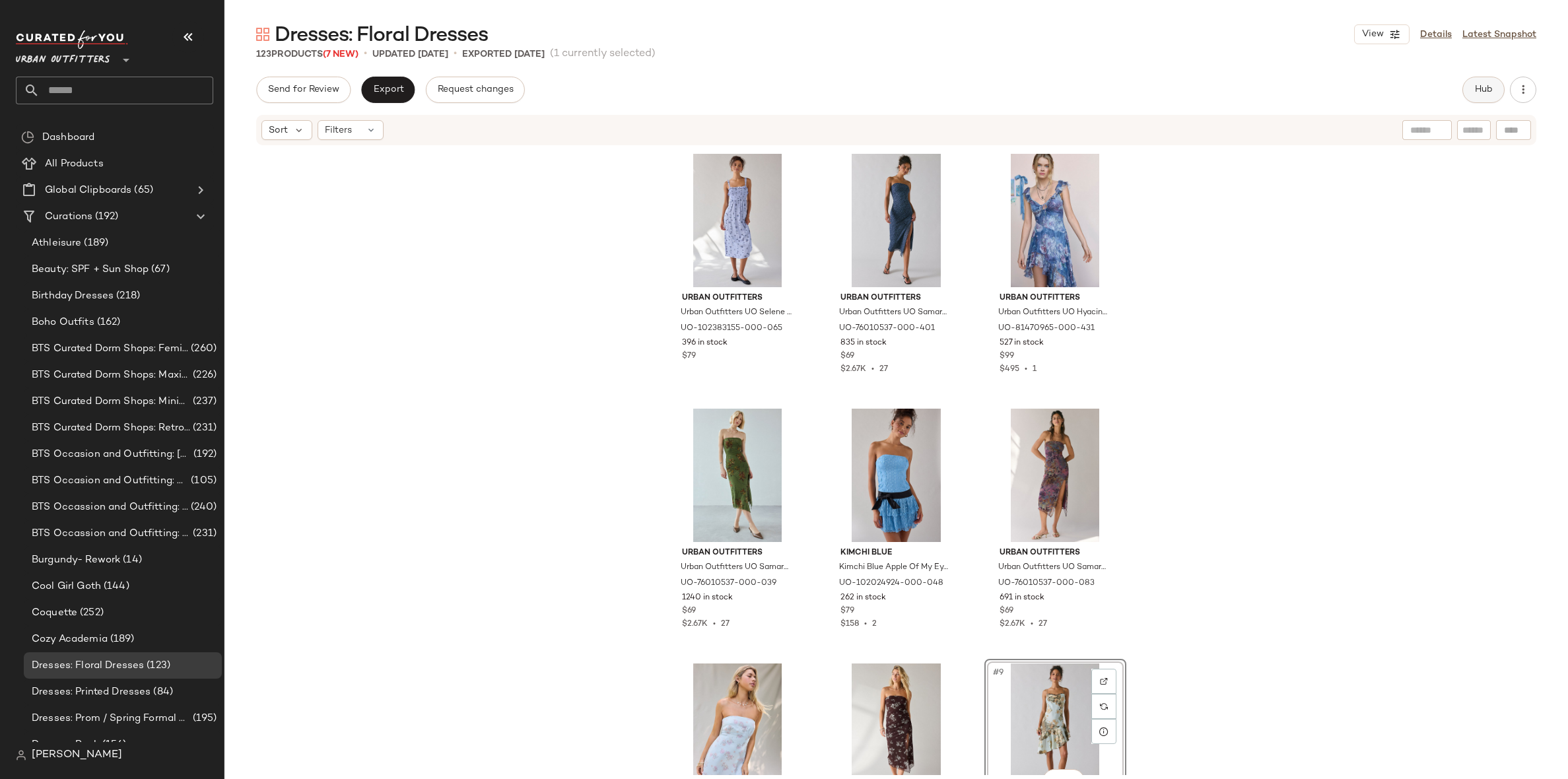
click at [1472, 87] on button "Hub" at bounding box center [1483, 90] width 42 height 26
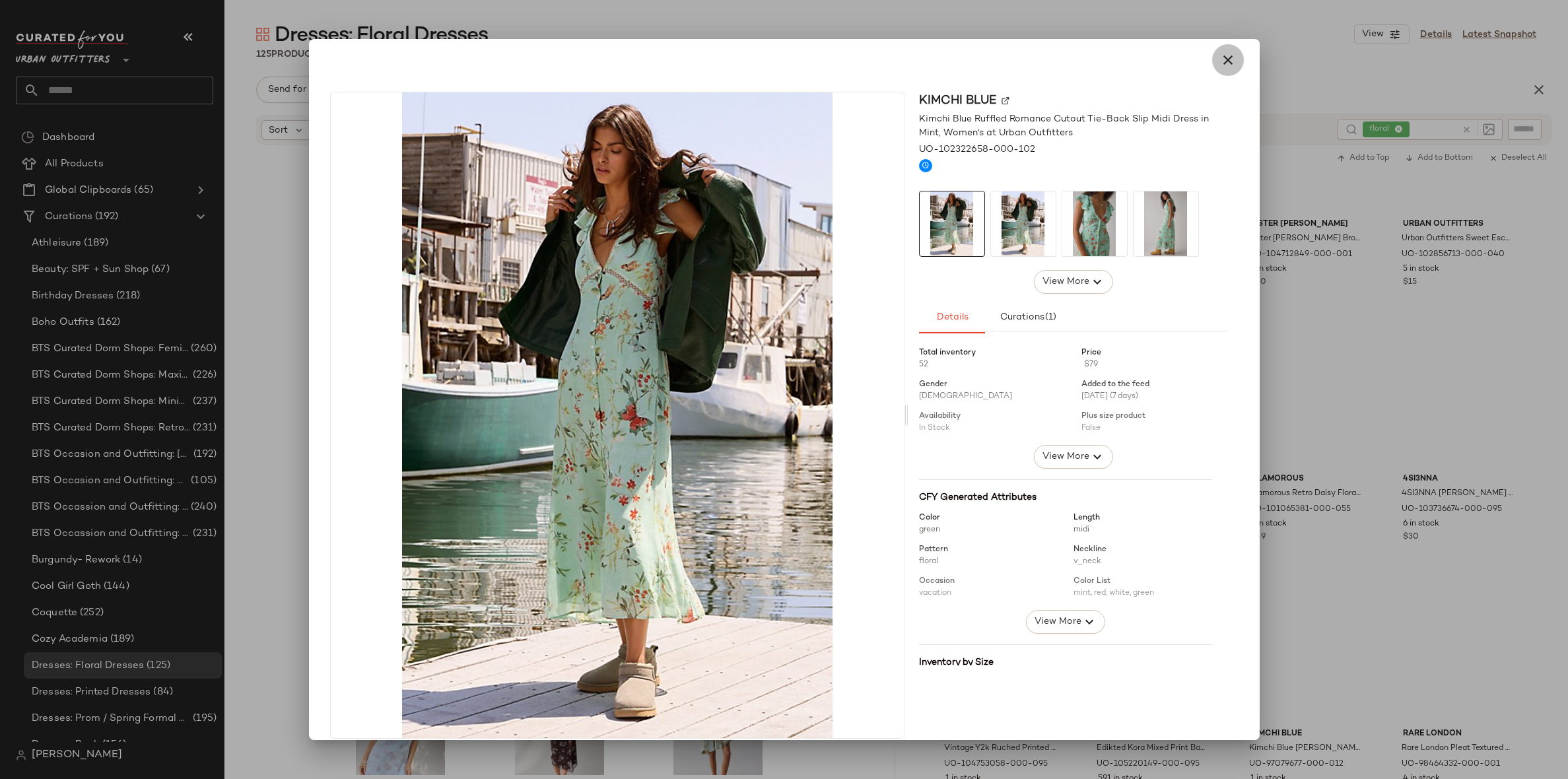
click at [1232, 57] on button "button" at bounding box center [1228, 59] width 32 height 32
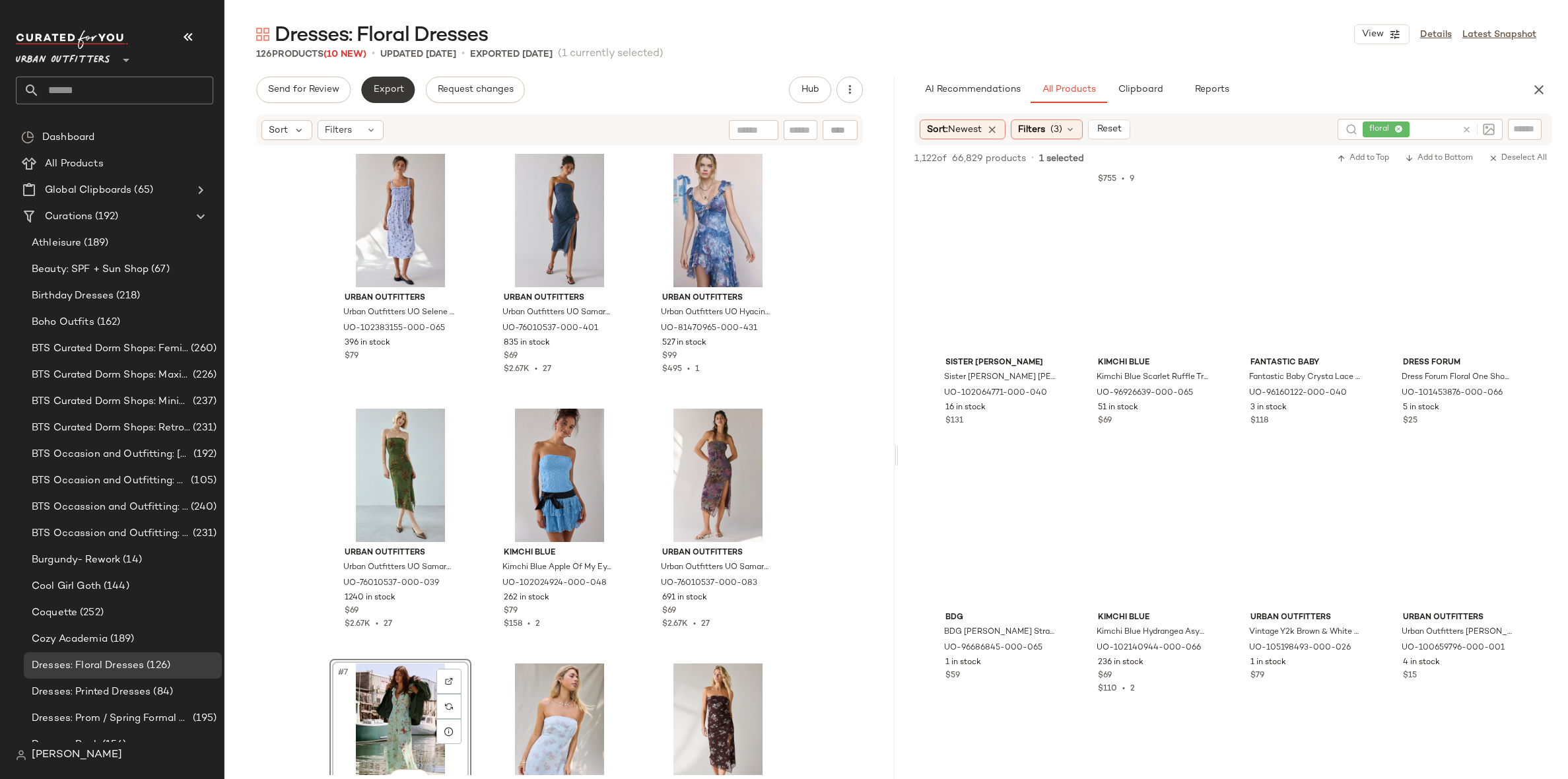
click at [387, 81] on button "Export" at bounding box center [388, 90] width 54 height 26
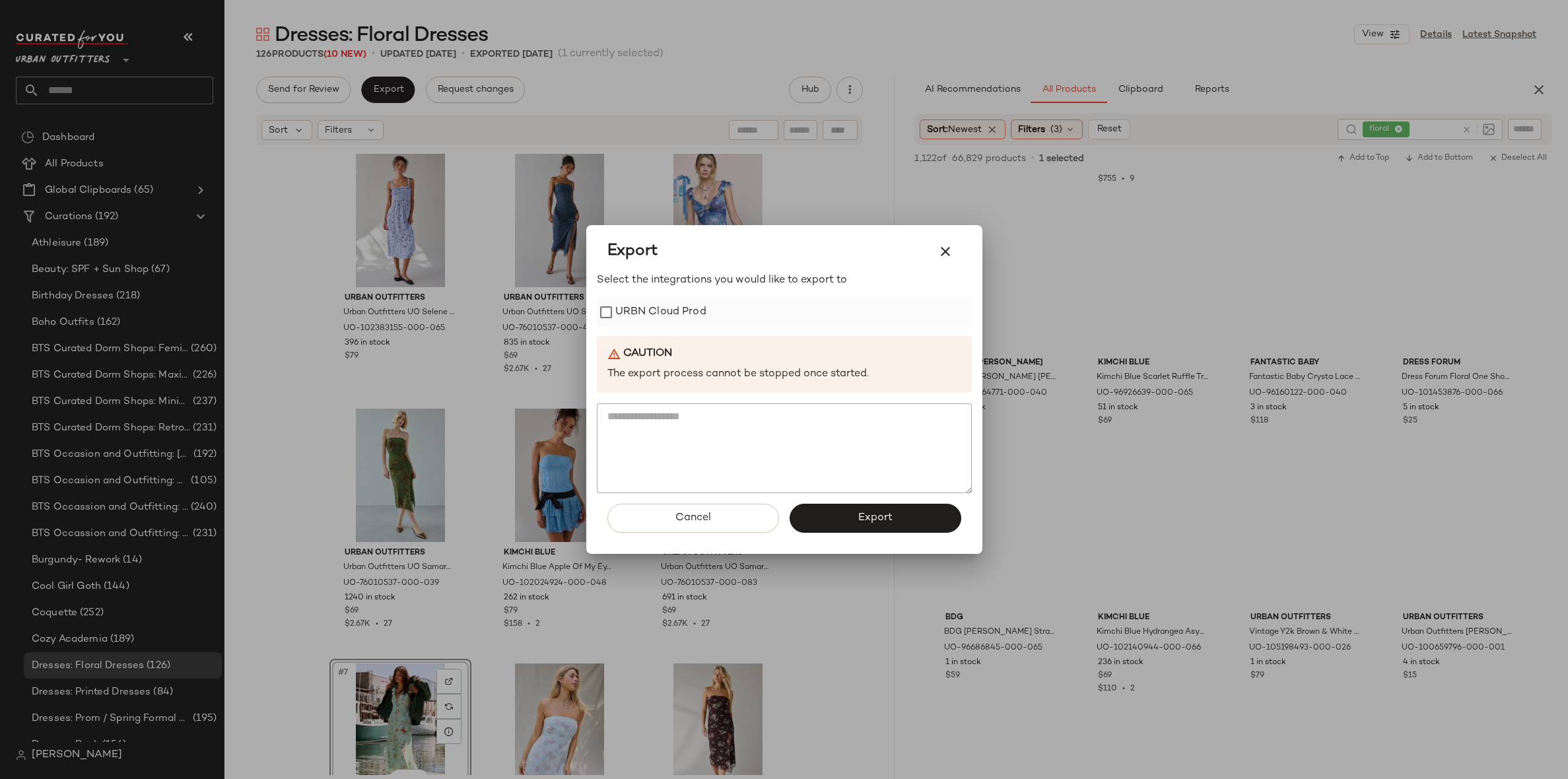
click at [684, 315] on label "URBN Cloud Prod" at bounding box center [661, 312] width 92 height 26
click at [867, 516] on span "Export" at bounding box center [876, 517] width 35 height 13
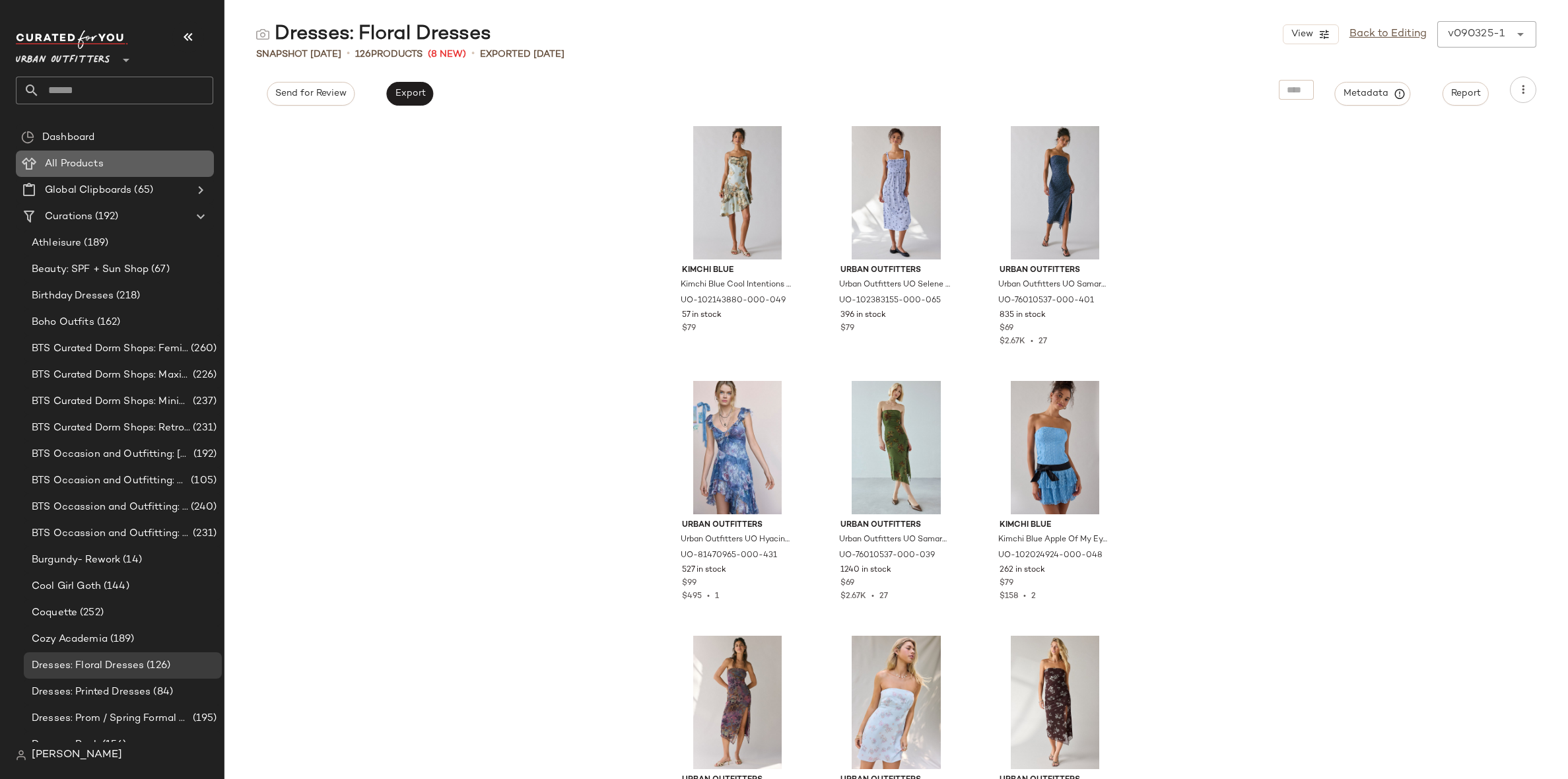
click at [122, 164] on div "All Products" at bounding box center [125, 165] width 168 height 16
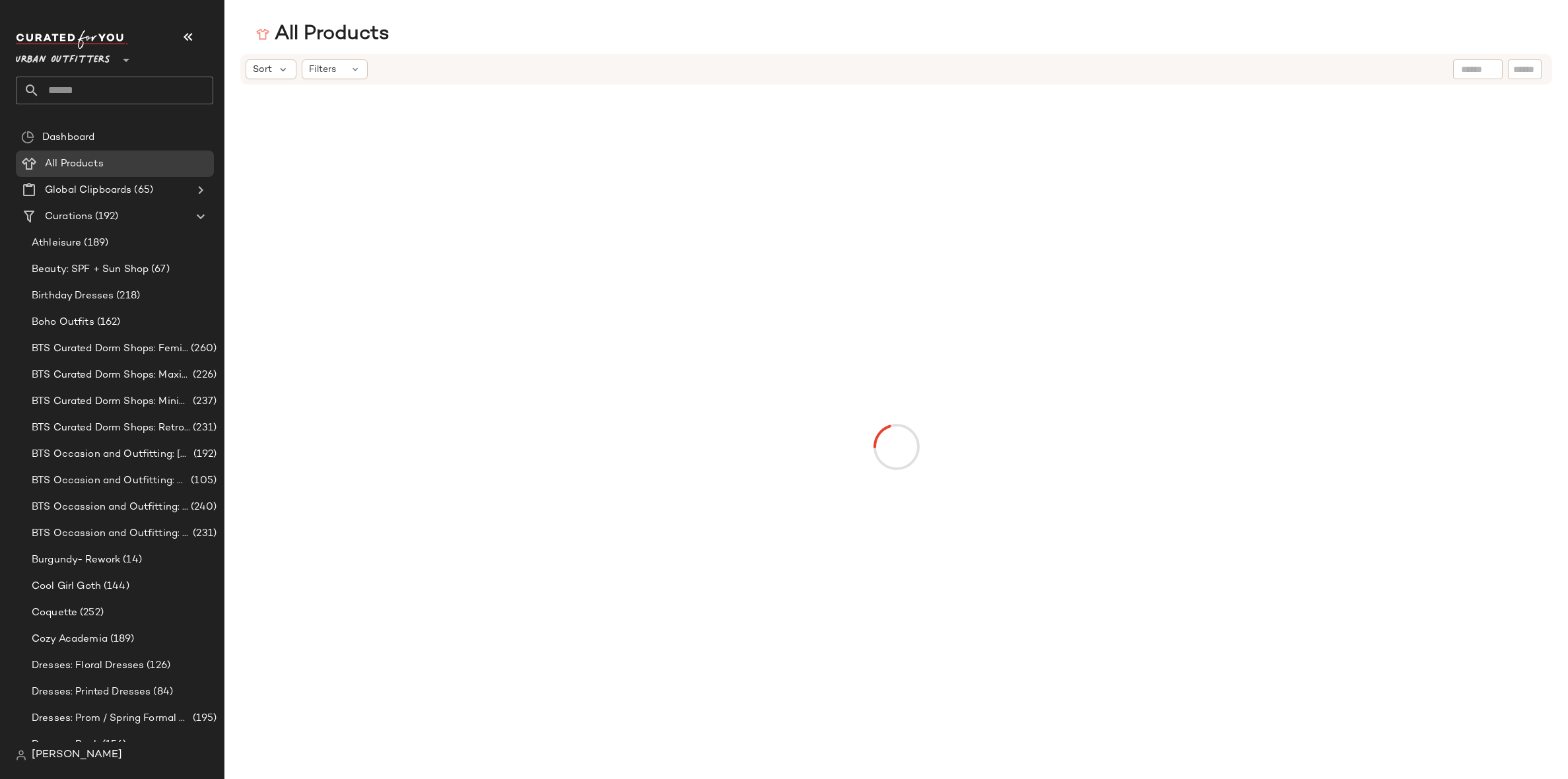
click at [1490, 62] on div at bounding box center [1477, 69] width 50 height 19
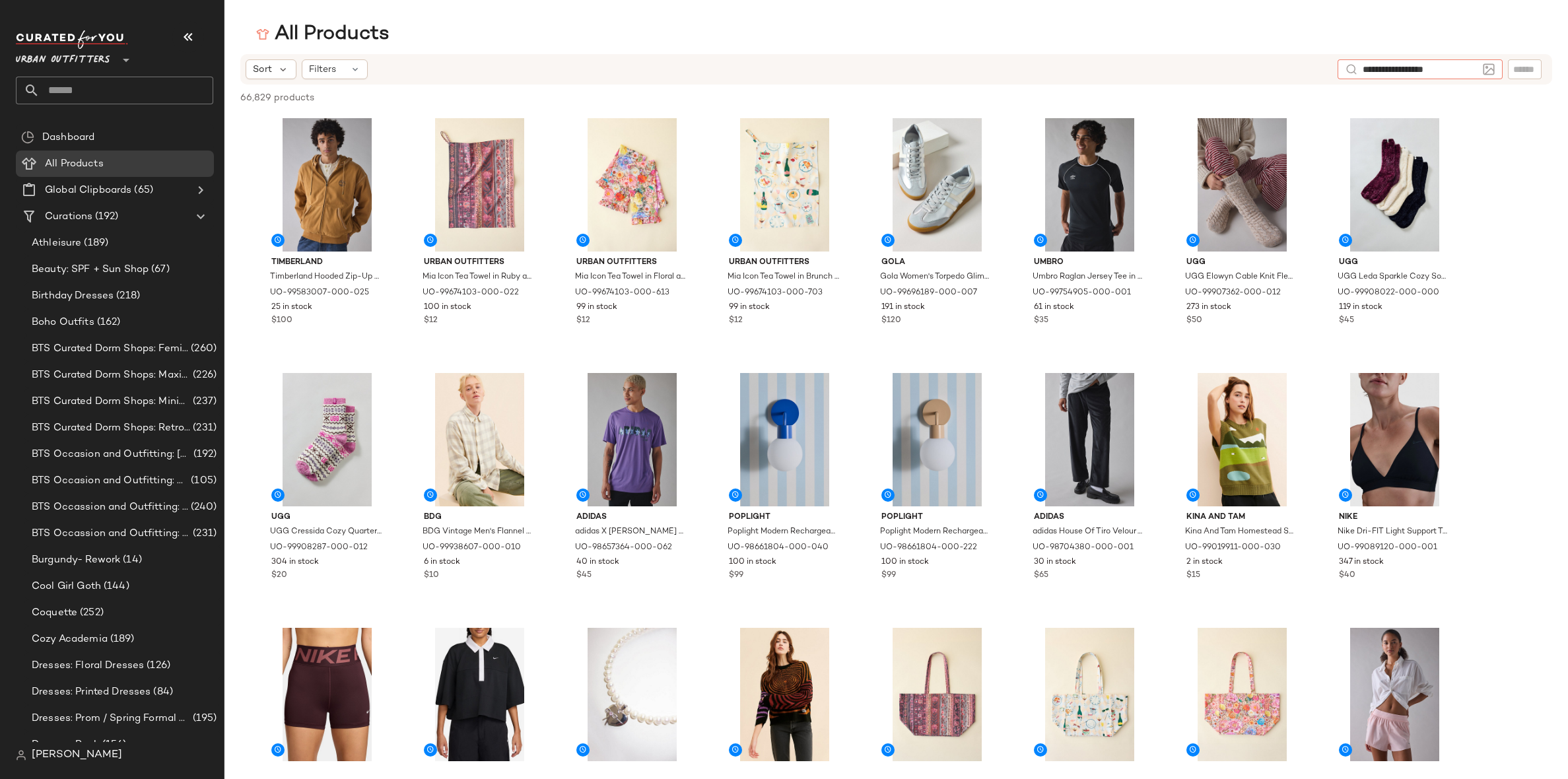
type input "**********"
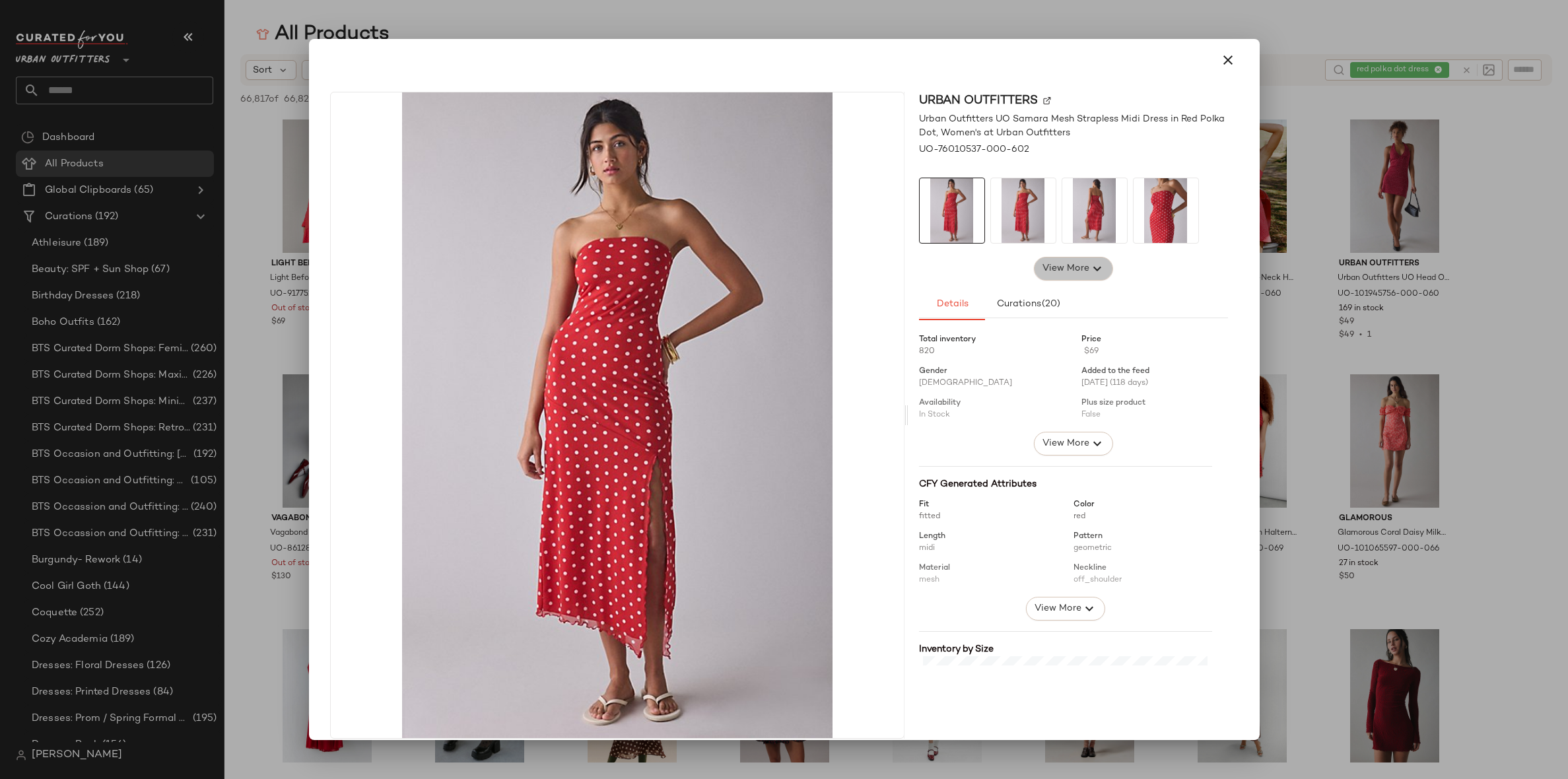
click at [1064, 268] on span "View More" at bounding box center [1064, 269] width 48 height 16
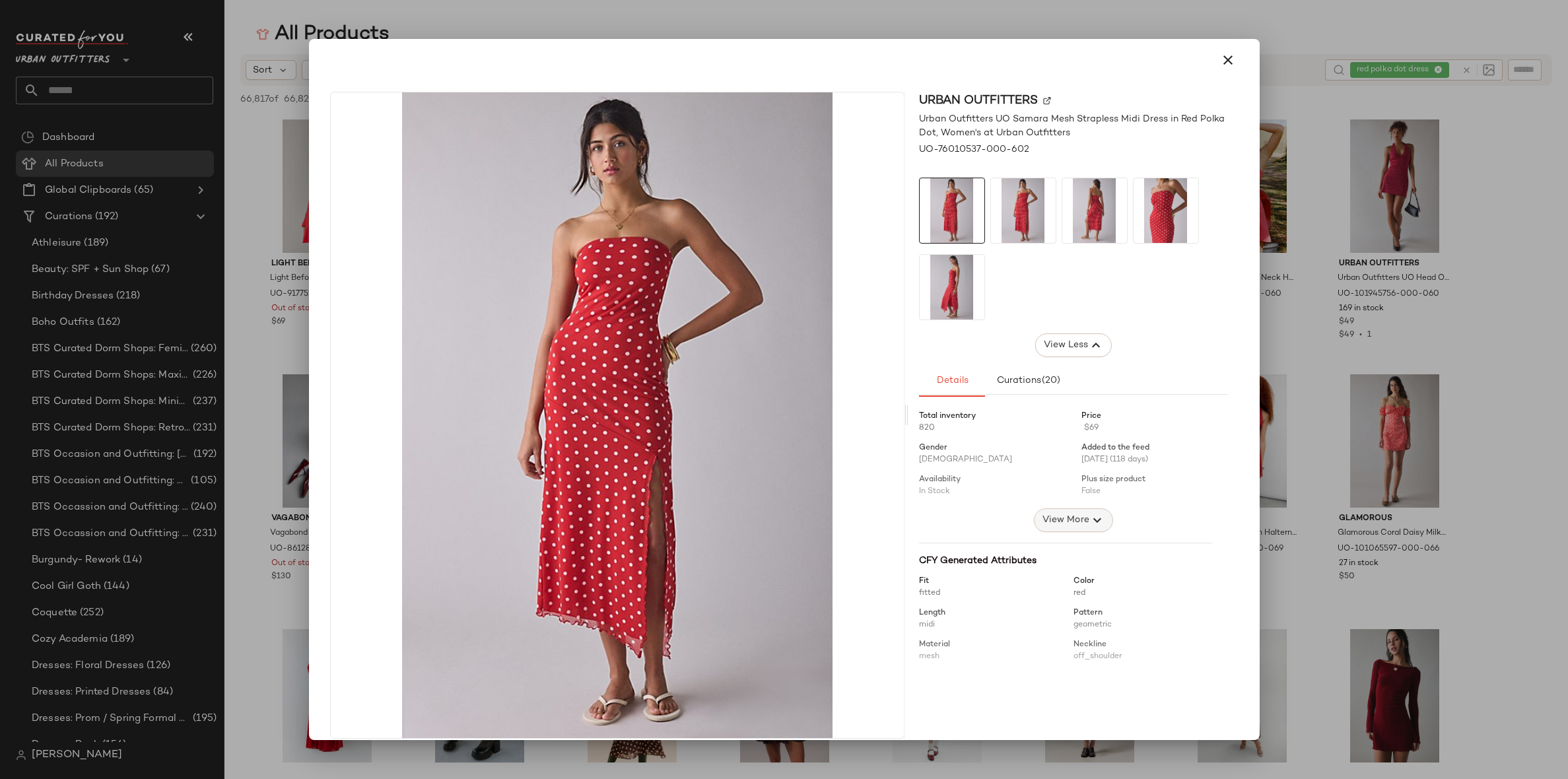
click at [1048, 514] on span "View More" at bounding box center [1064, 520] width 48 height 16
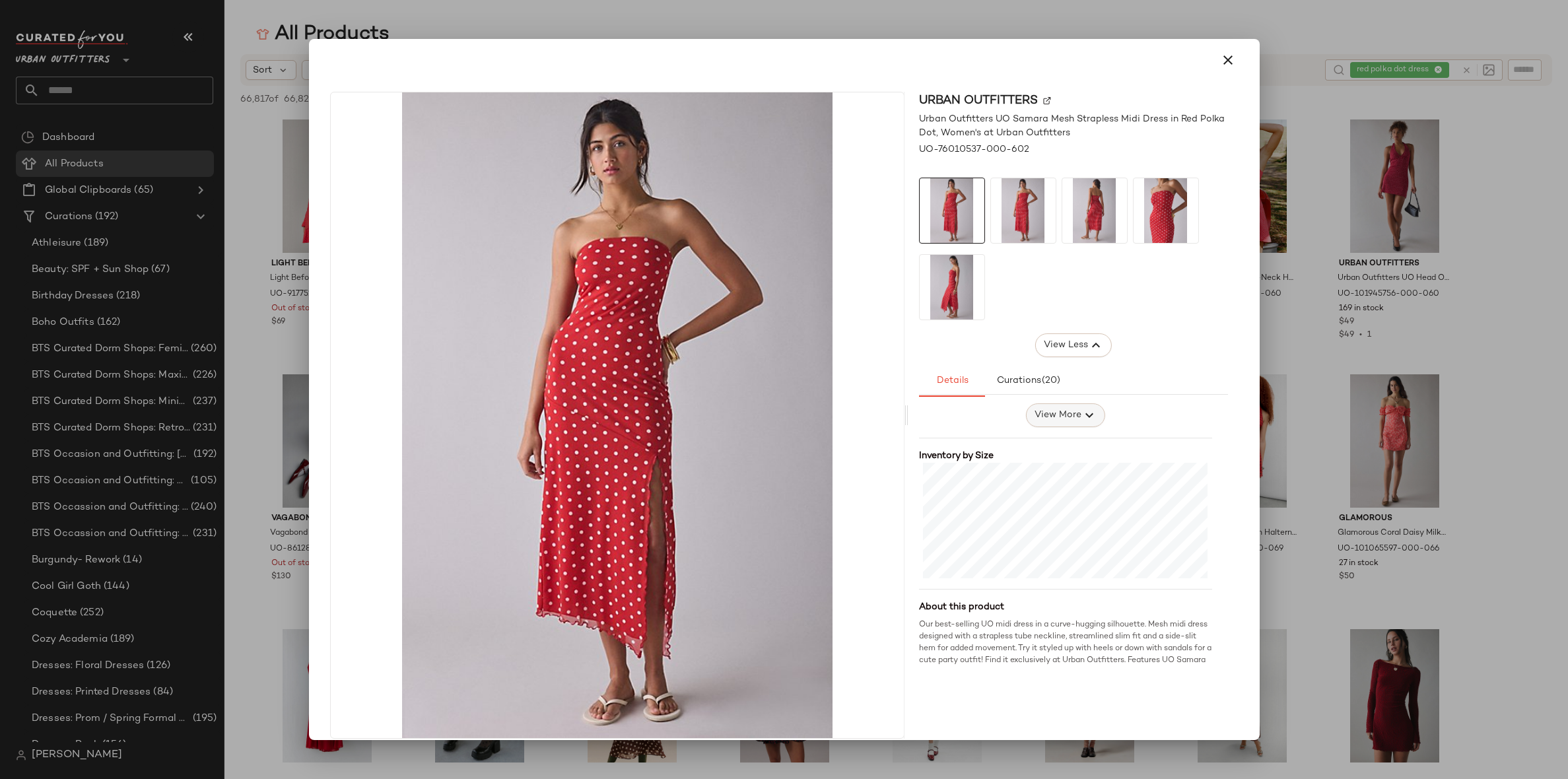
click at [1059, 421] on span "View More" at bounding box center [1057, 415] width 48 height 16
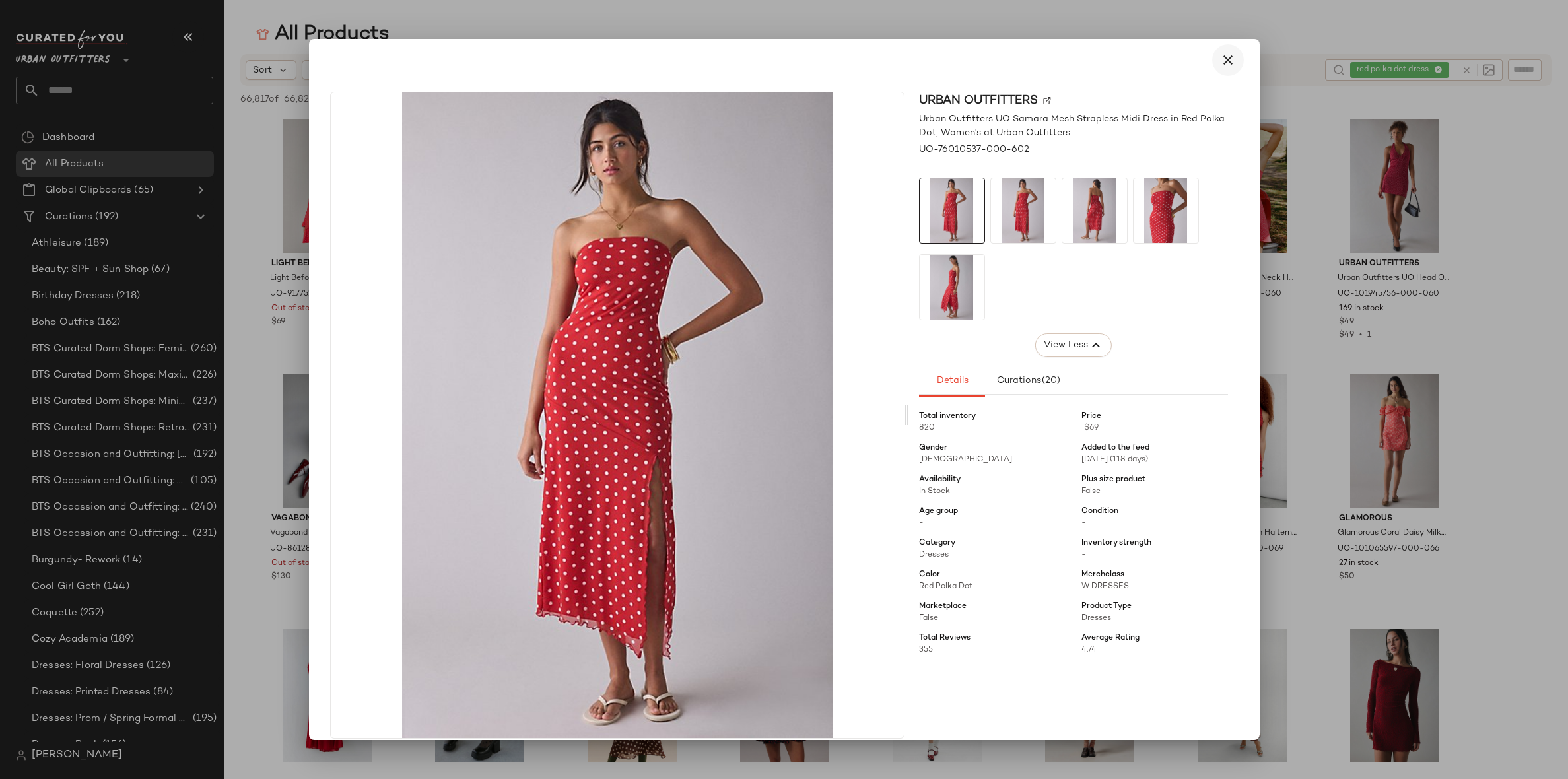
click at [1220, 62] on icon "button" at bounding box center [1228, 60] width 16 height 16
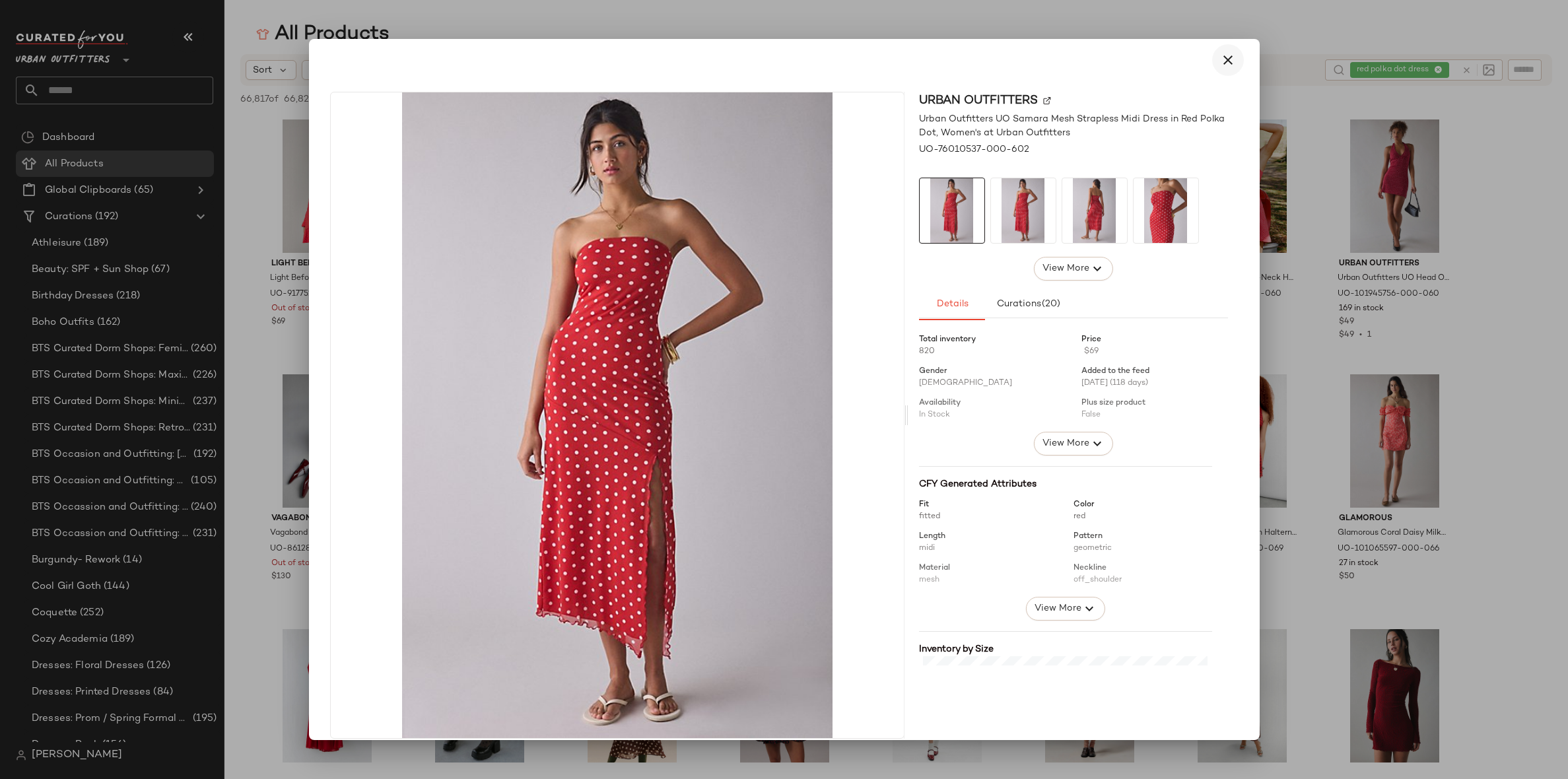
click at [1220, 64] on icon "button" at bounding box center [1228, 60] width 16 height 16
click at [1220, 57] on icon "button" at bounding box center [1228, 60] width 16 height 16
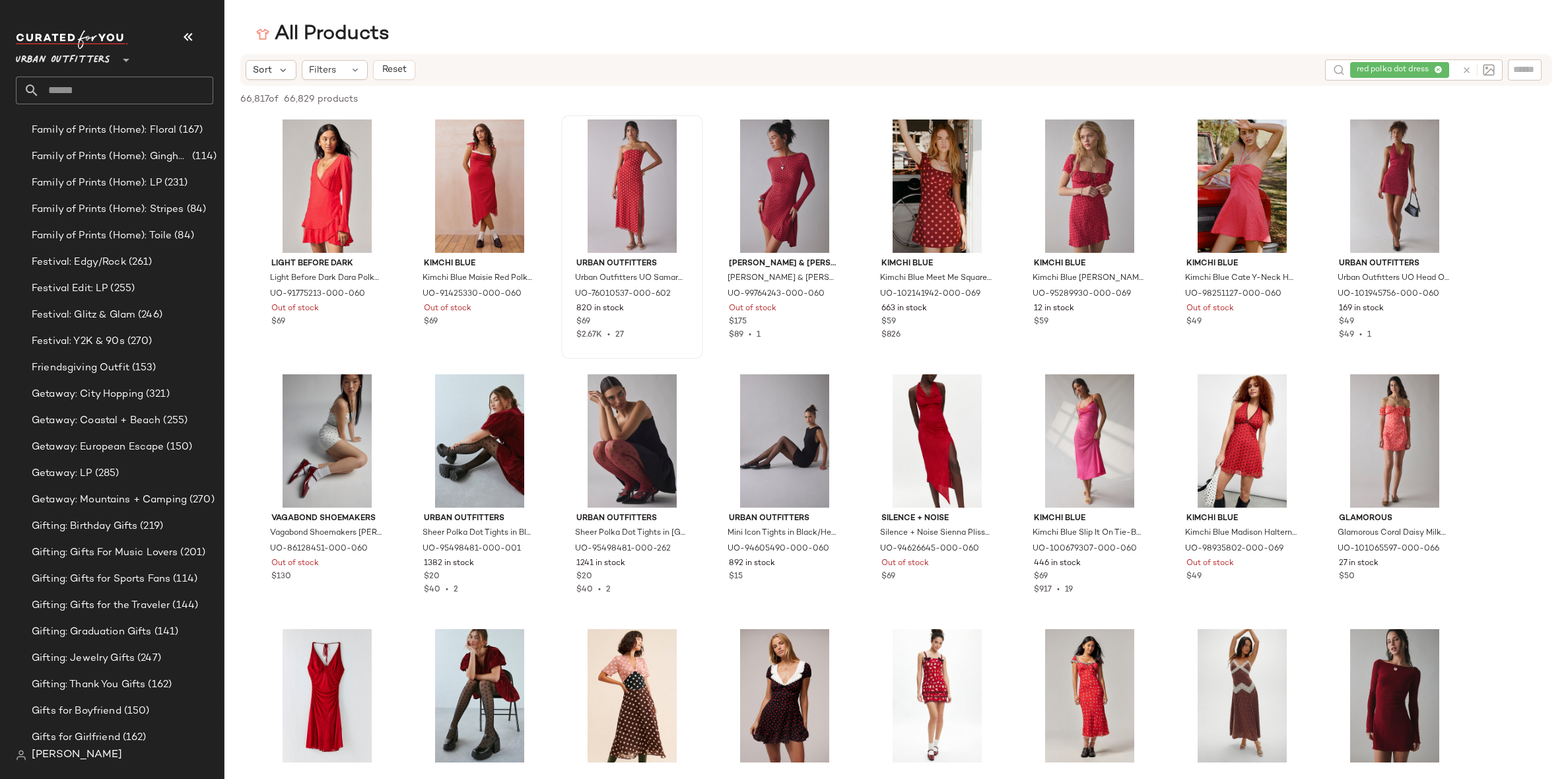
scroll to position [1628, 0]
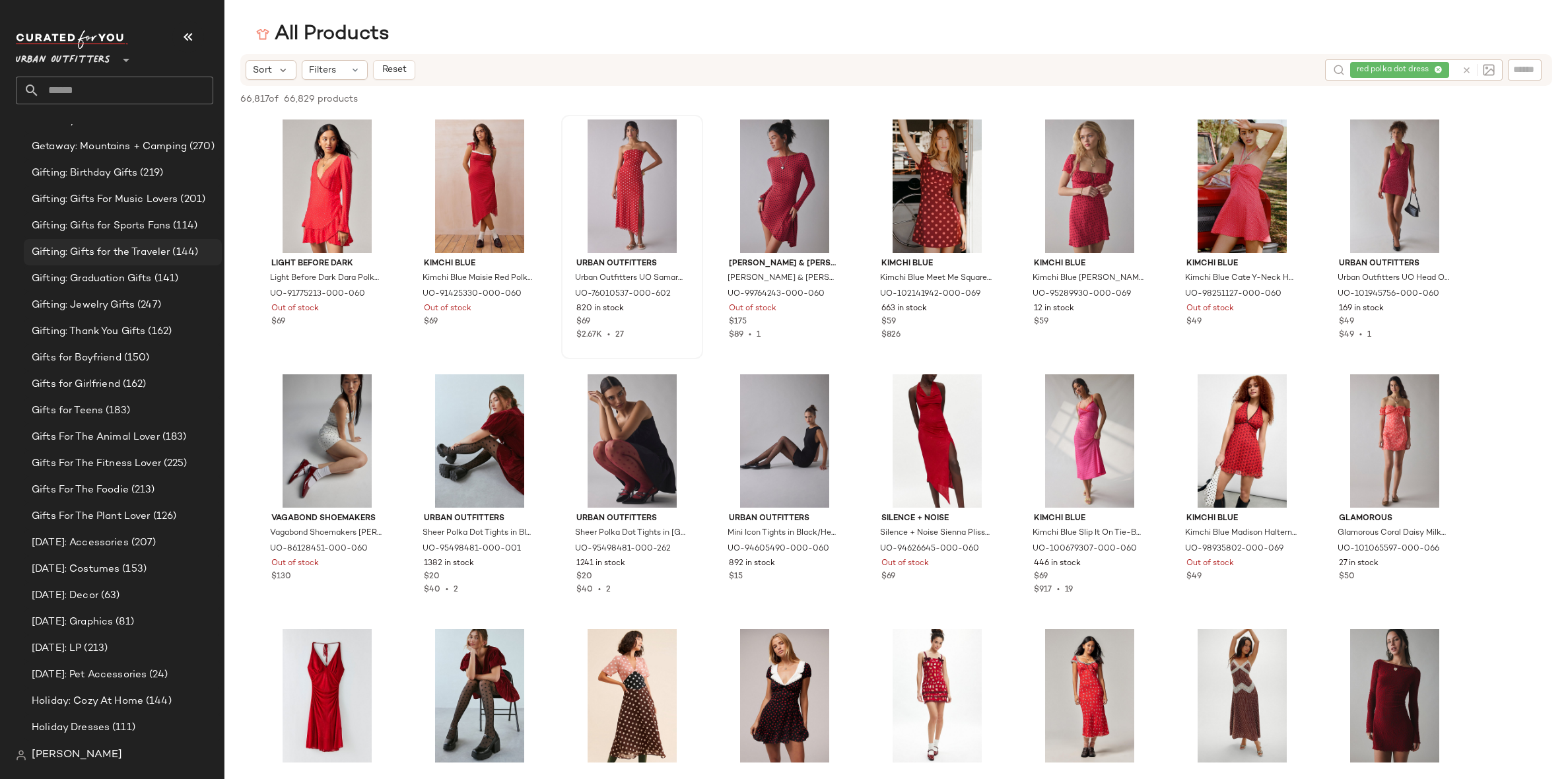
click at [168, 262] on div "Gifting: Gifts for the Traveler (144)" at bounding box center [122, 251] width 198 height 26
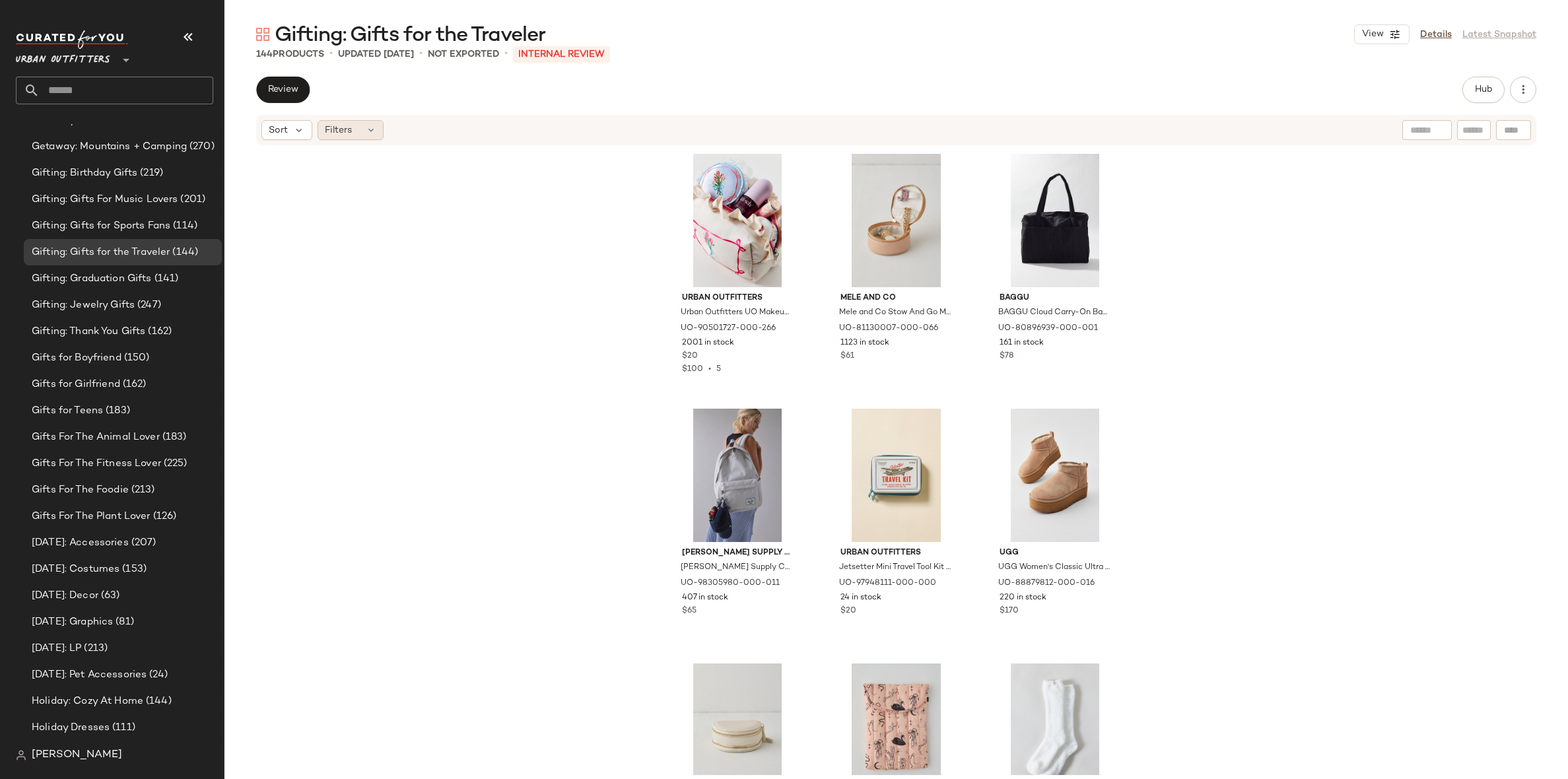
click at [355, 129] on div "Filters" at bounding box center [351, 130] width 66 height 19
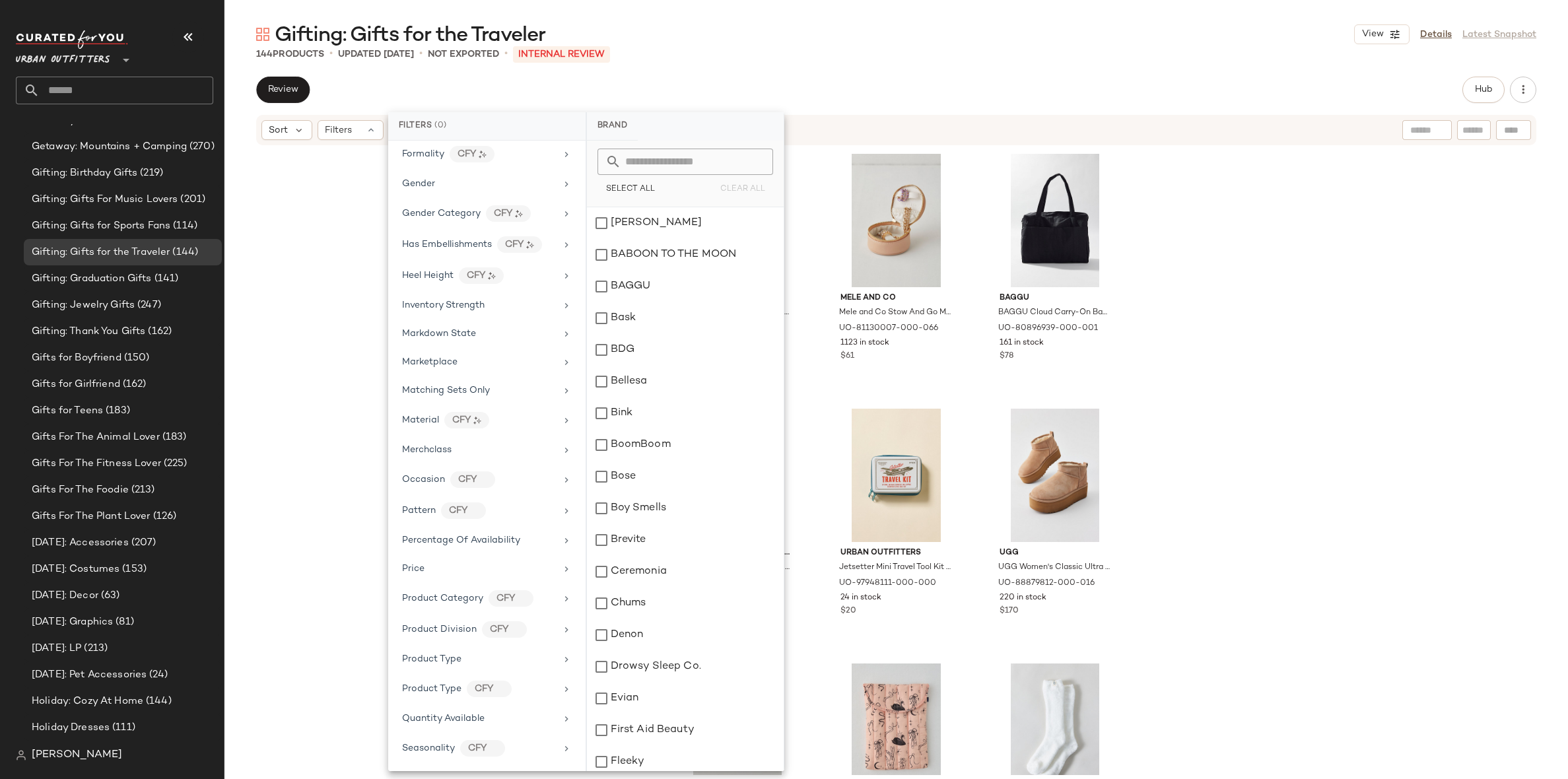
scroll to position [356, 0]
click at [468, 358] on div "Marketplace" at bounding box center [487, 357] width 187 height 25
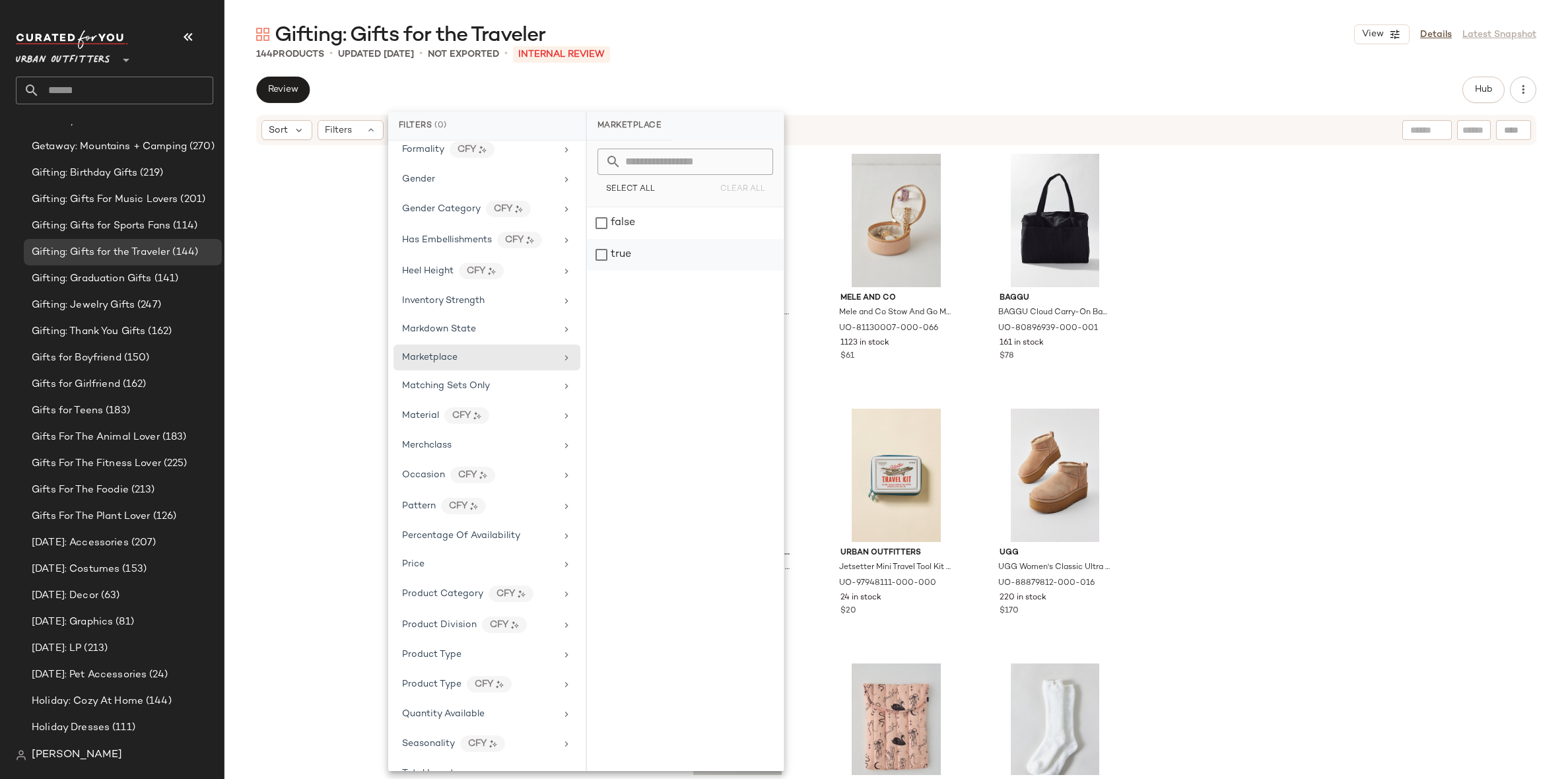
click at [629, 242] on div "true" at bounding box center [686, 254] width 197 height 32
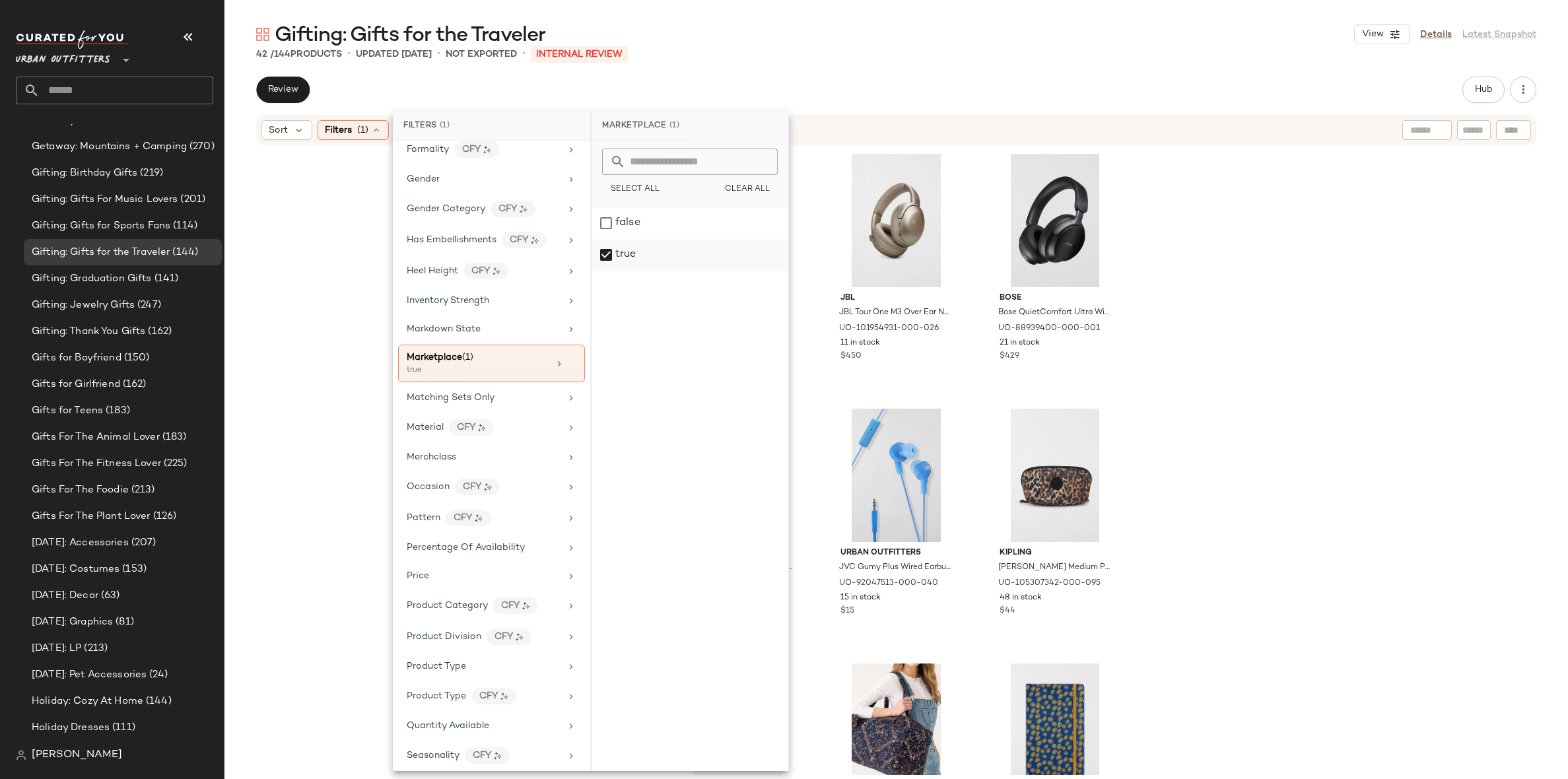
click at [601, 249] on div "true" at bounding box center [690, 254] width 197 height 32
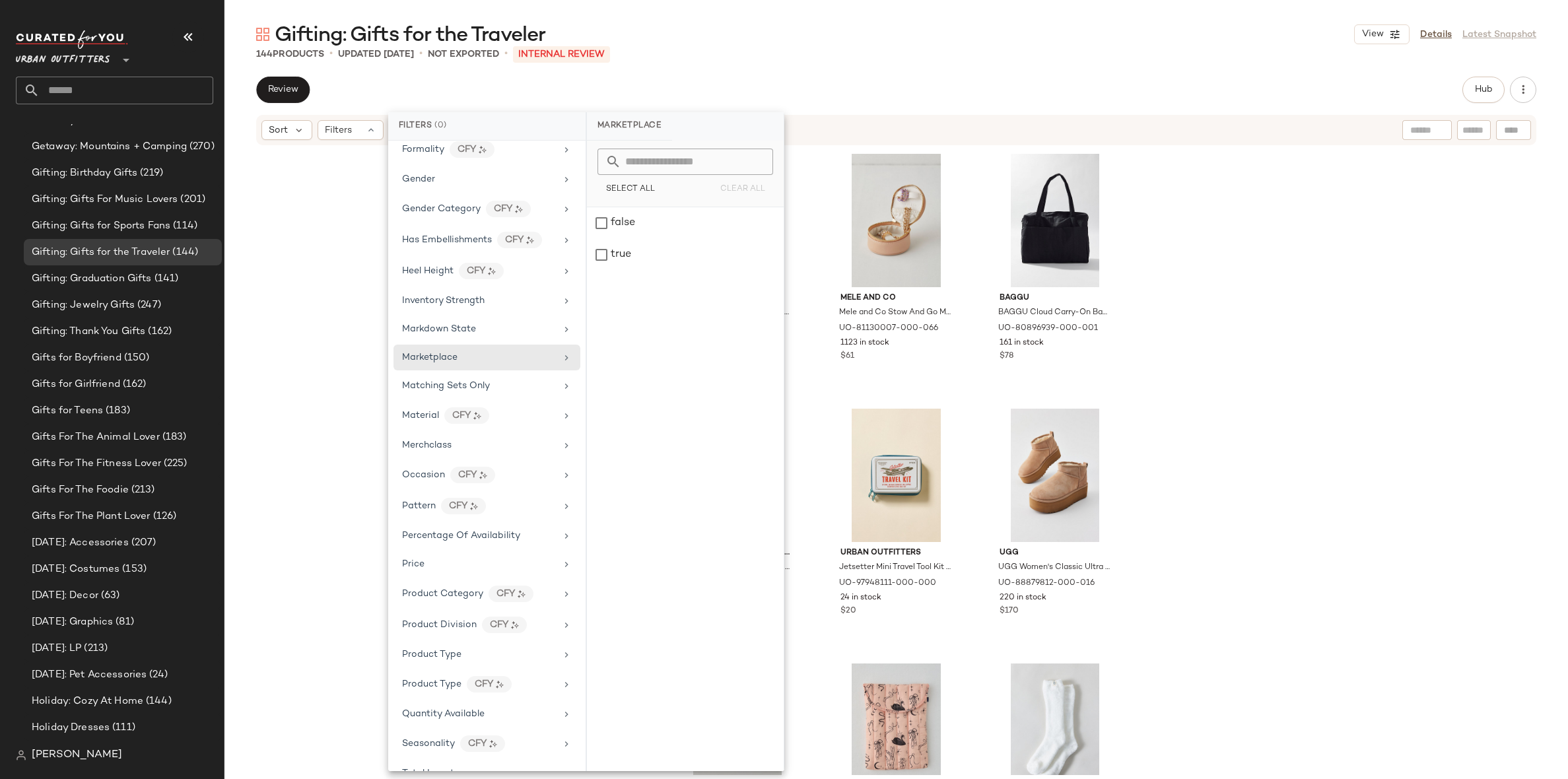
click at [342, 303] on div "Urban Outfitters Urban Outfitters UO Makeup Bag in Tulips Bouquet at Urban Outf…" at bounding box center [896, 460] width 1344 height 628
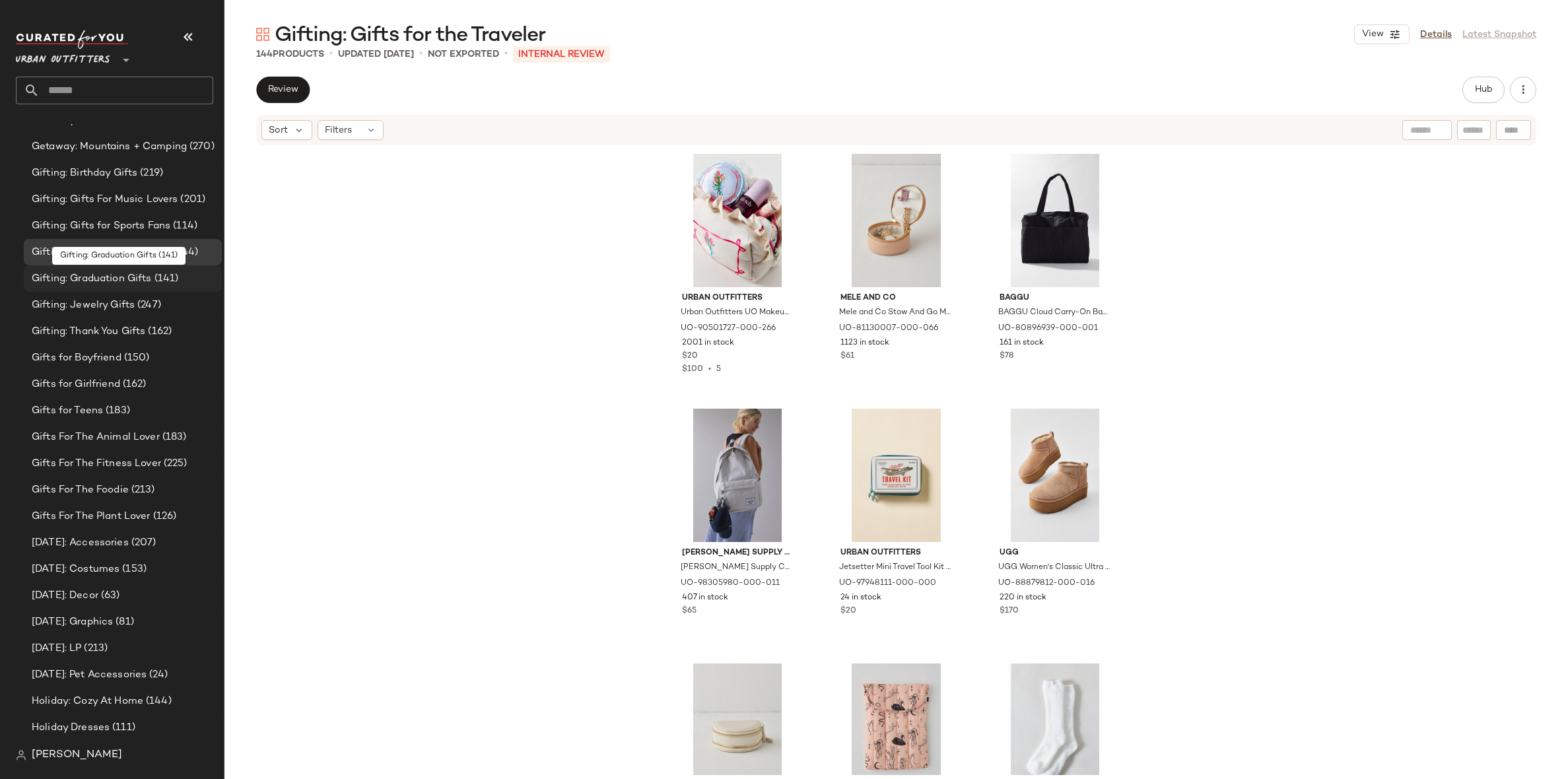
click at [151, 267] on div "Gifting: Graduation Gifts (141)" at bounding box center [122, 278] width 198 height 26
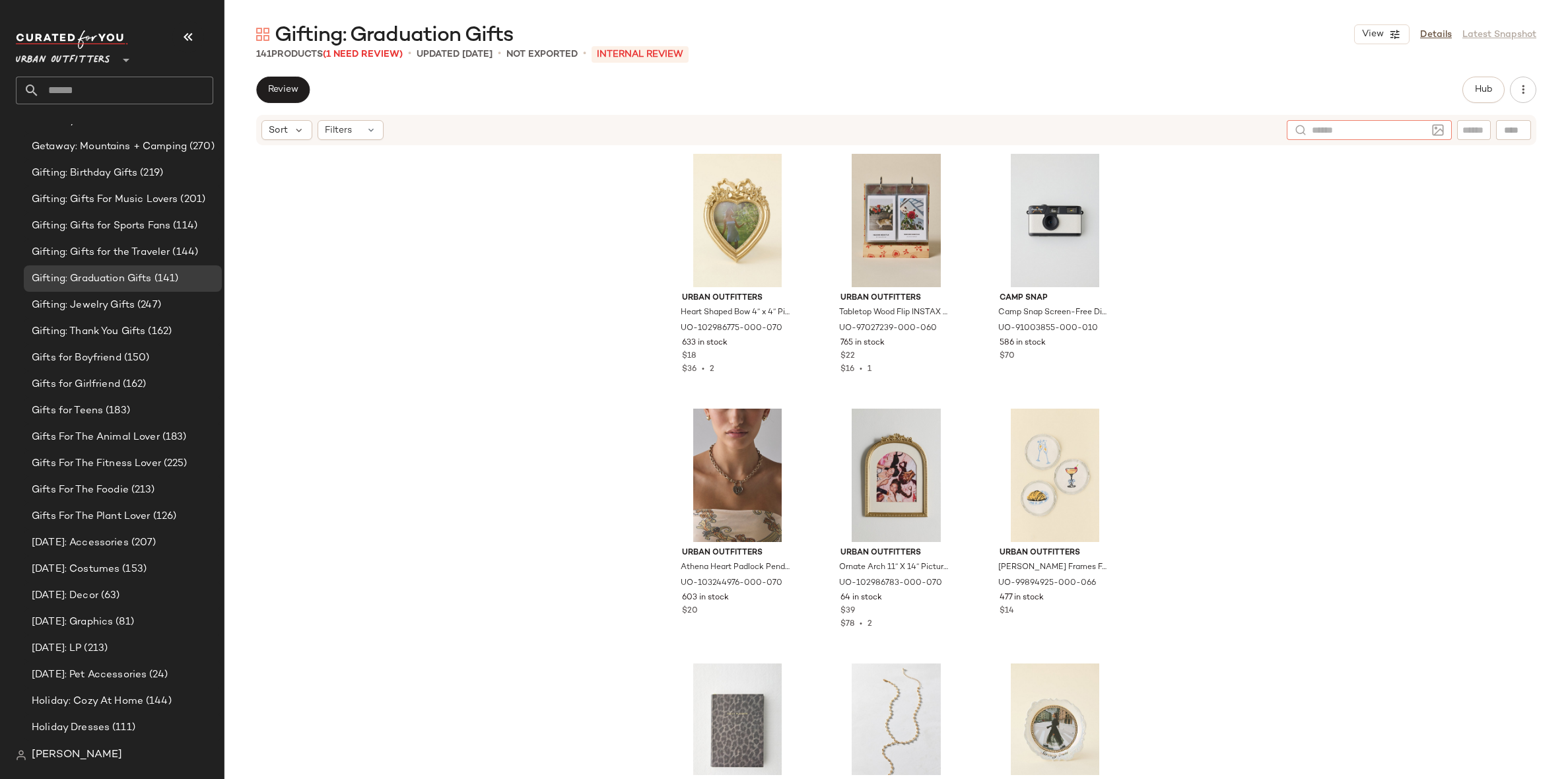
click at [1408, 129] on div at bounding box center [1368, 130] width 165 height 19
type input "********"
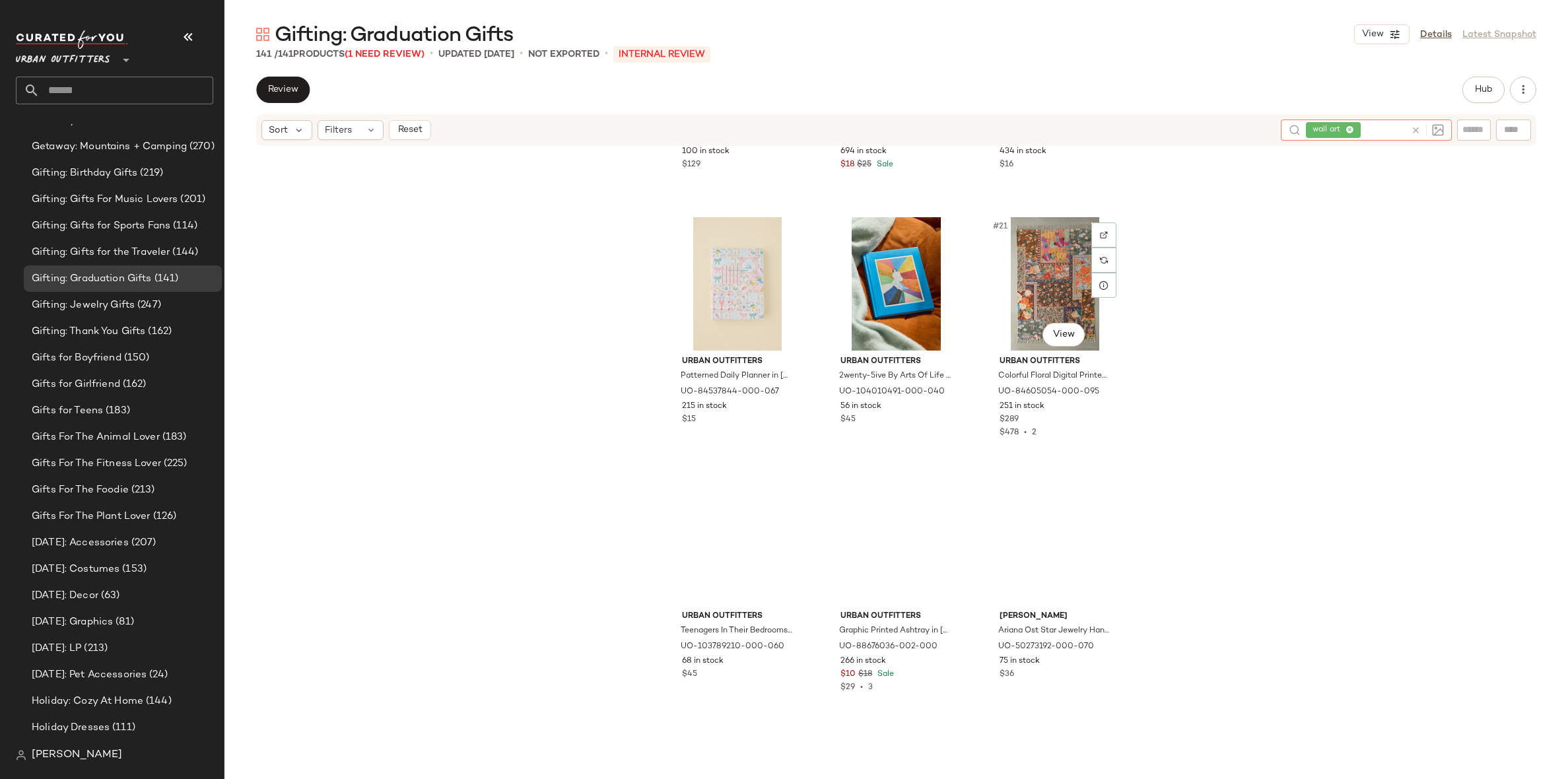
scroll to position [1487, 0]
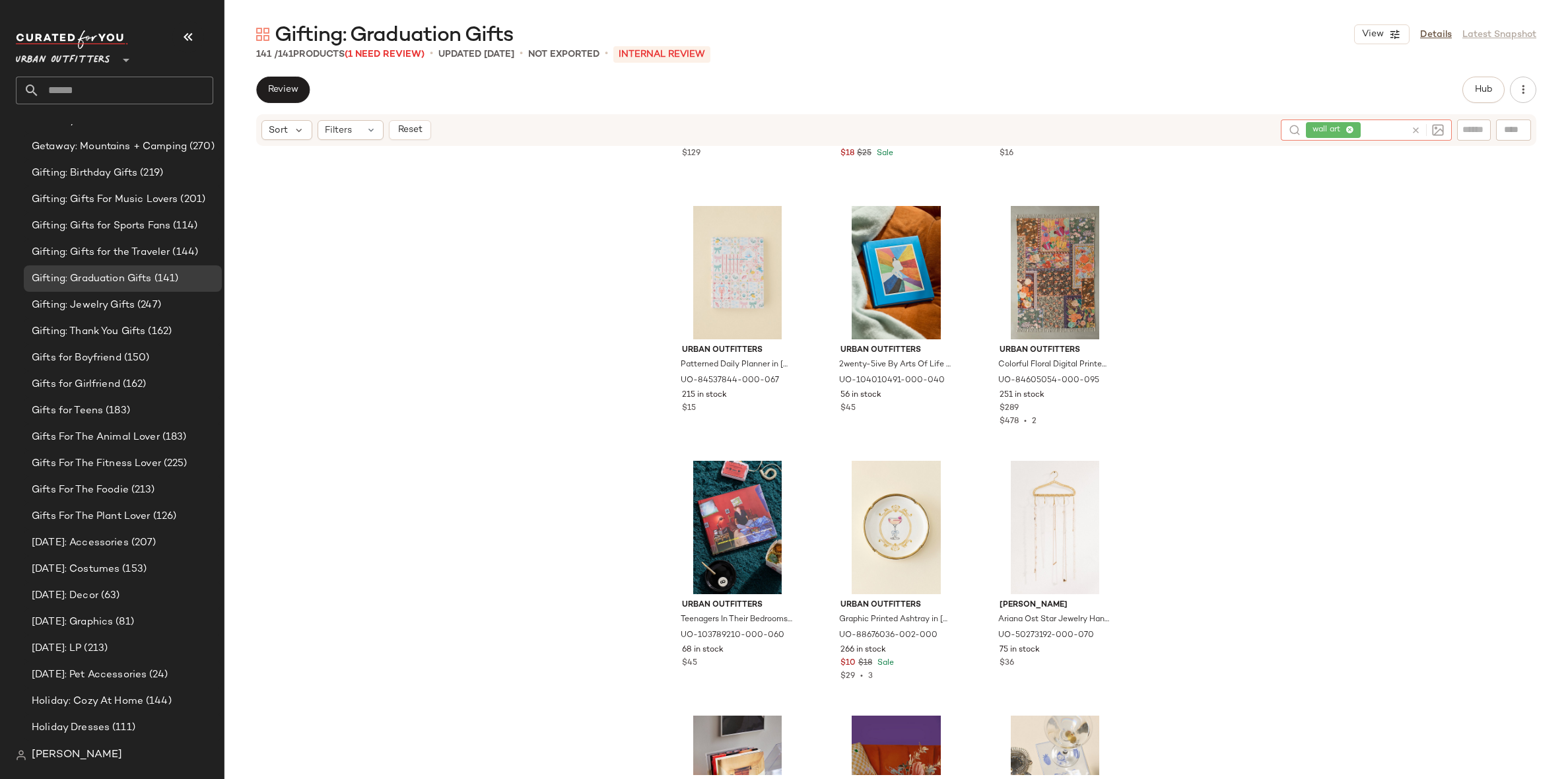
click at [1413, 126] on icon at bounding box center [1416, 130] width 10 height 10
